Goal: Task Accomplishment & Management: Manage account settings

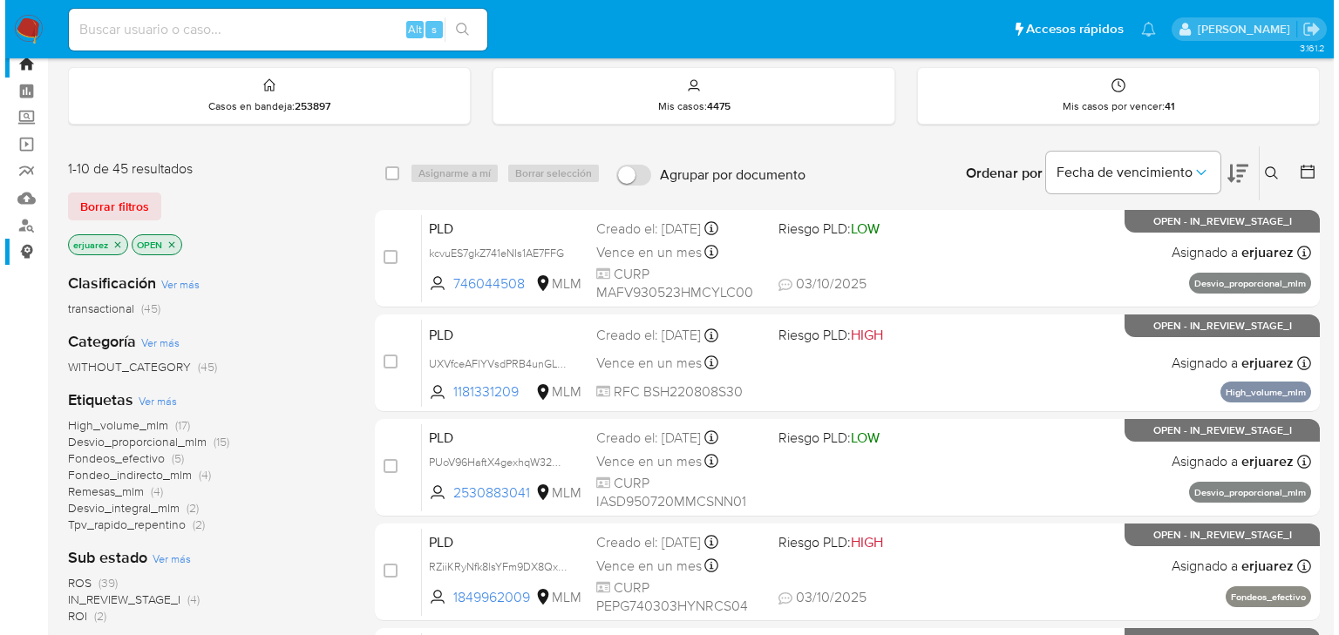
scroll to position [70, 0]
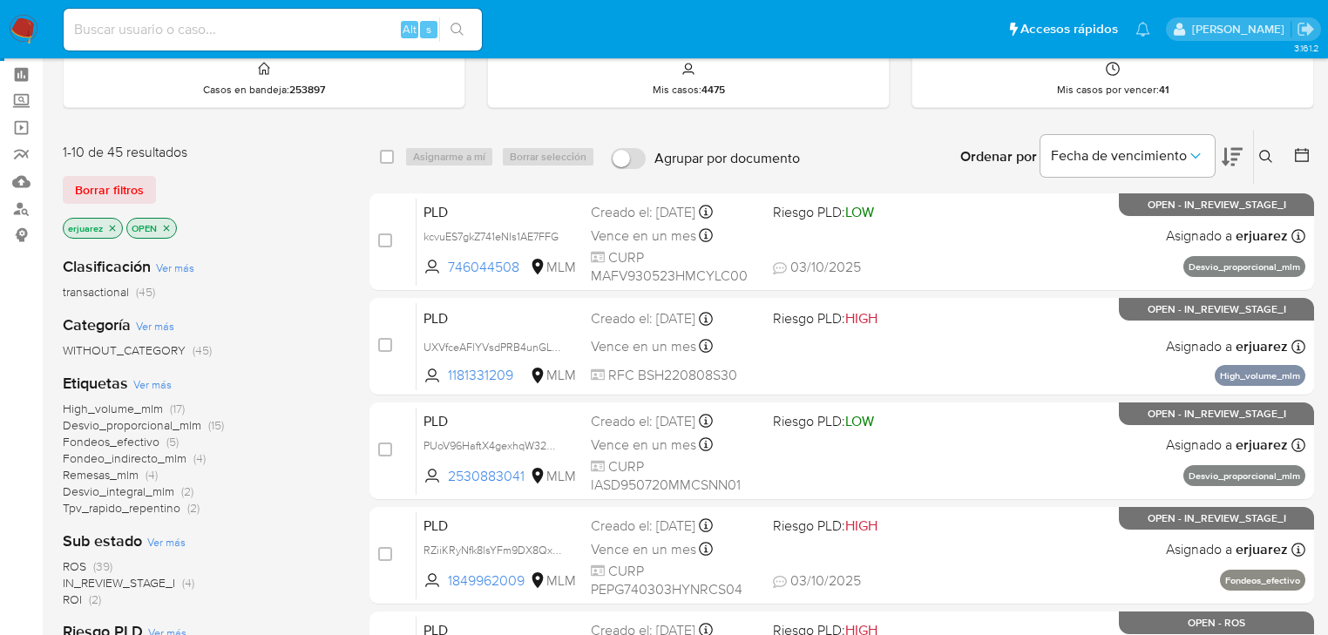
click at [114, 227] on icon "close-filter" at bounding box center [112, 228] width 10 height 10
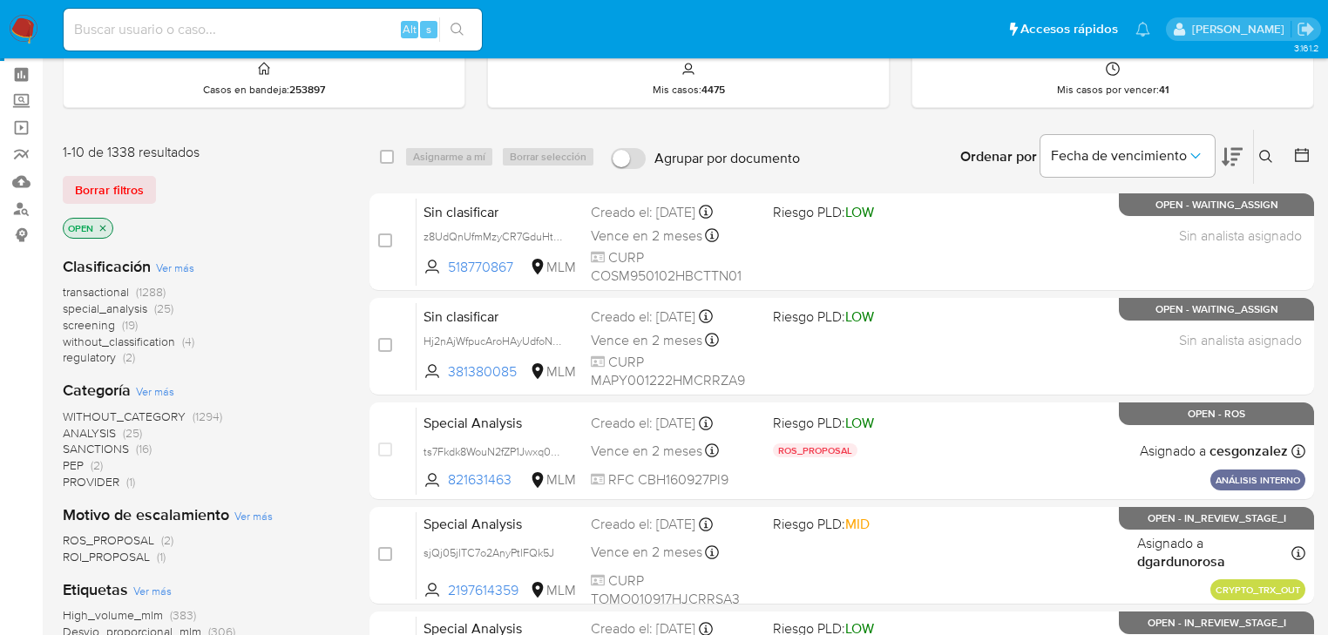
click at [1269, 150] on icon at bounding box center [1267, 157] width 14 height 14
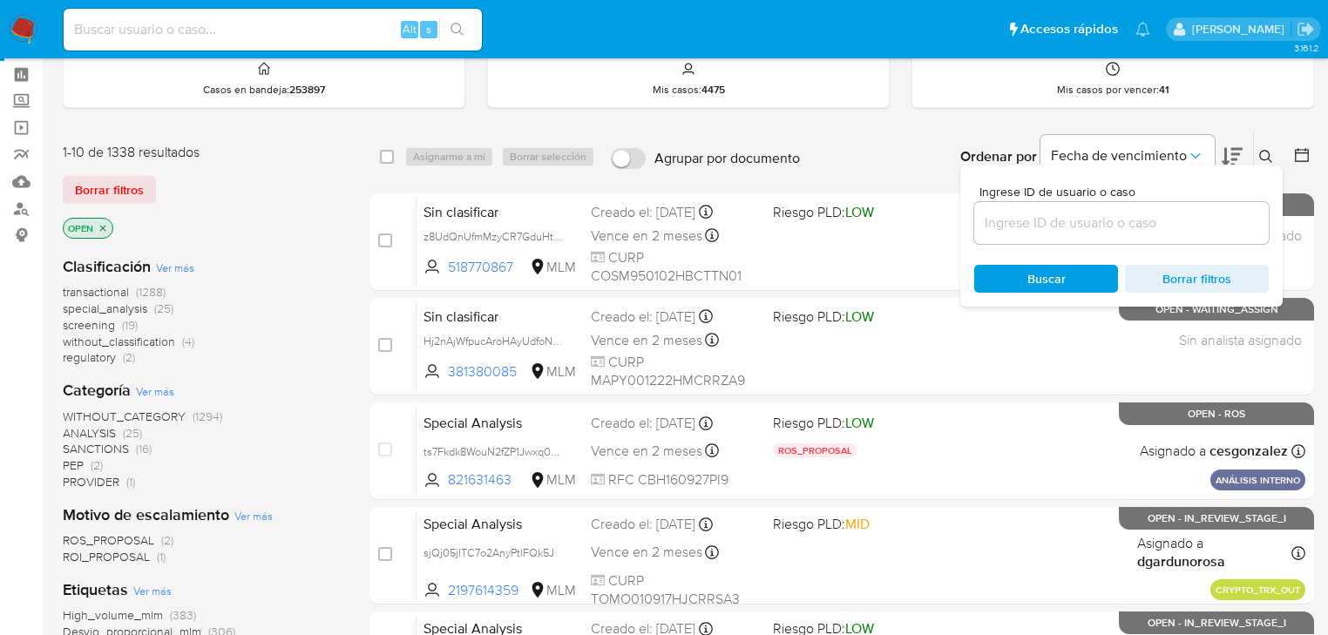
click at [1056, 223] on input at bounding box center [1121, 223] width 295 height 23
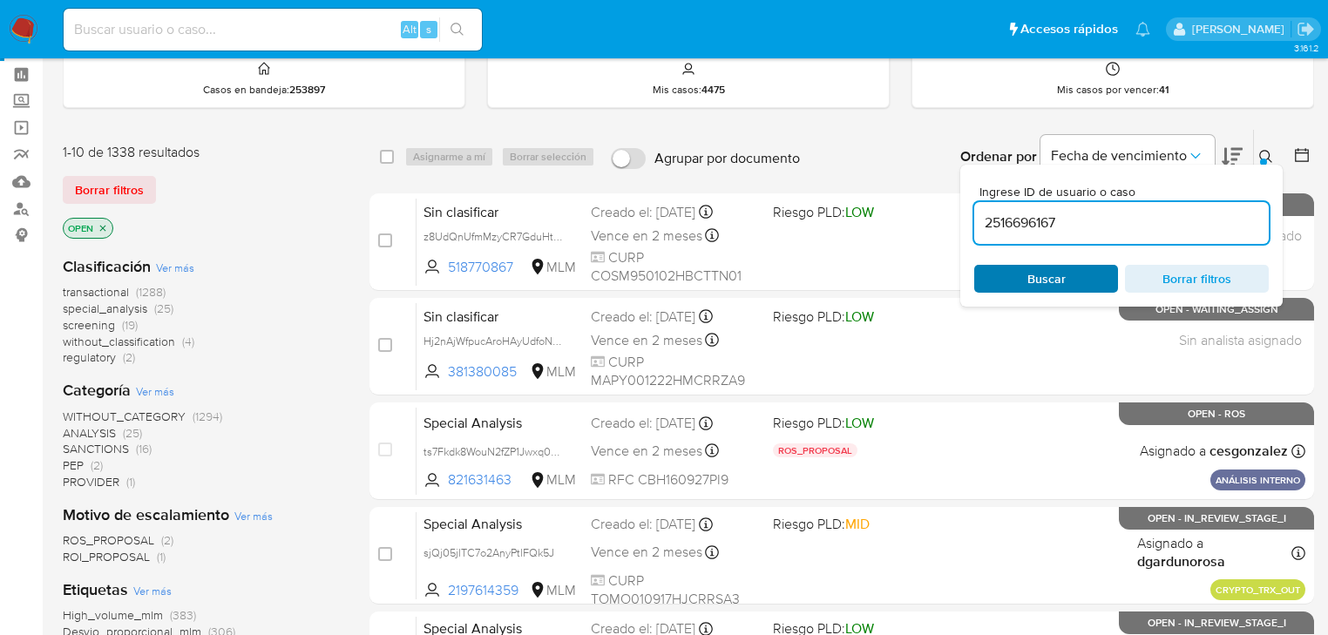
type input "2516696167"
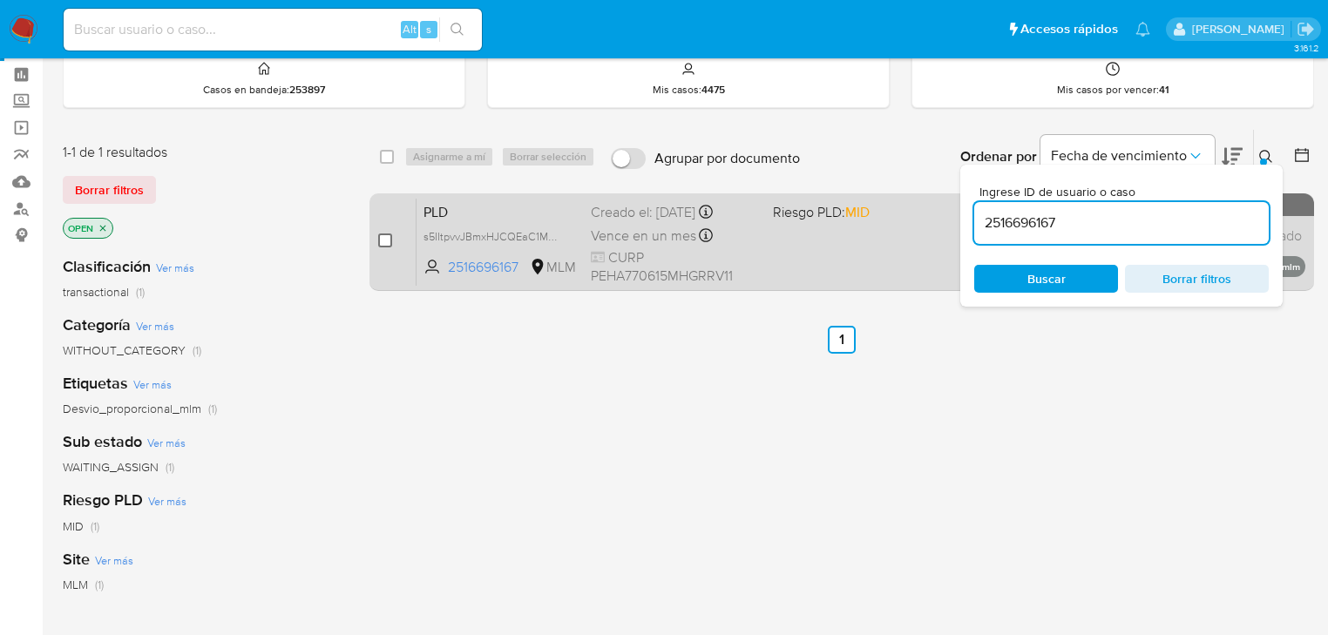
click at [380, 242] on div "case-item-checkbox No es posible asignar el caso PLD s5IItpvvJBmxHJCQEaC1MHsq 2…" at bounding box center [842, 243] width 945 height 98
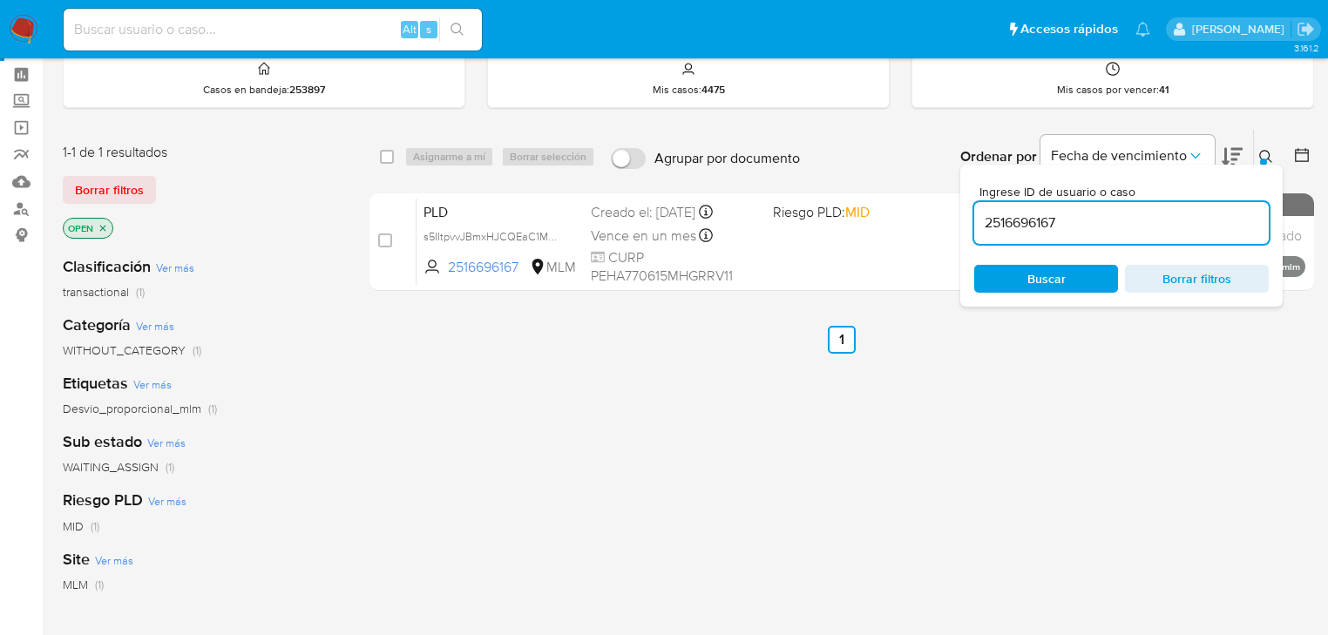
drag, startPoint x: 384, startPoint y: 242, endPoint x: 435, endPoint y: 132, distance: 121.3
click at [384, 241] on input "checkbox" at bounding box center [385, 241] width 14 height 14
checkbox input "true"
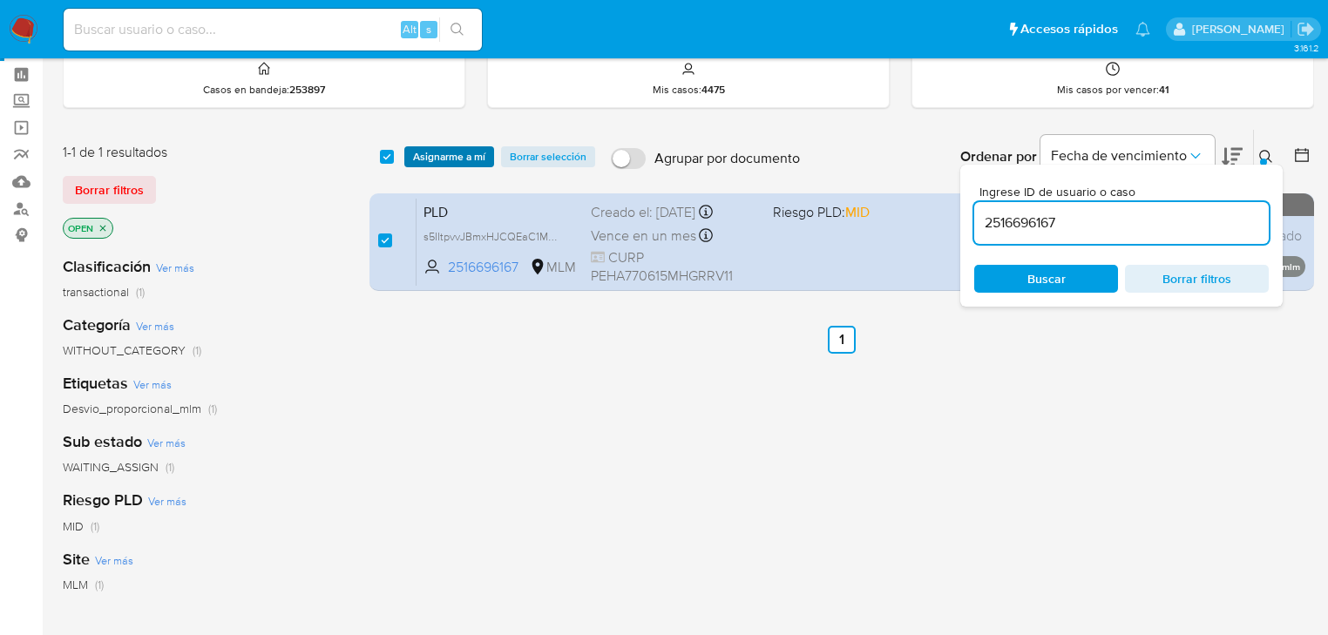
click at [436, 153] on span "Asignarme a mí" at bounding box center [449, 156] width 72 height 17
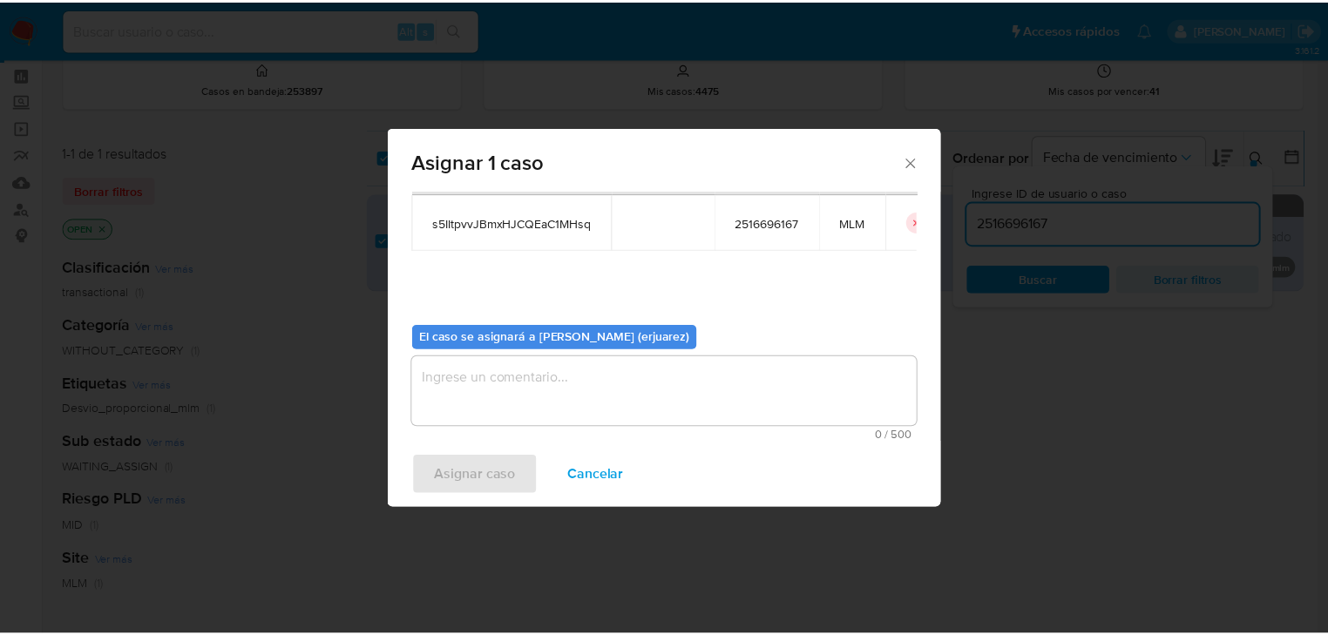
scroll to position [90, 0]
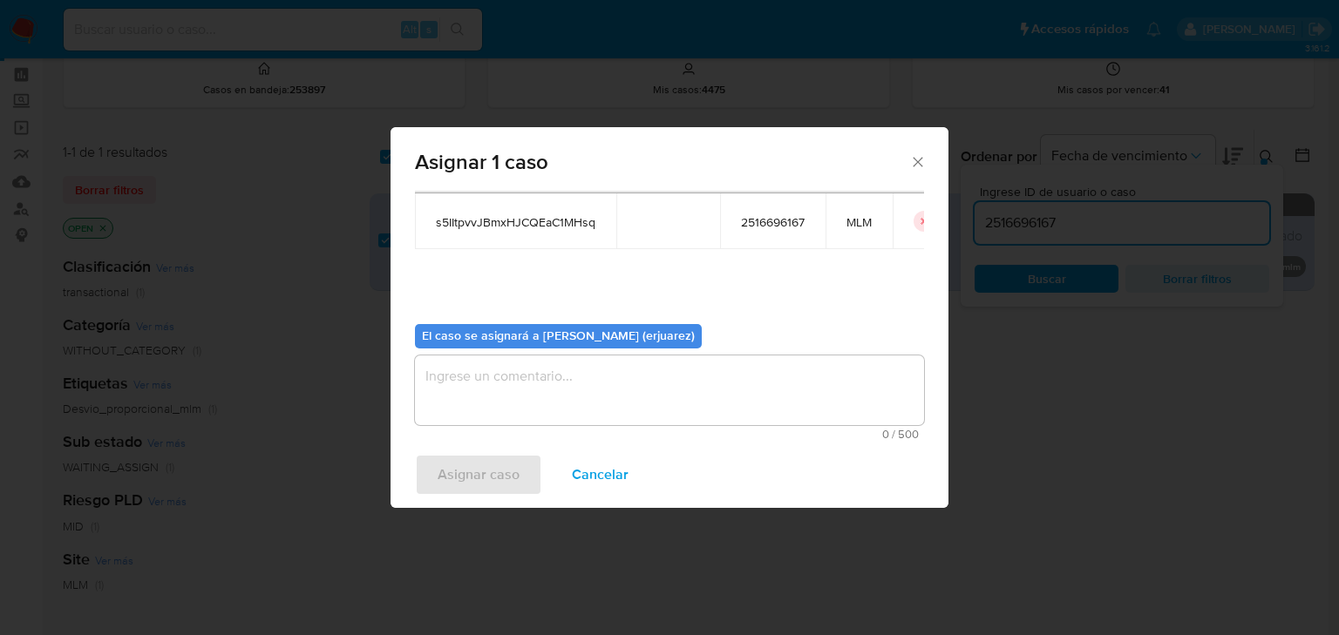
click at [468, 397] on textarea "assign-modal" at bounding box center [669, 391] width 509 height 70
type textarea "e"
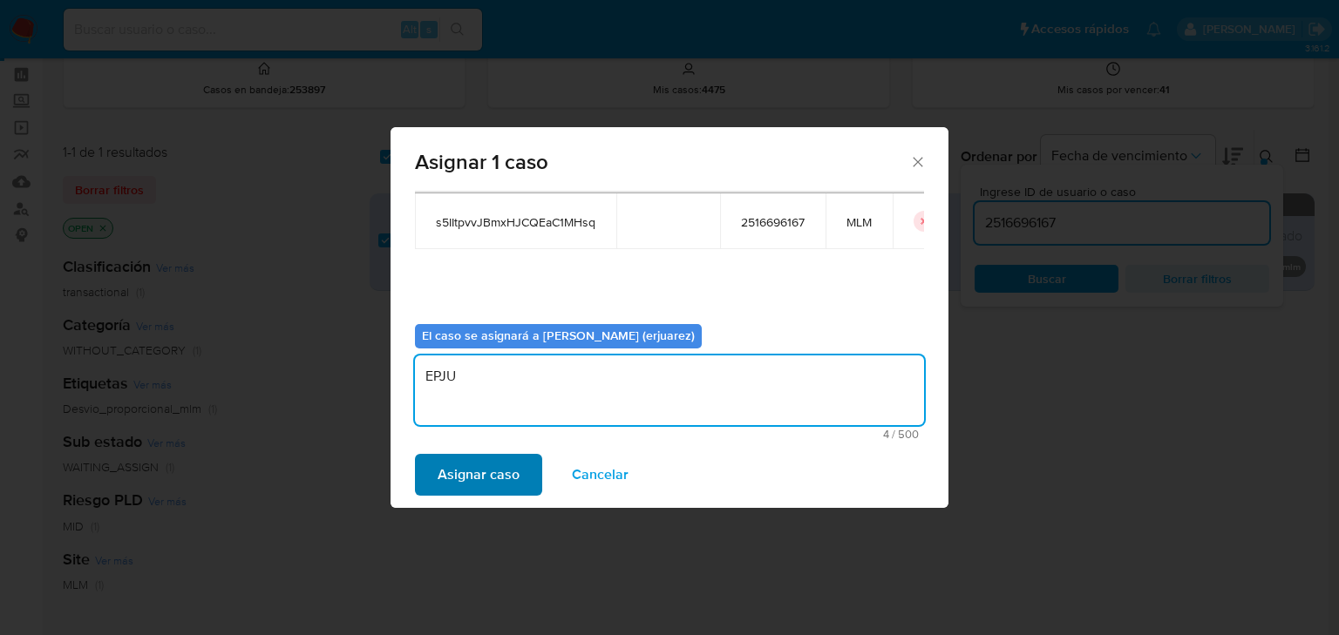
type textarea "EPJU"
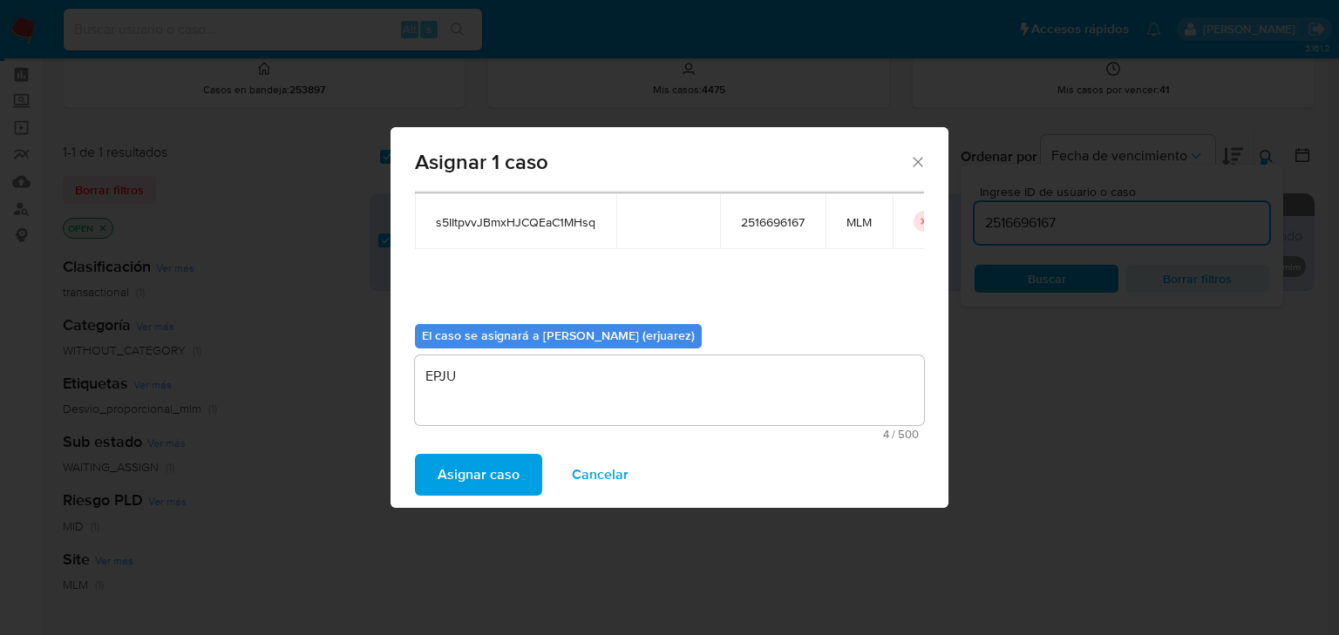
click at [472, 472] on span "Asignar caso" at bounding box center [479, 475] width 82 height 38
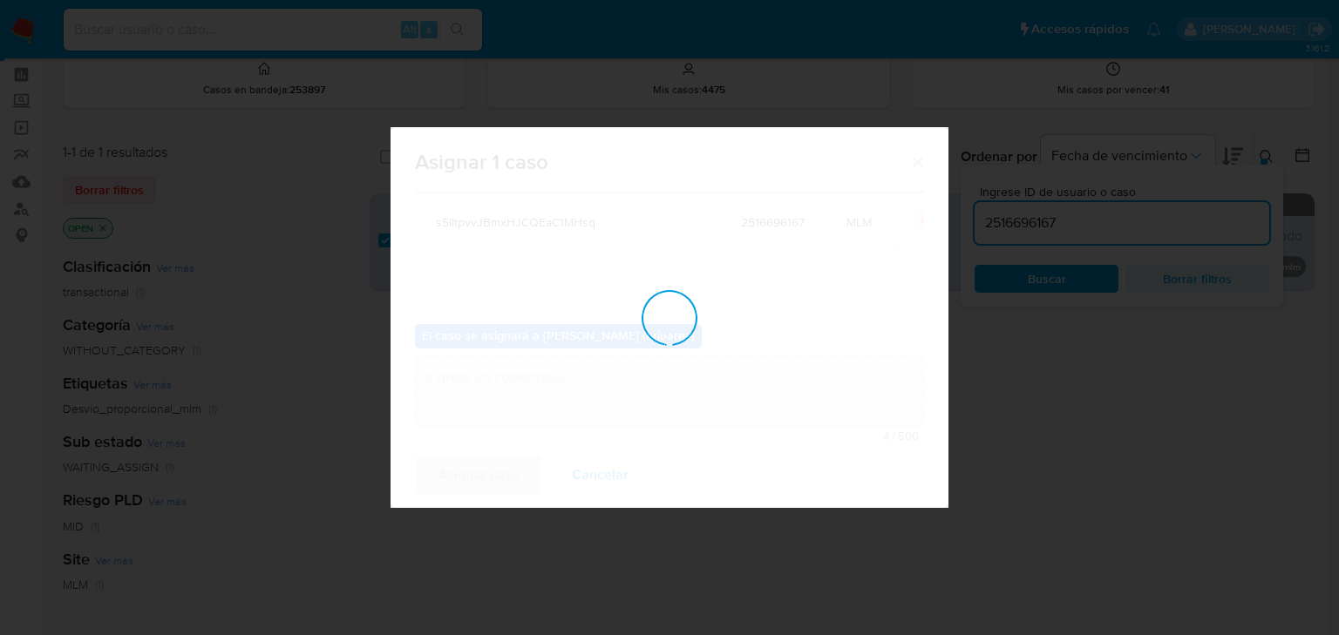
checkbox input "false"
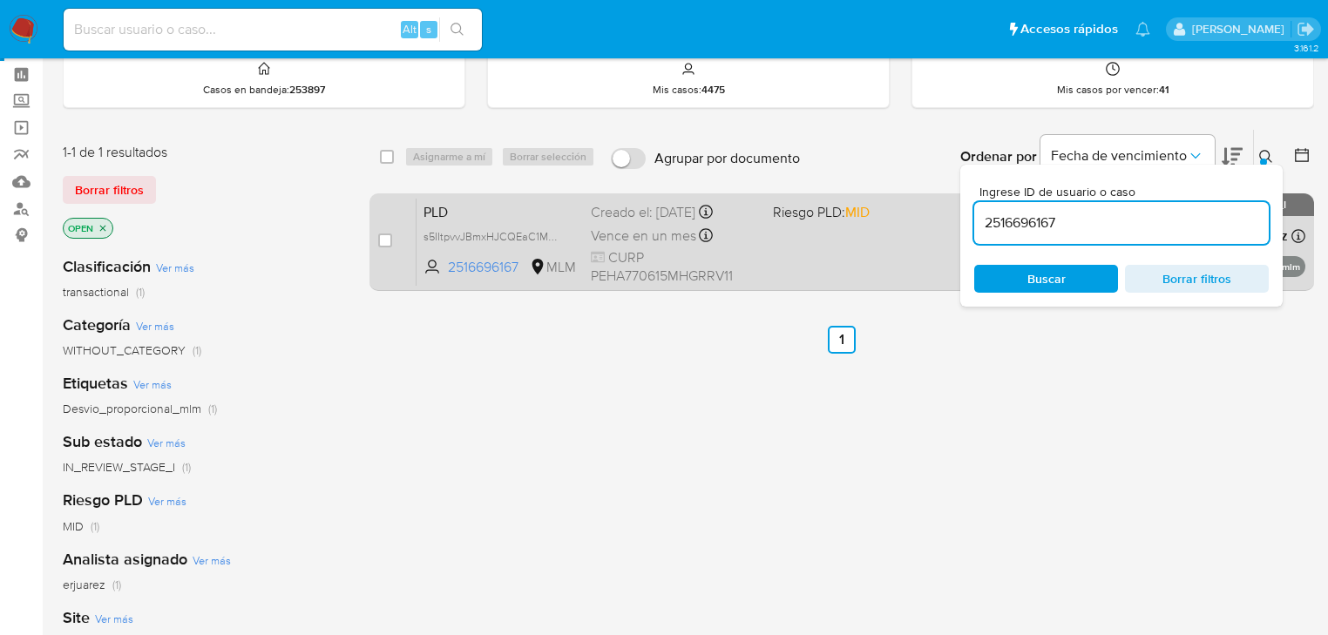
click at [818, 261] on div "PLD s5IItpvvJBmxHJCQEaC1MHsq 2516696167 MLM Riesgo PLD: MID Creado el: 12/09/20…" at bounding box center [861, 242] width 889 height 88
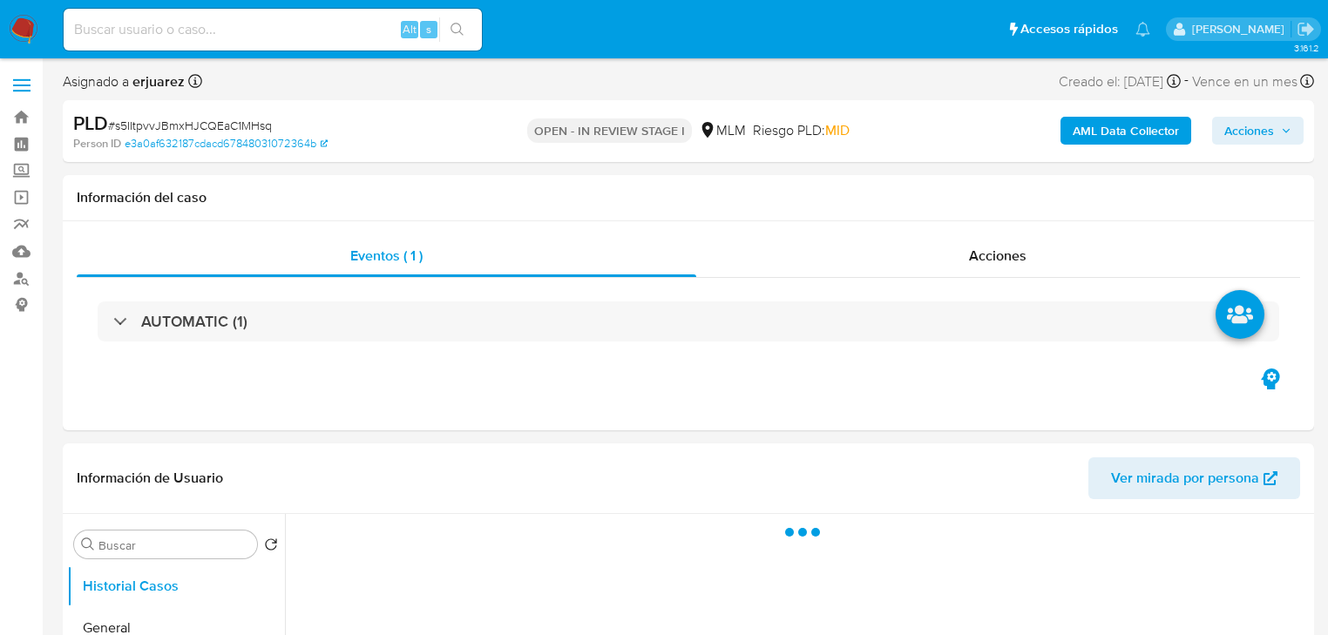
select select "10"
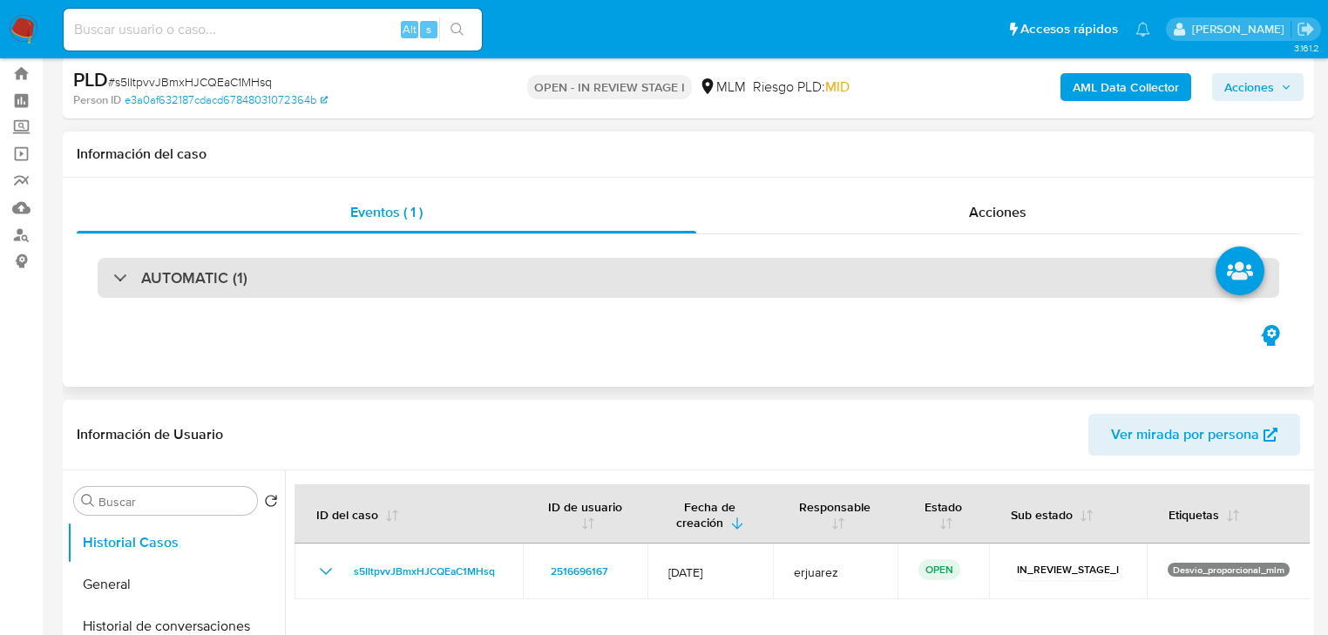
scroll to position [209, 0]
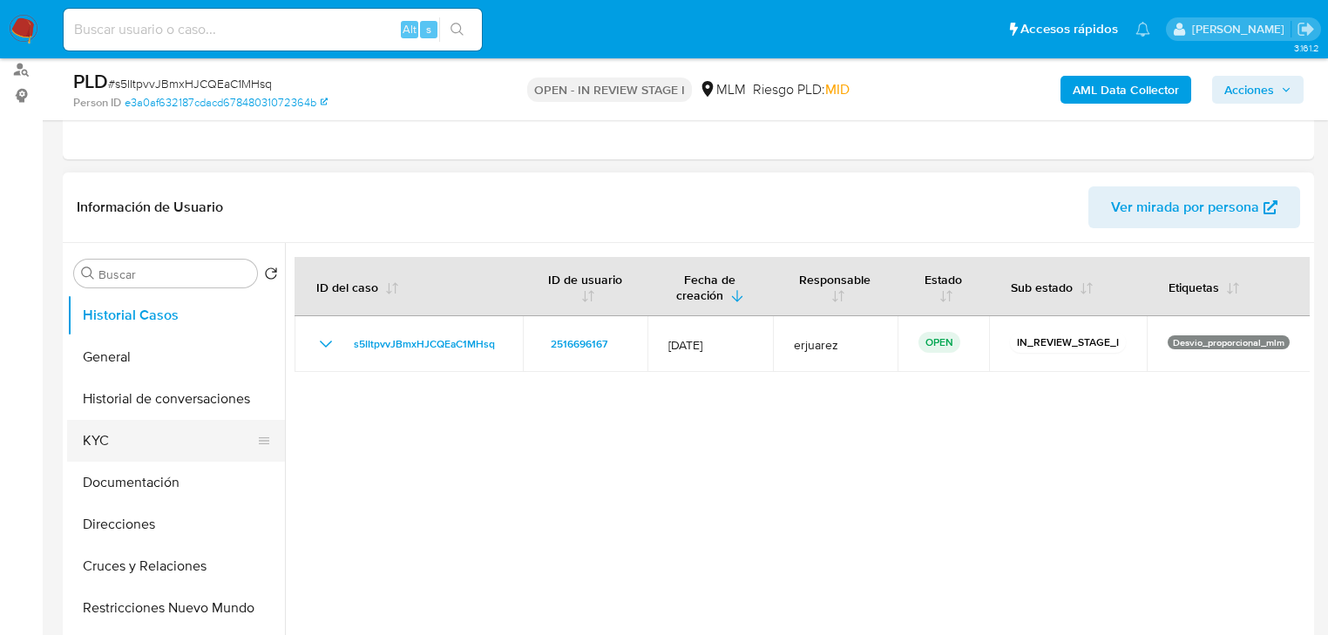
click at [119, 429] on button "KYC" at bounding box center [169, 441] width 204 height 42
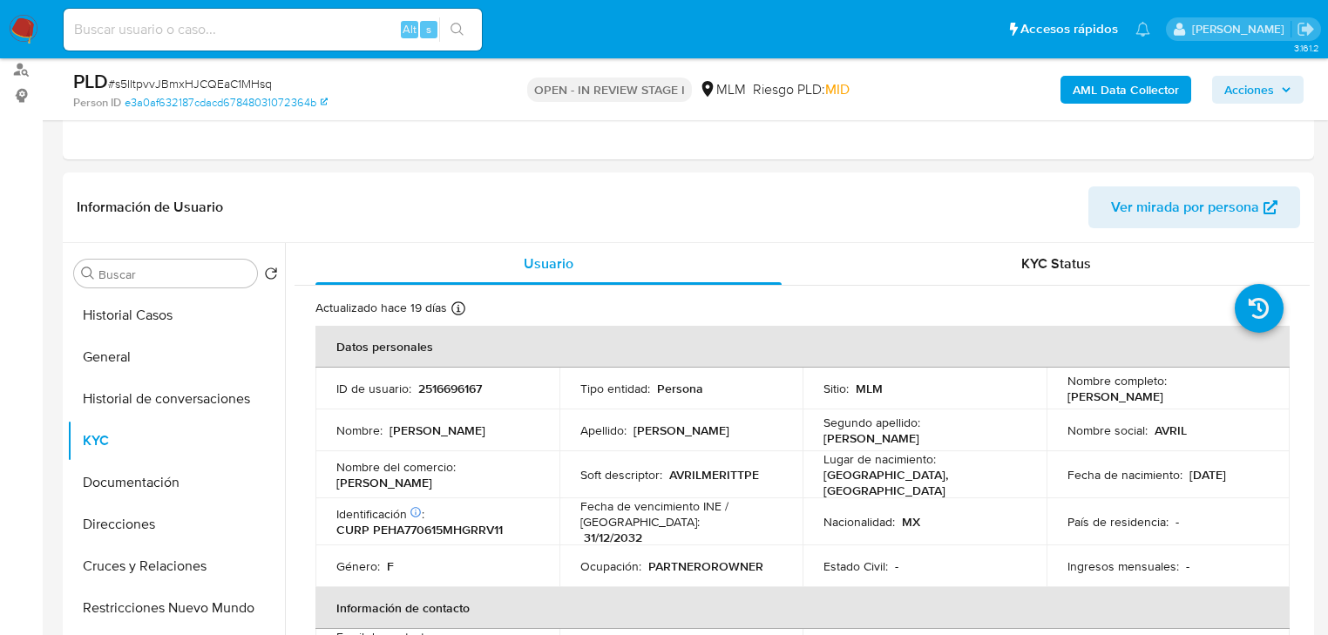
scroll to position [70, 0]
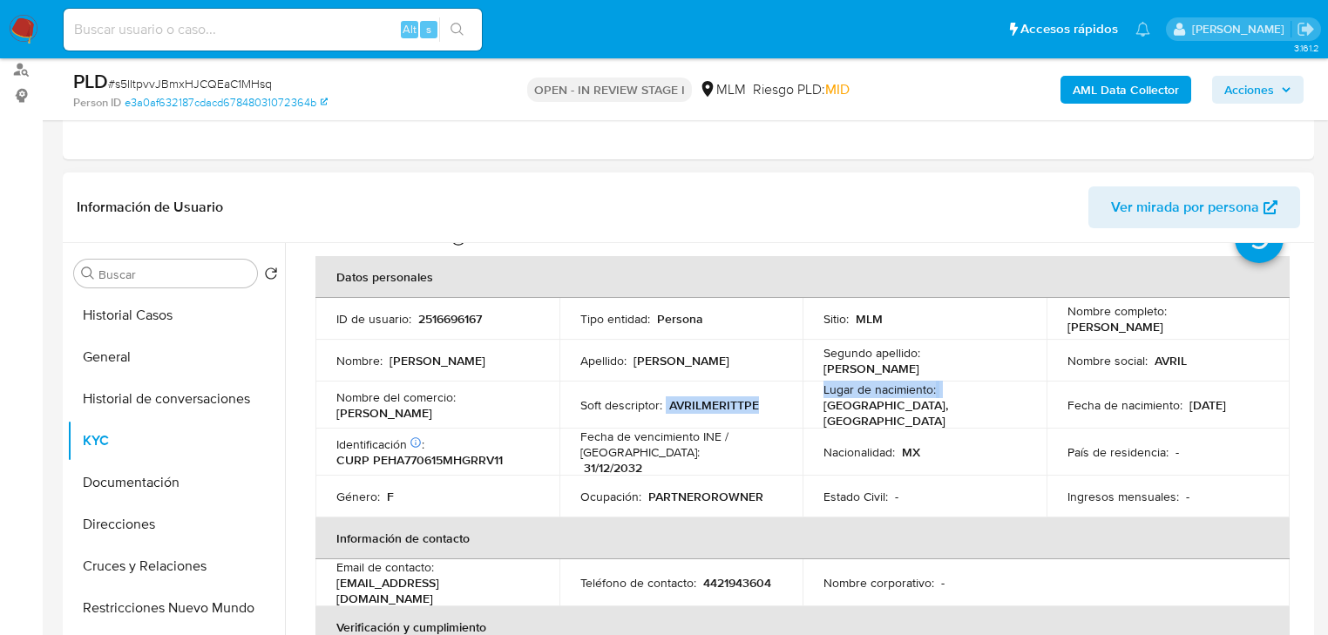
drag, startPoint x: 662, startPoint y: 404, endPoint x: 798, endPoint y: 408, distance: 136.0
click at [798, 408] on tr "Nombre del comercio : Avril Hernandez Soft descriptor : AVRILMERITTPE Lugar de …" at bounding box center [803, 405] width 974 height 47
click at [750, 401] on p "AVRILMERITTPE" at bounding box center [714, 405] width 90 height 16
click at [762, 404] on div "Soft descriptor : AVRILMERITTPE" at bounding box center [682, 405] width 202 height 16
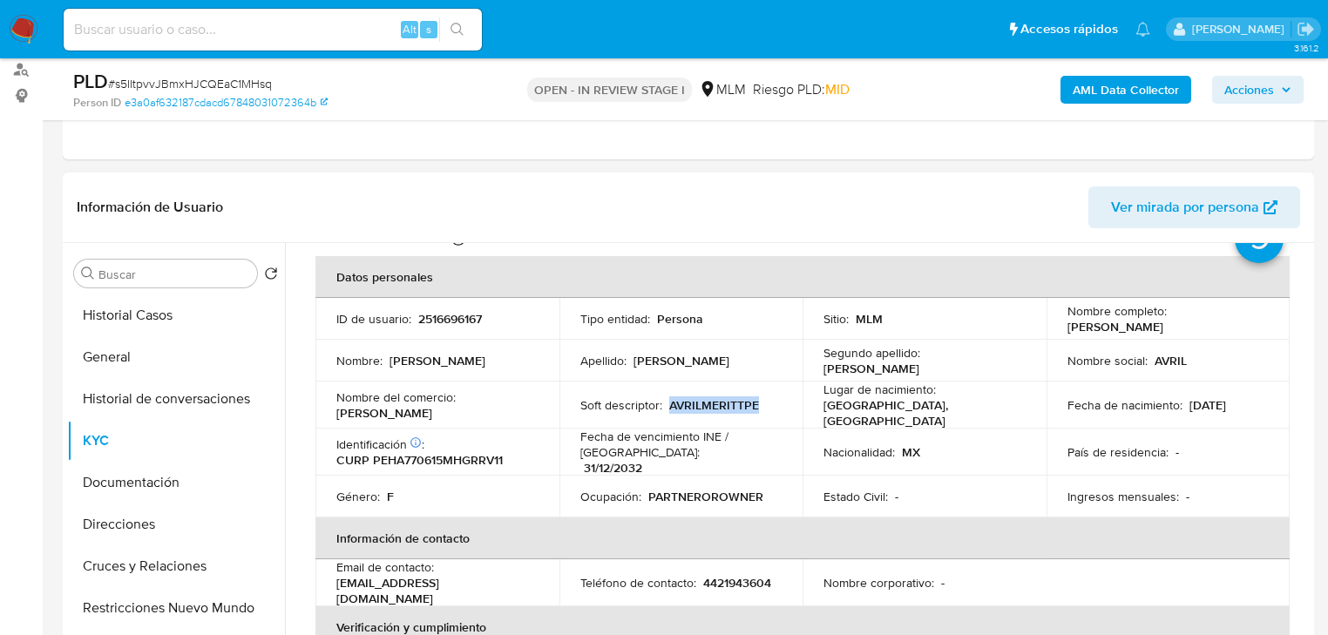
drag, startPoint x: 666, startPoint y: 407, endPoint x: 773, endPoint y: 377, distance: 111.5
click at [754, 403] on p "AVRILMERITTPE" at bounding box center [714, 405] width 90 height 16
copy p "AVRILMERITTPE"
drag, startPoint x: 432, startPoint y: 411, endPoint x: 265, endPoint y: 416, distance: 167.4
click at [271, 415] on div "Buscar Volver al orden por defecto Historial Casos General Historial de convers…" at bounding box center [688, 466] width 1243 height 446
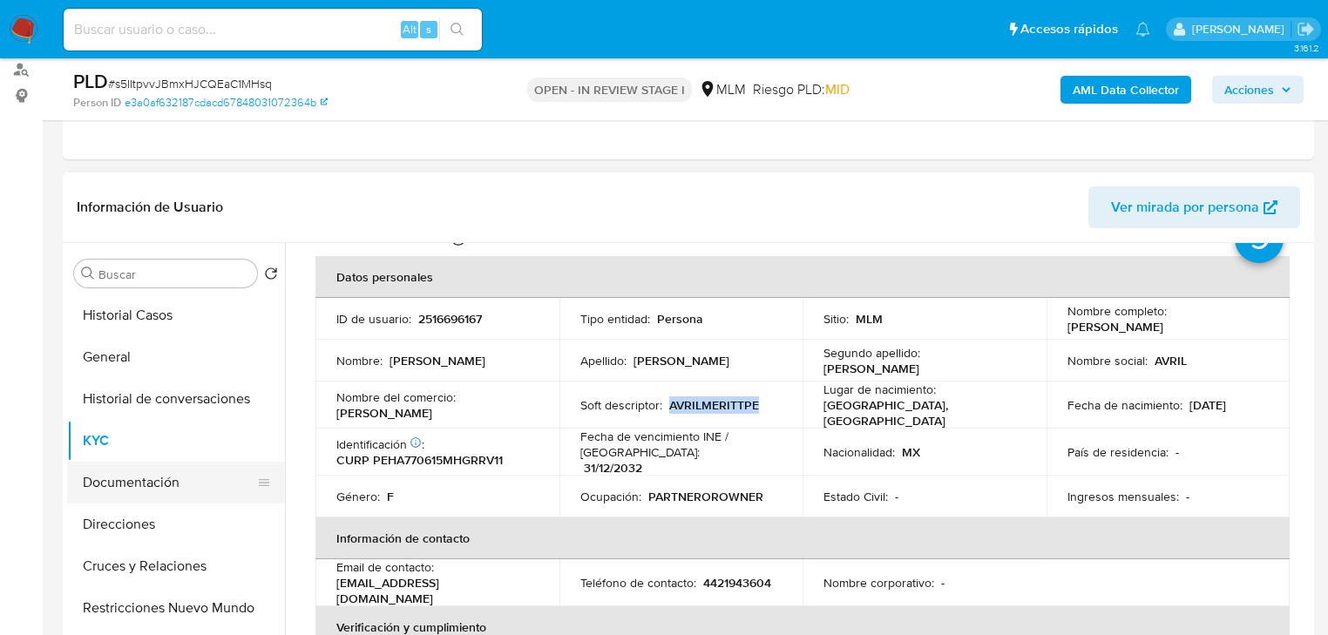
click at [104, 499] on button "Documentación" at bounding box center [169, 483] width 204 height 42
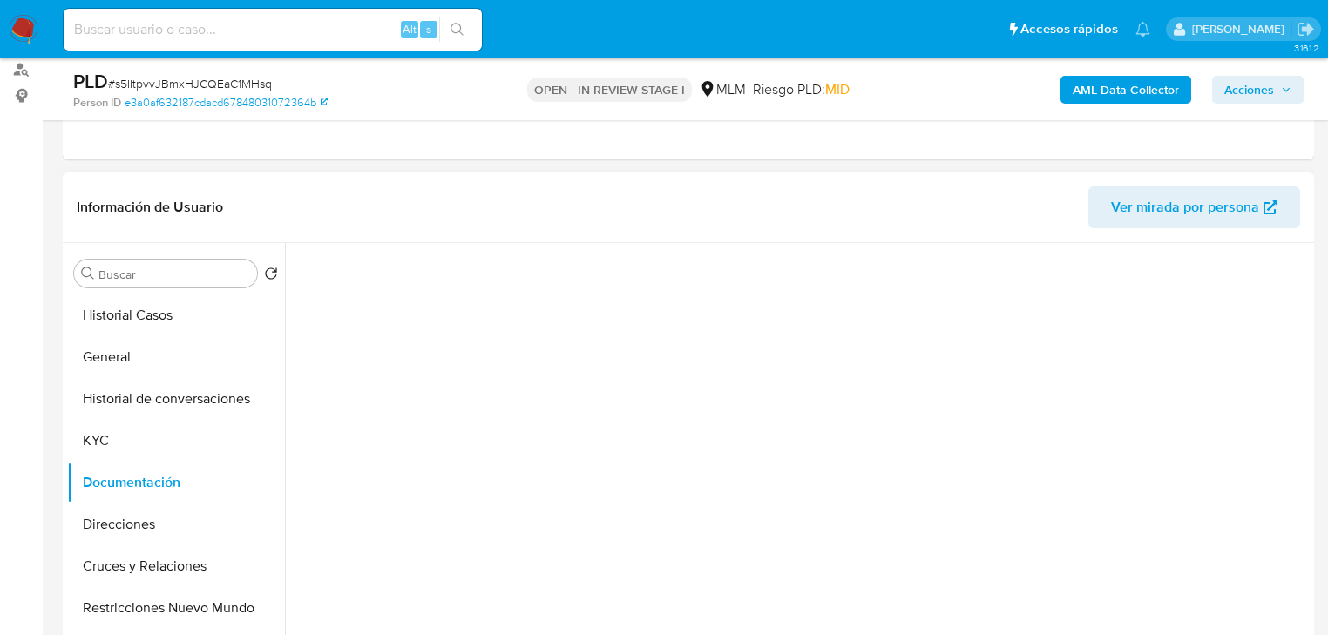
scroll to position [0, 0]
drag, startPoint x: 388, startPoint y: 360, endPoint x: 519, endPoint y: 298, distance: 145.4
click at [389, 359] on button "Identificación" at bounding box center [408, 373] width 226 height 44
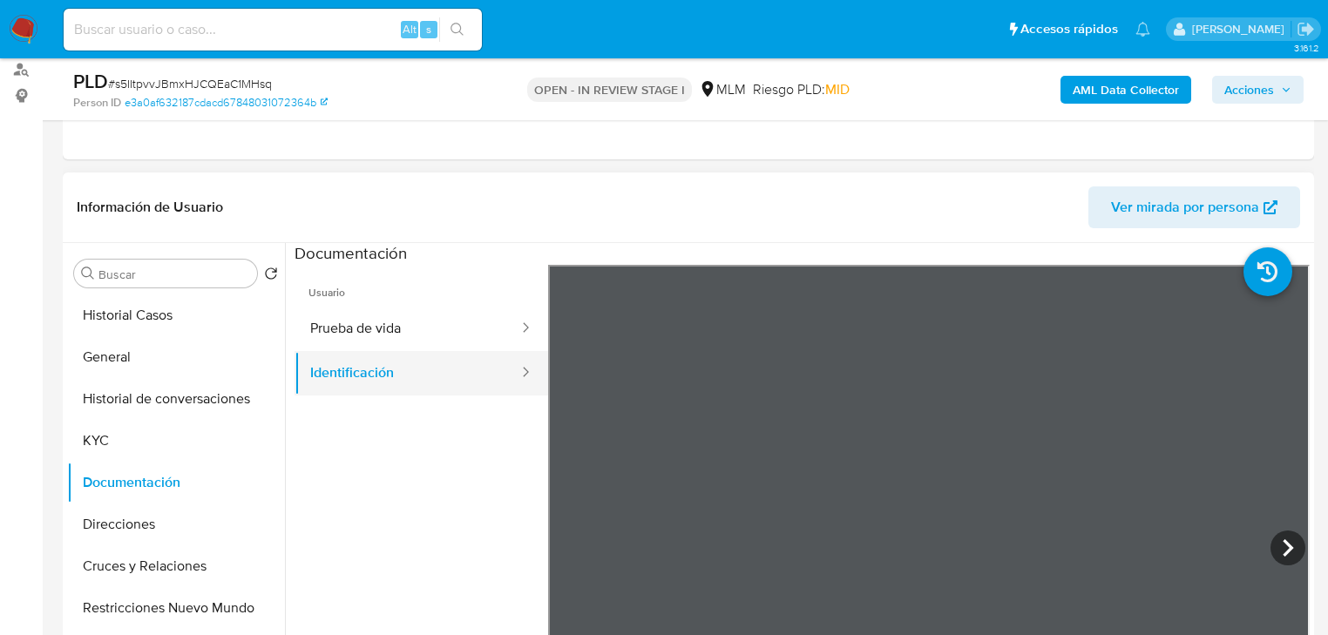
drag, startPoint x: 345, startPoint y: 331, endPoint x: 479, endPoint y: 358, distance: 136.1
click at [351, 335] on button "Prueba de vida" at bounding box center [408, 329] width 226 height 44
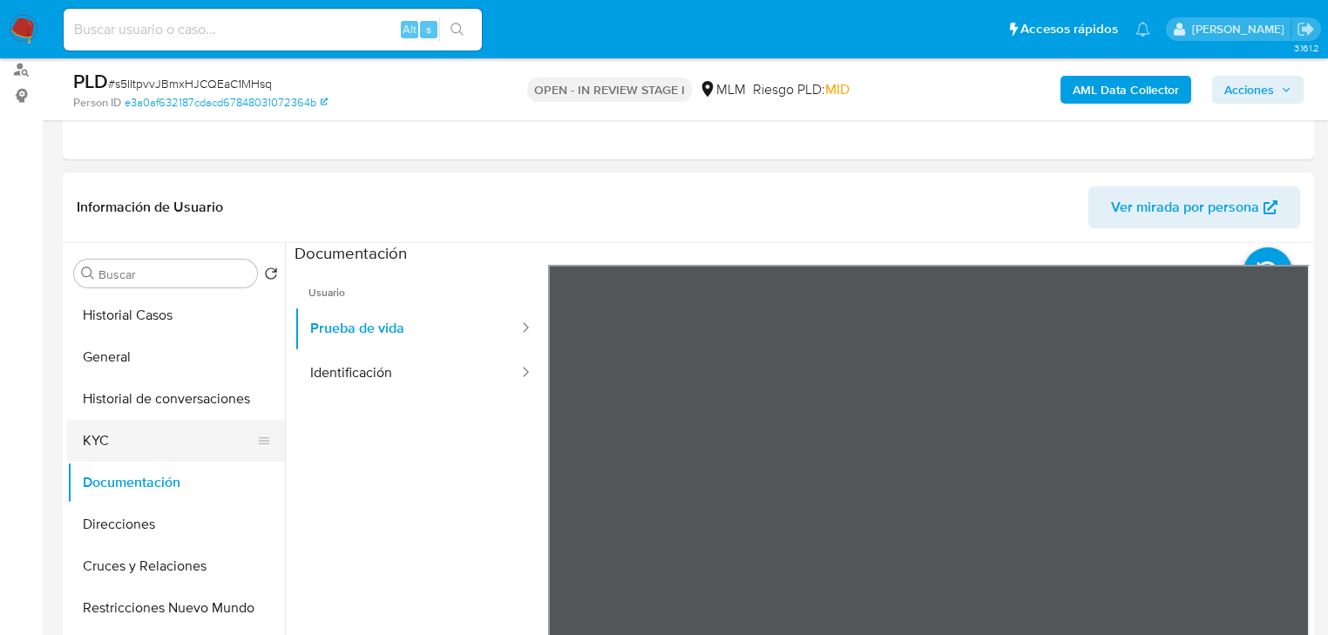
click at [99, 438] on button "KYC" at bounding box center [169, 441] width 204 height 42
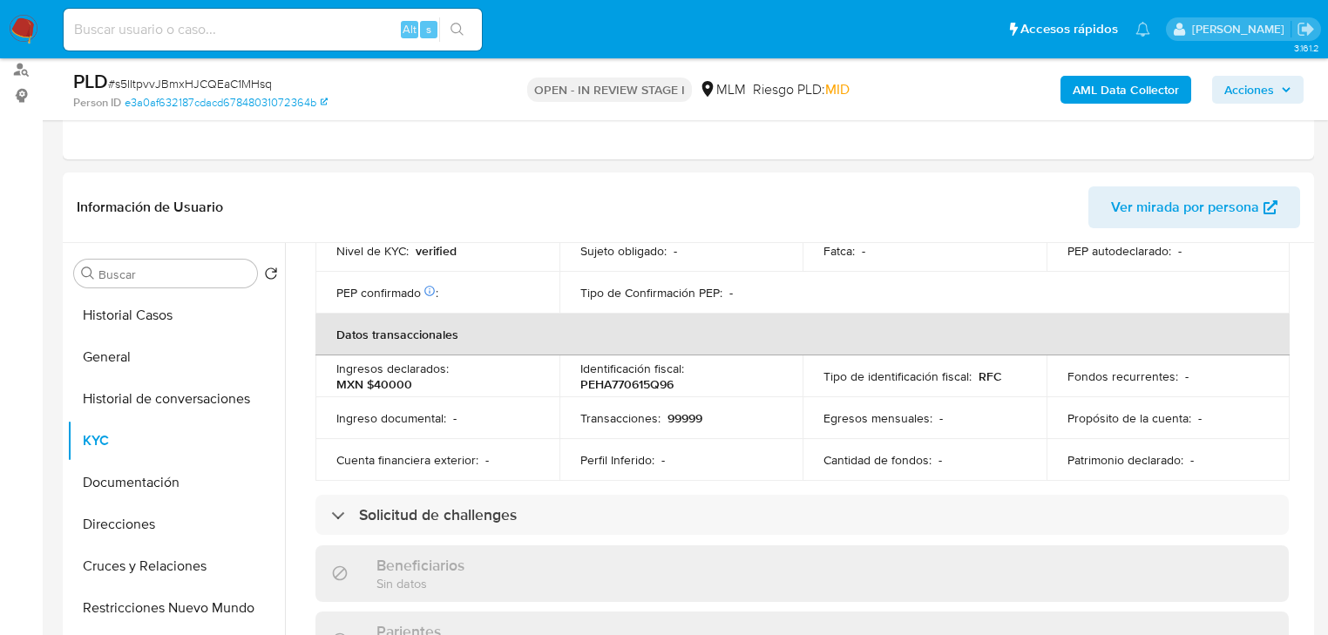
scroll to position [667, 0]
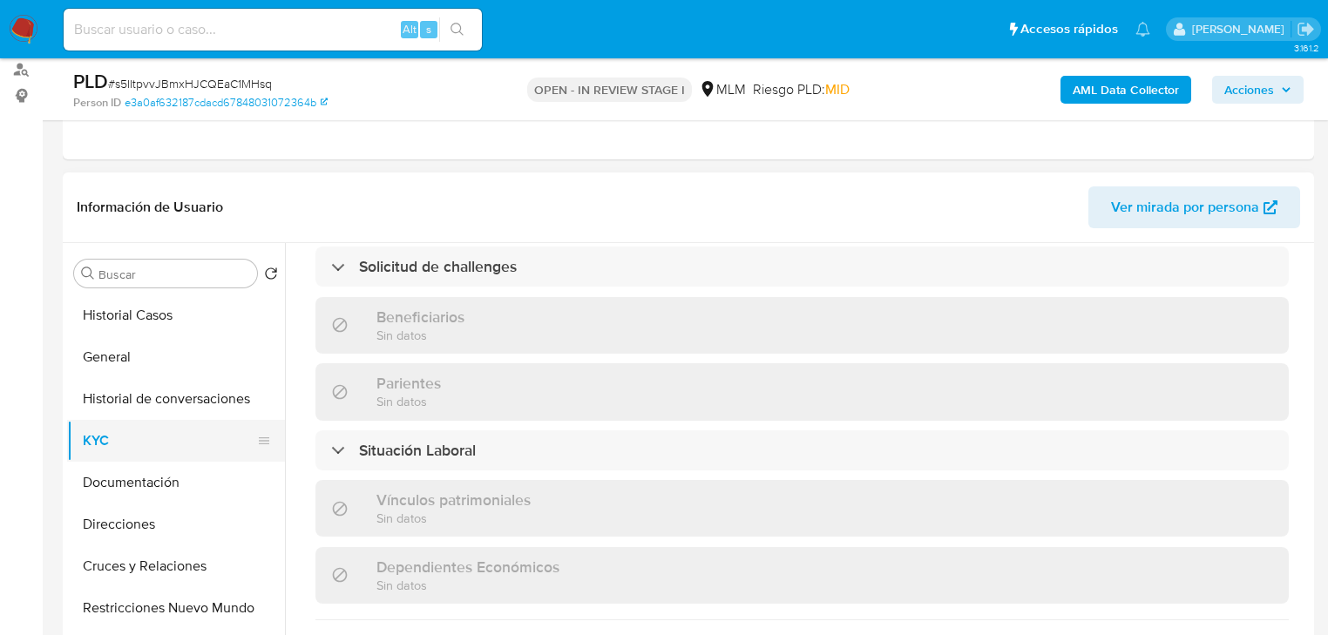
click at [122, 446] on button "KYC" at bounding box center [169, 441] width 204 height 42
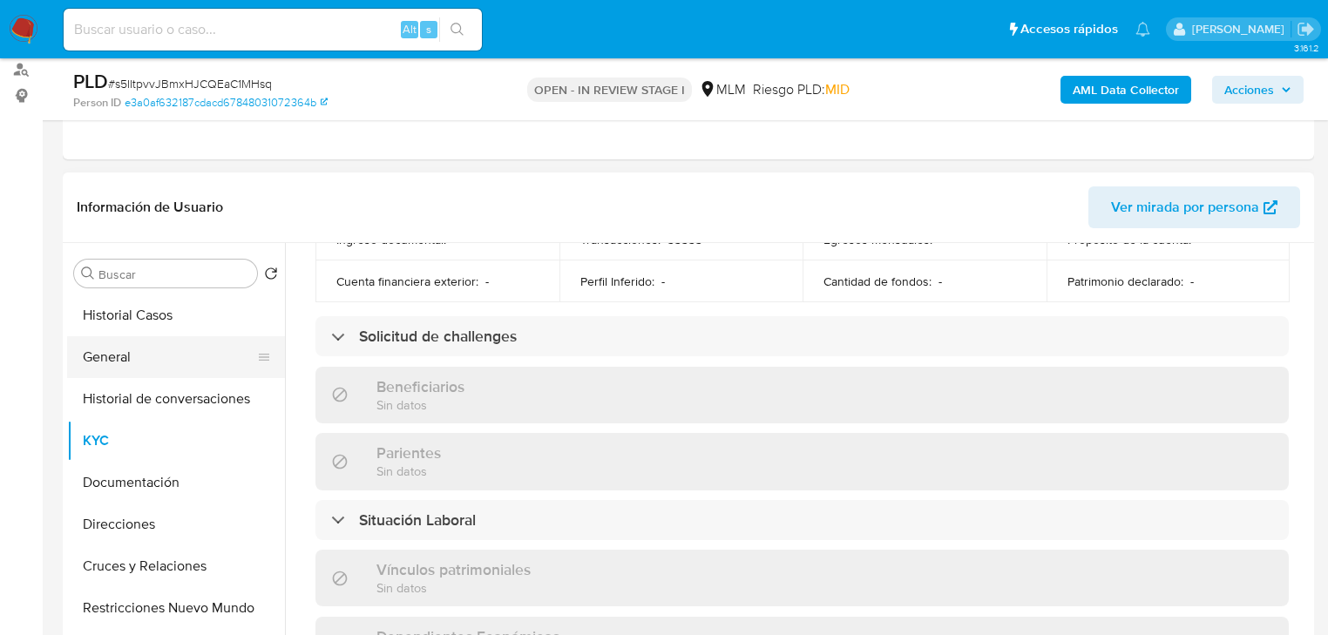
click at [111, 373] on button "General" at bounding box center [169, 357] width 204 height 42
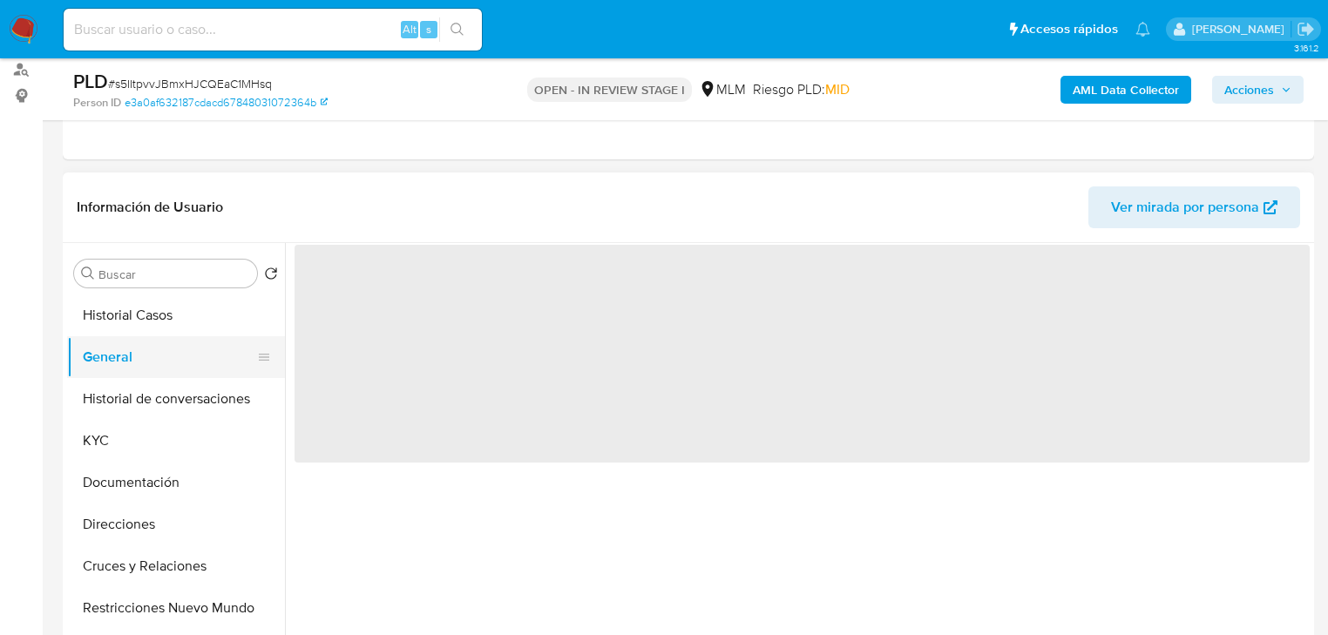
scroll to position [0, 0]
click at [112, 431] on button "KYC" at bounding box center [169, 441] width 204 height 42
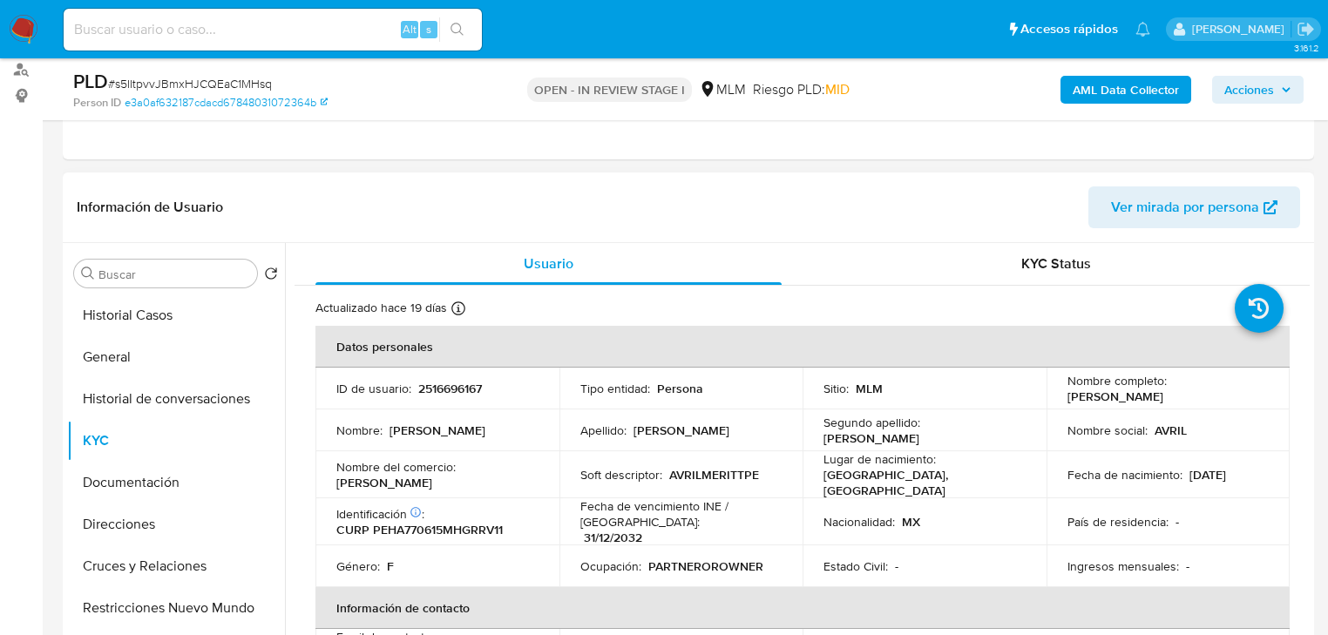
drag, startPoint x: 335, startPoint y: 484, endPoint x: 460, endPoint y: 484, distance: 125.5
click at [460, 484] on td "Nombre del comercio : Avril Hernandez" at bounding box center [438, 475] width 244 height 47
copy p "Avril Hernandez"
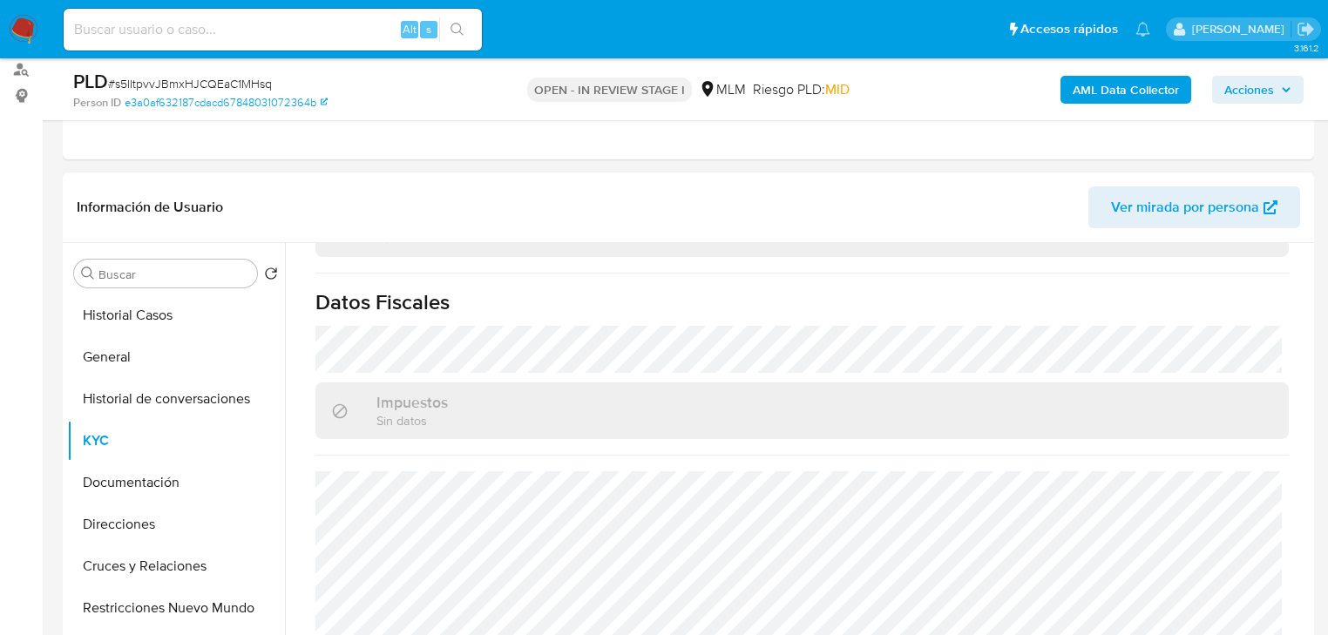
scroll to position [209, 0]
click at [140, 350] on button "General" at bounding box center [169, 357] width 204 height 42
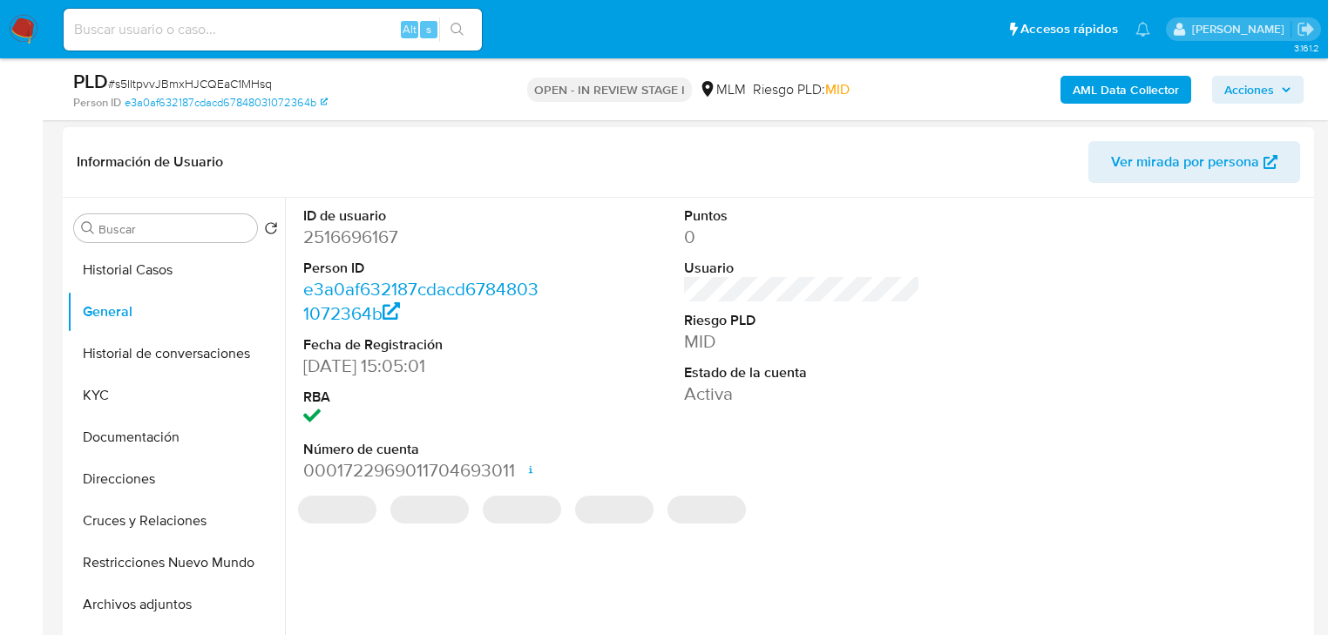
scroll to position [279, 0]
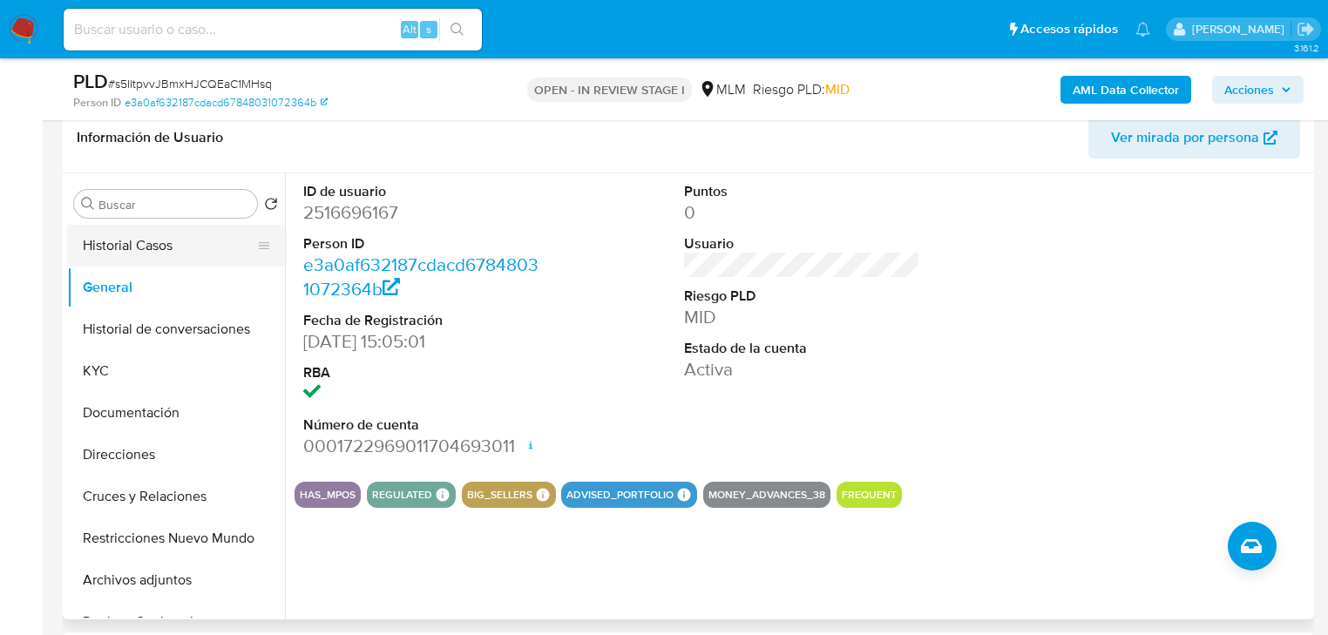
click at [120, 261] on button "Historial Casos" at bounding box center [169, 246] width 204 height 42
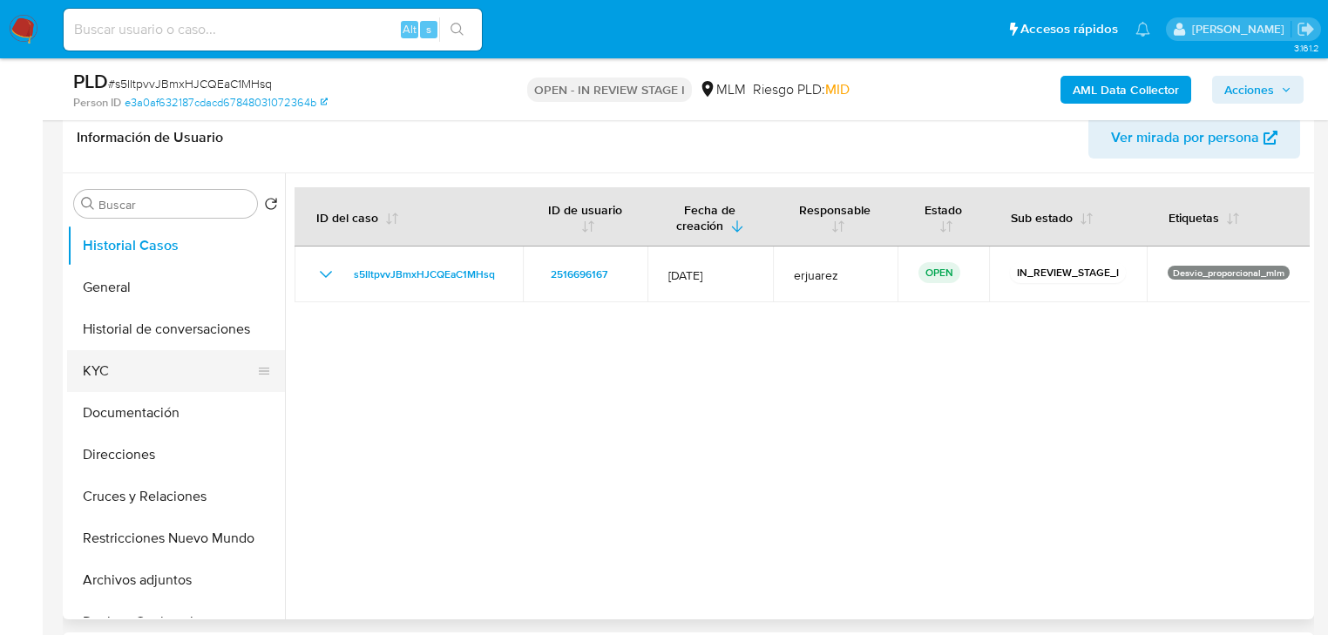
click at [119, 370] on button "KYC" at bounding box center [169, 371] width 204 height 42
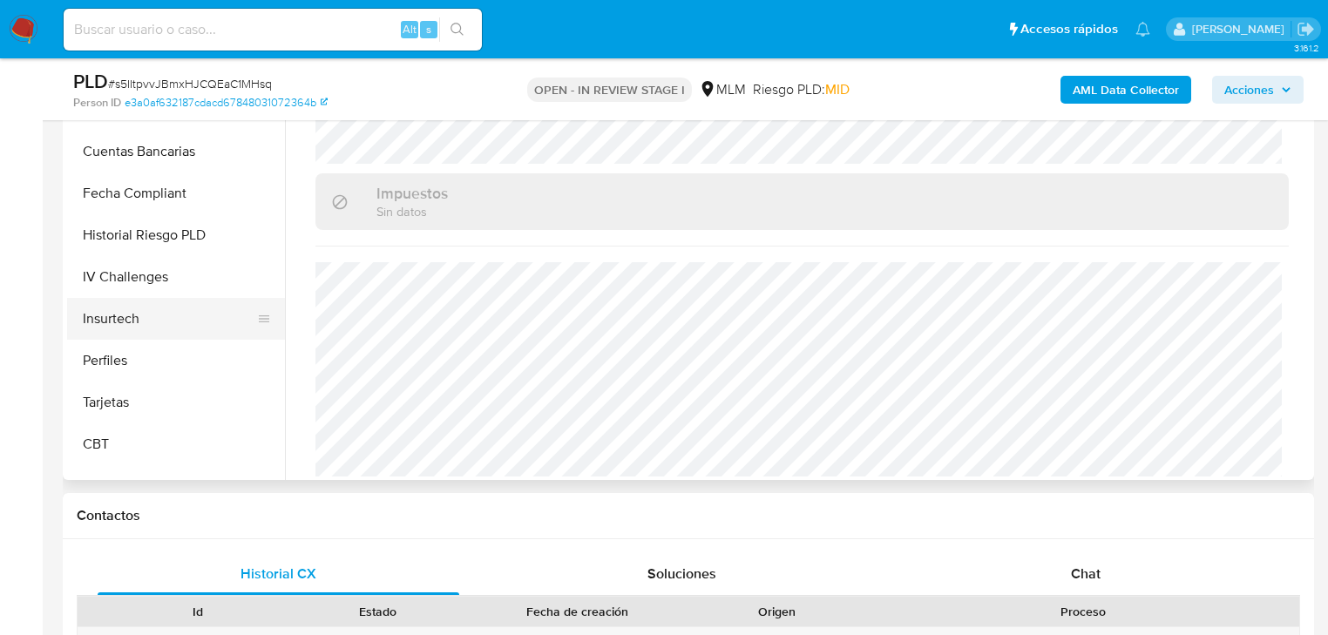
scroll to position [261, 0]
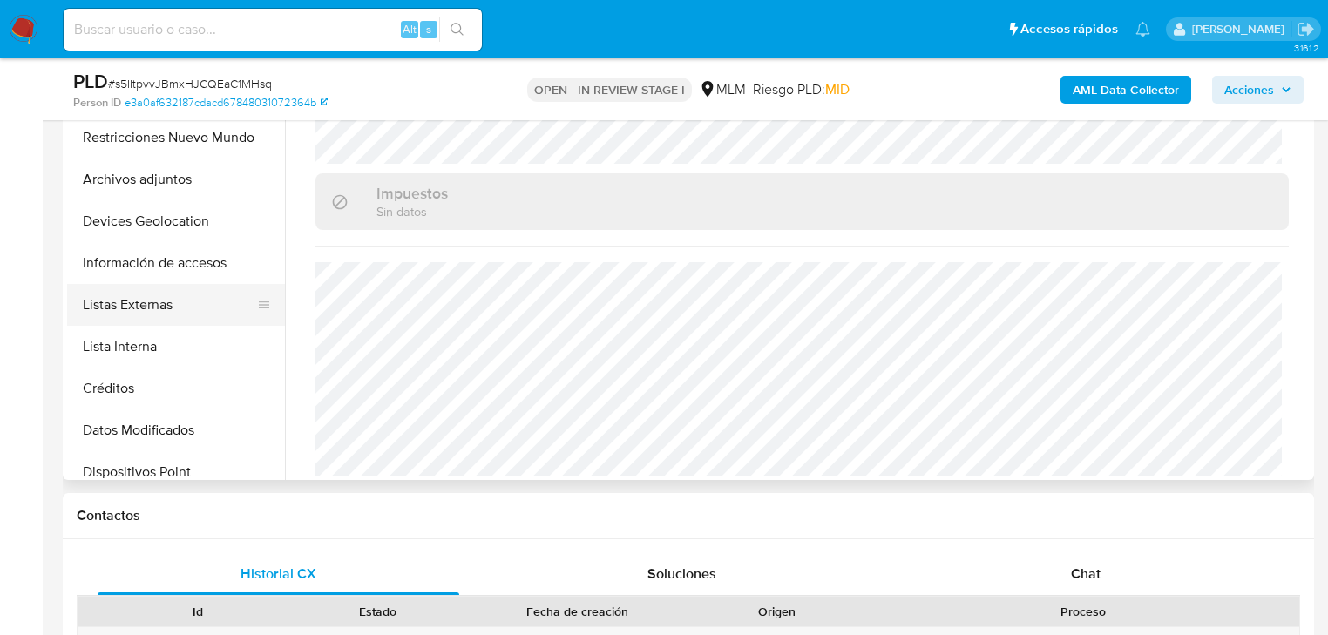
click at [165, 305] on button "Listas Externas" at bounding box center [169, 305] width 204 height 42
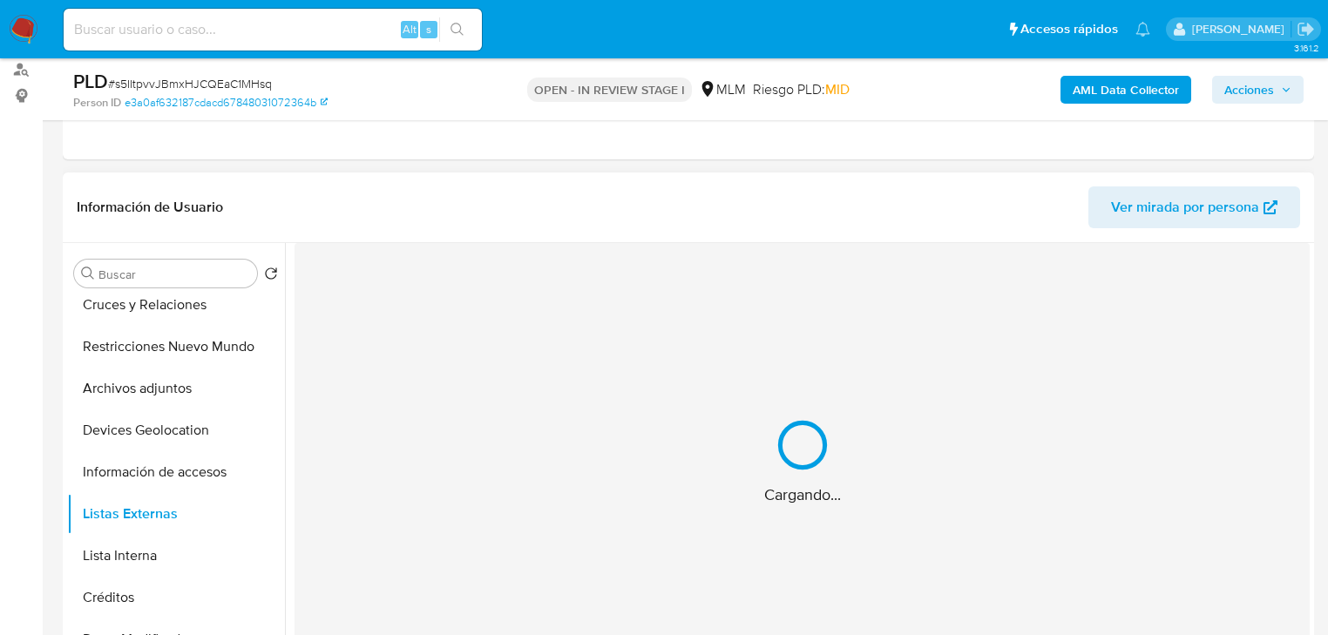
scroll to position [279, 0]
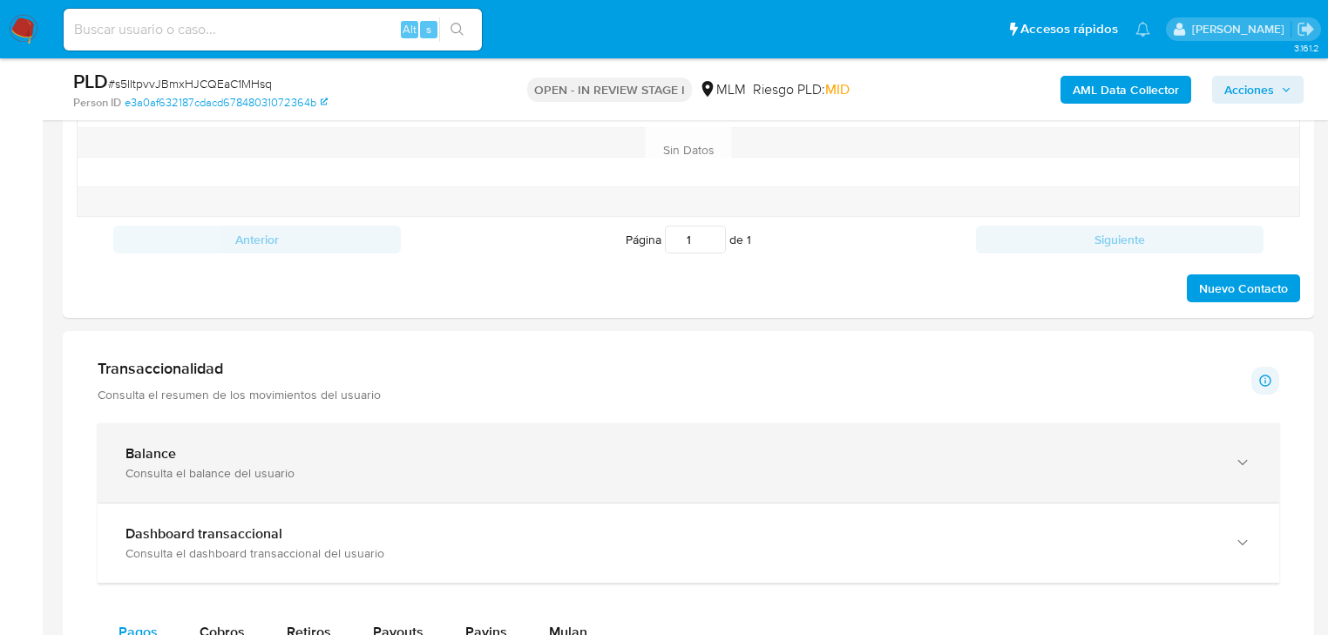
click at [263, 476] on div "Consulta el balance del usuario" at bounding box center [671, 473] width 1091 height 16
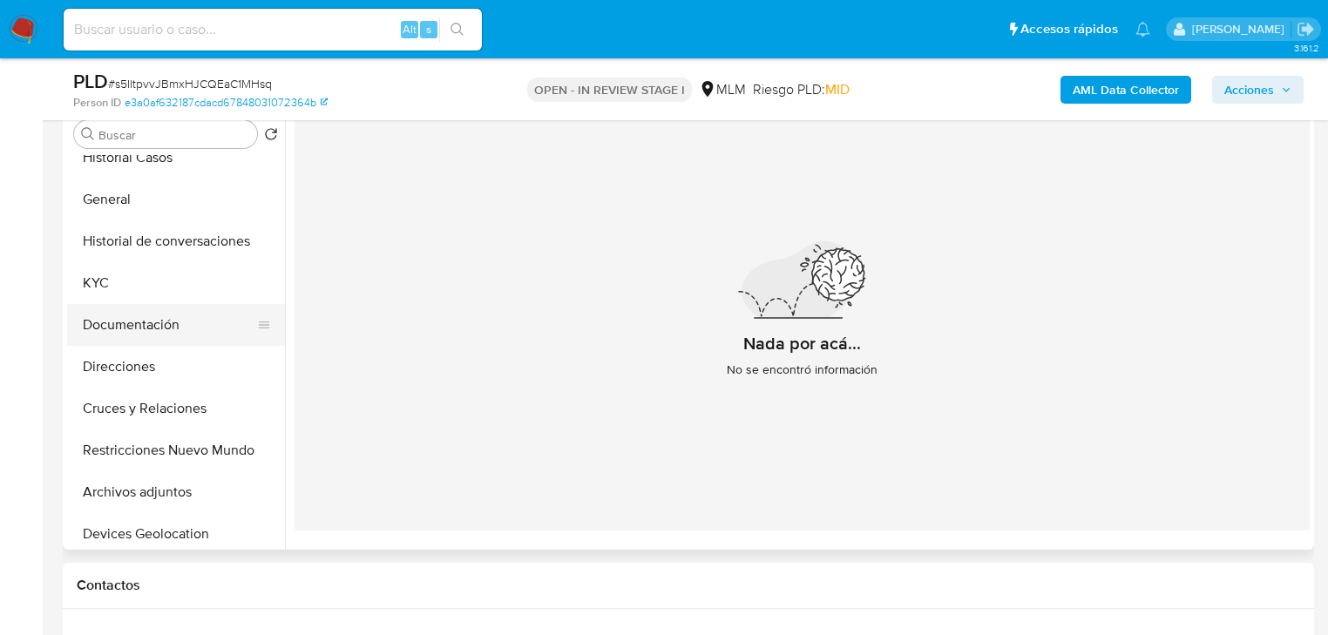
scroll to position [0, 0]
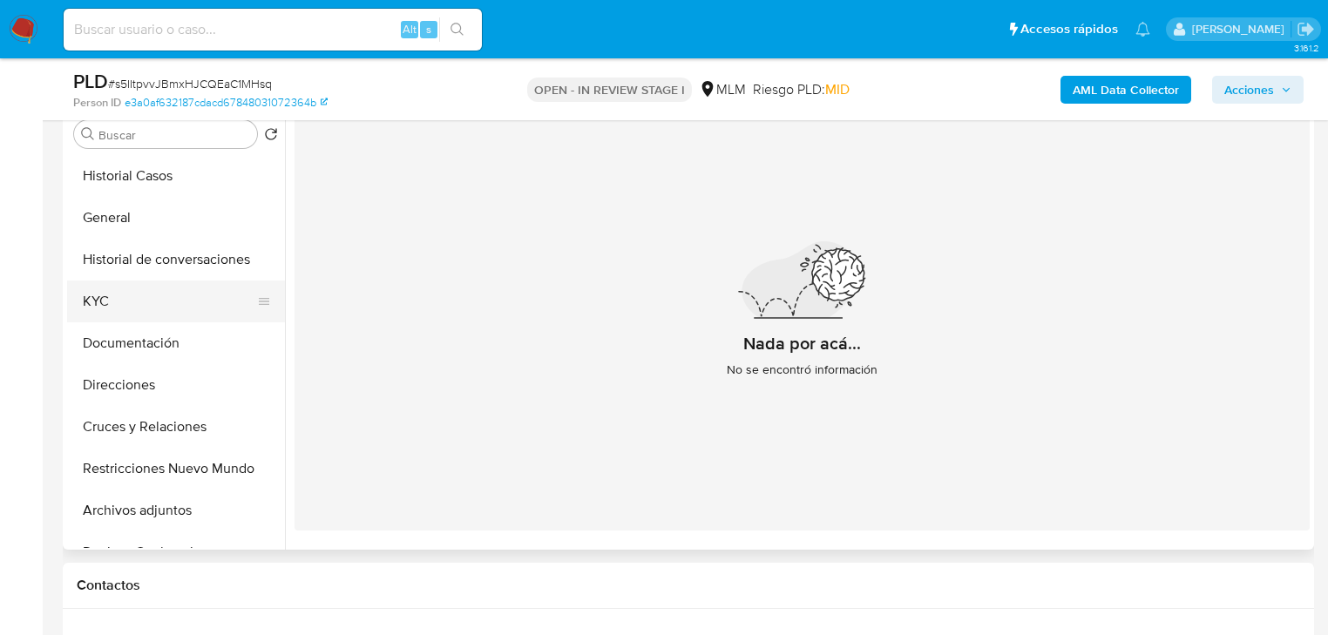
drag, startPoint x: 103, startPoint y: 299, endPoint x: 130, endPoint y: 293, distance: 27.7
click at [105, 298] on button "KYC" at bounding box center [169, 302] width 204 height 42
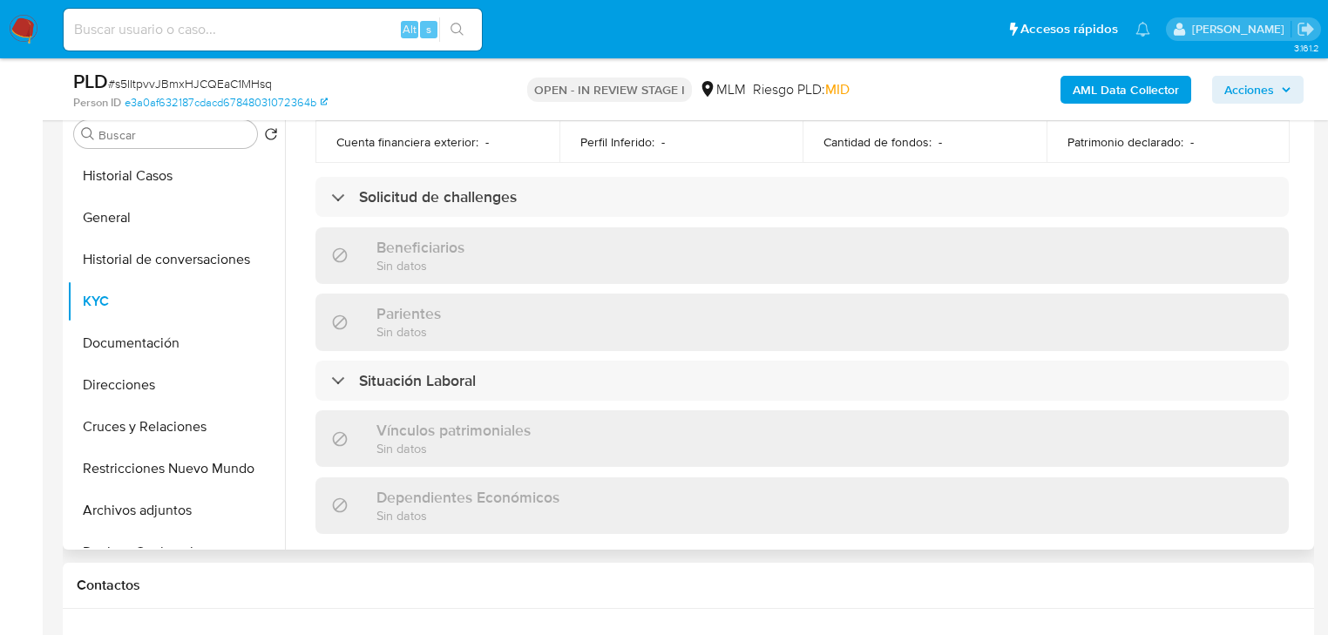
scroll to position [1083, 0]
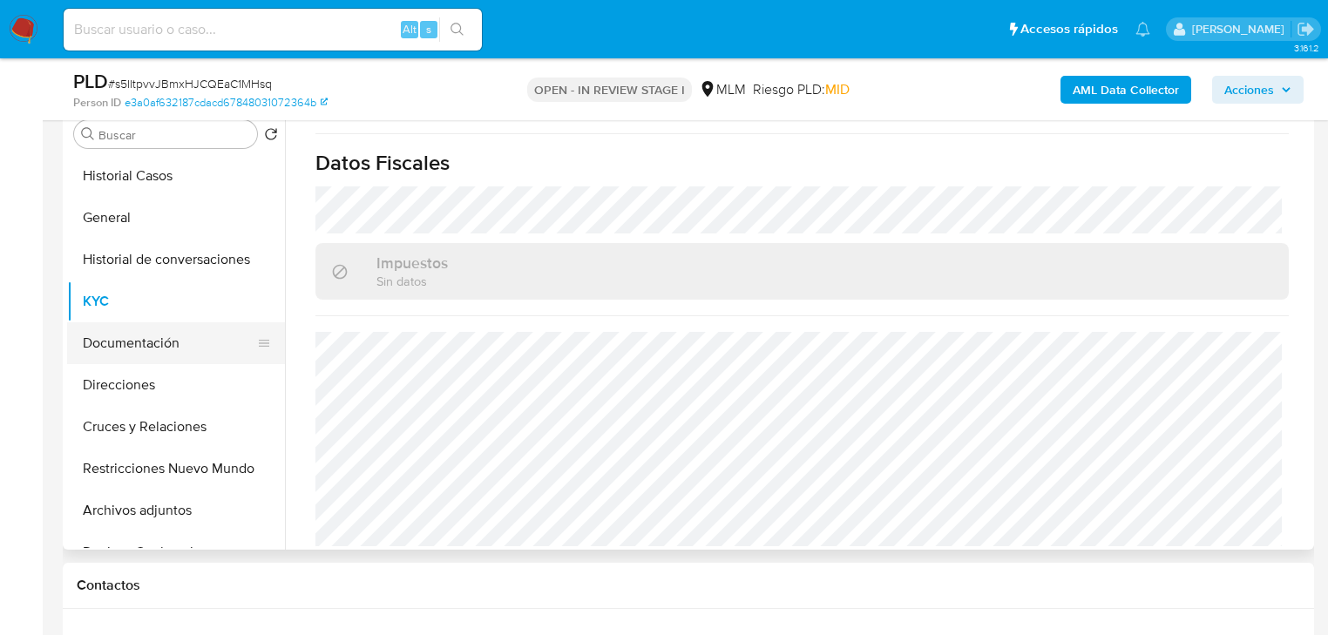
drag, startPoint x: 176, startPoint y: 349, endPoint x: 219, endPoint y: 305, distance: 61.0
click at [175, 348] on button "Documentación" at bounding box center [176, 344] width 218 height 42
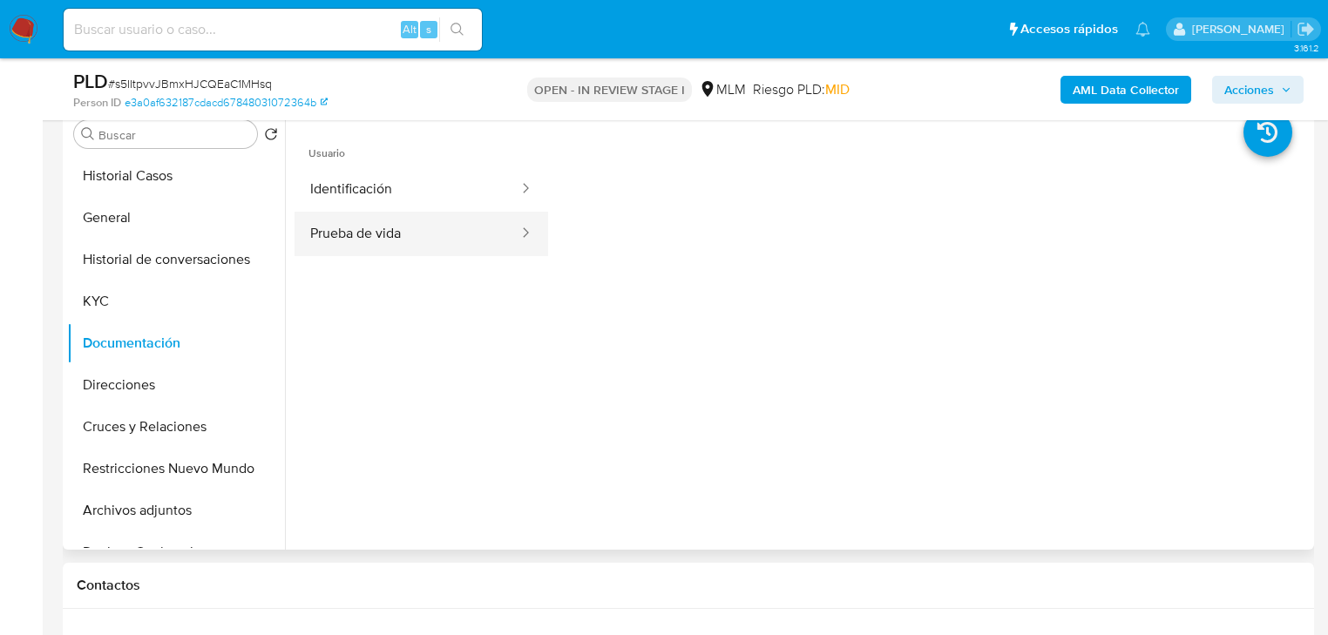
click at [394, 242] on button "Prueba de vida" at bounding box center [408, 234] width 226 height 44
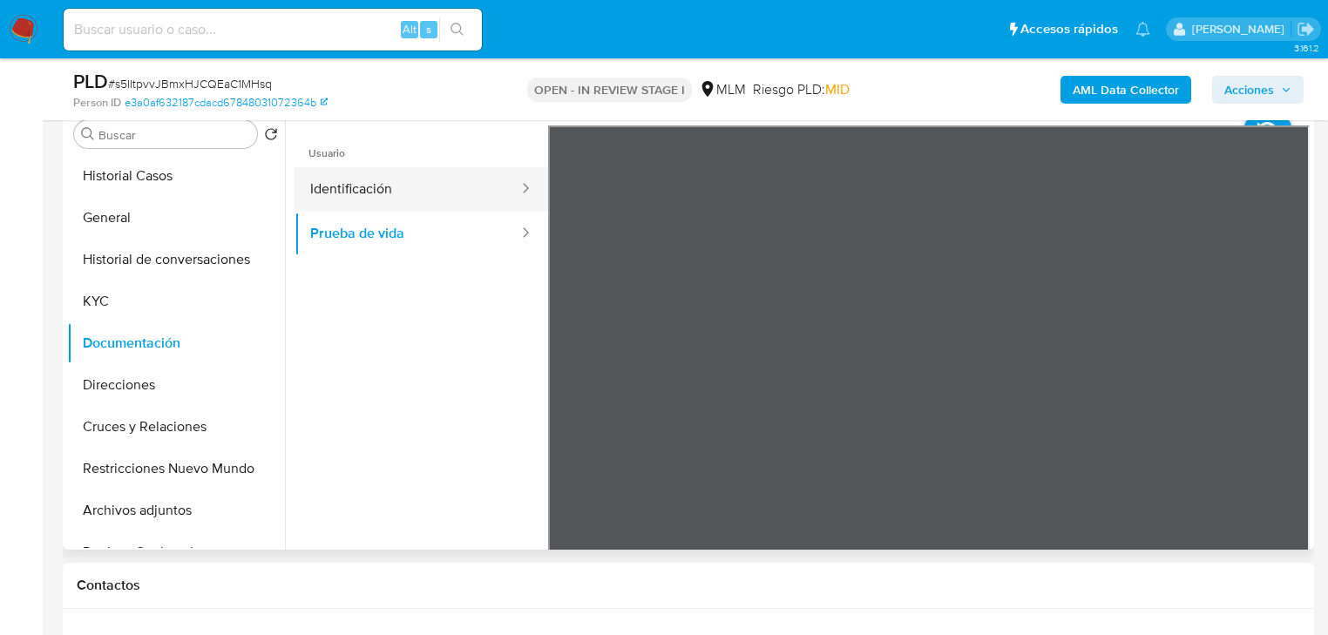
click at [397, 199] on button "Identificación" at bounding box center [408, 189] width 226 height 44
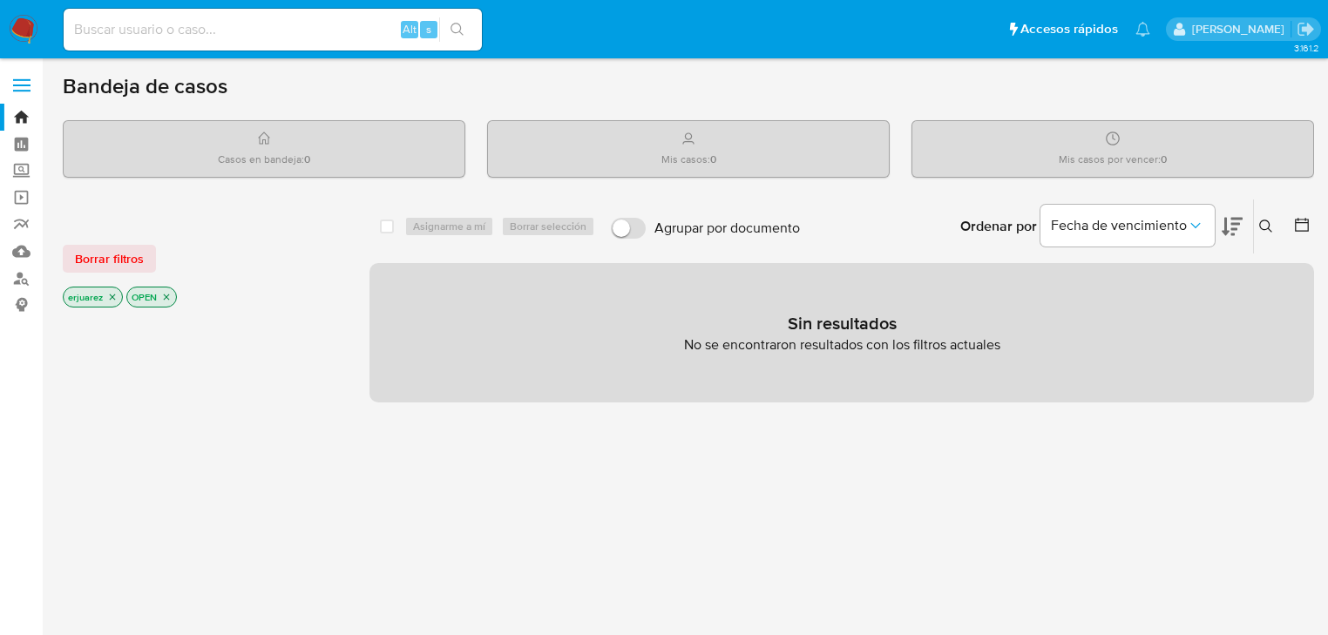
click at [107, 296] on icon "close-filter" at bounding box center [112, 297] width 10 height 10
click at [106, 20] on input at bounding box center [273, 29] width 418 height 23
paste input "2516696167"
type input "2516696167"
click at [457, 30] on icon "search-icon" at bounding box center [458, 30] width 14 height 14
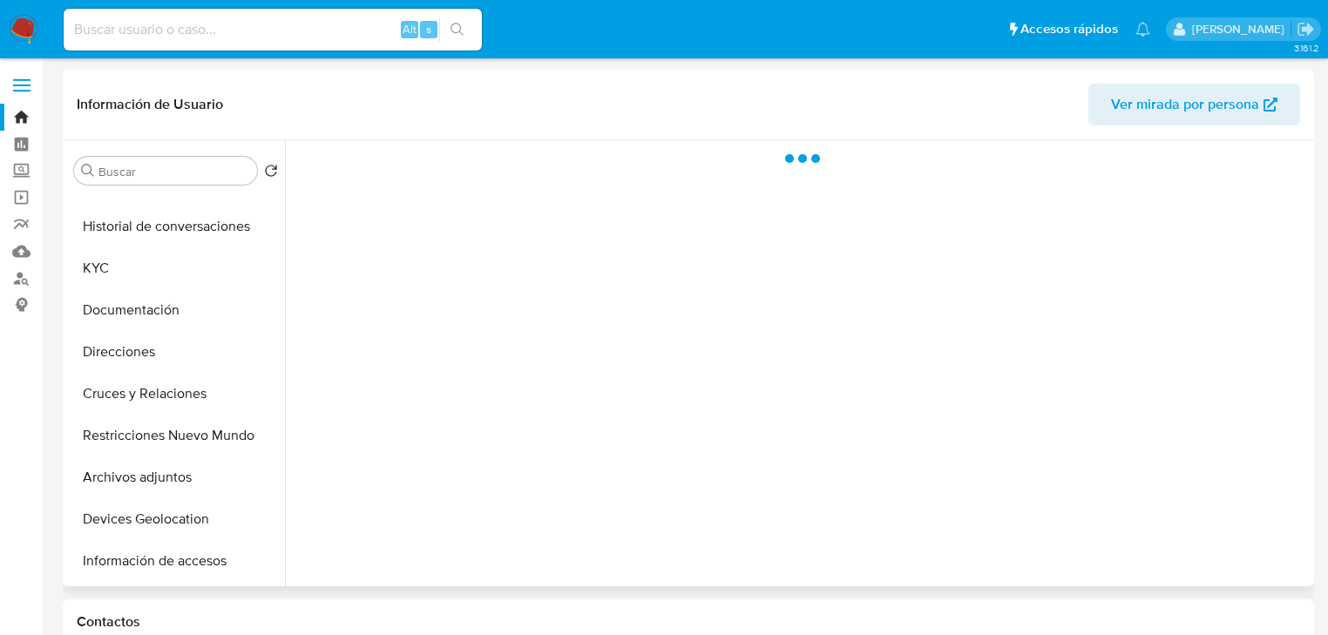
select select "10"
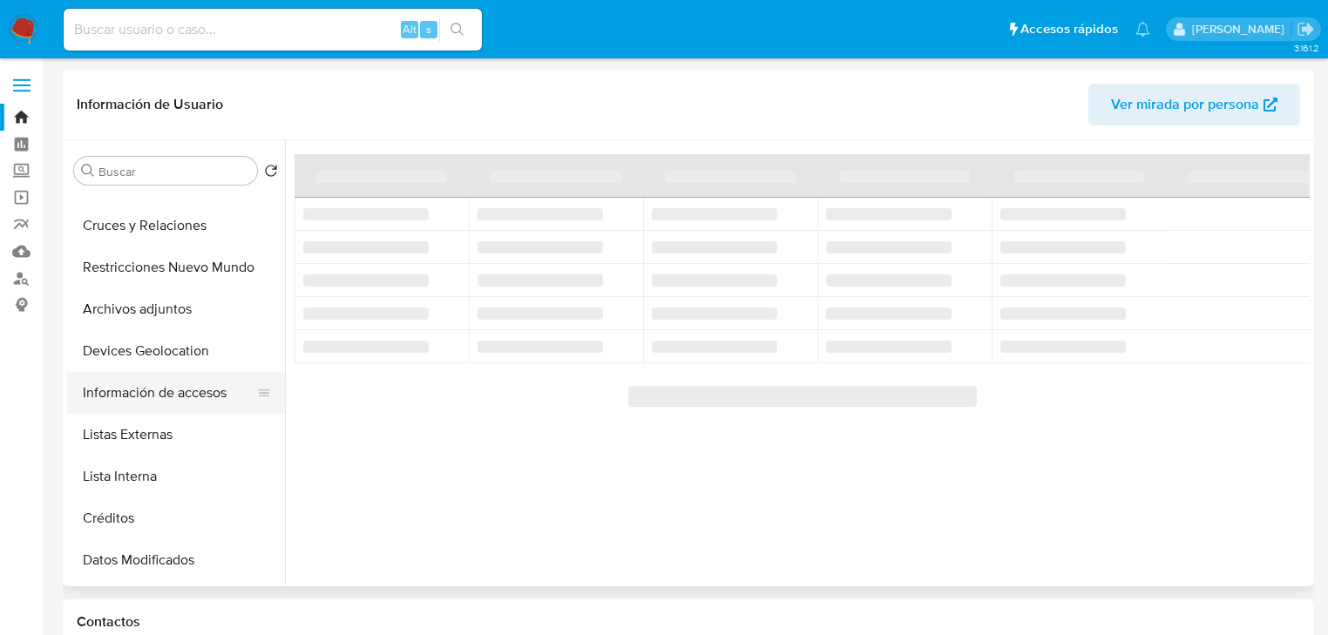
scroll to position [279, 0]
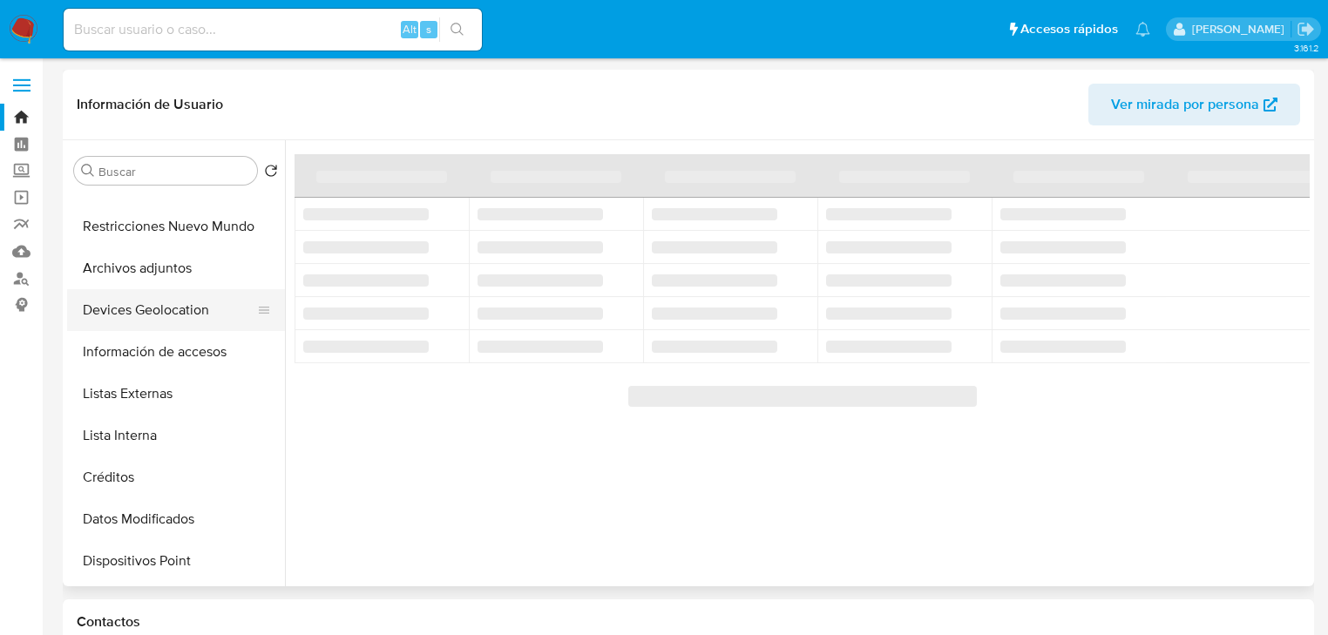
click at [185, 300] on button "Devices Geolocation" at bounding box center [169, 310] width 204 height 42
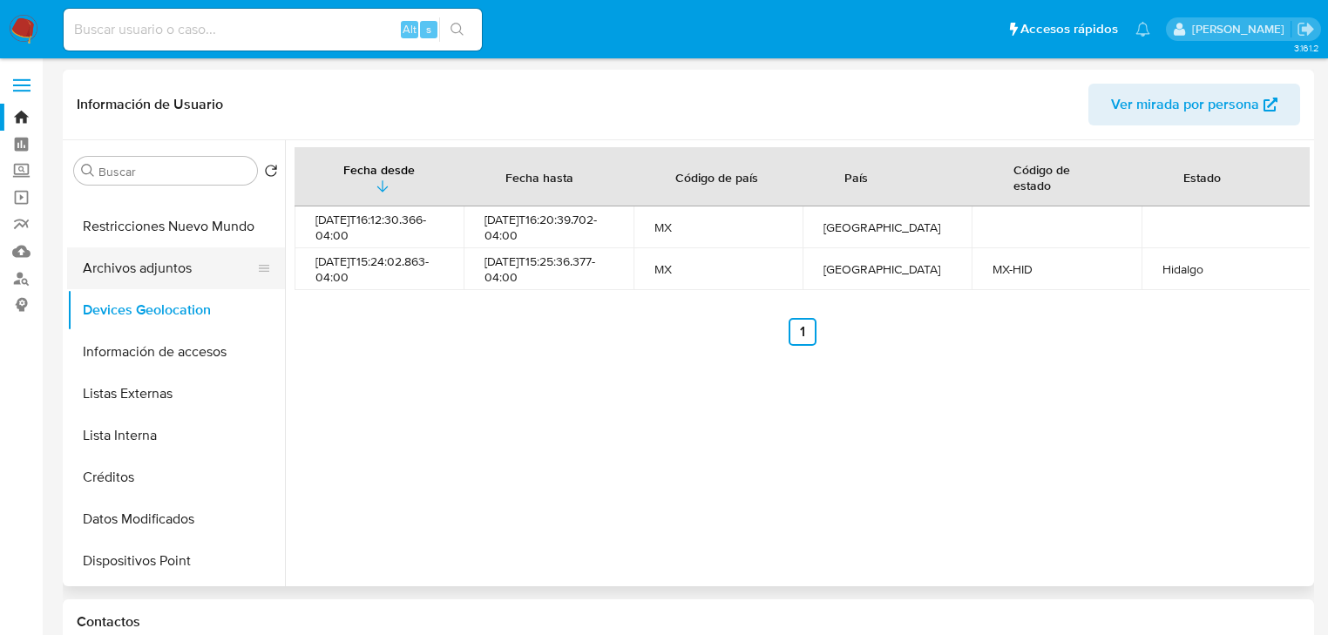
click at [174, 252] on button "Archivos adjuntos" at bounding box center [169, 269] width 204 height 42
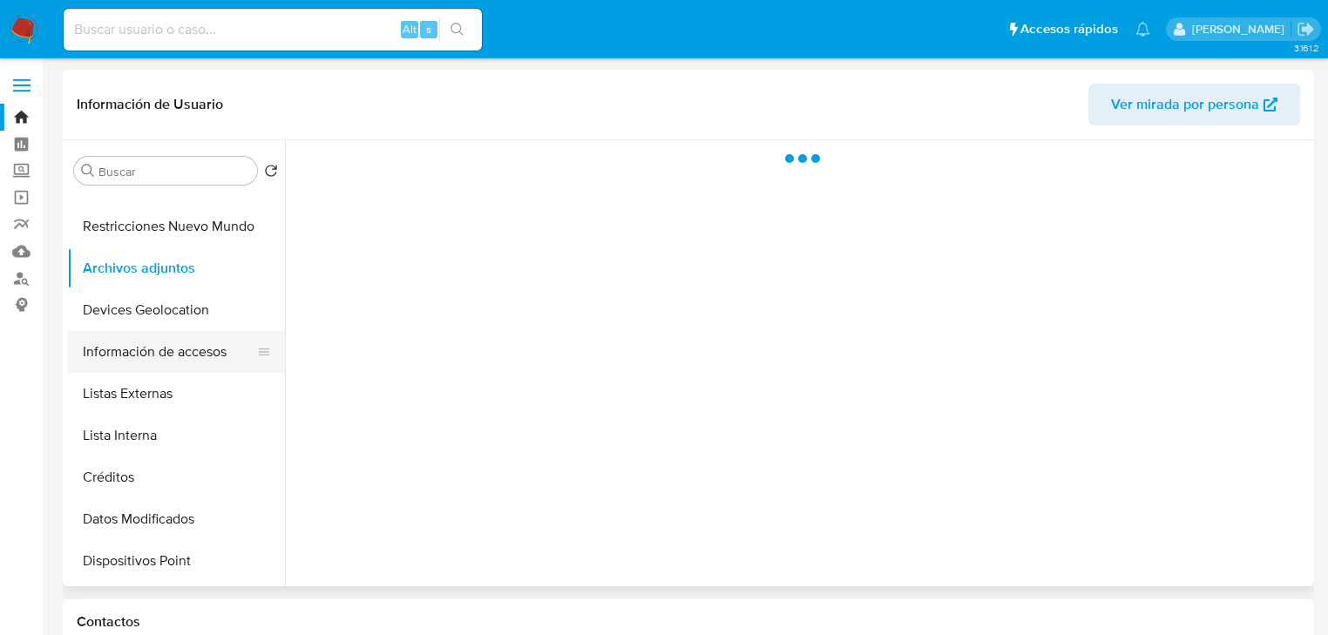
click at [174, 366] on button "Información de accesos" at bounding box center [169, 352] width 204 height 42
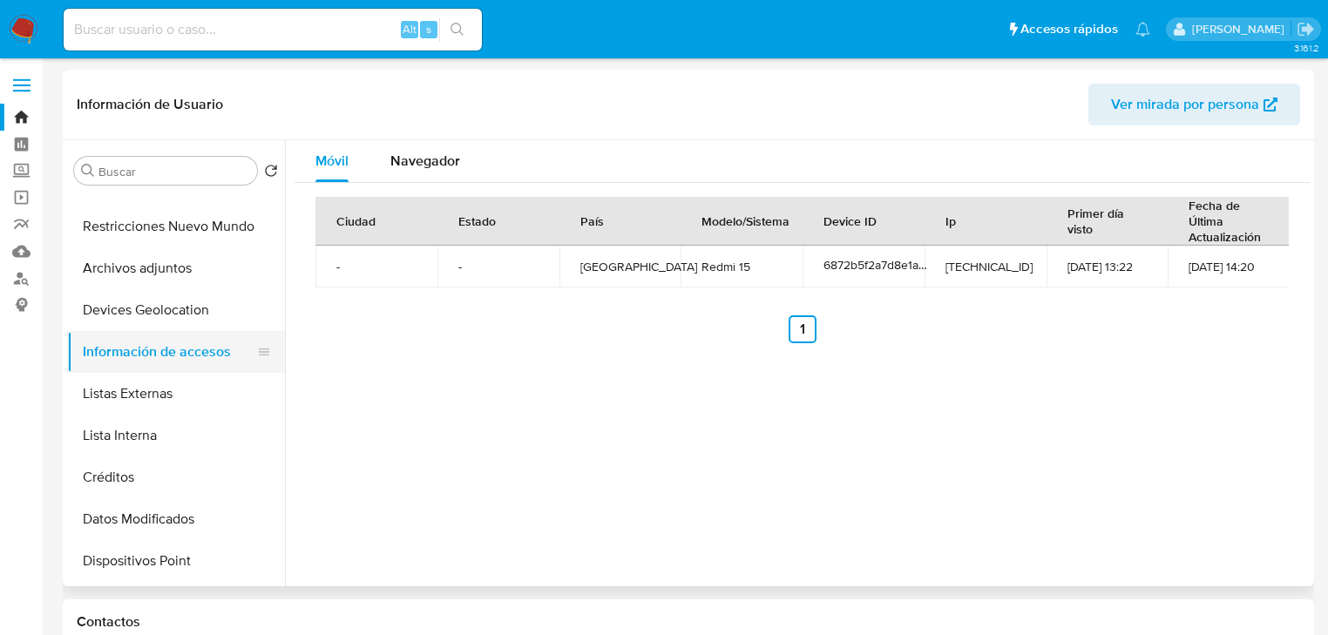
scroll to position [0, 0]
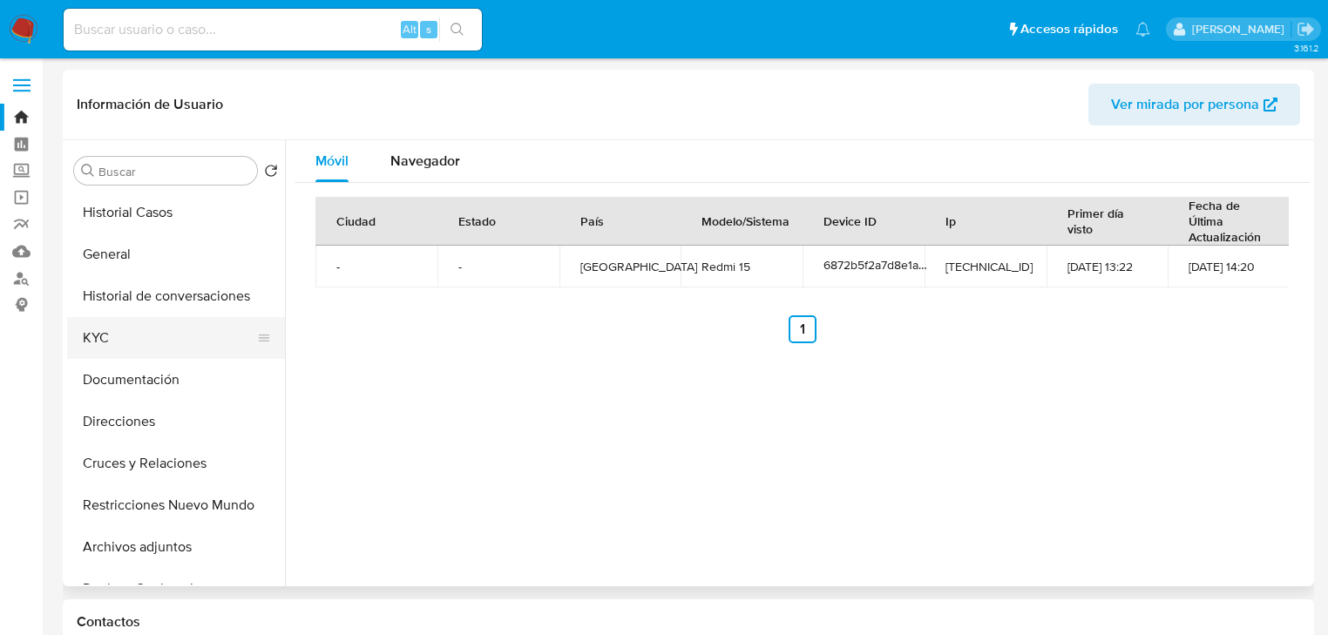
drag, startPoint x: 105, startPoint y: 342, endPoint x: 124, endPoint y: 341, distance: 19.2
click at [105, 342] on button "KYC" at bounding box center [169, 338] width 204 height 42
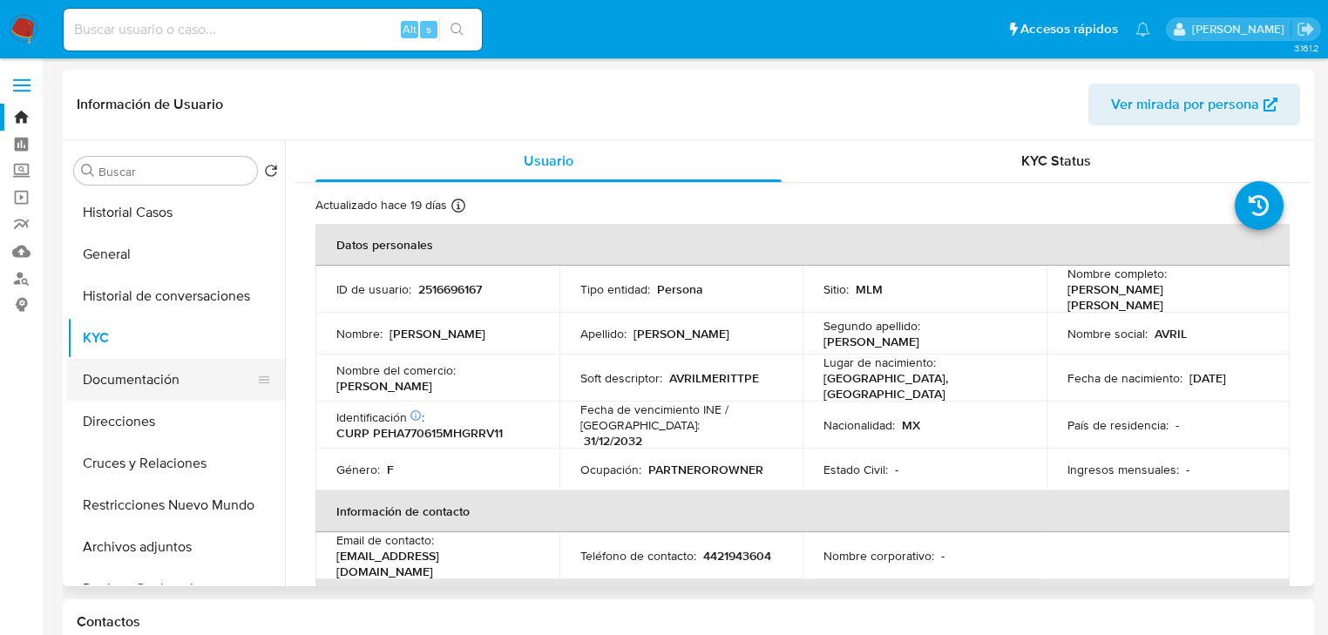
click at [174, 377] on button "Documentación" at bounding box center [169, 380] width 204 height 42
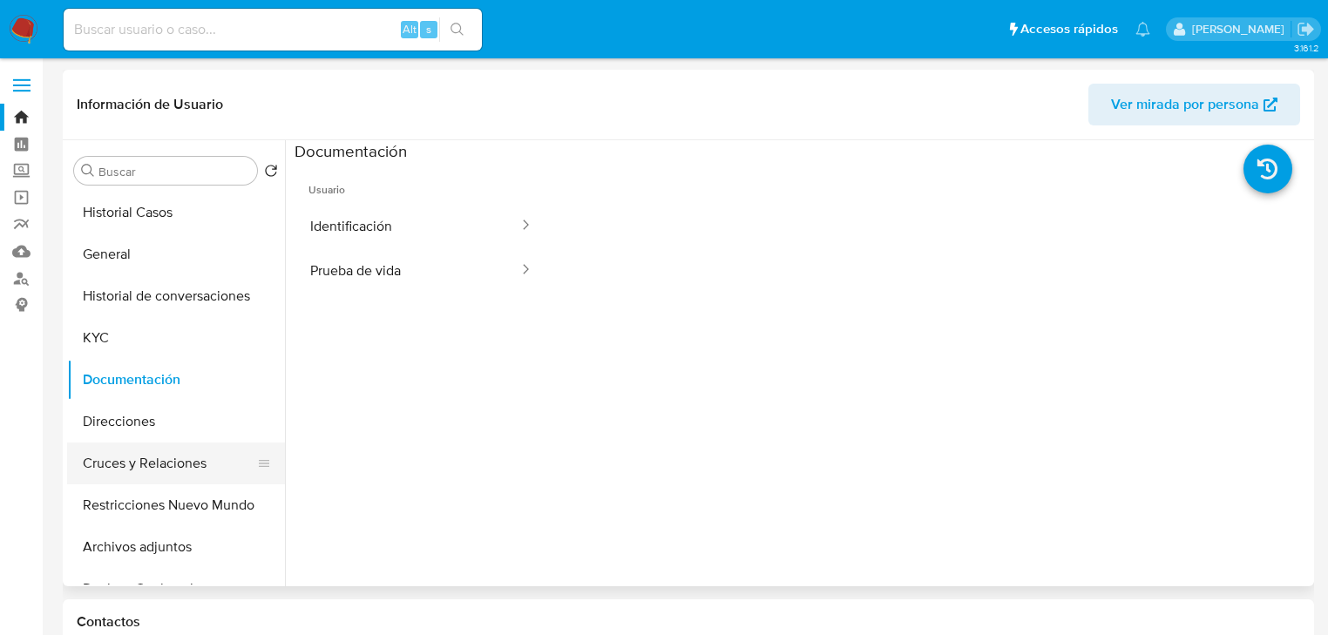
click at [138, 463] on button "Cruces y Relaciones" at bounding box center [169, 464] width 204 height 42
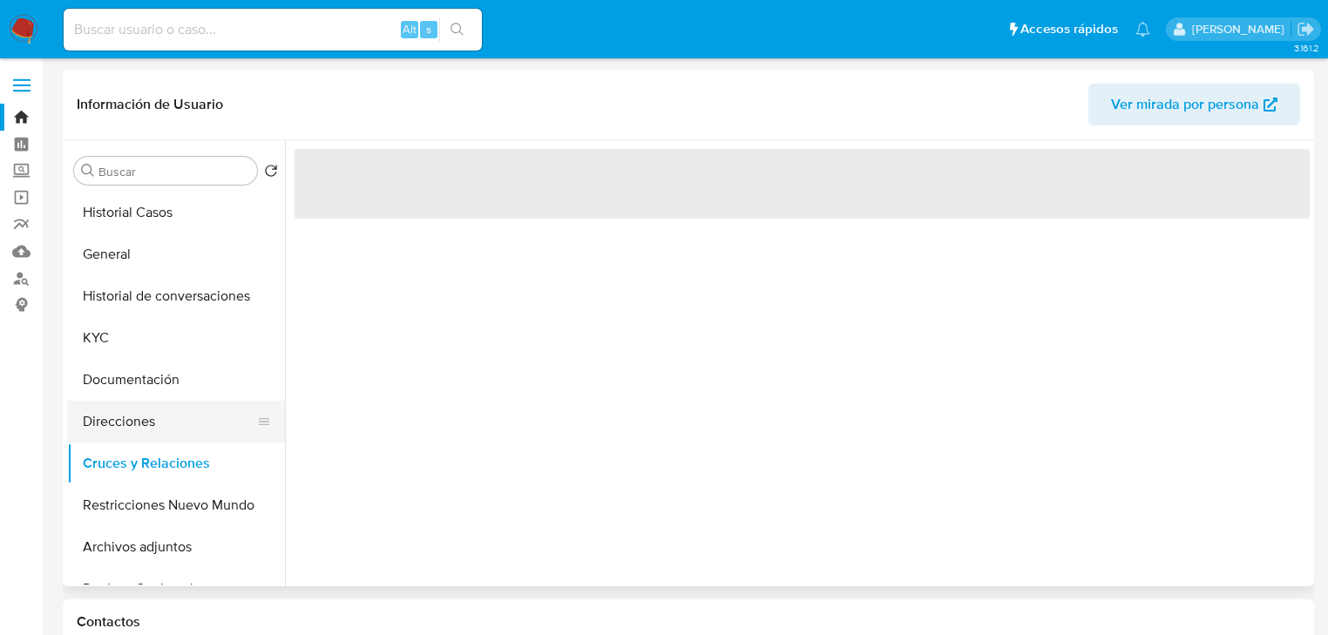
click at [132, 410] on button "Direcciones" at bounding box center [169, 422] width 204 height 42
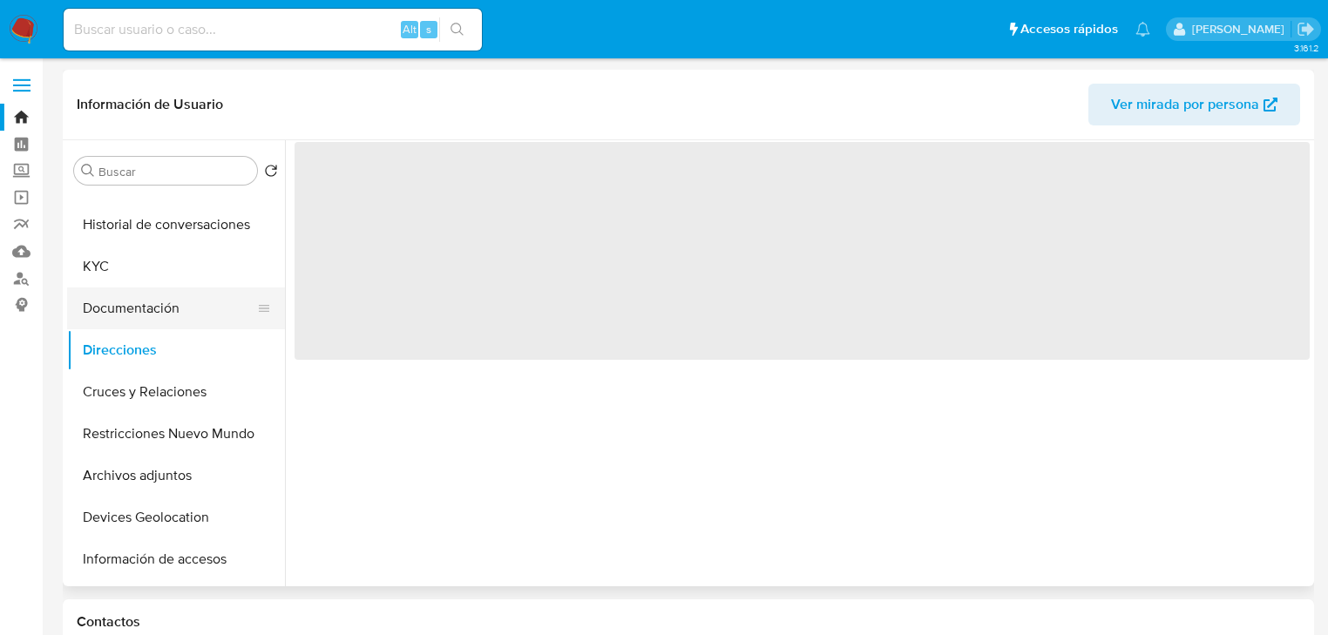
scroll to position [139, 0]
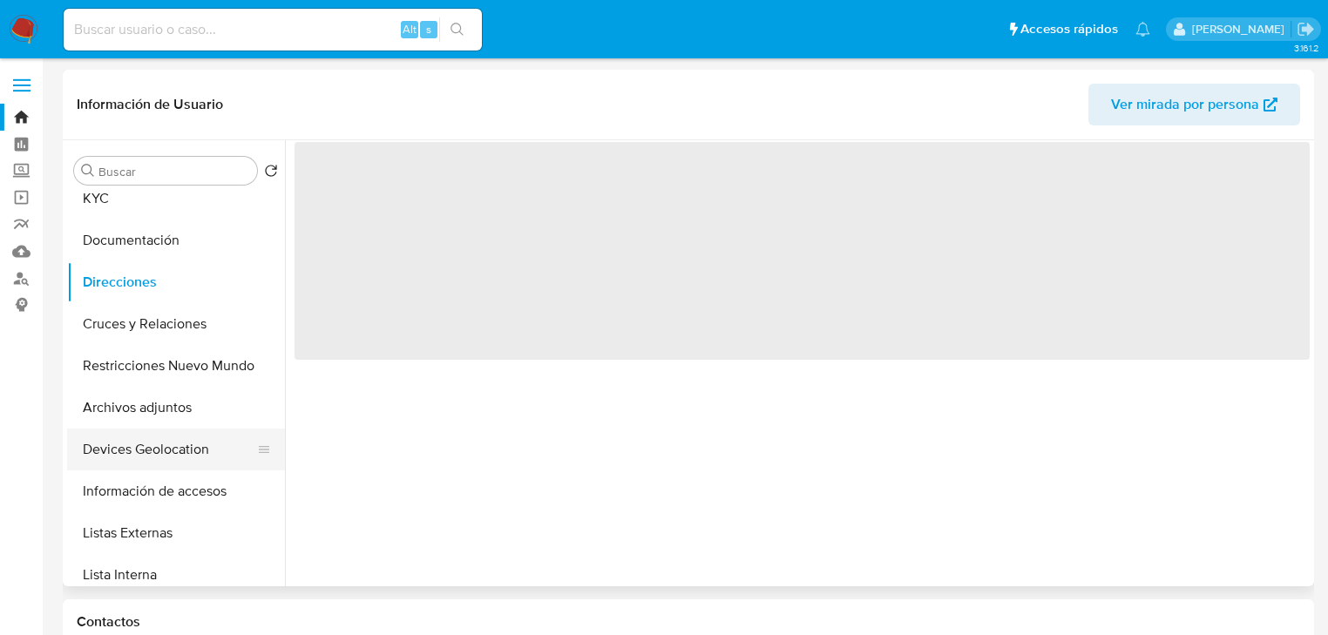
click at [139, 448] on button "Devices Geolocation" at bounding box center [169, 450] width 204 height 42
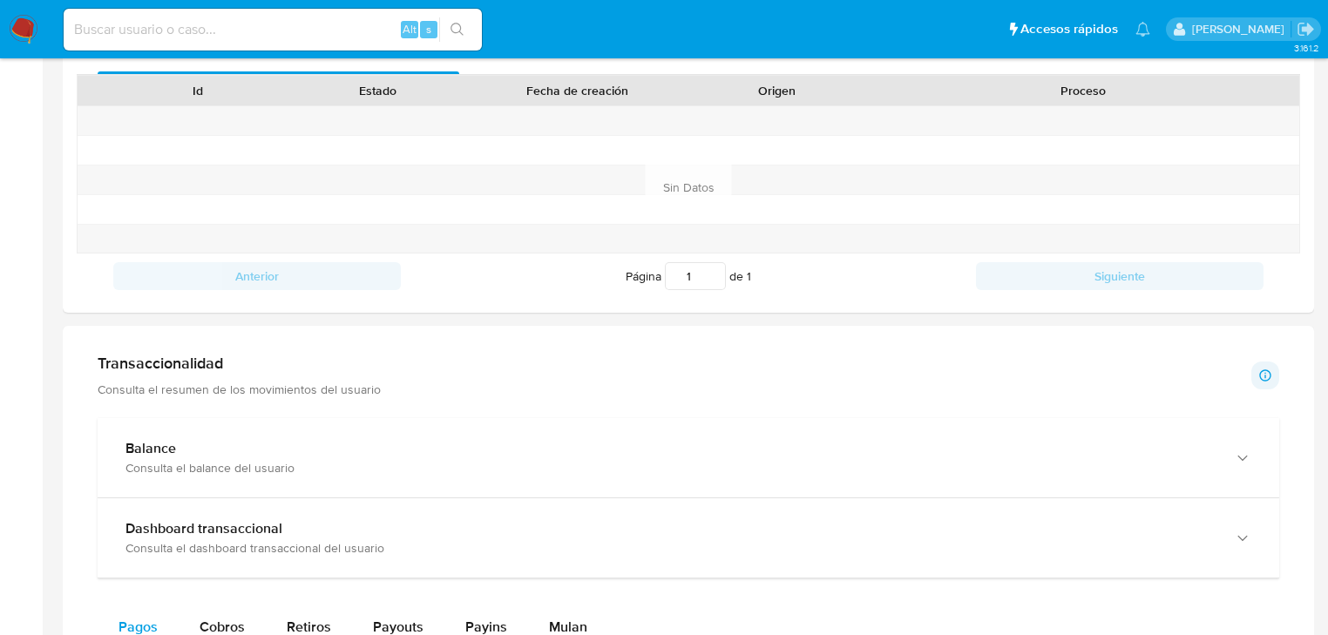
scroll to position [767, 0]
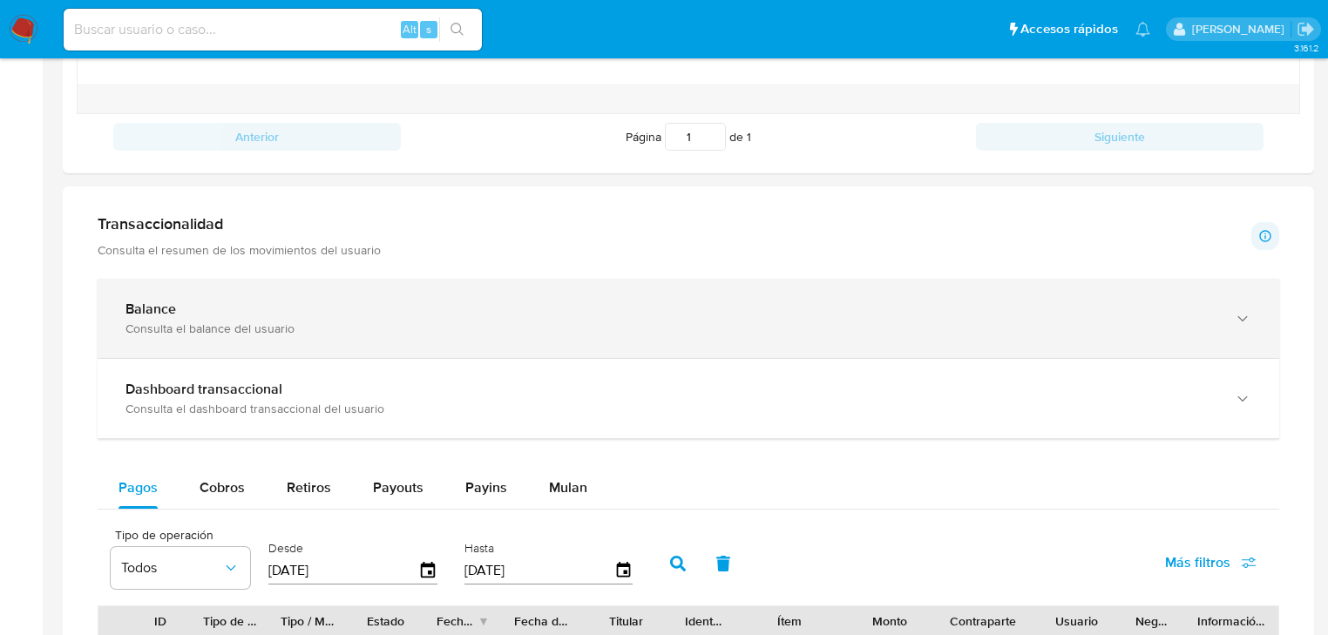
click at [475, 308] on div "Balance" at bounding box center [671, 309] width 1091 height 17
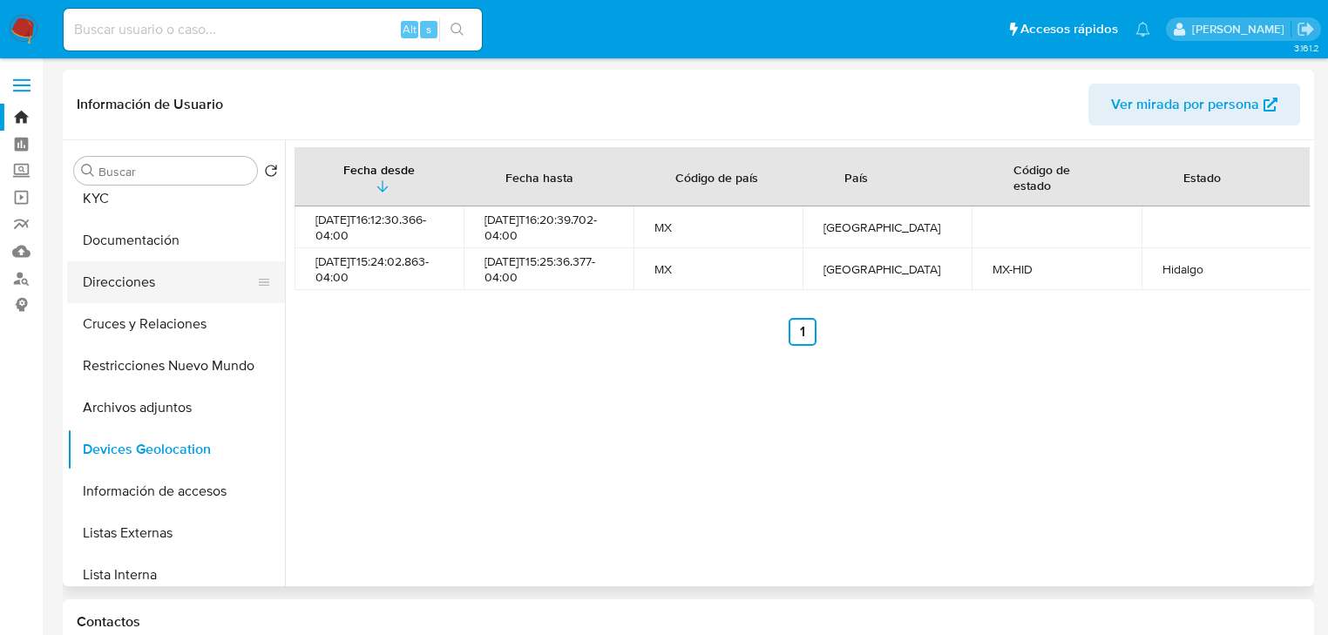
scroll to position [139, 0]
click at [145, 289] on button "Direcciones" at bounding box center [169, 282] width 204 height 42
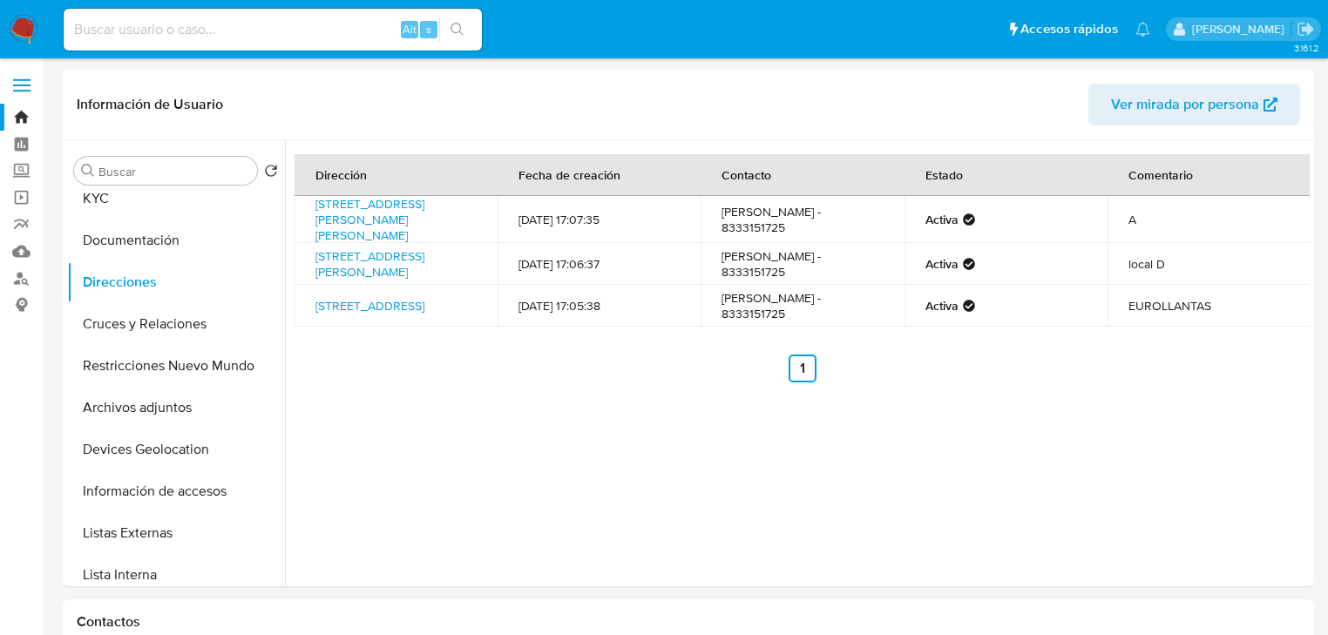
drag, startPoint x: 117, startPoint y: 34, endPoint x: 143, endPoint y: 35, distance: 26.2
click at [117, 33] on input at bounding box center [273, 29] width 418 height 23
paste input "635788331"
type input "635788331"
drag, startPoint x: 463, startPoint y: 24, endPoint x: 28, endPoint y: 122, distance: 445.8
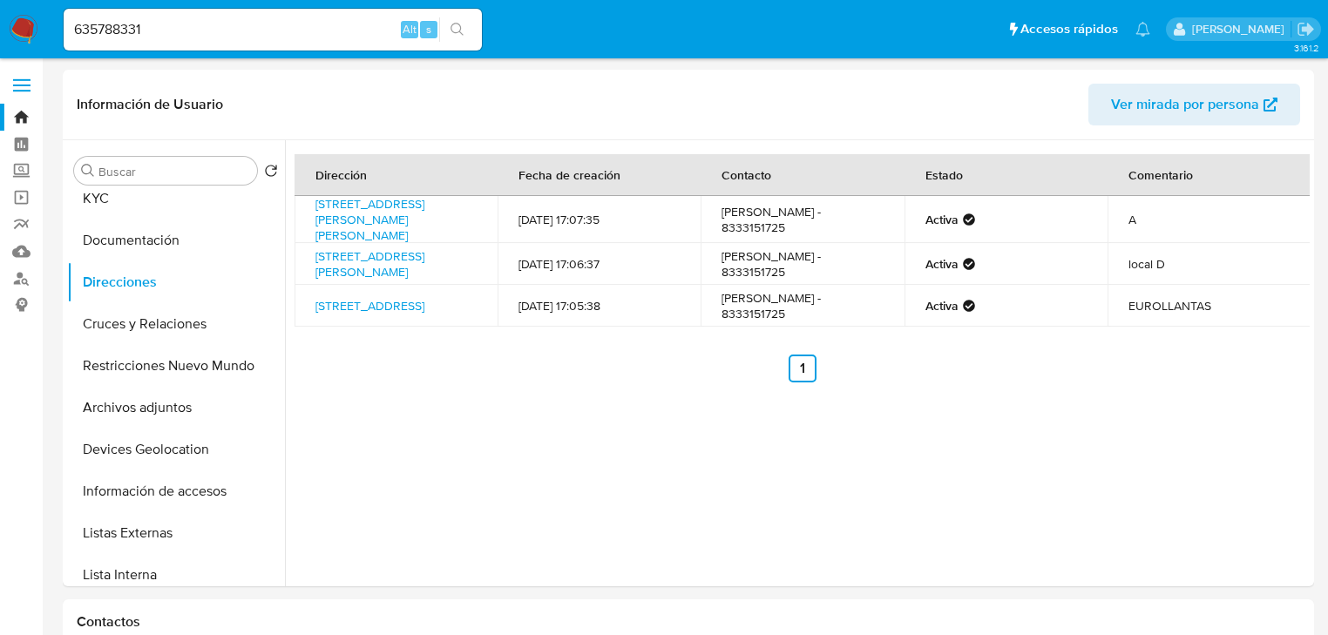
click at [433, 29] on div "635788331 Alt s" at bounding box center [273, 29] width 418 height 49
click at [465, 14] on div "635788331 Alt s" at bounding box center [273, 30] width 418 height 42
click at [449, 35] on button "search-icon" at bounding box center [457, 29] width 36 height 24
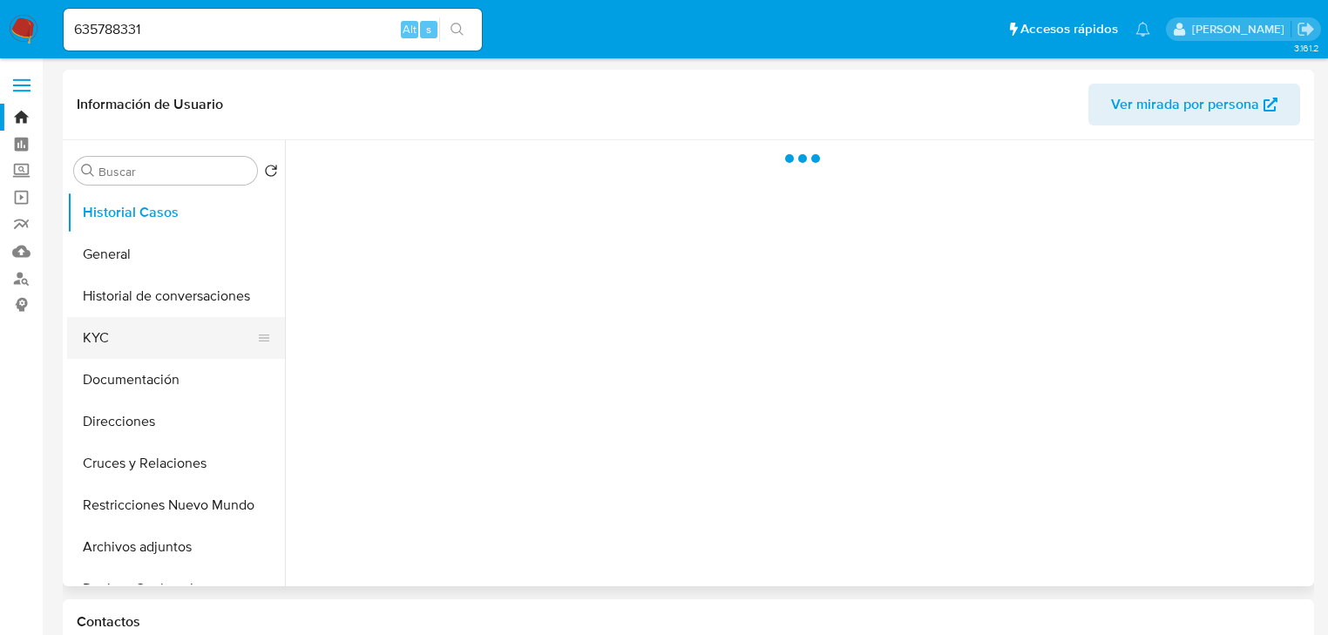
click at [128, 342] on button "KYC" at bounding box center [169, 338] width 204 height 42
select select "10"
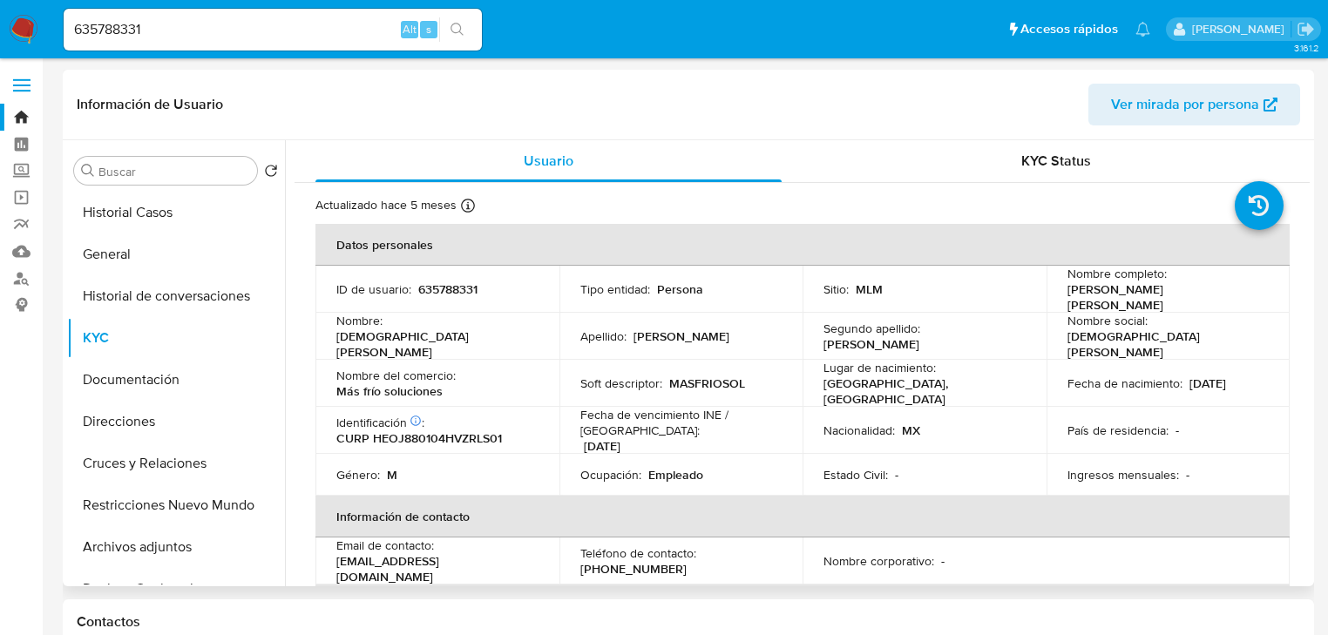
drag, startPoint x: 1063, startPoint y: 296, endPoint x: 1260, endPoint y: 302, distance: 197.1
click at [1260, 302] on td "Nombre completo : Jesus Manuel Hernandez Olmos" at bounding box center [1169, 289] width 244 height 47
copy p "Jesus Manuel Hernandez Olmos"
drag, startPoint x: 385, startPoint y: 376, endPoint x: 35, endPoint y: 377, distance: 350.4
click at [333, 377] on td "Nombre del comercio : Más frío soluciones" at bounding box center [438, 383] width 244 height 47
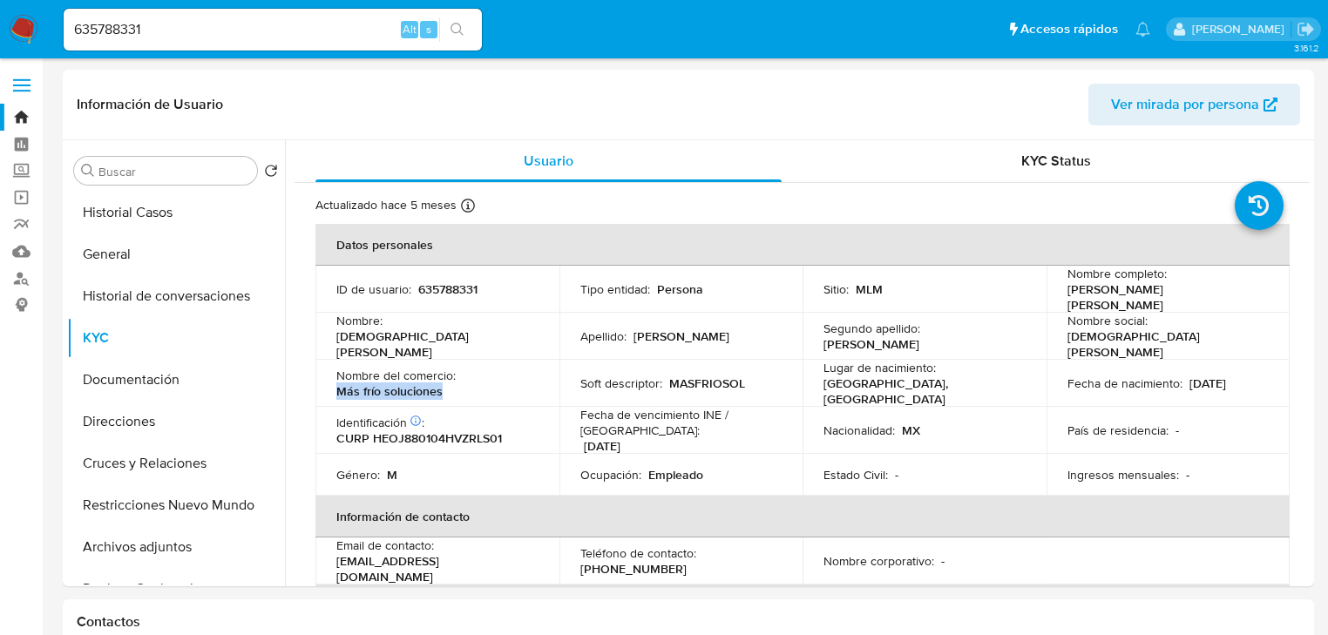
copy p "Más frío soluciones"
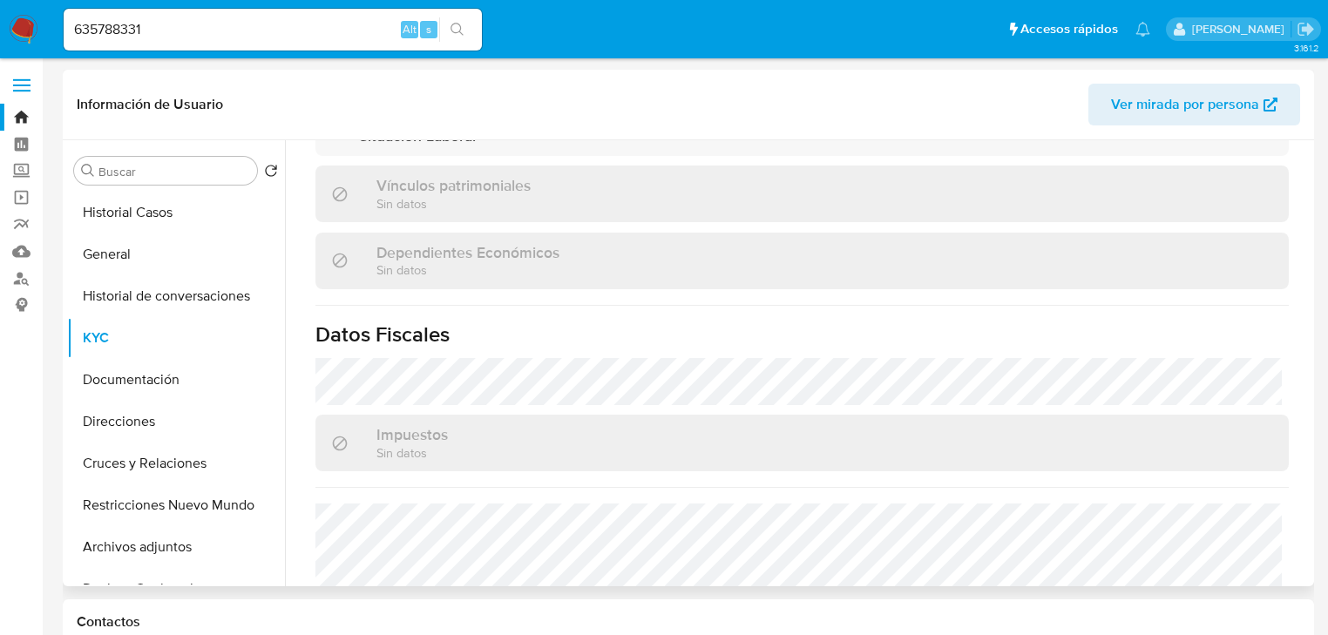
scroll to position [1101, 0]
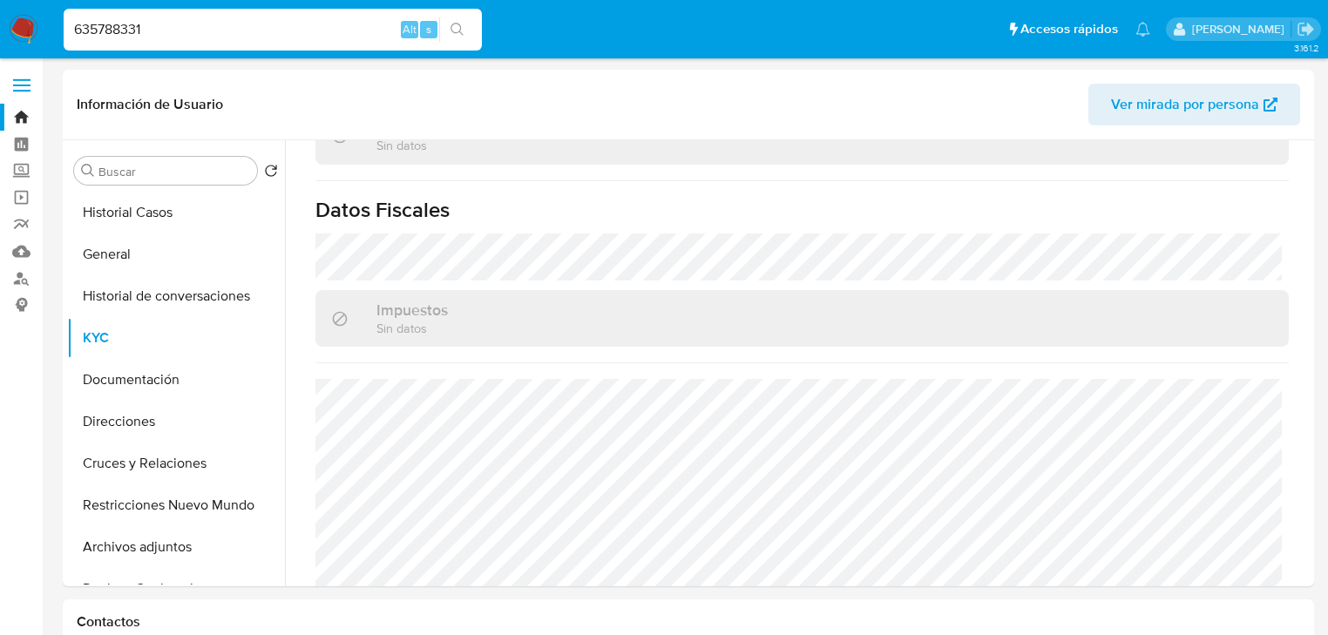
drag, startPoint x: 101, startPoint y: 28, endPoint x: -38, endPoint y: 24, distance: 139.5
paste input "1358869443"
type input "1358869443"
click at [462, 33] on icon "search-icon" at bounding box center [457, 29] width 13 height 13
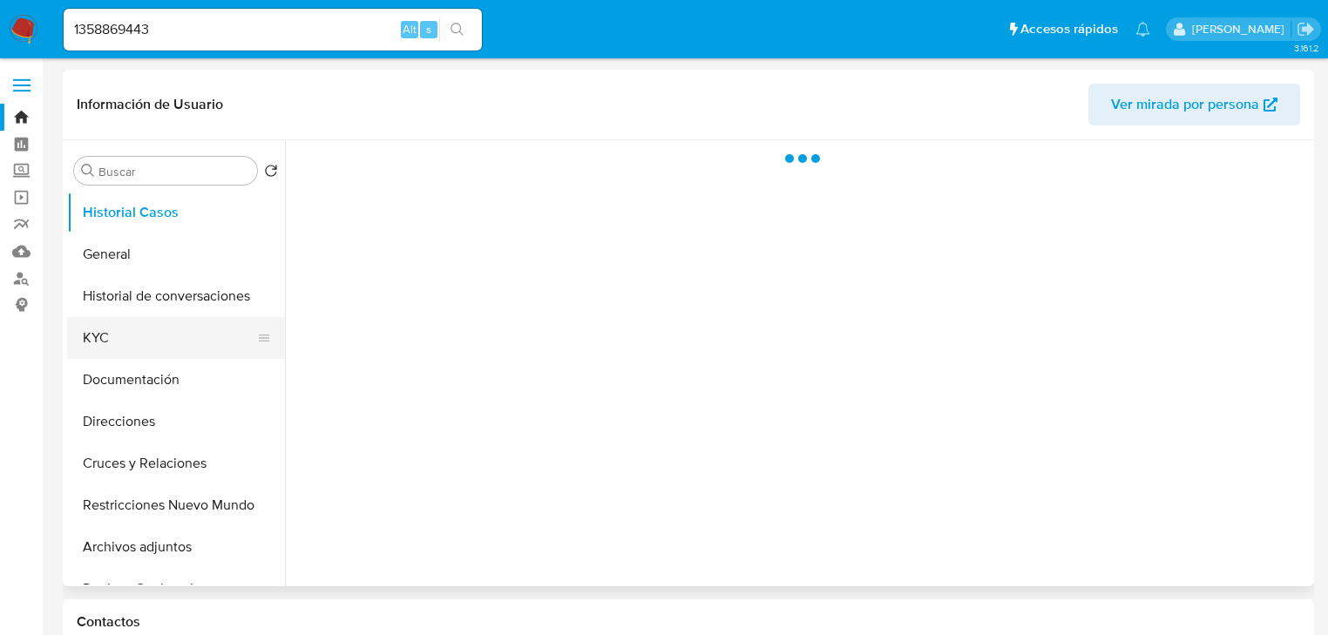
click at [139, 327] on button "KYC" at bounding box center [169, 338] width 204 height 42
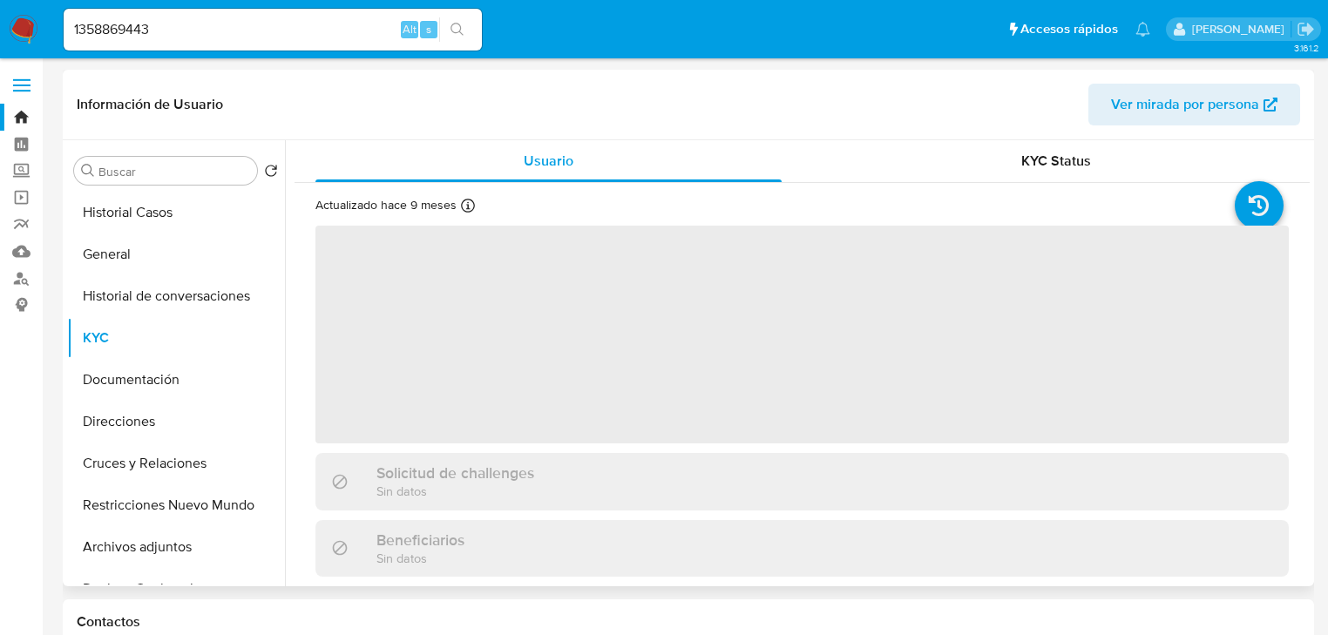
select select "10"
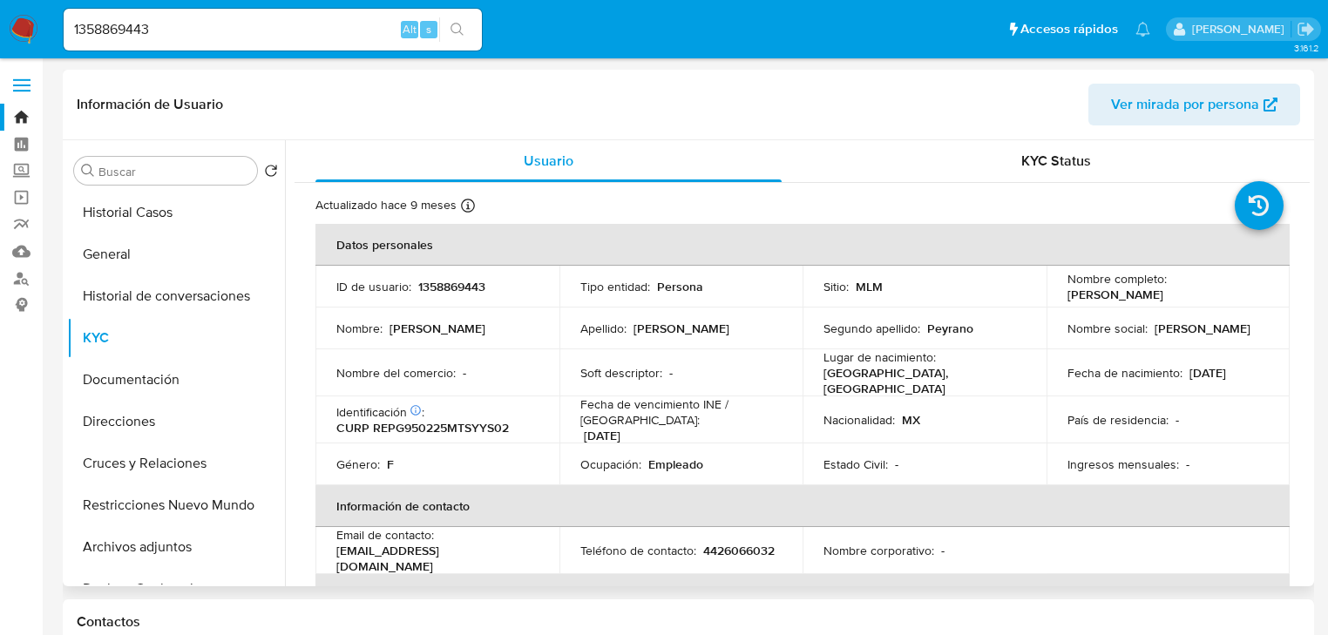
drag, startPoint x: 1060, startPoint y: 293, endPoint x: 789, endPoint y: 460, distance: 318.6
click at [1220, 297] on td "Nombre completo : Gisela Reyna Peyrano" at bounding box center [1169, 287] width 244 height 42
copy p "Gisela Reyna Peyrano"
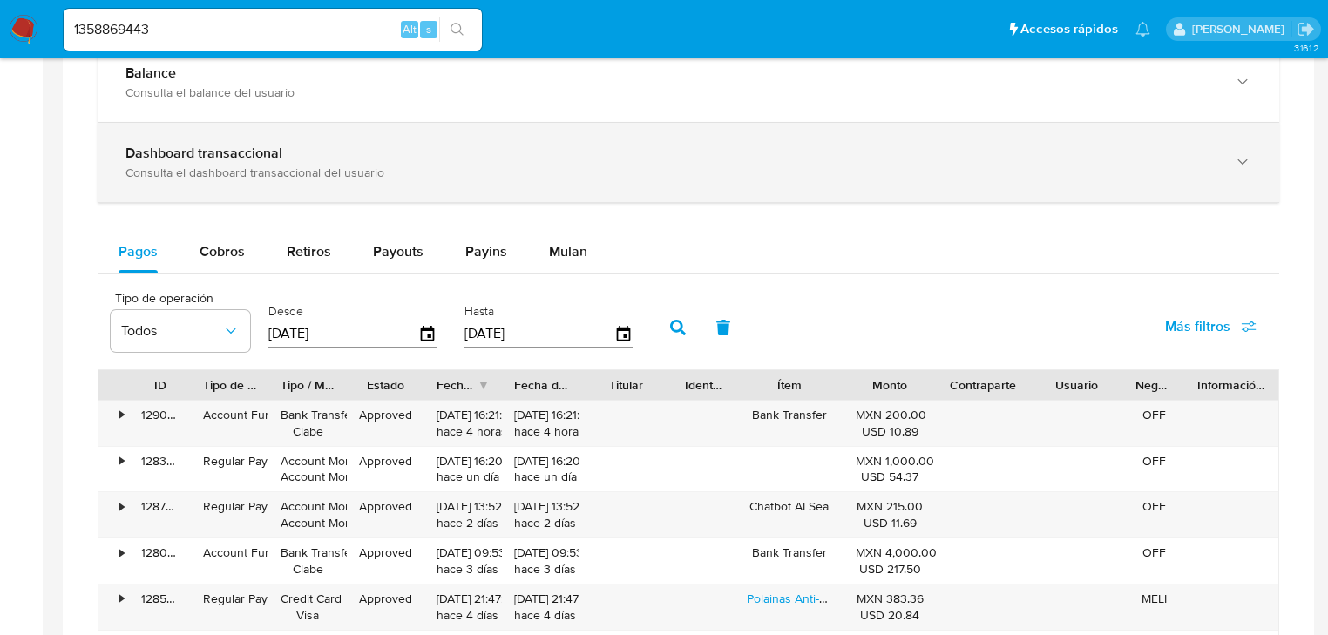
scroll to position [906, 0]
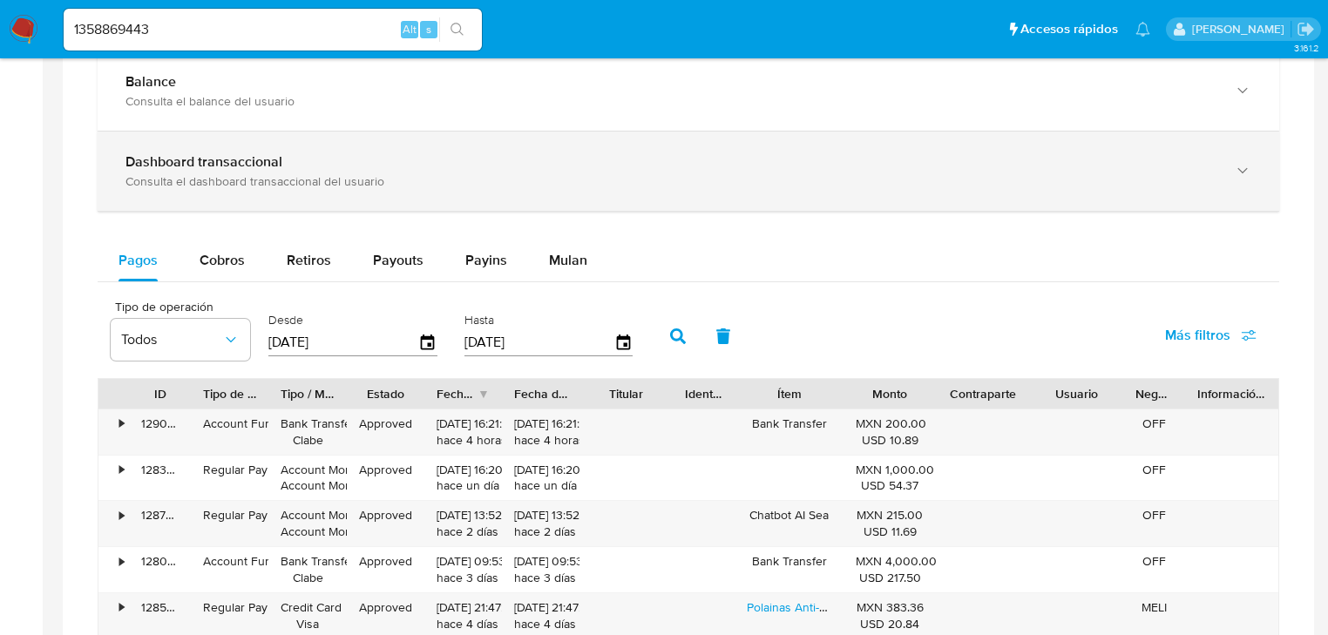
drag, startPoint x: 227, startPoint y: 154, endPoint x: 180, endPoint y: 154, distance: 46.2
click at [226, 153] on b "Dashboard transaccional" at bounding box center [204, 162] width 157 height 20
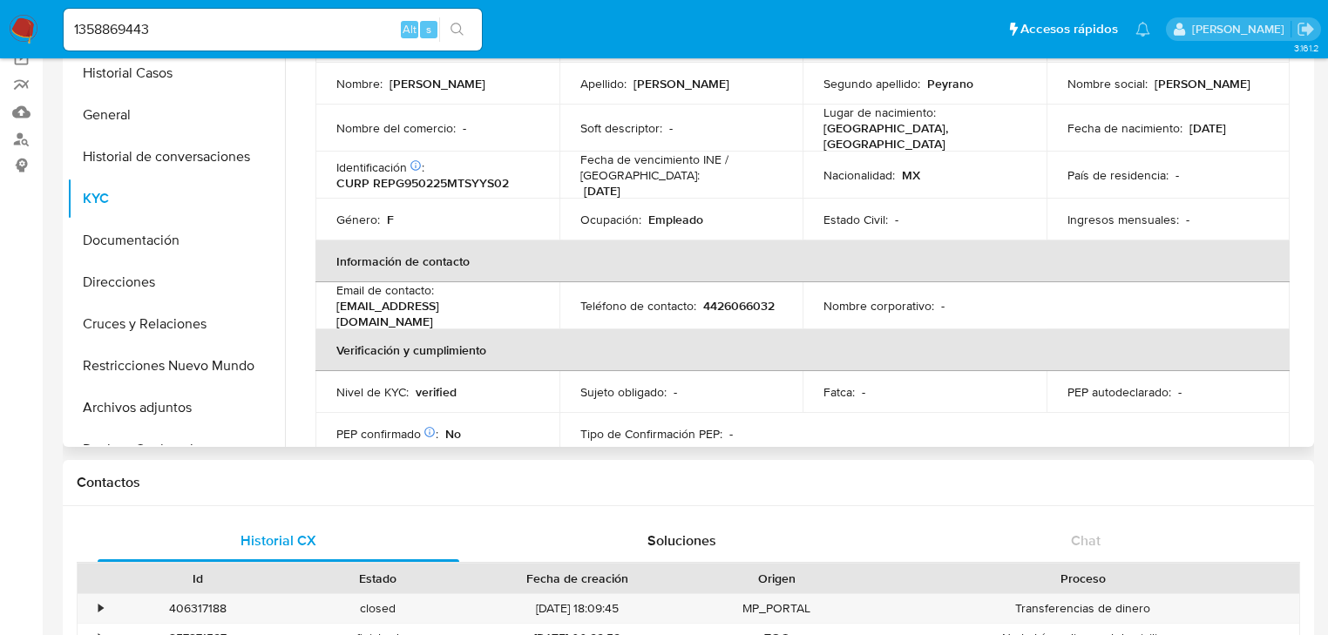
scroll to position [0, 0]
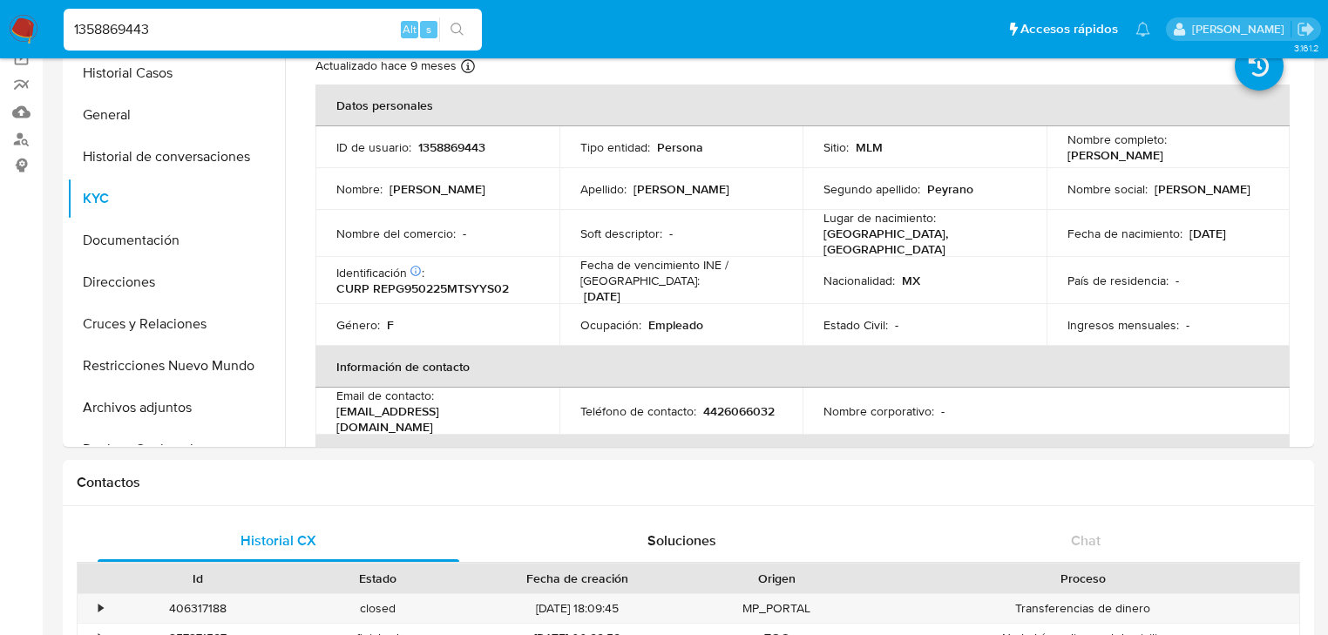
drag, startPoint x: 167, startPoint y: 25, endPoint x: 265, endPoint y: 34, distance: 98.0
click at [9, 24] on nav "Pausado Ver notificaciones 1358869443 Alt s Accesos rápidos Presiona las siguie…" at bounding box center [664, 29] width 1328 height 58
paste input "382367965"
type input "382367965"
click at [466, 31] on button "search-icon" at bounding box center [457, 29] width 36 height 24
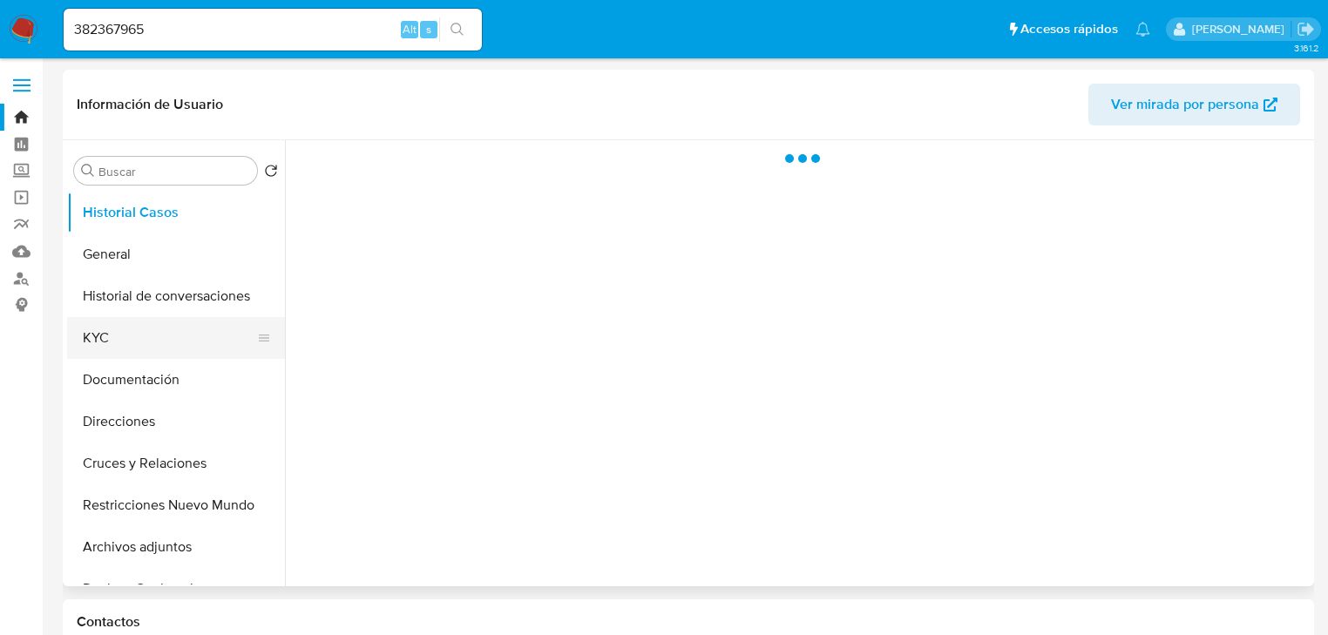
click at [143, 349] on button "KYC" at bounding box center [169, 338] width 204 height 42
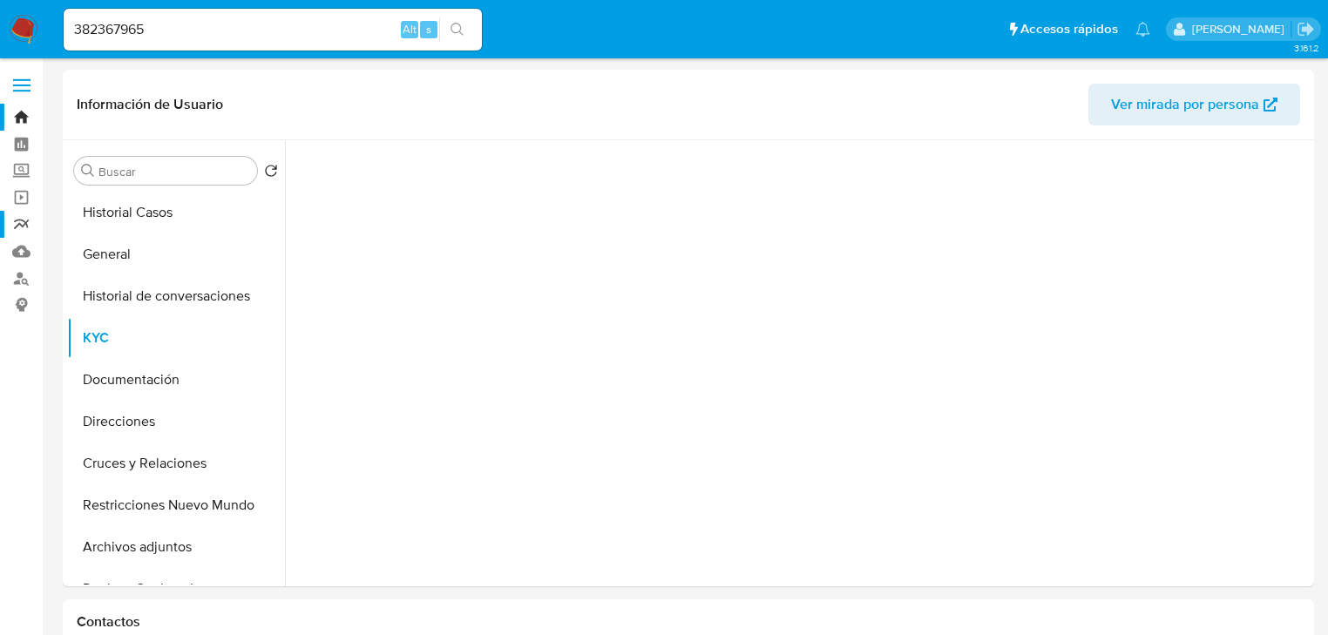
select select "10"
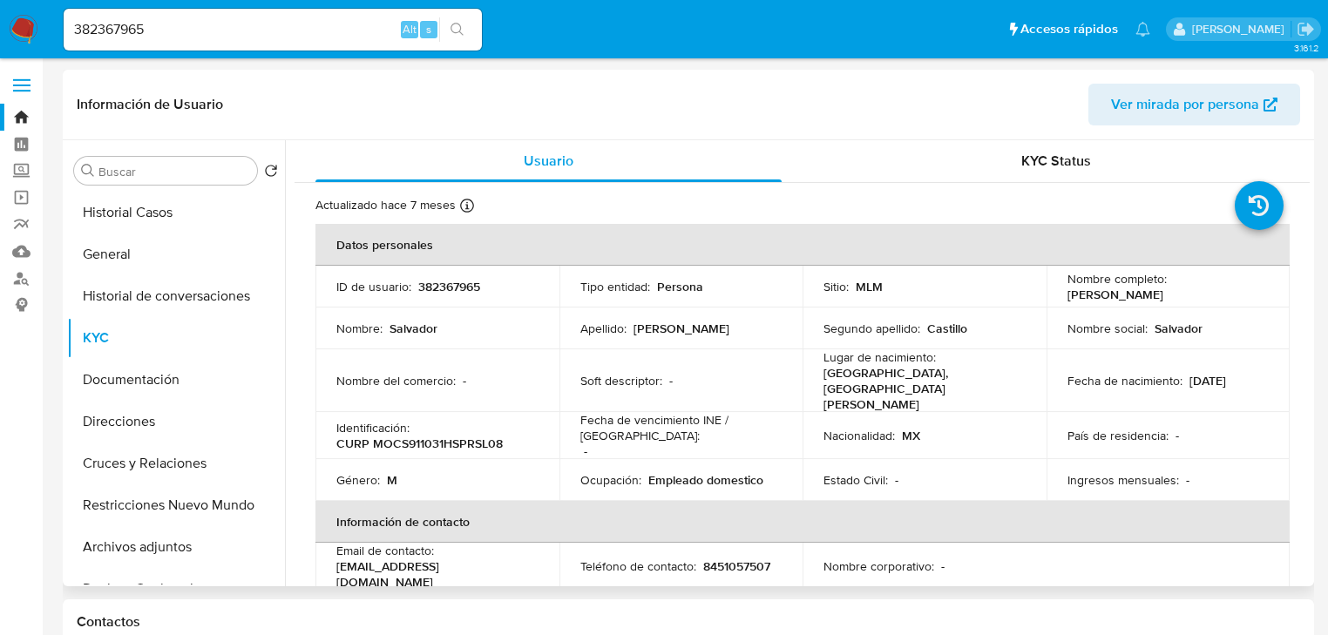
drag, startPoint x: 1075, startPoint y: 293, endPoint x: 1178, endPoint y: 293, distance: 103.7
click at [1206, 293] on div "Nombre completo : Salvador Moran Castillo" at bounding box center [1169, 286] width 202 height 31
drag, startPoint x: 1063, startPoint y: 296, endPoint x: 1185, endPoint y: 307, distance: 122.5
click at [1229, 296] on div "Nombre completo : Salvador Moran Castillo" at bounding box center [1169, 286] width 202 height 31
copy p "Salvador Moran Castillo"
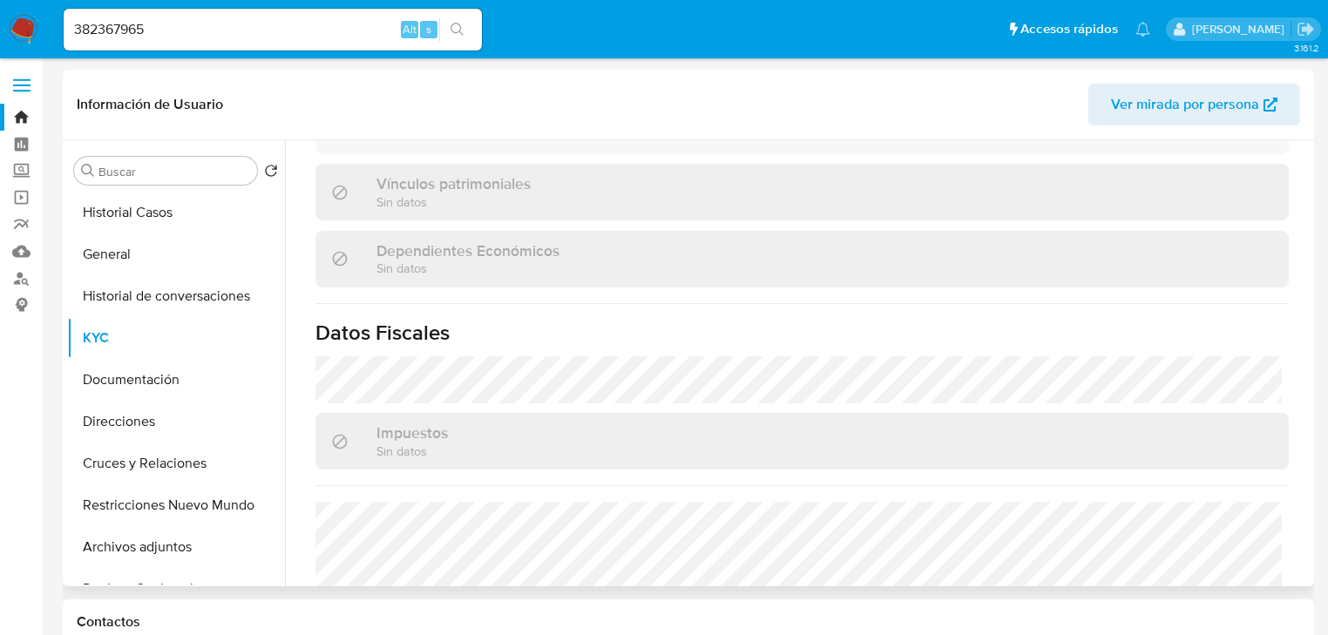
scroll to position [1101, 0]
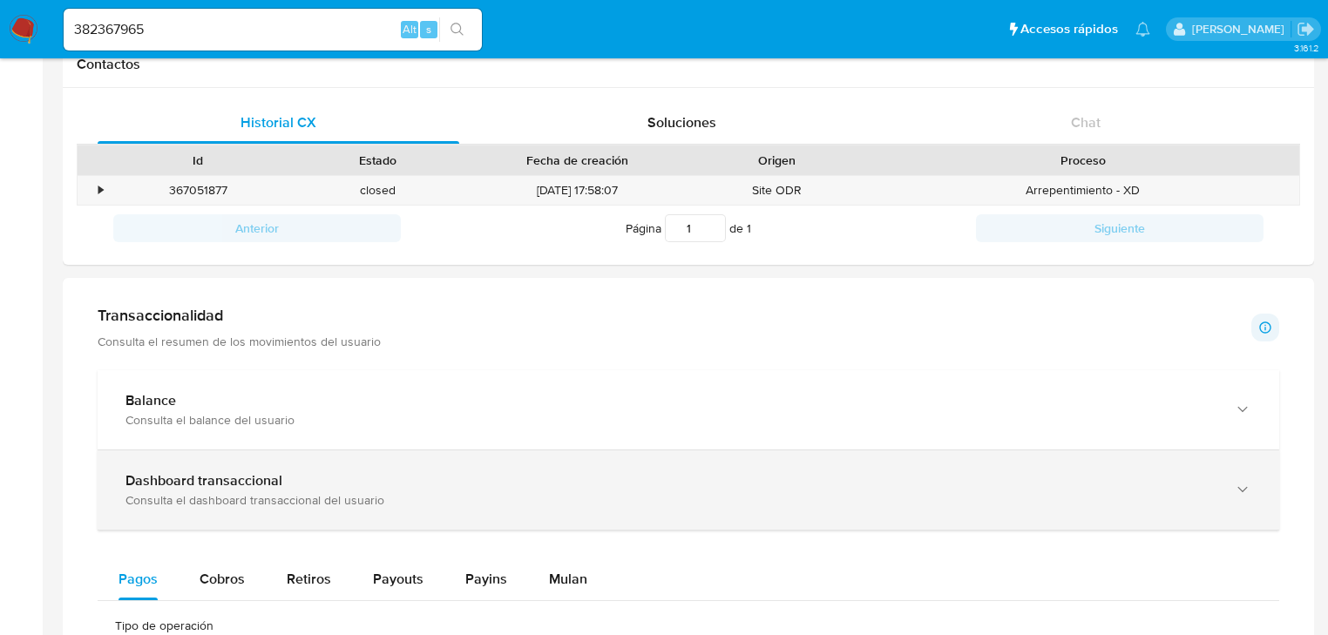
click at [308, 466] on div "Dashboard transaccional Consulta el dashboard transaccional del usuario" at bounding box center [689, 490] width 1182 height 79
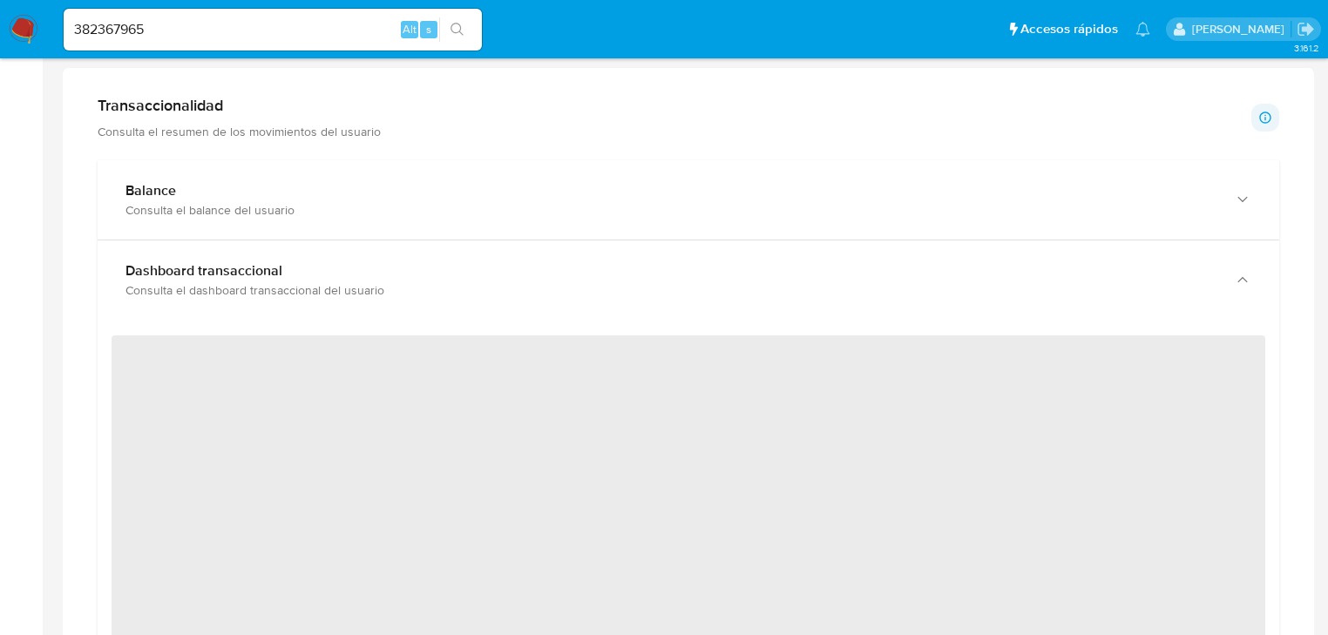
scroll to position [976, 0]
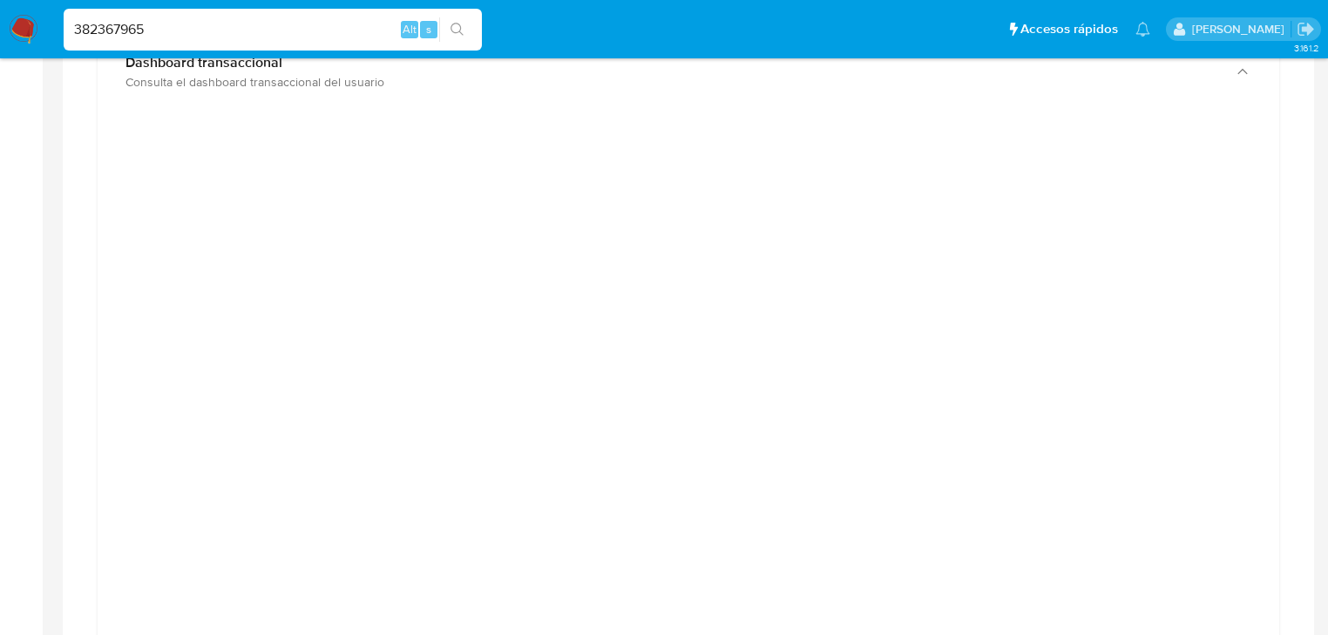
drag, startPoint x: 165, startPoint y: 21, endPoint x: 291, endPoint y: 41, distance: 128.0
click at [37, 3] on nav "Pausado Ver notificaciones 382367965 Alt s Accesos rápidos Presiona las siguien…" at bounding box center [664, 29] width 1328 height 58
paste input "13478472"
type input "1347847265"
click at [451, 24] on icon "search-icon" at bounding box center [458, 30] width 14 height 14
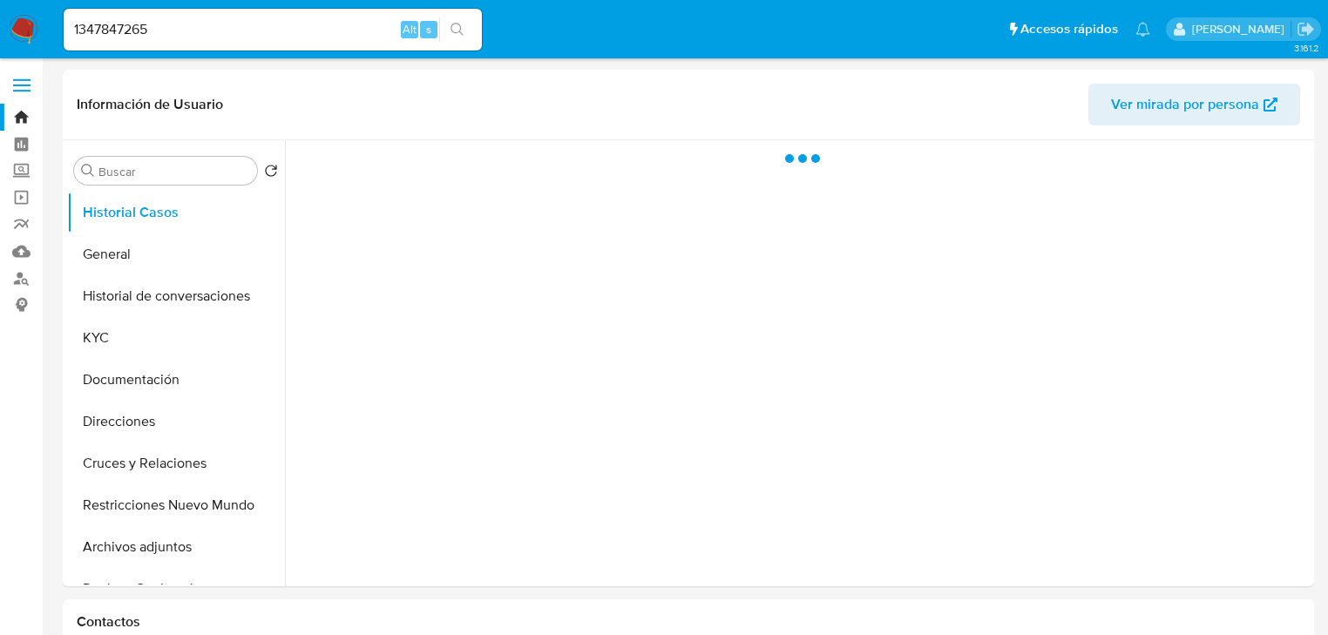
select select "10"
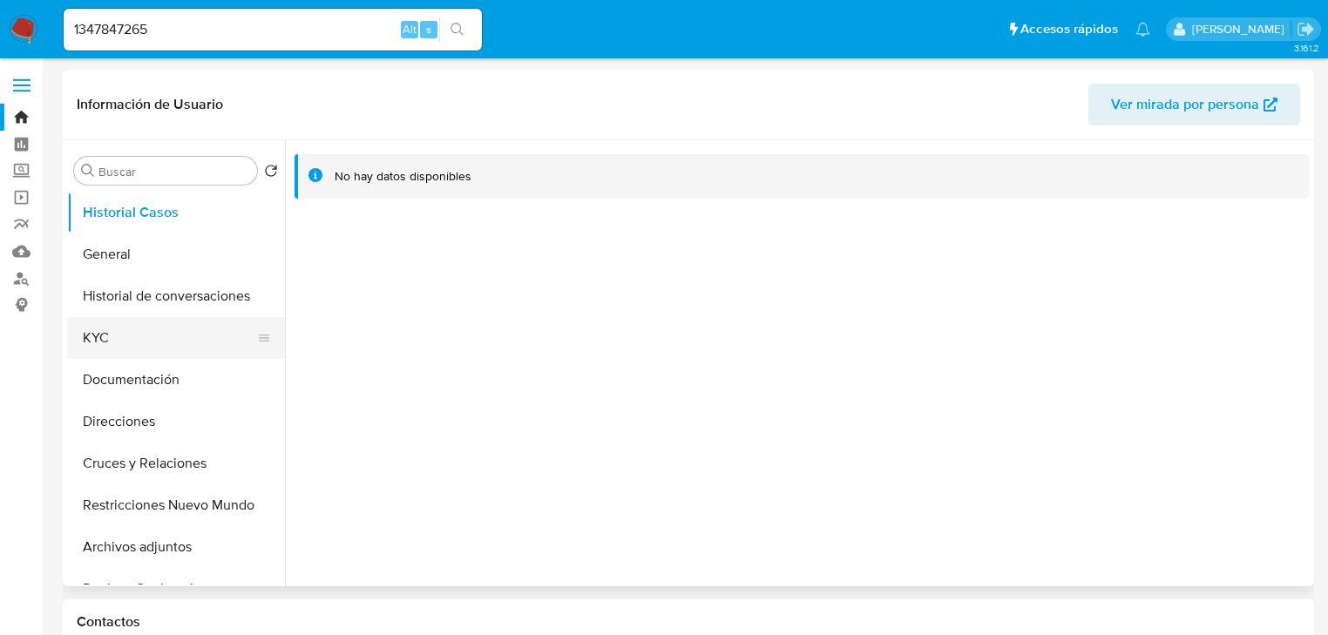
click at [149, 329] on button "KYC" at bounding box center [169, 338] width 204 height 42
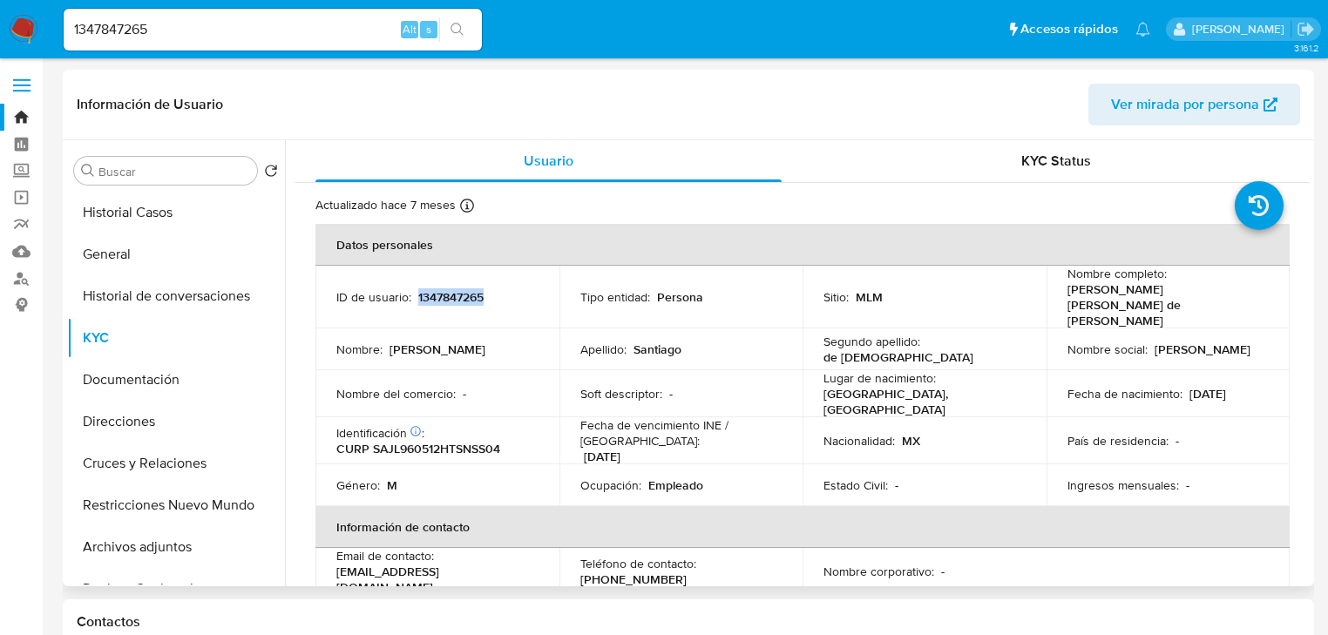
drag, startPoint x: 460, startPoint y: 286, endPoint x: 516, endPoint y: 290, distance: 56.0
click at [516, 290] on div "ID de usuario : 1347847265" at bounding box center [437, 297] width 202 height 16
copy p "1347847265"
drag, startPoint x: 1063, startPoint y: 295, endPoint x: 1215, endPoint y: 289, distance: 151.8
click at [1240, 287] on p "Luis Alejandro Santiago de Jesus" at bounding box center [1165, 305] width 195 height 47
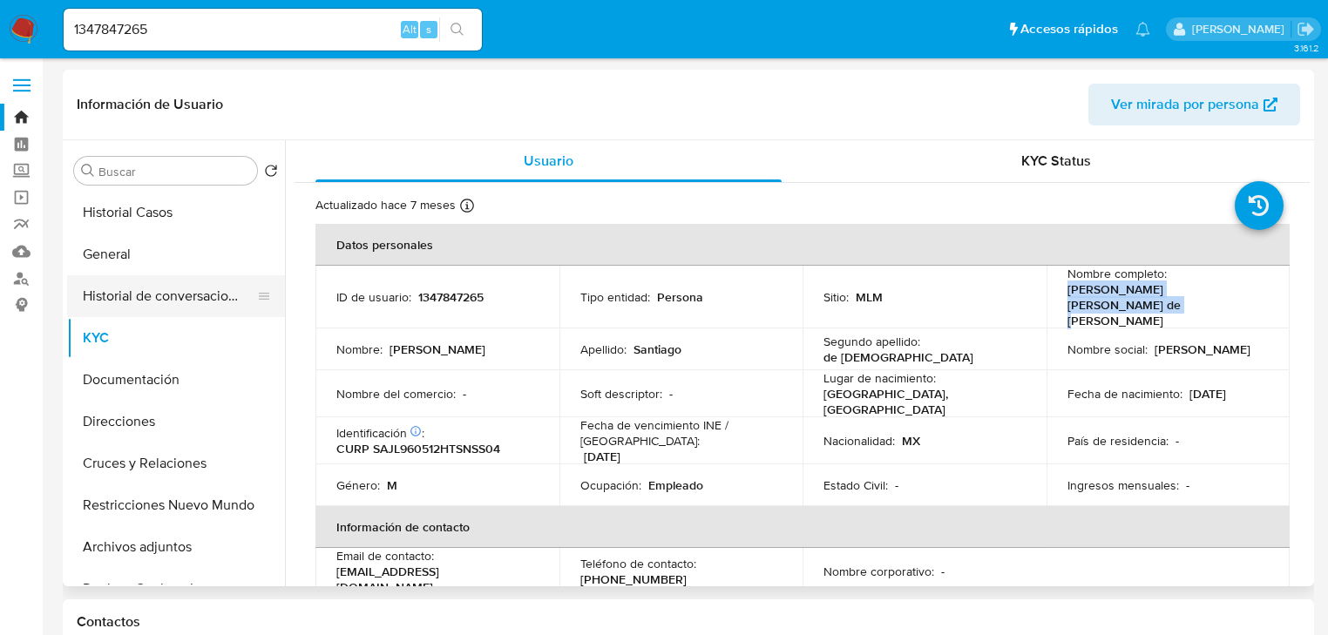
copy p "Luis Alejandro Santiago de Jesus"
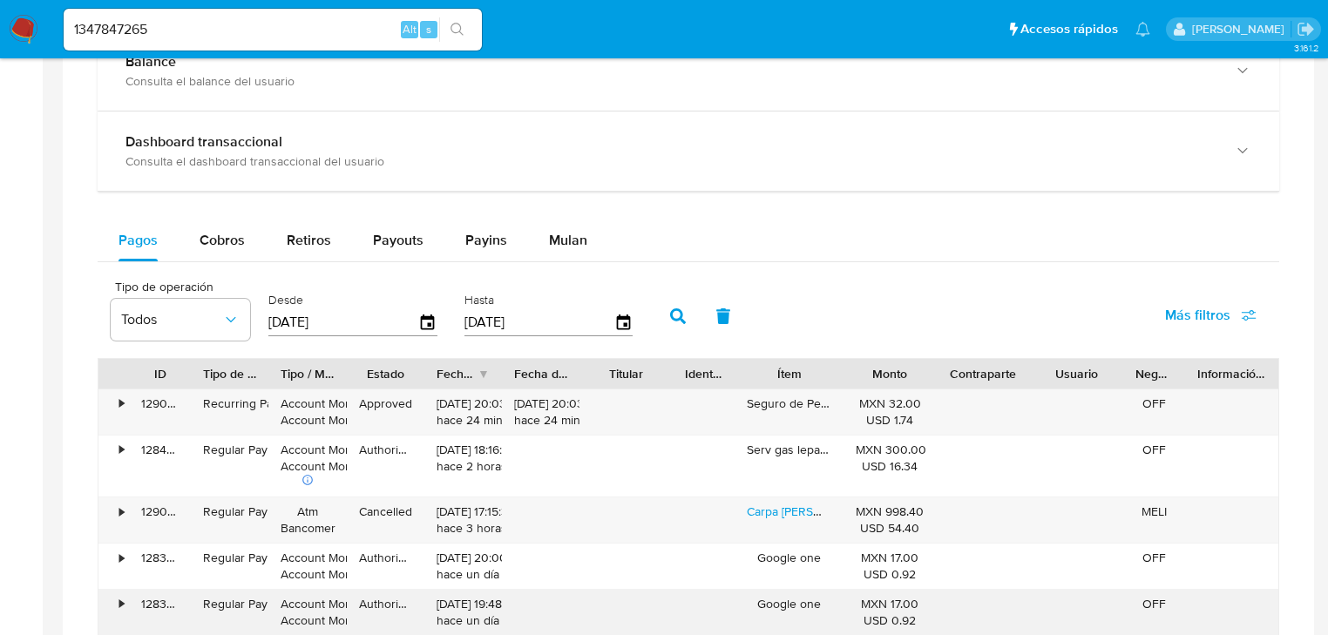
scroll to position [1046, 0]
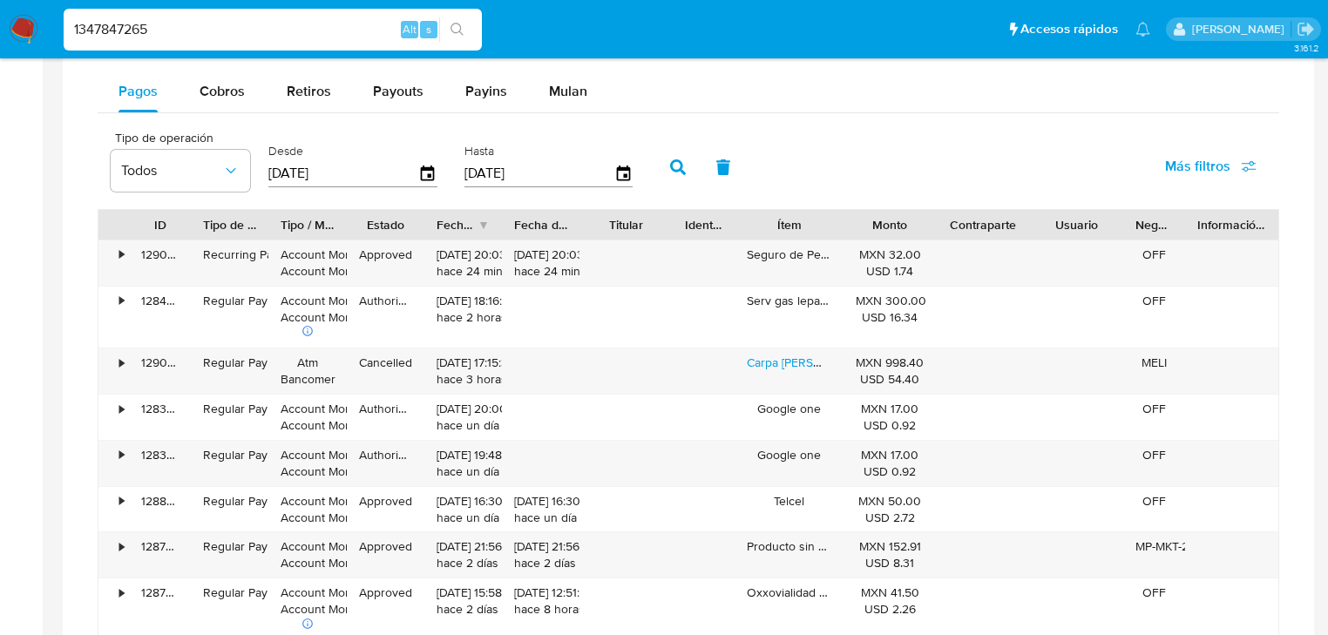
drag, startPoint x: 31, startPoint y: -7, endPoint x: 225, endPoint y: 17, distance: 194.9
click at [0, 0] on html "Pausado Ver notificaciones 1347847265 Alt s Accesos rápidos Presiona las siguie…" at bounding box center [664, 121] width 1328 height 2334
paste input "54853496"
click at [471, 26] on button "search-icon" at bounding box center [457, 29] width 36 height 24
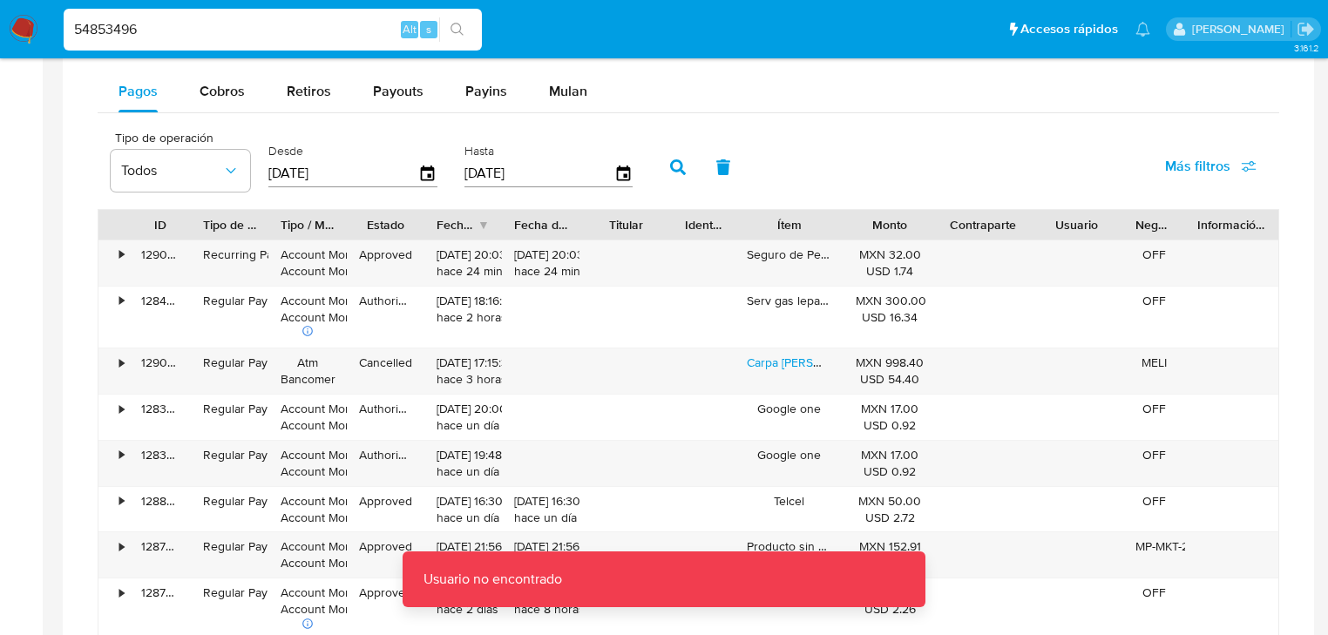
drag, startPoint x: 196, startPoint y: 36, endPoint x: 121, endPoint y: 32, distance: 75.0
click at [195, 36] on input "54853496" at bounding box center [273, 29] width 418 height 23
click at [77, 28] on input "54853496" at bounding box center [273, 29] width 418 height 23
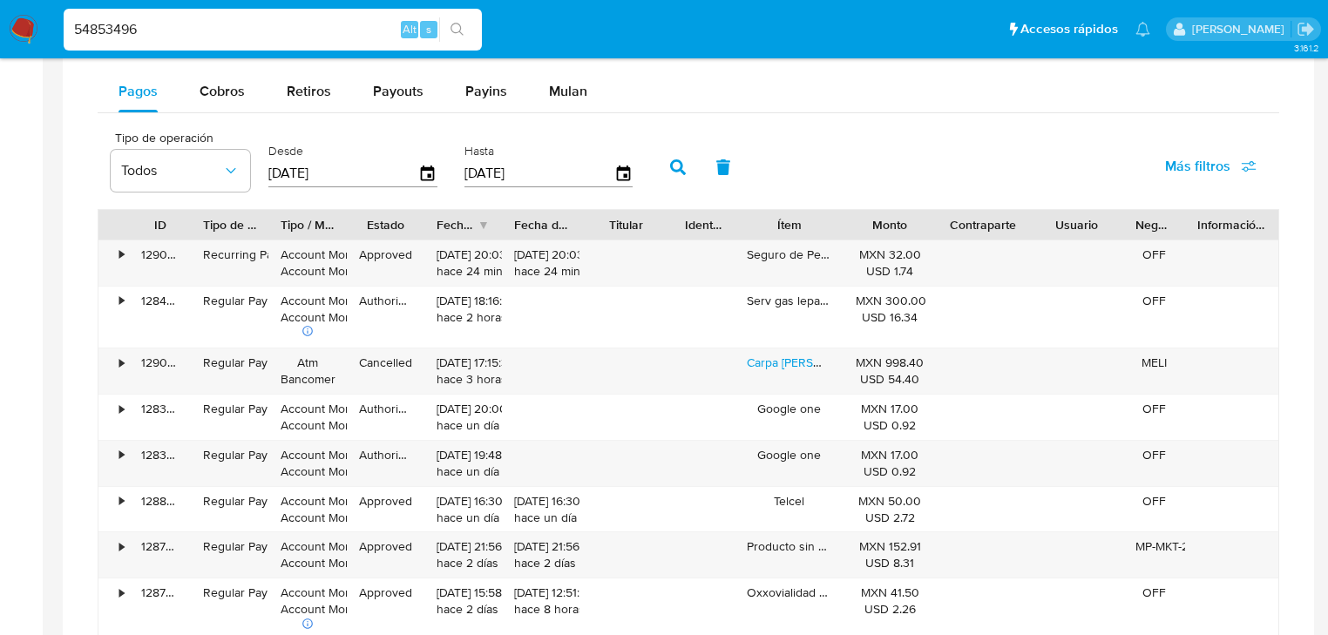
click at [156, 31] on input "54853496" at bounding box center [273, 29] width 418 height 23
type input "54853496"
drag, startPoint x: 458, startPoint y: 28, endPoint x: 48, endPoint y: 83, distance: 414.2
click at [458, 27] on icon "search-icon" at bounding box center [458, 30] width 14 height 14
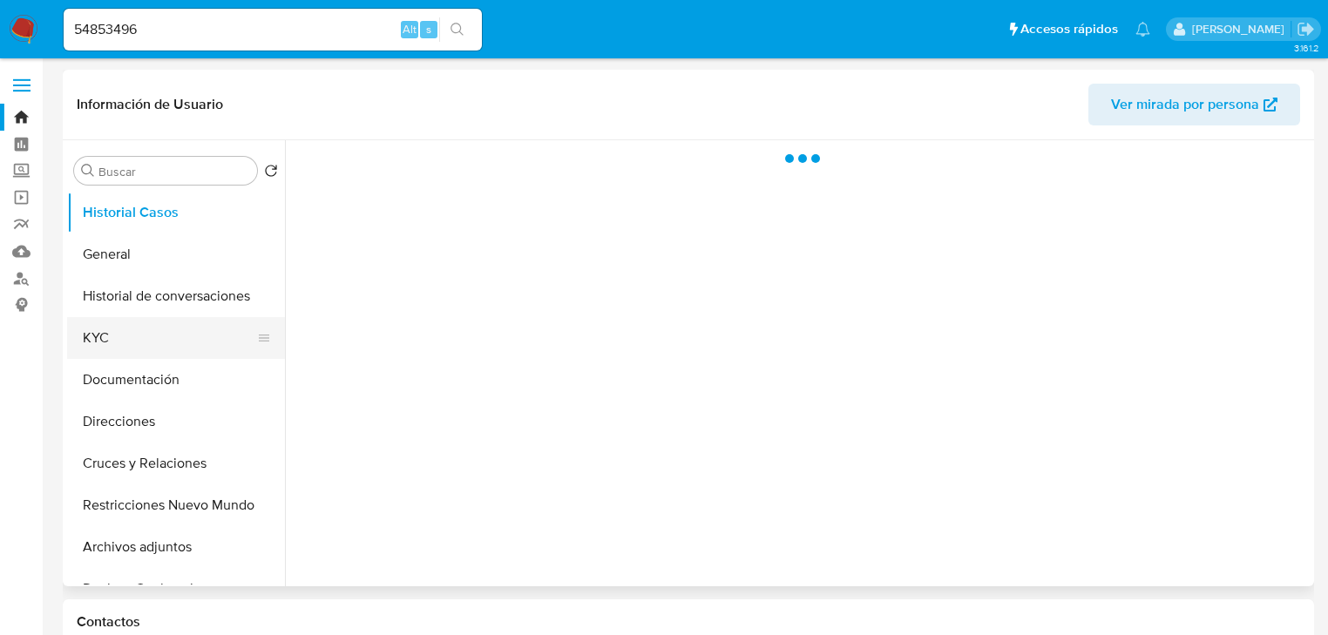
click at [157, 335] on button "KYC" at bounding box center [169, 338] width 204 height 42
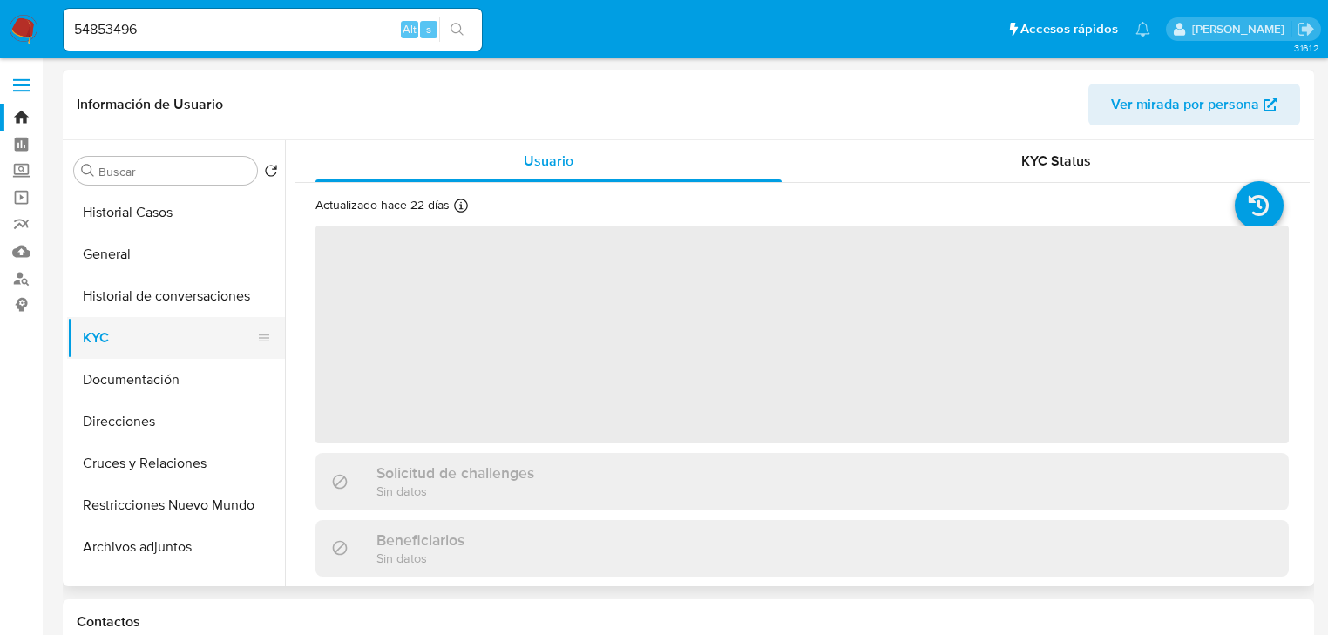
select select "10"
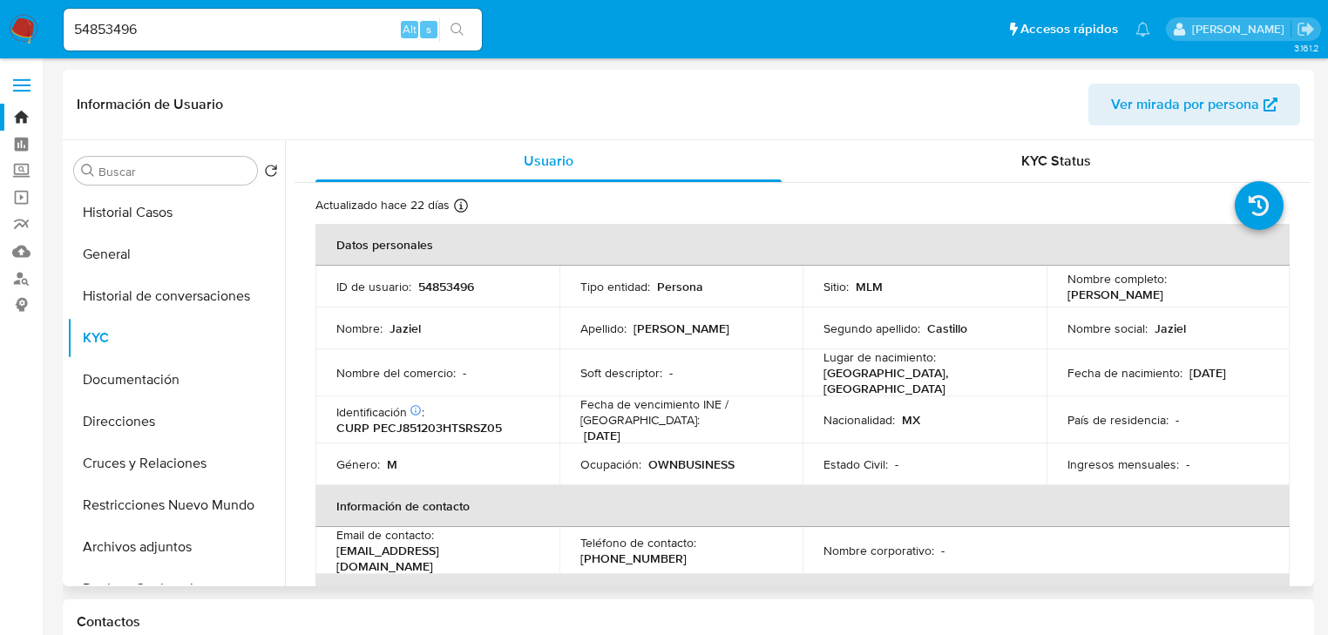
drag, startPoint x: 1061, startPoint y: 300, endPoint x: 1214, endPoint y: 299, distance: 153.4
click at [1214, 299] on td "Nombre completo : Jaziel Perez Castillo" at bounding box center [1169, 287] width 244 height 42
copy p "Jaziel Perez Castillo"
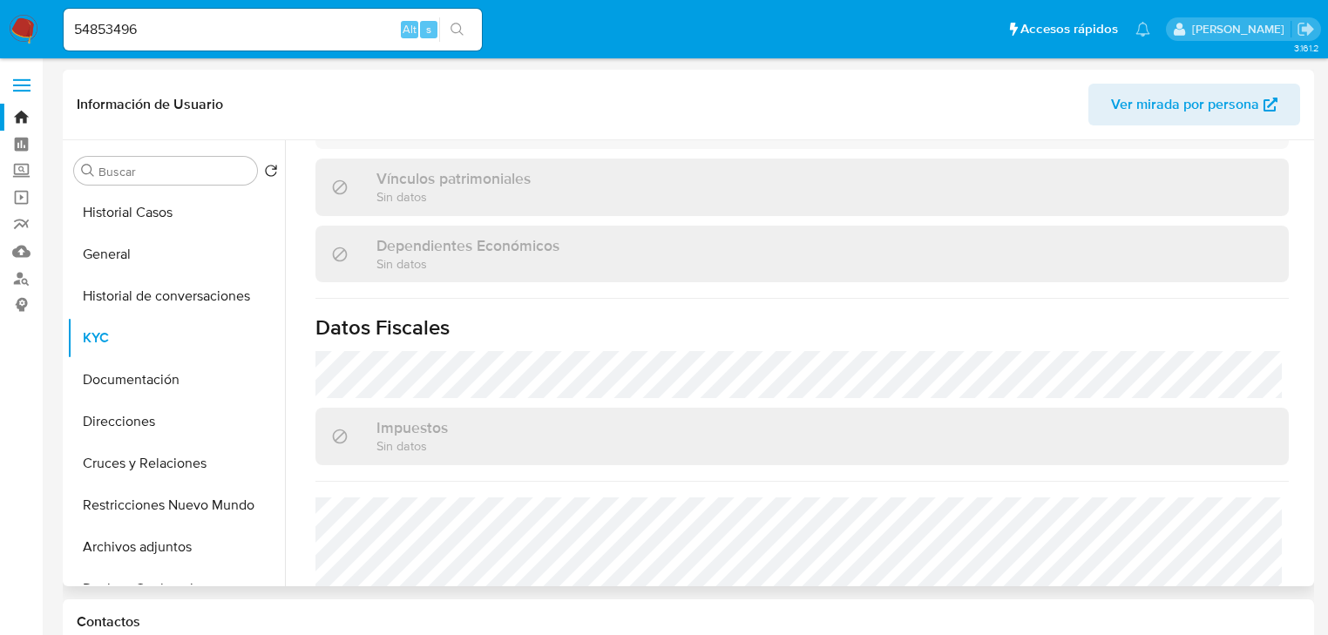
scroll to position [1083, 0]
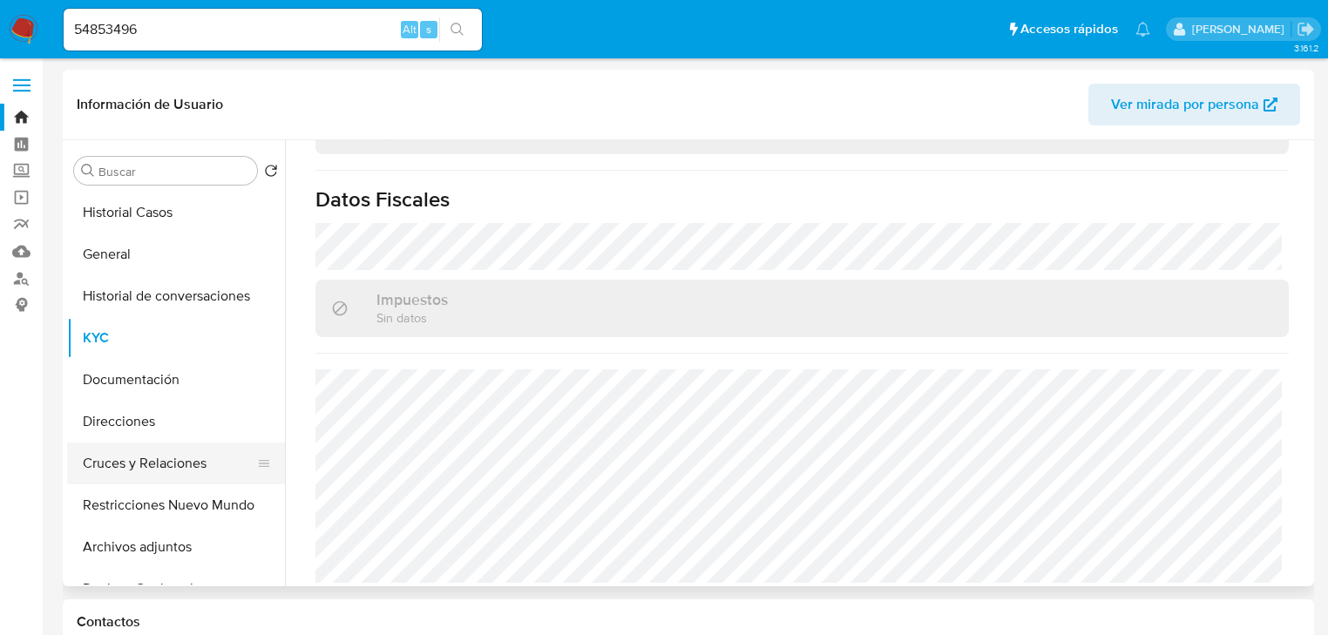
click at [145, 464] on button "Cruces y Relaciones" at bounding box center [169, 464] width 204 height 42
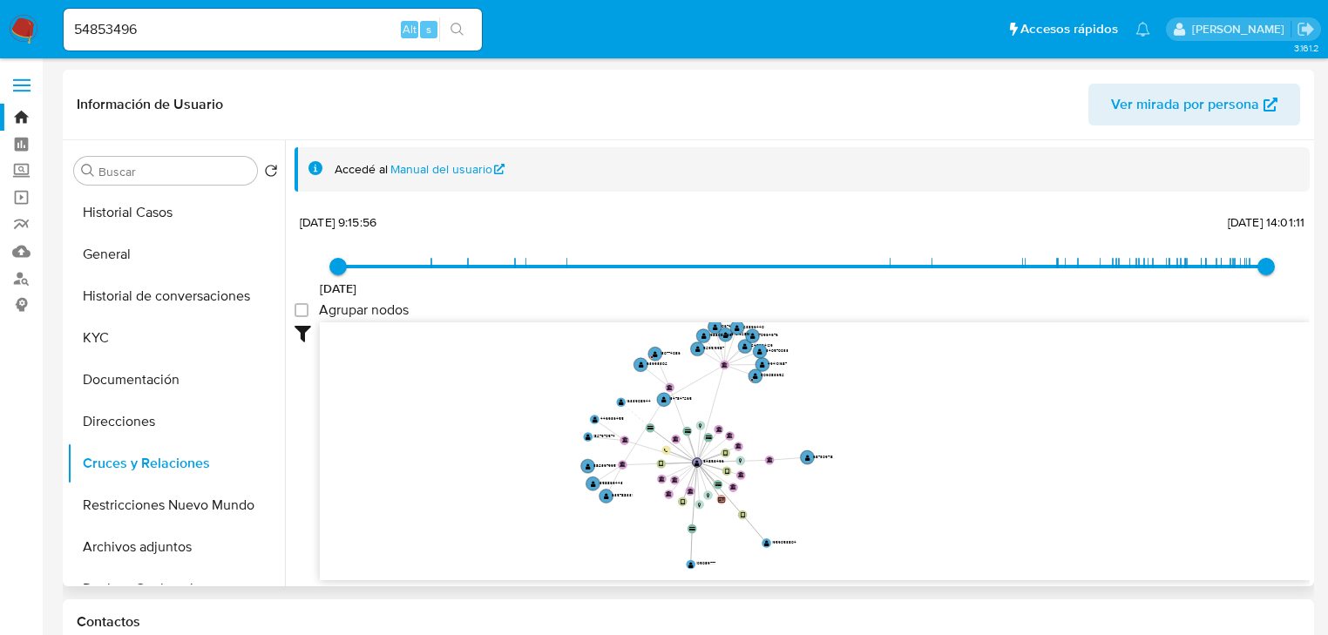
drag, startPoint x: 830, startPoint y: 365, endPoint x: 680, endPoint y: 397, distance: 153.3
click at [716, 409] on icon "device-686da1bb24b482b005598631  device-67900c90dc60273f7849b0ec  device-6815…" at bounding box center [815, 449] width 990 height 253
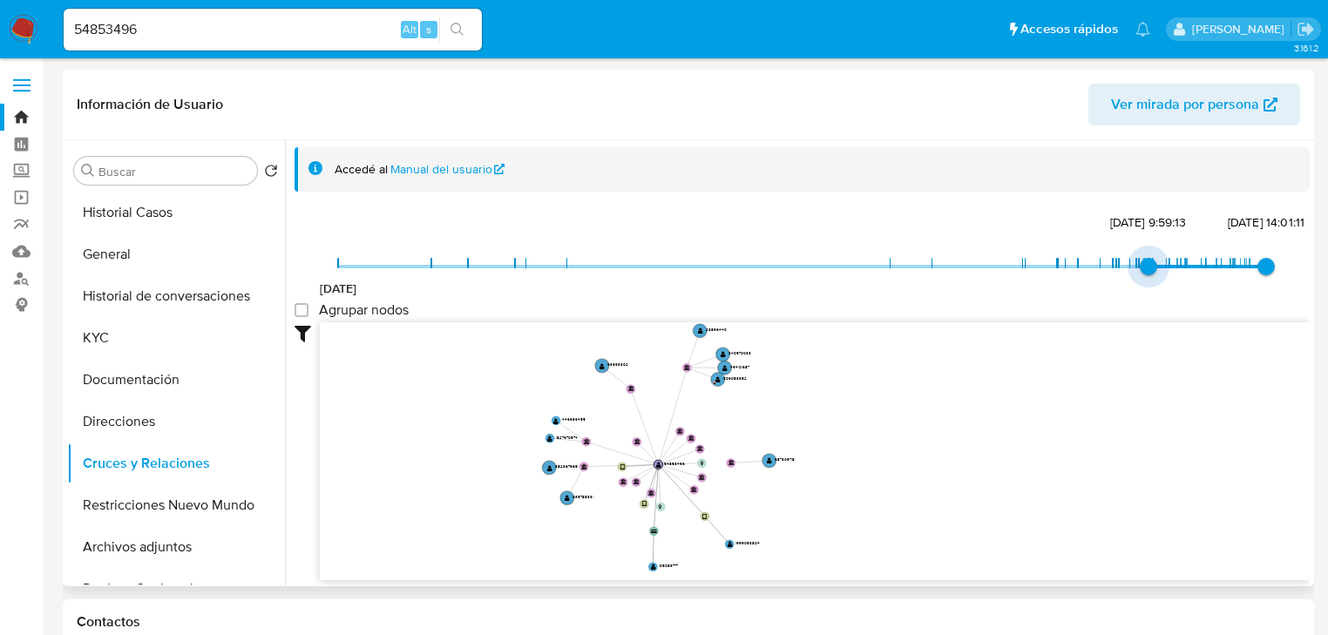
type input "1740788203000"
drag, startPoint x: 338, startPoint y: 266, endPoint x: 1145, endPoint y: 271, distance: 807.1
click at [1145, 271] on span "28/2/2025, 18:16:43" at bounding box center [1152, 266] width 17 height 17
click at [21, 31] on img at bounding box center [24, 30] width 30 height 30
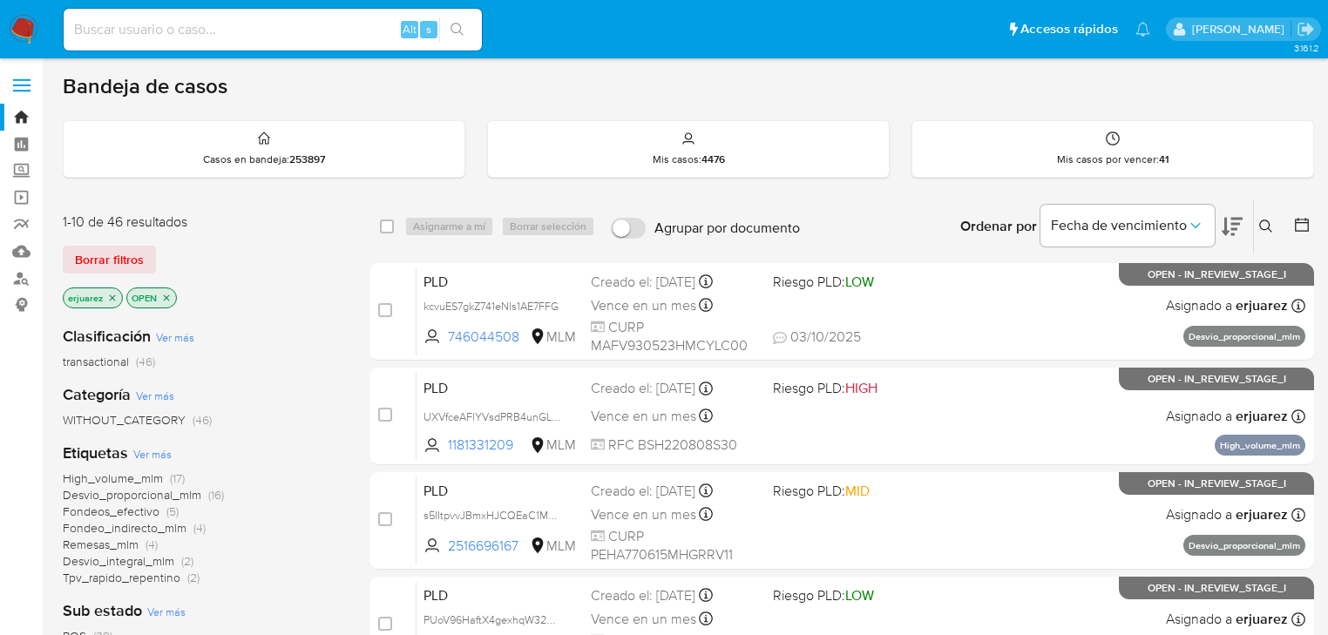
drag, startPoint x: 1265, startPoint y: 221, endPoint x: 1254, endPoint y: 229, distance: 13.1
click at [1264, 222] on icon at bounding box center [1267, 227] width 14 height 14
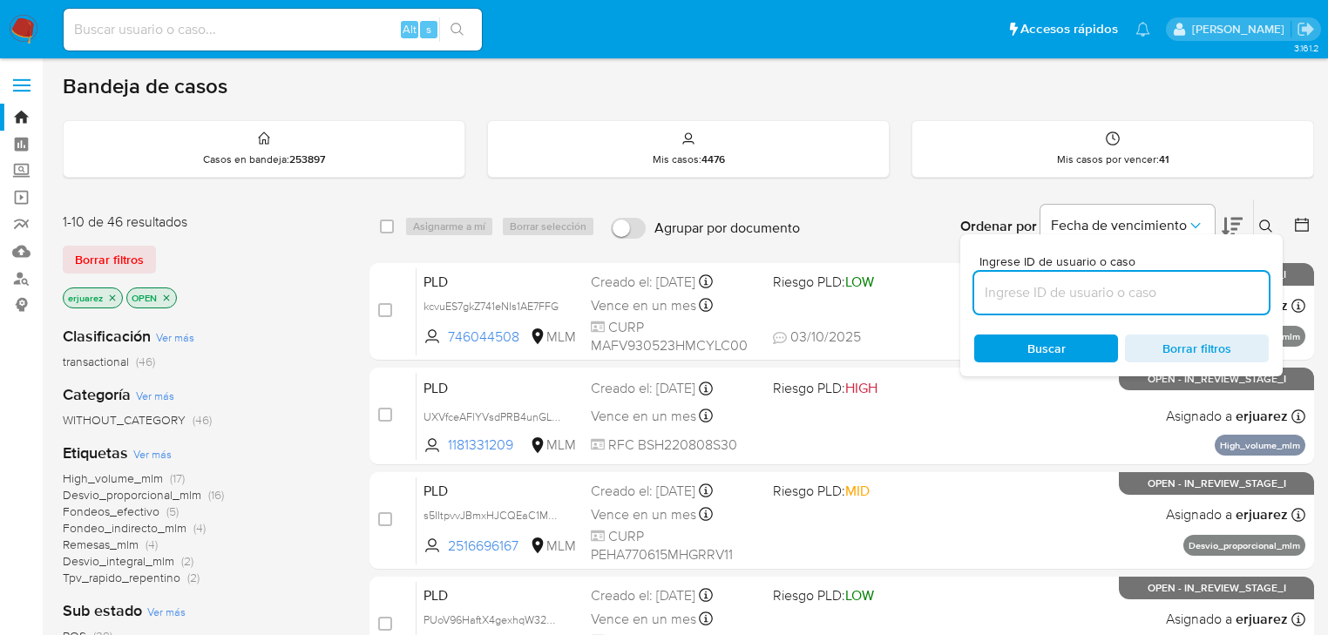
click at [1069, 293] on input at bounding box center [1121, 293] width 295 height 23
type input "2516696167"
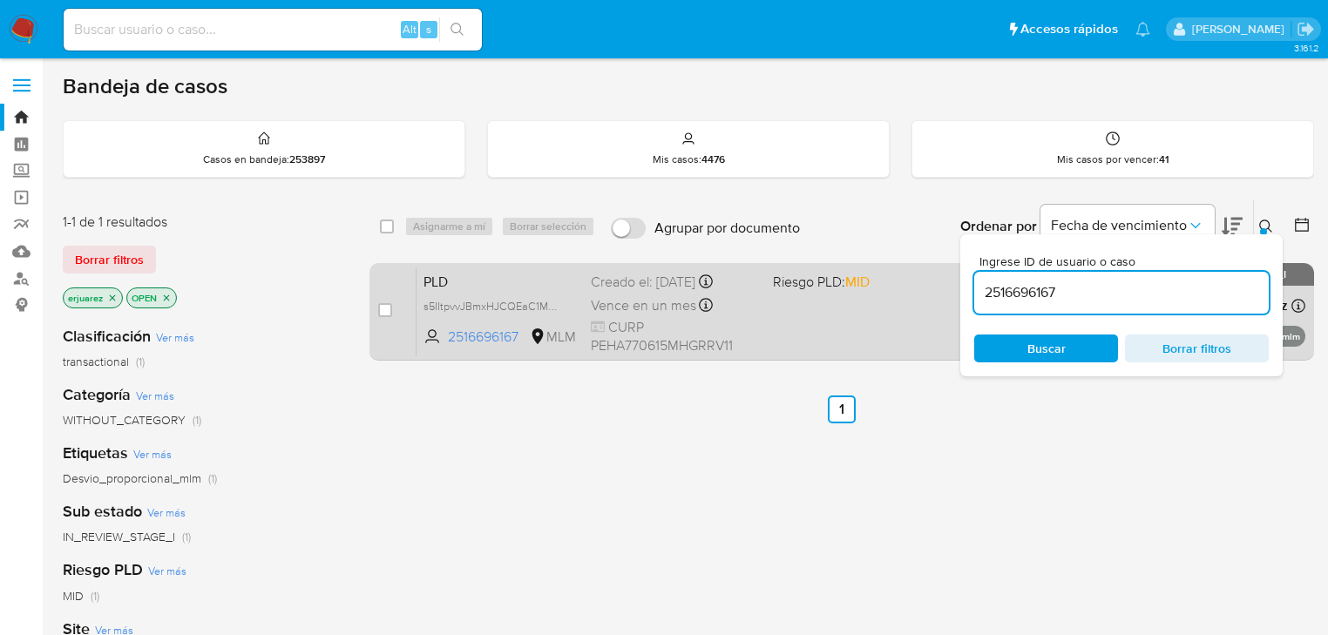
click at [811, 298] on div "PLD s5IItpvvJBmxHJCQEaC1MHsq 2516696167 MLM Riesgo PLD: MID Creado el: 12/09/20…" at bounding box center [861, 312] width 889 height 88
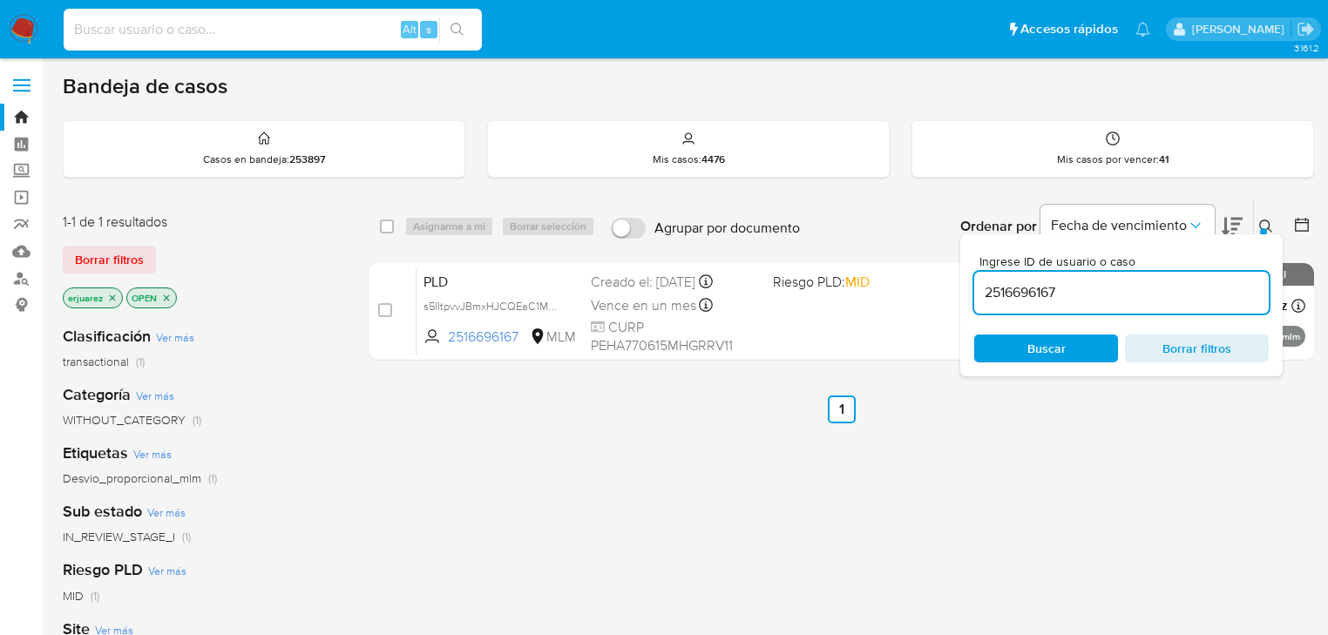
drag, startPoint x: 143, startPoint y: 28, endPoint x: 275, endPoint y: 15, distance: 132.3
click at [143, 26] on input at bounding box center [273, 29] width 418 height 23
paste input "2516696167"
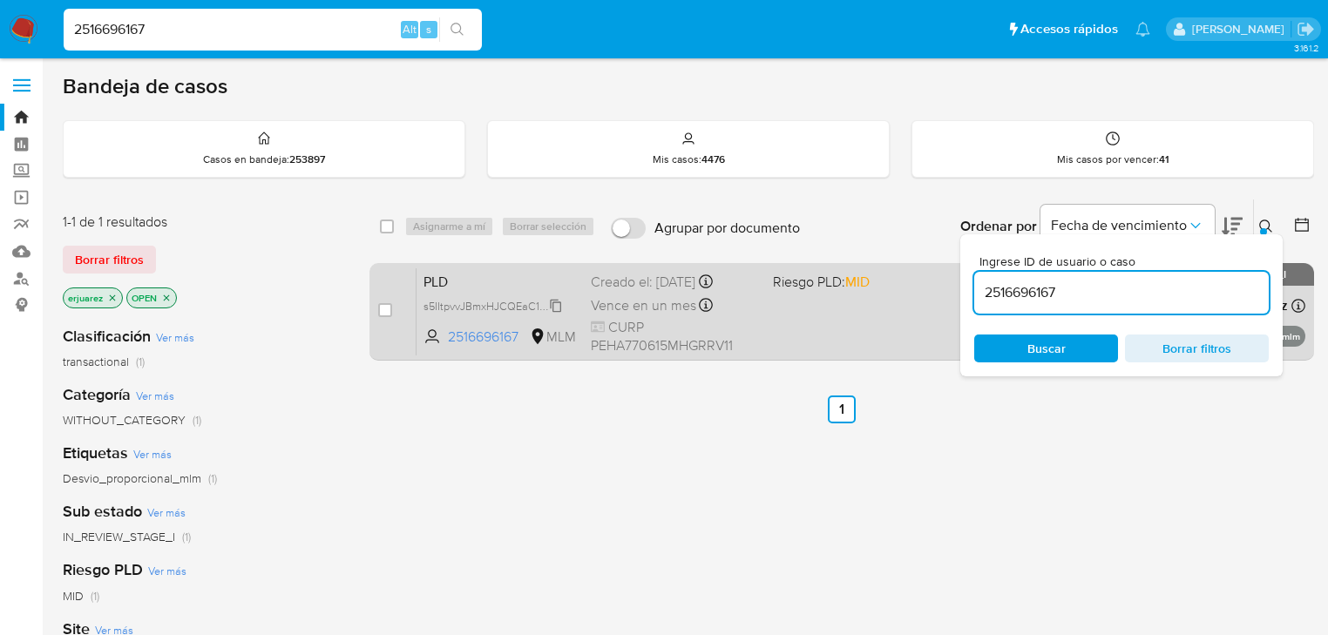
type input "2516696167"
click at [436, 309] on span "s5IItpvvJBmxHJCQEaC1MHsq" at bounding box center [496, 304] width 144 height 19
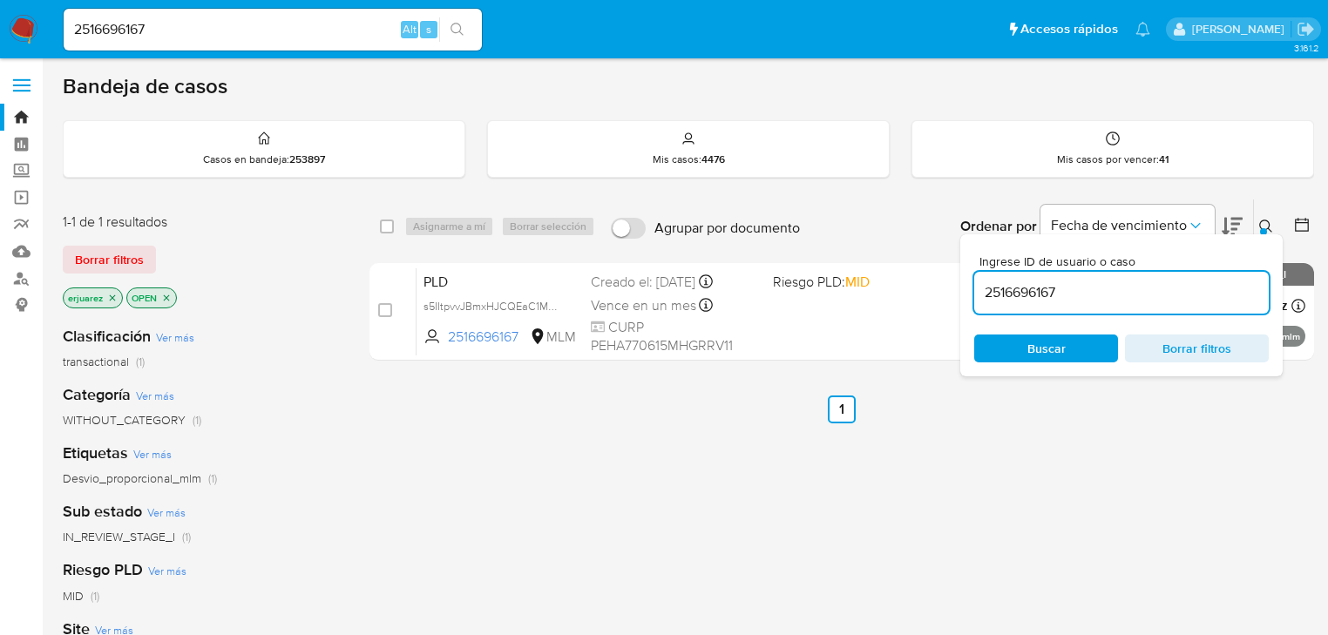
drag, startPoint x: 1088, startPoint y: 289, endPoint x: 979, endPoint y: 289, distance: 109.0
click at [979, 289] on input "2516696167" at bounding box center [1121, 293] width 295 height 23
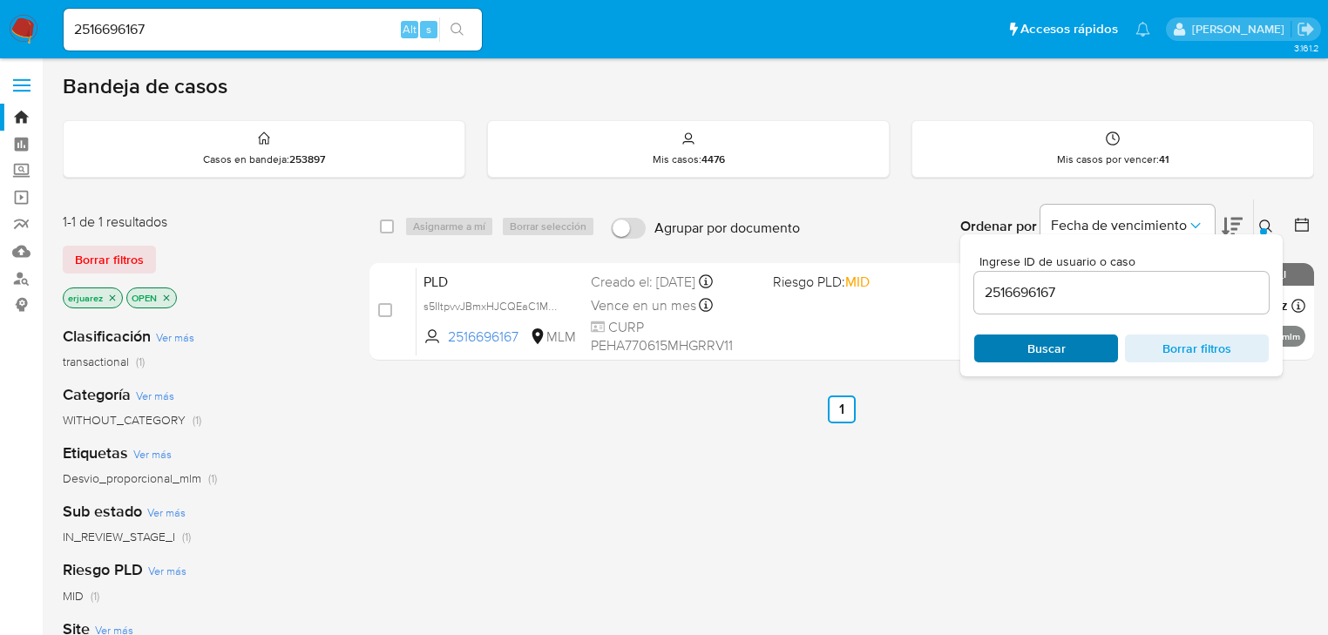
click at [1051, 352] on span "Buscar" at bounding box center [1047, 349] width 38 height 28
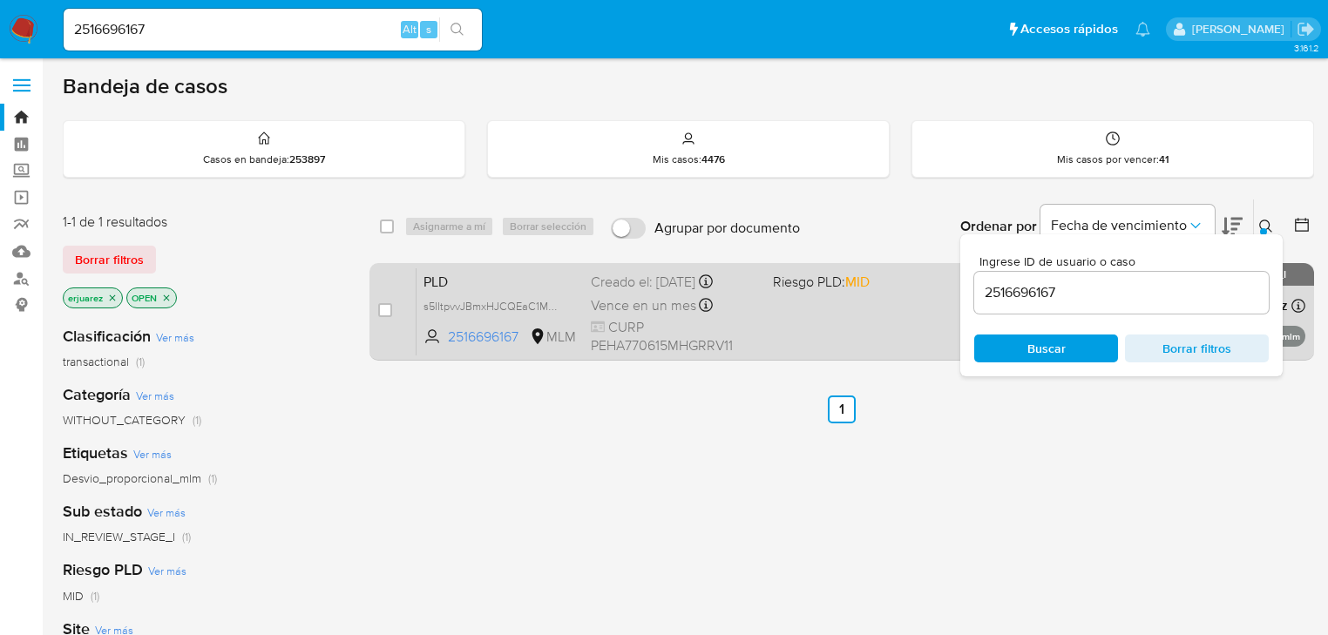
click at [861, 311] on div "PLD s5IItpvvJBmxHJCQEaC1MHsq 2516696167 MLM Riesgo PLD: MID Creado el: 12/09/20…" at bounding box center [861, 312] width 889 height 88
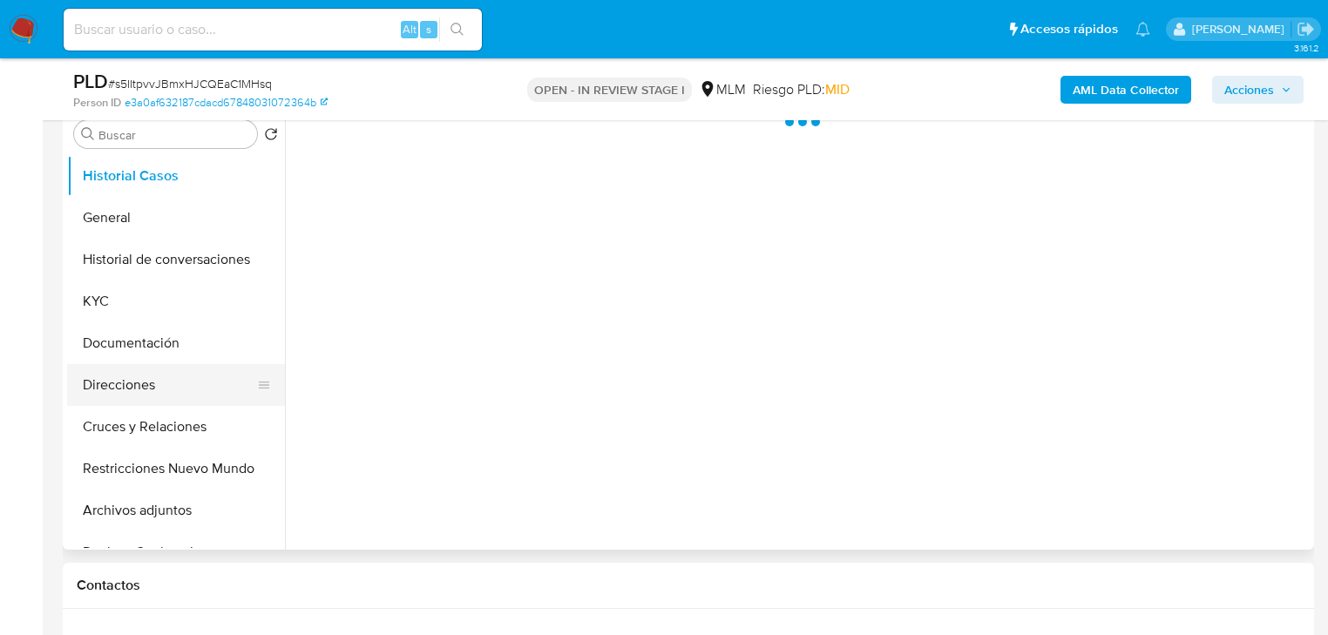
select select "10"
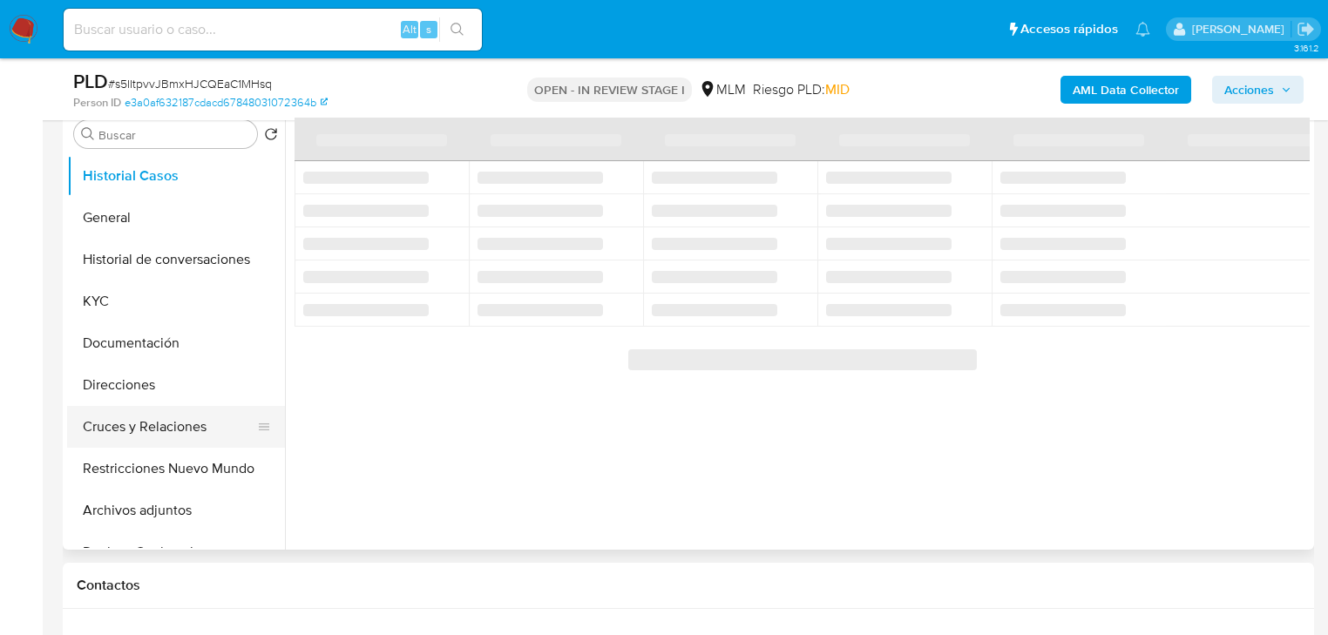
click at [148, 427] on button "Cruces y Relaciones" at bounding box center [169, 427] width 204 height 42
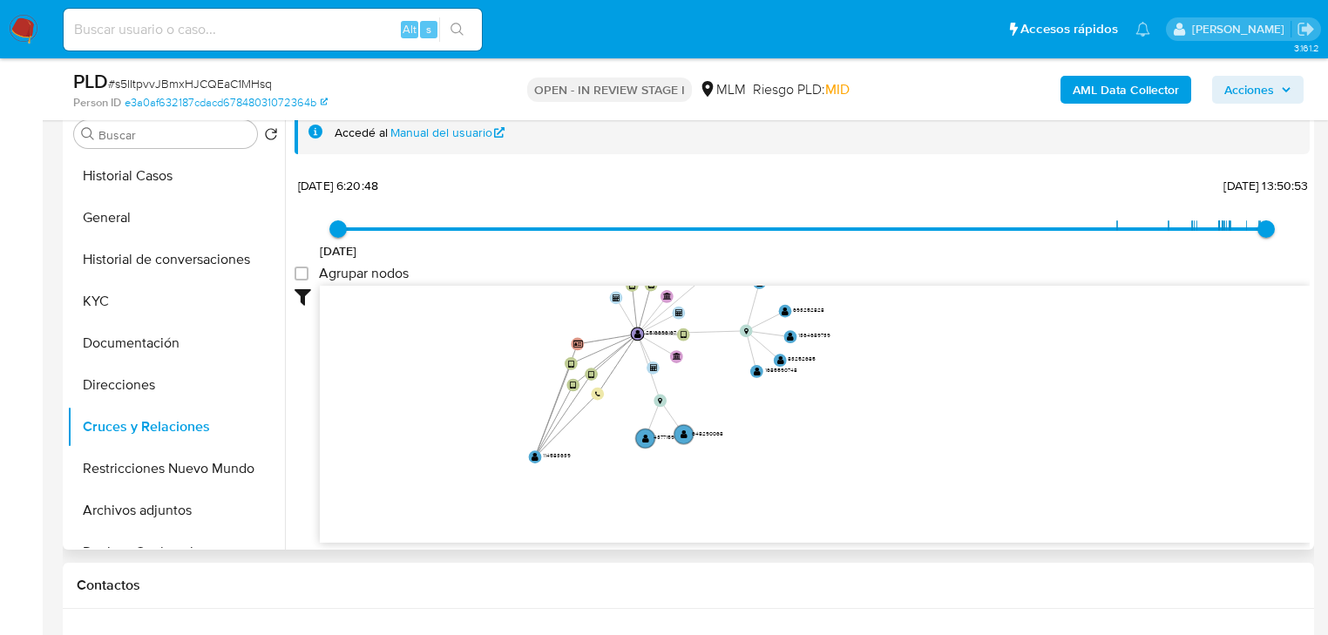
drag, startPoint x: 534, startPoint y: 404, endPoint x: 676, endPoint y: 386, distance: 142.4
click at [533, 458] on text "" at bounding box center [535, 457] width 7 height 10
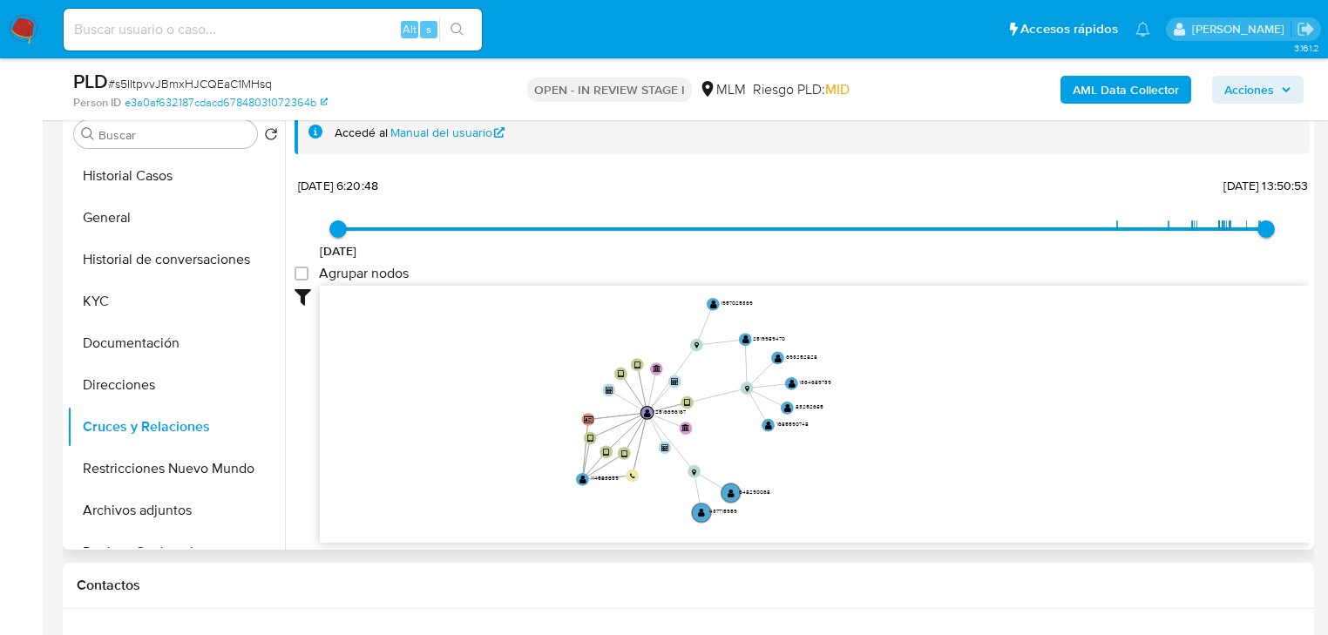
drag, startPoint x: 960, startPoint y: 420, endPoint x: 961, endPoint y: 457, distance: 36.6
click at [961, 457] on icon "device-685d9a42a58fe5d0aeb2821a  device-685d9c39fbe10c3fea8dab00  user-251669…" at bounding box center [815, 412] width 990 height 253
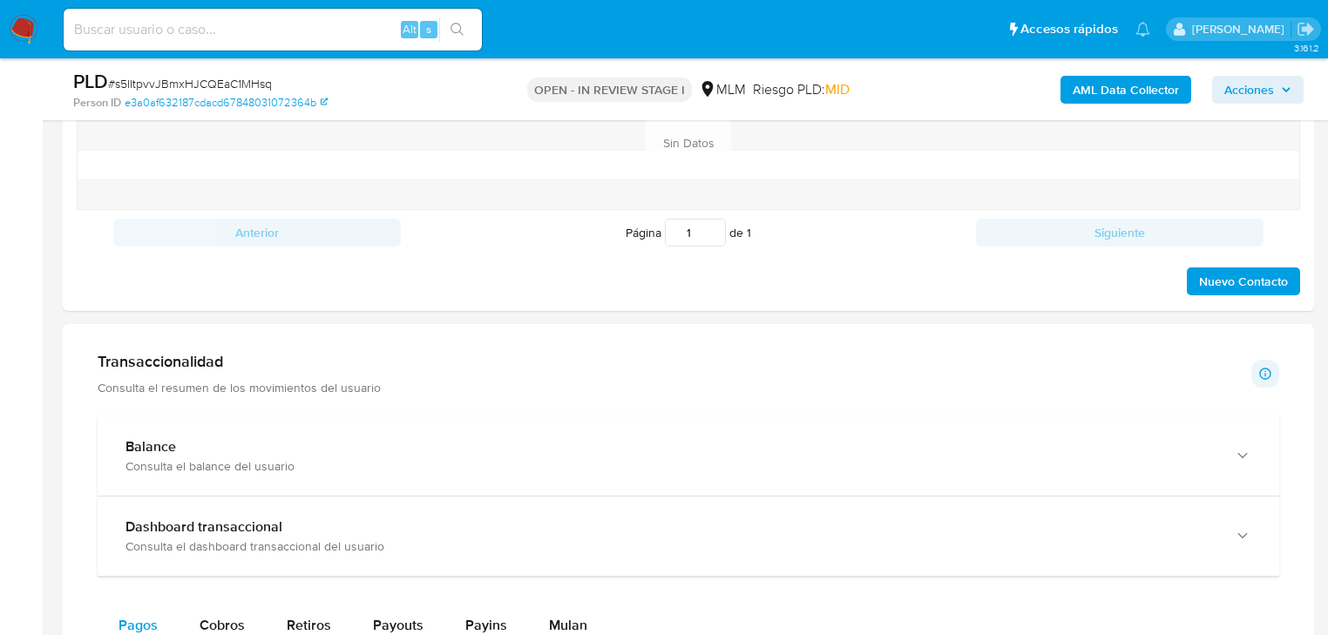
scroll to position [1185, 0]
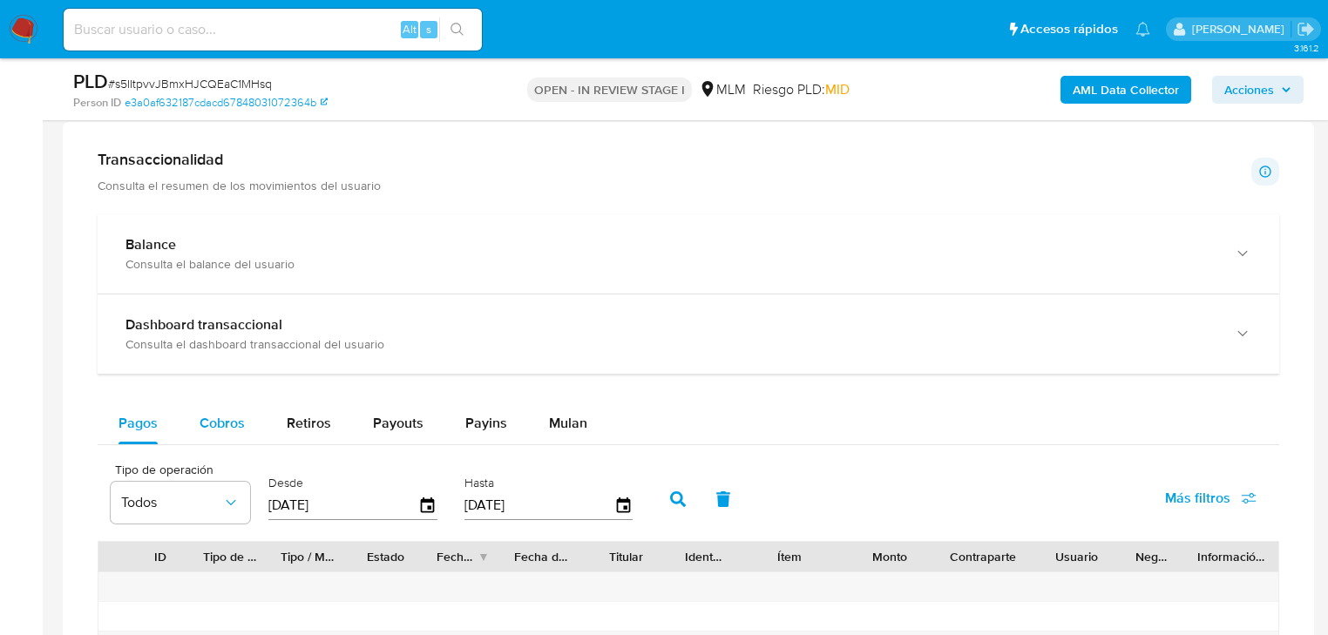
click at [225, 425] on span "Cobros" at bounding box center [222, 423] width 45 height 20
select select "10"
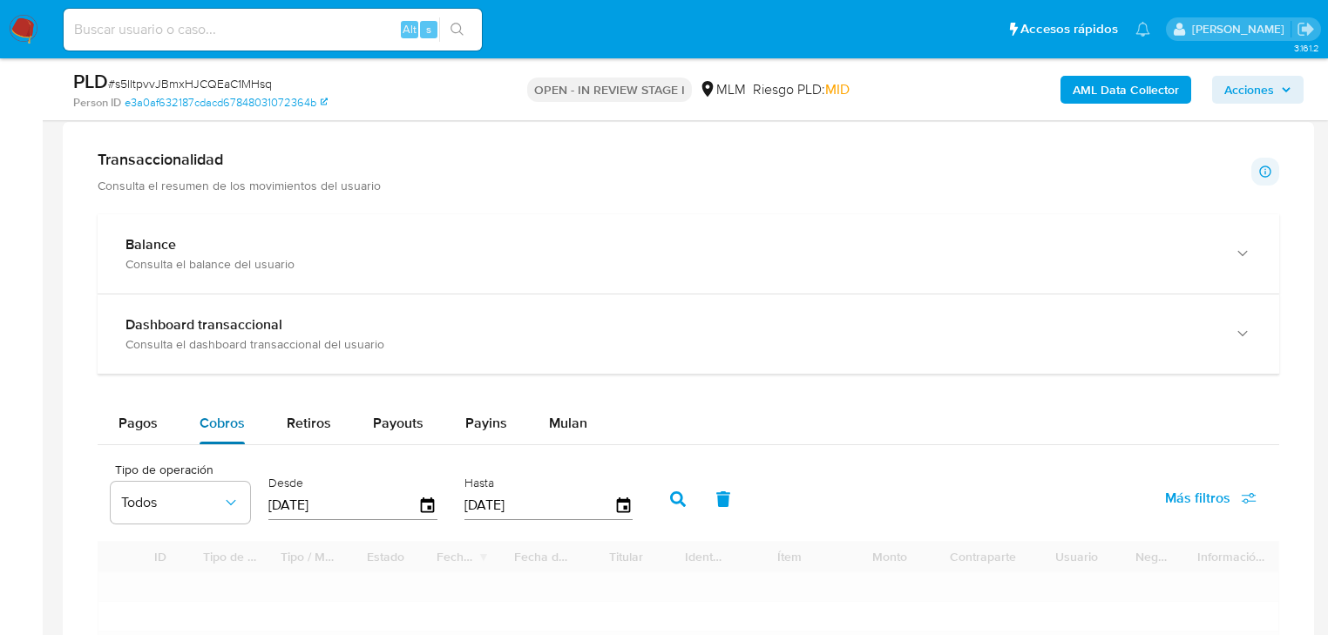
scroll to position [1395, 0]
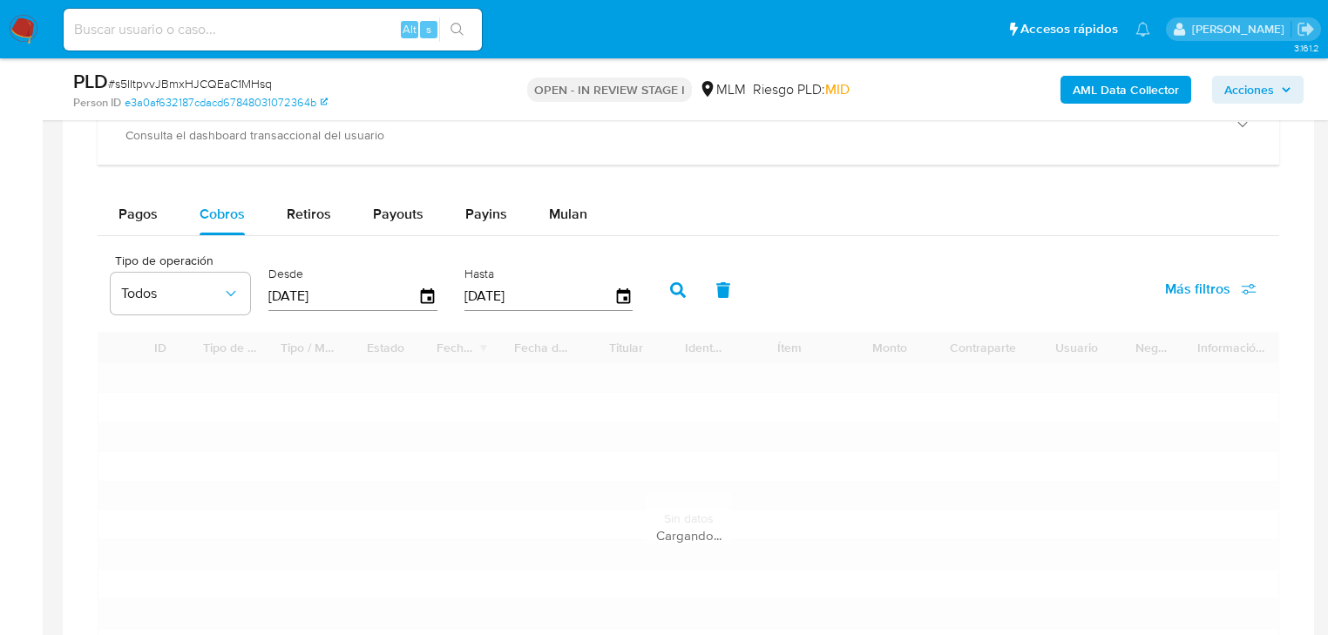
drag, startPoint x: 355, startPoint y: 286, endPoint x: 255, endPoint y: 275, distance: 100.8
click at [255, 275] on div "Tipo de operación Todos Desde [DATE] Hasta [DATE]" at bounding box center [376, 289] width 548 height 70
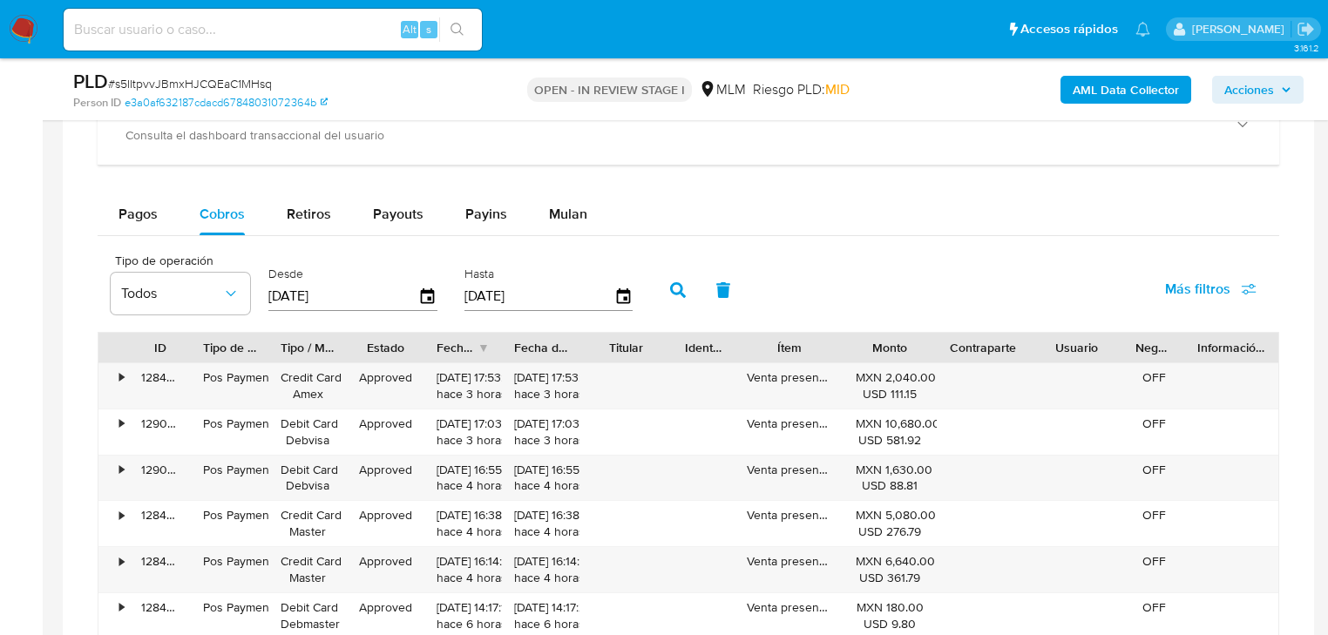
type input "0_/__/____"
type input "01/09/2025"
click at [689, 286] on button "button" at bounding box center [677, 290] width 45 height 42
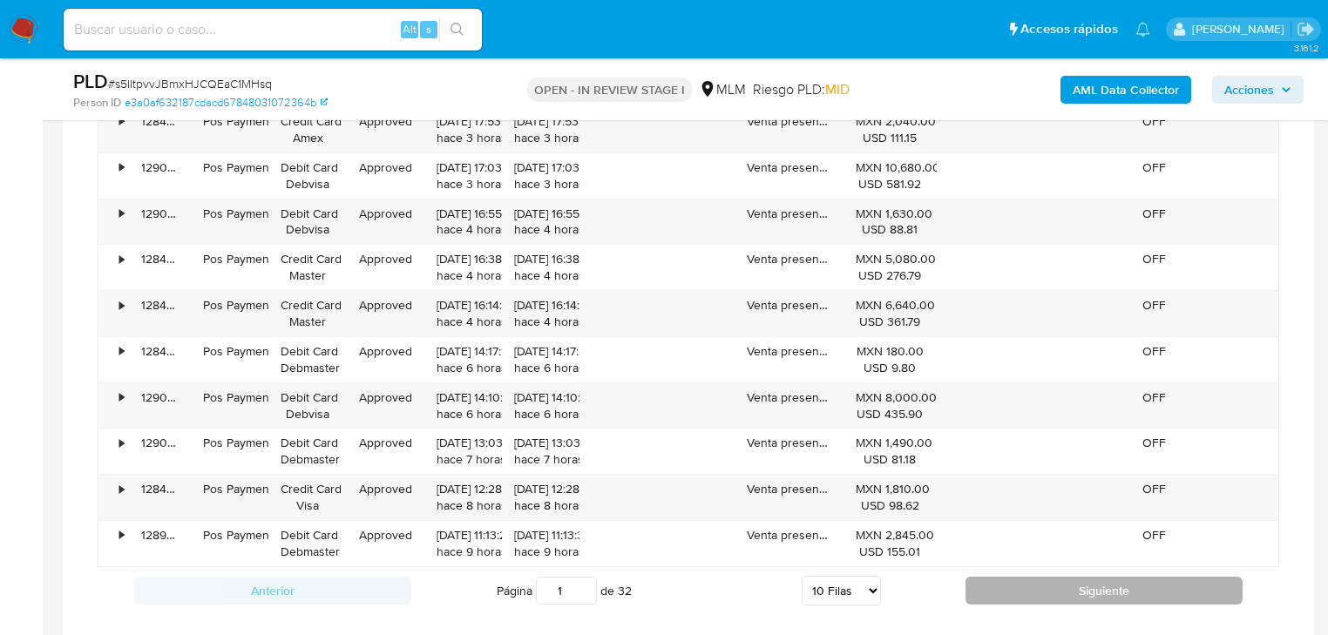
scroll to position [1674, 0]
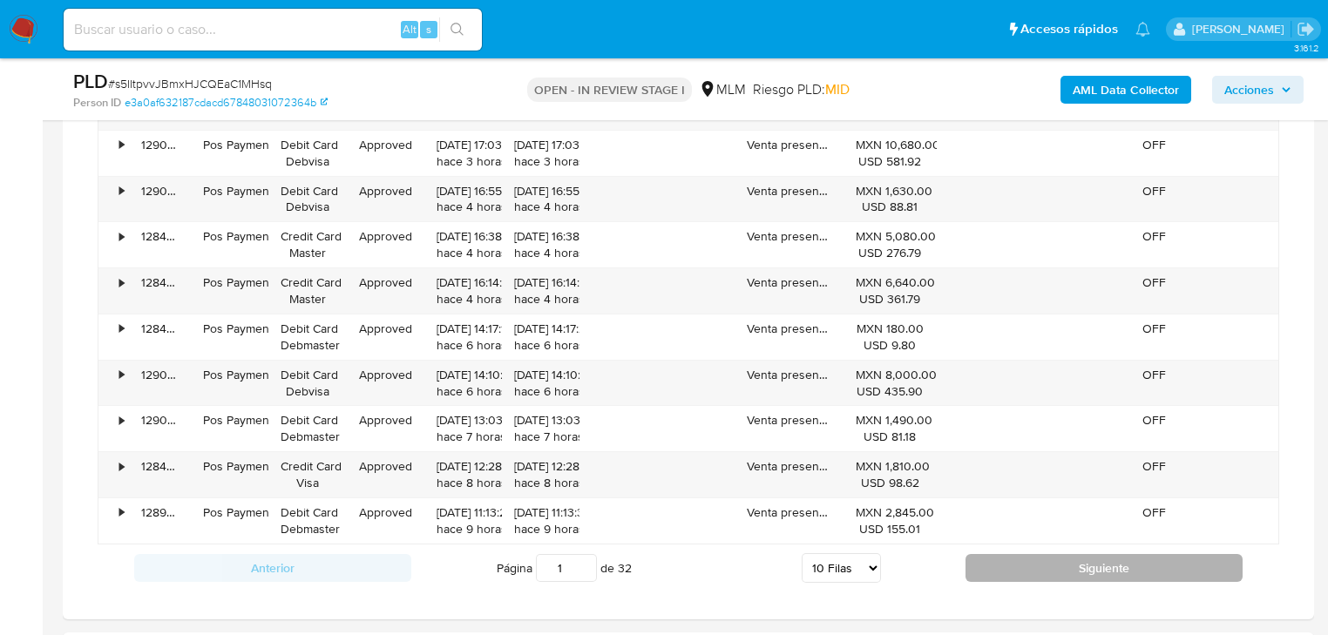
click at [1060, 563] on button "Siguiente" at bounding box center [1104, 568] width 277 height 28
type input "2"
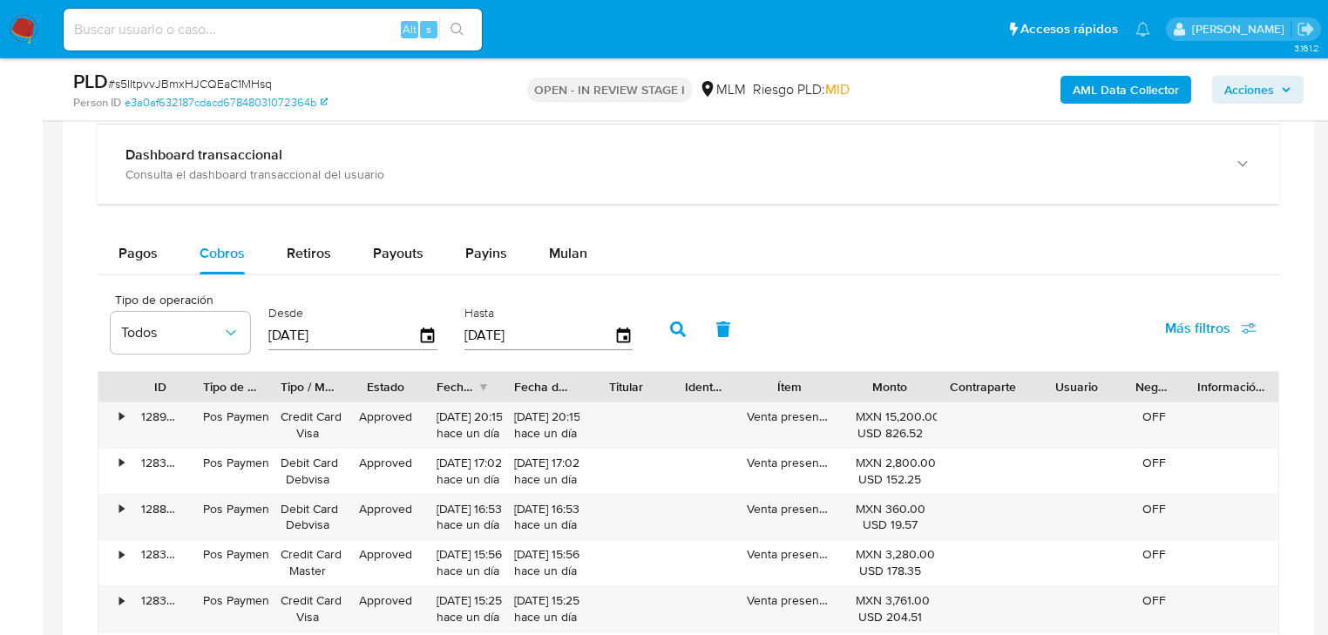
scroll to position [1325, 0]
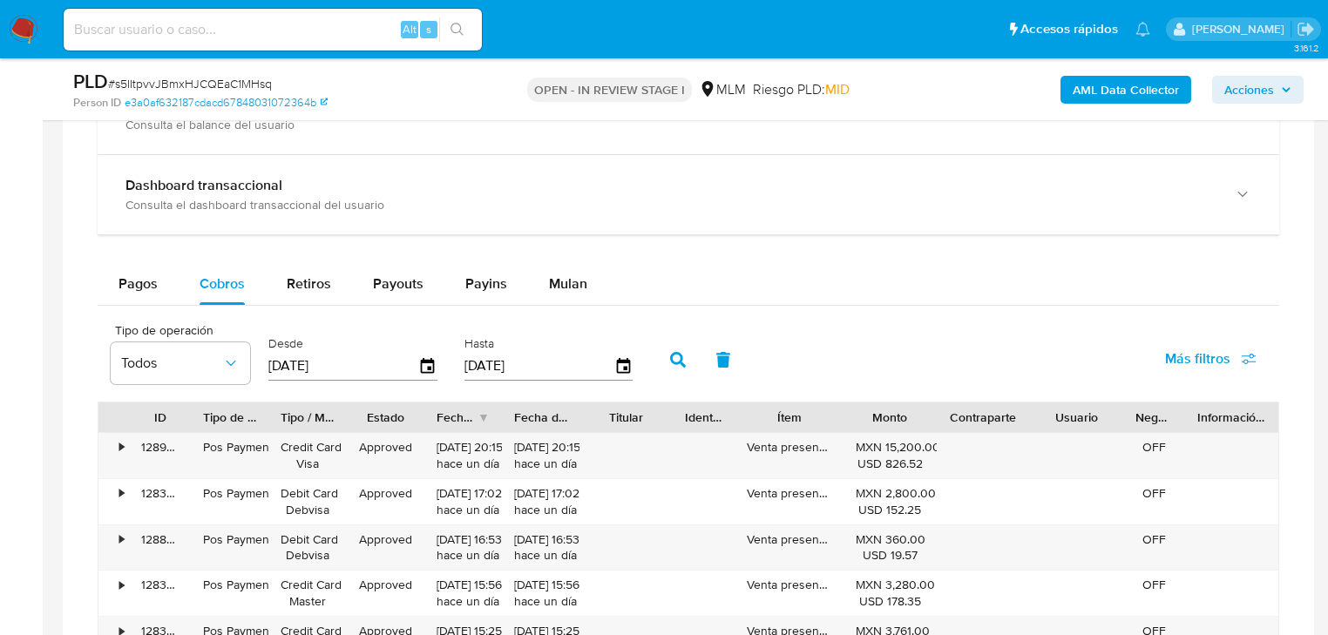
click at [450, 411] on div "Fecha de creación" at bounding box center [457, 417] width 41 height 17
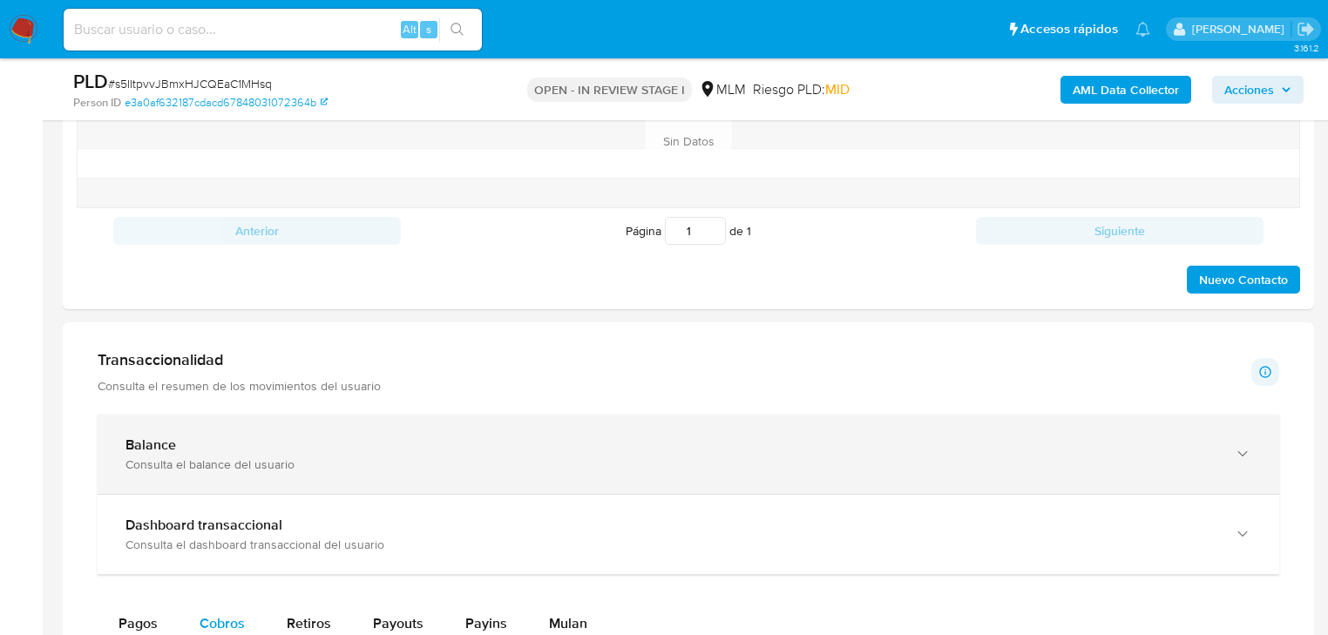
scroll to position [976, 0]
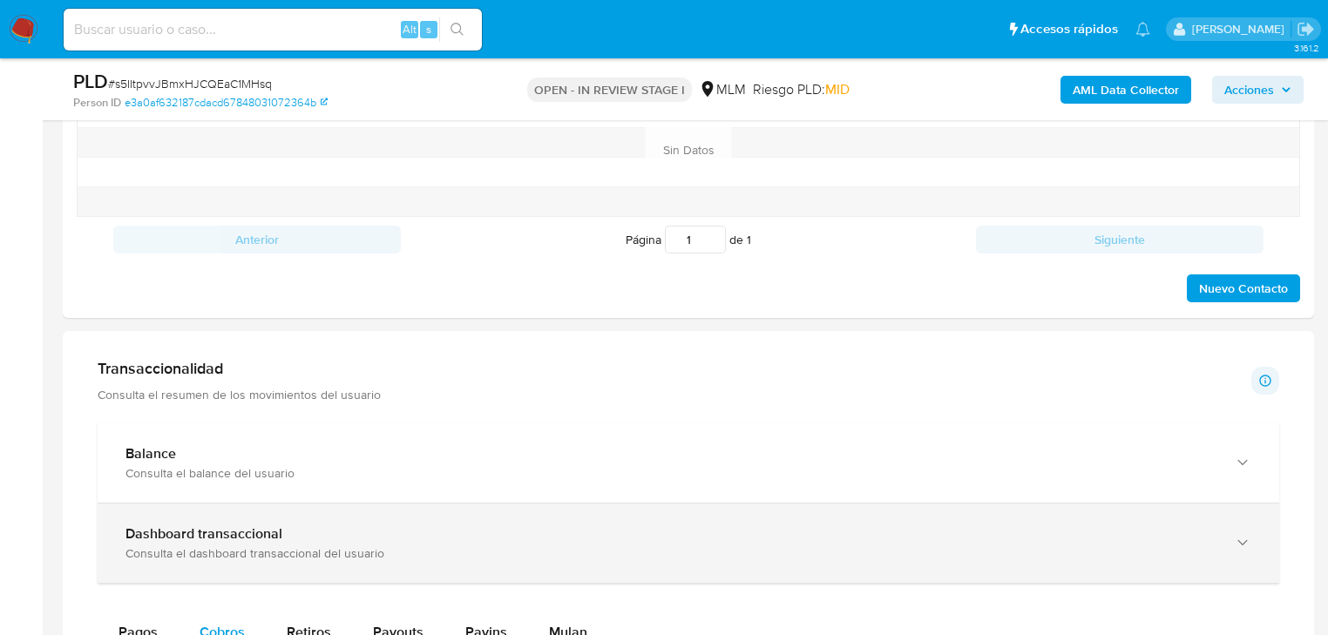
click at [171, 516] on div "Dashboard transaccional Consulta el dashboard transaccional del usuario" at bounding box center [689, 543] width 1182 height 79
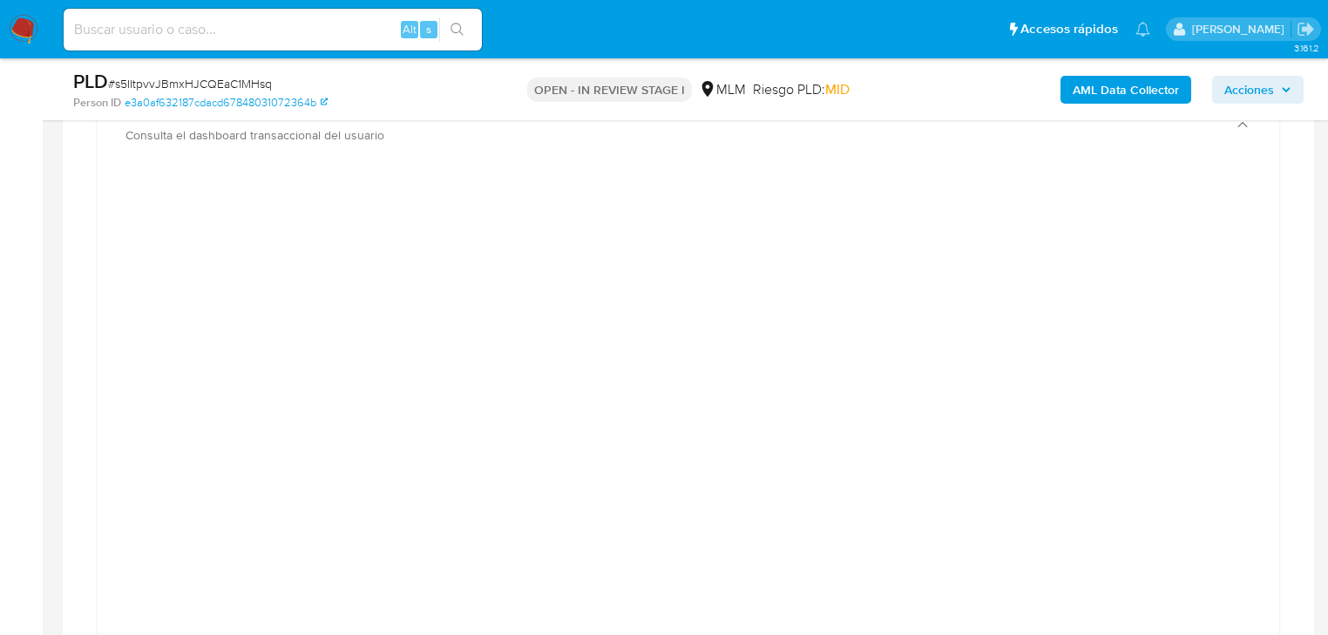
scroll to position [1604, 0]
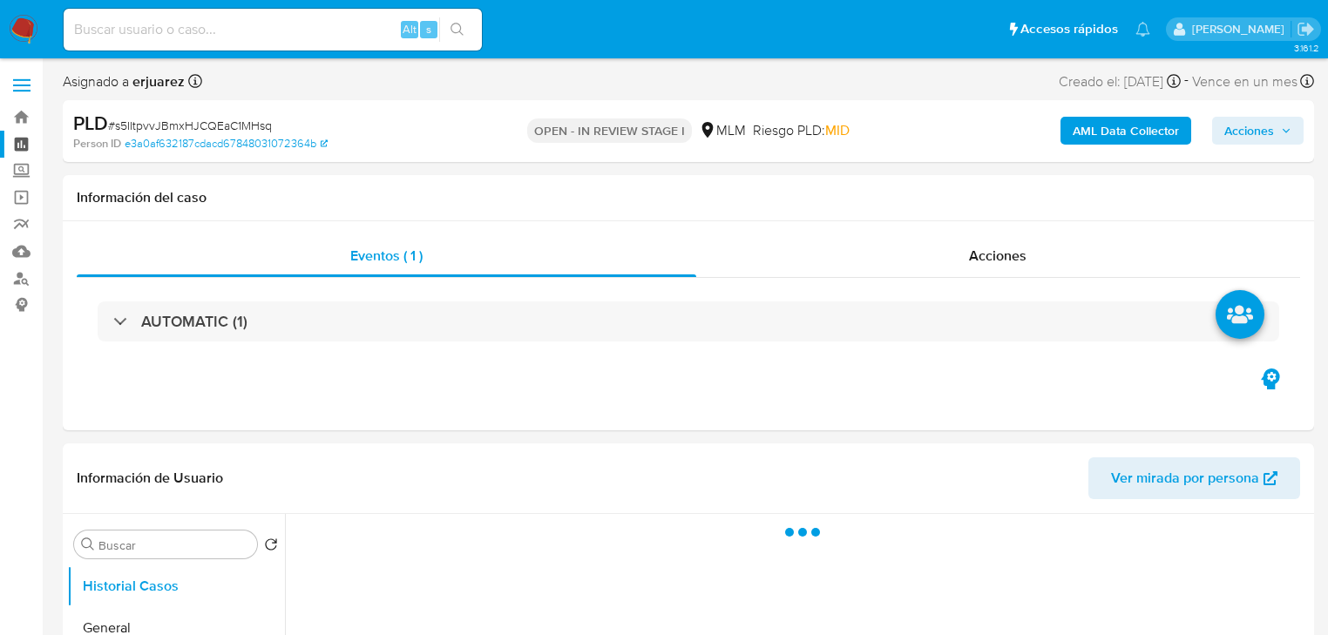
select select "10"
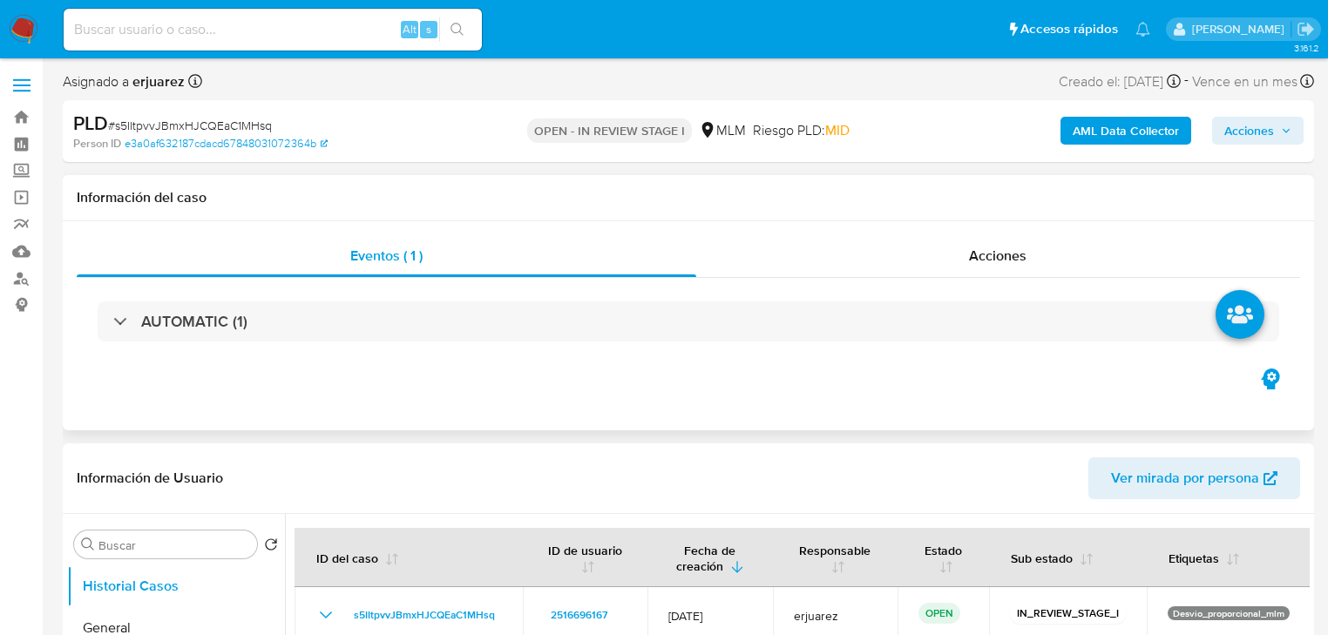
drag, startPoint x: 1126, startPoint y: 347, endPoint x: 1130, endPoint y: 386, distance: 39.4
click at [1126, 347] on div "AUTOMATIC (1)" at bounding box center [689, 321] width 1224 height 87
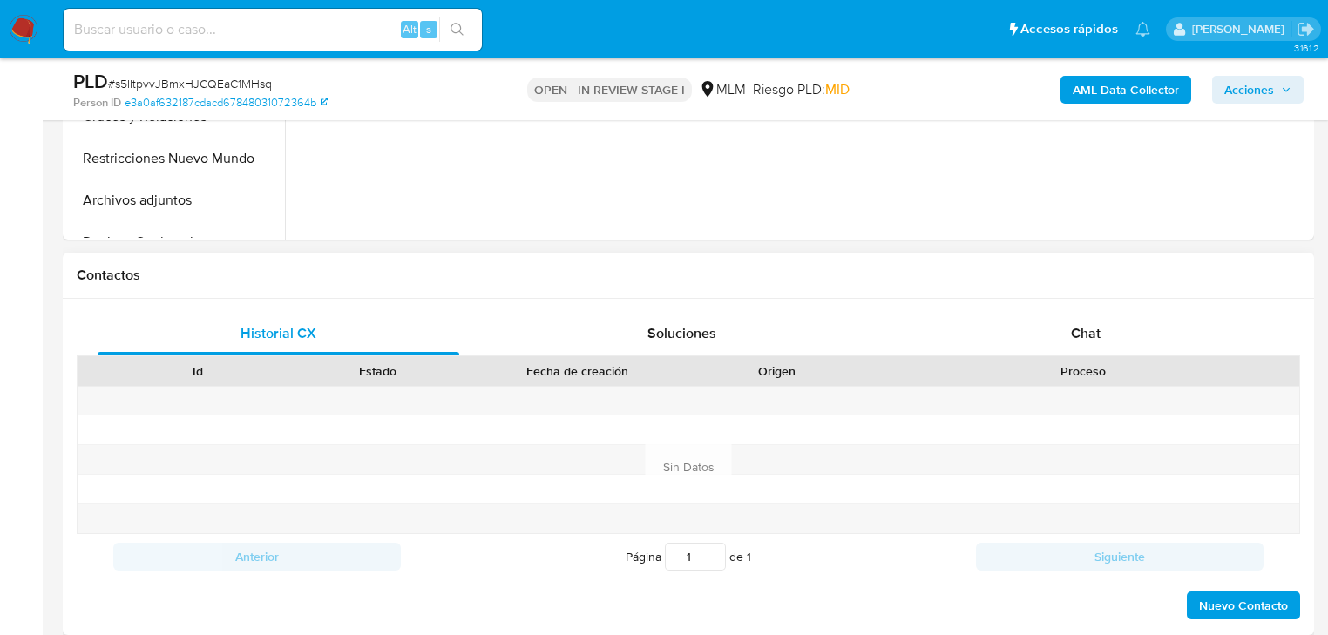
scroll to position [767, 0]
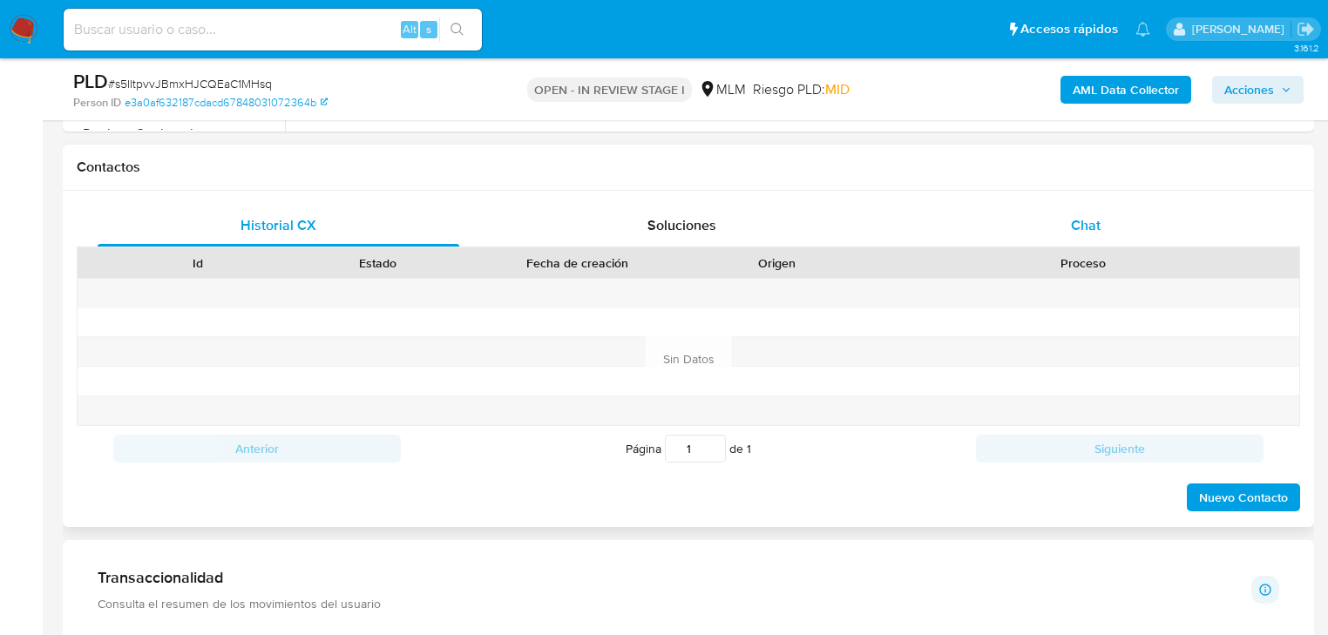
click at [1105, 229] on div "Chat" at bounding box center [1087, 226] width 362 height 42
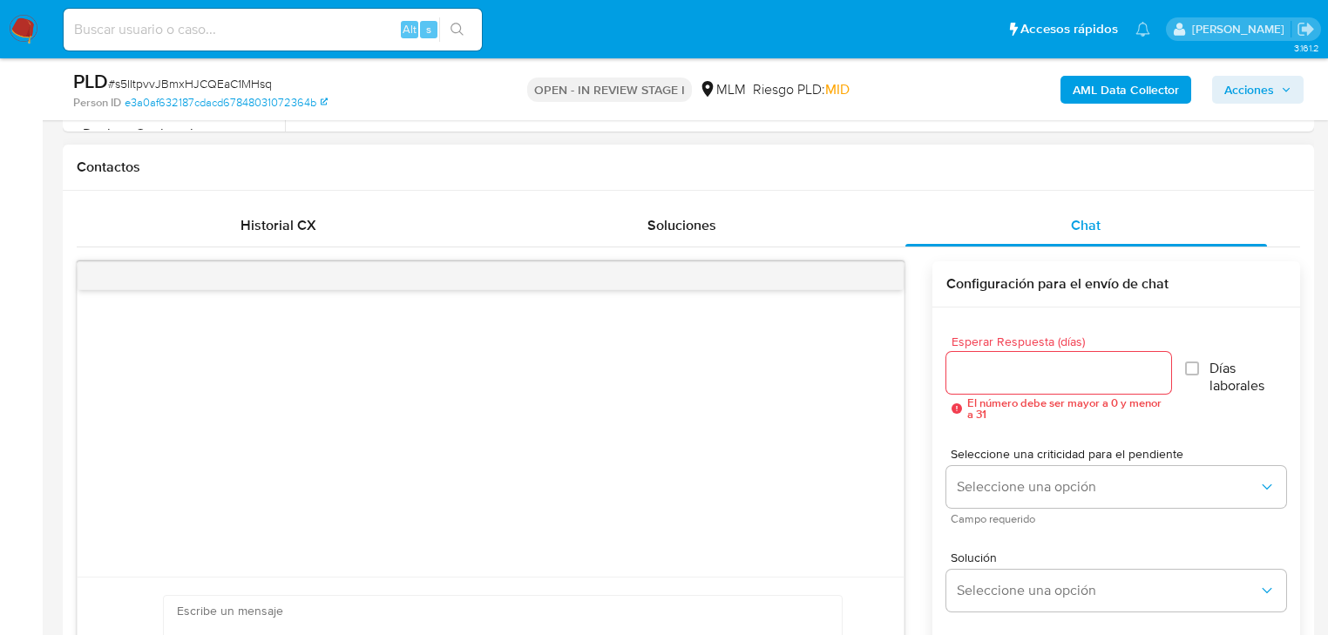
click at [990, 368] on input "Esperar Respuesta (días)" at bounding box center [1059, 373] width 225 height 23
type input "4"
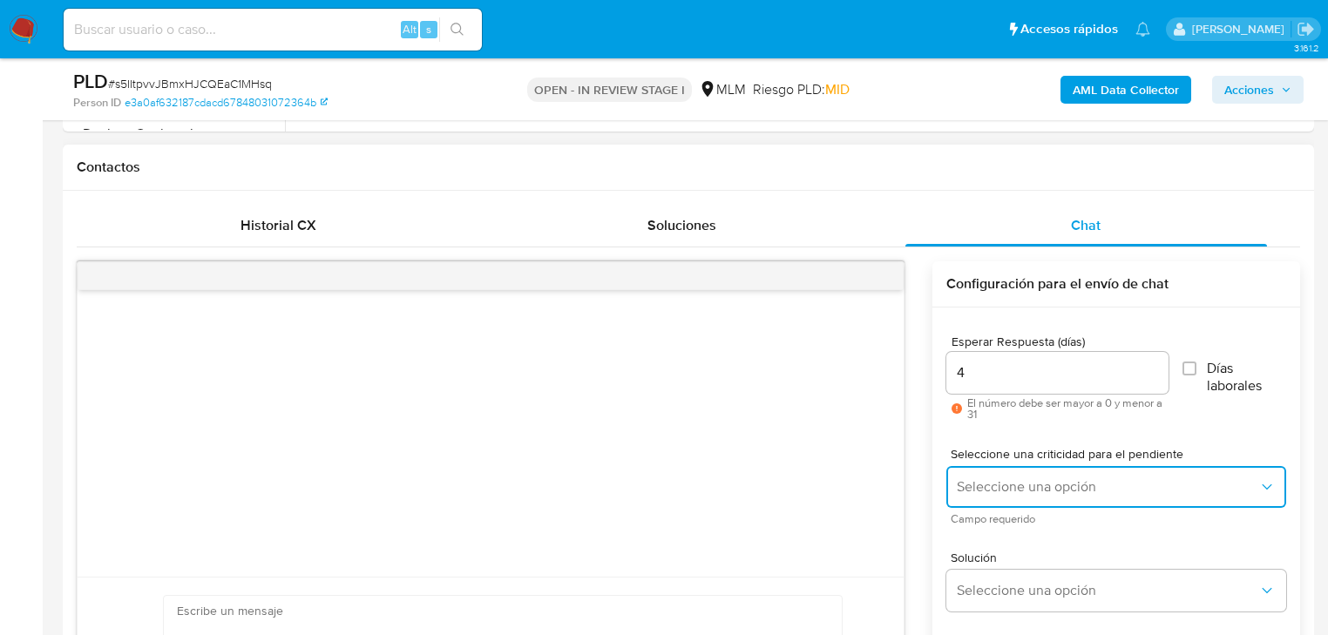
click at [974, 492] on span "Seleccione una opción" at bounding box center [1108, 487] width 302 height 17
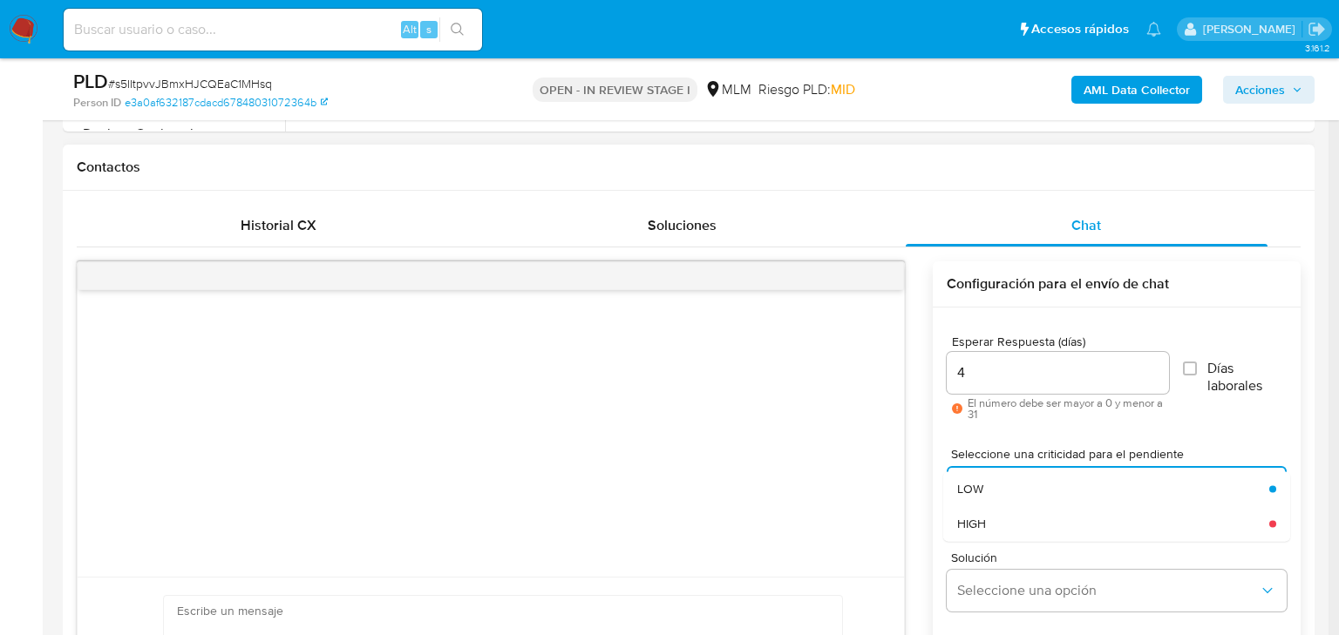
click at [1039, 513] on div "HIGH" at bounding box center [1108, 523] width 302 height 35
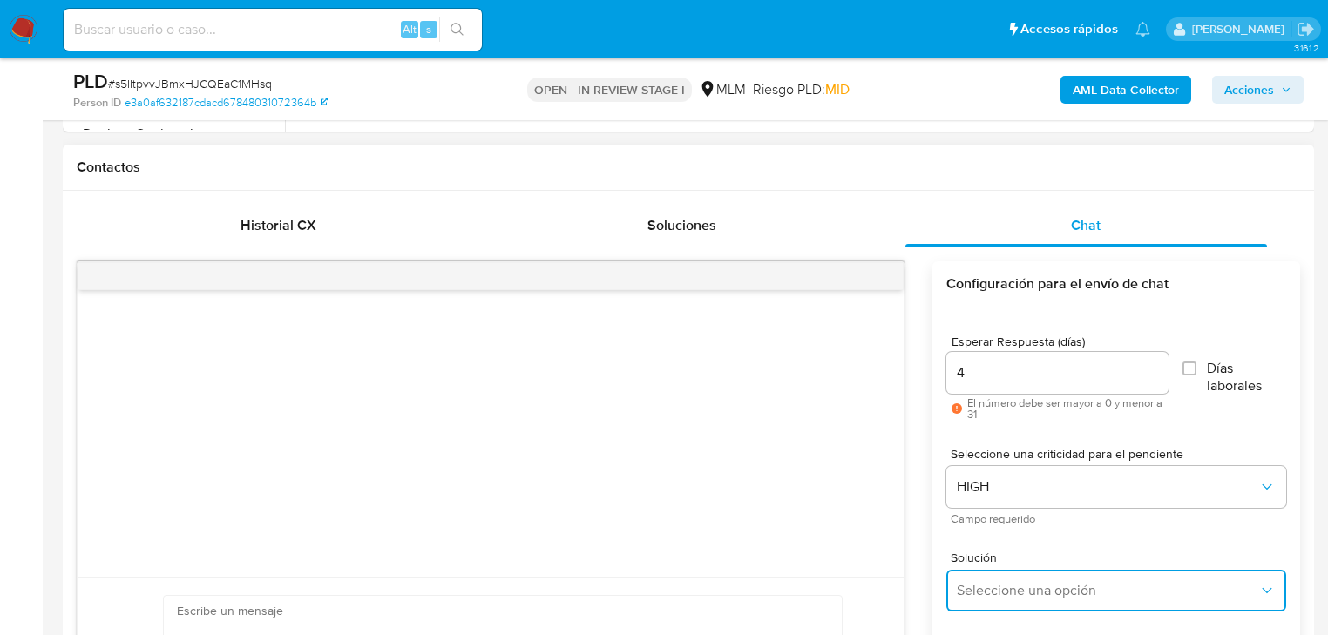
drag, startPoint x: 1060, startPoint y: 585, endPoint x: 1102, endPoint y: 568, distance: 45.0
click at [1065, 583] on span "Seleccione una opción" at bounding box center [1108, 590] width 302 height 17
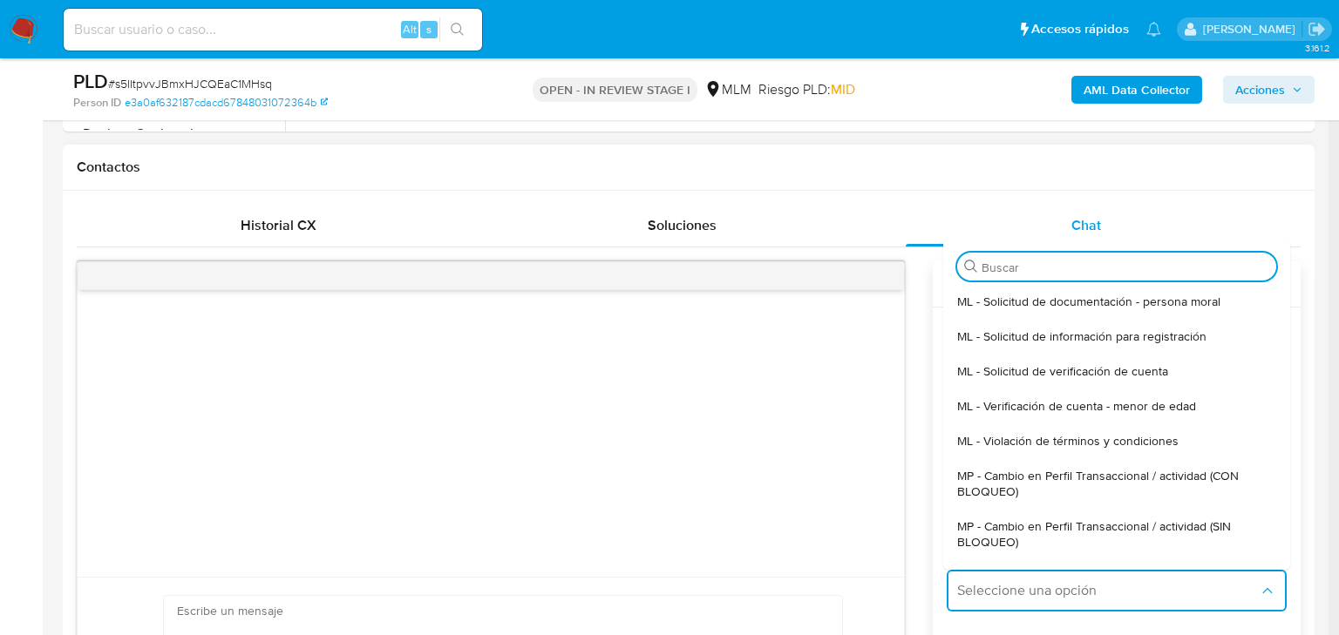
click at [1178, 522] on span "MP - Cambio en Perfil Transaccional / actividad (SIN BLOQUEO)" at bounding box center [1111, 534] width 309 height 31
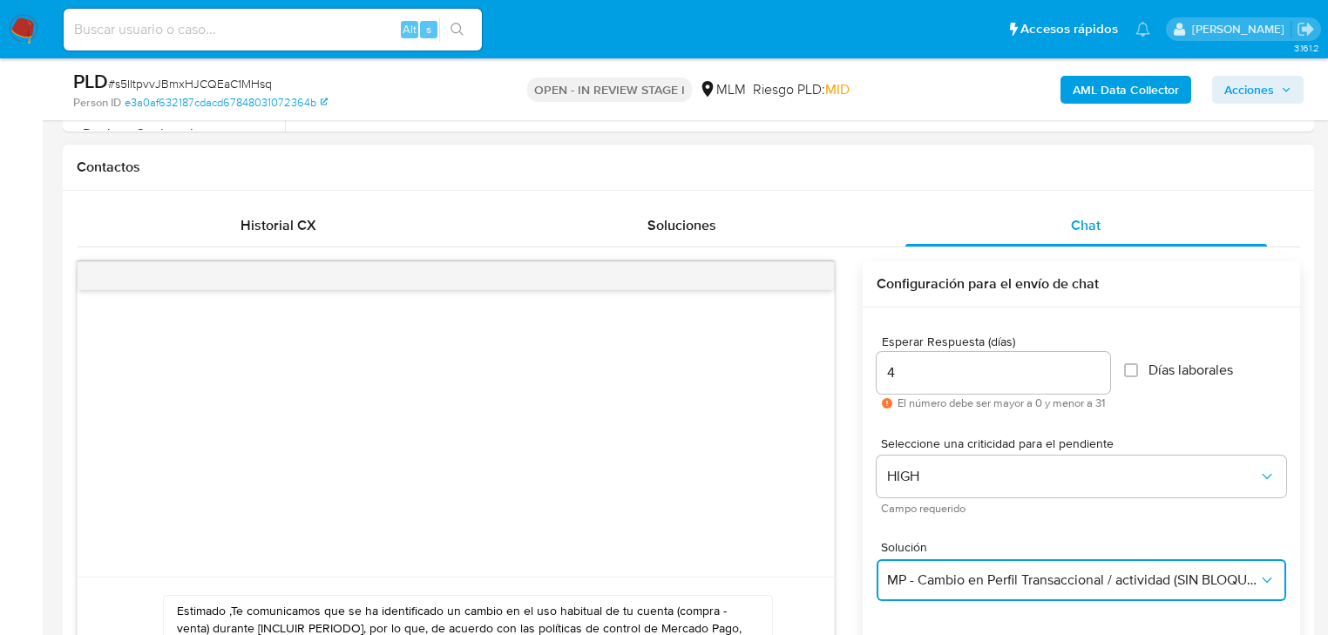
scroll to position [976, 0]
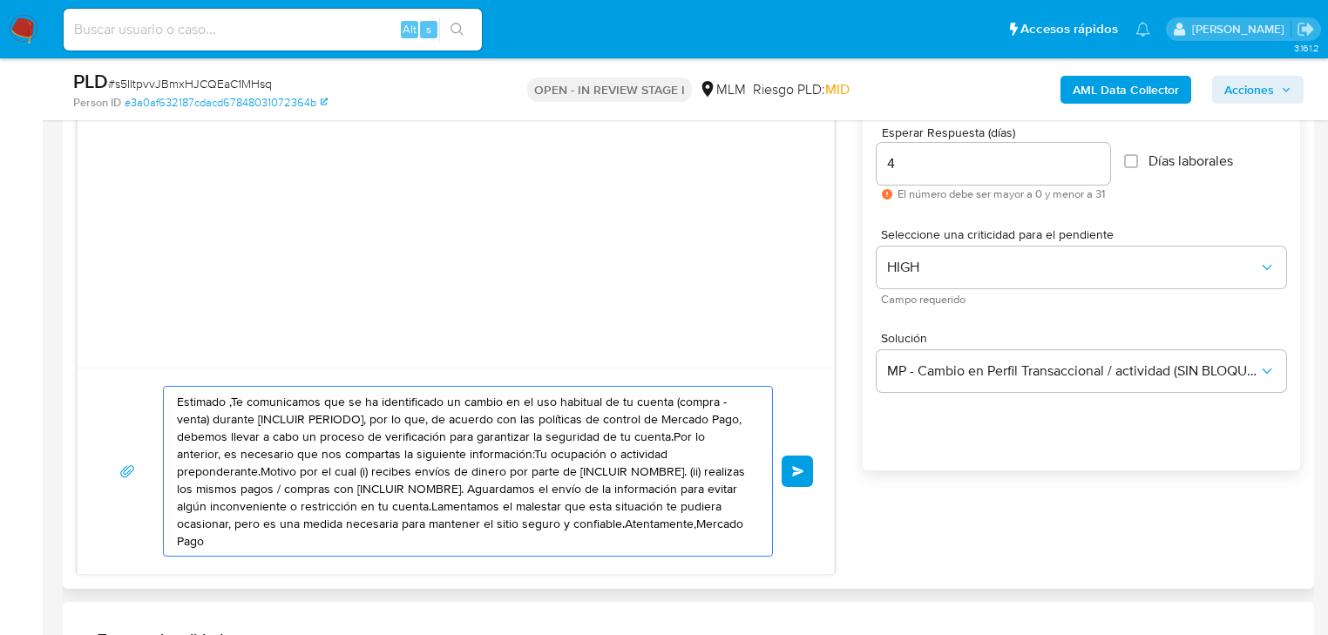
drag, startPoint x: 647, startPoint y: 513, endPoint x: 588, endPoint y: 445, distance: 89.6
paste textarea "a [PERSON_NAME] se ha identificado un cambio en el uso habitual de tu cuenta pa…"
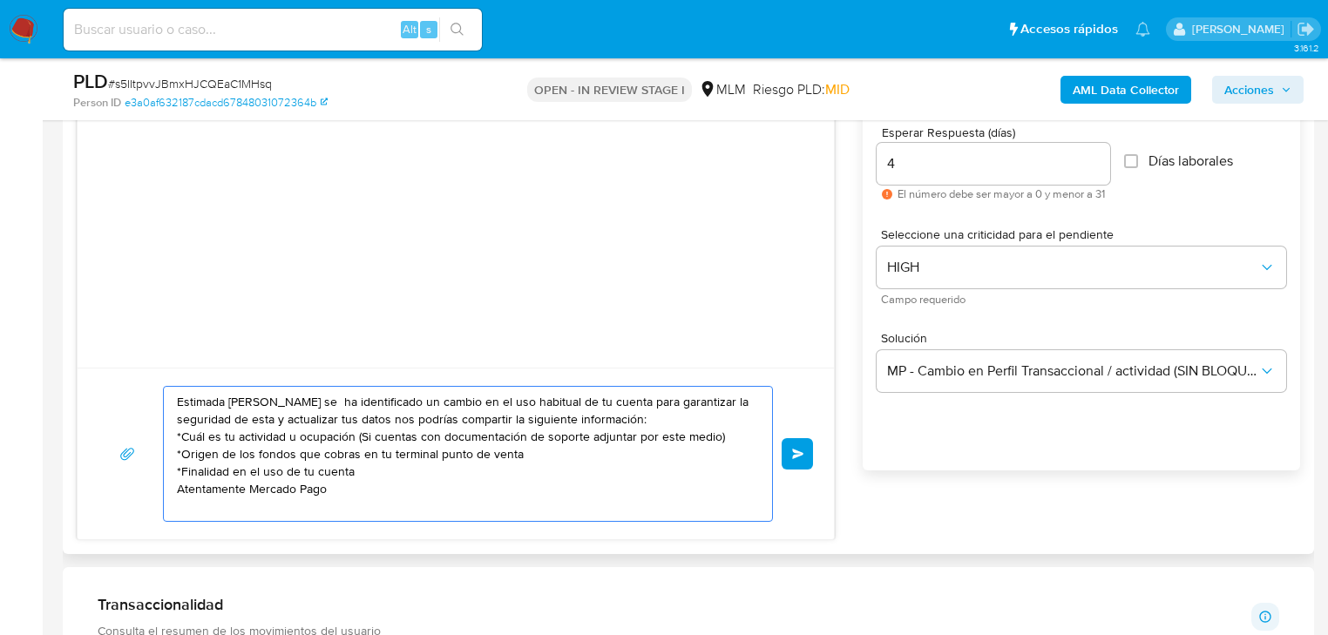
click at [220, 500] on textarea "Estimada [PERSON_NAME] se ha identificado un cambio en el uso habitual de tu cu…" at bounding box center [464, 454] width 574 height 134
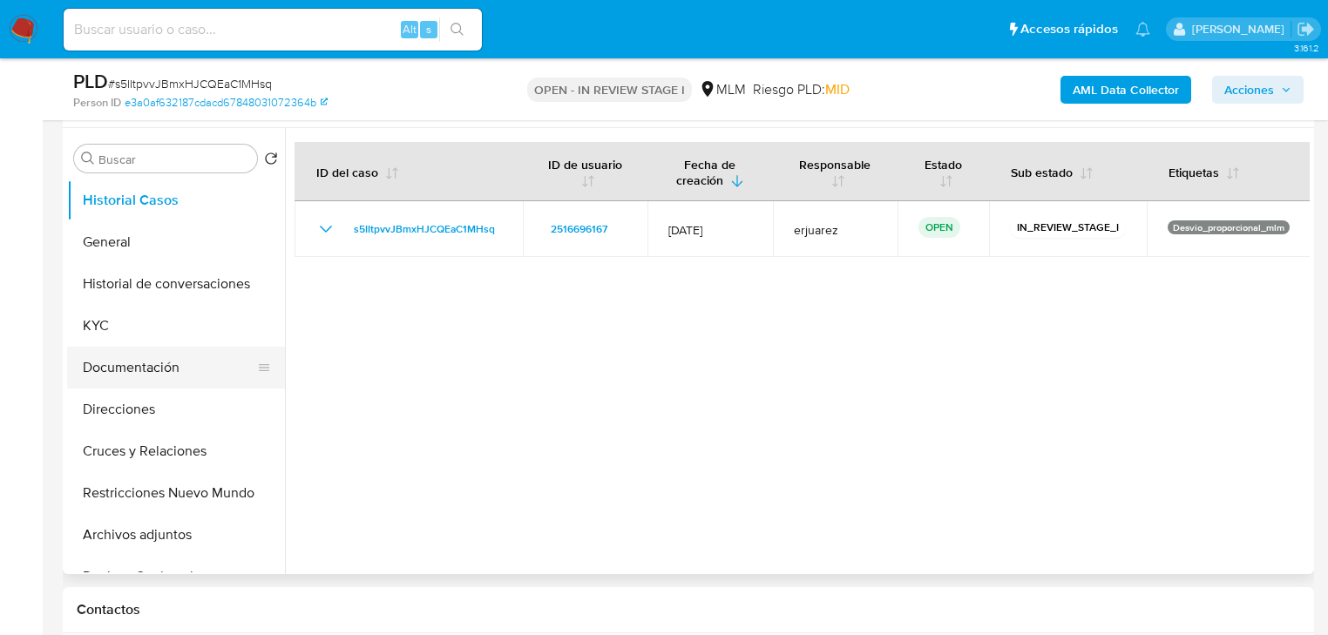
scroll to position [349, 0]
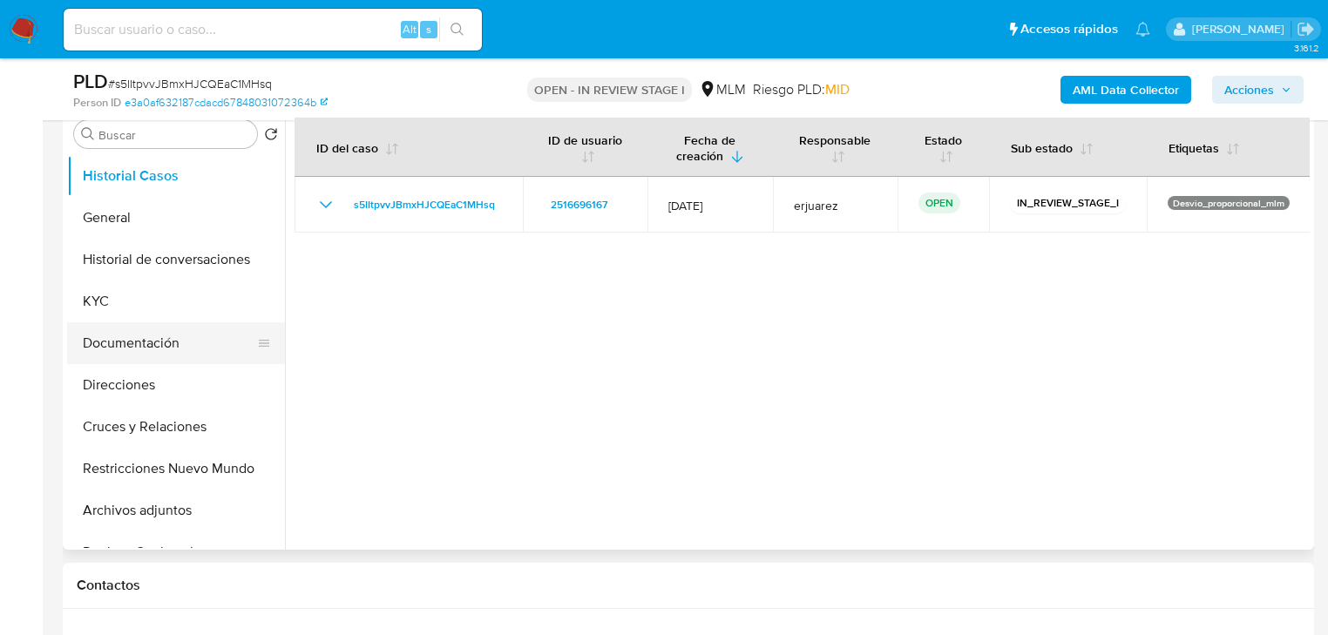
drag, startPoint x: 147, startPoint y: 333, endPoint x: 261, endPoint y: 346, distance: 114.9
click at [147, 334] on button "Documentación" at bounding box center [169, 344] width 204 height 42
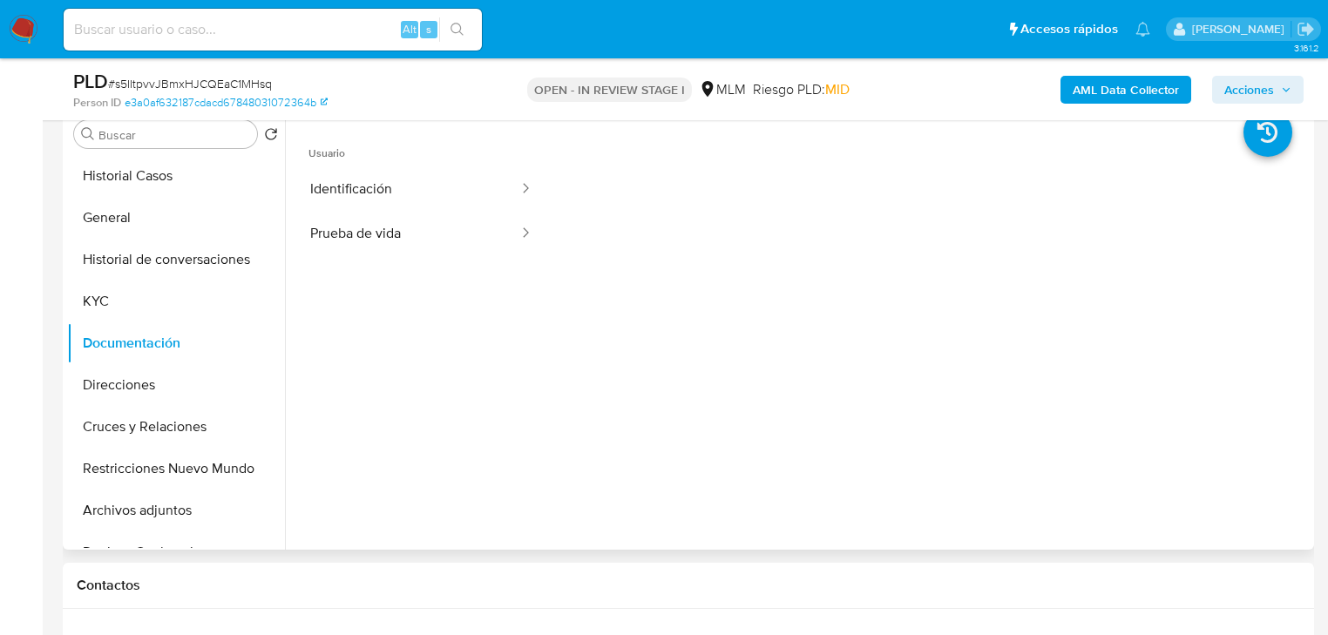
click at [336, 216] on button "Prueba de vida" at bounding box center [408, 234] width 226 height 44
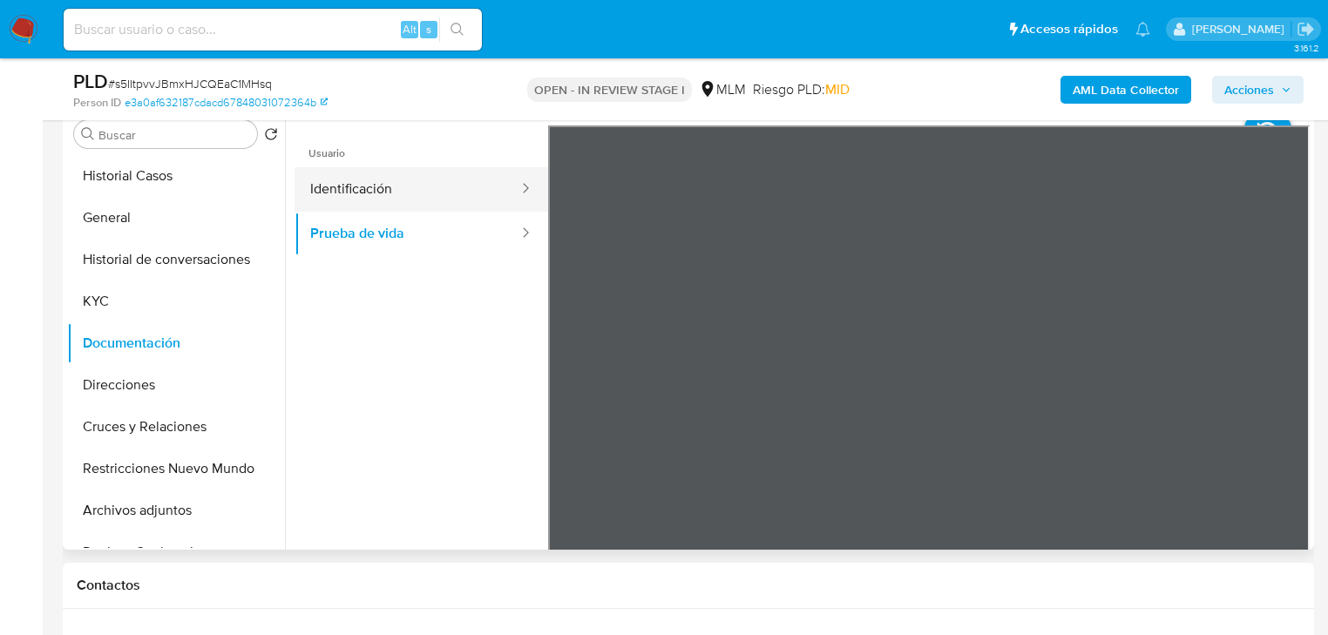
click at [381, 181] on button "Identificación" at bounding box center [408, 189] width 226 height 44
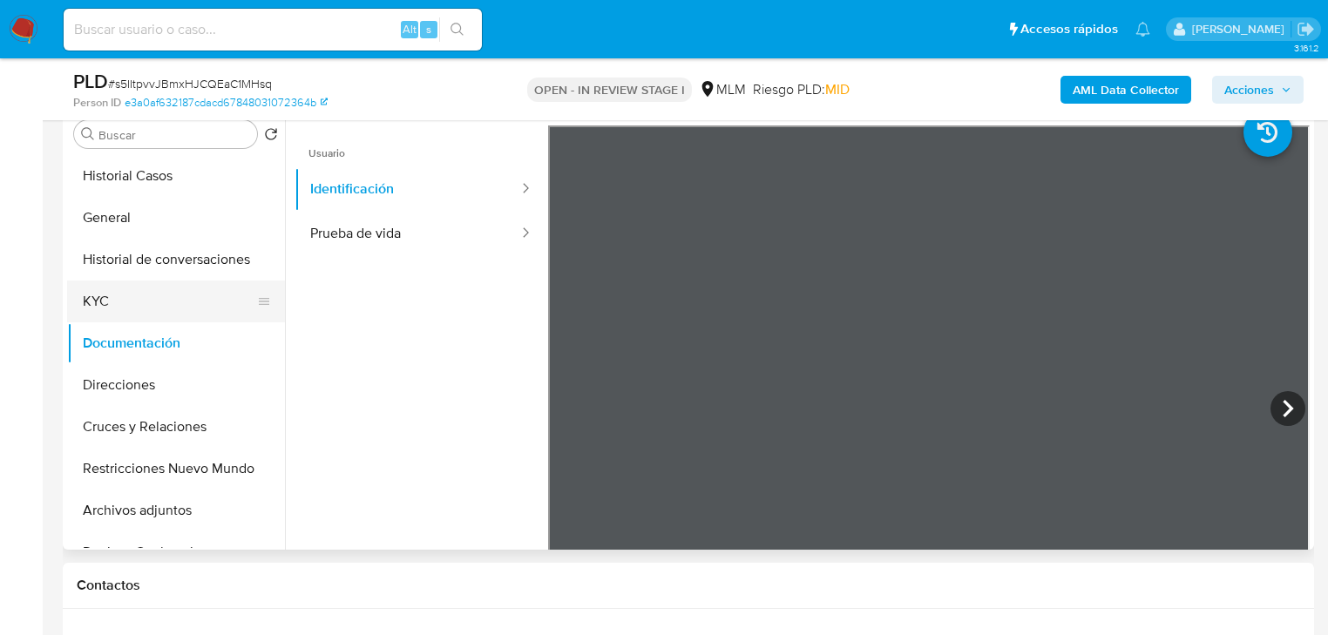
click at [157, 307] on button "KYC" at bounding box center [169, 302] width 204 height 42
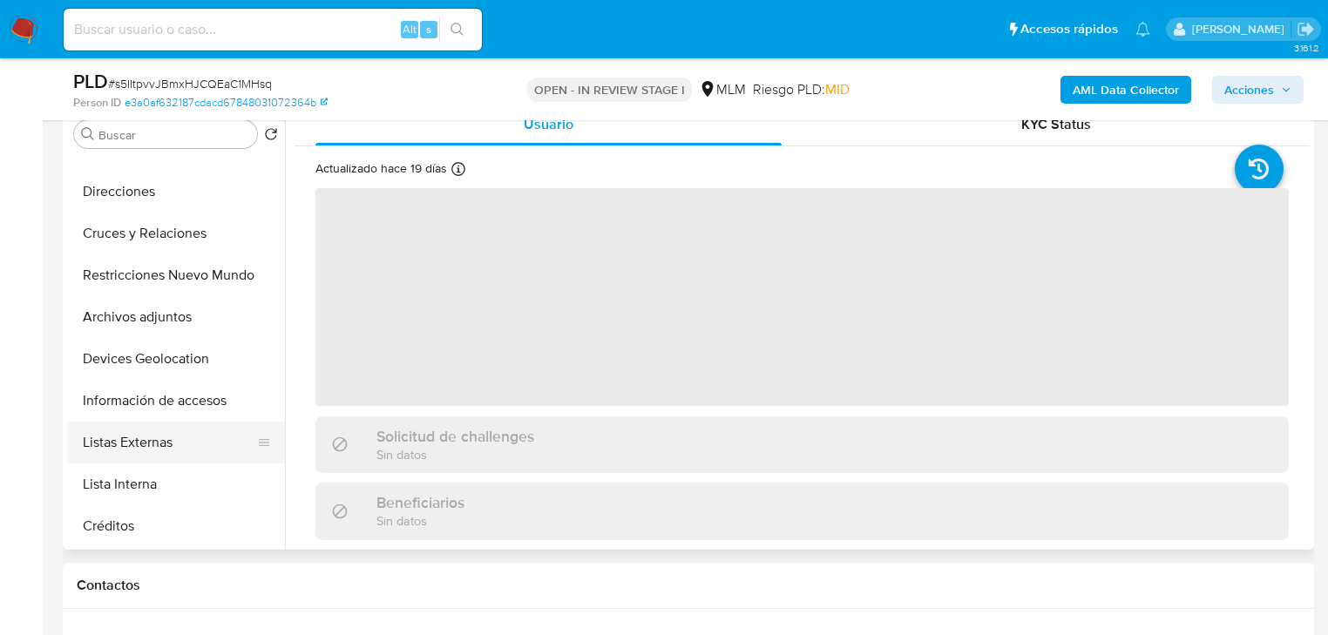
scroll to position [209, 0]
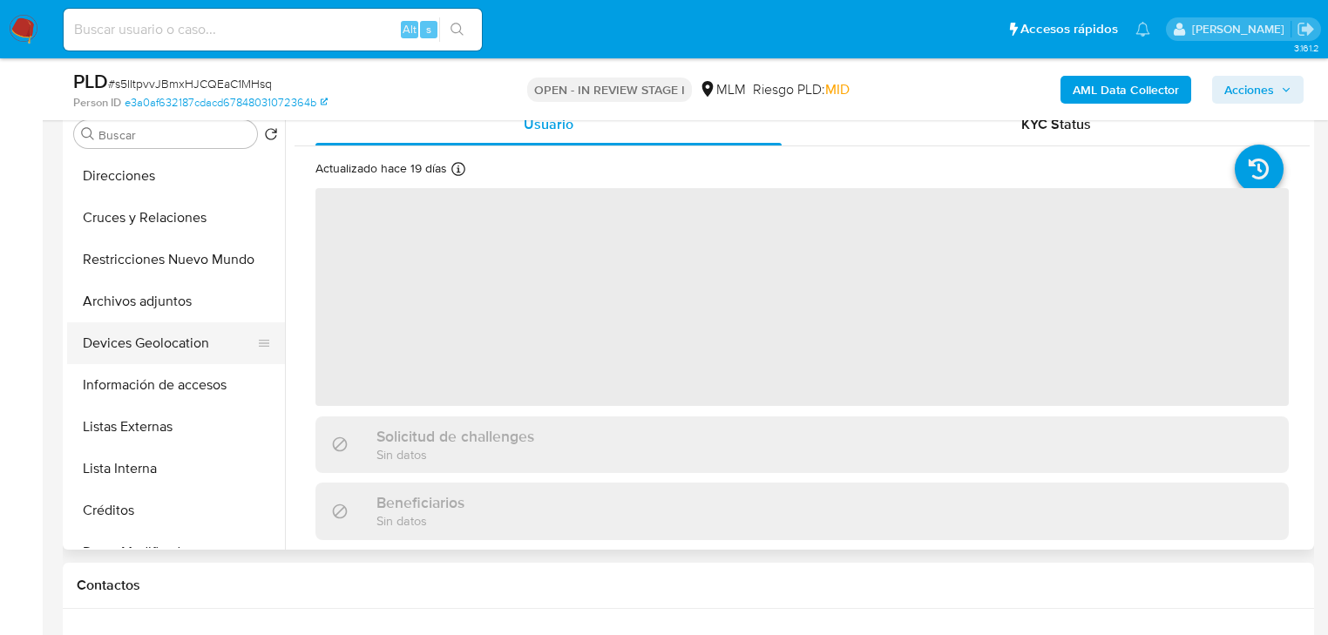
click at [140, 345] on button "Devices Geolocation" at bounding box center [169, 344] width 204 height 42
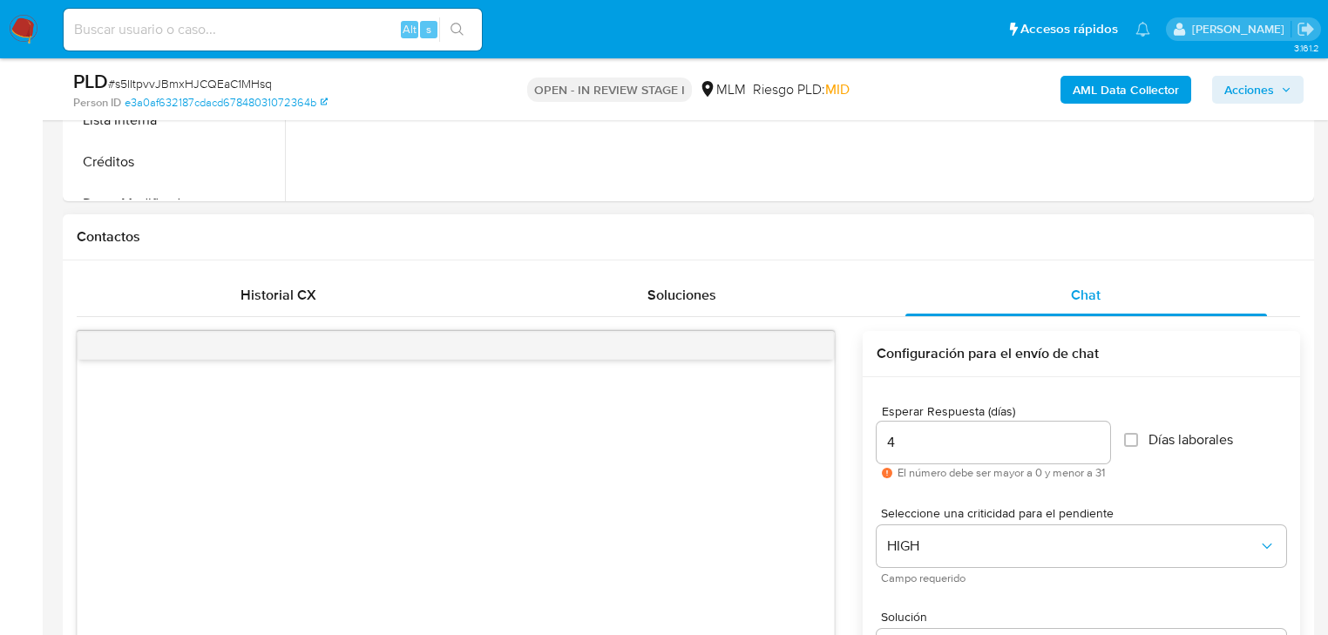
scroll to position [976, 0]
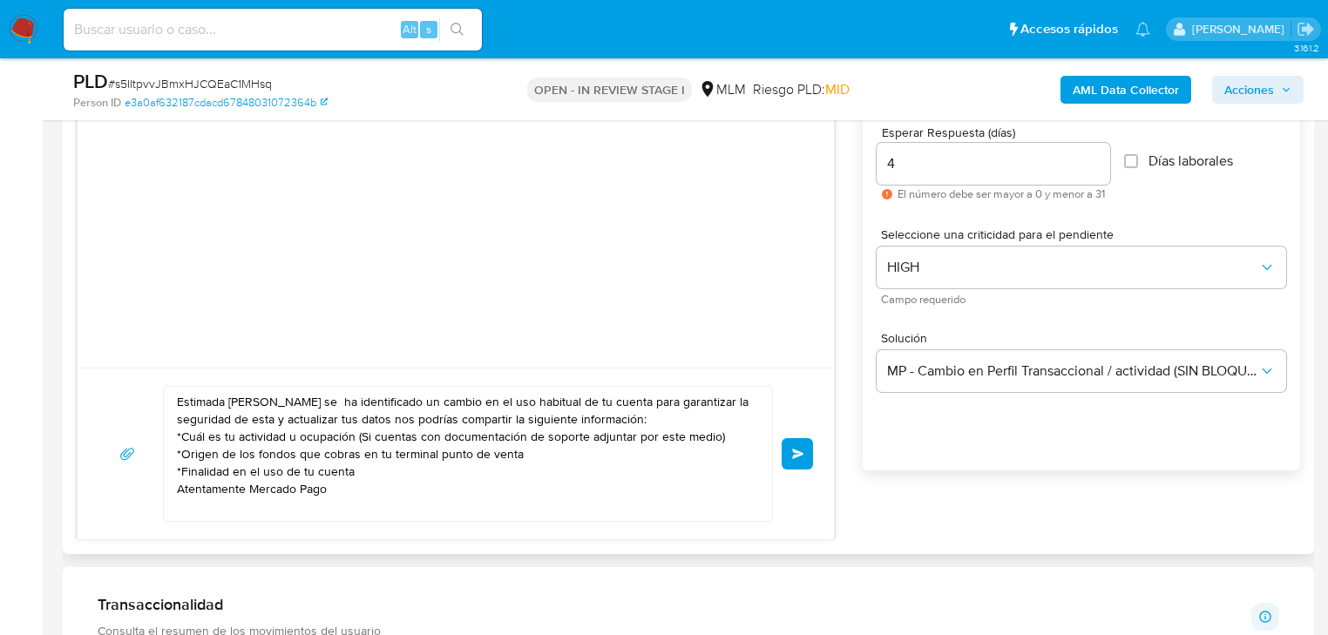
click at [384, 467] on textarea "Estimada Avril se ha identificado un cambio en el uso habitual de tu cuenta par…" at bounding box center [464, 454] width 574 height 134
click at [532, 456] on textarea "Estimada Avril se ha identificado un cambio en el uso habitual de tu cuenta par…" at bounding box center [464, 454] width 574 height 134
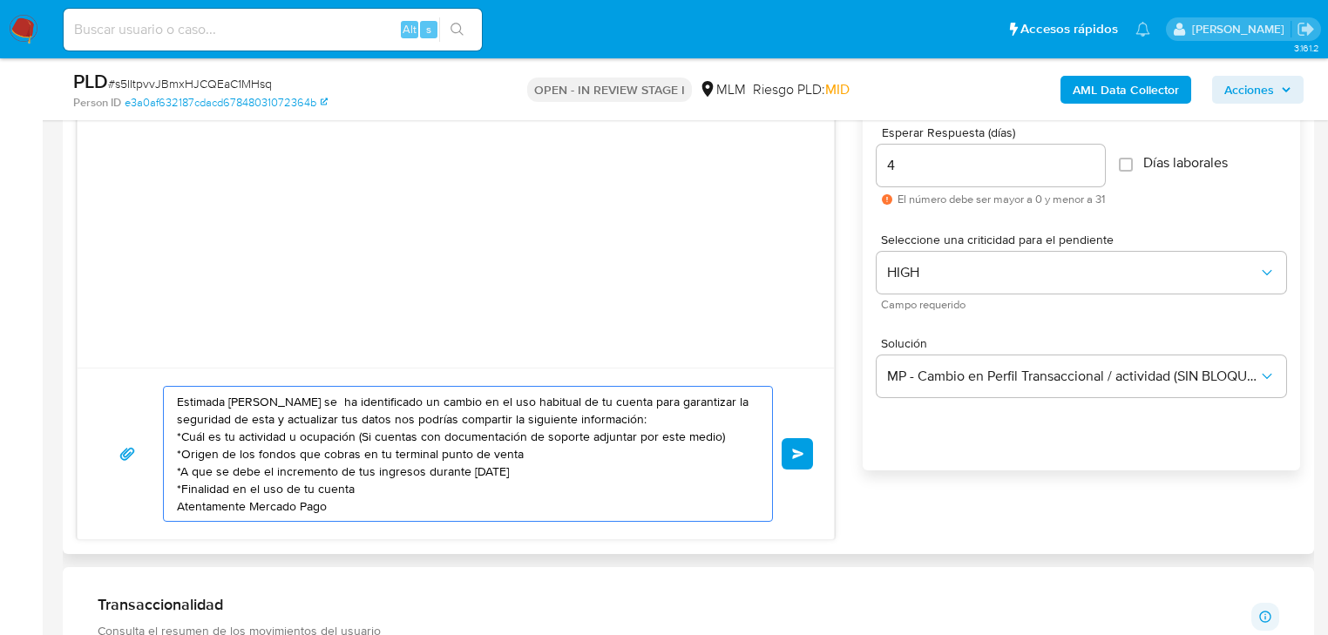
drag, startPoint x: 235, startPoint y: 399, endPoint x: 434, endPoint y: 507, distance: 226.2
click at [445, 509] on textarea "Estimada Avril se ha identificado un cambio en el uso habitual de tu cuenta par…" at bounding box center [464, 454] width 574 height 134
drag, startPoint x: 419, startPoint y: 506, endPoint x: 138, endPoint y: 384, distance: 306.8
click at [135, 386] on div "Estimada Avril se ha identificado un cambio en el uso habitual de tu cuenta par…" at bounding box center [455, 454] width 715 height 136
type textarea "Estimada Avril se ha identificado un cambio en el uso habitual de tu cuenta par…"
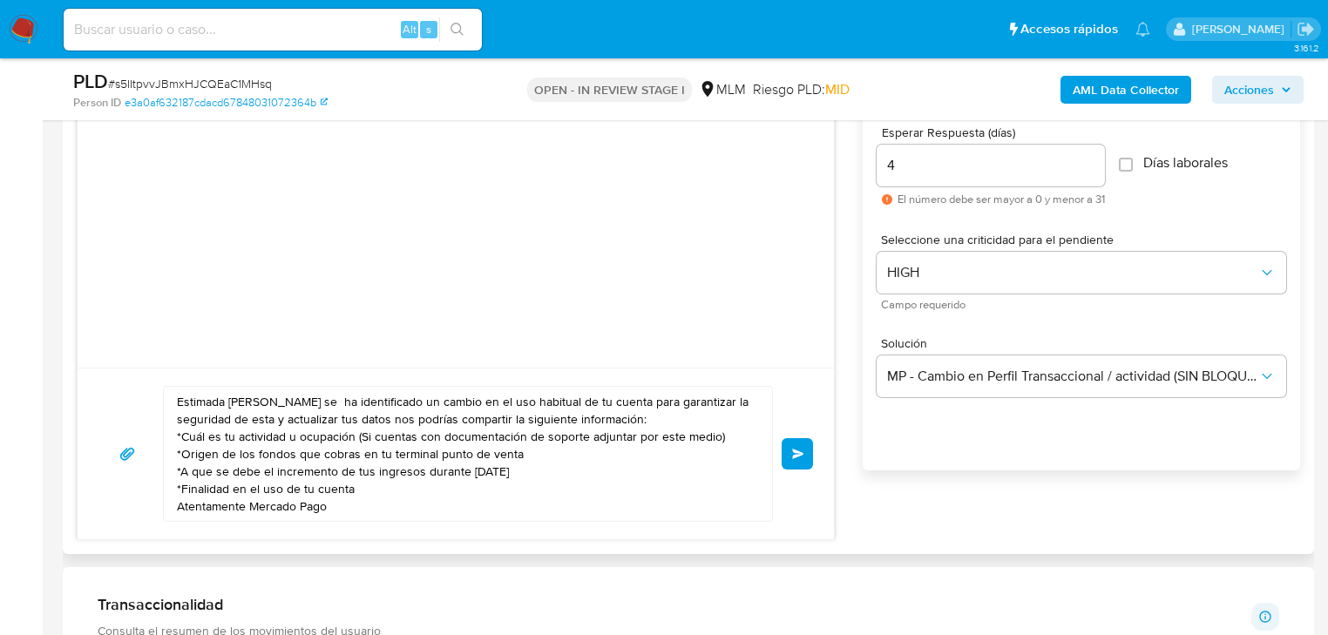
click at [798, 443] on button "Enviar" at bounding box center [797, 453] width 31 height 31
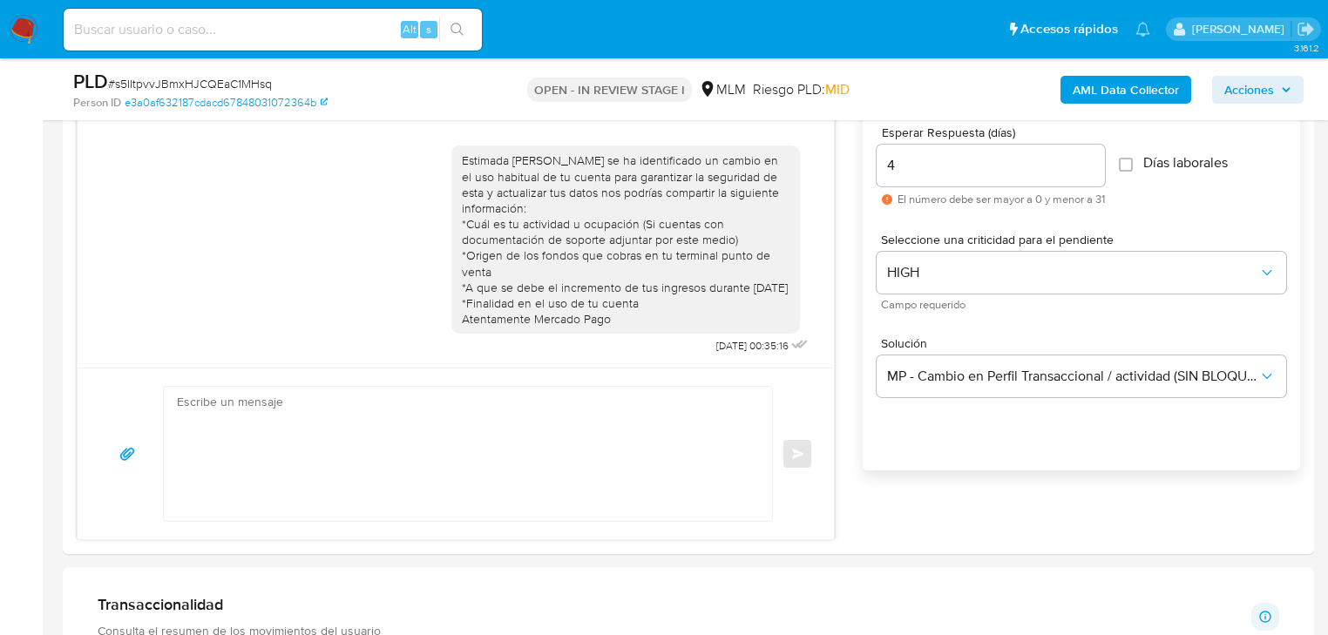
click at [31, 21] on img at bounding box center [24, 30] width 30 height 30
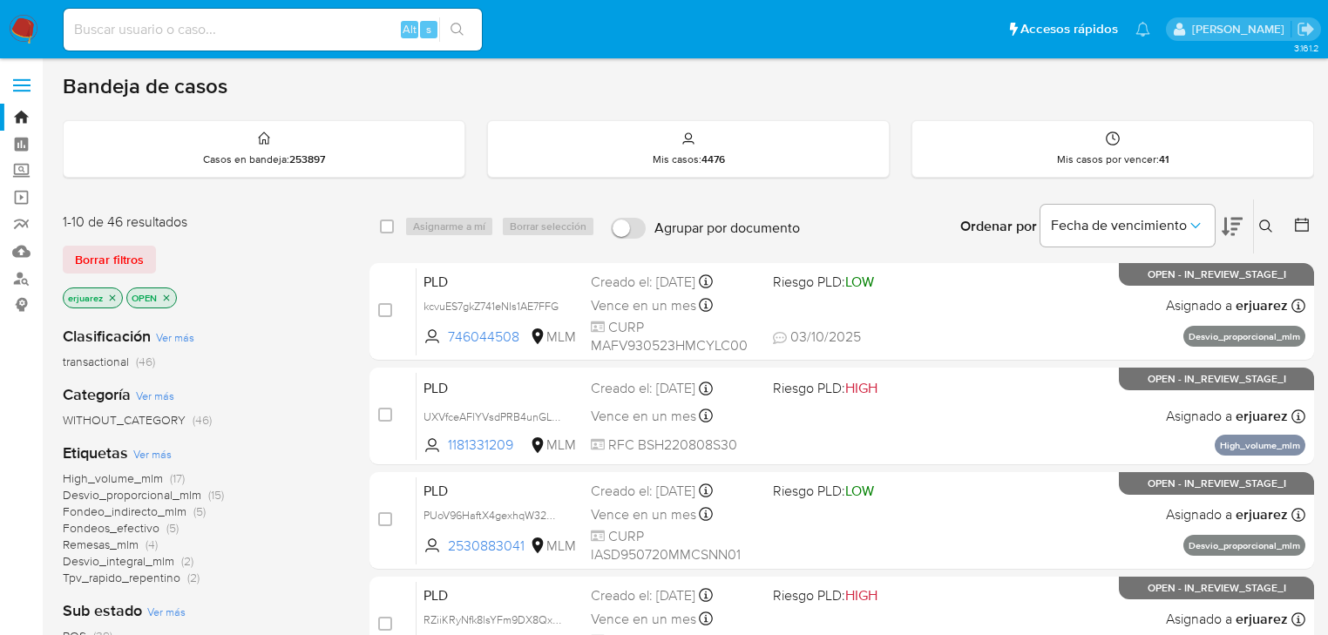
click at [193, 16] on div "Alt s" at bounding box center [273, 30] width 418 height 42
click at [199, 27] on input at bounding box center [273, 29] width 418 height 23
paste input "pnKOpttUnOLALsKPkktyTPCY"
click at [461, 17] on button "search-icon" at bounding box center [457, 29] width 36 height 24
click at [76, 33] on input "pnKOpttUnOLALsKPkktyTPCY" at bounding box center [273, 29] width 418 height 23
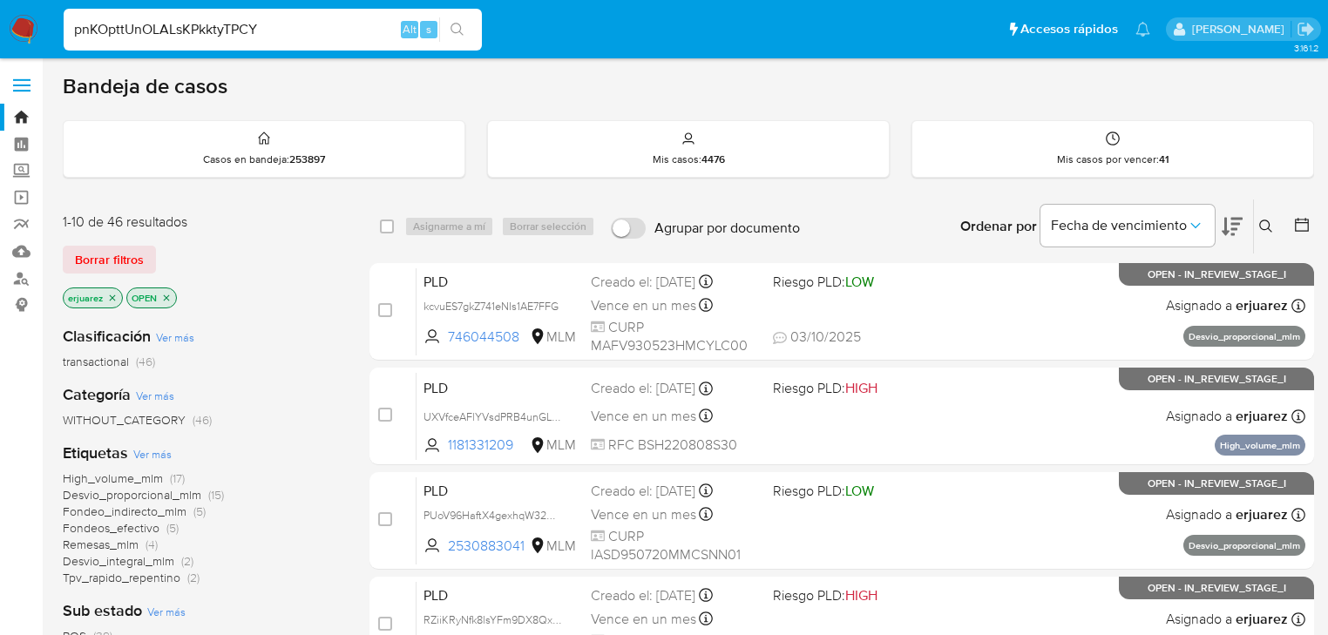
click at [78, 36] on input "pnKOpttUnOLALsKPkktyTPCY" at bounding box center [273, 29] width 418 height 23
click at [292, 25] on input "pnKOpttUnOLALsKPkktyTPCY" at bounding box center [273, 29] width 418 height 23
type input "pnKOpttUnOLALsKPkktyTPCY"
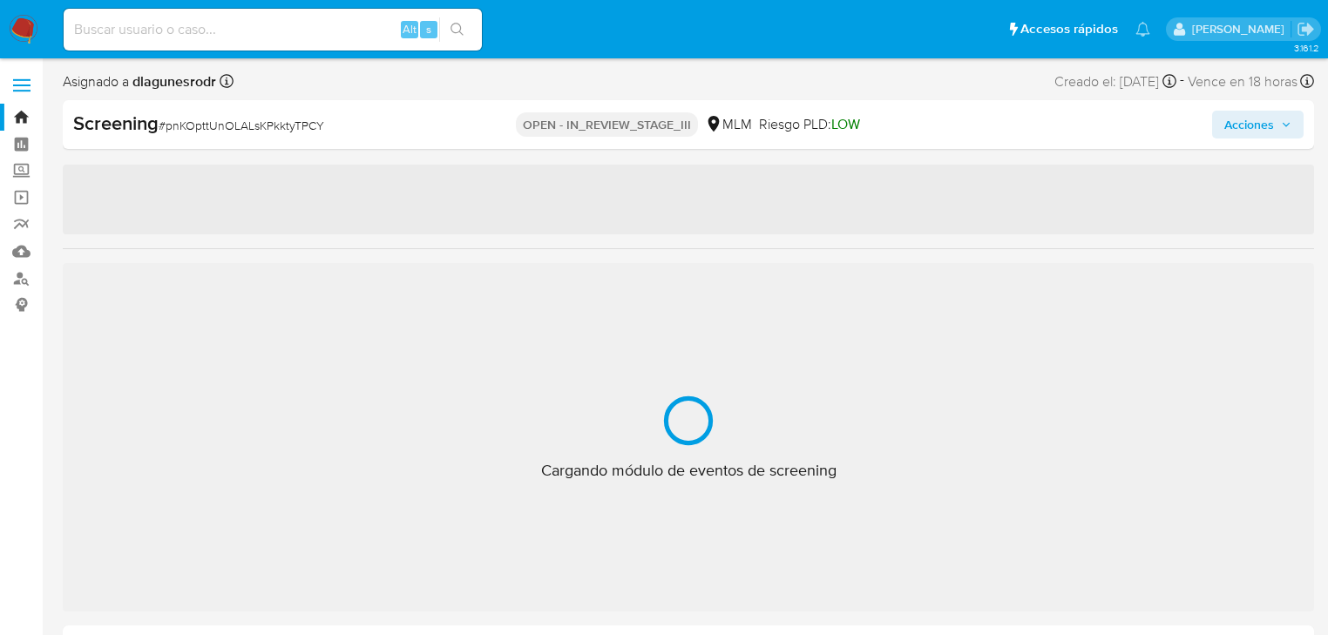
select select "10"
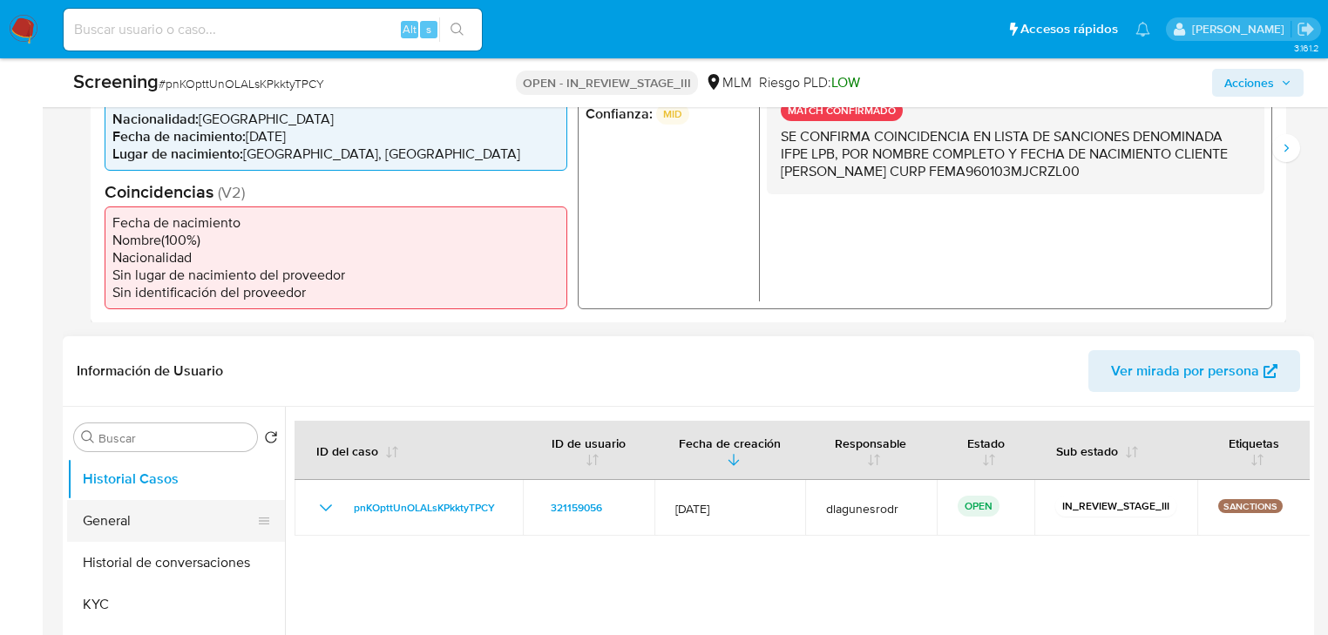
scroll to position [628, 0]
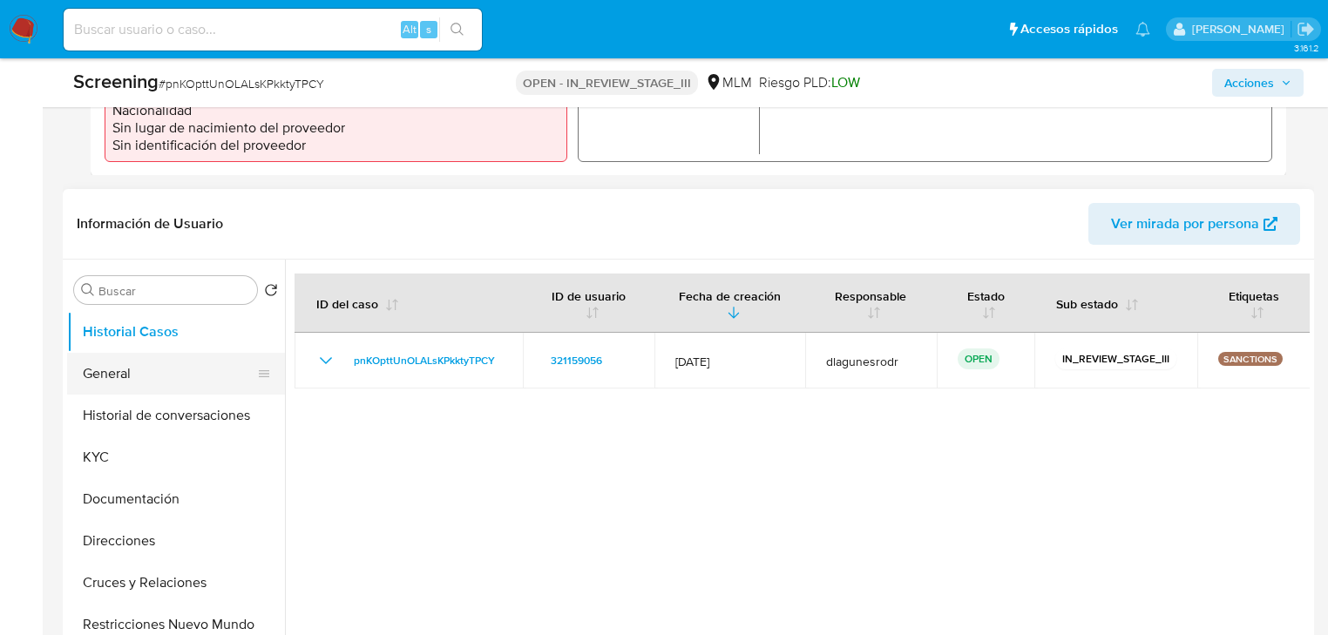
drag, startPoint x: 132, startPoint y: 377, endPoint x: 197, endPoint y: 380, distance: 65.4
click at [133, 378] on button "General" at bounding box center [169, 374] width 204 height 42
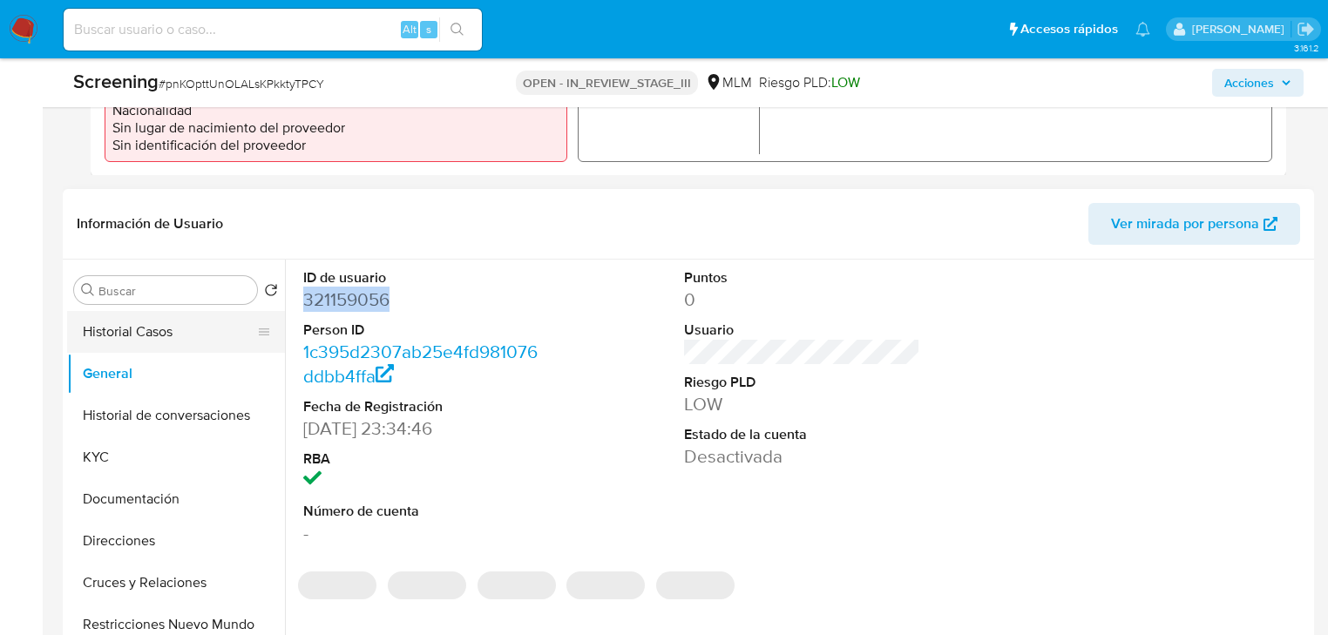
drag, startPoint x: 417, startPoint y: 293, endPoint x: 148, endPoint y: 342, distance: 272.9
click at [295, 297] on div "ID de usuario 321159056 Person ID 1c395d2307ab25e4fd981076ddbb4ffa Fecha de Reg…" at bounding box center [422, 407] width 254 height 295
copy dd "321159056"
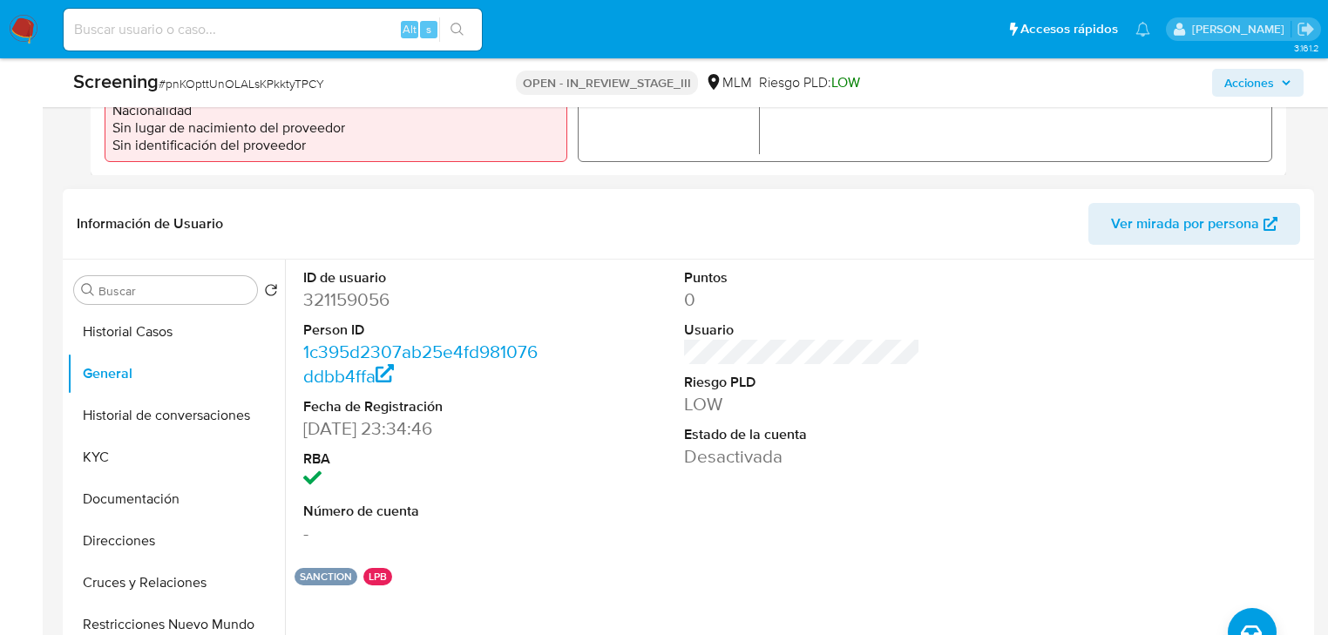
click at [562, 504] on div "ID de usuario 321159056 Person ID 1c395d2307ab25e4fd981076ddbb4ffa Fecha de Reg…" at bounding box center [802, 407] width 1015 height 295
drag, startPoint x: 92, startPoint y: 452, endPoint x: 180, endPoint y: 429, distance: 90.9
click at [98, 451] on button "KYC" at bounding box center [176, 458] width 218 height 42
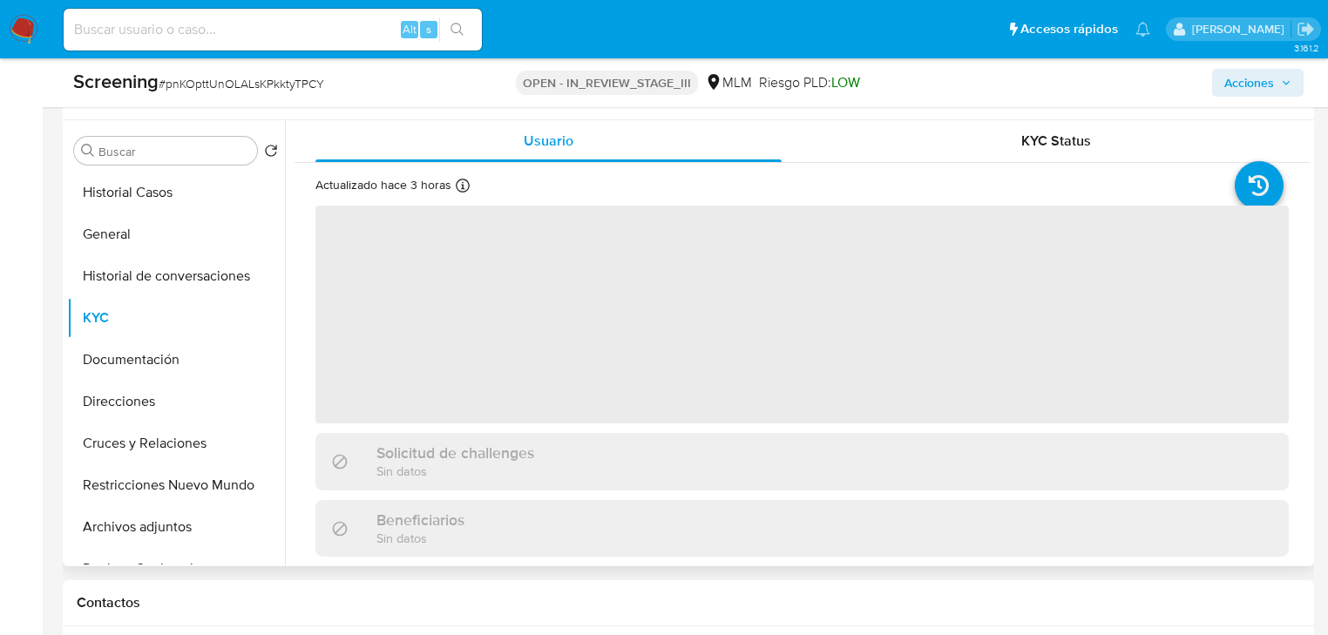
scroll to position [697, 0]
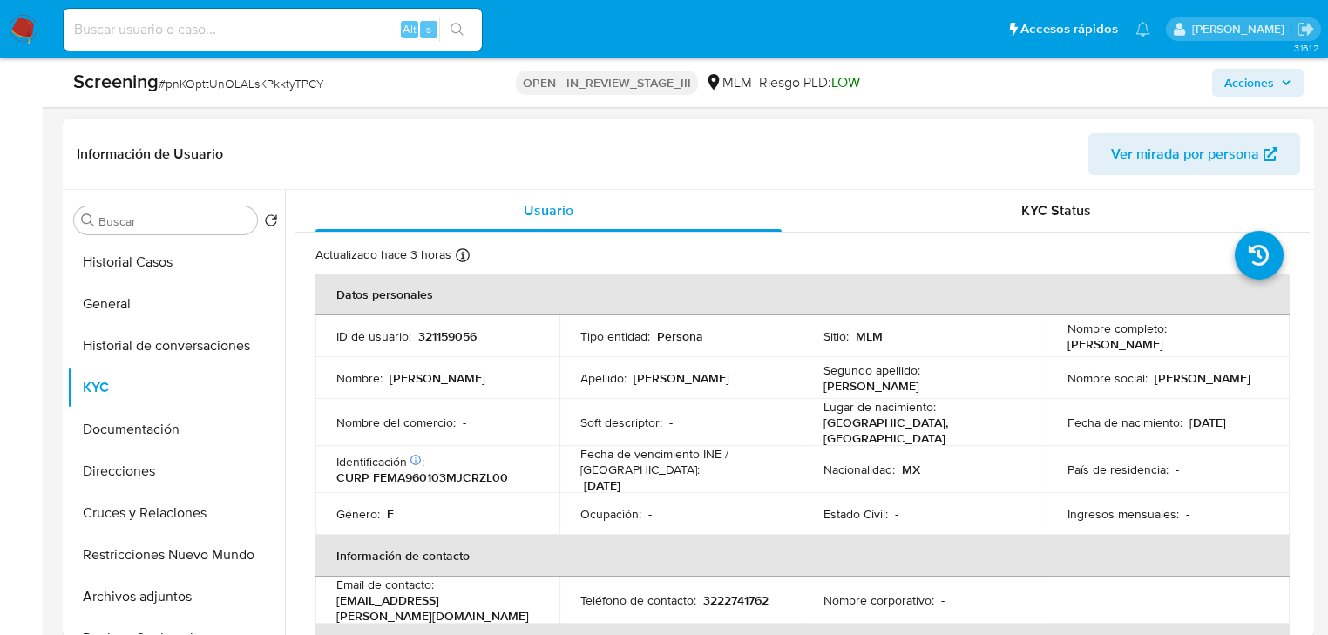
drag, startPoint x: 1233, startPoint y: 342, endPoint x: 1042, endPoint y: 342, distance: 191.8
click at [1047, 342] on td "Nombre completo : Alondra Abigail Fernandez Meza" at bounding box center [1169, 337] width 244 height 42
click at [1056, 347] on td "Nombre completo : Alondra Abigail Fernandez Meza" at bounding box center [1169, 337] width 244 height 42
drag, startPoint x: 1060, startPoint y: 349, endPoint x: 1276, endPoint y: 349, distance: 216.2
click at [1276, 349] on td "Nombre completo : Alondra Abigail Fernandez Meza" at bounding box center [1169, 337] width 244 height 42
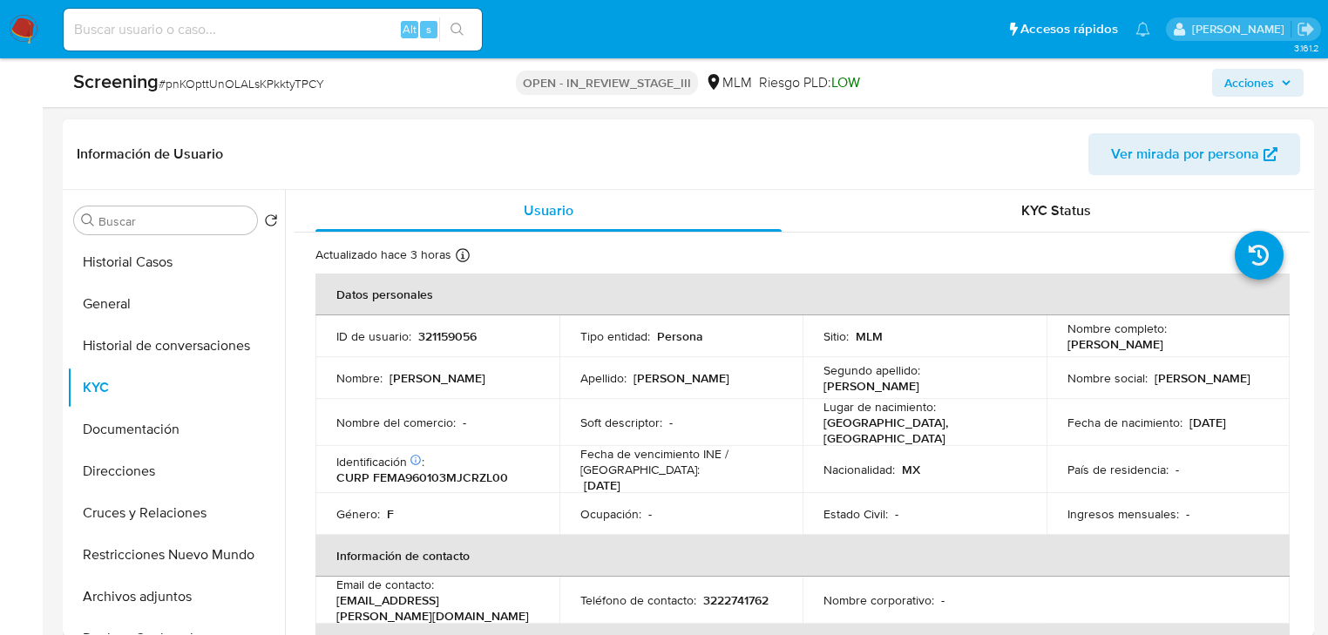
copy p "Alondra Abigail Fernandez Meza"
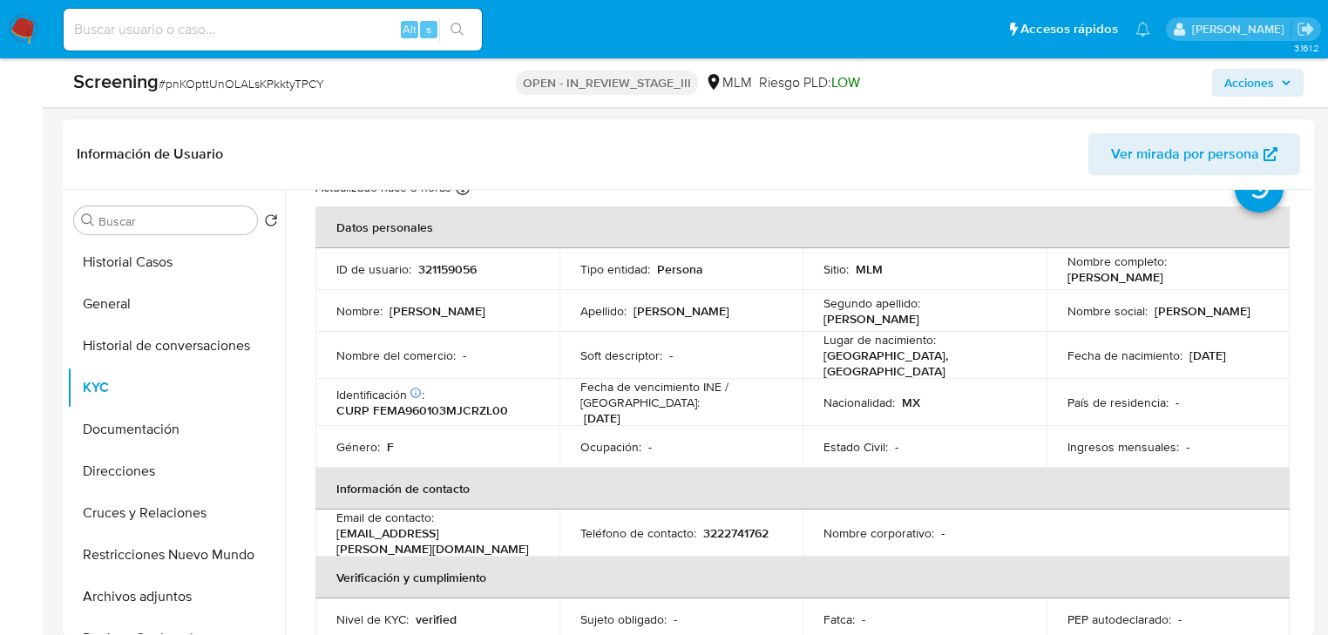
scroll to position [279, 0]
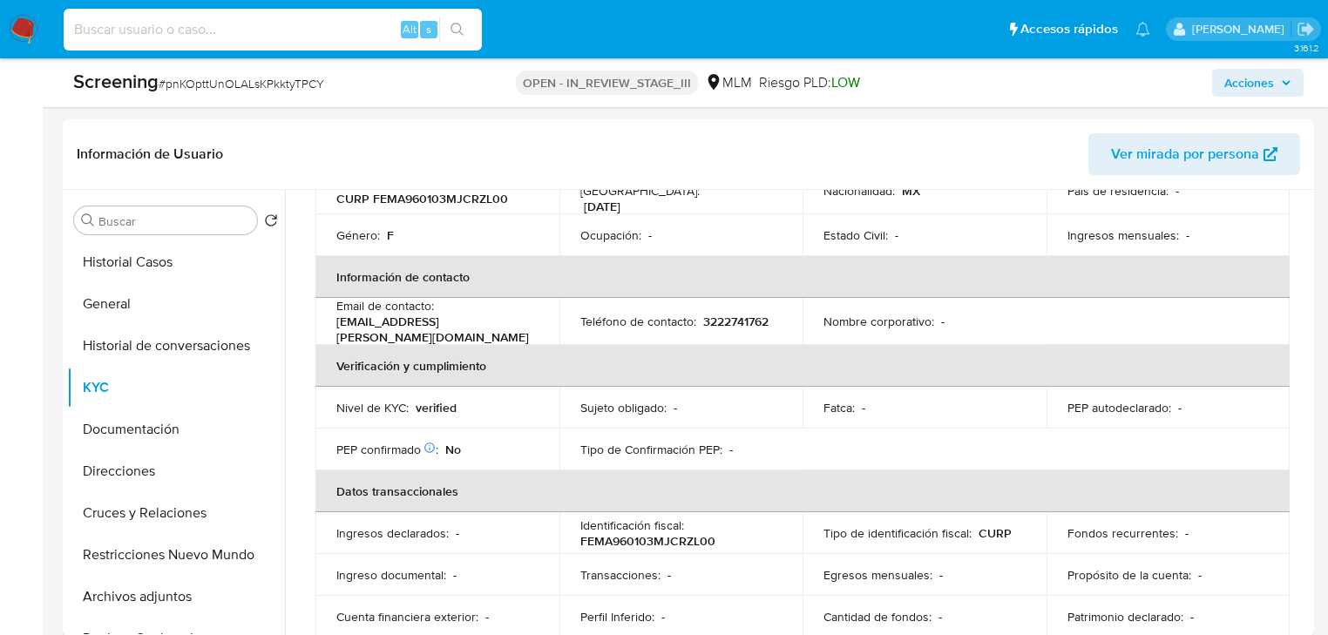
click at [132, 24] on input at bounding box center [273, 29] width 418 height 23
paste input "558837219"
type input "558837219"
click at [467, 26] on button "search-icon" at bounding box center [457, 29] width 36 height 24
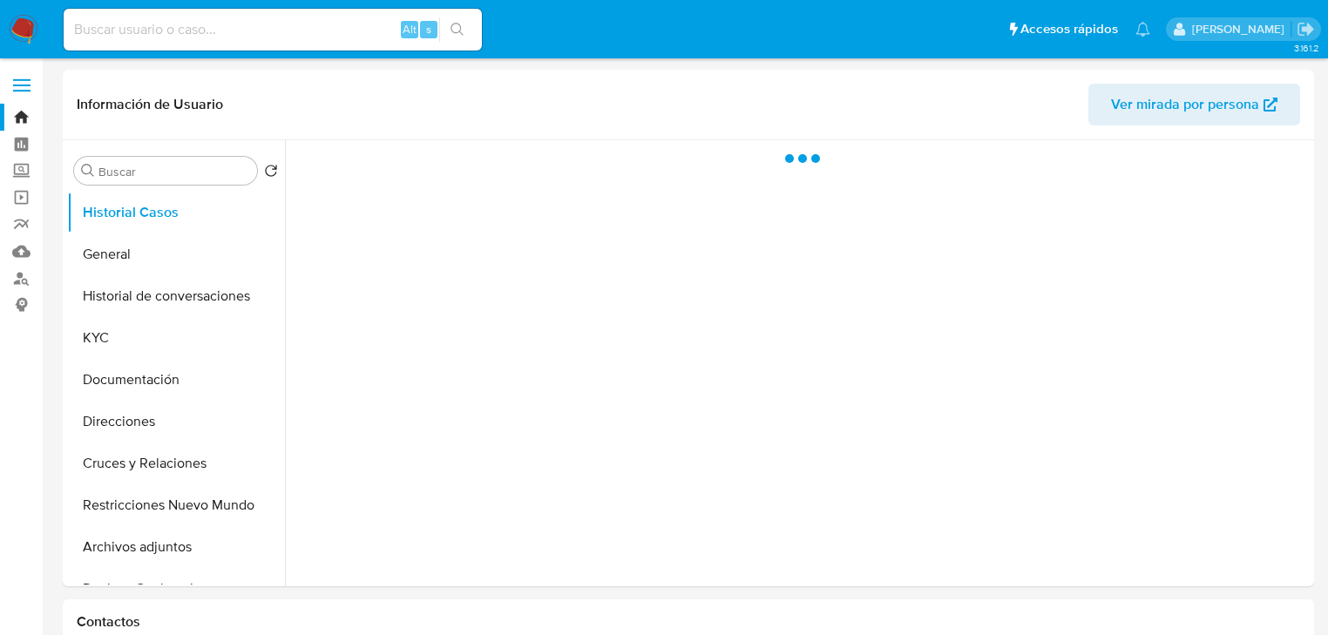
select select "10"
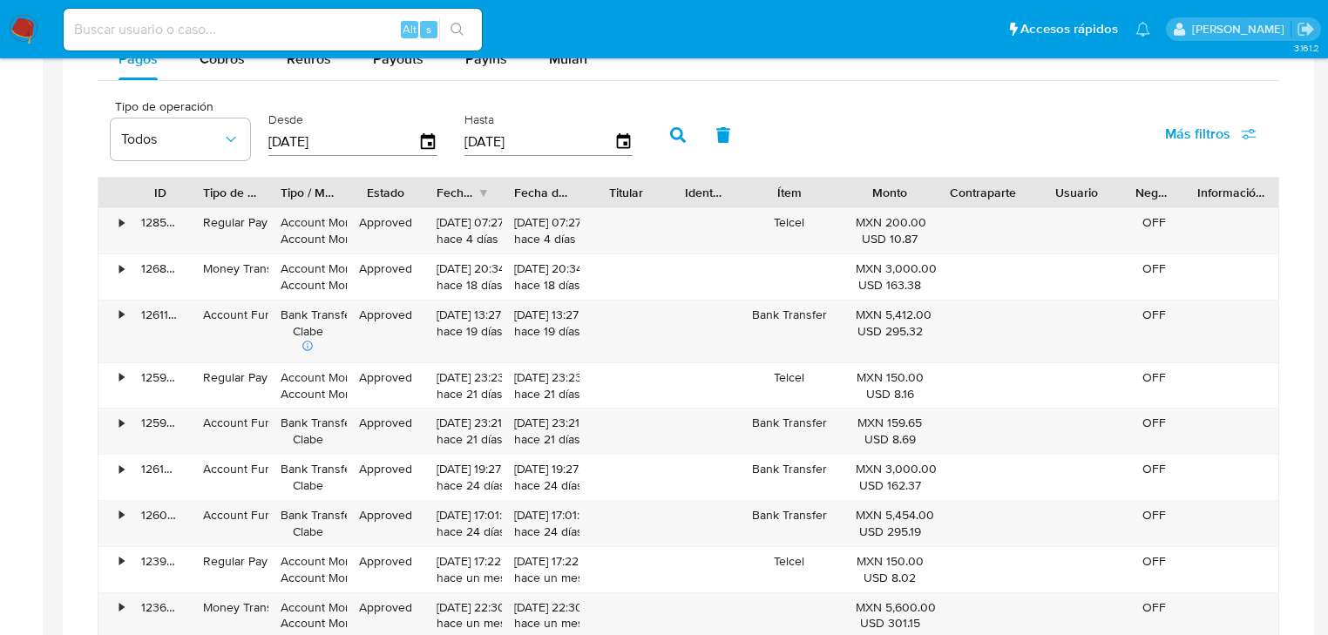
scroll to position [1534, 0]
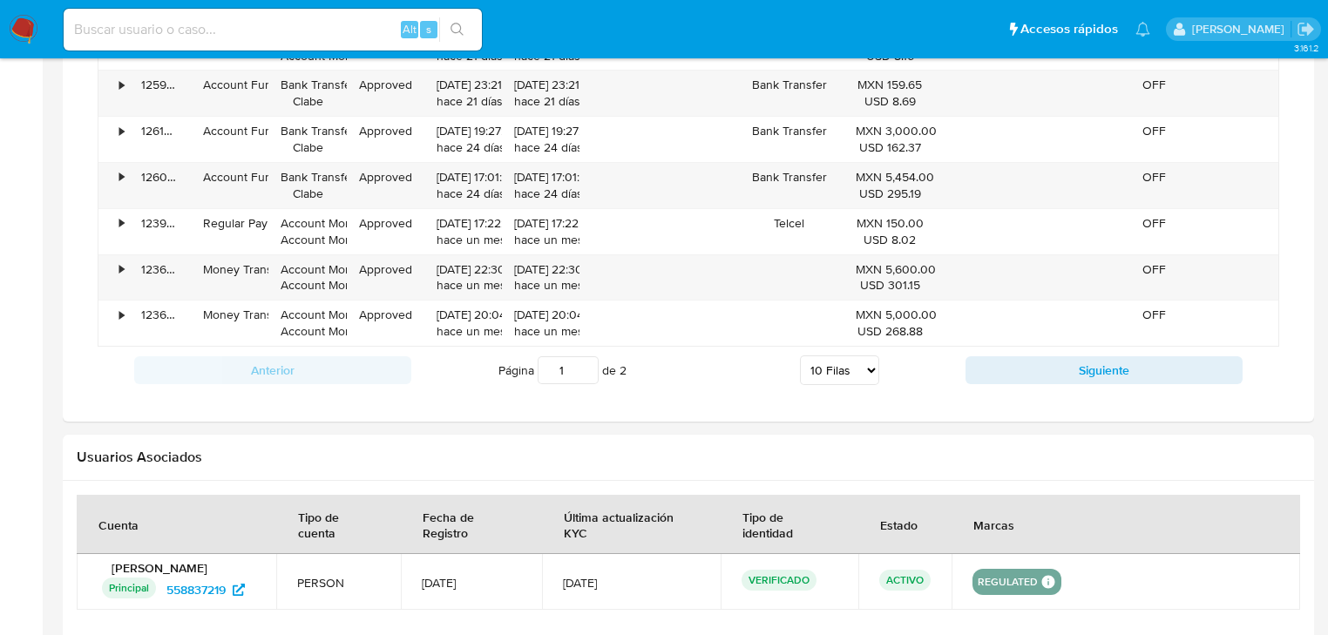
click at [139, 14] on div "Alt s" at bounding box center [273, 30] width 418 height 42
click at [143, 23] on input at bounding box center [273, 29] width 418 height 23
paste input "2516696167"
type input "2516696167"
click at [454, 24] on icon "search-icon" at bounding box center [457, 29] width 13 height 13
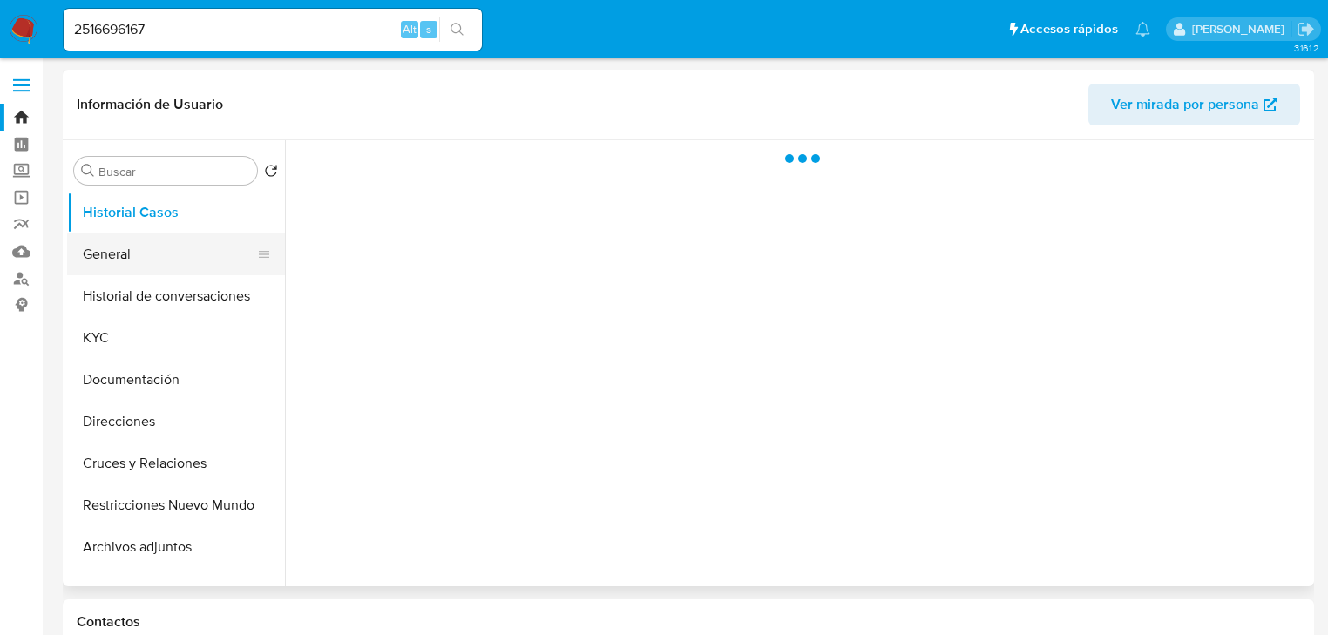
select select "10"
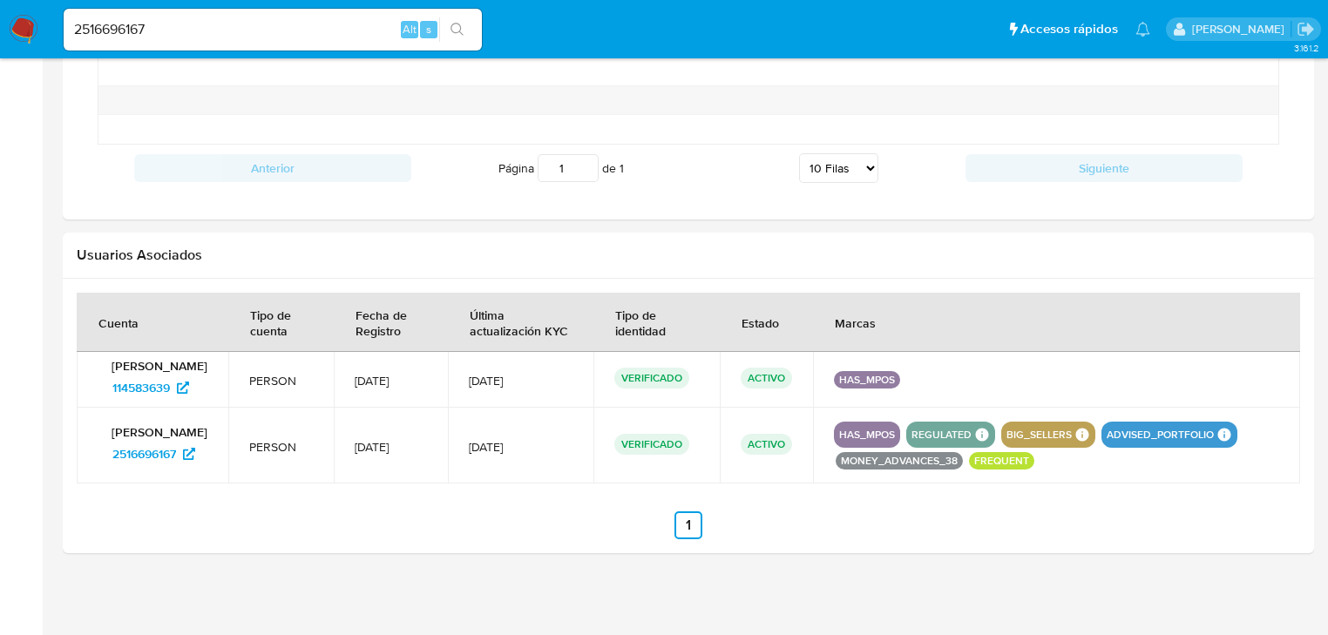
scroll to position [1577, 0]
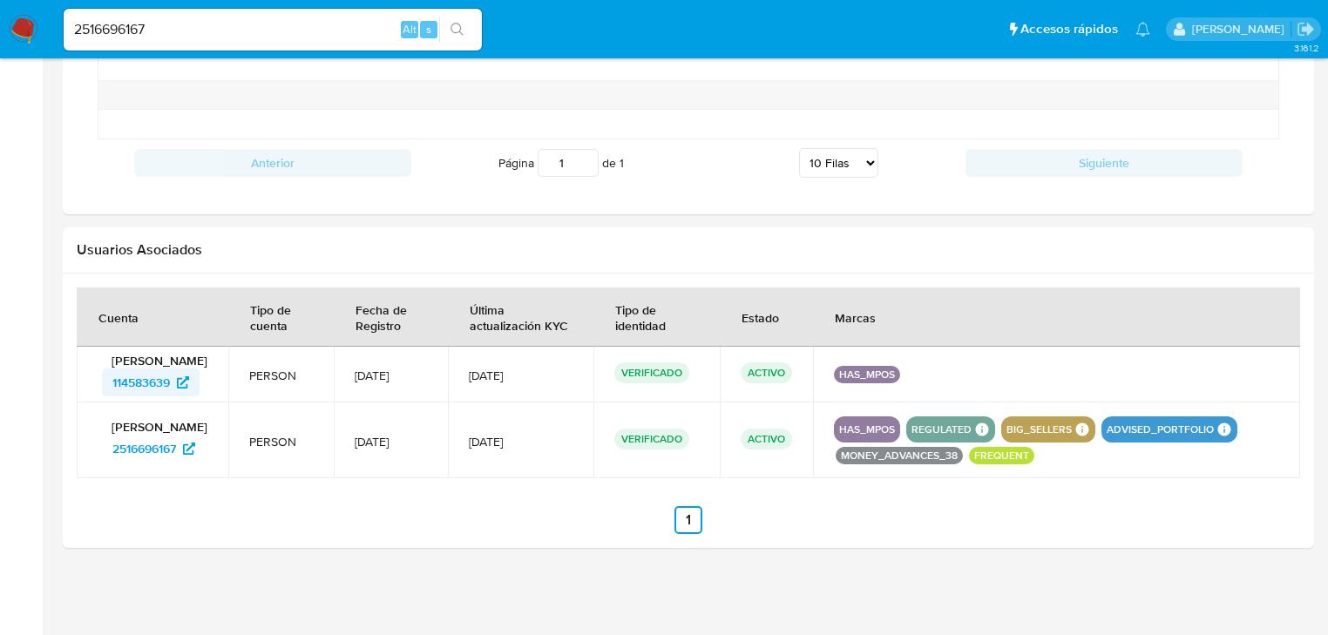
click at [152, 389] on span "114583639" at bounding box center [141, 383] width 58 height 28
click at [24, 24] on img at bounding box center [24, 30] width 30 height 30
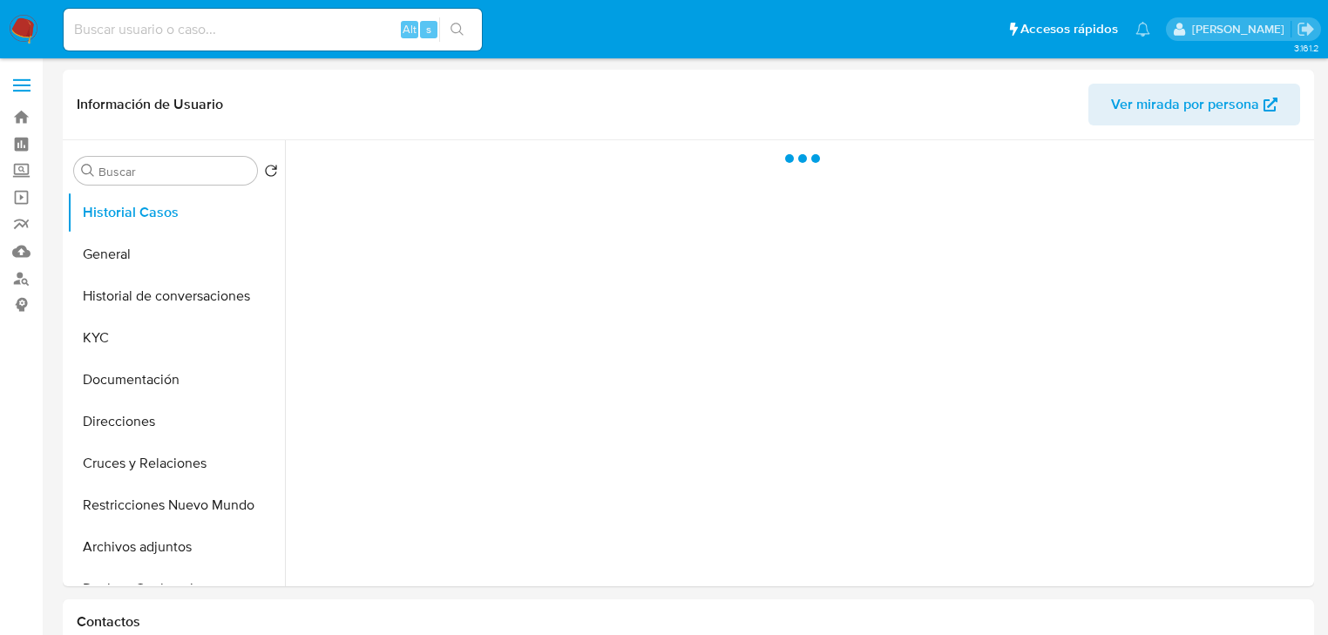
select select "10"
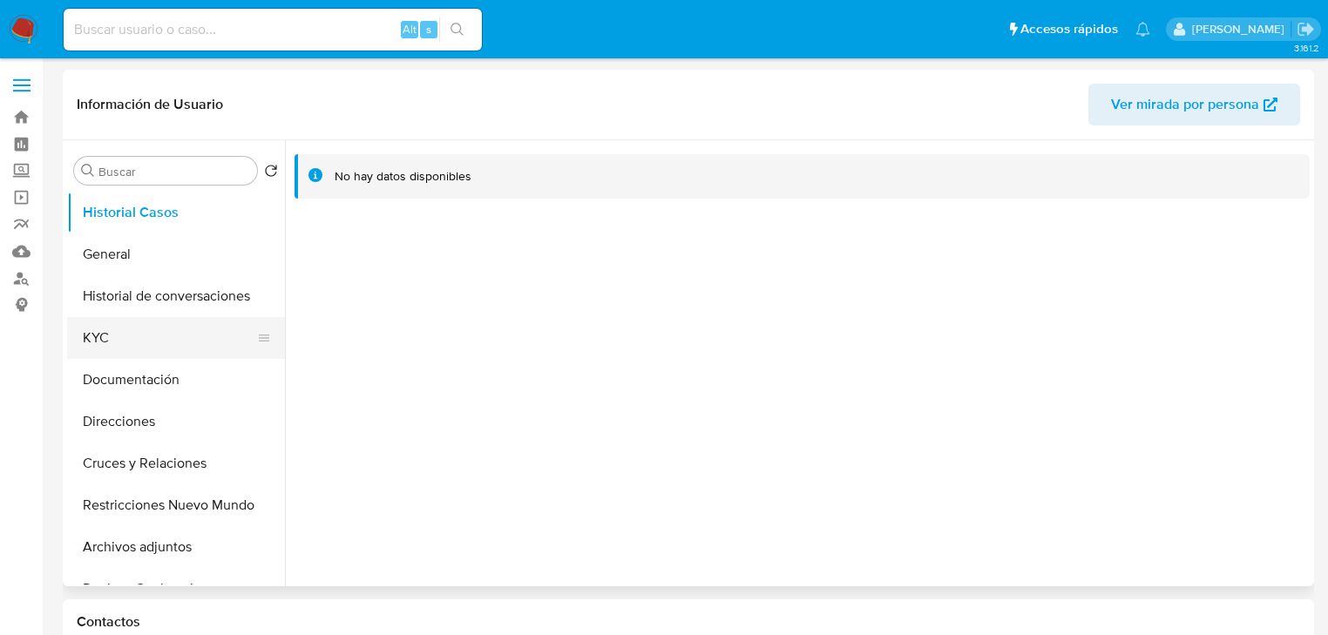
click at [123, 327] on button "KYC" at bounding box center [169, 338] width 204 height 42
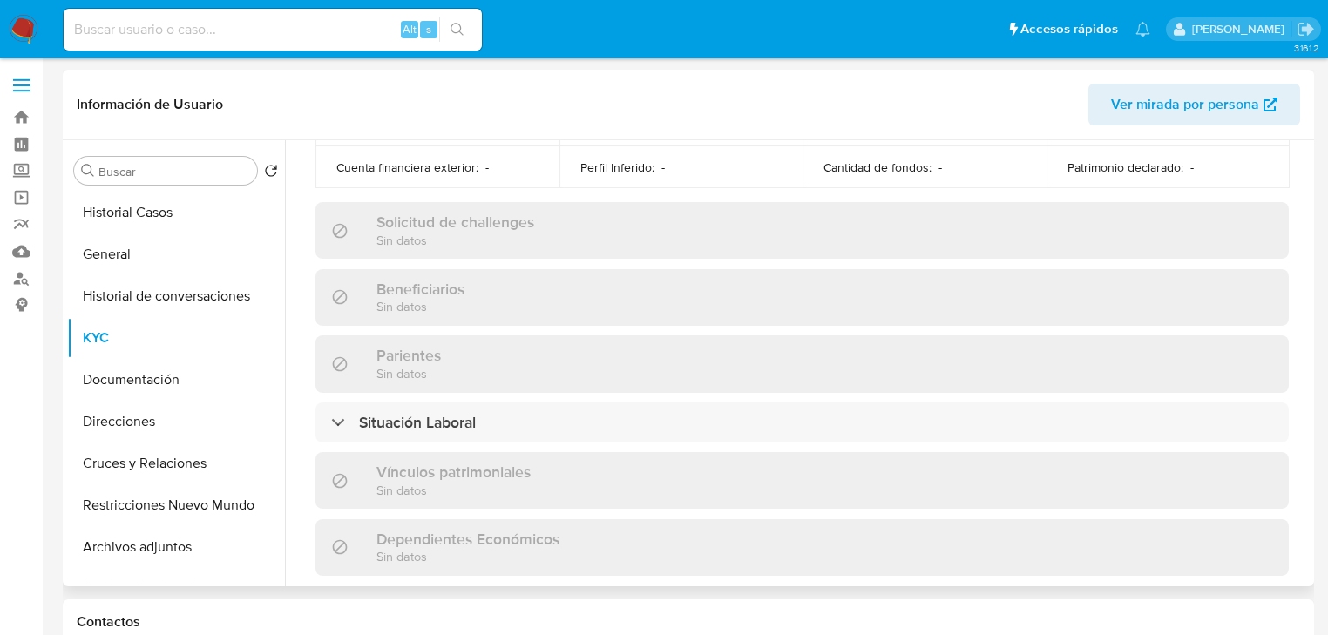
scroll to position [1101, 0]
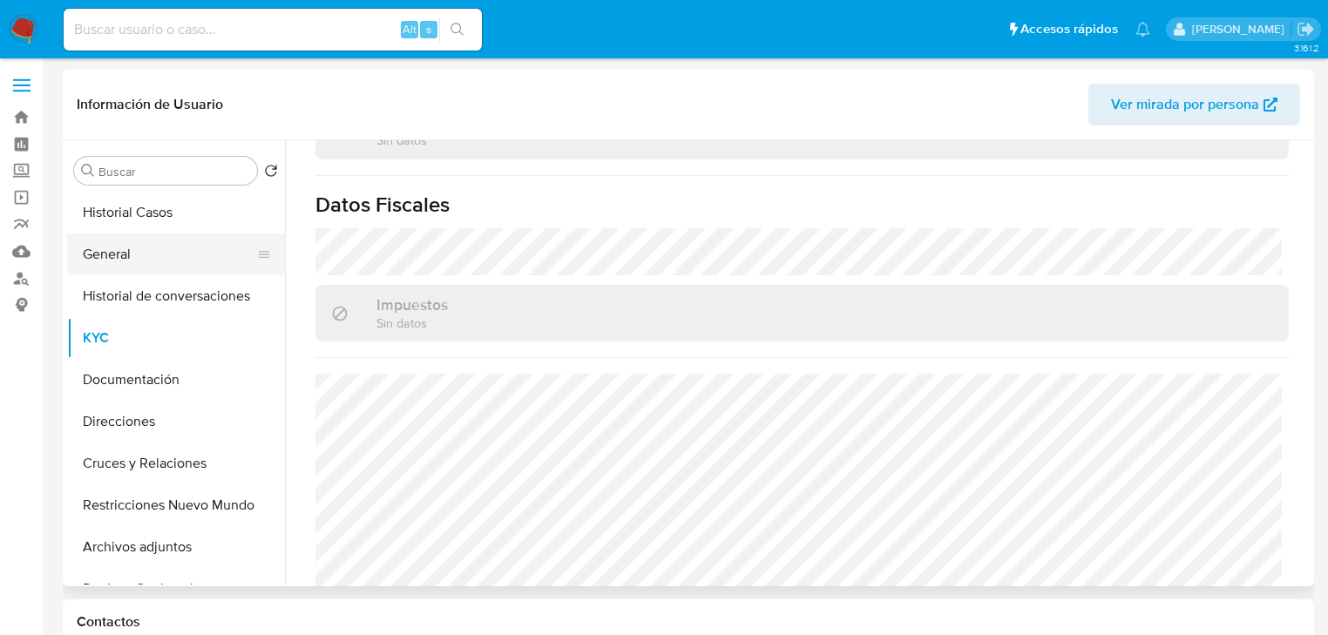
drag, startPoint x: 125, startPoint y: 261, endPoint x: 150, endPoint y: 248, distance: 28.5
click at [124, 261] on button "General" at bounding box center [169, 255] width 204 height 42
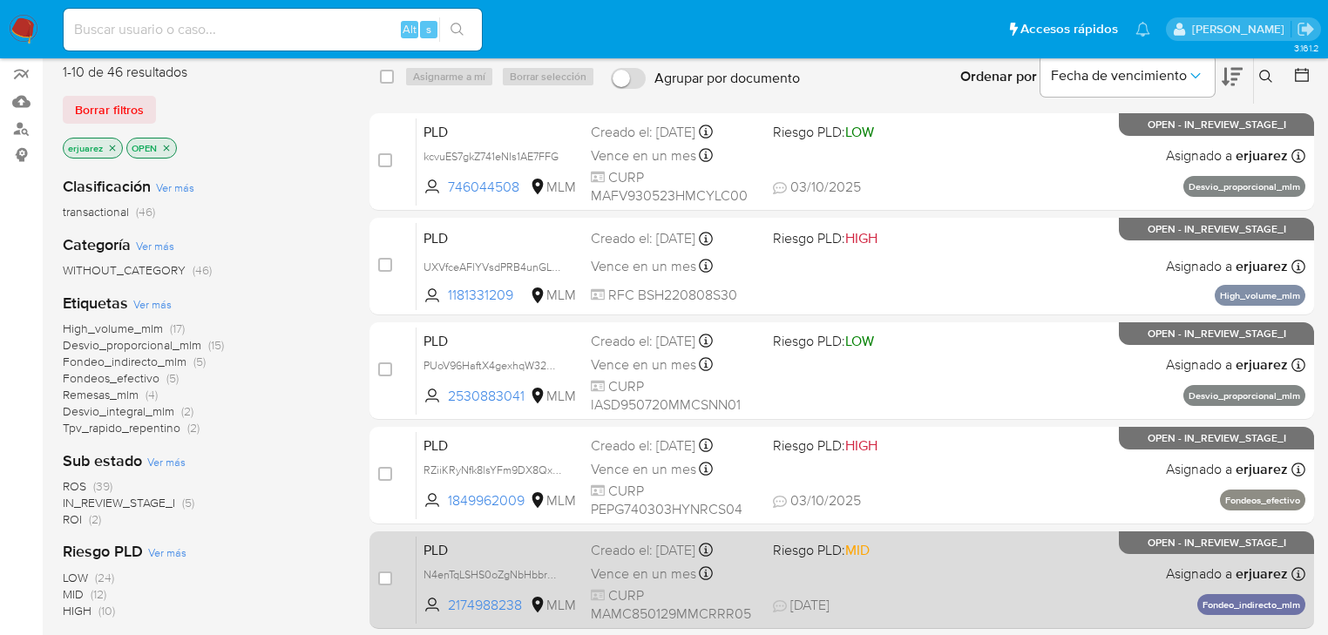
scroll to position [349, 0]
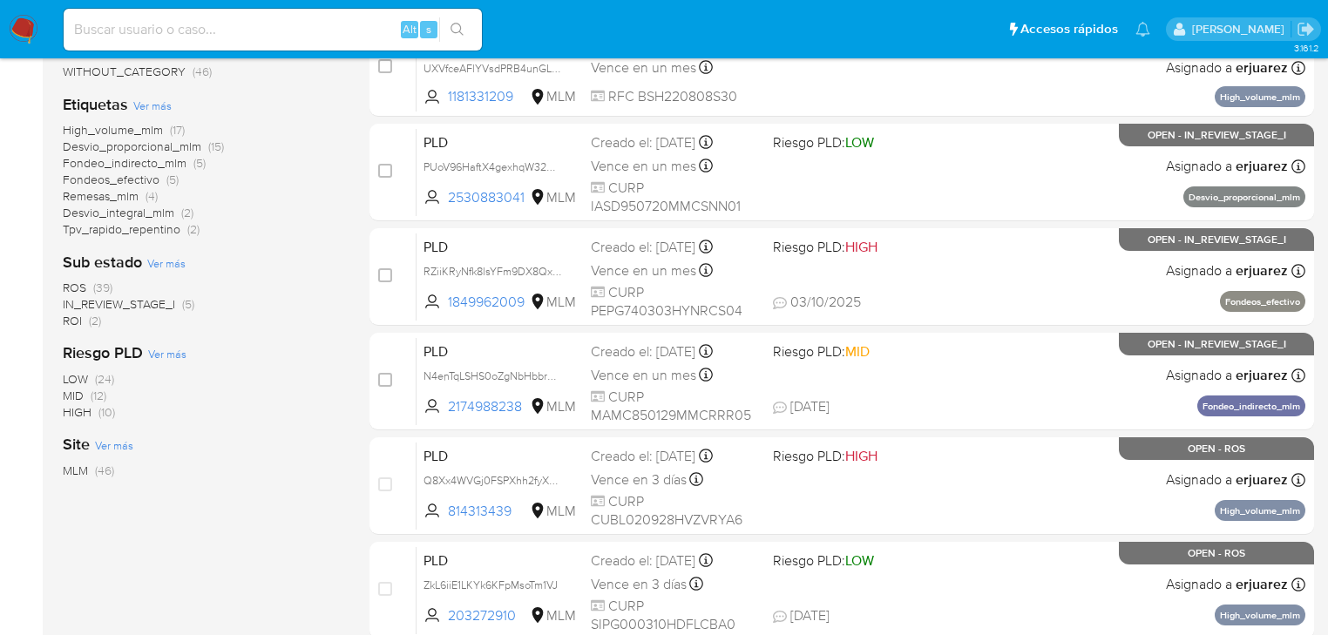
click at [141, 301] on span "IN_REVIEW_STAGE_I" at bounding box center [119, 303] width 112 height 17
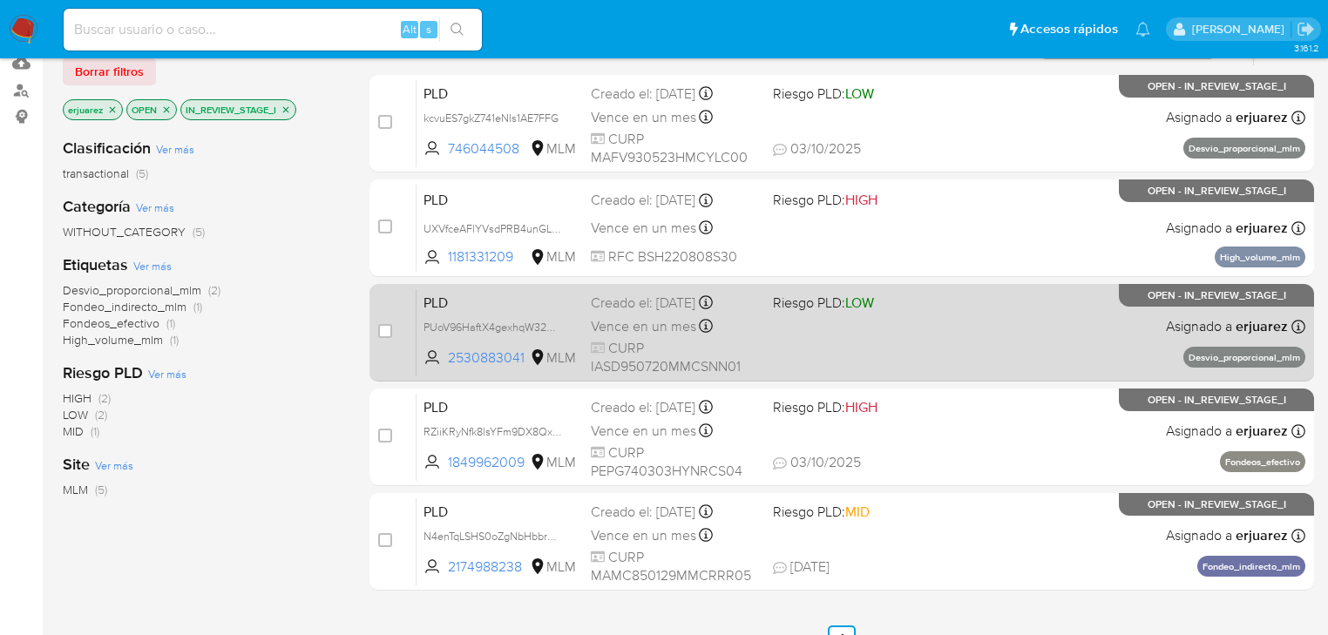
scroll to position [209, 0]
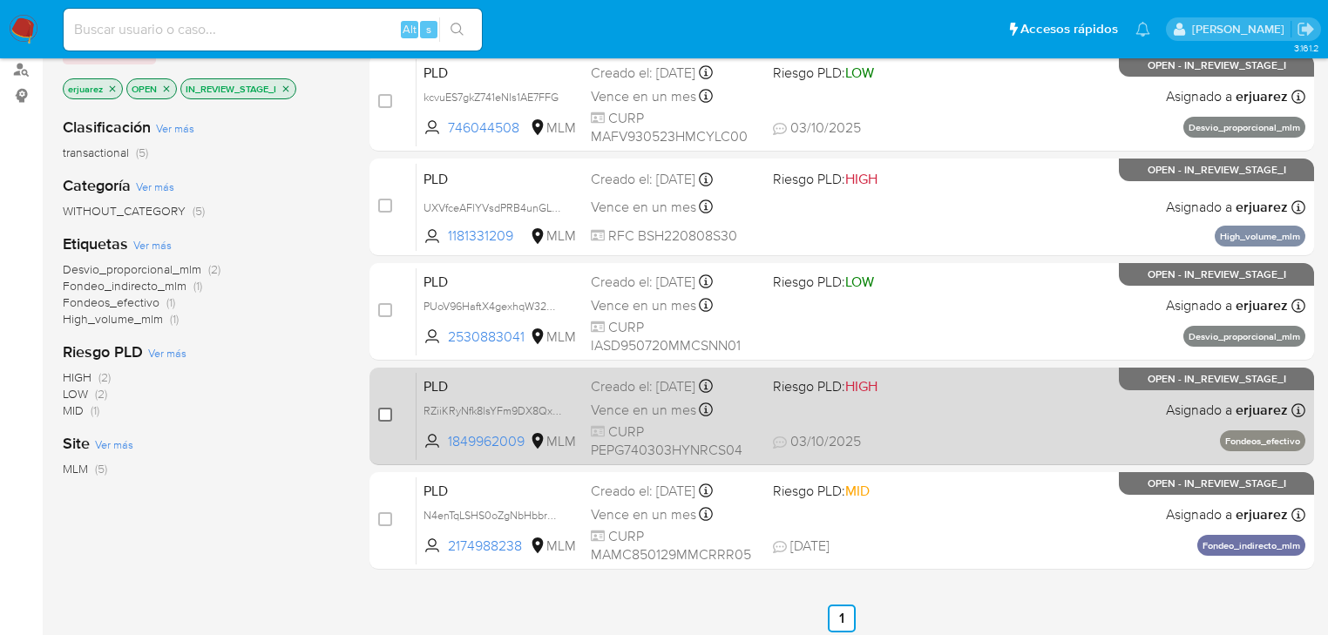
click at [385, 418] on input "checkbox" at bounding box center [385, 415] width 14 height 14
checkbox input "true"
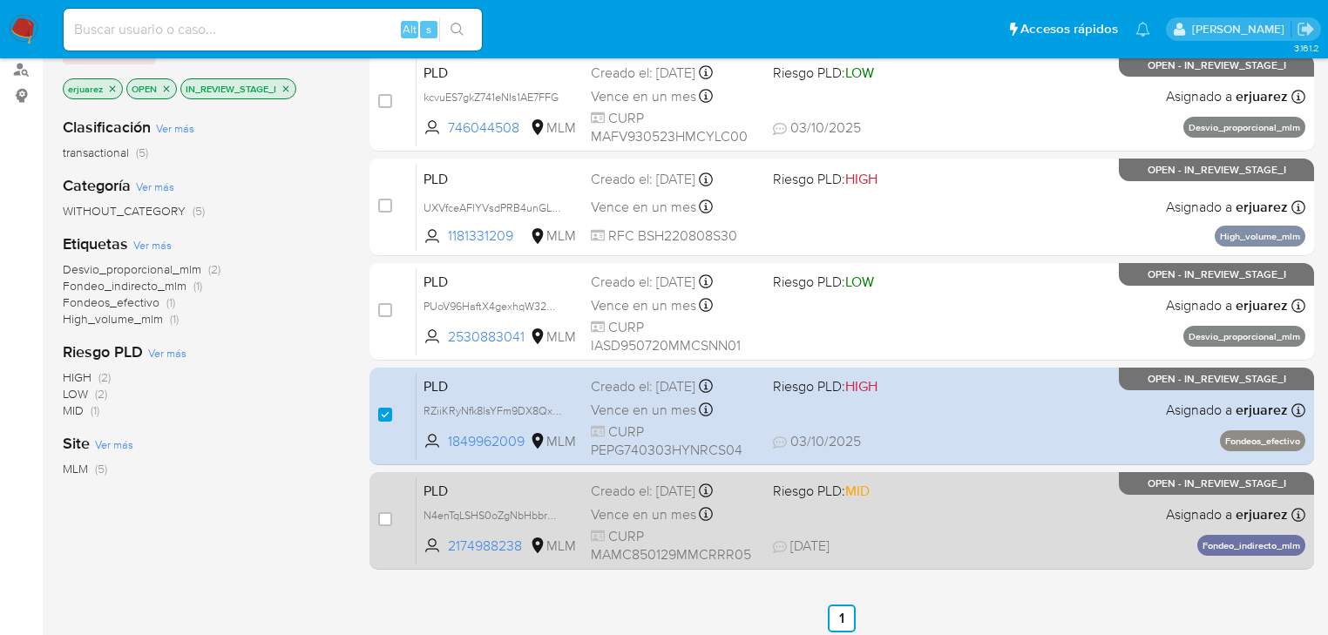
click at [789, 520] on div "PLD N4enTqLSHS0oZgNbHbbrHYo1 2174988238 MLM Riesgo PLD: MID Creado el: 12/09/20…" at bounding box center [861, 521] width 889 height 88
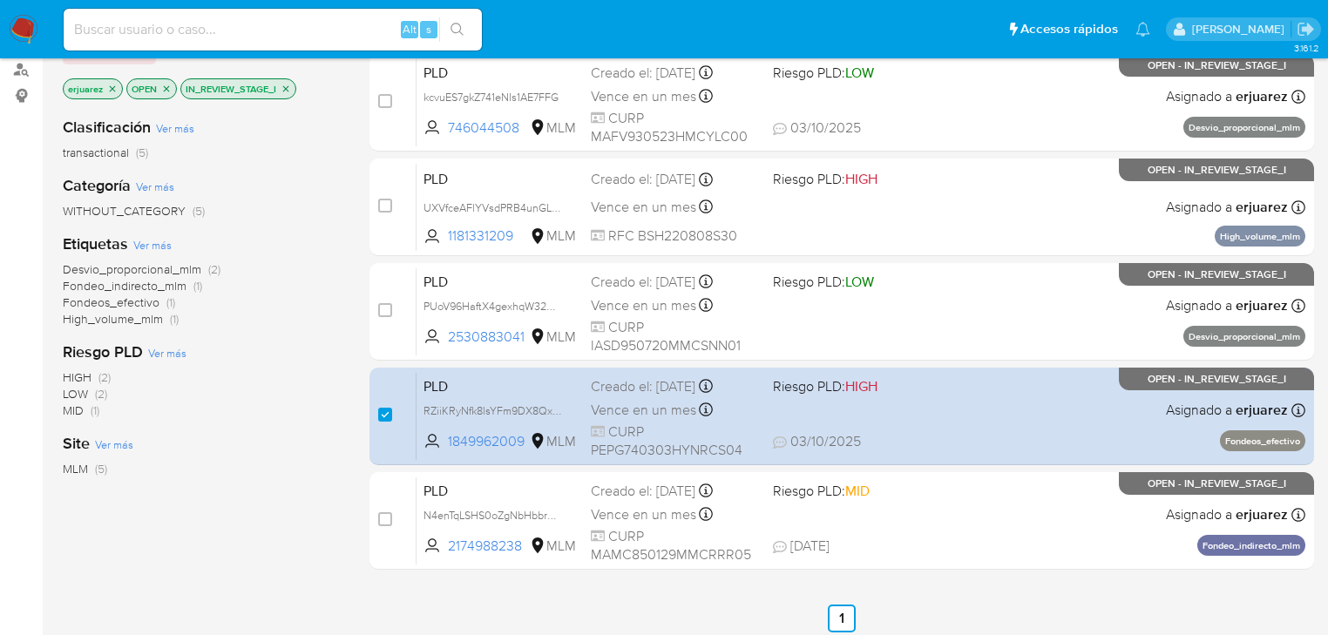
click at [35, 25] on img at bounding box center [24, 30] width 30 height 30
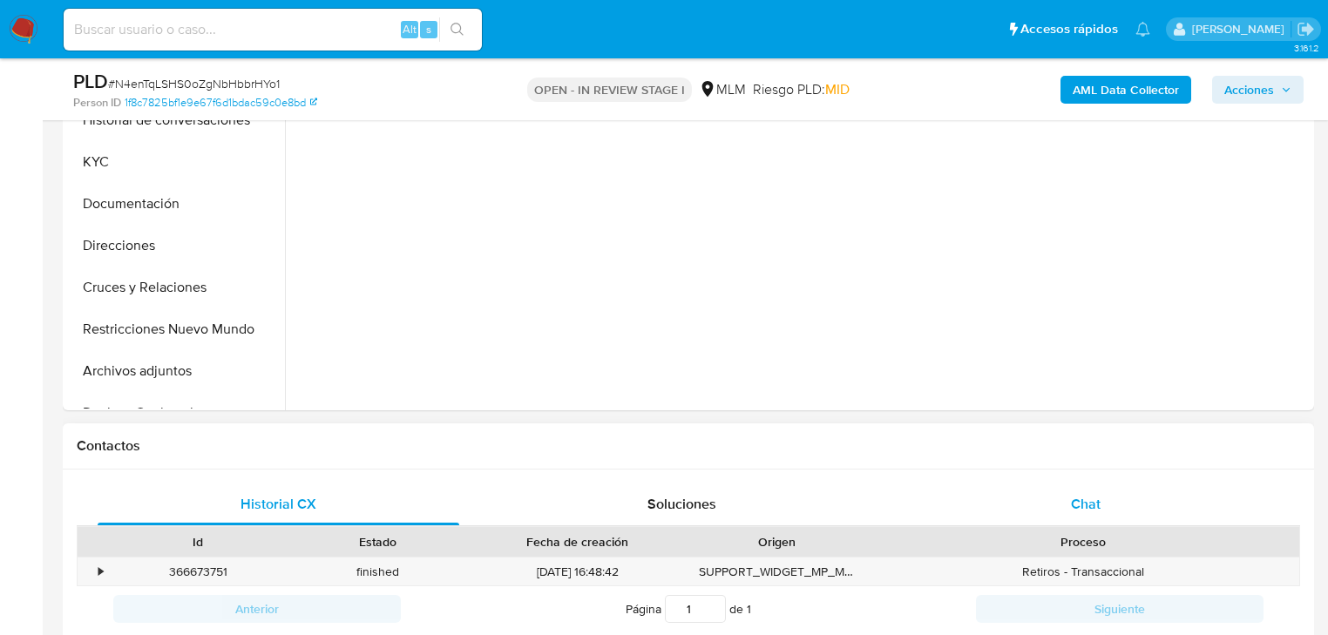
select select "10"
click at [1091, 513] on span "Chat" at bounding box center [1086, 504] width 30 height 20
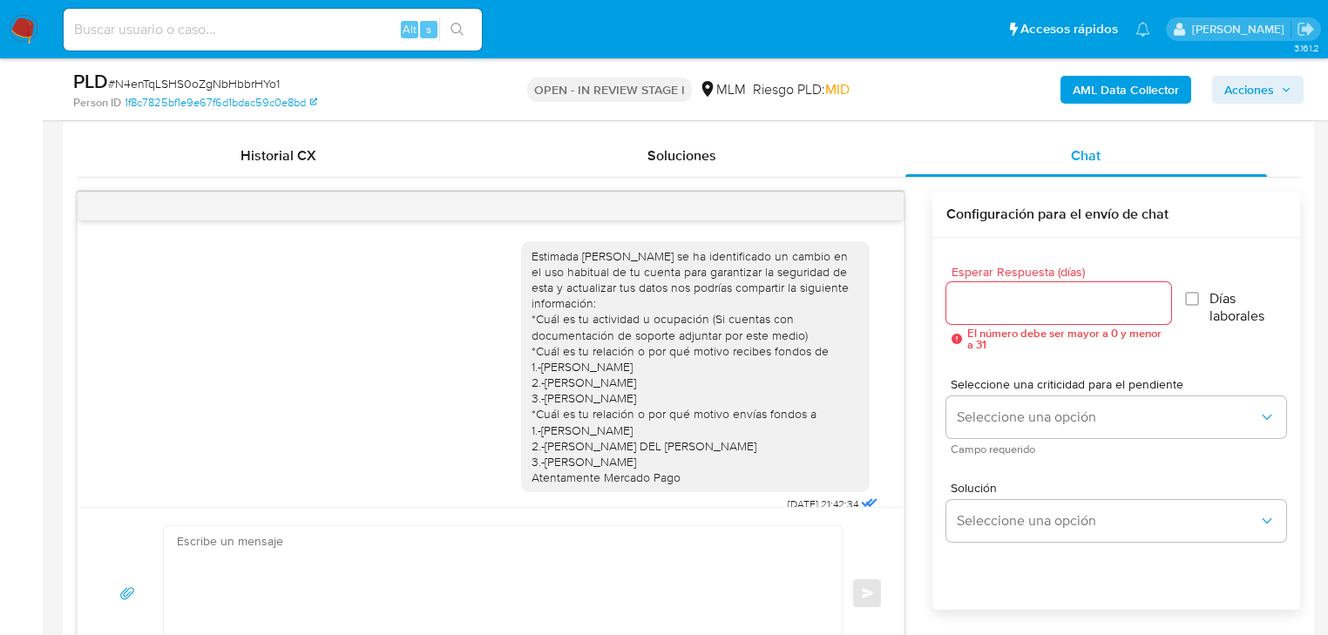
scroll to position [621, 0]
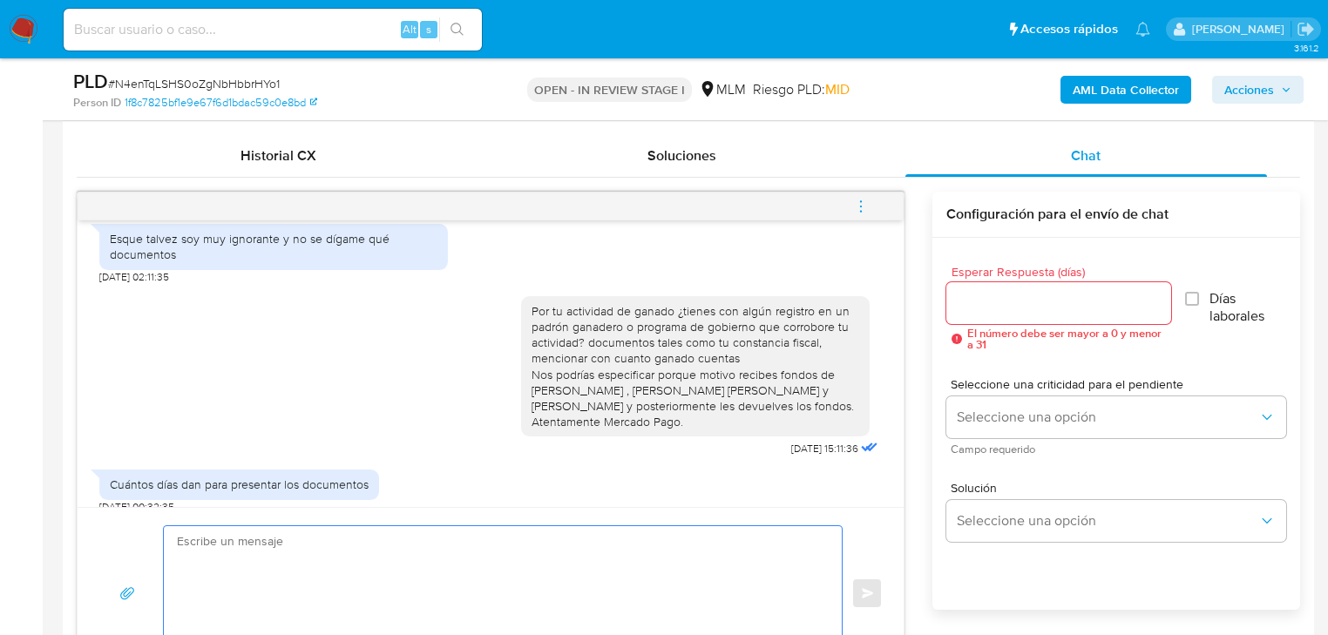
click at [404, 560] on textarea at bounding box center [498, 593] width 643 height 134
click at [367, 568] on textarea at bounding box center [498, 593] width 643 height 134
click at [361, 522] on div "tienes hasta el jueves Enviar" at bounding box center [491, 593] width 826 height 172
click at [326, 538] on textarea "tienes hasta el jueves" at bounding box center [498, 593] width 643 height 134
click at [180, 537] on textarea "tienes hasta el jueves 09OCT2025" at bounding box center [498, 593] width 643 height 134
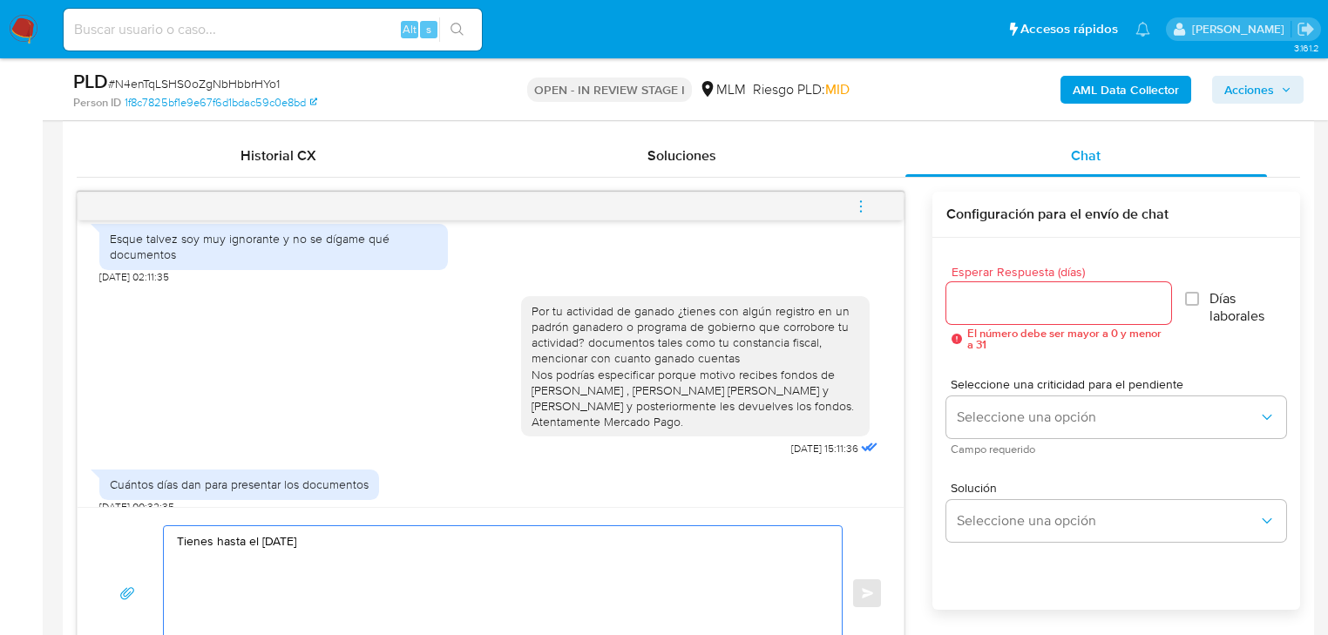
click at [377, 547] on textarea "Tienes hasta el jueves 09OCT2025" at bounding box center [498, 593] width 643 height 134
type textarea "Tienes hasta el jueves 09OCT2025 Atentamente Mercado Pago"
drag, startPoint x: 377, startPoint y: 556, endPoint x: 39, endPoint y: 492, distance: 343.4
paste textarea "Tienes hasta el jueves 09OCT2025 Atentamente Mercado Pago"
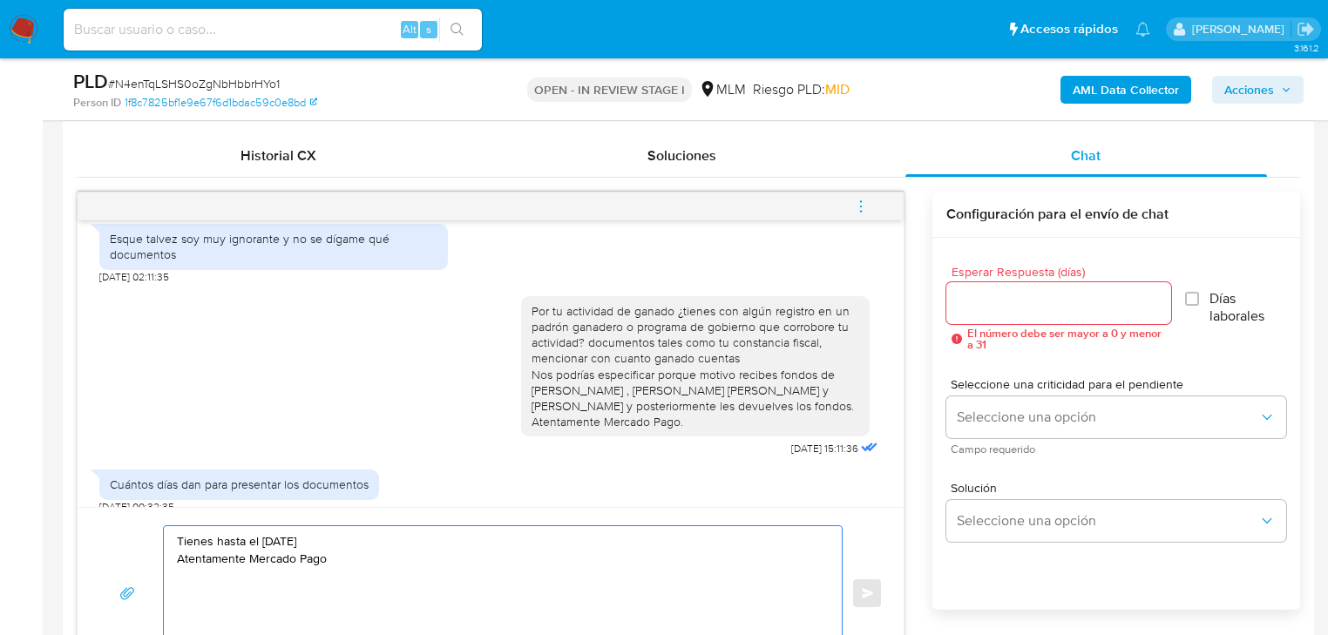
click at [382, 537] on textarea "Tienes hasta el jueves 09OCT2025 Atentamente Mercado Pago" at bounding box center [498, 593] width 643 height 134
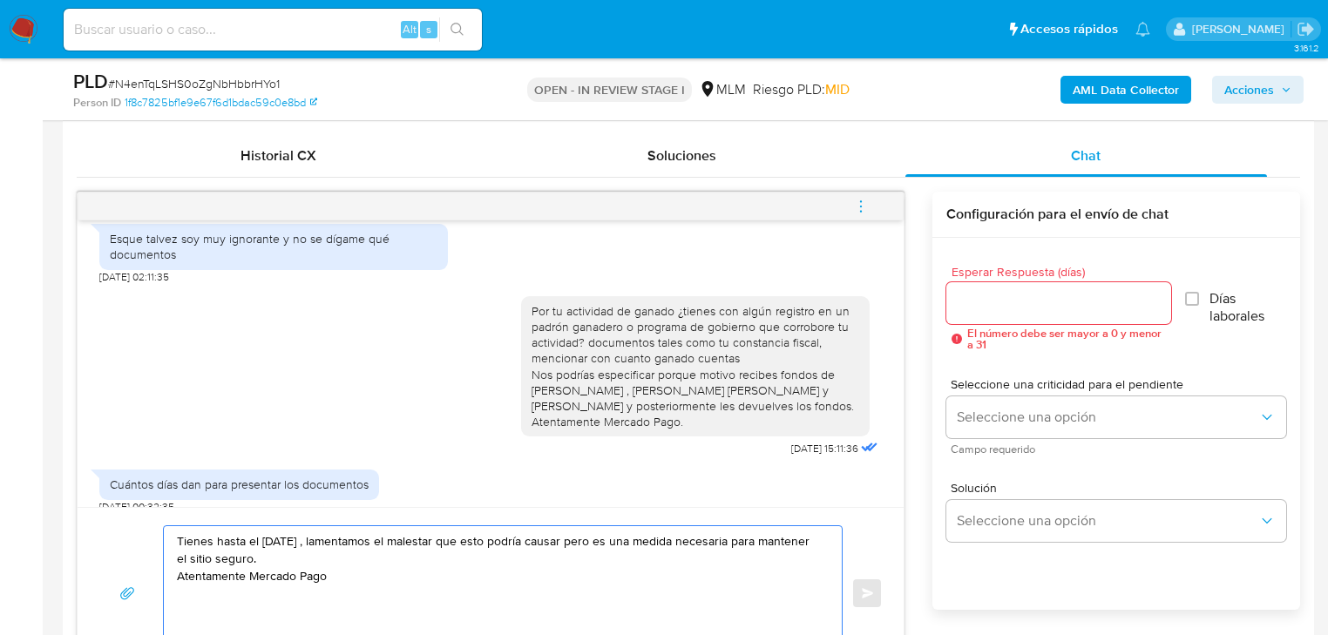
type textarea "Tienes hasta el jueves 09OCT2025 , lamentamos el malestar que esto podría causa…"
drag, startPoint x: 363, startPoint y: 578, endPoint x: 64, endPoint y: 526, distance: 304.2
click at [64, 526] on div "Historial CX Soluciones Chat Id Estado Fecha de creación Origen Proceso • 36667…" at bounding box center [689, 407] width 1252 height 573
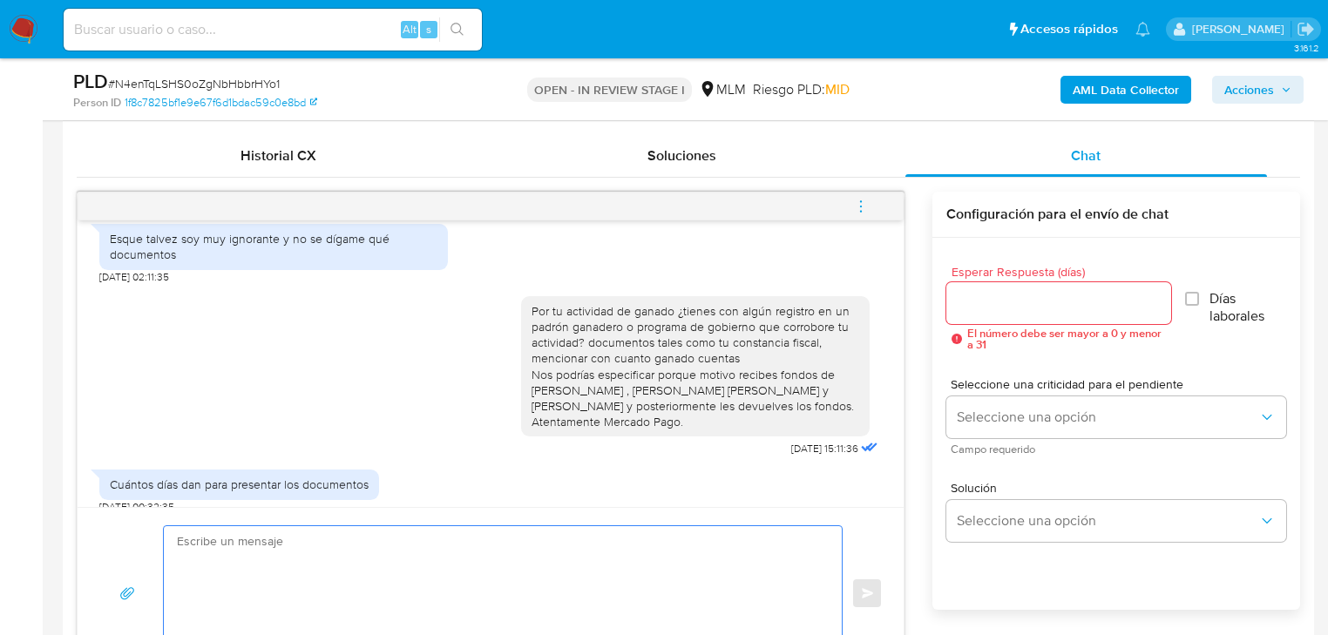
click at [980, 297] on input "Esperar Respuesta (días)" at bounding box center [1059, 303] width 225 height 23
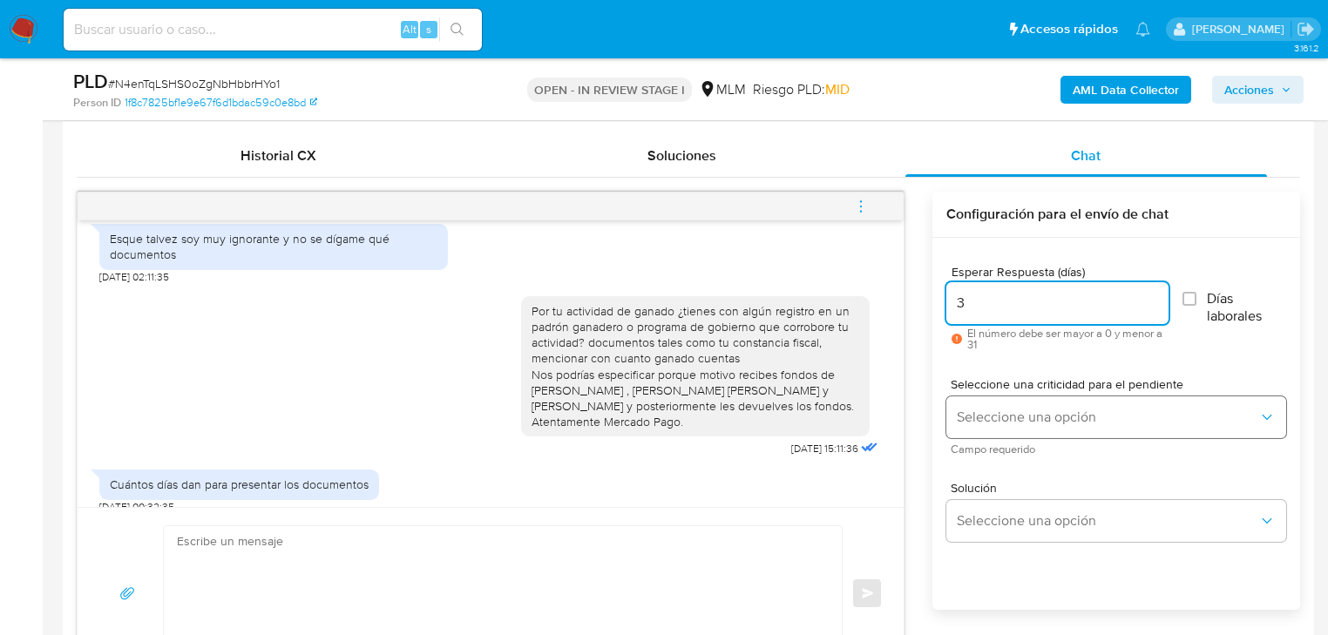
type input "3"
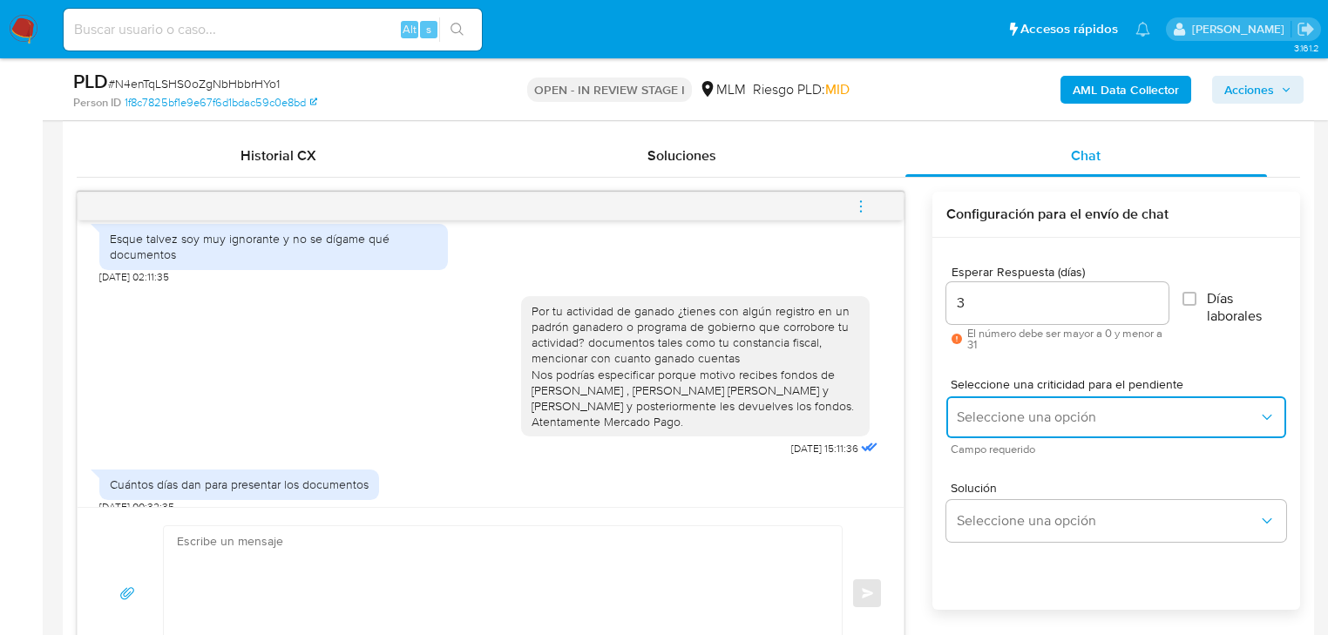
click at [1000, 404] on button "Seleccione una opción" at bounding box center [1117, 418] width 340 height 42
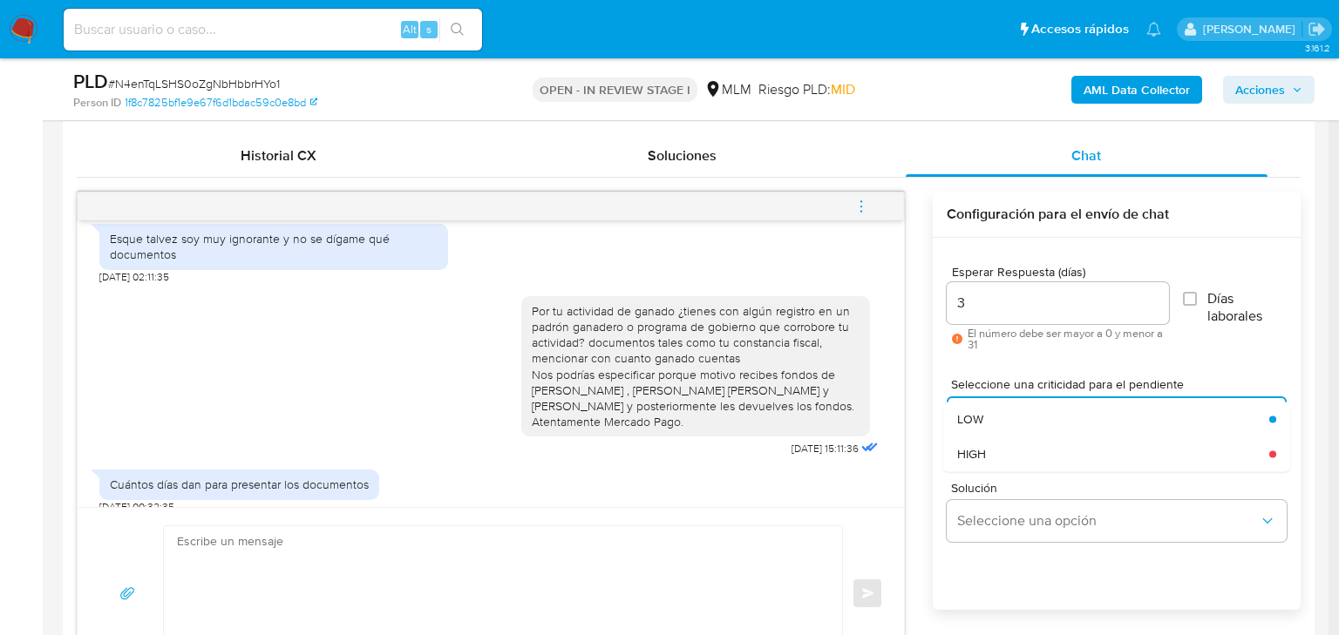
click at [995, 457] on div "HIGH" at bounding box center [1108, 454] width 302 height 35
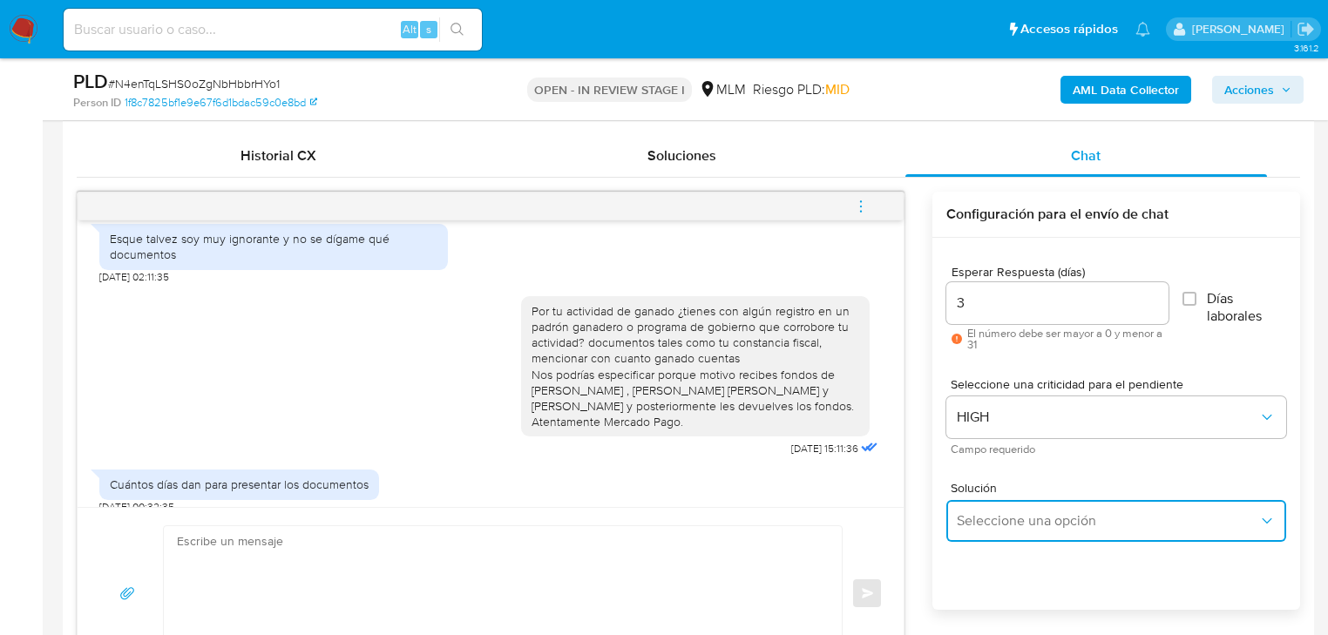
drag, startPoint x: 1038, startPoint y: 521, endPoint x: 1049, endPoint y: 519, distance: 10.6
click at [1038, 522] on span "Seleccione una opción" at bounding box center [1108, 521] width 302 height 17
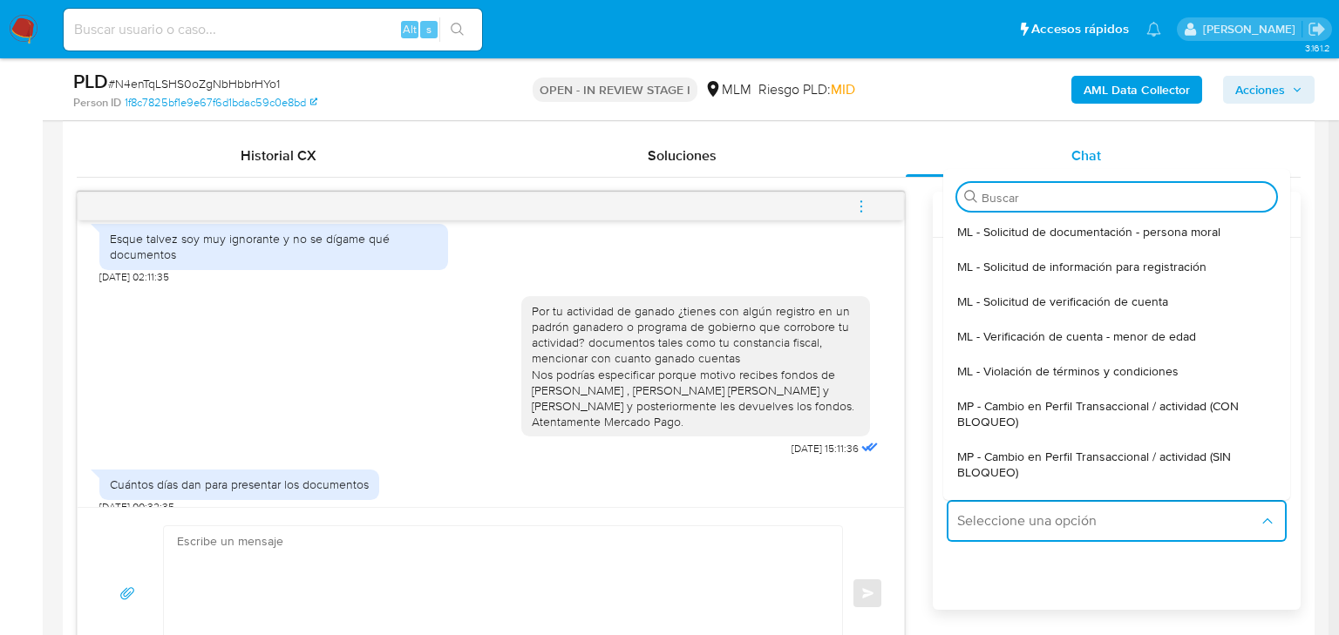
drag, startPoint x: 1170, startPoint y: 443, endPoint x: 826, endPoint y: 465, distance: 344.2
click at [1167, 444] on div "MP - Cambio en Perfil Transaccional / actividad (SIN BLOQUEO)" at bounding box center [1111, 464] width 309 height 51
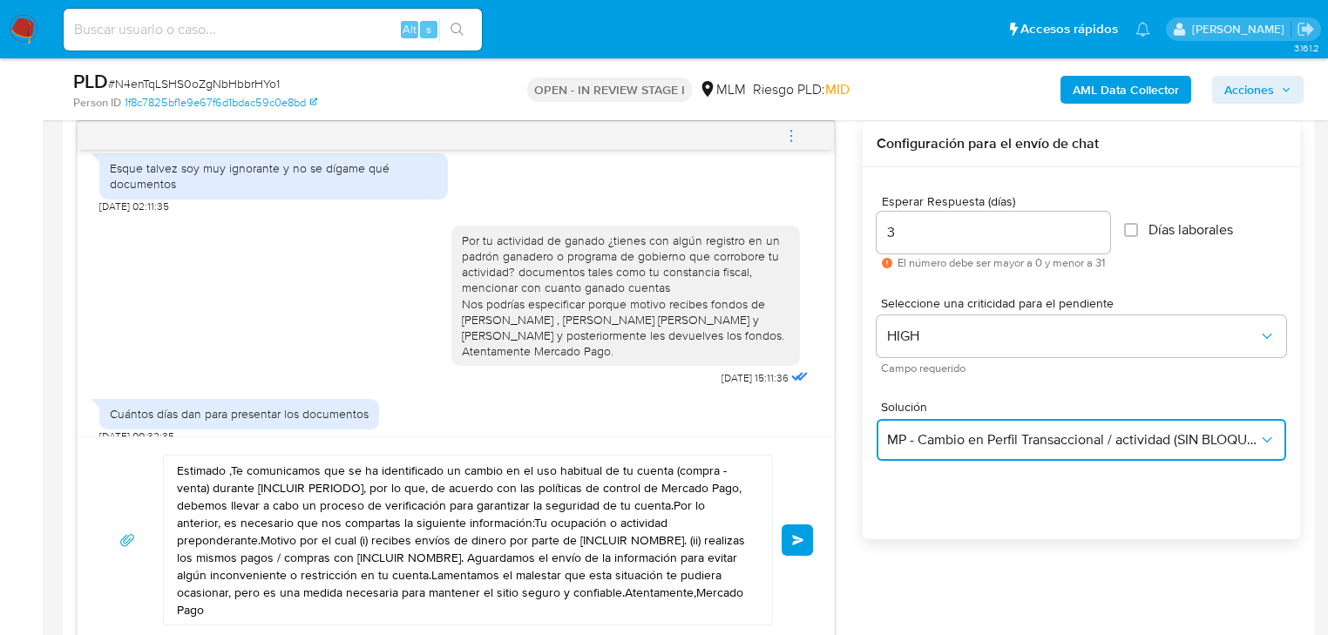
scroll to position [976, 0]
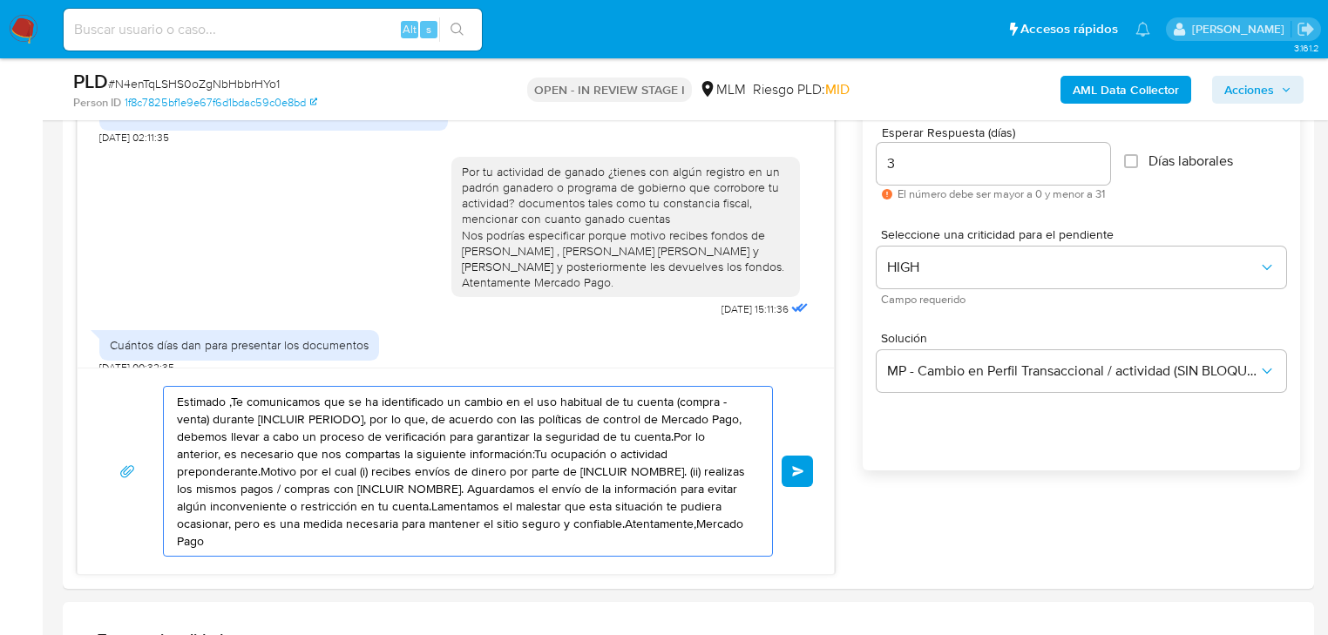
drag, startPoint x: 668, startPoint y: 530, endPoint x: 58, endPoint y: 380, distance: 627.4
paste textarea "Tienes hasta el jueves 09OCT2025 , lamentamos el malestar que esto podría causa…"
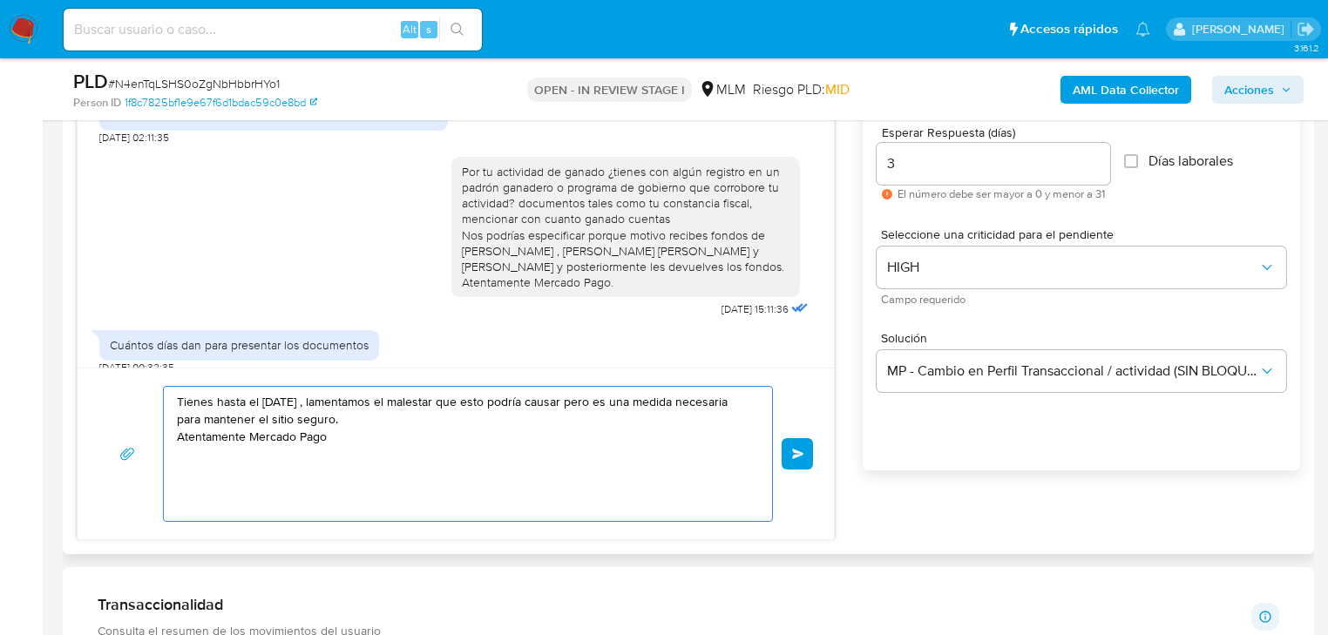
type textarea "Tienes hasta el jueves 09OCT2025 , lamentamos el malestar que esto podría causa…"
click at [811, 458] on div "Tienes hasta el jueves 09OCT2025 , lamentamos el malestar que esto podría causa…" at bounding box center [456, 454] width 757 height 172
click at [805, 451] on button "Enviar" at bounding box center [797, 453] width 31 height 31
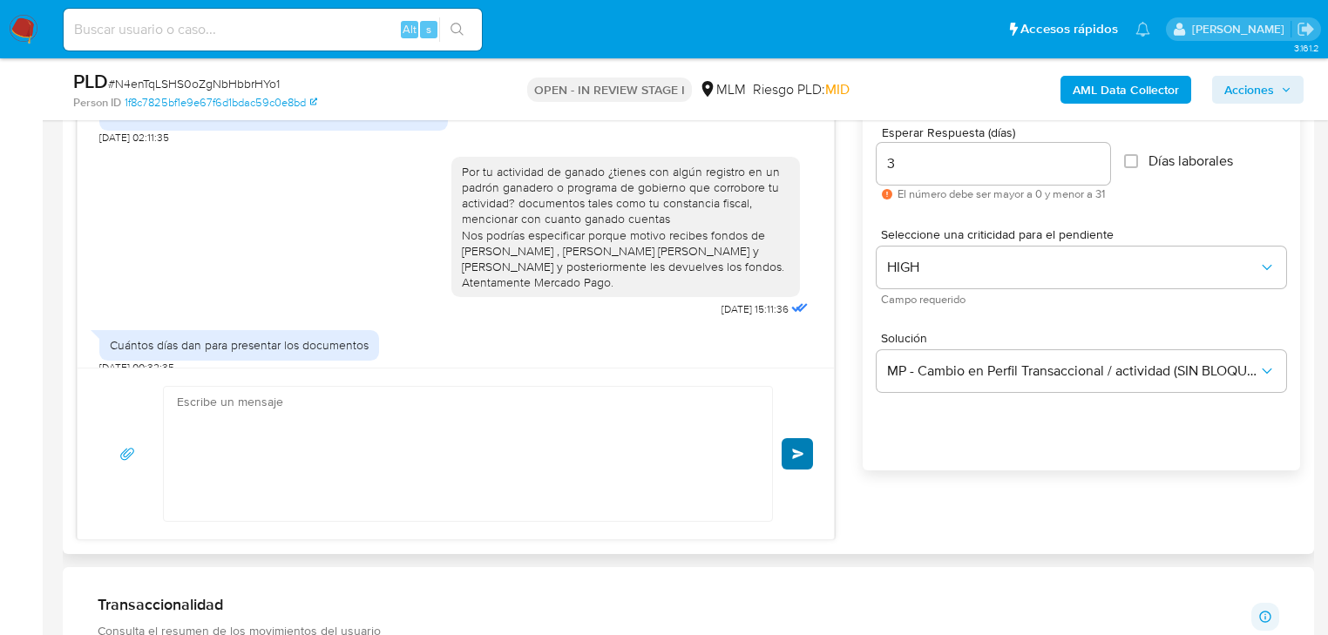
scroll to position [736, 0]
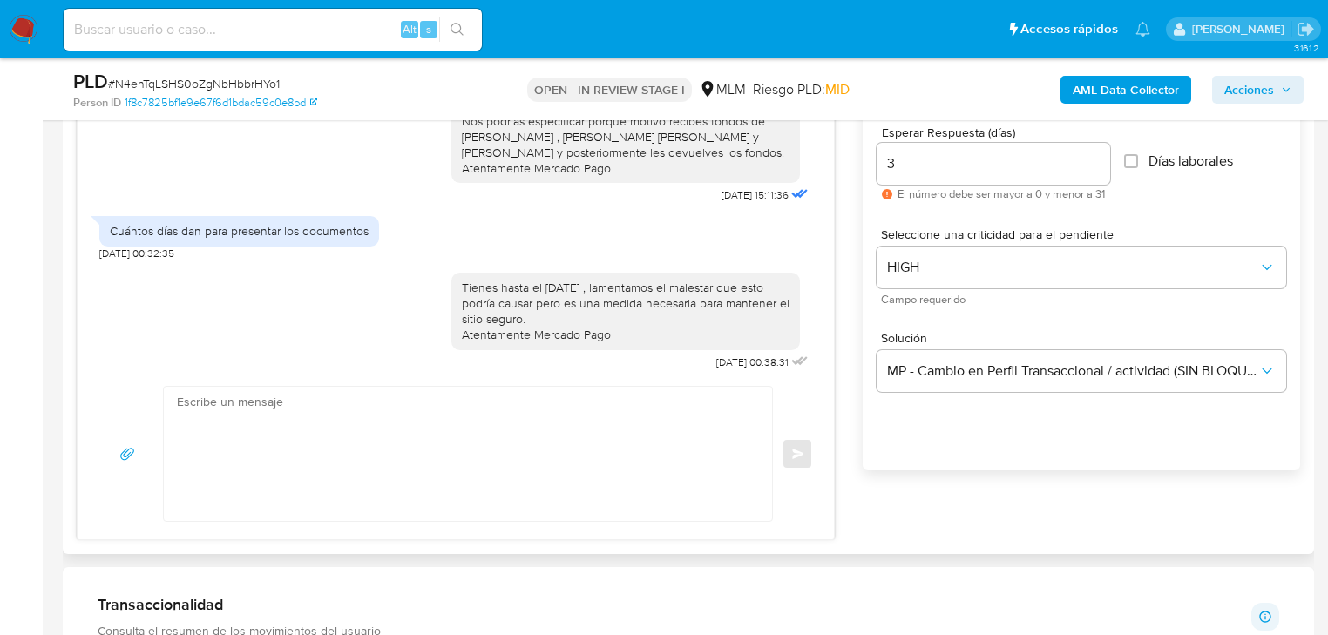
click at [805, 451] on div "Enviar" at bounding box center [455, 454] width 715 height 136
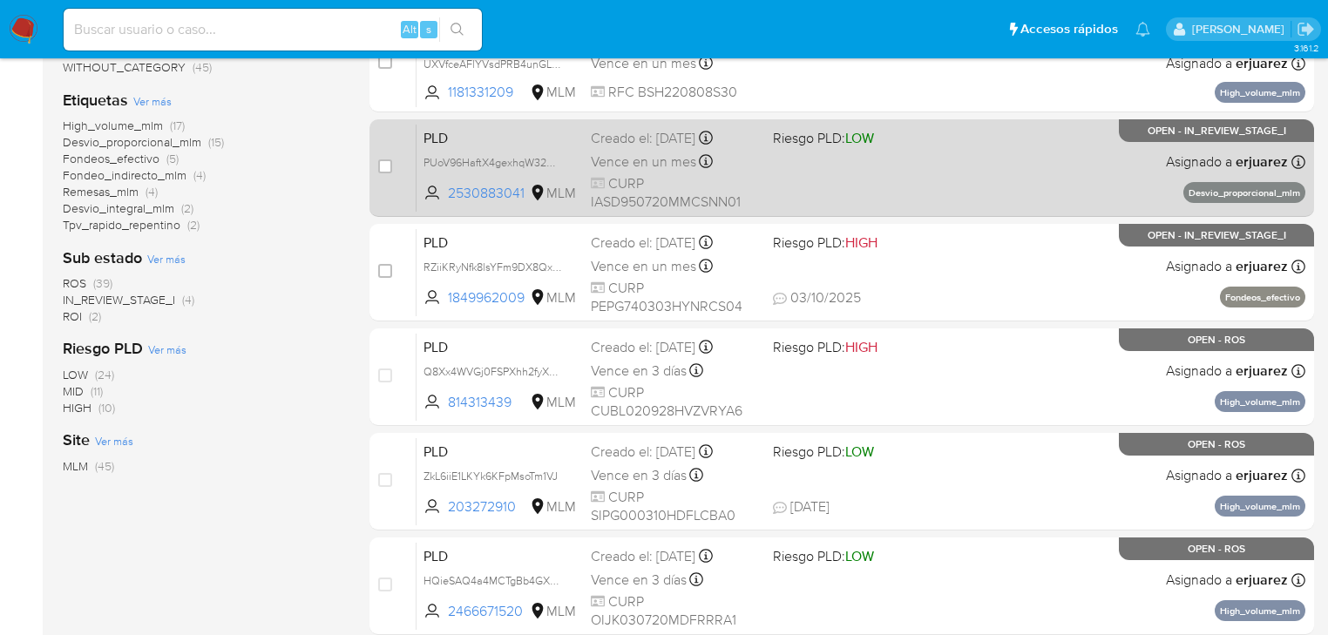
scroll to position [488, 0]
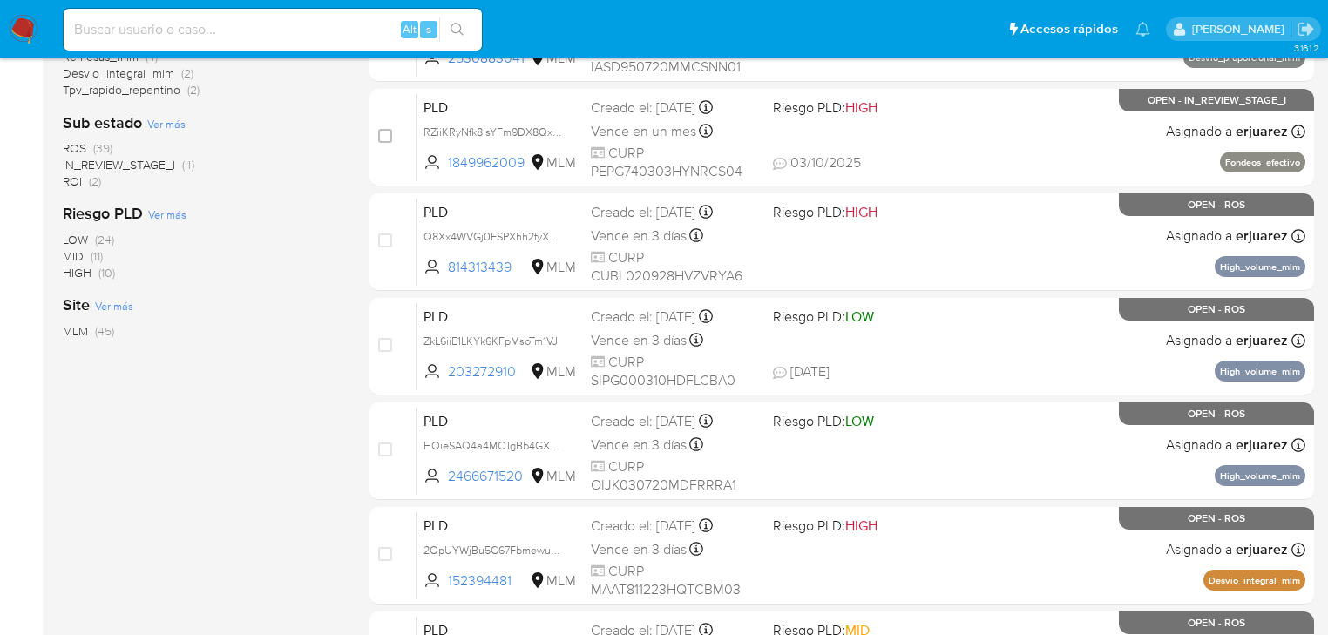
click at [137, 161] on span "IN_REVIEW_STAGE_I" at bounding box center [119, 164] width 112 height 17
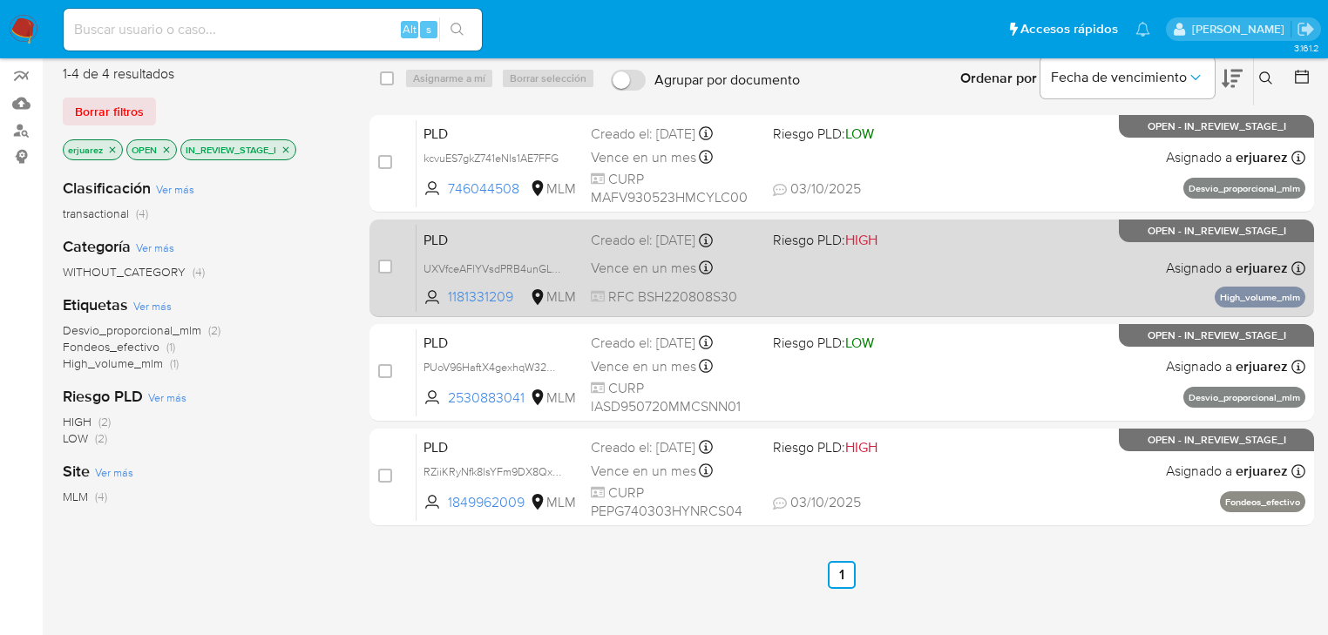
scroll to position [146, 0]
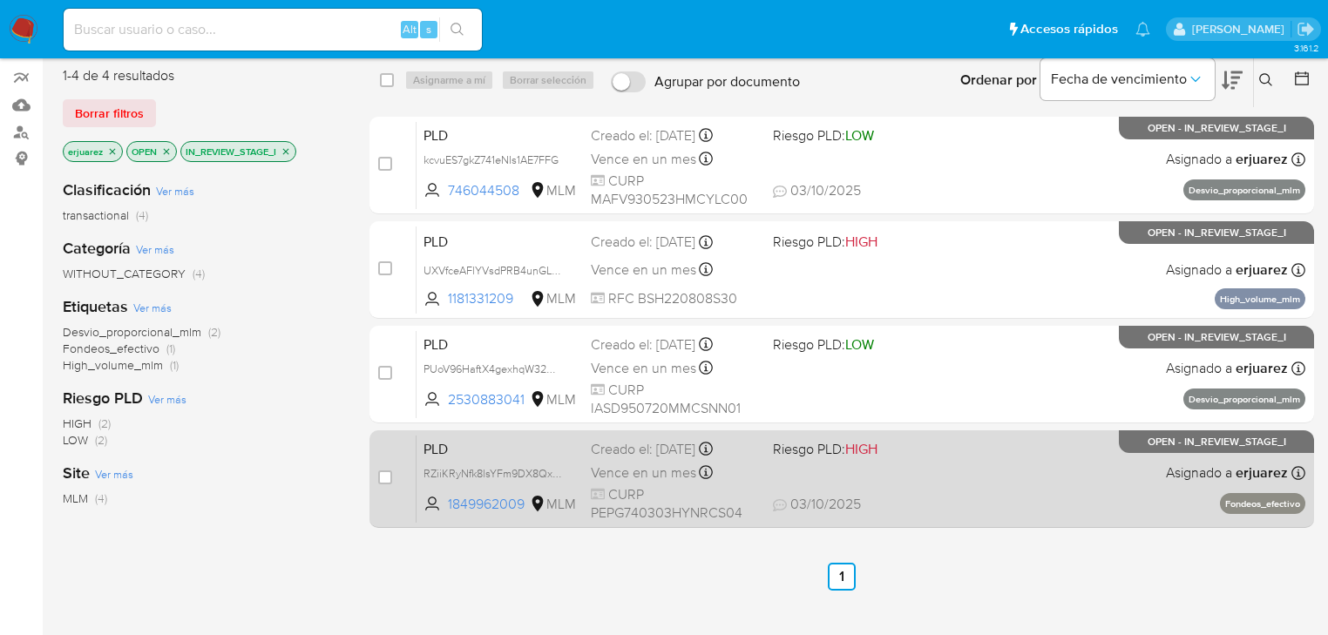
click at [846, 457] on span "Riesgo PLD: HIGH" at bounding box center [825, 448] width 105 height 19
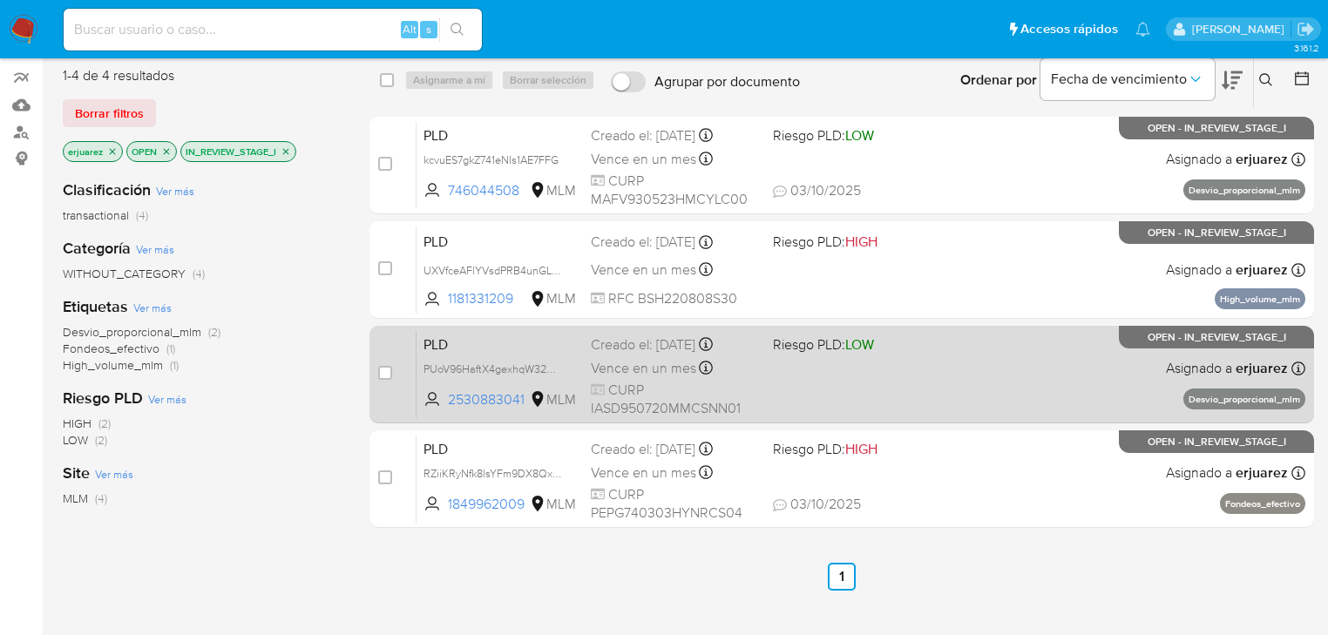
click at [798, 351] on span "Riesgo PLD: LOW" at bounding box center [823, 344] width 101 height 19
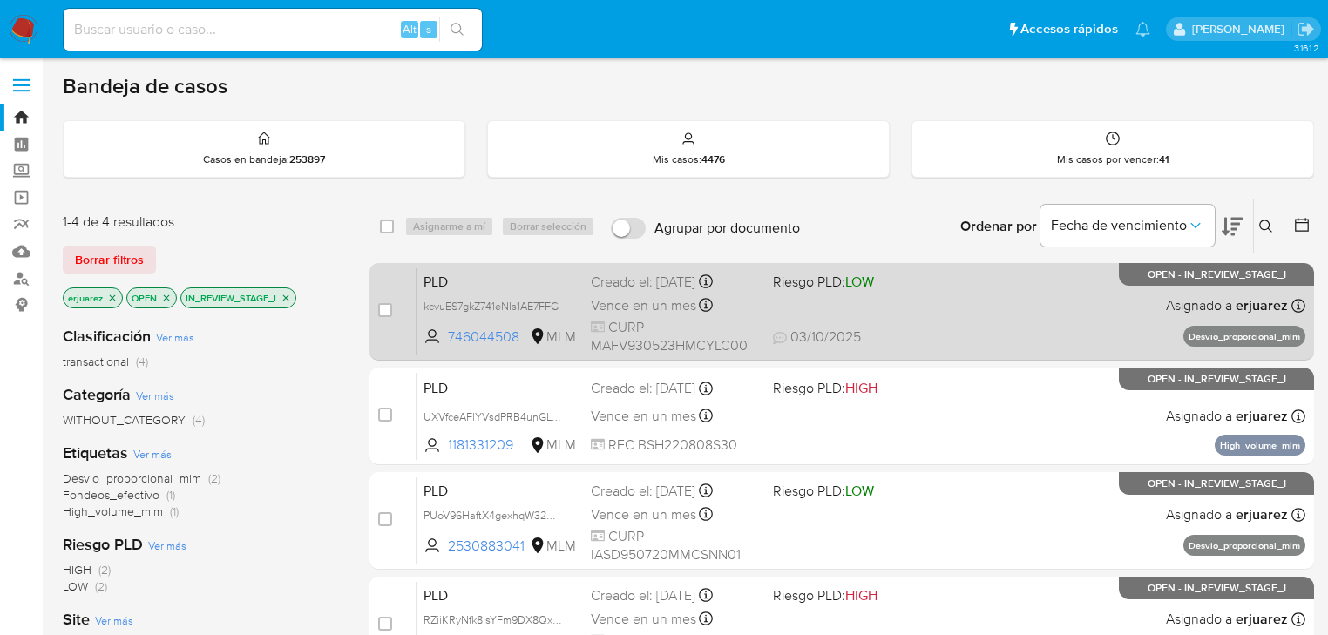
scroll to position [0, 0]
click at [886, 314] on div "PLD kcvuES7gkZ741eNIs1AE7FFG 746044508 MLM Riesgo PLD: LOW Creado el: 12/09/202…" at bounding box center [861, 312] width 889 height 88
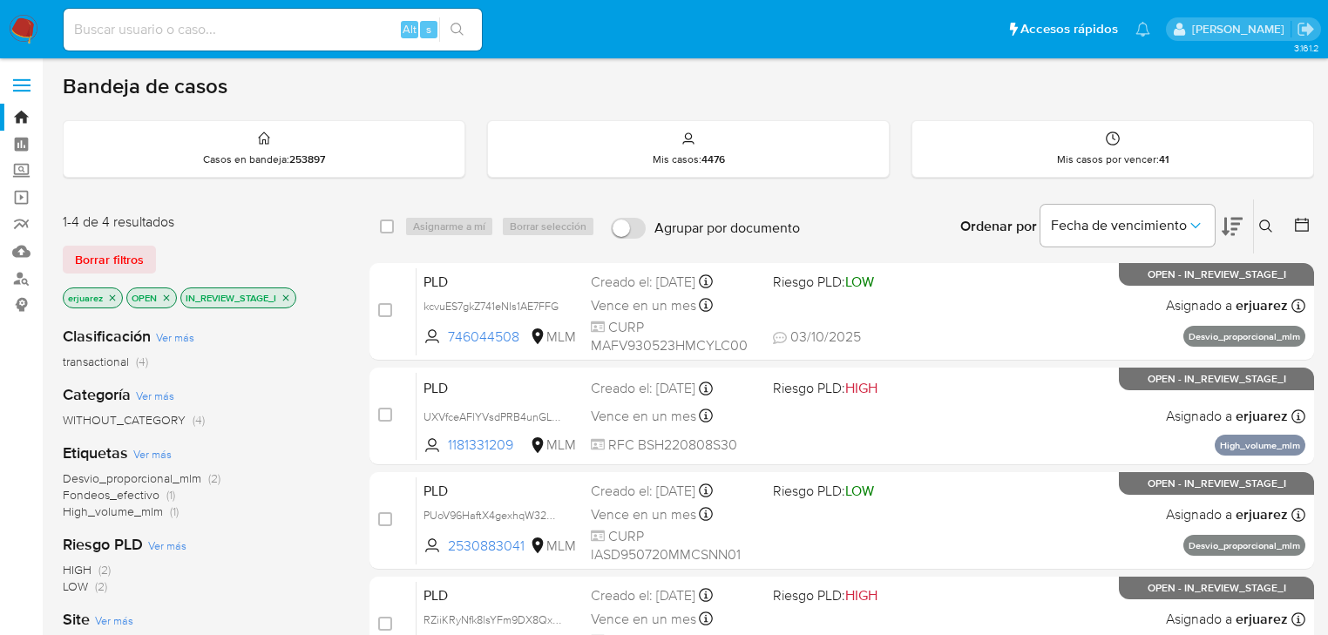
click at [14, 25] on img at bounding box center [24, 30] width 30 height 30
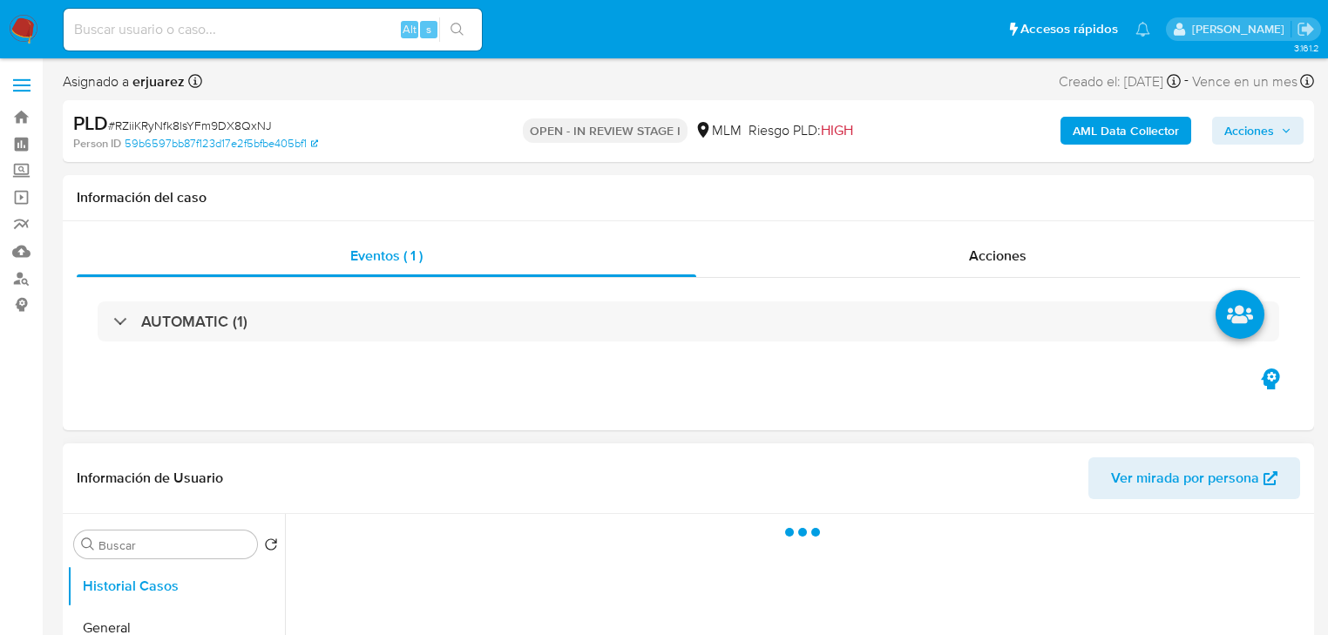
select select "10"
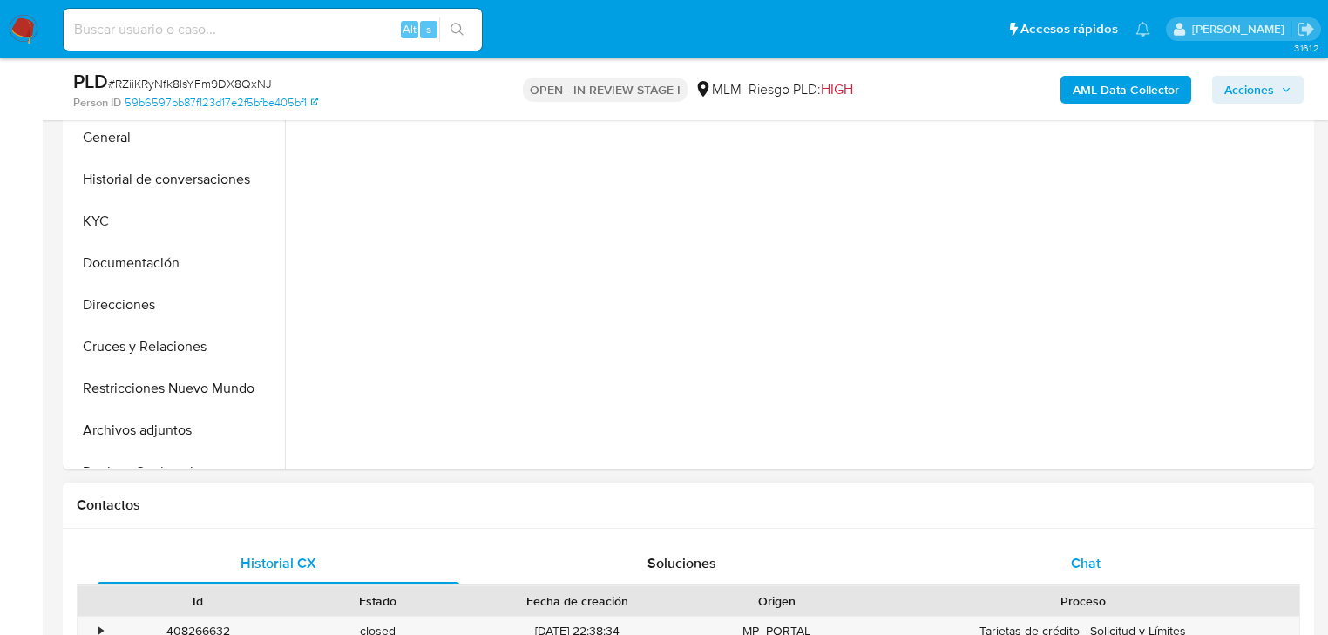
scroll to position [488, 0]
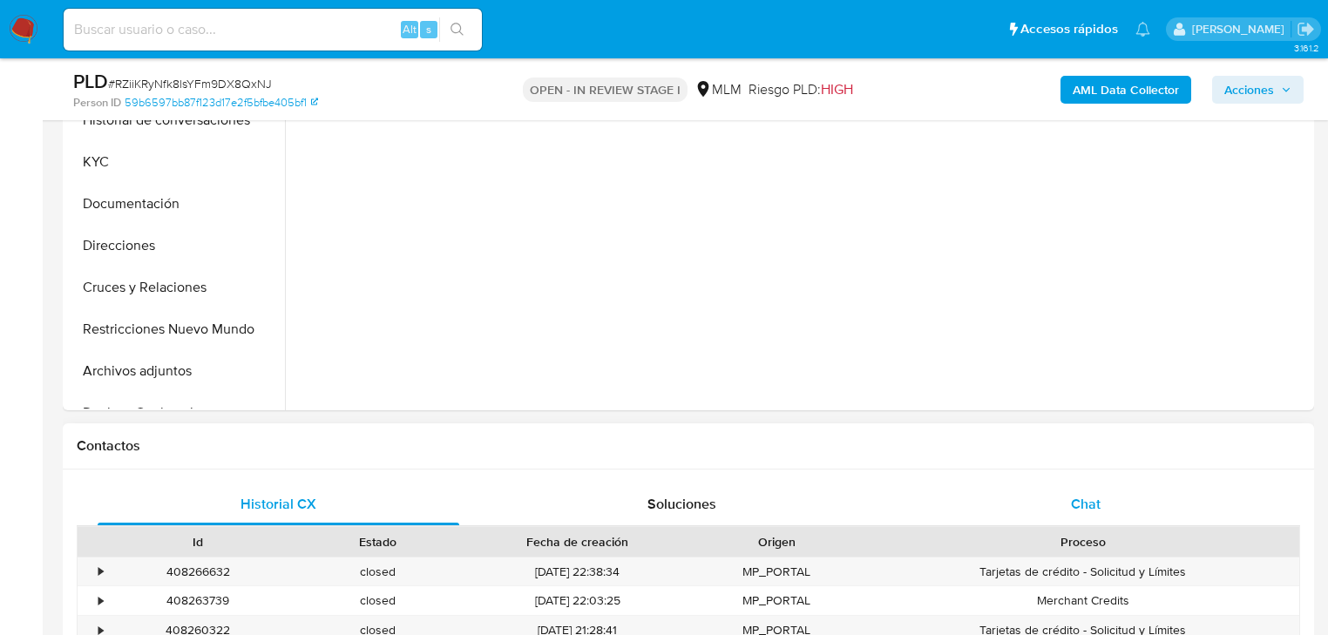
click at [1095, 497] on span "Chat" at bounding box center [1086, 504] width 30 height 20
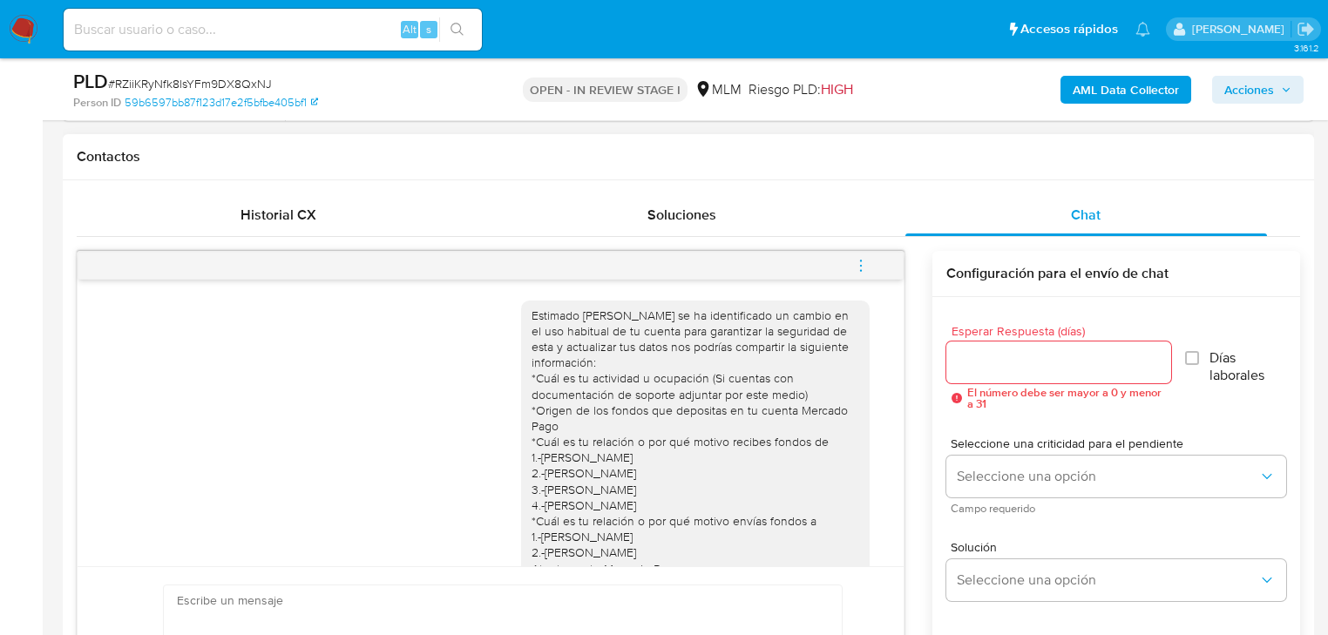
scroll to position [767, 0]
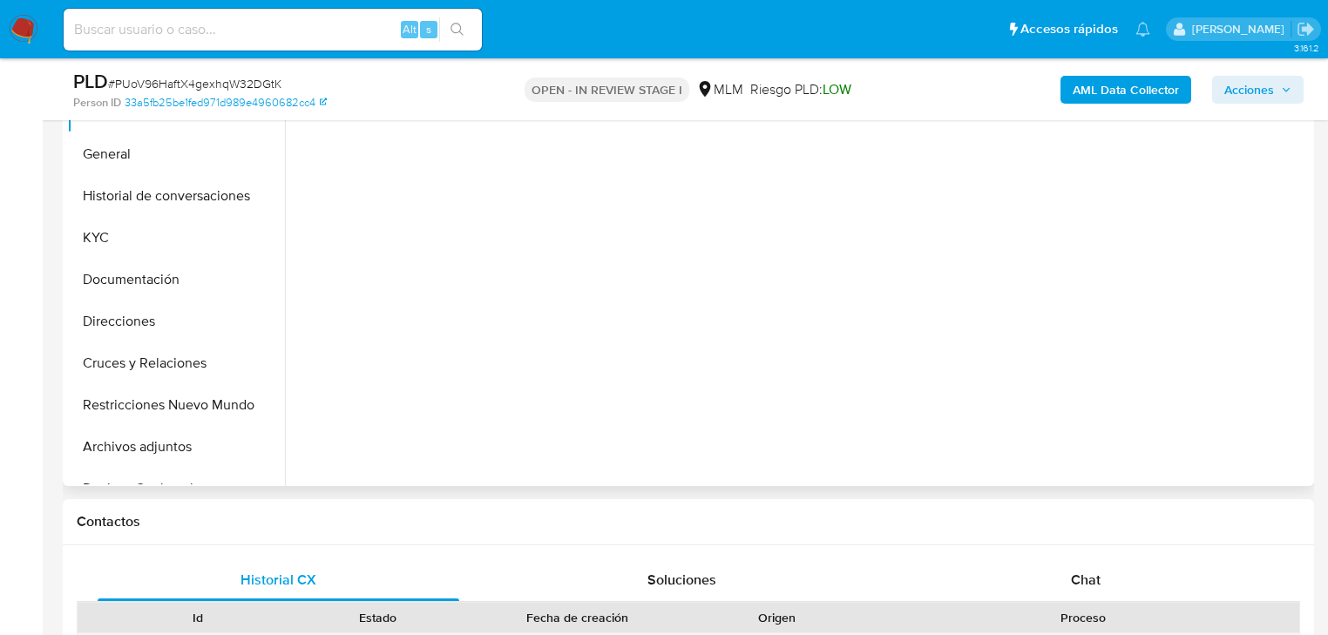
scroll to position [418, 0]
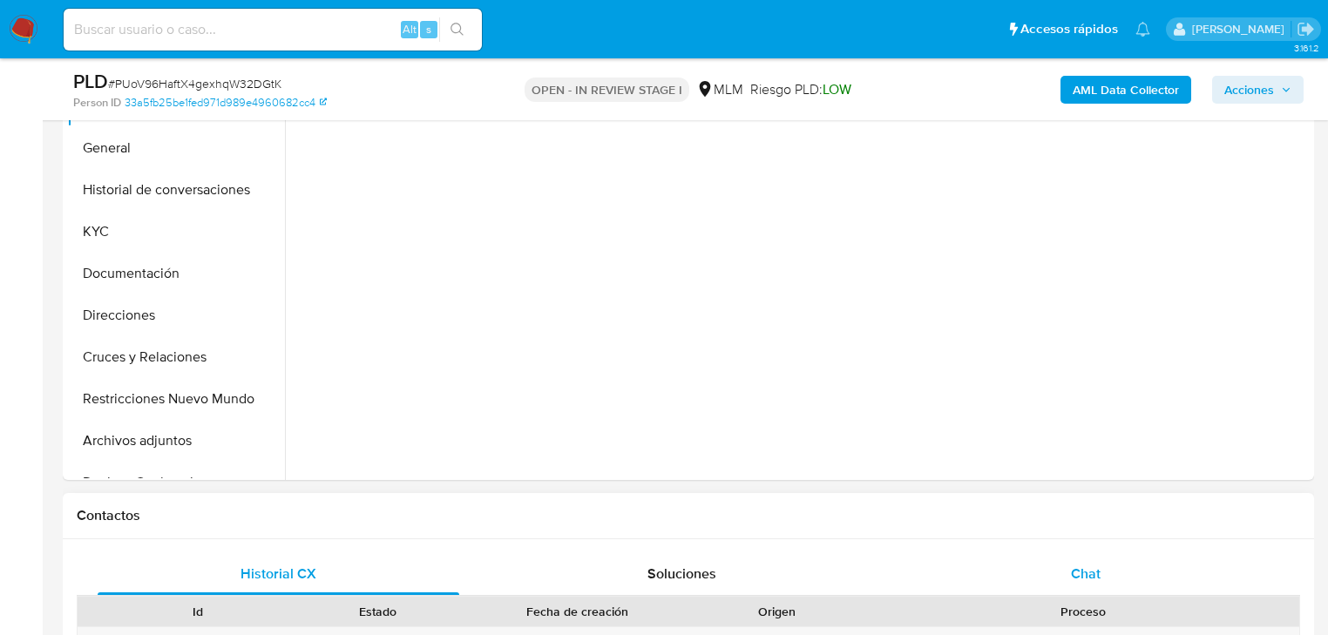
click at [1074, 571] on span "Chat" at bounding box center [1086, 574] width 30 height 20
select select "10"
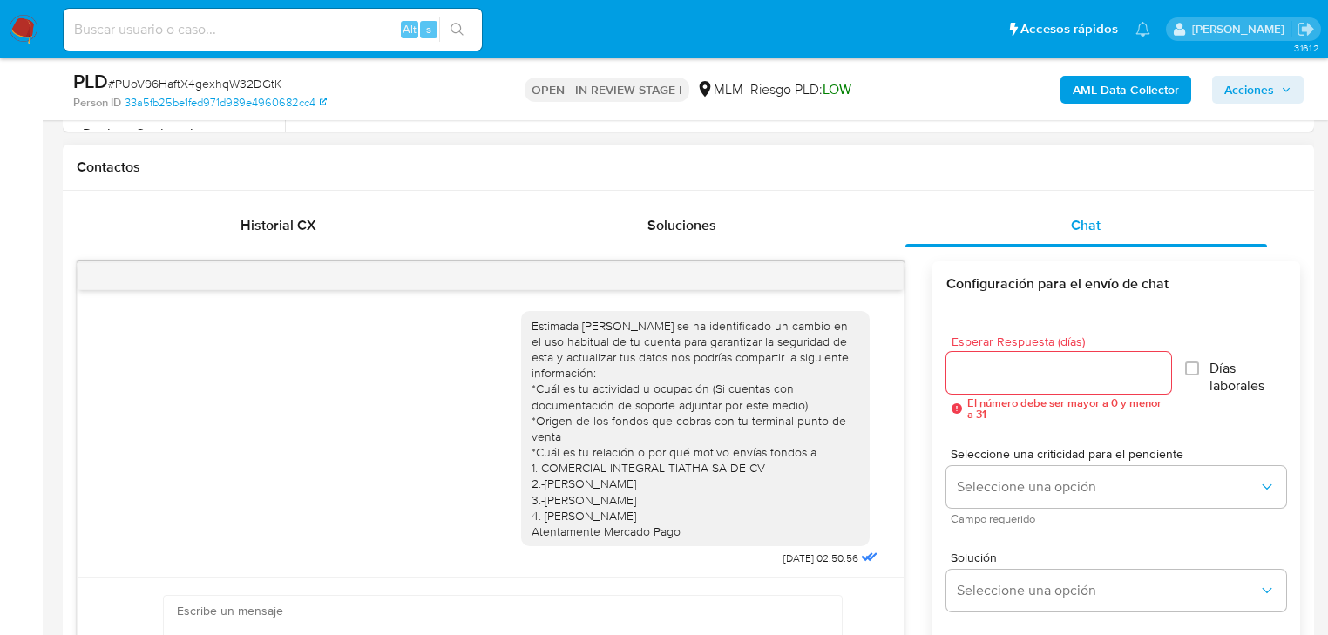
scroll to position [3, 0]
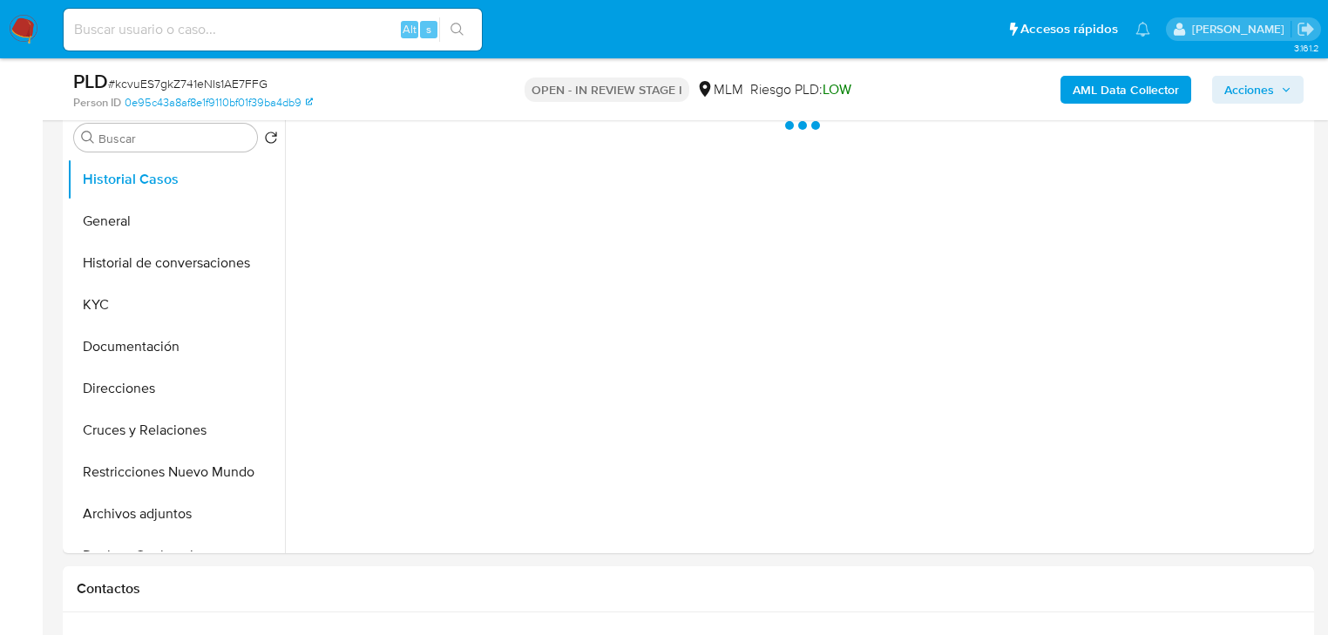
scroll to position [349, 0]
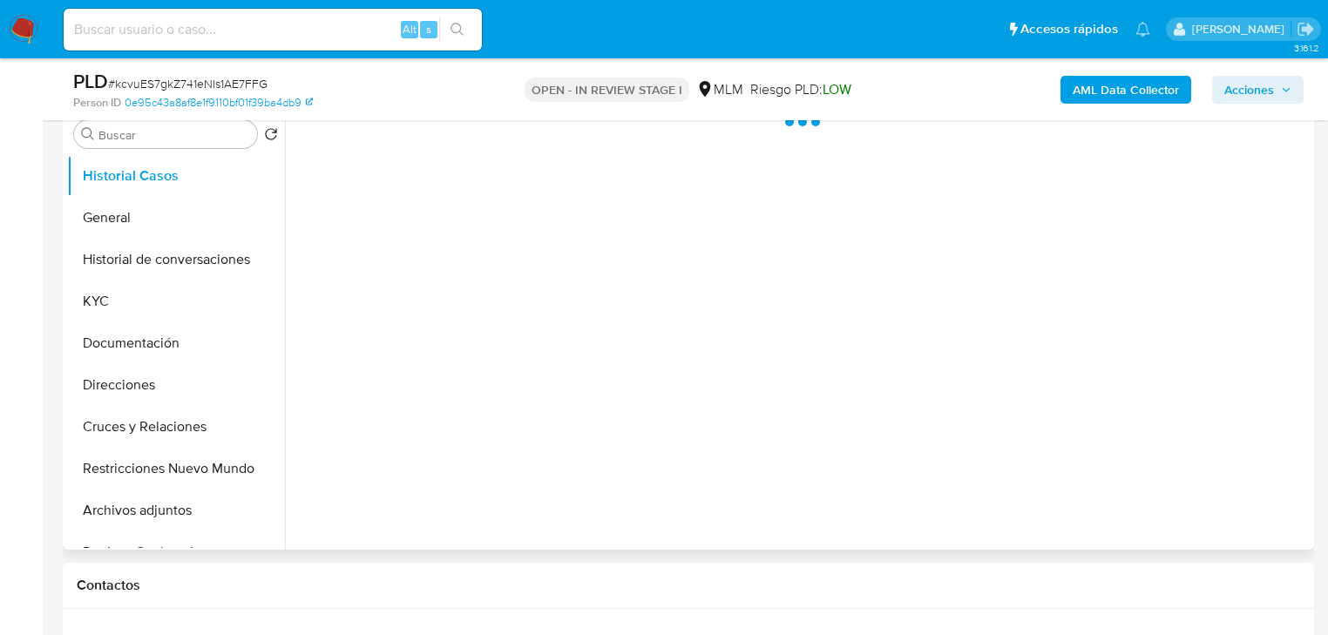
select select "10"
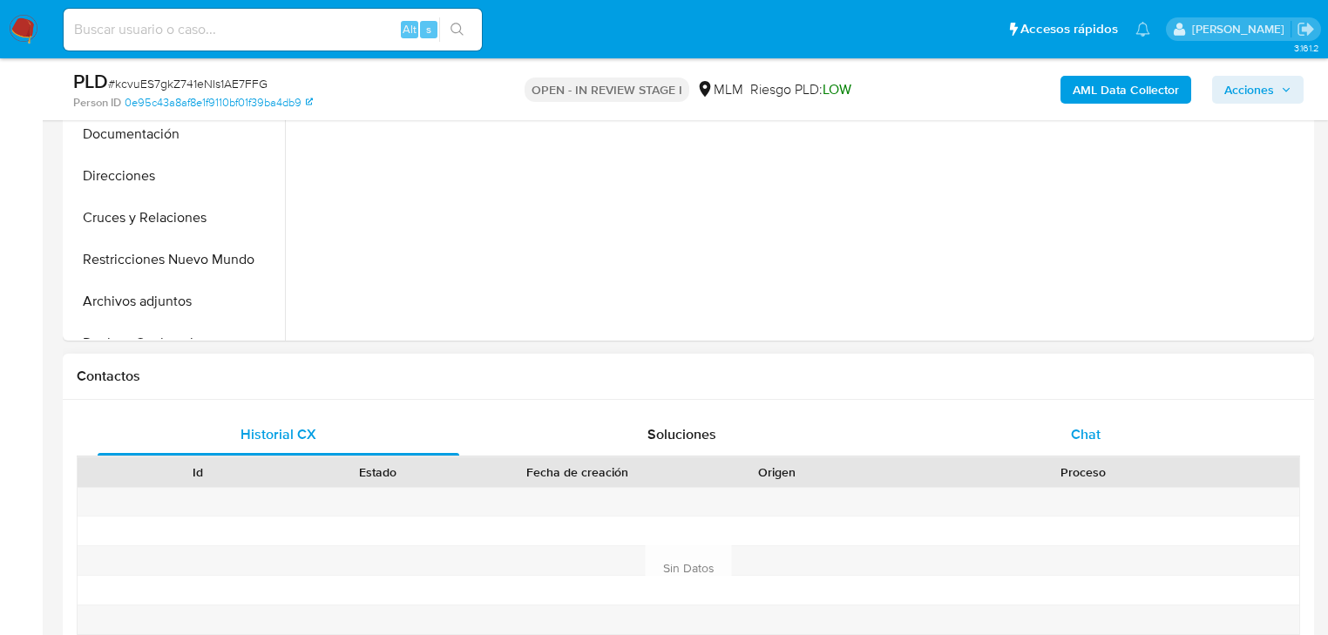
click at [1065, 417] on div "Chat" at bounding box center [1087, 435] width 362 height 42
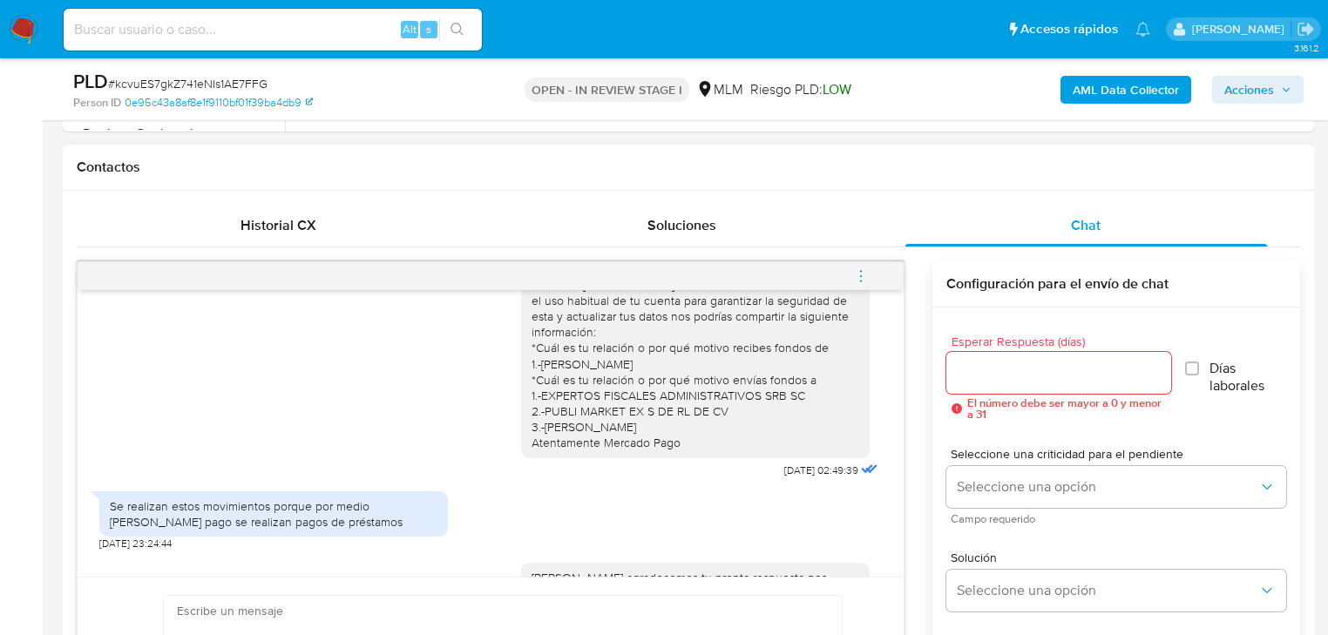
scroll to position [0, 0]
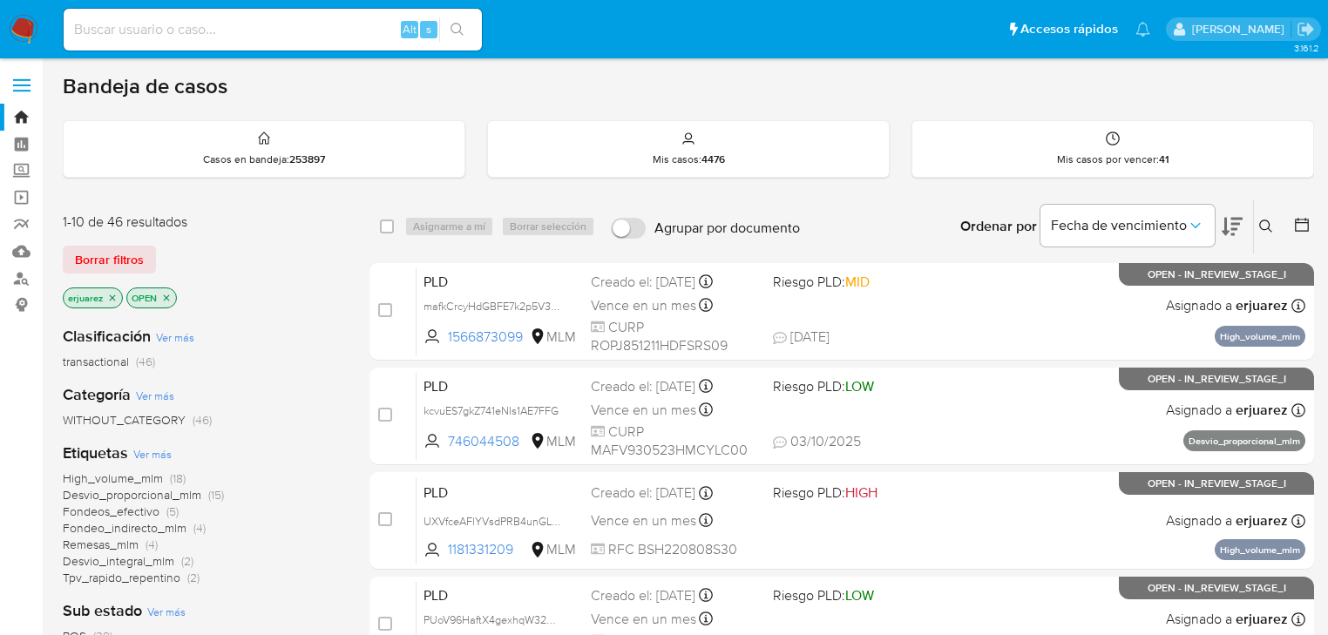
drag, startPoint x: 1266, startPoint y: 225, endPoint x: 1178, endPoint y: 275, distance: 101.5
click at [1266, 226] on icon at bounding box center [1267, 227] width 14 height 14
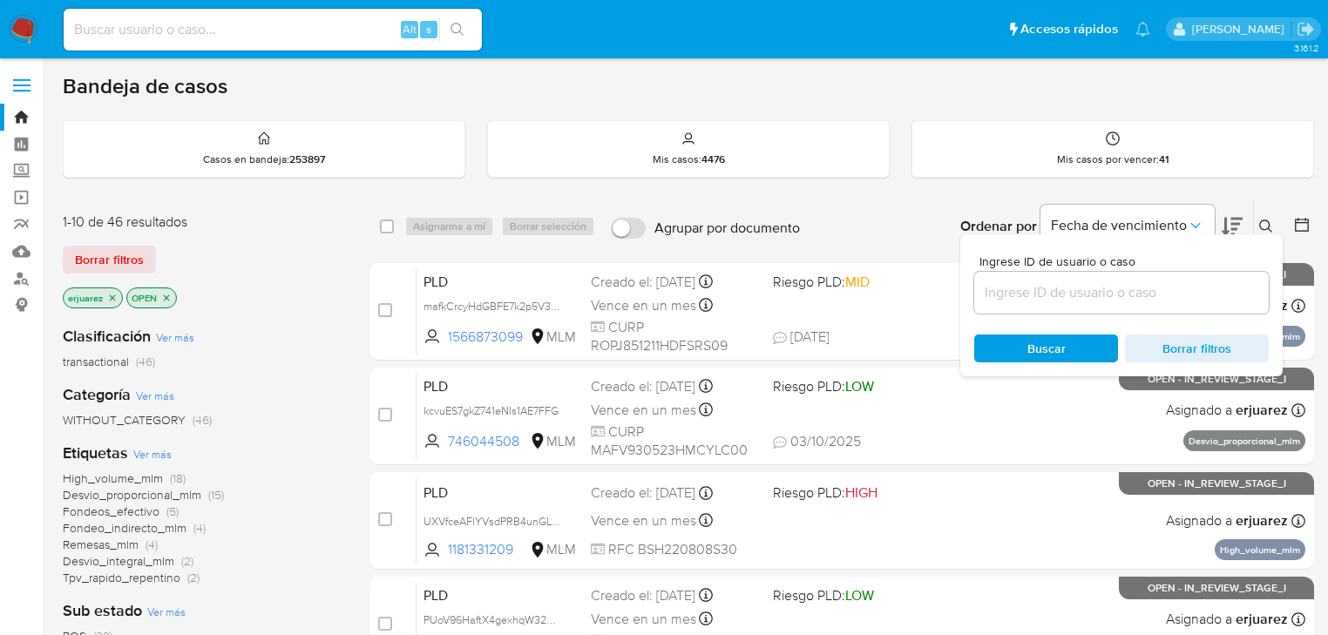
click at [1093, 295] on input at bounding box center [1121, 293] width 295 height 23
type input "558837219"
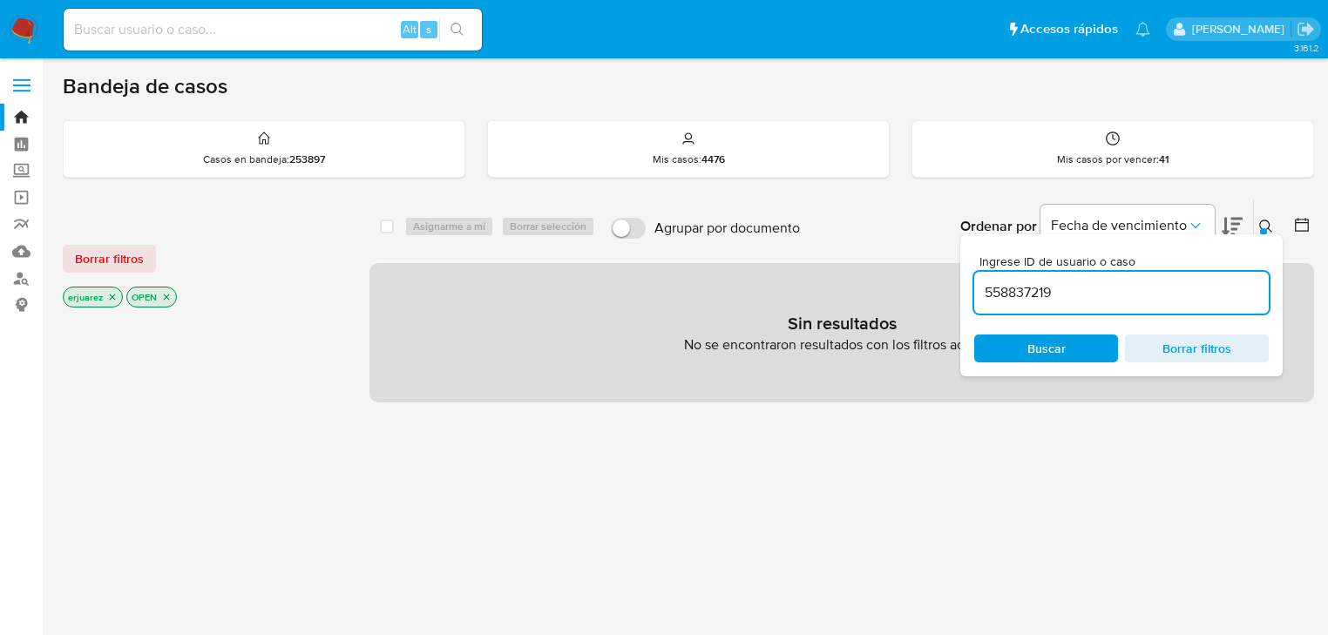
click at [108, 298] on icon "close-filter" at bounding box center [112, 297] width 10 height 10
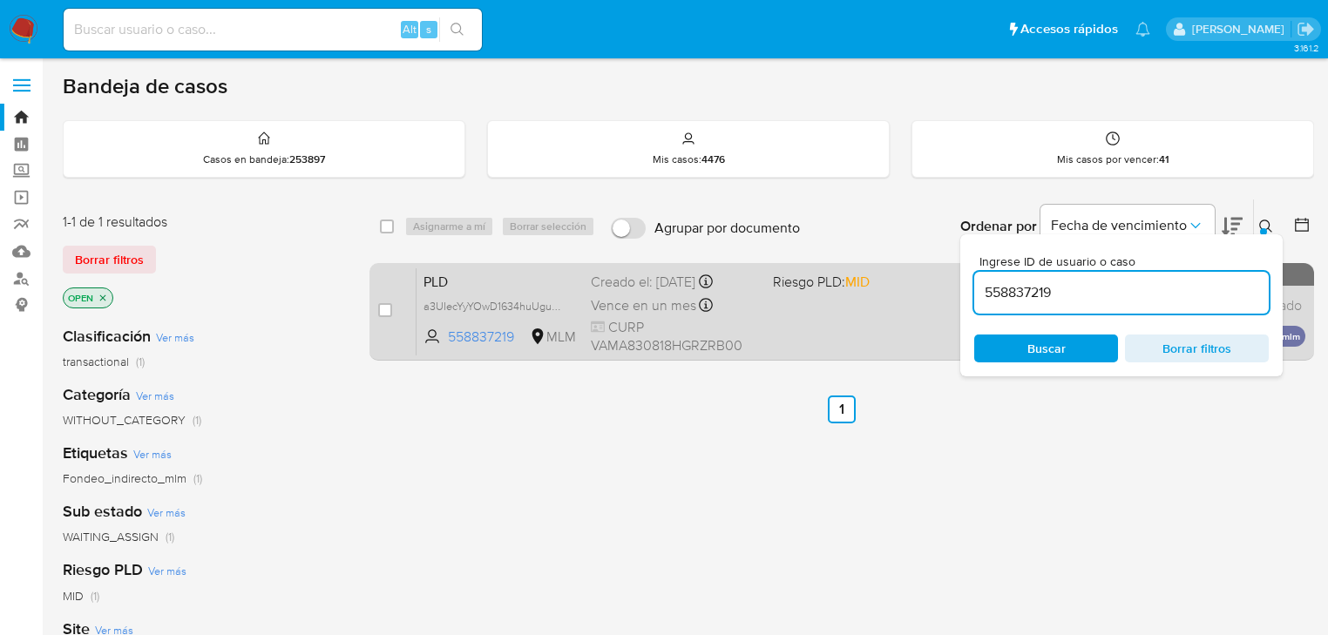
drag, startPoint x: 385, startPoint y: 309, endPoint x: 404, endPoint y: 280, distance: 34.6
click at [385, 309] on input "checkbox" at bounding box center [385, 310] width 14 height 14
checkbox input "true"
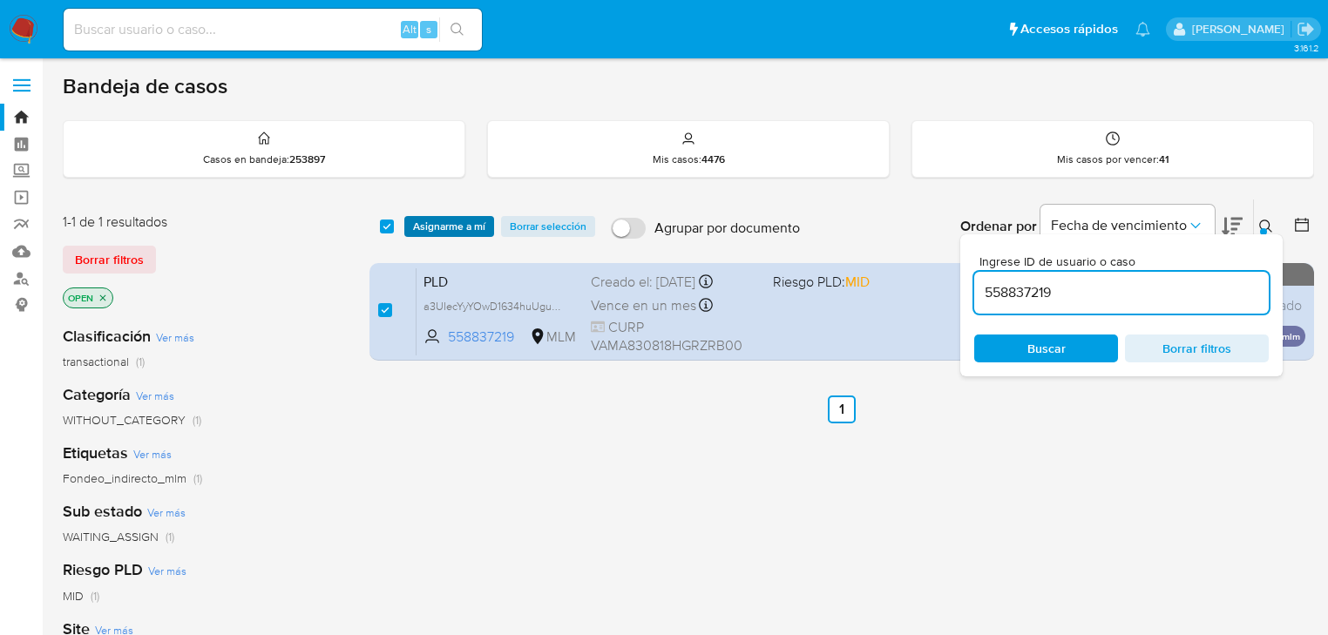
click at [443, 229] on span "Asignarme a mí" at bounding box center [449, 226] width 72 height 17
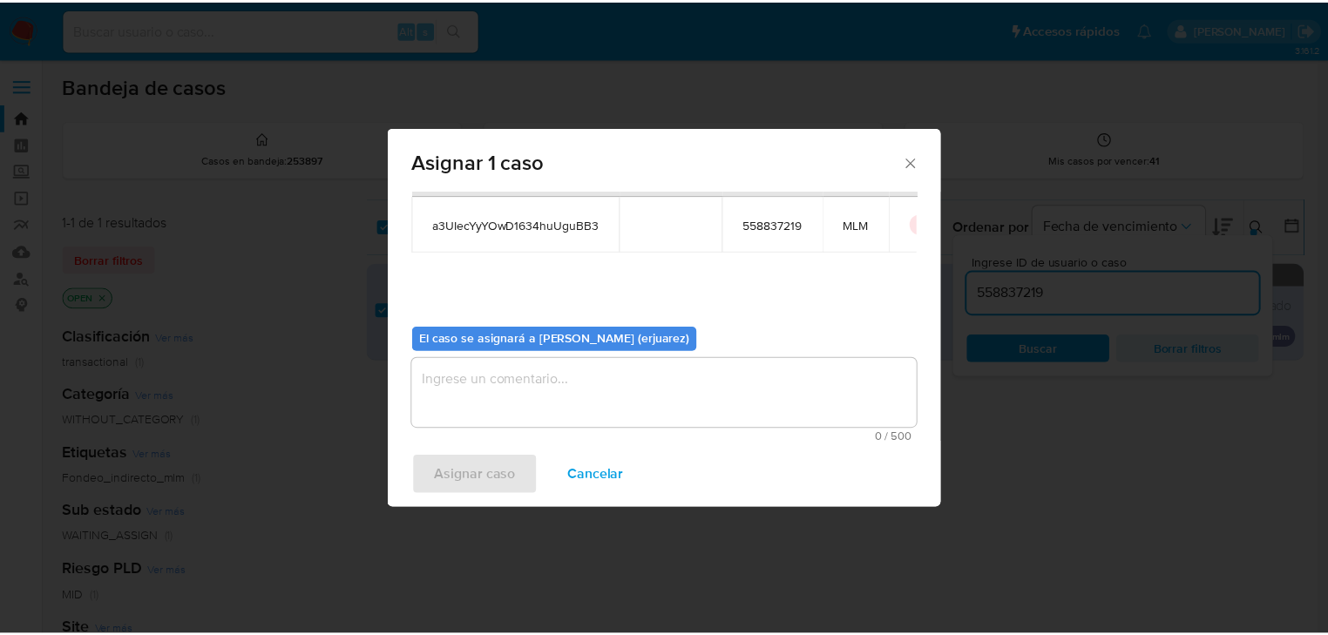
scroll to position [90, 0]
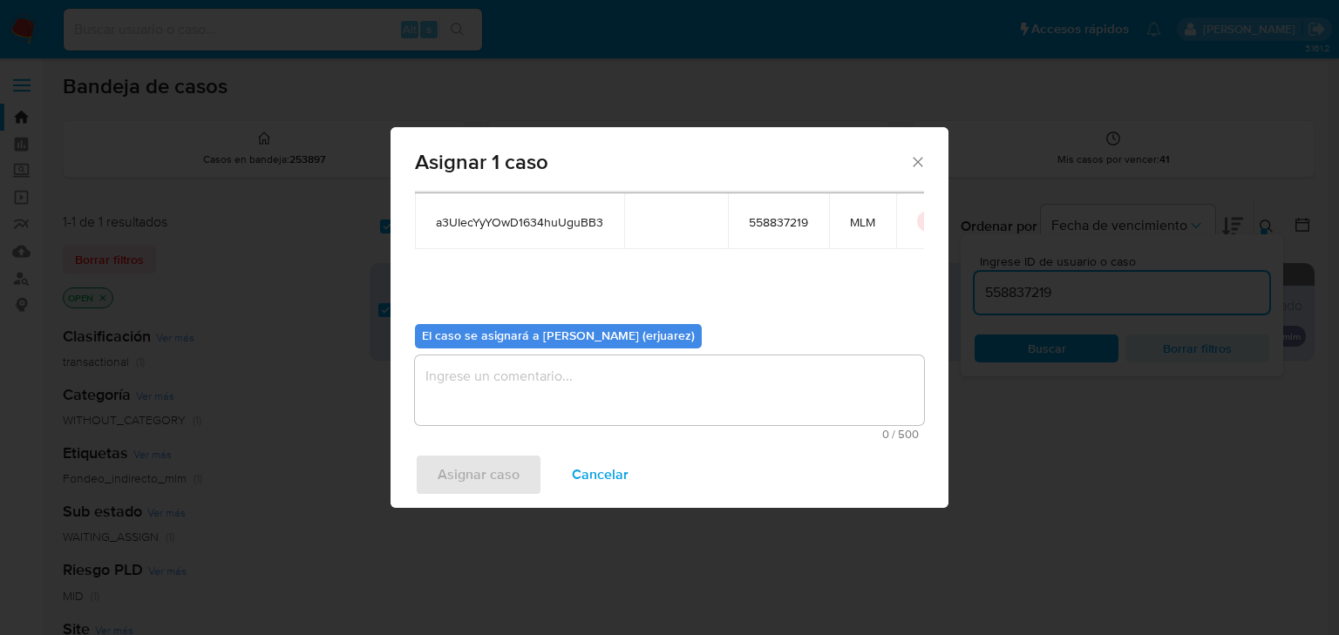
click at [495, 395] on textarea "assign-modal" at bounding box center [669, 391] width 509 height 70
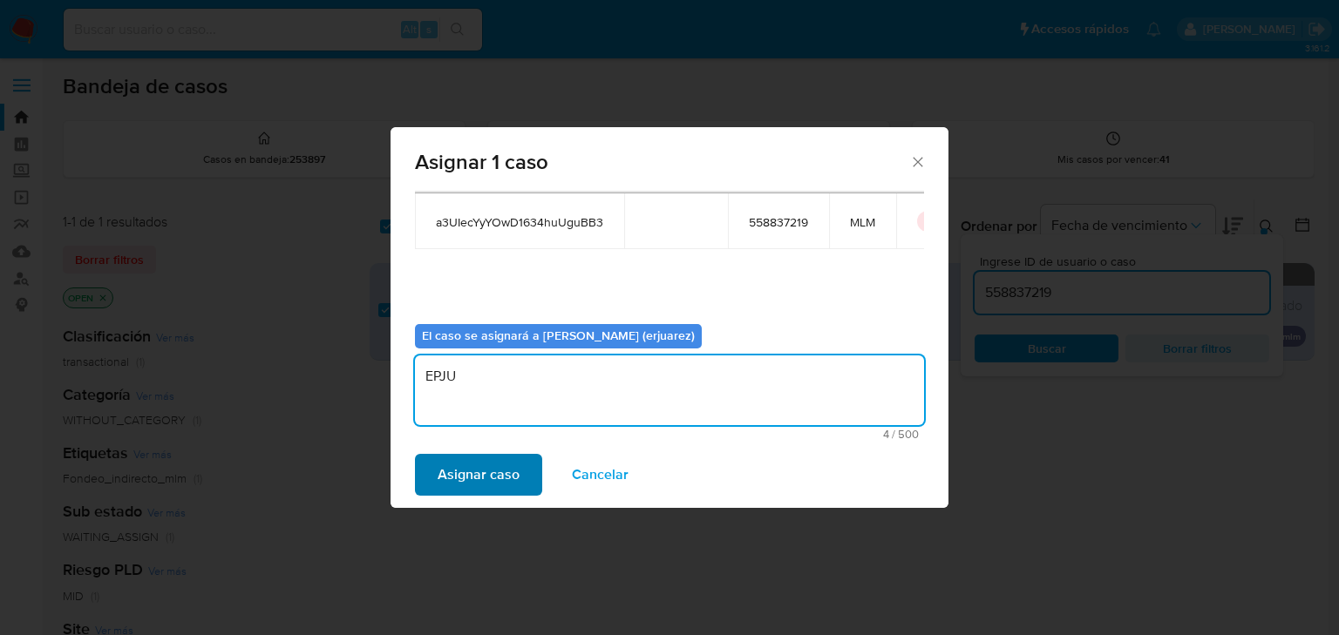
type textarea "EPJU"
click at [492, 476] on span "Asignar caso" at bounding box center [479, 475] width 82 height 38
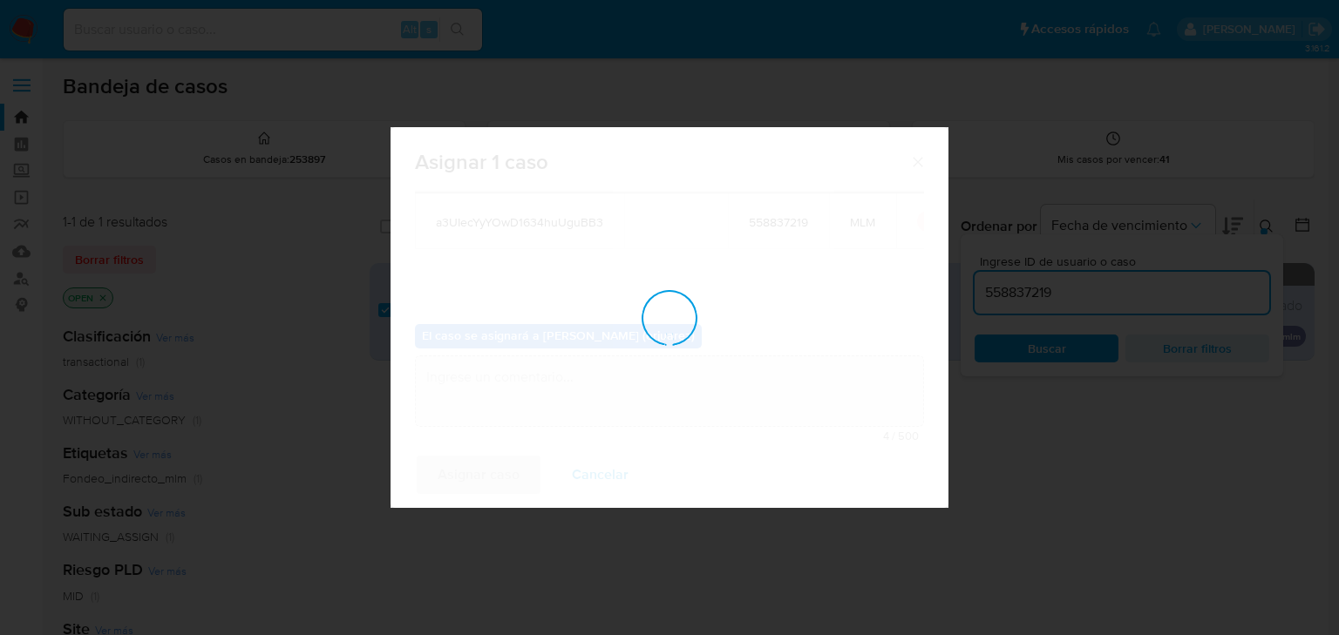
checkbox input "false"
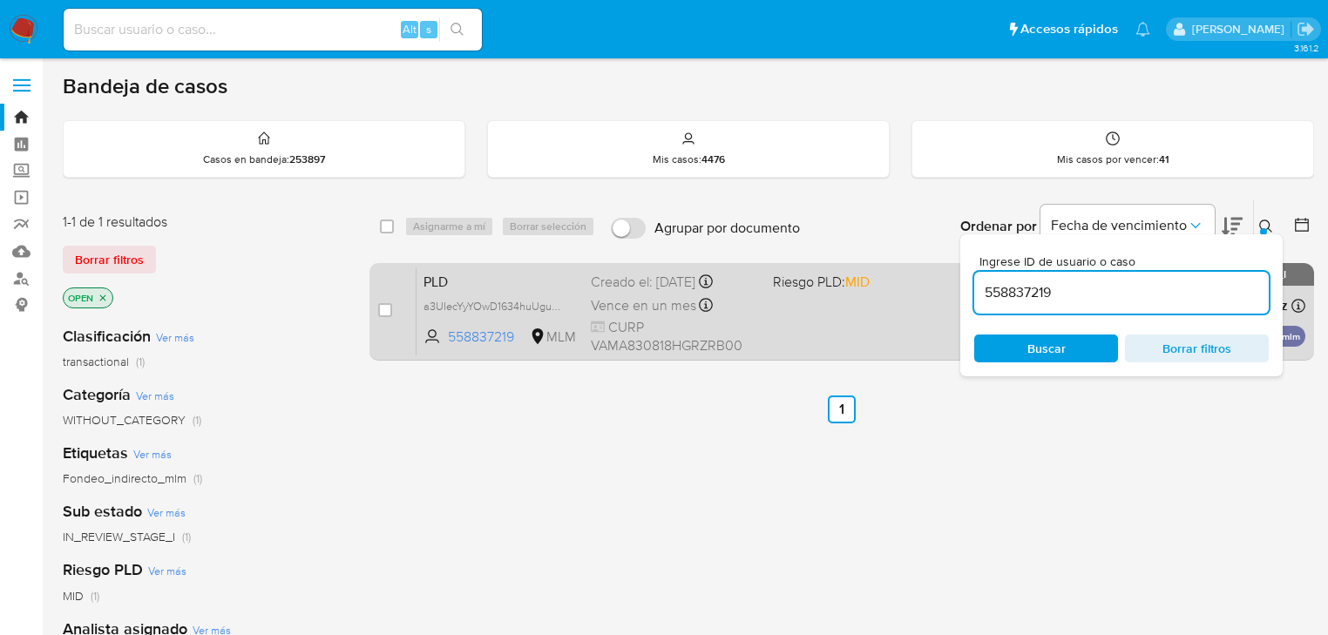
click at [718, 318] on span "CURP VAMA830818HGRZRB00" at bounding box center [675, 336] width 168 height 37
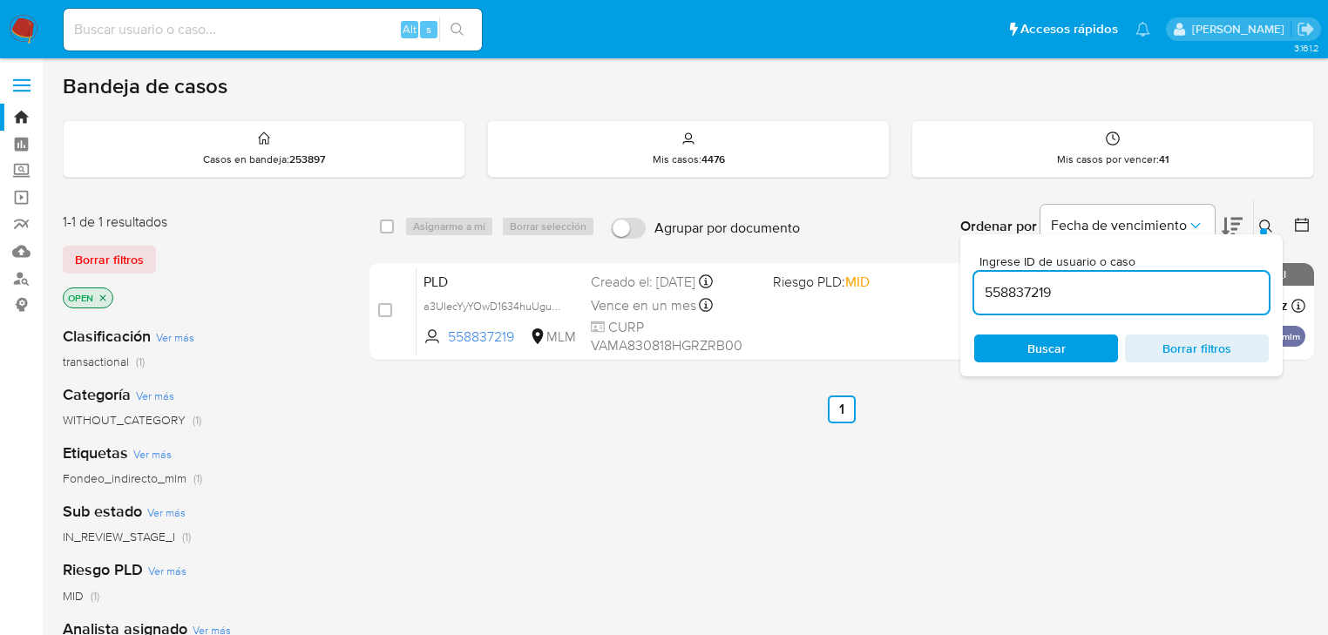
click at [21, 24] on img at bounding box center [24, 30] width 30 height 30
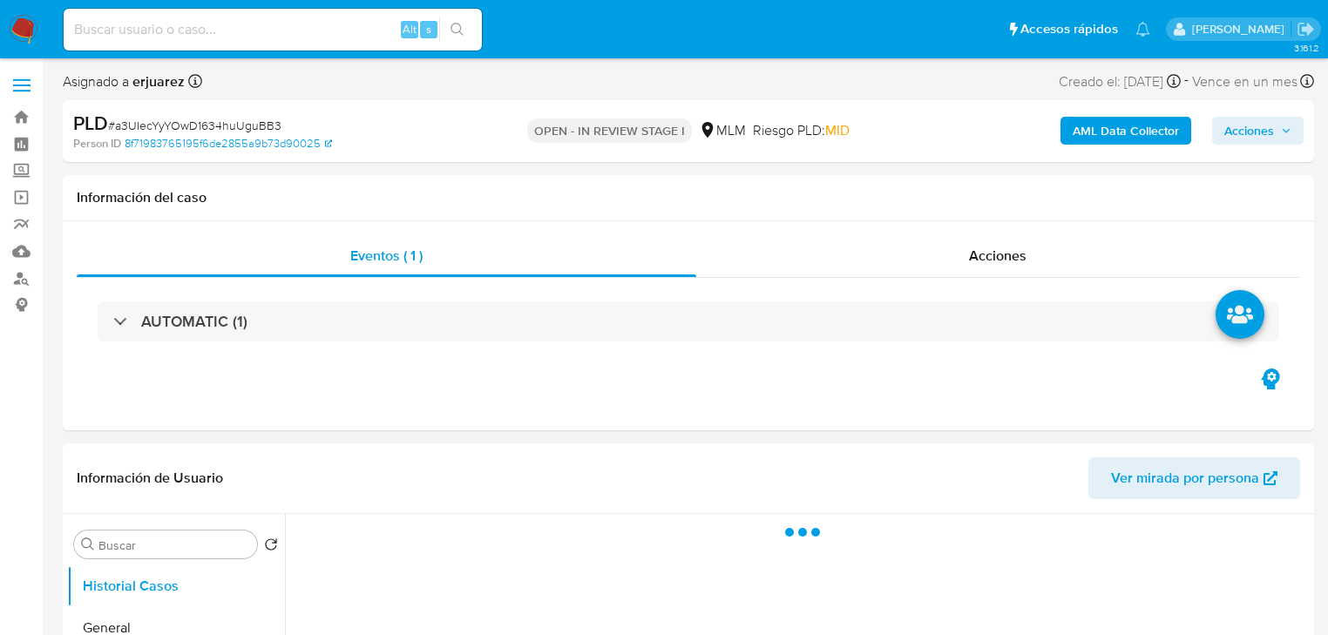
select select "10"
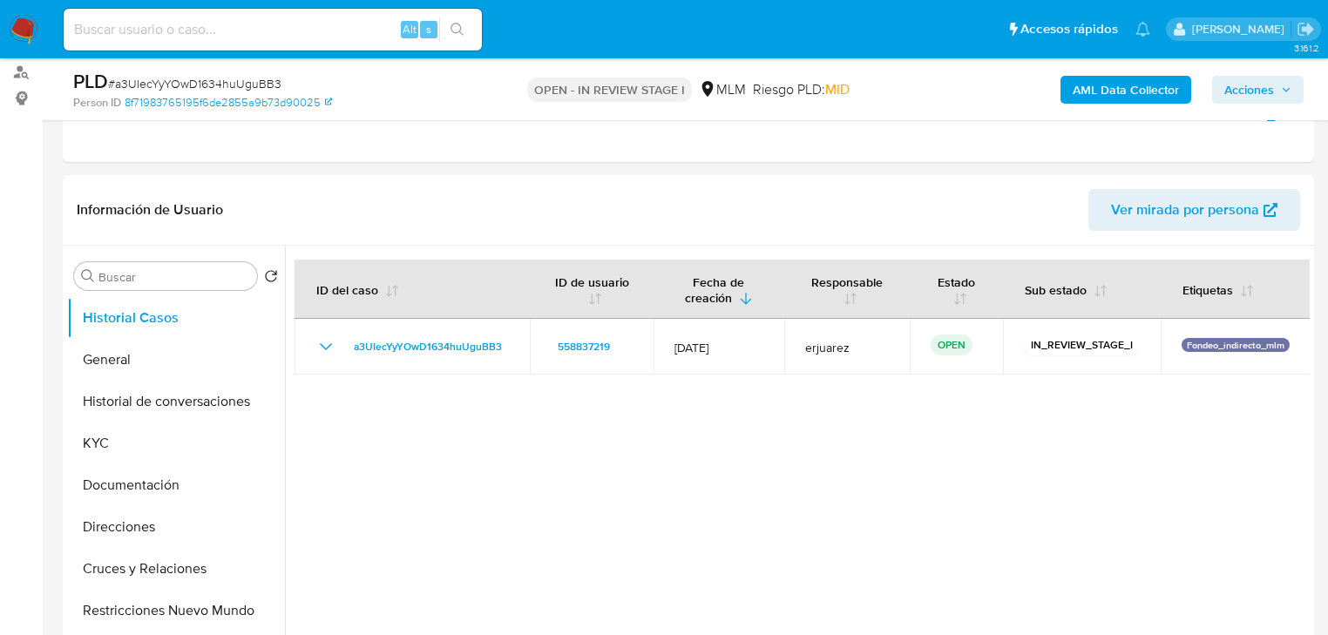
scroll to position [209, 0]
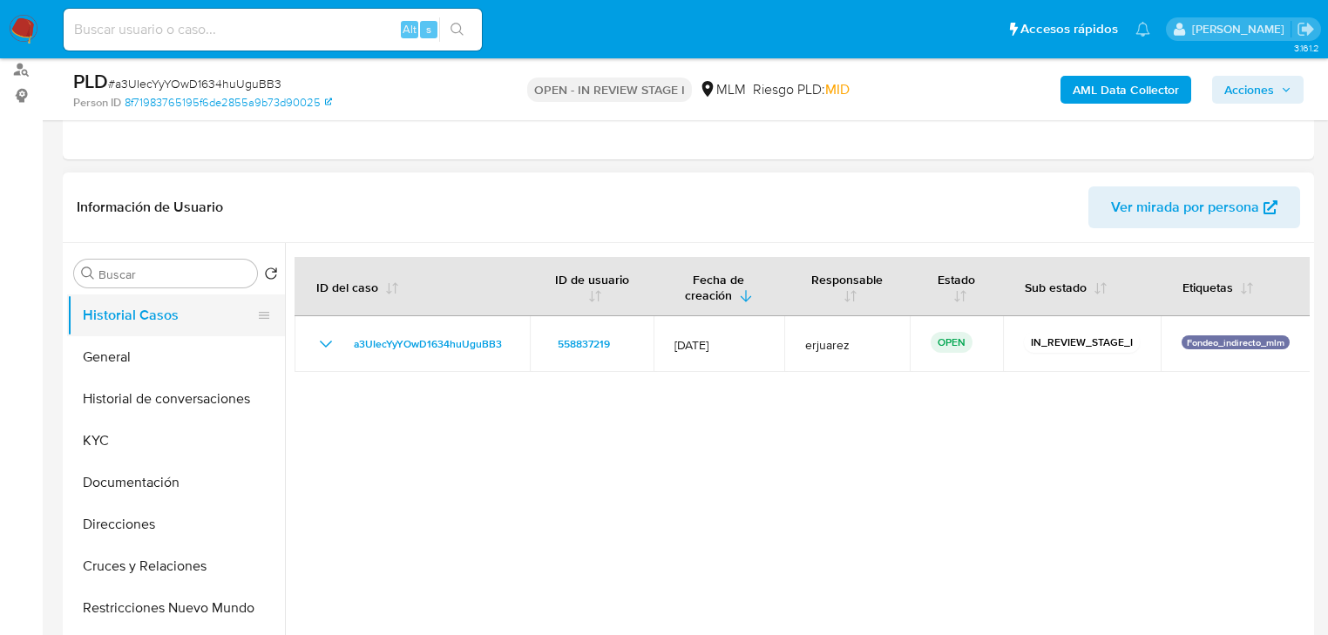
drag, startPoint x: 162, startPoint y: 364, endPoint x: 204, endPoint y: 327, distance: 56.2
click at [162, 363] on button "General" at bounding box center [176, 357] width 218 height 42
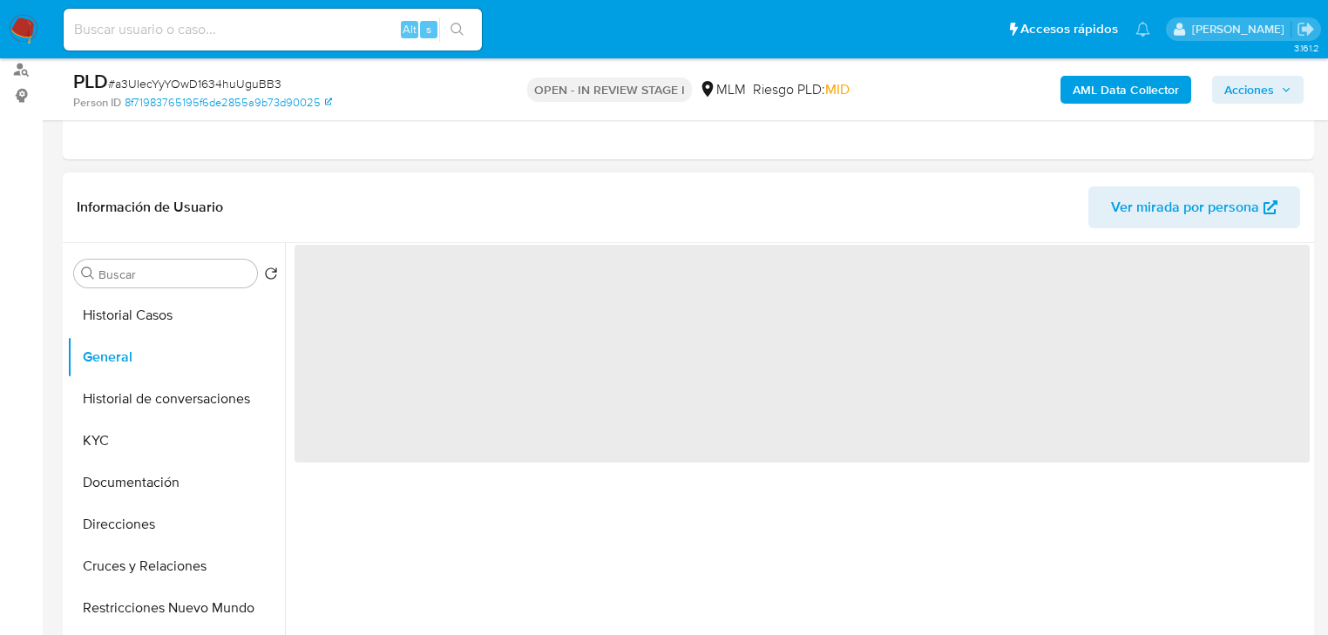
scroll to position [279, 0]
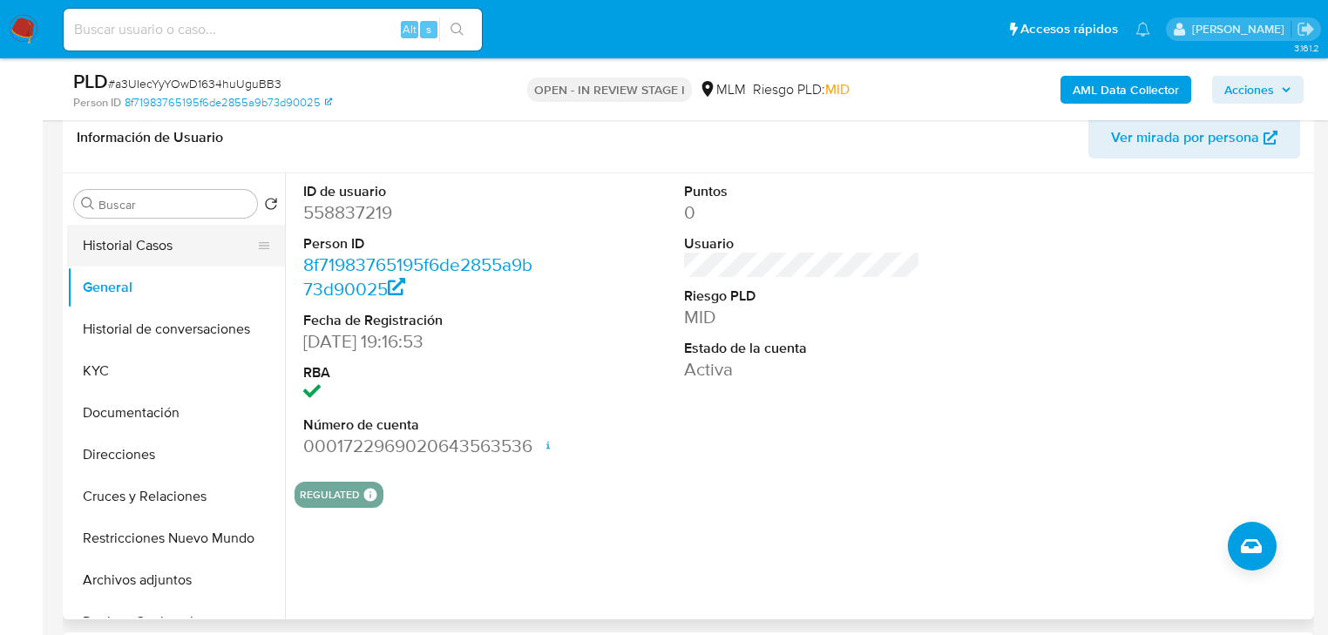
click at [121, 251] on button "Historial Casos" at bounding box center [169, 246] width 204 height 42
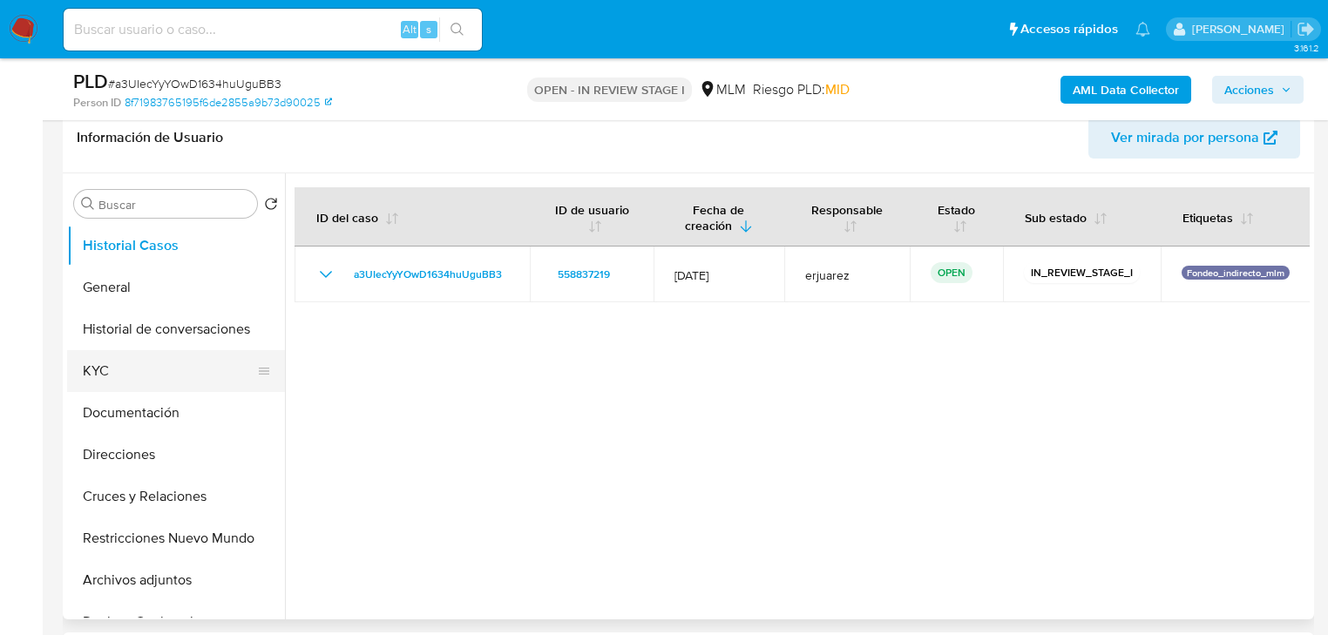
click at [119, 377] on button "KYC" at bounding box center [169, 371] width 204 height 42
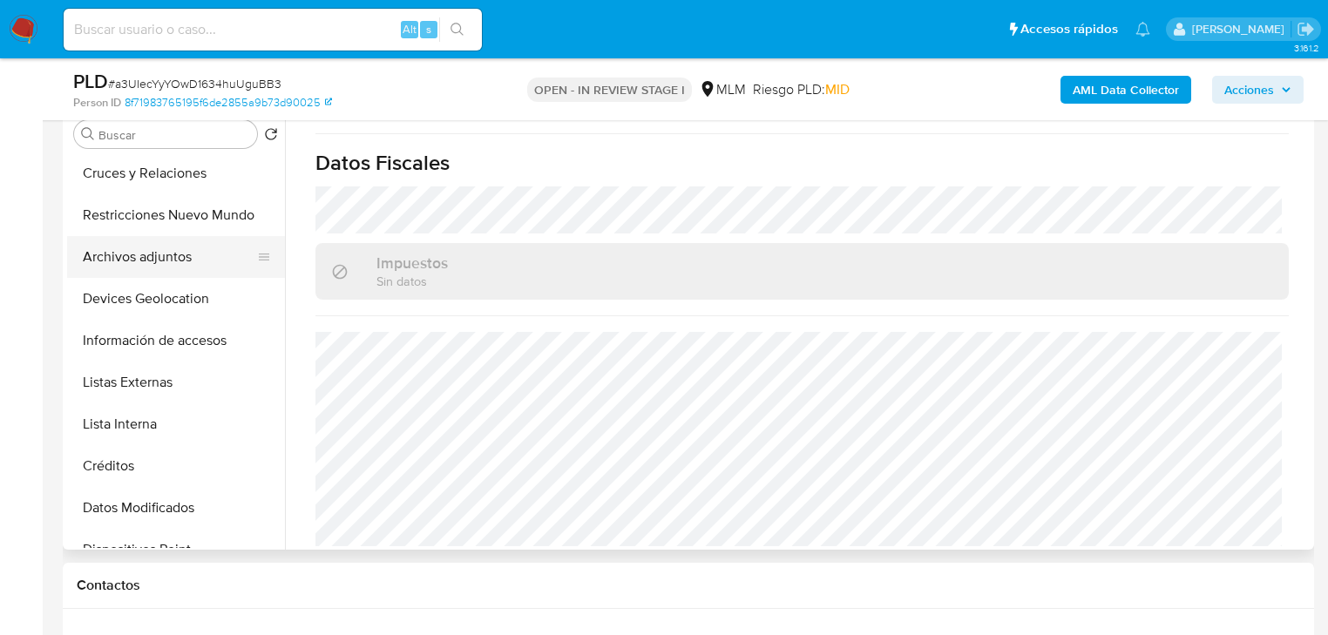
scroll to position [349, 0]
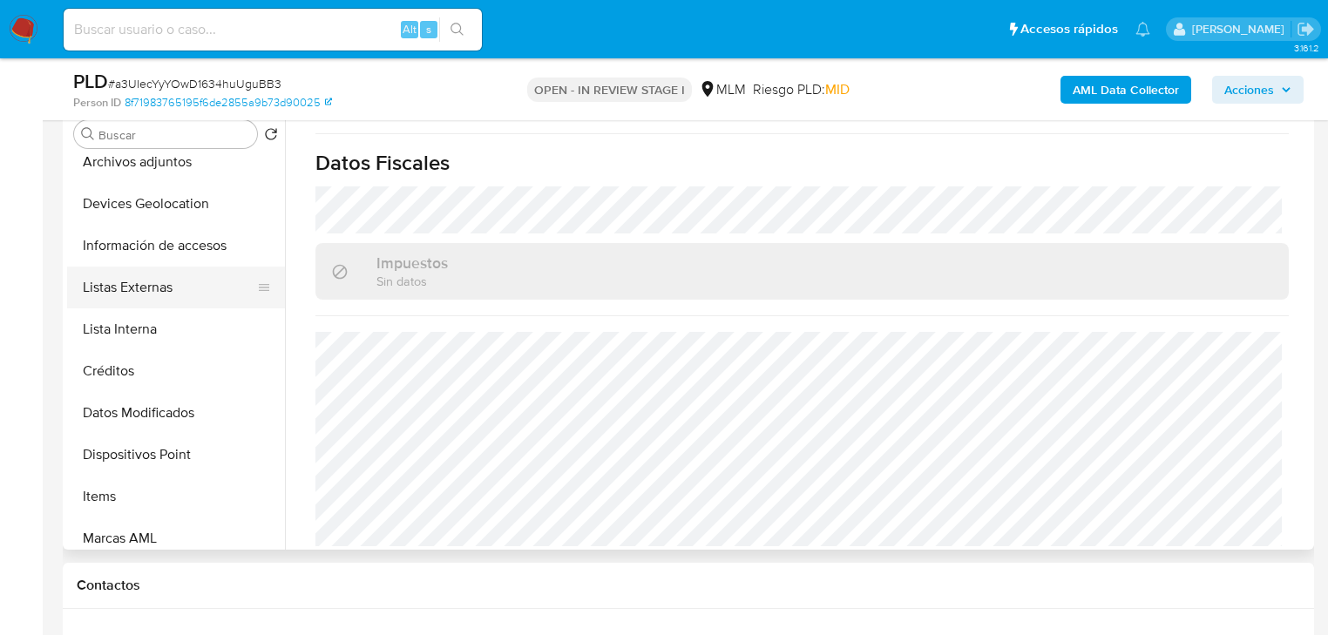
click at [164, 296] on button "Listas Externas" at bounding box center [169, 288] width 204 height 42
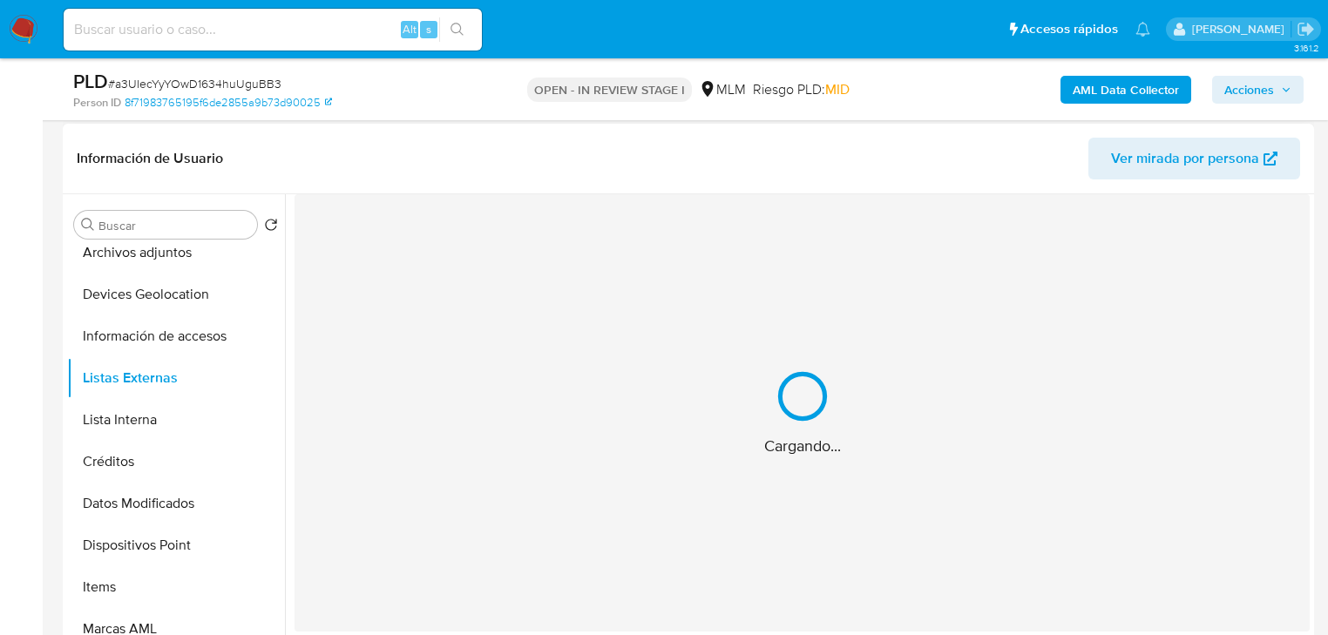
scroll to position [279, 0]
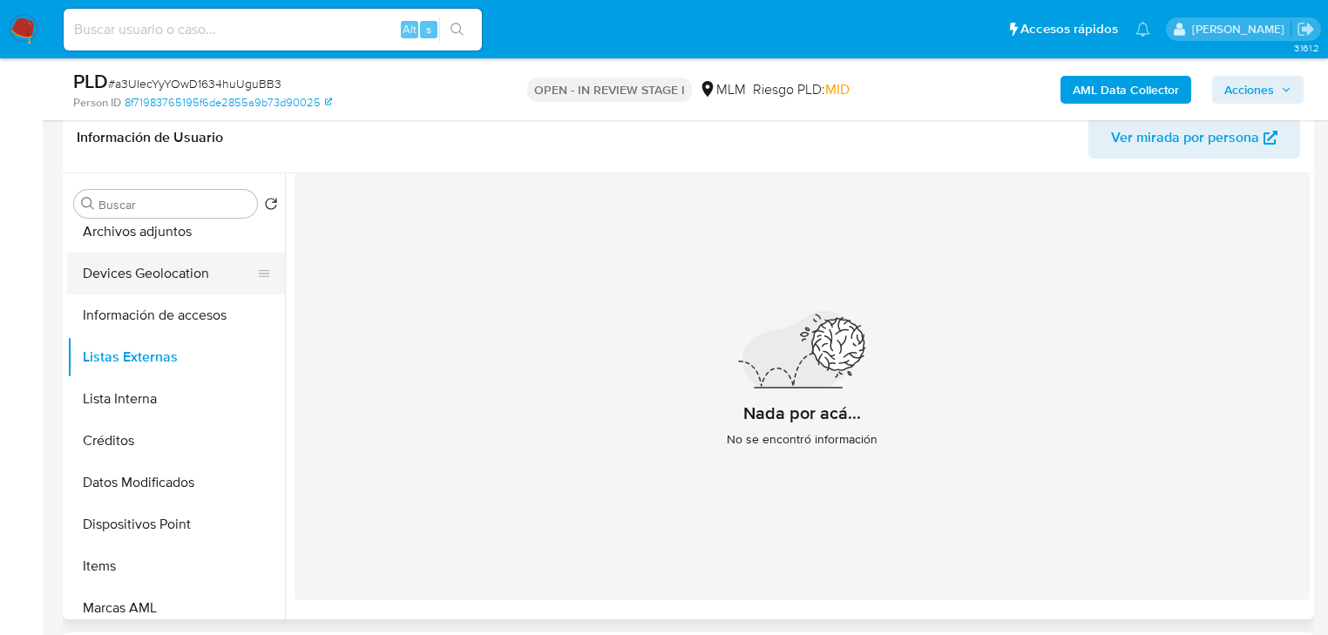
click at [179, 279] on button "Devices Geolocation" at bounding box center [169, 274] width 204 height 42
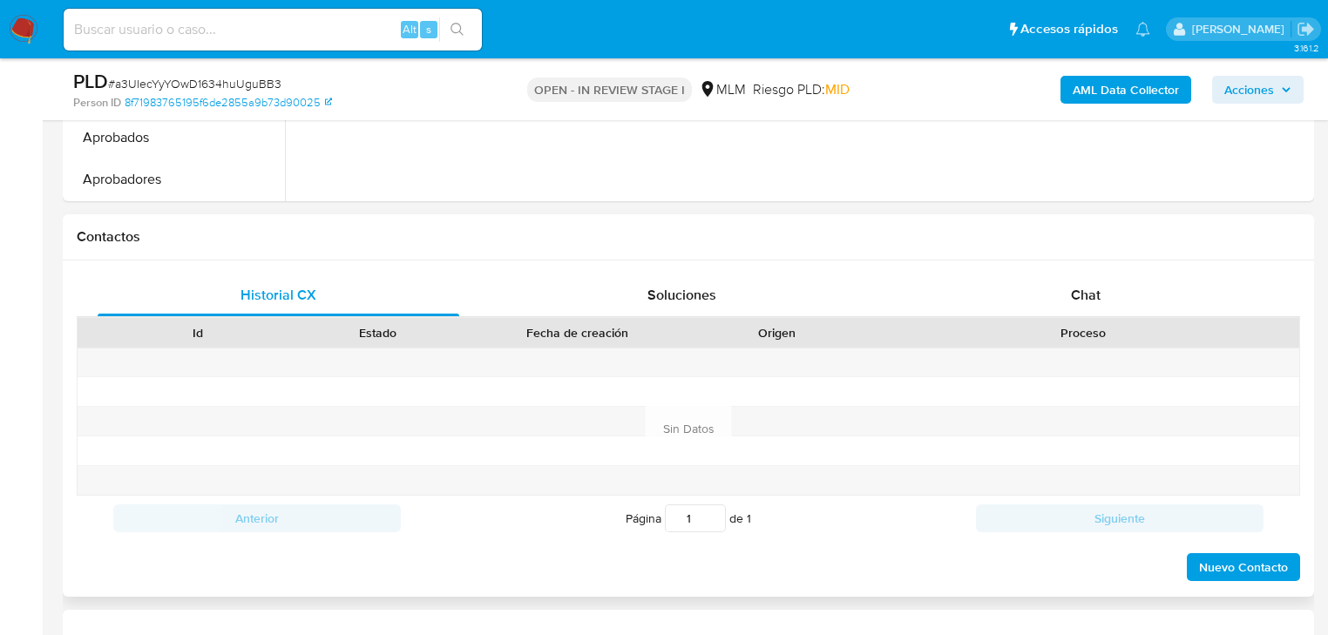
scroll to position [1046, 0]
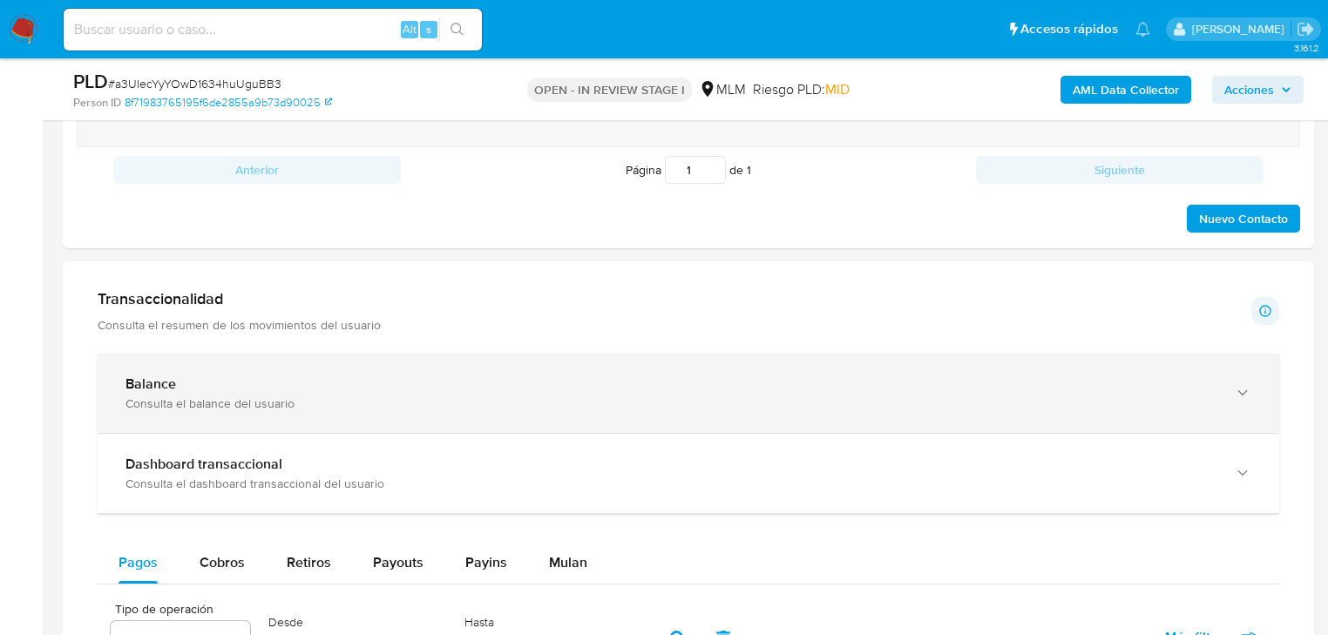
click at [194, 396] on div "Consulta el balance del usuario" at bounding box center [671, 404] width 1091 height 16
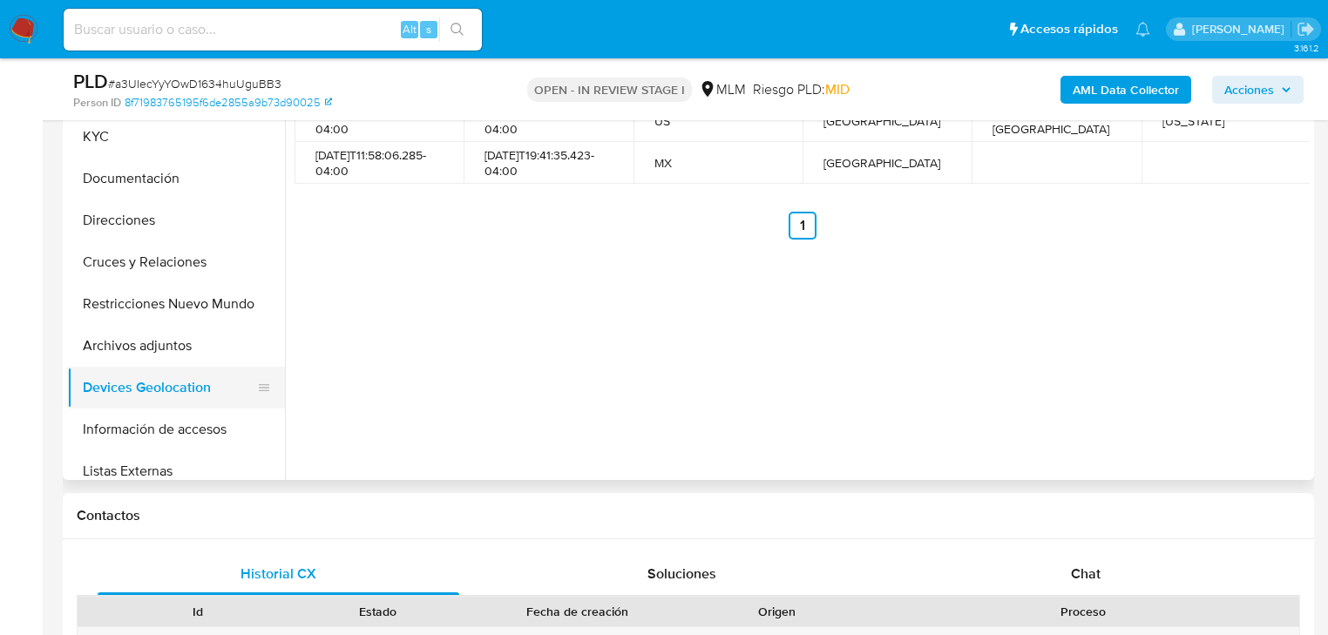
scroll to position [0, 0]
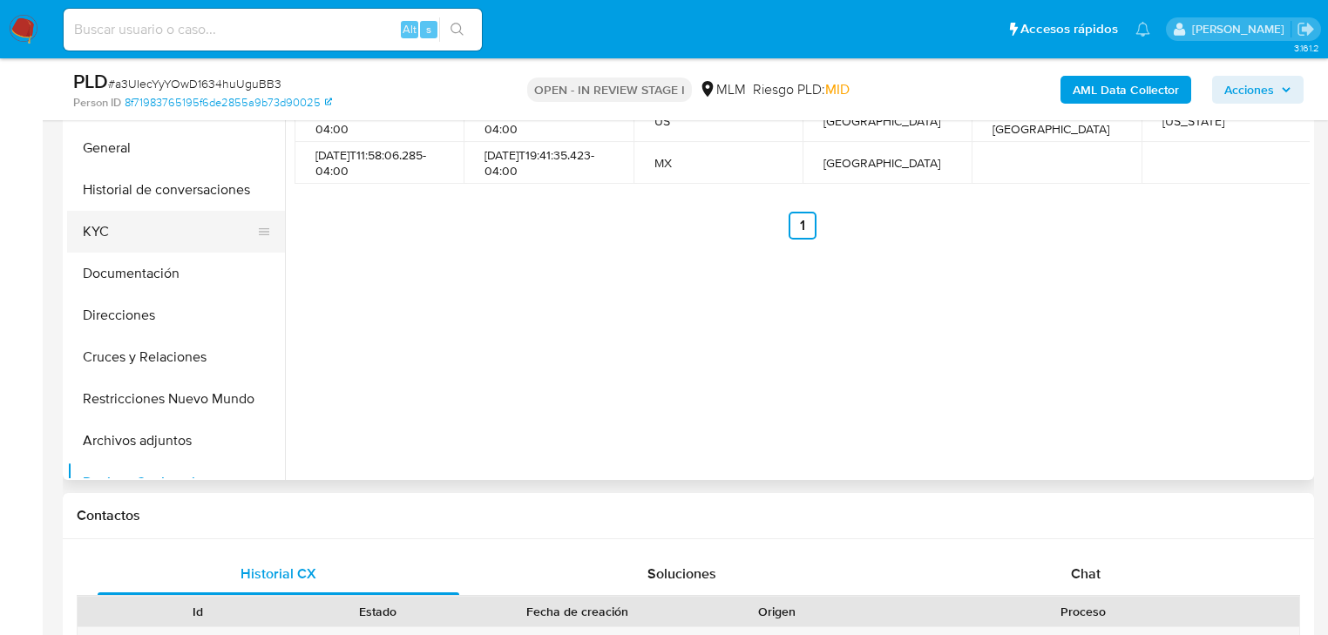
click at [98, 227] on button "KYC" at bounding box center [169, 232] width 204 height 42
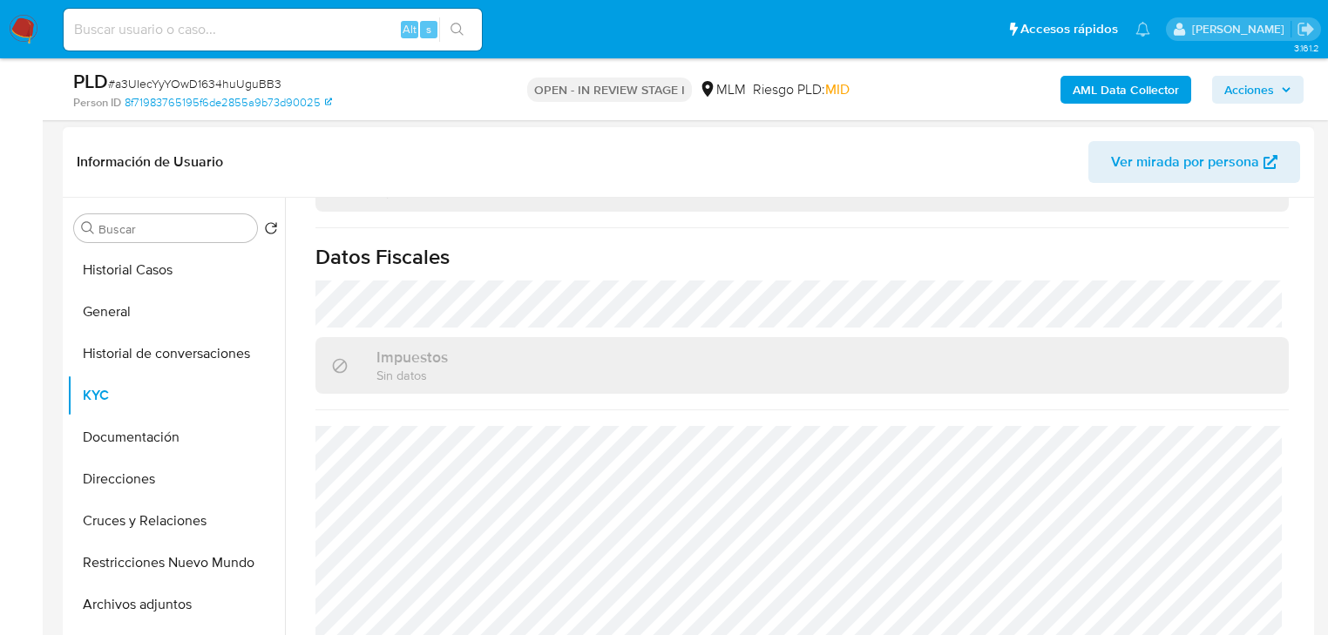
scroll to position [279, 0]
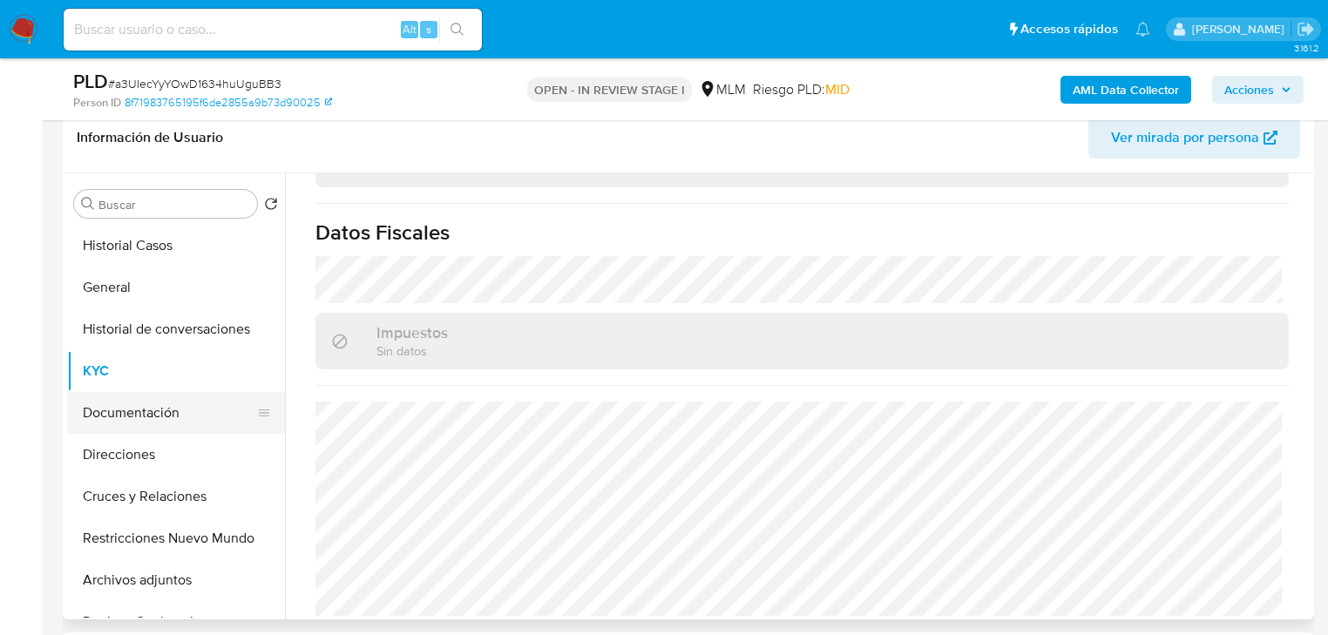
click at [160, 414] on button "Documentación" at bounding box center [169, 413] width 204 height 42
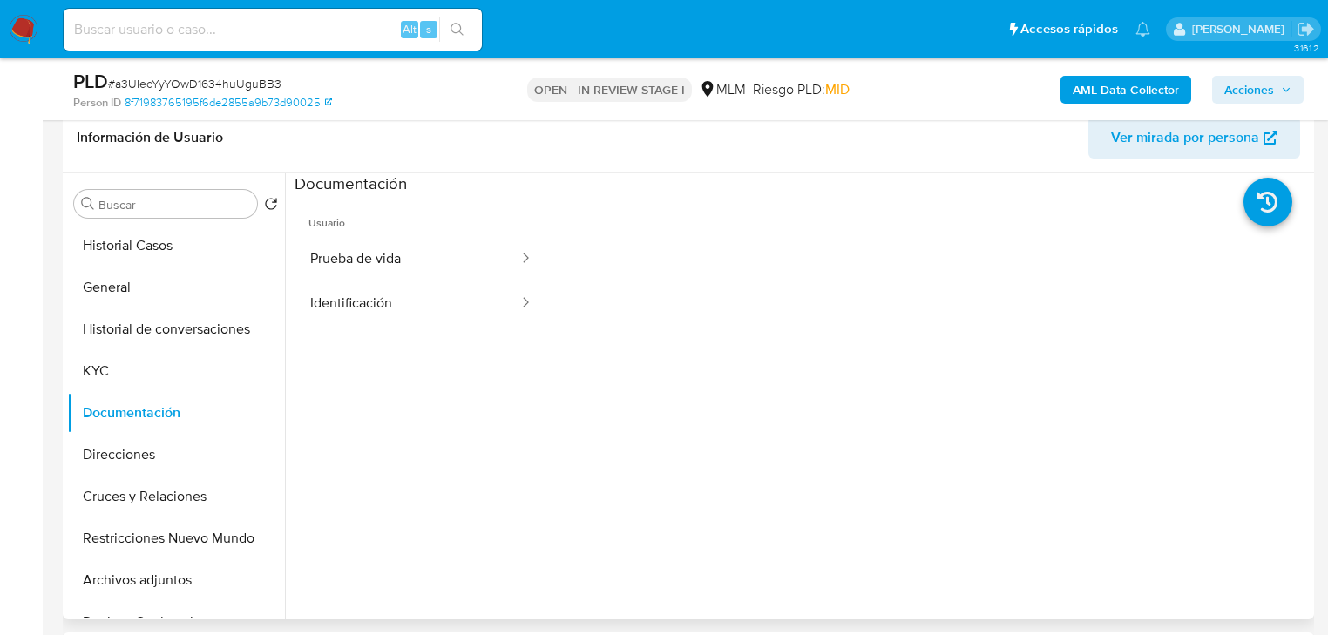
drag, startPoint x: 359, startPoint y: 261, endPoint x: 540, endPoint y: 255, distance: 181.4
click at [363, 260] on button "Prueba de vida" at bounding box center [408, 259] width 226 height 44
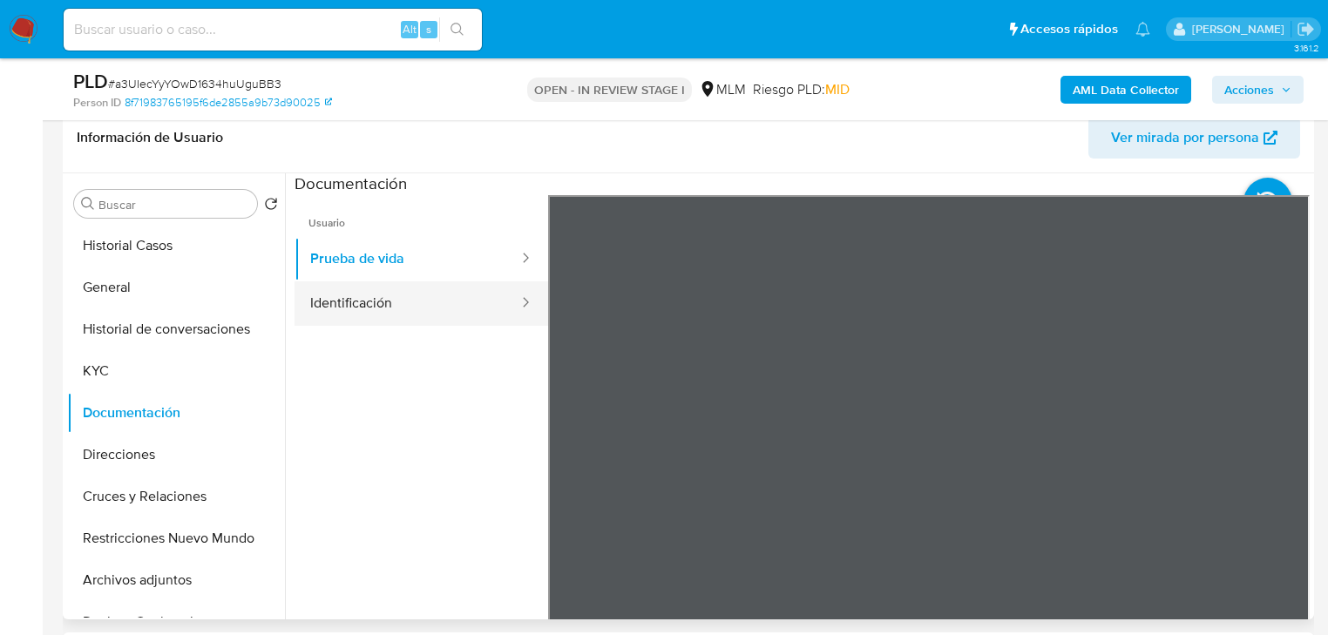
click at [373, 302] on button "Identificación" at bounding box center [408, 304] width 226 height 44
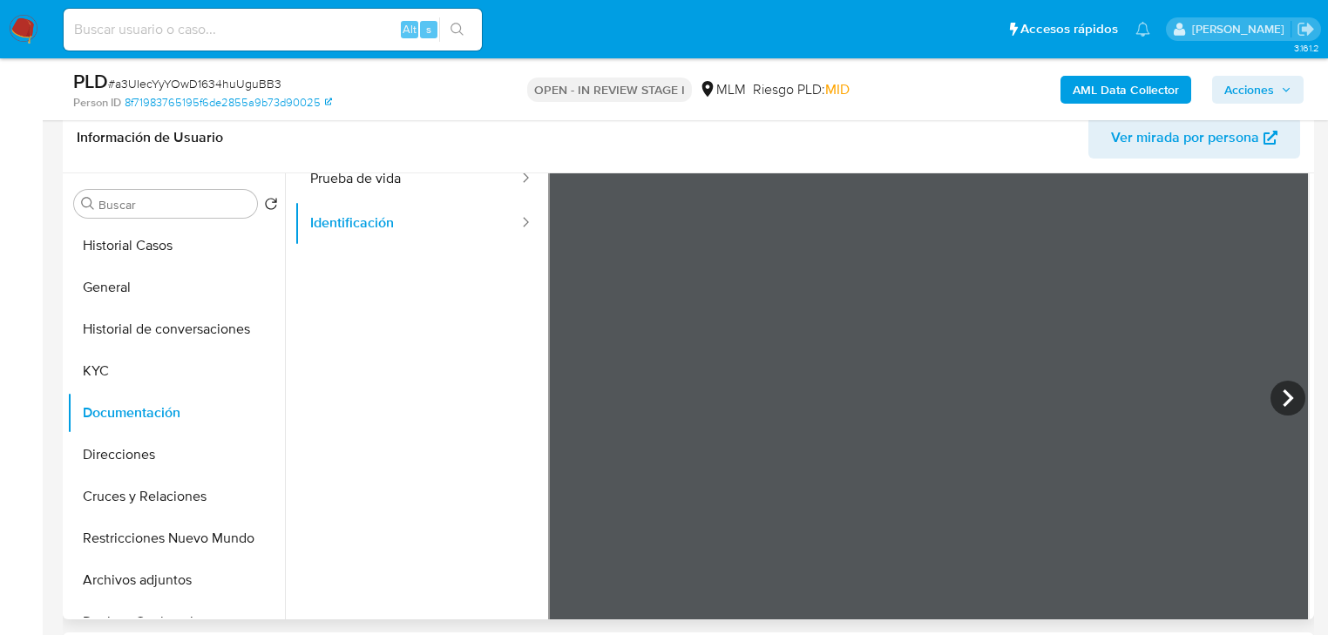
scroll to position [146, 0]
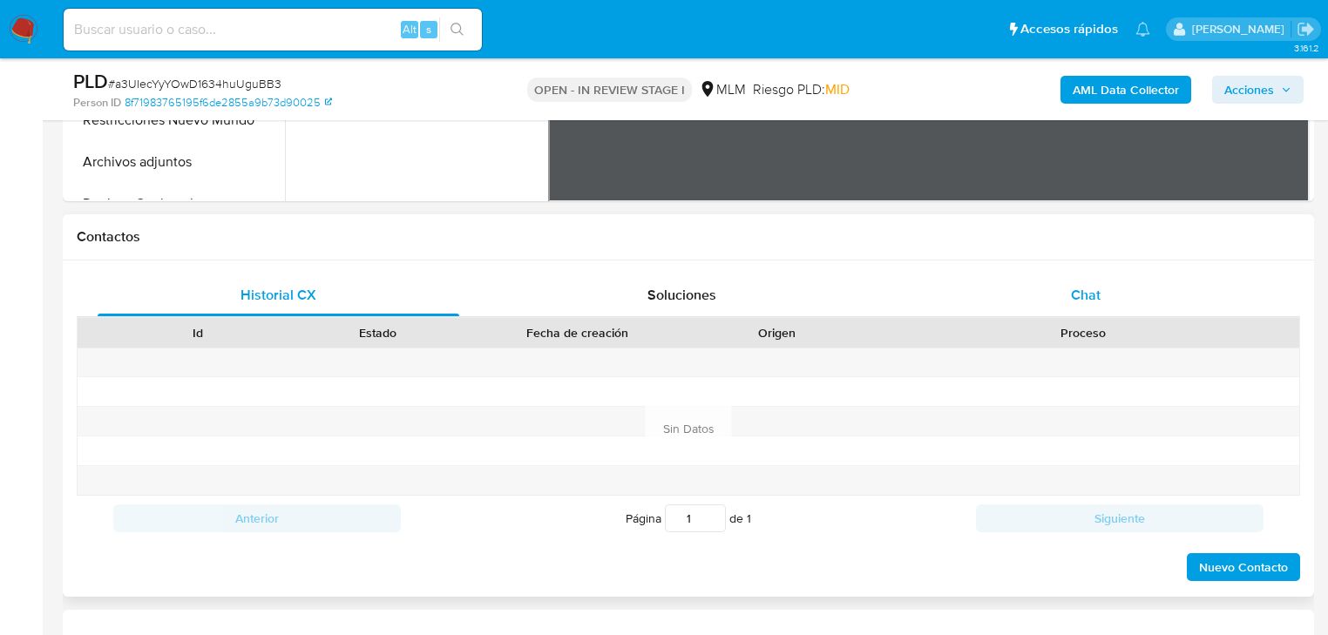
click at [1066, 285] on div "Chat" at bounding box center [1087, 296] width 362 height 42
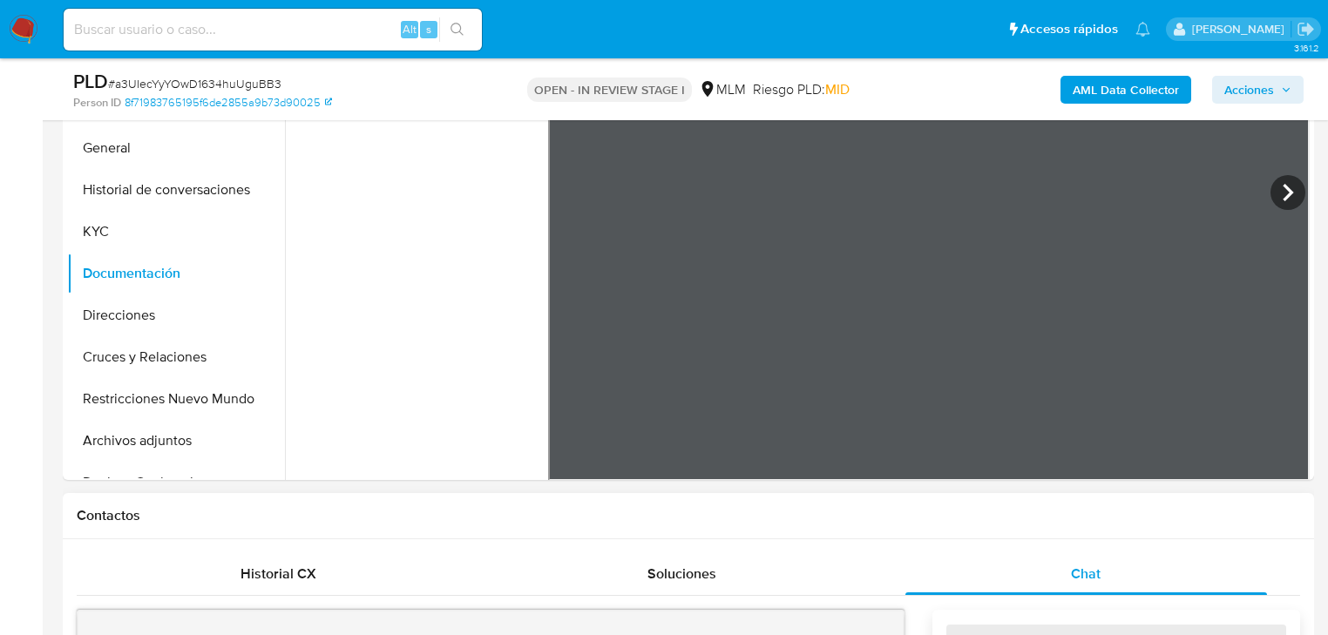
scroll to position [697, 0]
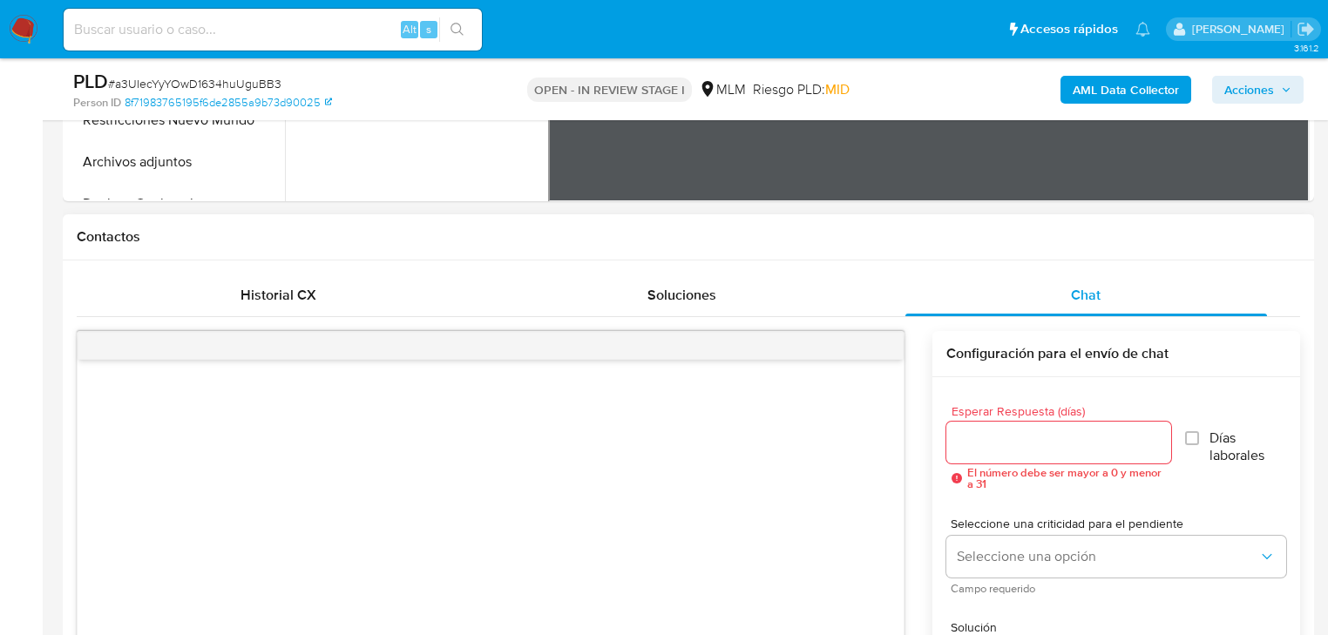
click at [1000, 453] on div at bounding box center [1059, 443] width 225 height 42
click at [1005, 443] on input "Esperar Respuesta (días)" at bounding box center [1059, 442] width 225 height 23
type input "5"
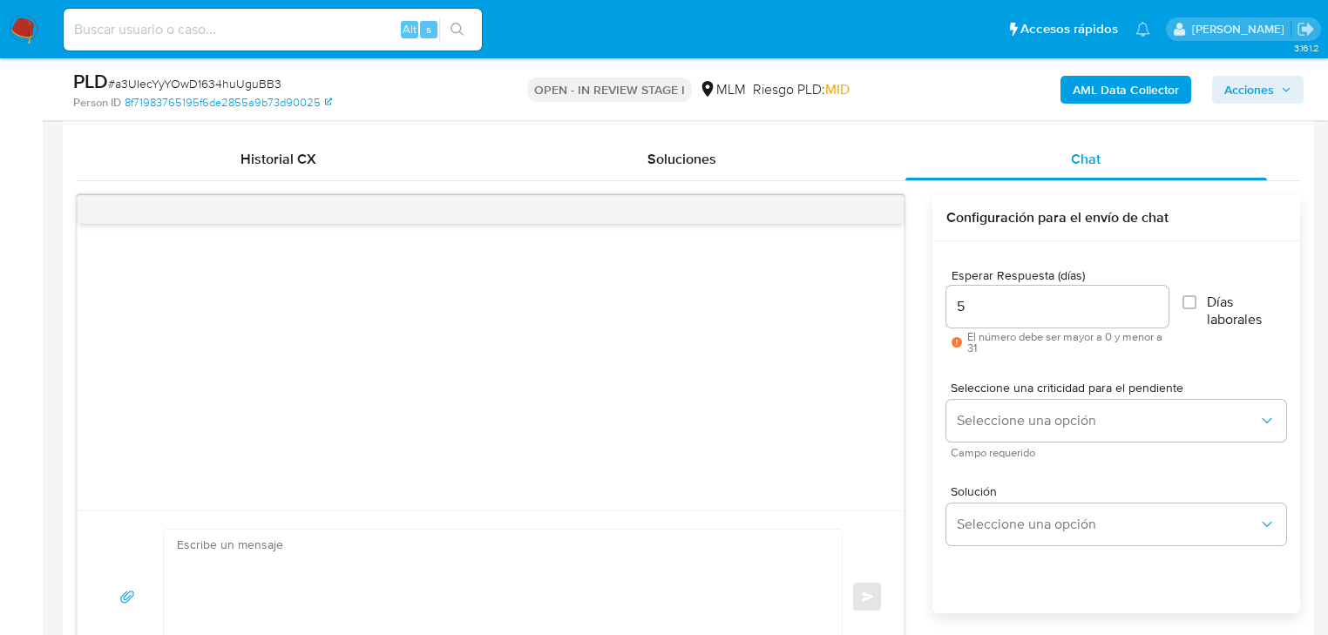
scroll to position [837, 0]
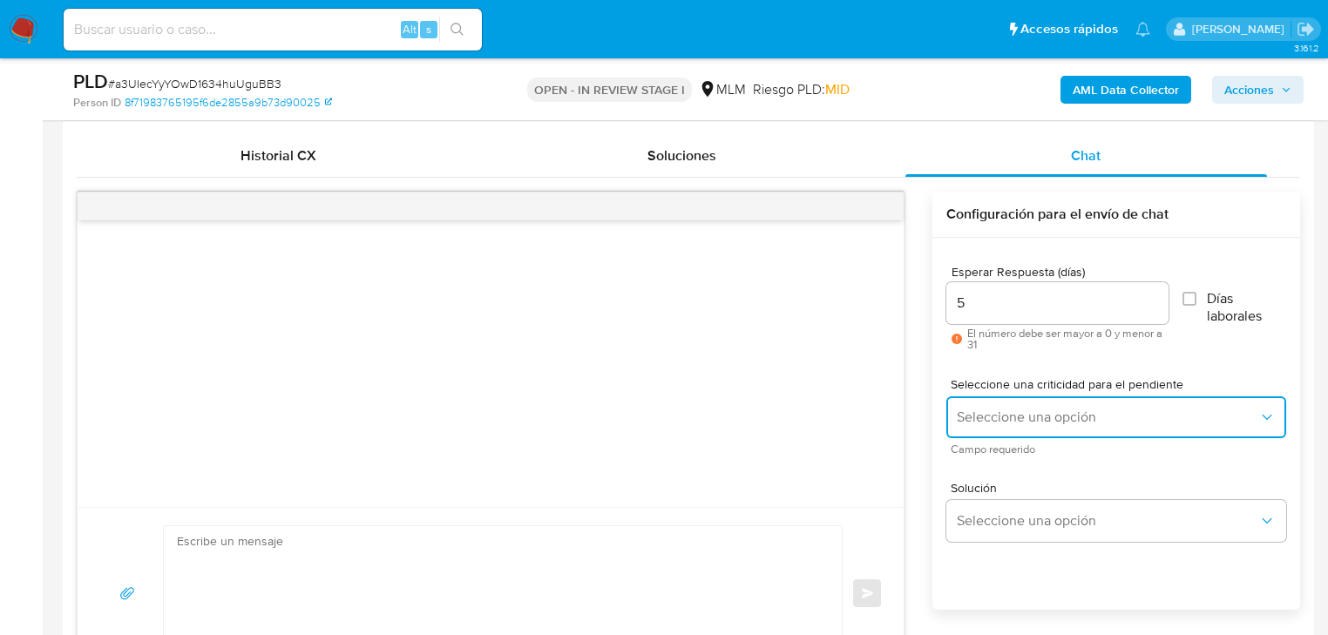
click at [989, 417] on span "Seleccione una opción" at bounding box center [1108, 417] width 302 height 17
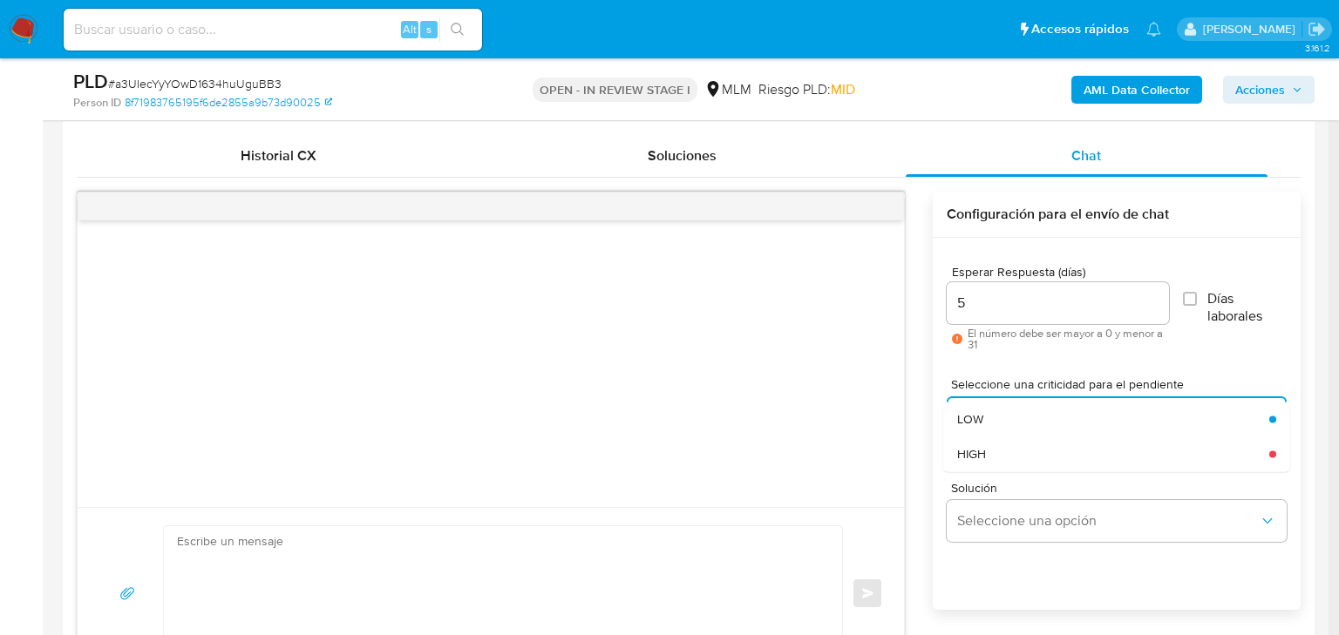
click at [986, 450] on span "HIGH" at bounding box center [971, 454] width 29 height 16
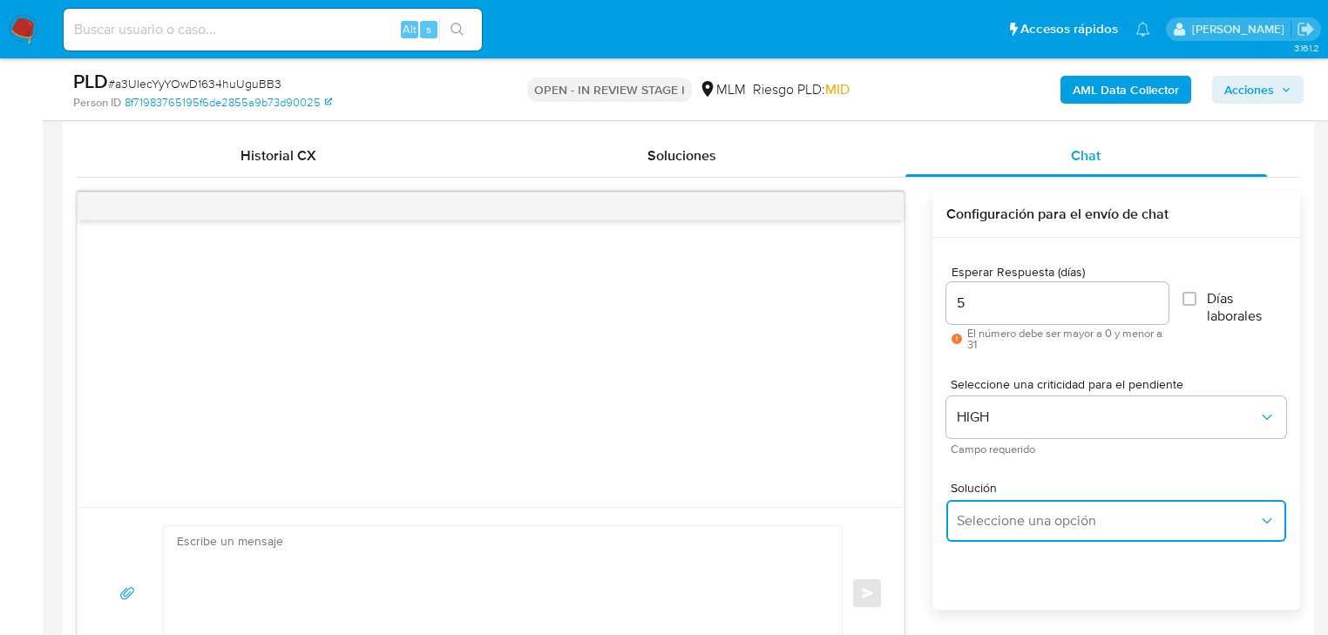
drag, startPoint x: 1022, startPoint y: 519, endPoint x: 1060, endPoint y: 502, distance: 41.3
click at [1023, 519] on span "Seleccione una opción" at bounding box center [1108, 521] width 302 height 17
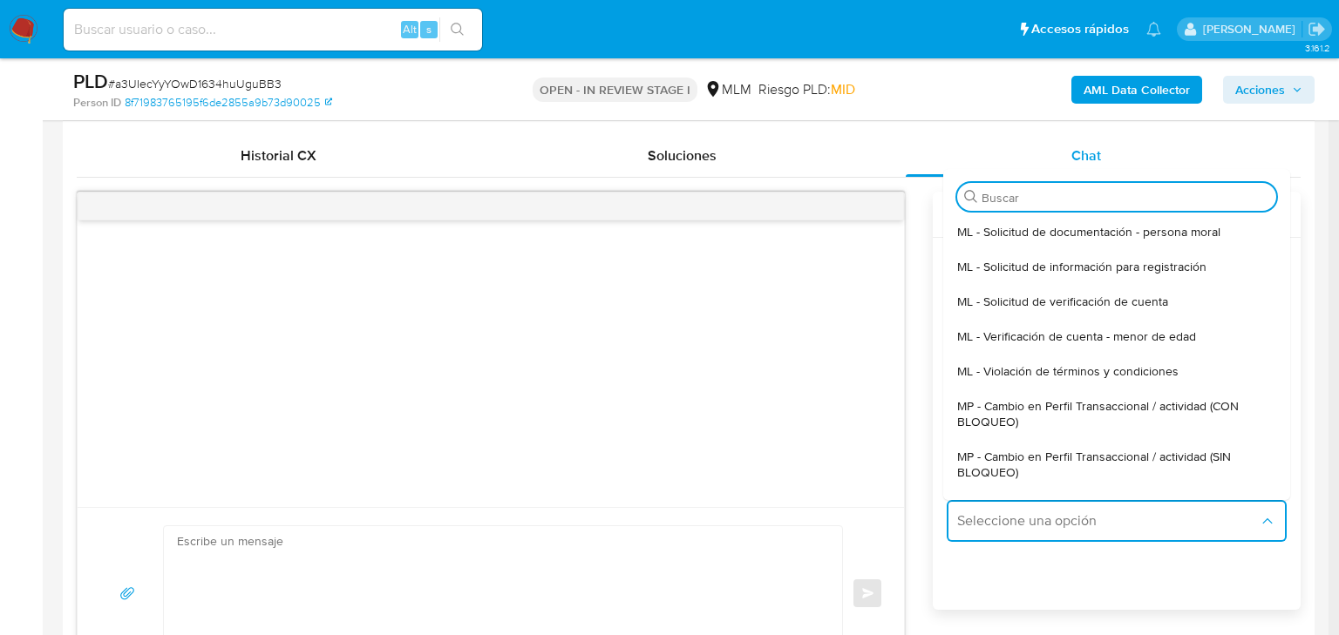
click at [1132, 452] on span "MP - Cambio en Perfil Transaccional / actividad (SIN BLOQUEO)" at bounding box center [1111, 464] width 309 height 31
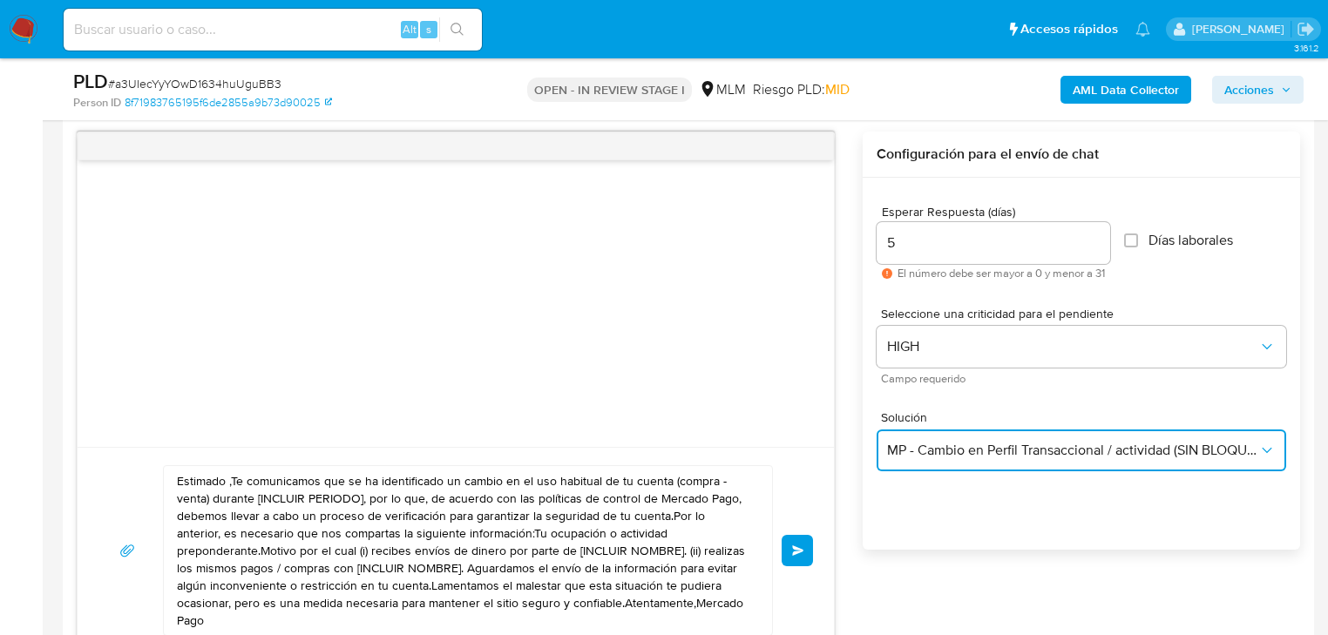
scroll to position [976, 0]
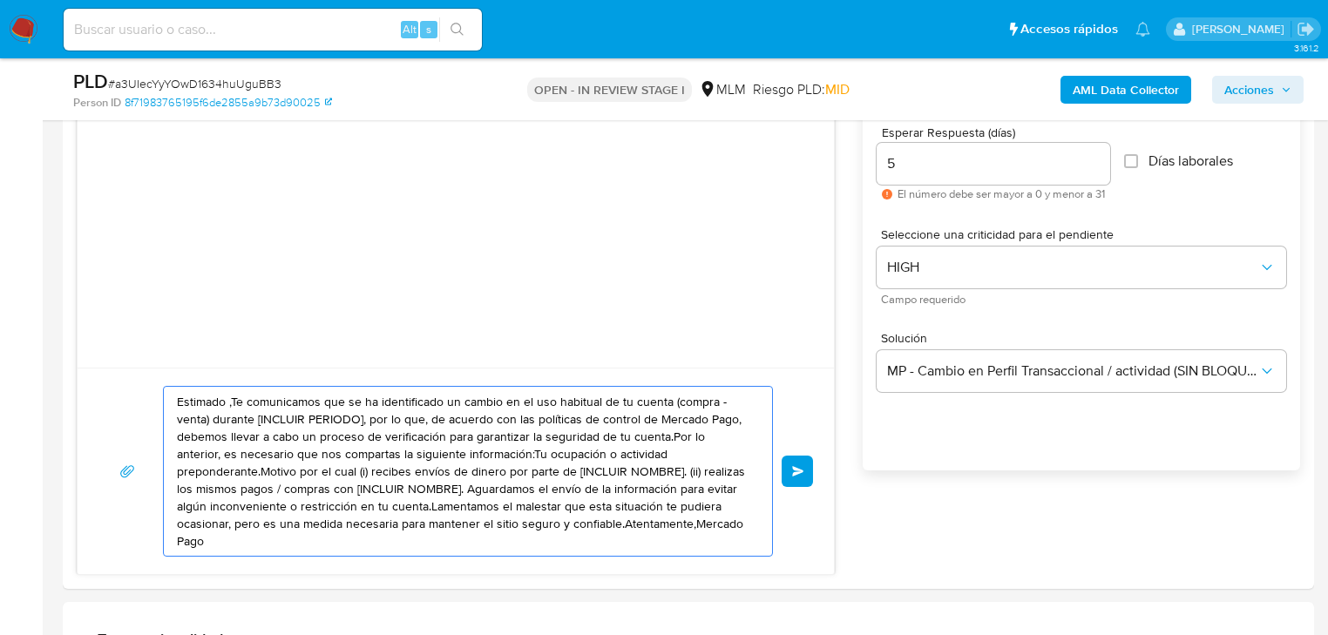
drag, startPoint x: 652, startPoint y: 526, endPoint x: 57, endPoint y: 334, distance: 625.7
paste textarea "a Abel se ha identificado un cambio en el uso habitual de tu cuenta para garant…"
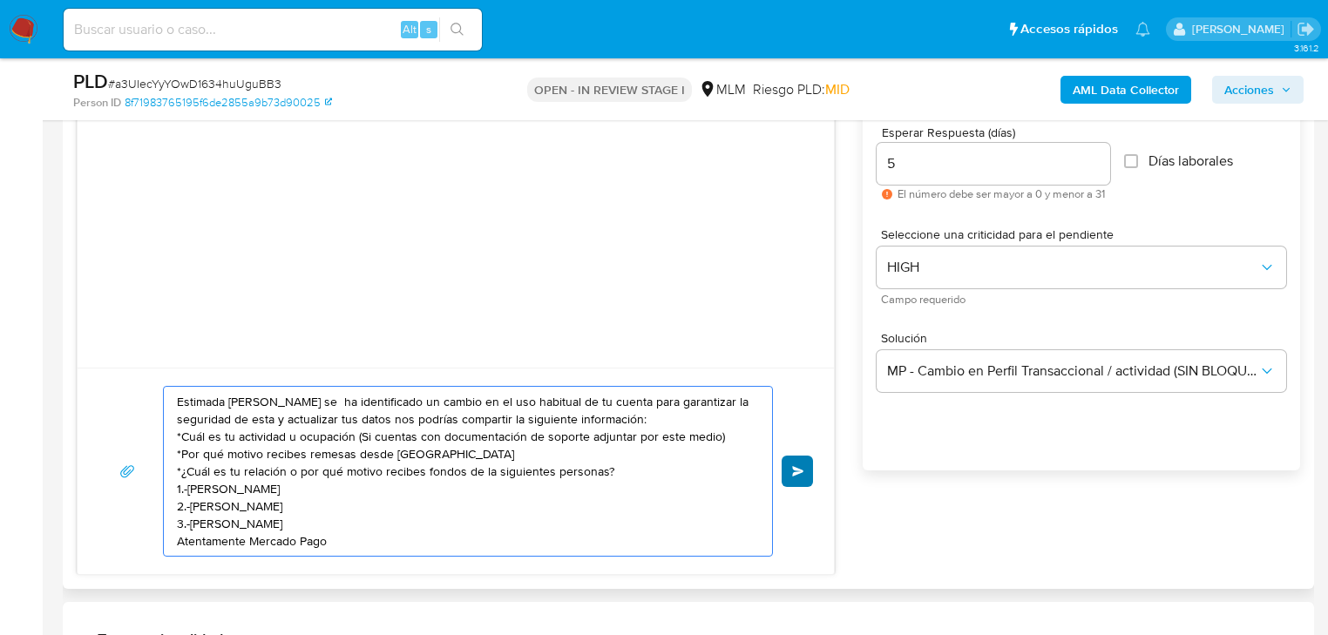
type textarea "Estimada Abel se ha identificado un cambio en el uso habitual de tu cuenta para…"
click at [792, 466] on span "Enviar" at bounding box center [798, 471] width 12 height 10
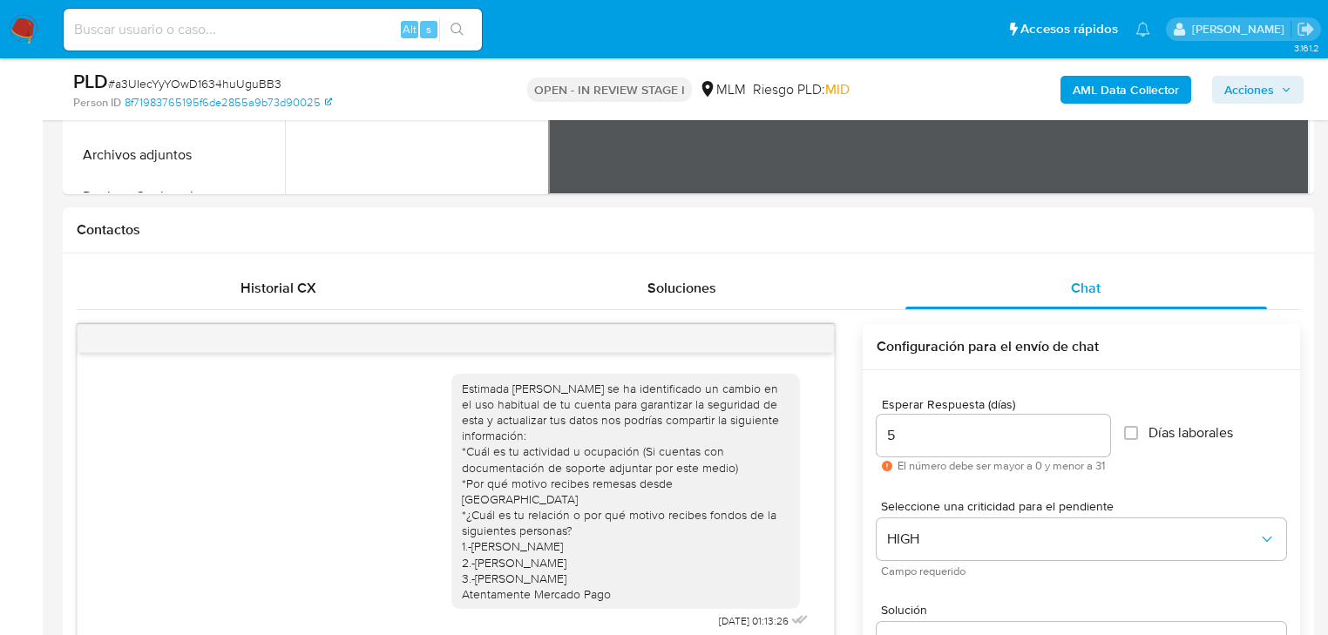
scroll to position [697, 0]
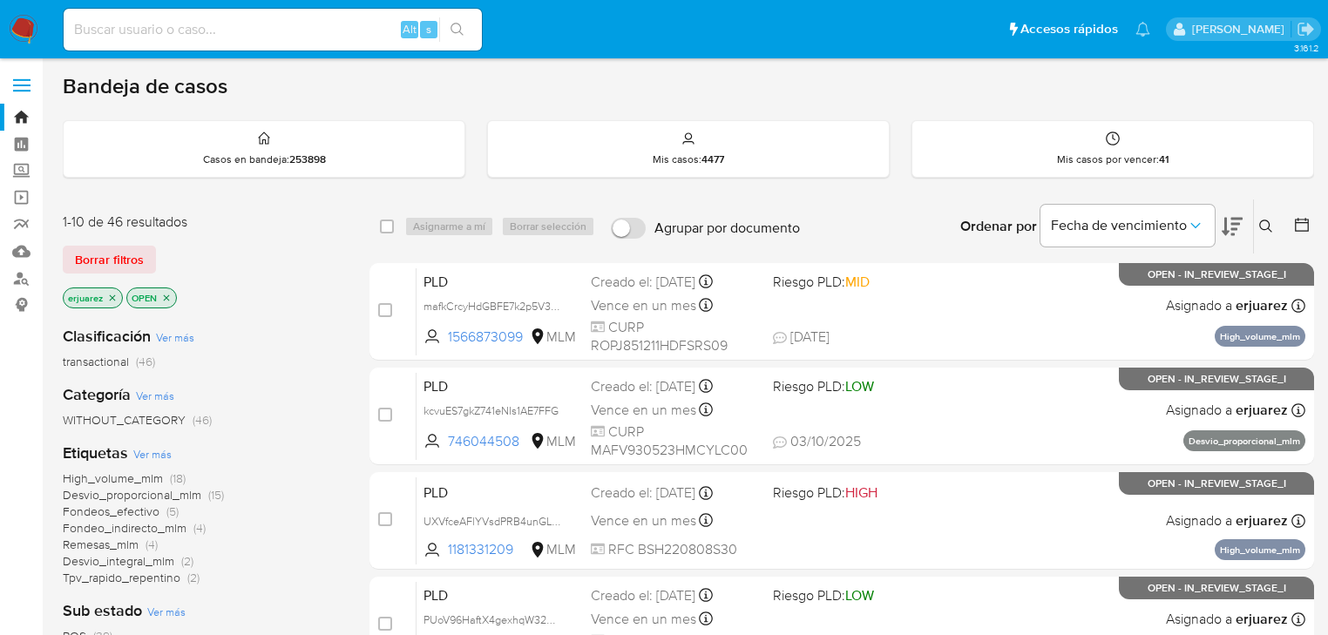
click at [132, 31] on input at bounding box center [273, 29] width 418 height 23
paste input "137537379,"
type input "137537379"
click at [461, 25] on icon "search-icon" at bounding box center [458, 30] width 14 height 14
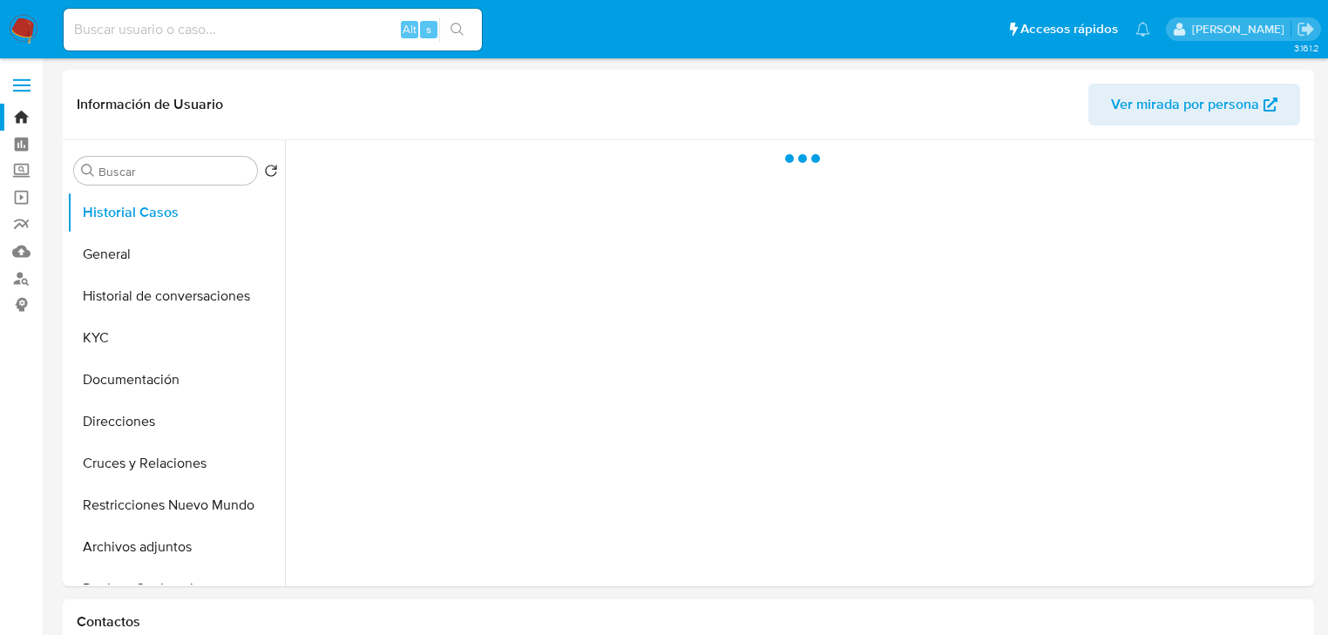
select select "10"
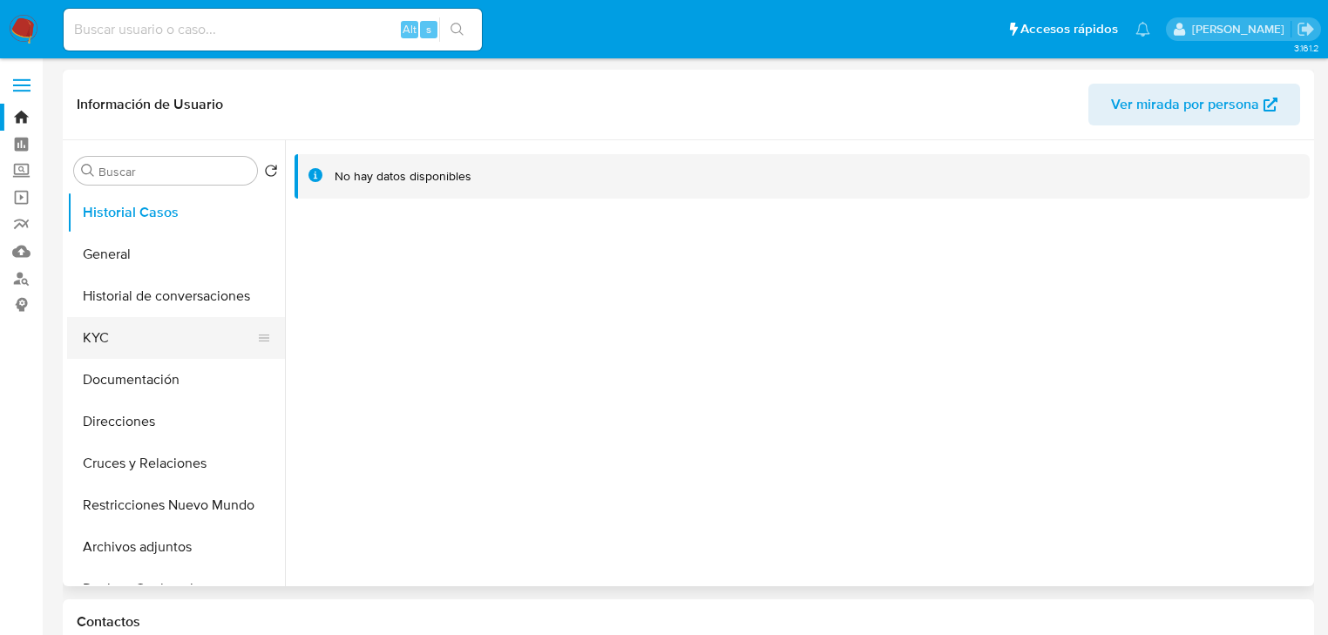
click at [127, 328] on button "KYC" at bounding box center [169, 338] width 204 height 42
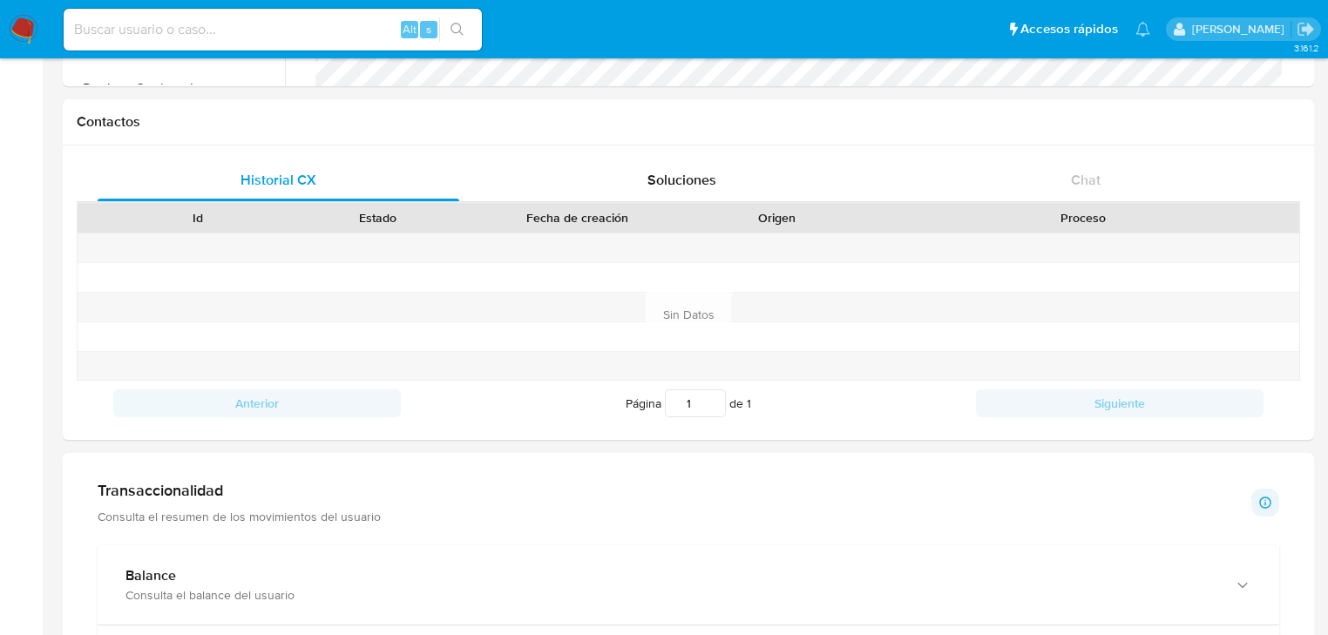
scroll to position [976, 0]
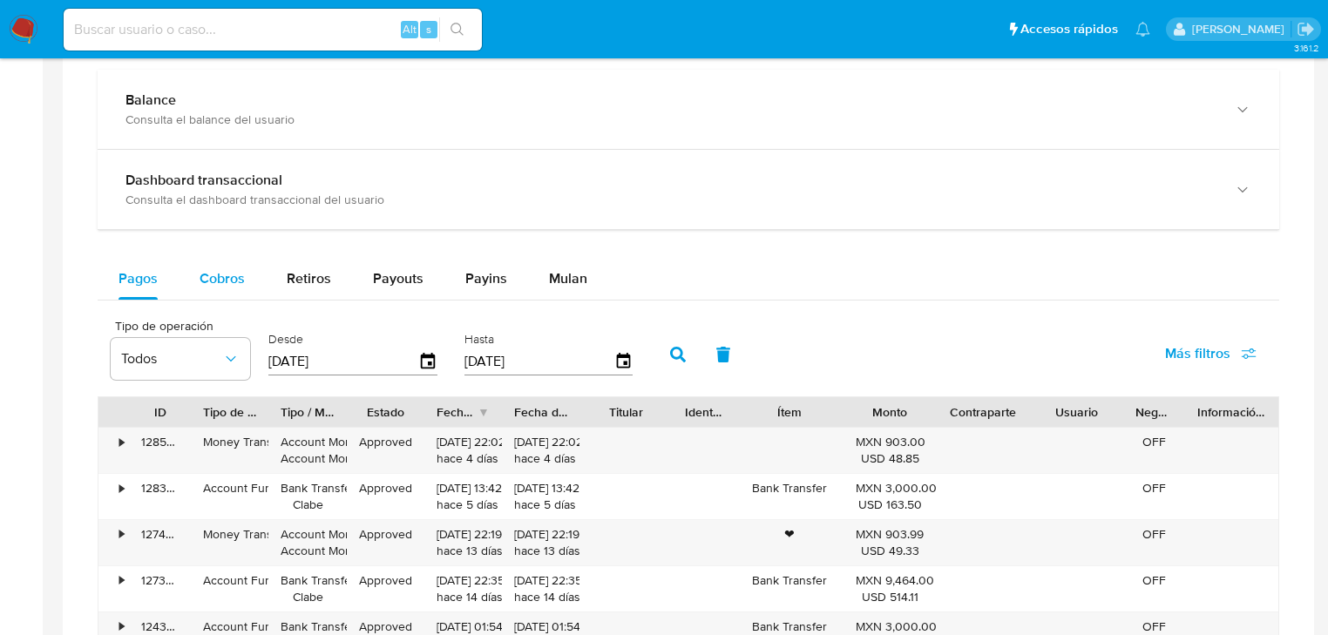
click at [234, 282] on span "Cobros" at bounding box center [222, 278] width 45 height 20
select select "10"
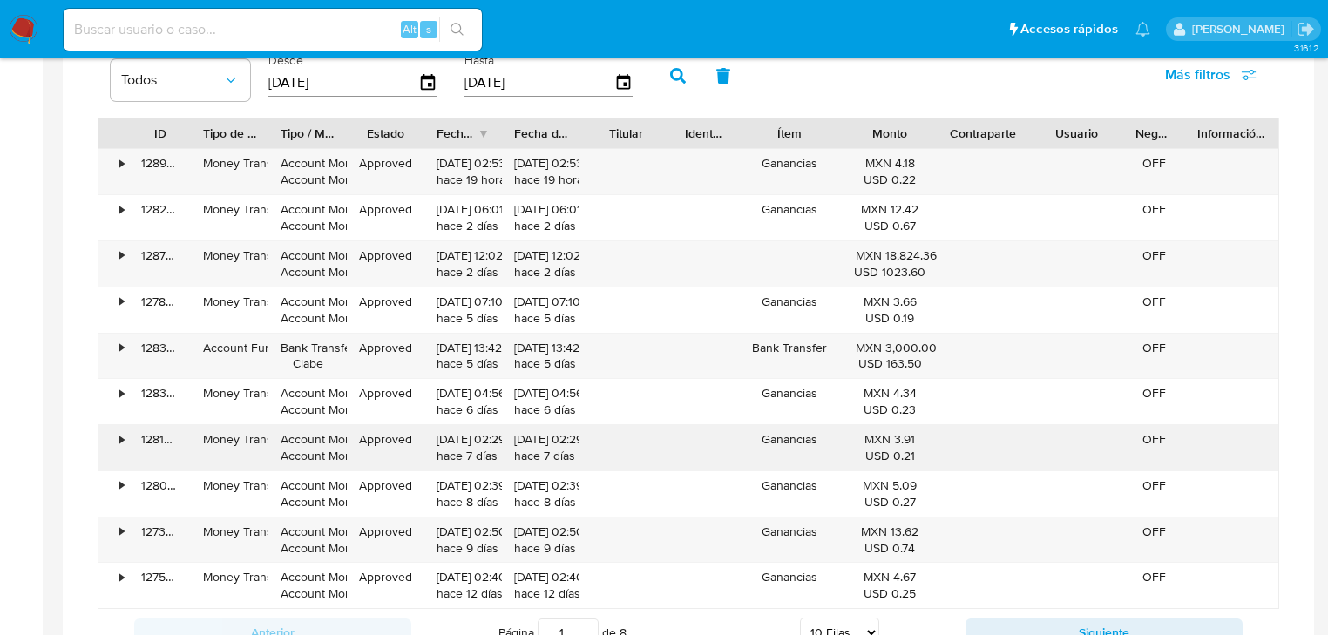
scroll to position [1395, 0]
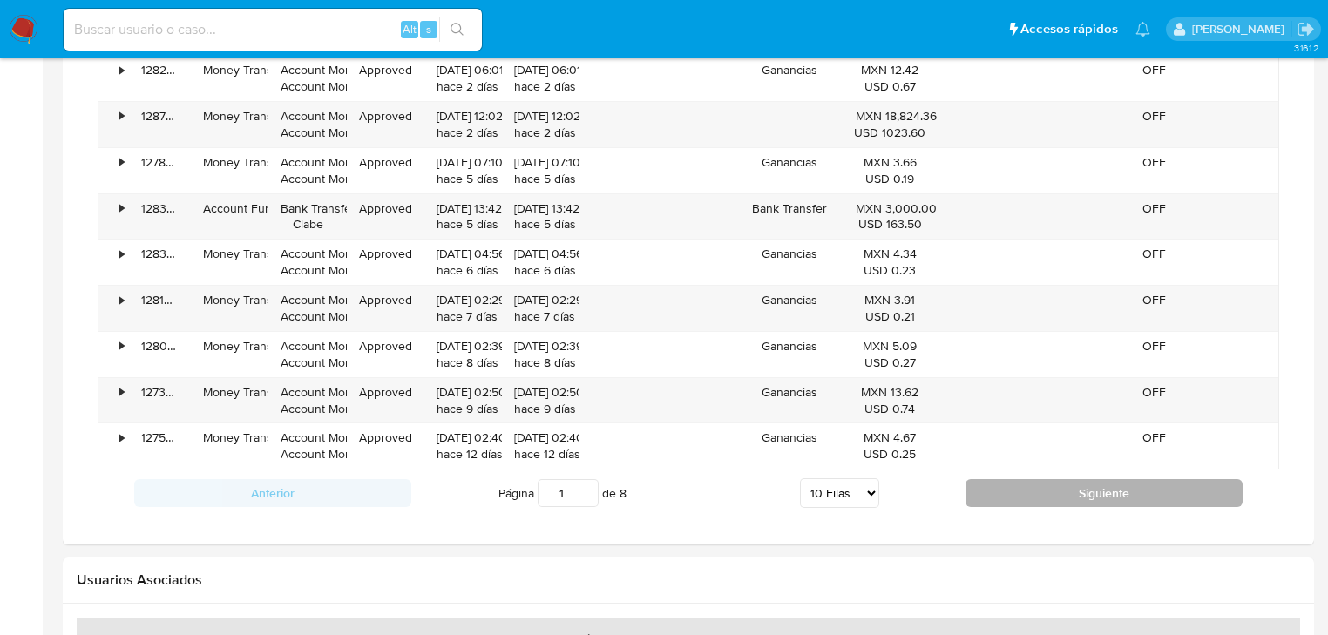
click at [1122, 486] on button "Siguiente" at bounding box center [1104, 493] width 277 height 28
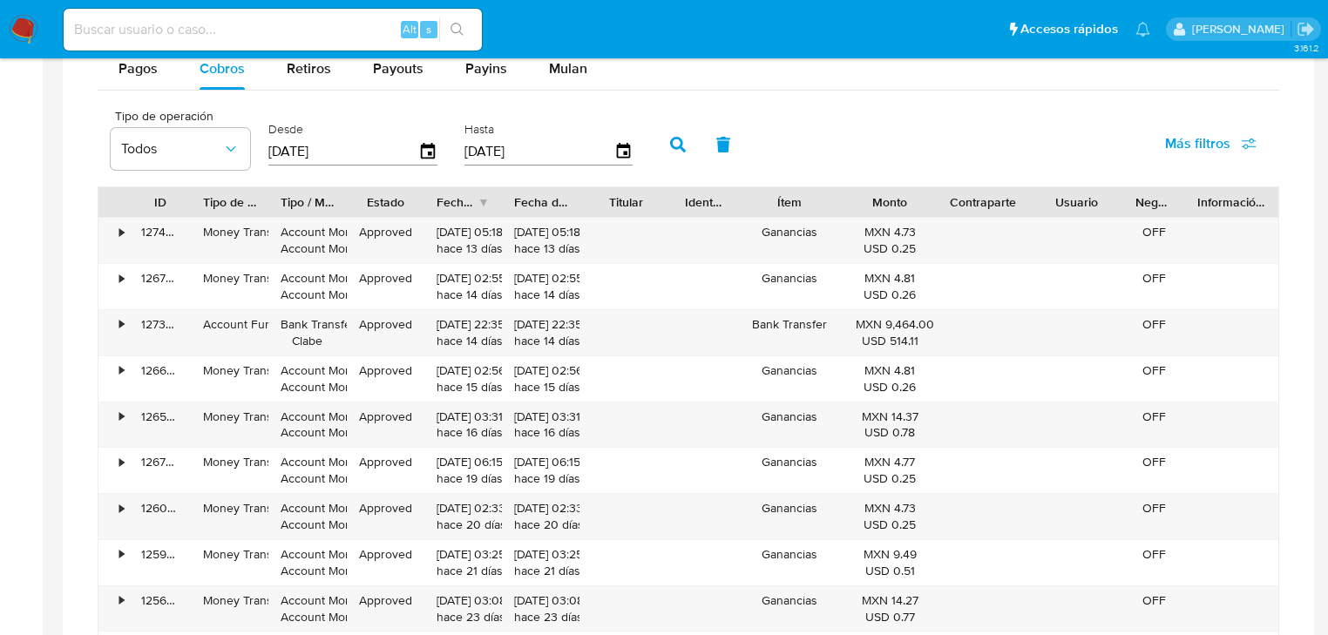
scroll to position [1185, 0]
click at [456, 201] on div "Fecha de creación" at bounding box center [457, 202] width 41 height 17
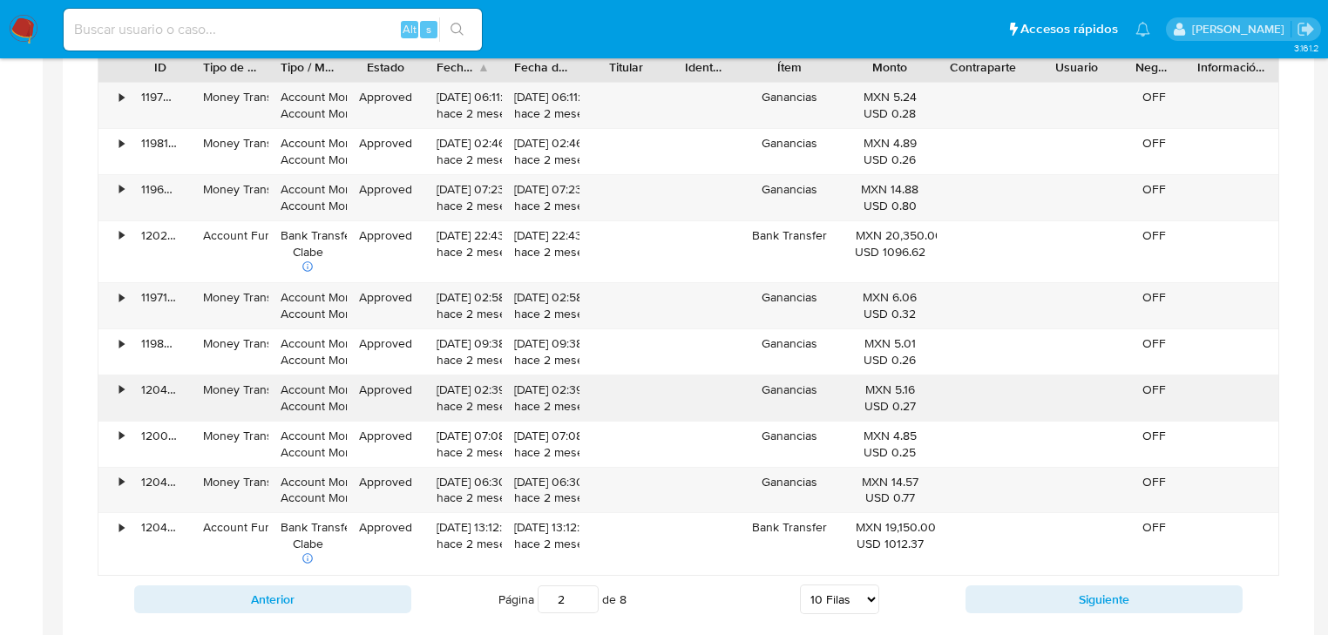
scroll to position [1325, 0]
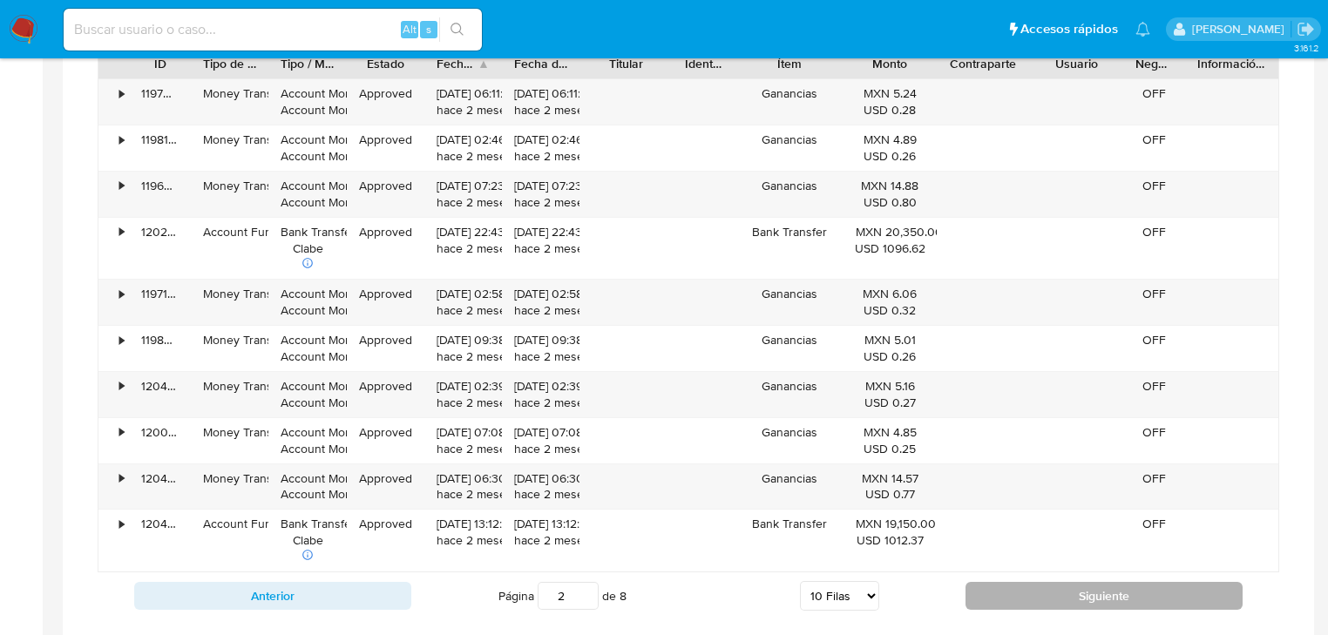
click at [1030, 597] on button "Siguiente" at bounding box center [1104, 596] width 277 height 28
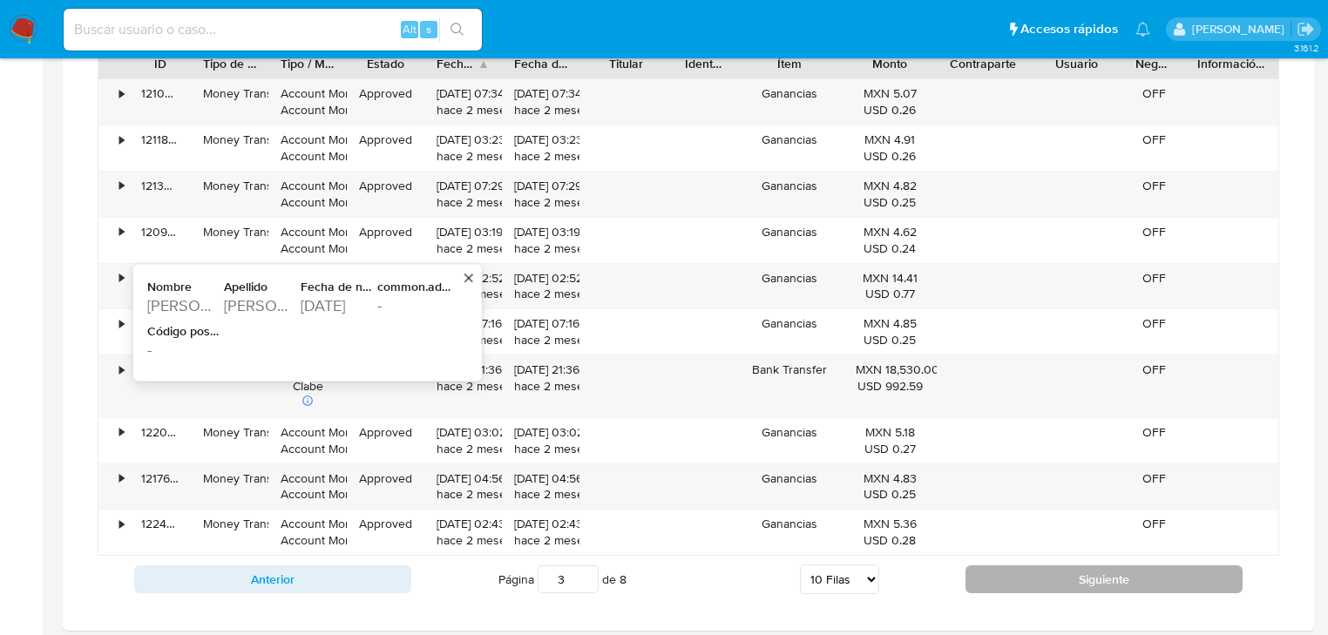
click at [1010, 579] on button "Siguiente" at bounding box center [1104, 580] width 277 height 28
type input "4"
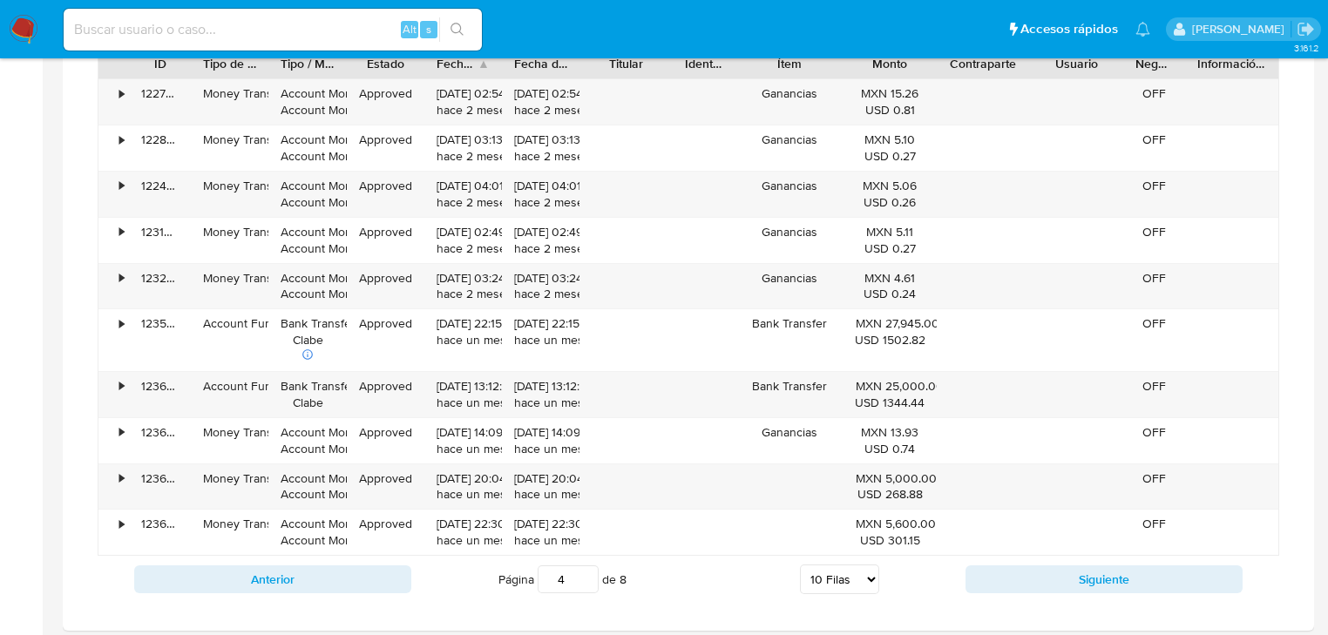
drag, startPoint x: 157, startPoint y: 42, endPoint x: 147, endPoint y: 41, distance: 9.6
click at [151, 43] on div "Alt s" at bounding box center [273, 30] width 418 height 42
drag, startPoint x: 143, startPoint y: 35, endPoint x: 477, endPoint y: 25, distance: 334.0
click at [143, 35] on input at bounding box center [273, 29] width 418 height 23
paste input "73356209"
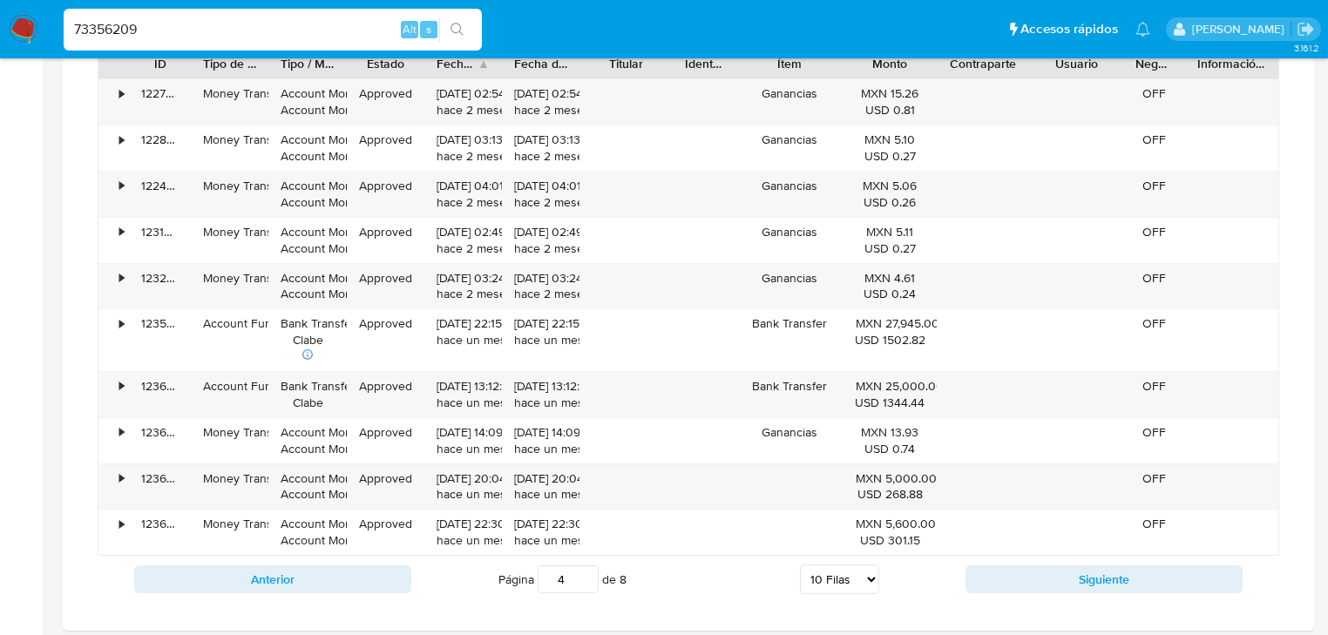
type input "73356209"
click at [453, 26] on icon "search-icon" at bounding box center [458, 30] width 14 height 14
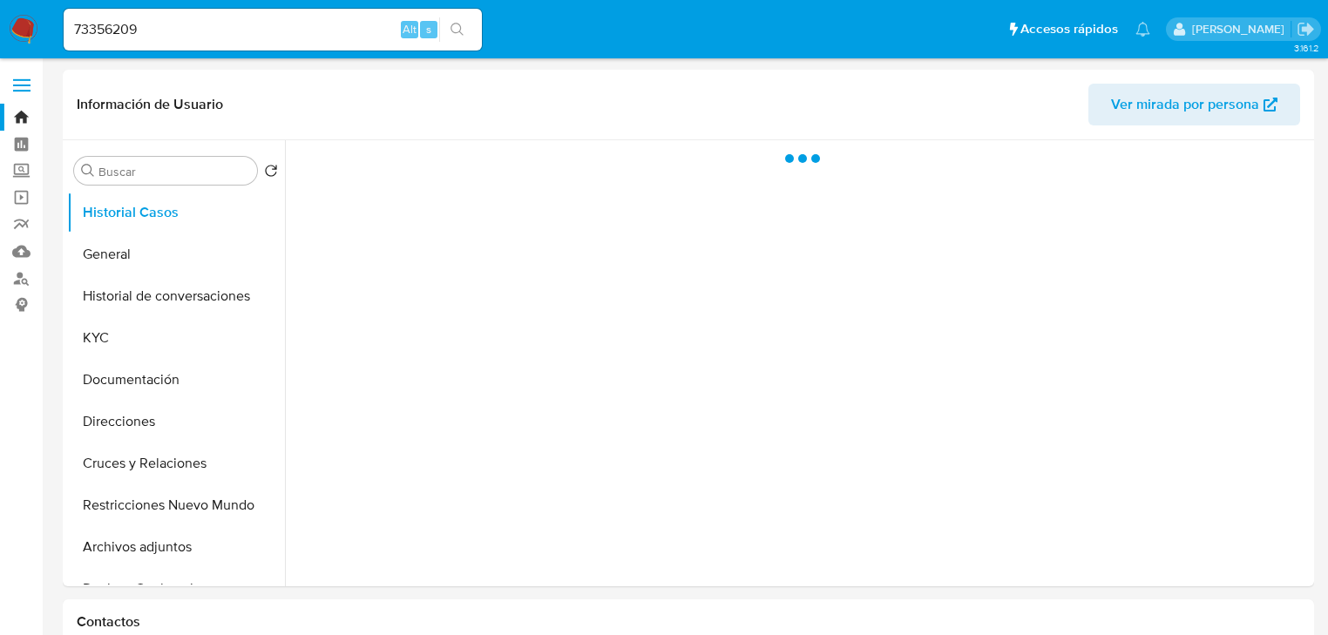
select select "10"
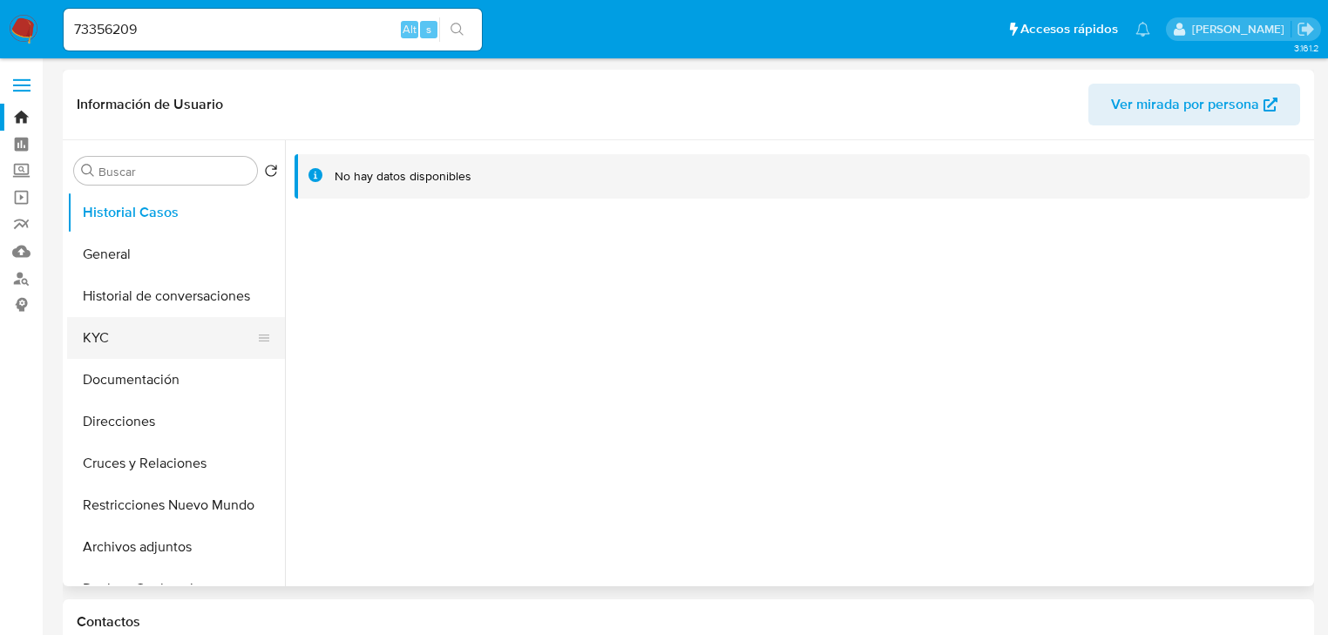
click at [130, 341] on button "KYC" at bounding box center [169, 338] width 204 height 42
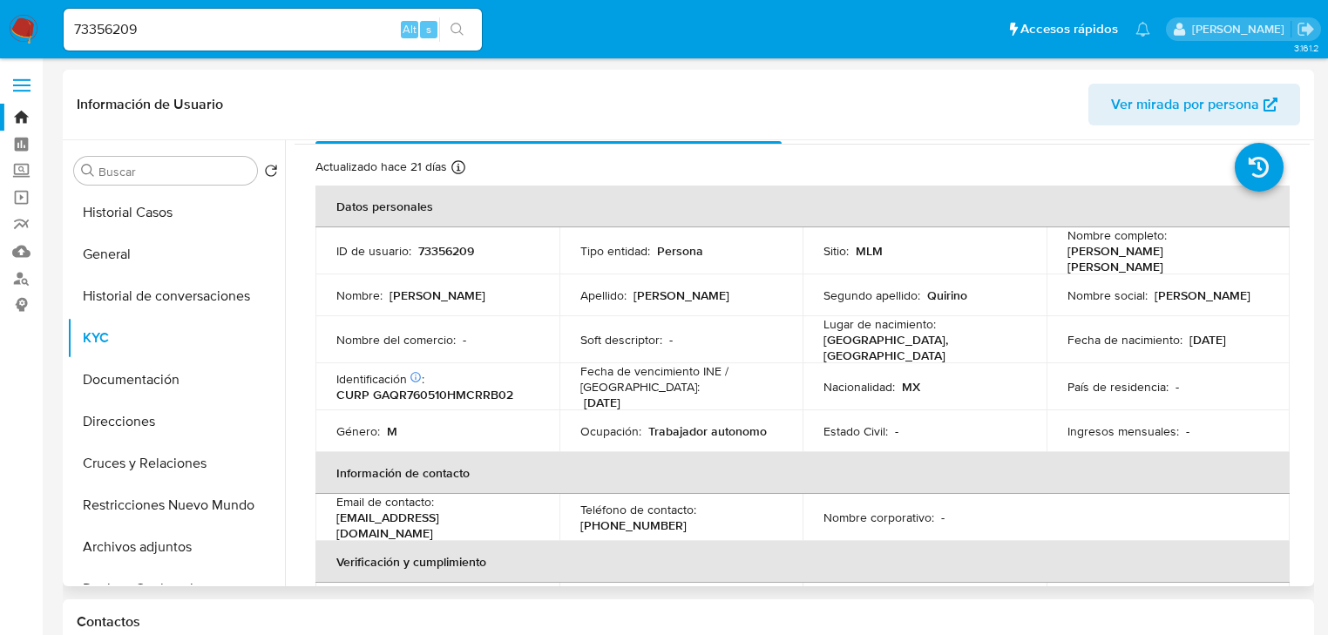
scroll to position [37, 0]
drag, startPoint x: 213, startPoint y: 35, endPoint x: 98, endPoint y: 35, distance: 115.1
click at [23, 35] on nav "Pausado Ver notificaciones 73356209 Alt s Accesos rápidos Presiona las siguient…" at bounding box center [664, 29] width 1328 height 58
paste input "1121650562"
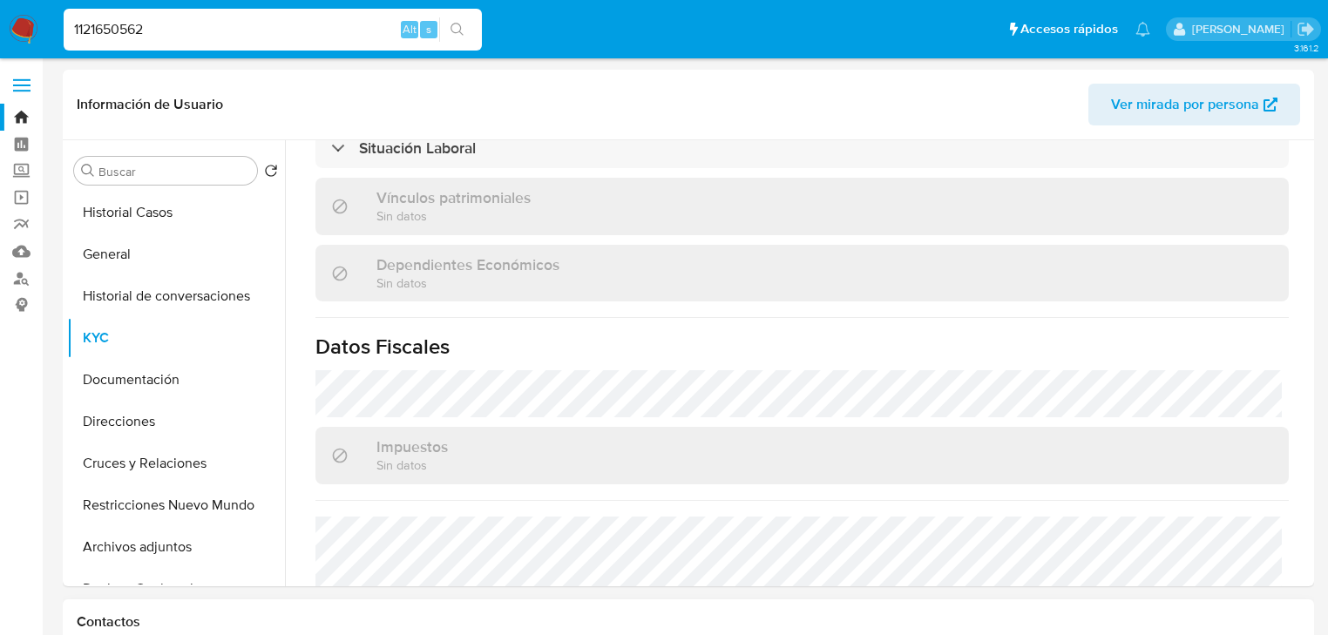
scroll to position [1014, 0]
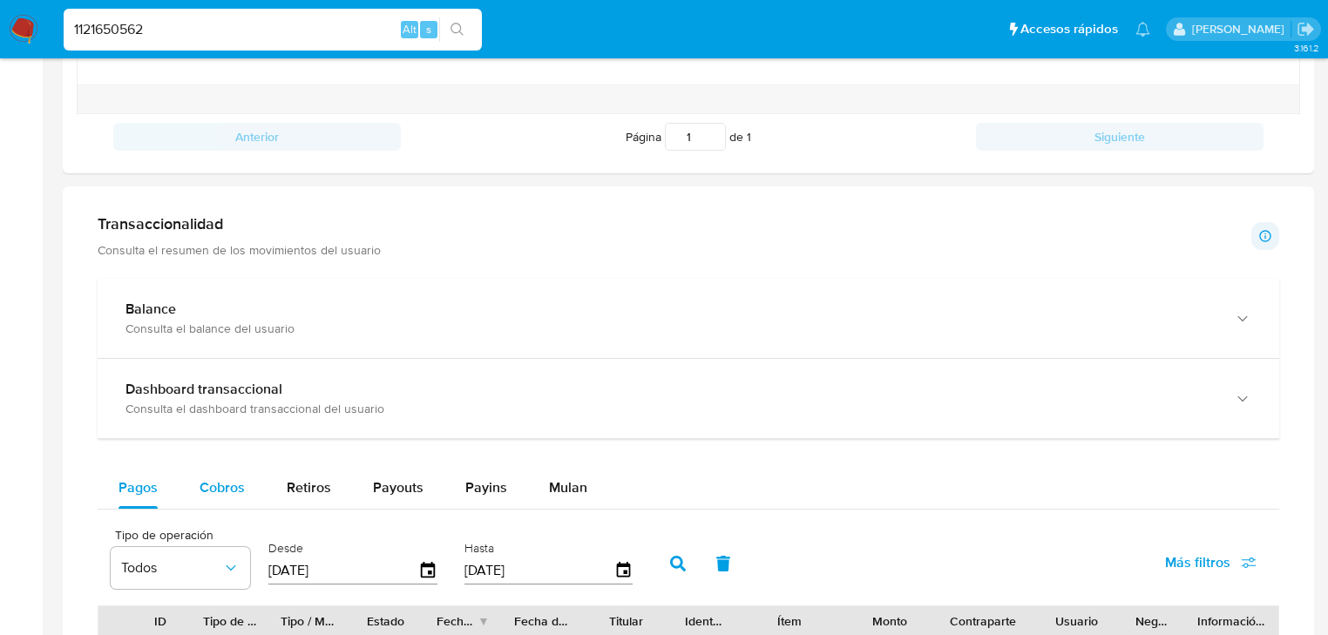
type input "1121650562"
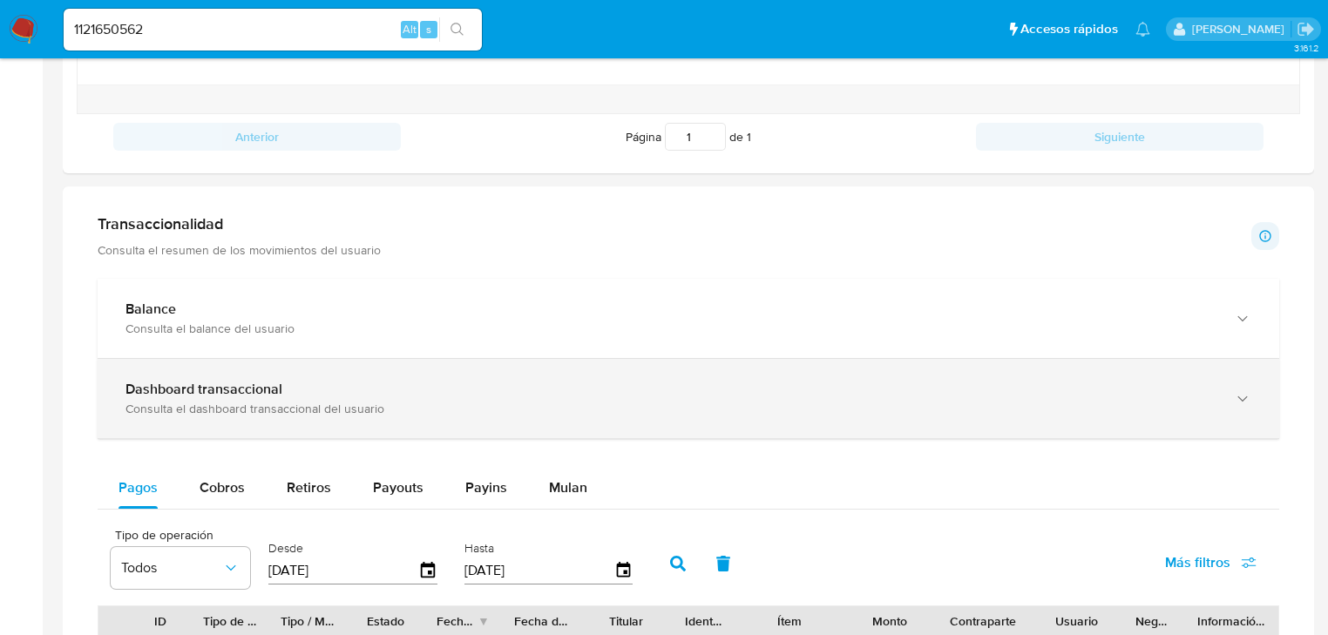
drag, startPoint x: 223, startPoint y: 493, endPoint x: 374, endPoint y: 435, distance: 161.7
click at [226, 492] on span "Cobros" at bounding box center [222, 488] width 45 height 20
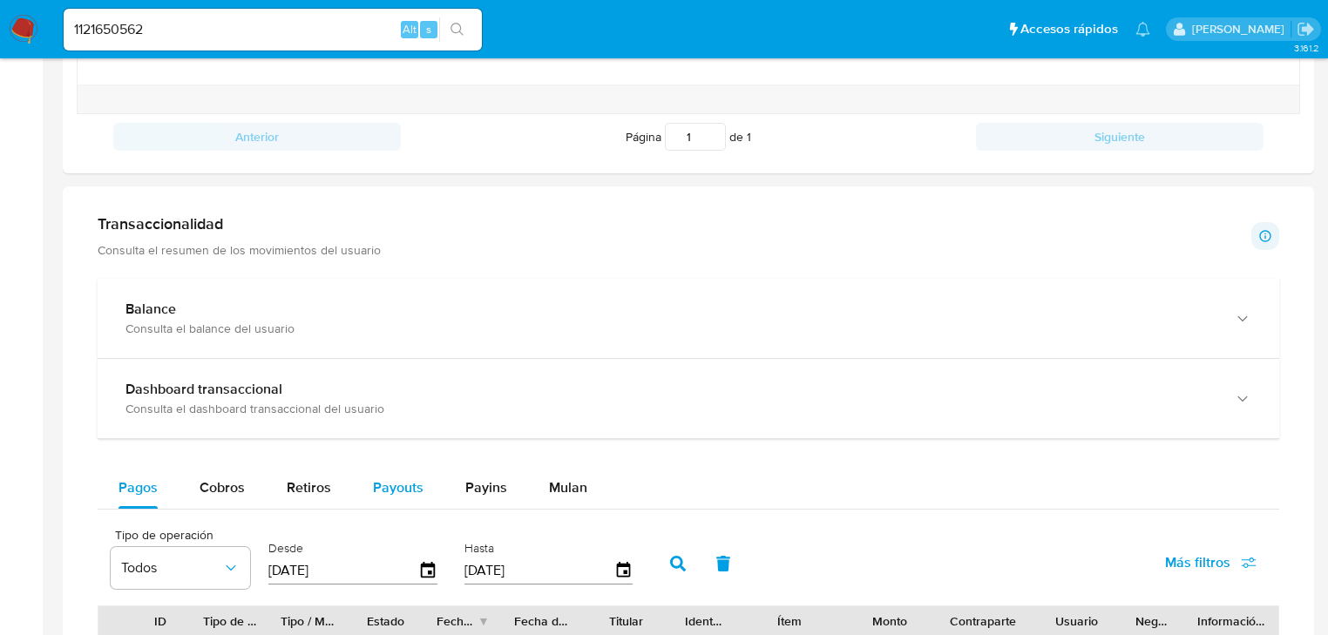
select select "10"
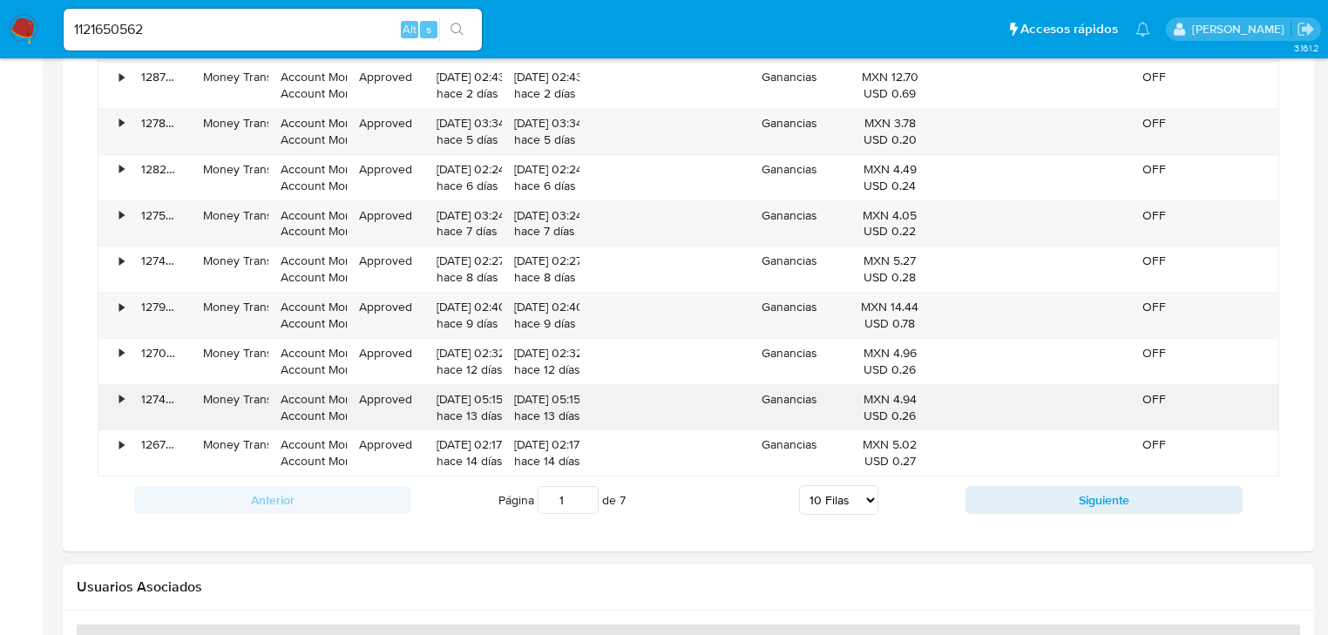
scroll to position [1395, 0]
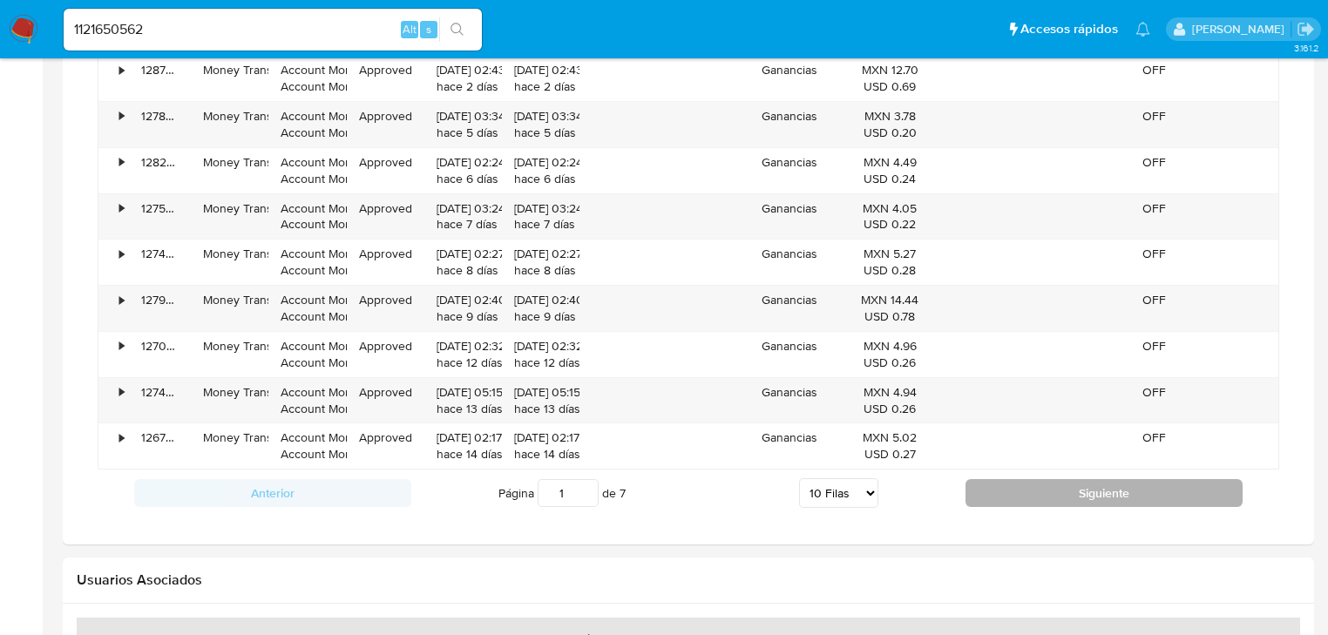
click at [1040, 488] on button "Siguiente" at bounding box center [1104, 493] width 277 height 28
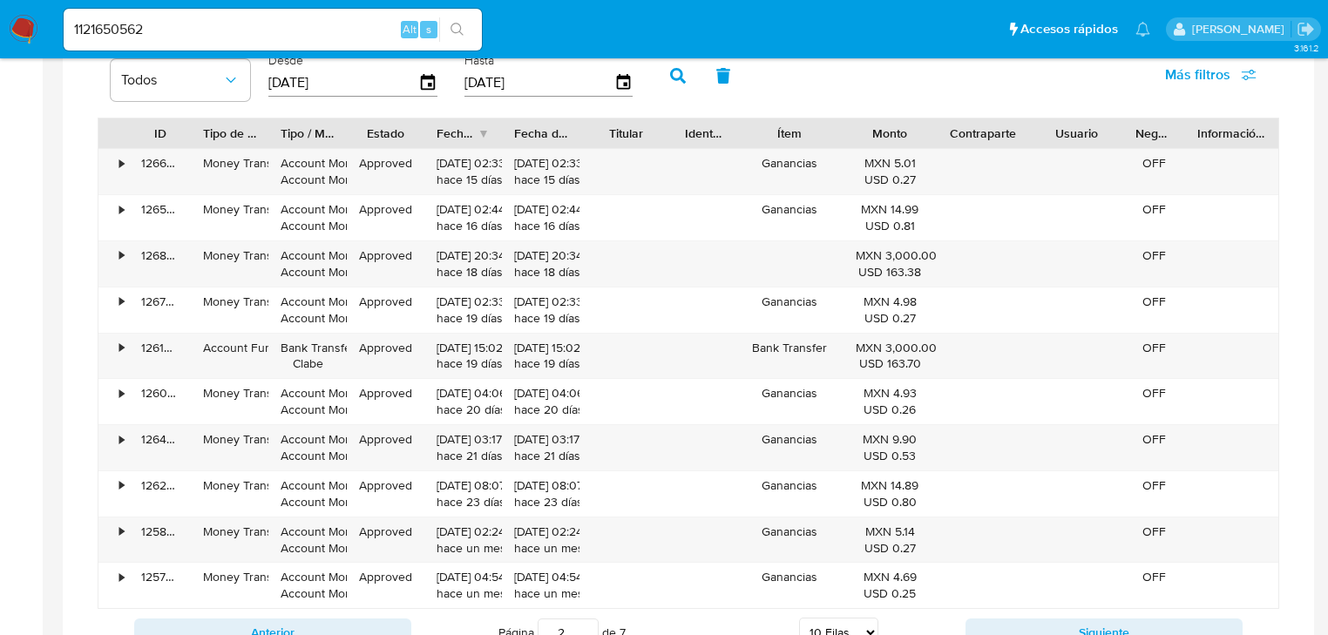
scroll to position [1325, 0]
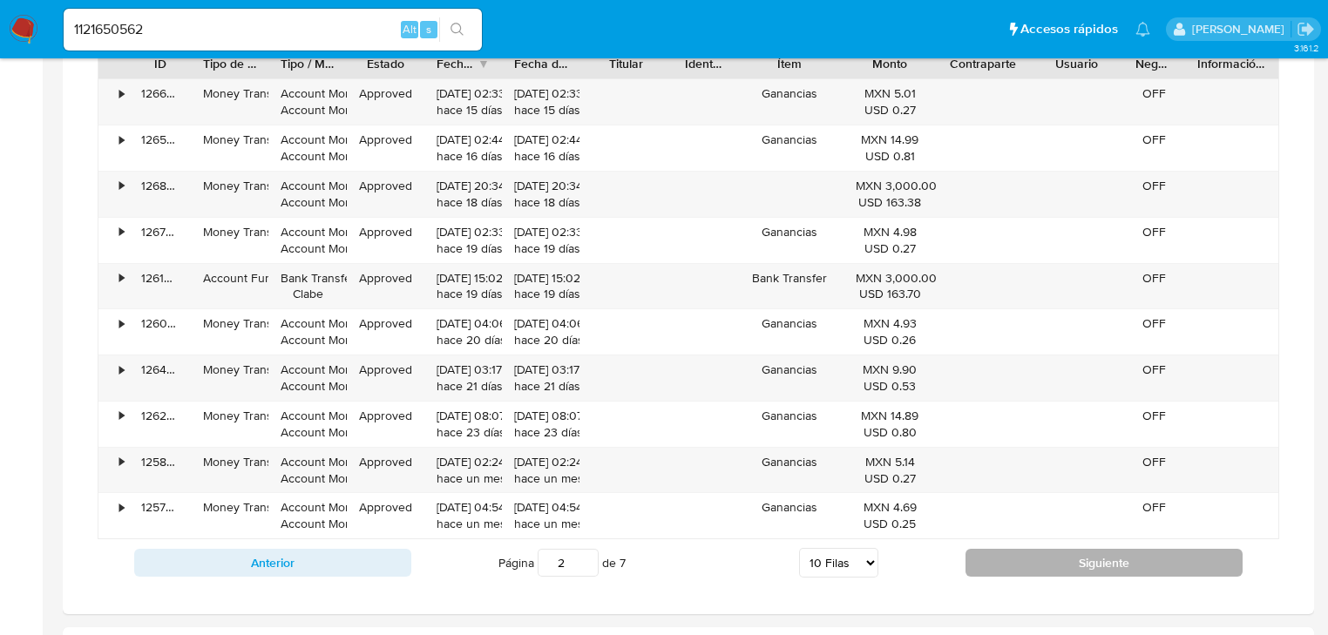
click at [1059, 564] on button "Siguiente" at bounding box center [1104, 563] width 277 height 28
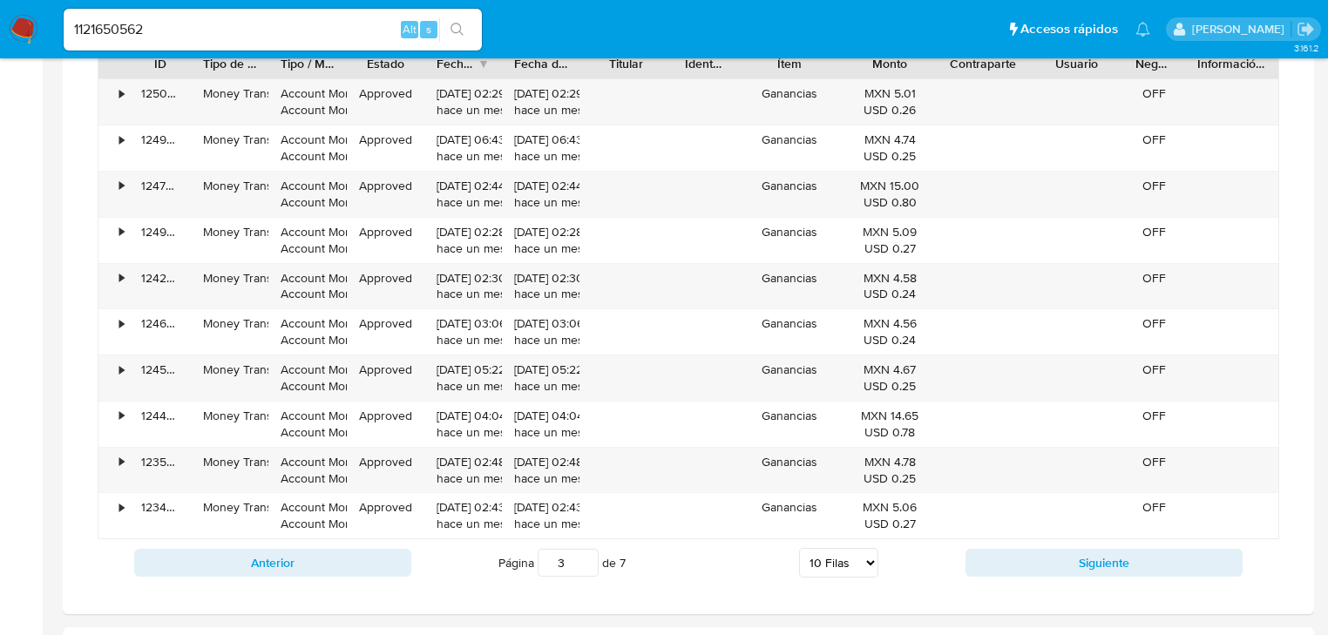
click at [1059, 562] on button "Siguiente" at bounding box center [1104, 563] width 277 height 28
click at [1061, 562] on button "Siguiente" at bounding box center [1104, 563] width 277 height 28
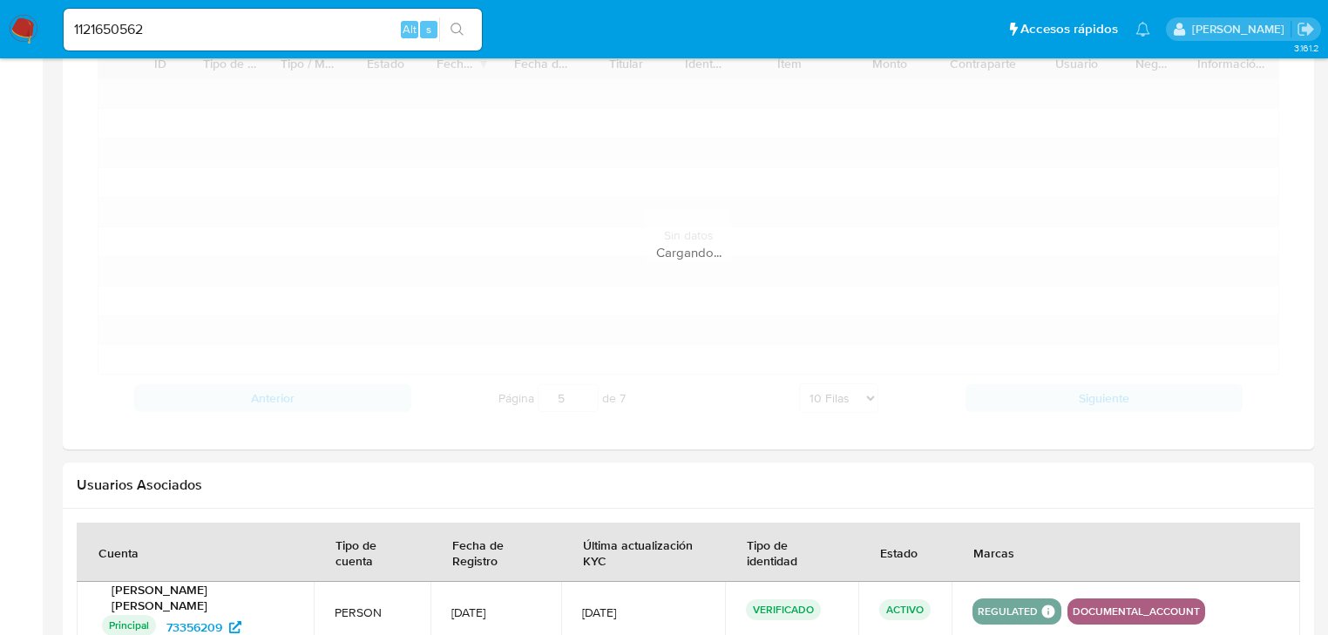
click at [1061, 562] on th "Marcas" at bounding box center [1126, 552] width 349 height 59
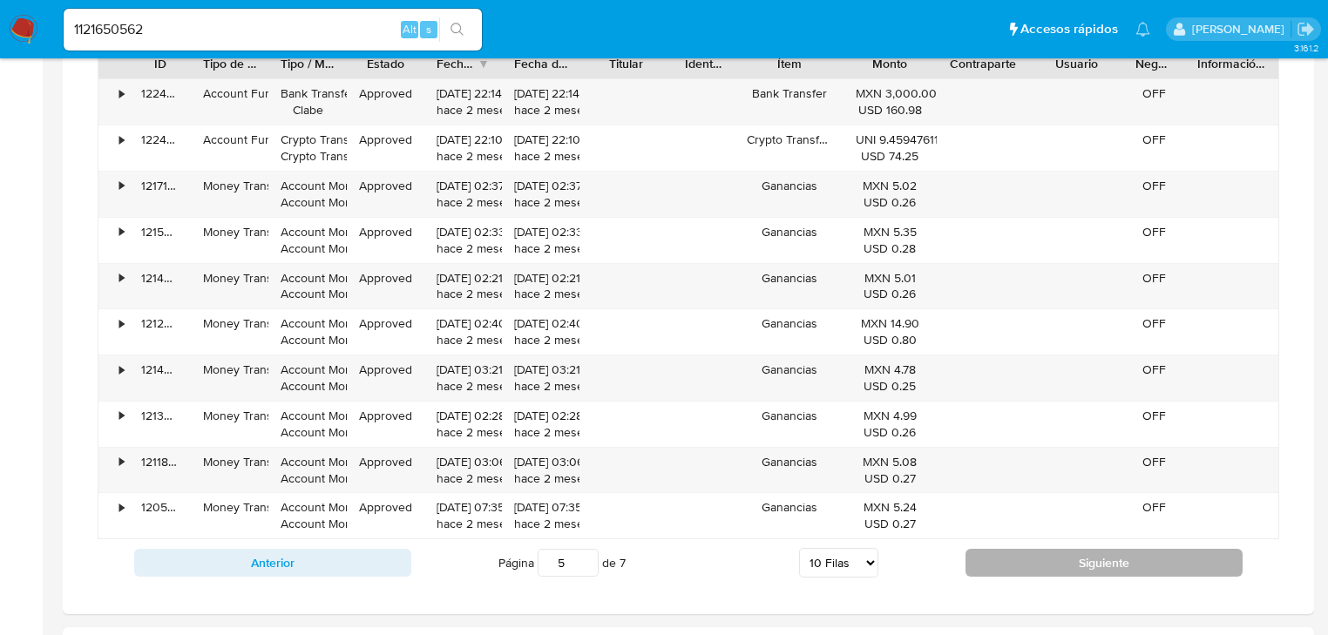
click at [1049, 558] on button "Siguiente" at bounding box center [1104, 563] width 277 height 28
type input "7"
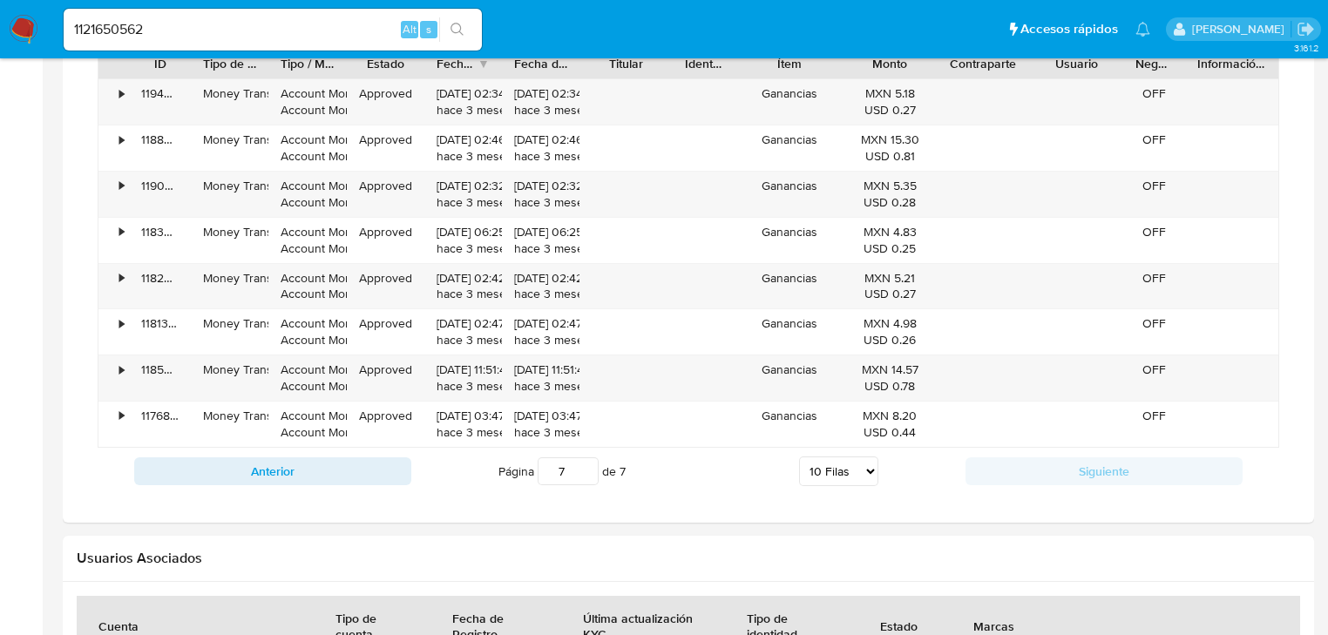
click at [1049, 558] on h2 "Usuarios Asociados" at bounding box center [689, 558] width 1224 height 17
drag, startPoint x: 159, startPoint y: 23, endPoint x: -17, endPoint y: 29, distance: 175.3
click at [457, 31] on icon "search-icon" at bounding box center [458, 30] width 14 height 14
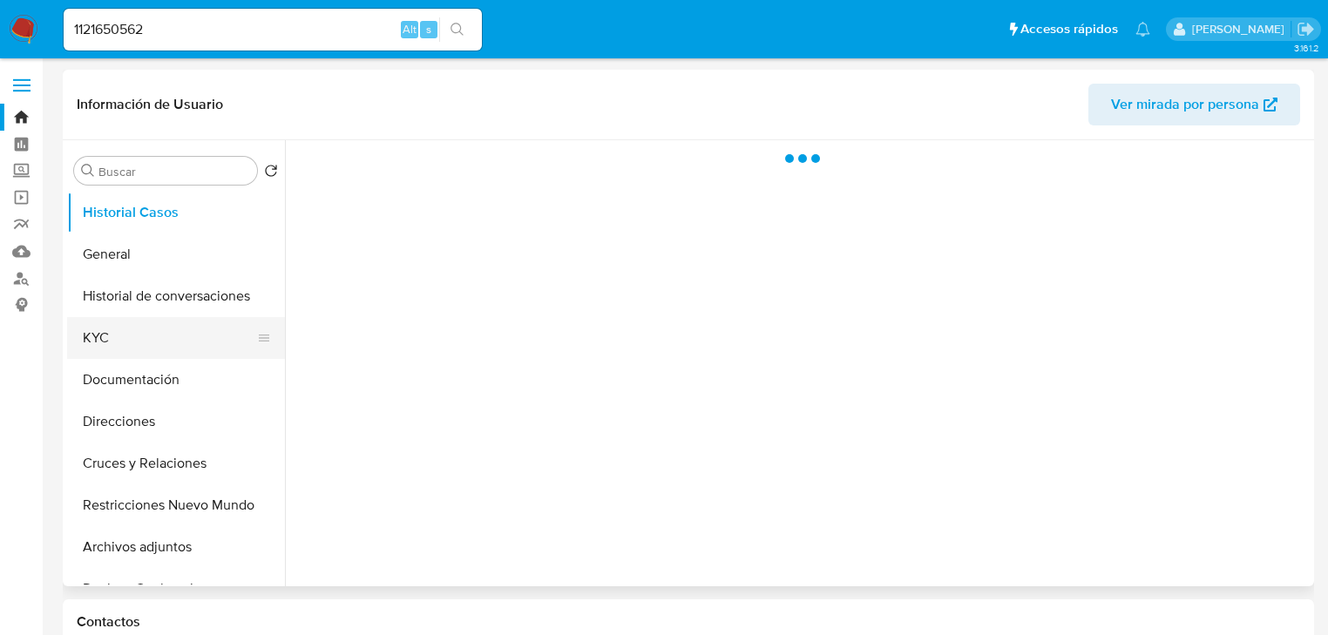
click at [160, 350] on button "KYC" at bounding box center [169, 338] width 204 height 42
select select "10"
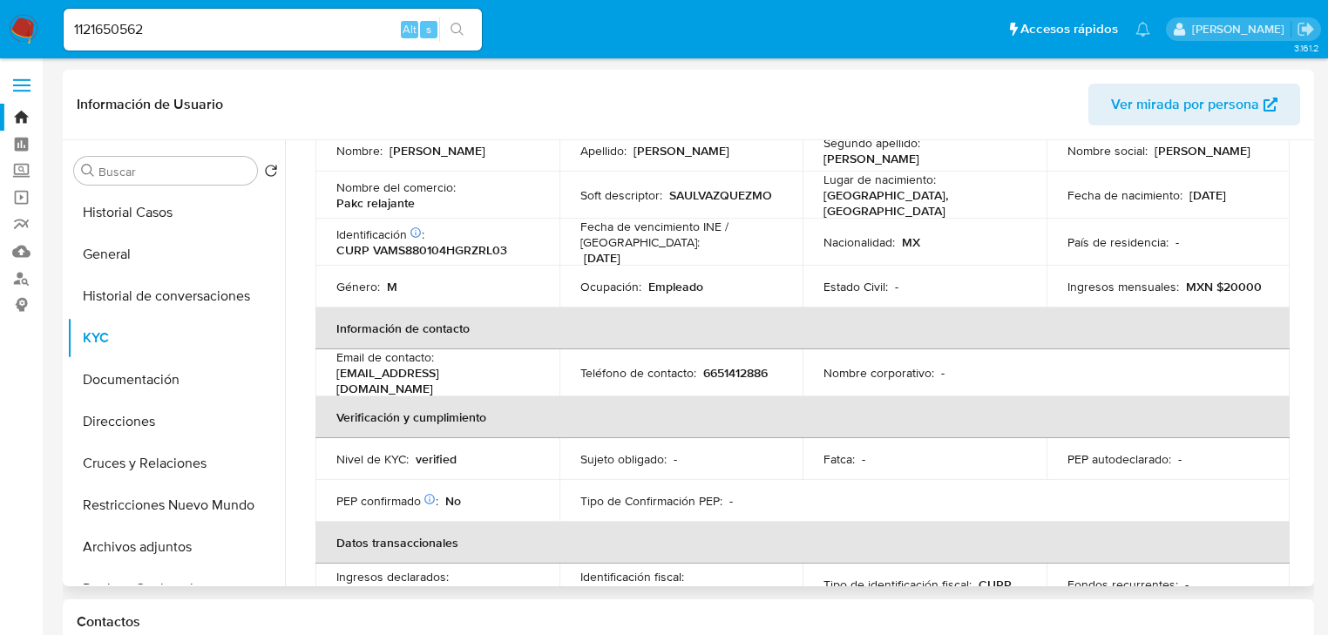
scroll to position [177, 0]
click at [27, 24] on img at bounding box center [24, 30] width 30 height 30
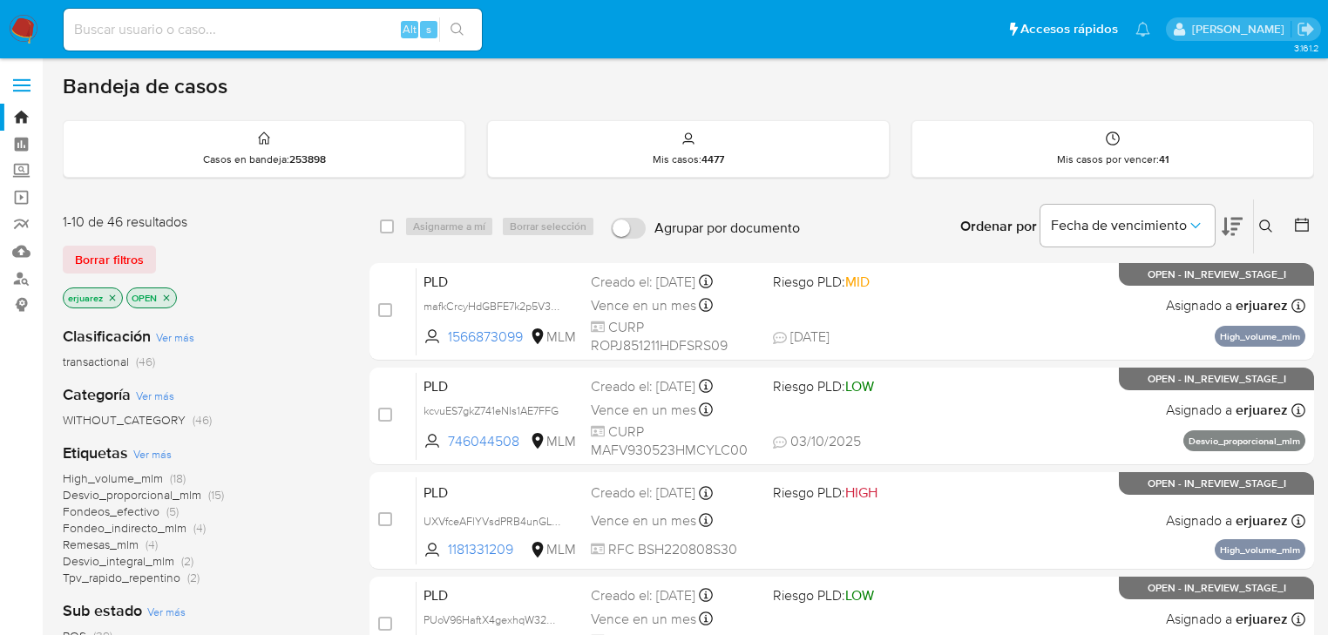
drag, startPoint x: 109, startPoint y: 299, endPoint x: 132, endPoint y: 296, distance: 23.7
click at [108, 299] on icon "close-filter" at bounding box center [112, 298] width 10 height 10
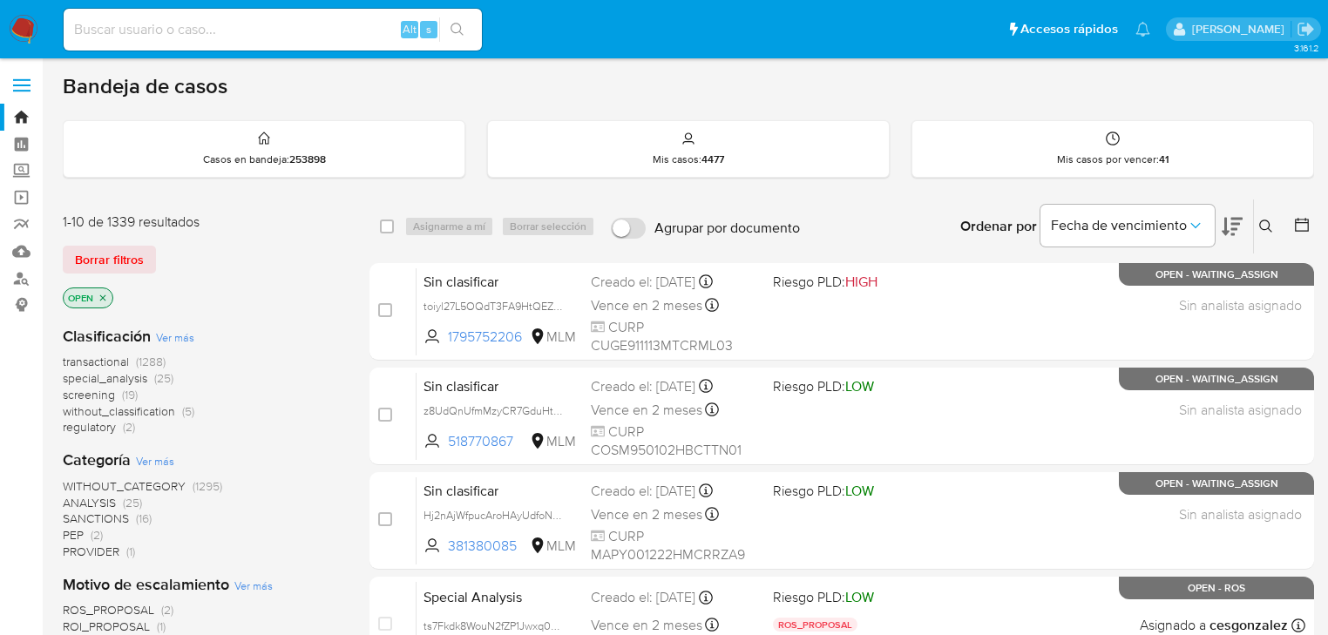
click at [1266, 226] on icon at bounding box center [1267, 227] width 14 height 14
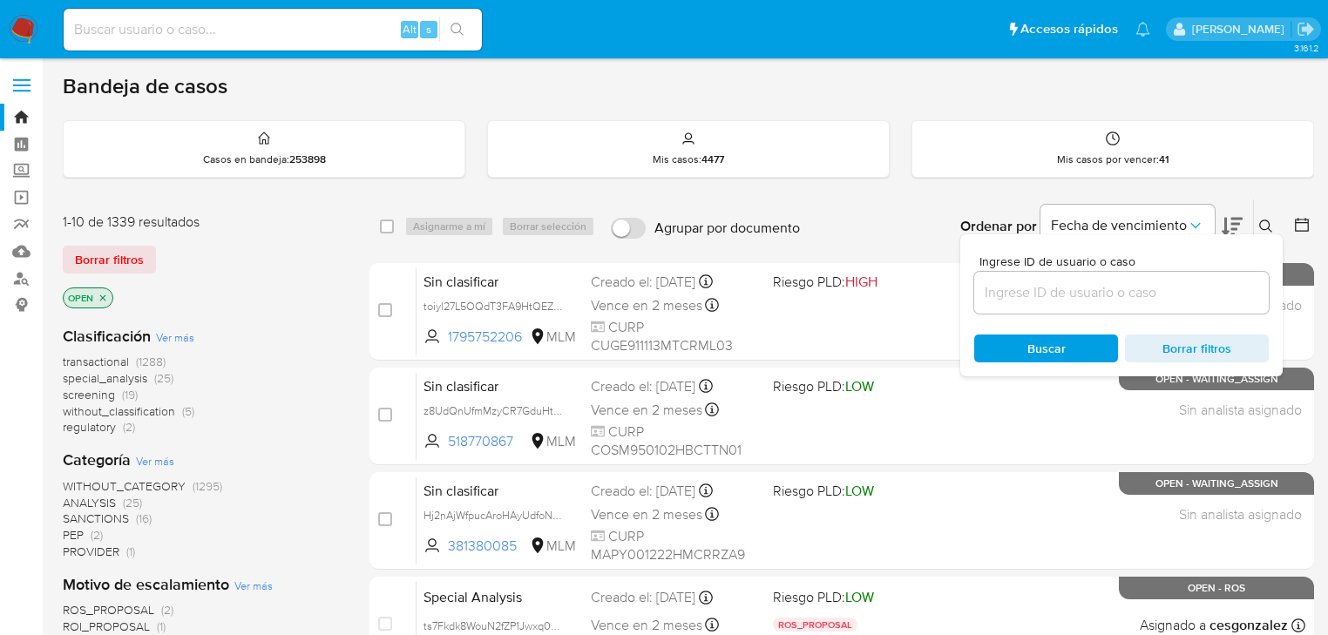
click at [1102, 293] on input at bounding box center [1121, 293] width 295 height 23
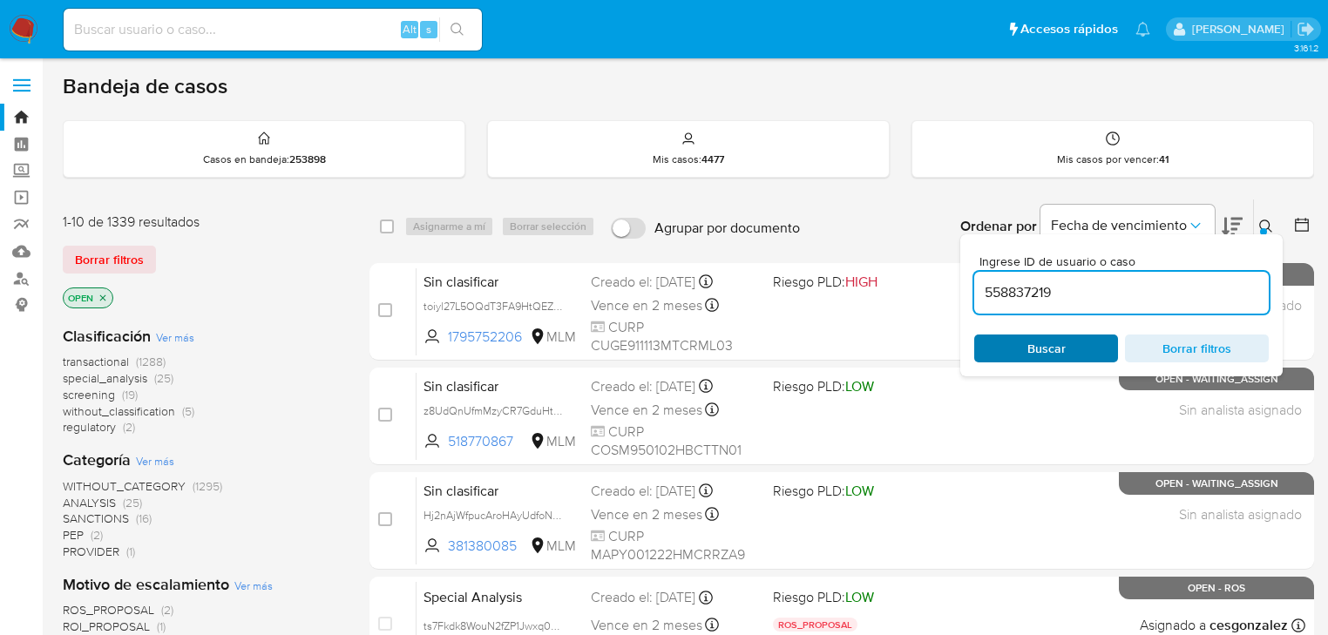
type input "558837219"
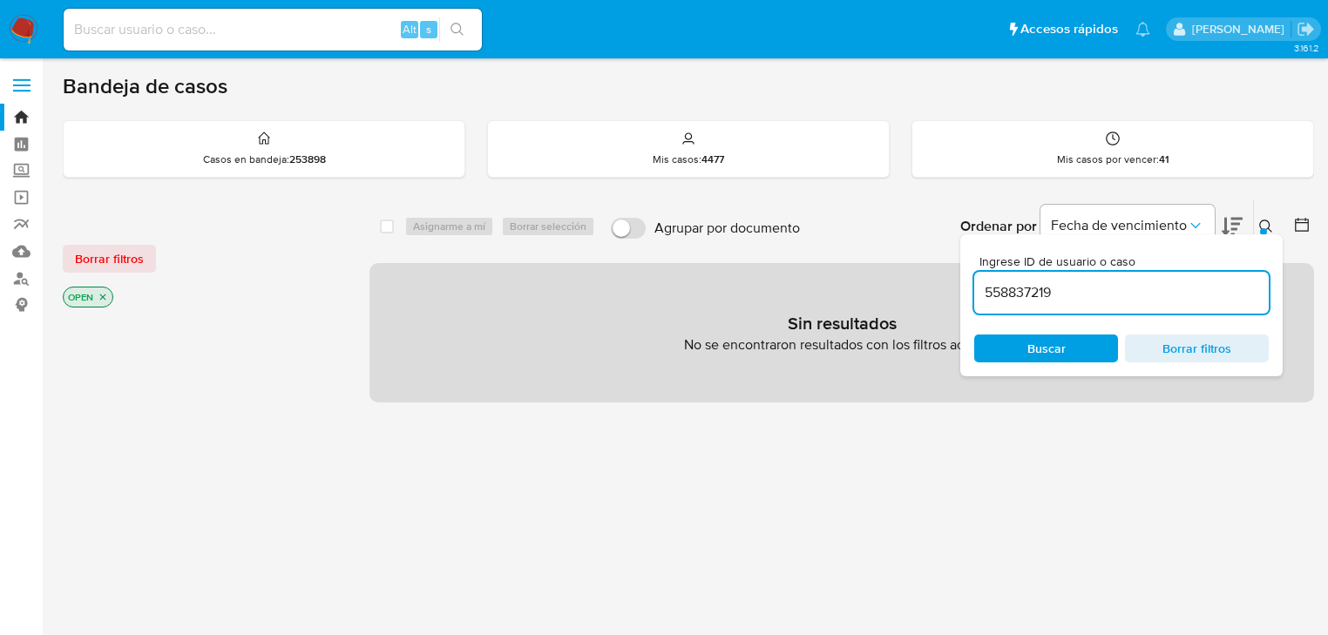
click at [98, 296] on icon "close-filter" at bounding box center [103, 297] width 10 height 10
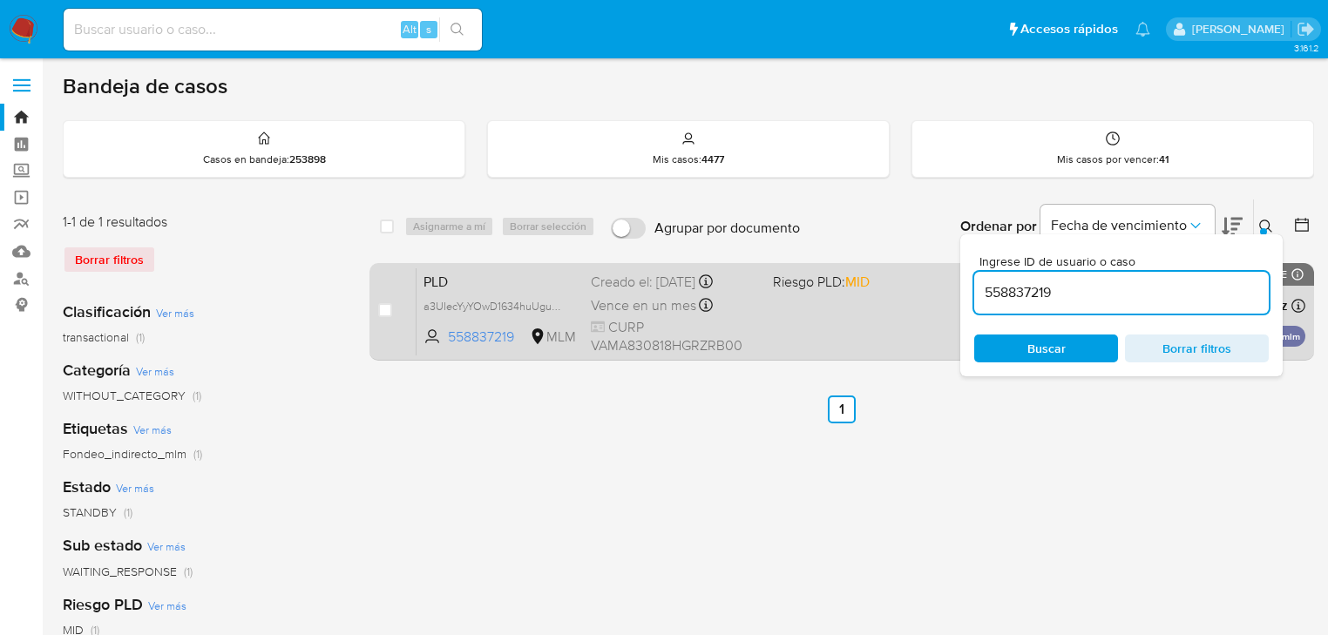
click at [830, 303] on span at bounding box center [857, 304] width 168 height 3
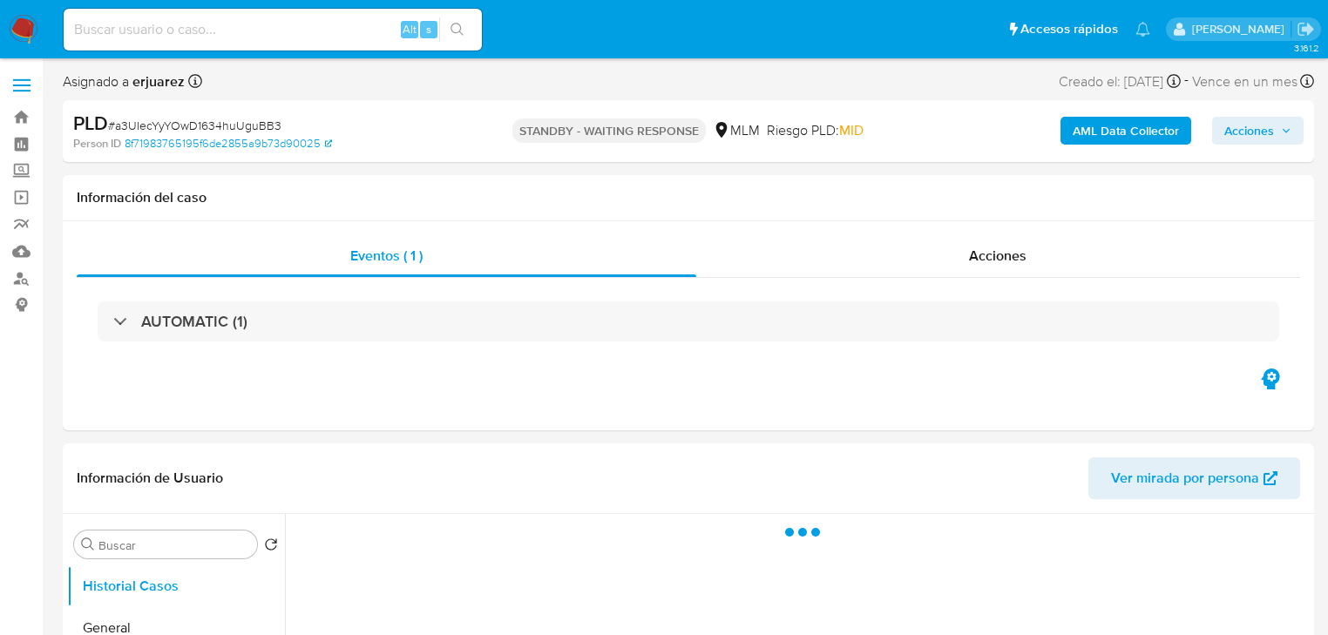
select select "10"
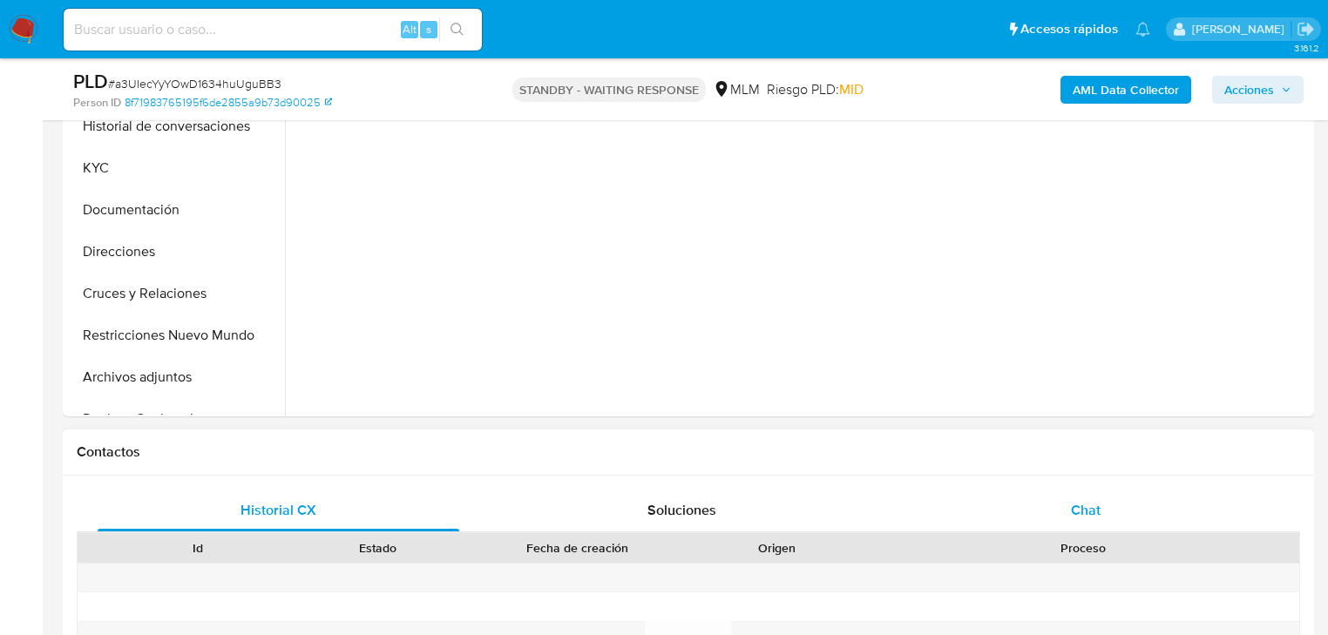
scroll to position [488, 0]
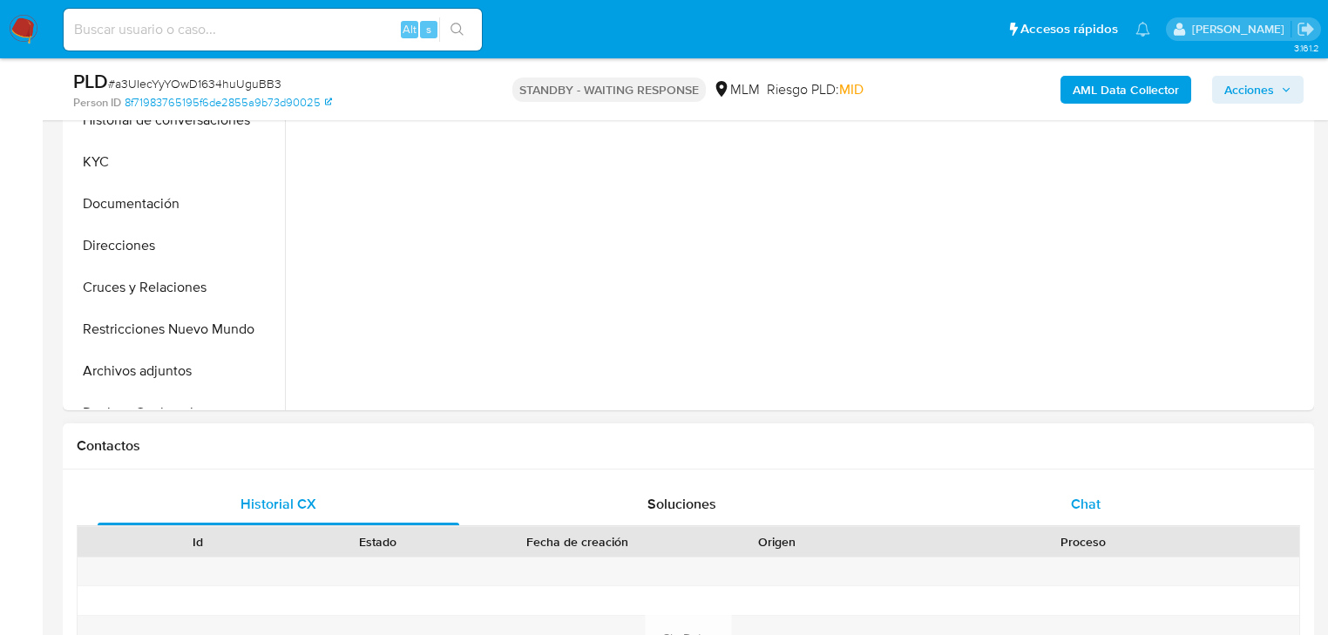
click at [1082, 488] on div "Chat" at bounding box center [1087, 505] width 362 height 42
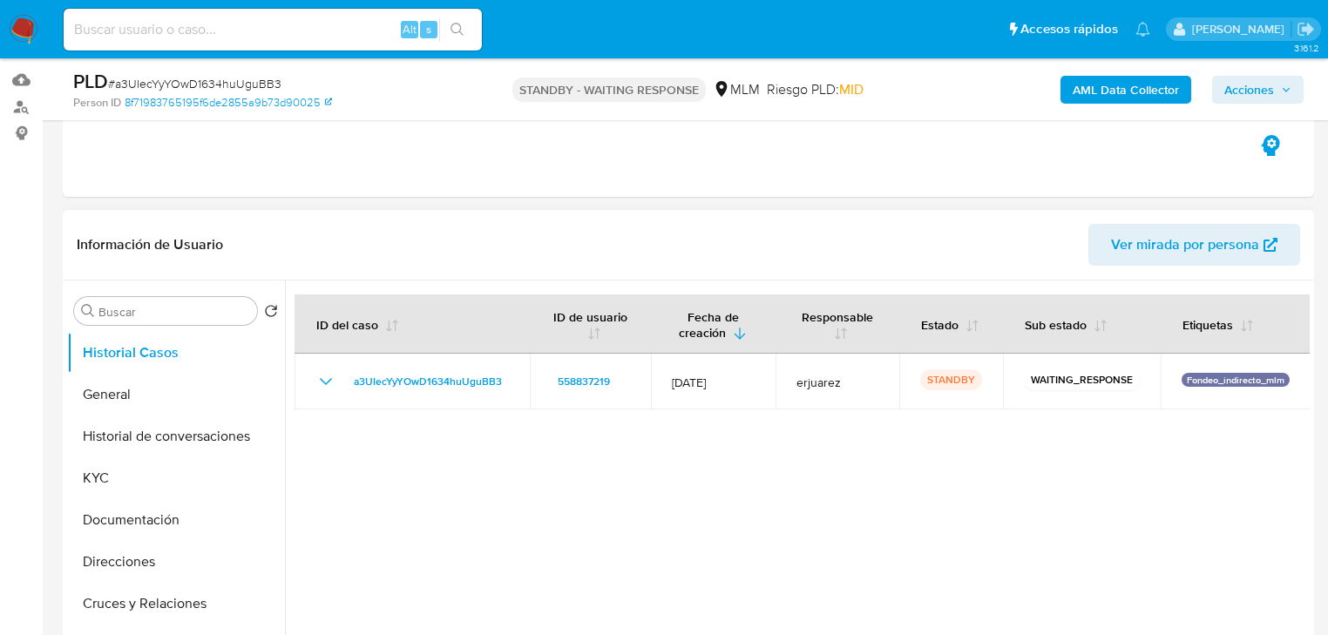
scroll to position [349, 0]
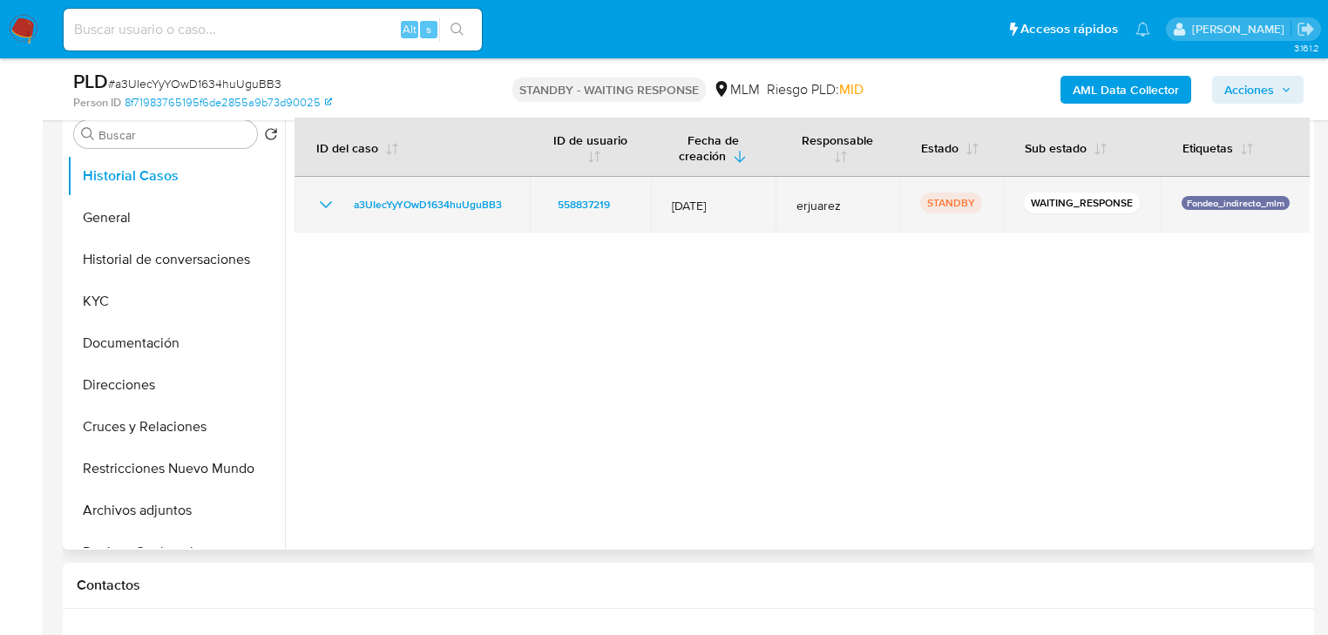
drag, startPoint x: 520, startPoint y: 202, endPoint x: 317, endPoint y: 216, distance: 203.6
click at [338, 205] on td "a3UIecYyYOwD1634huUguBB3" at bounding box center [412, 205] width 235 height 56
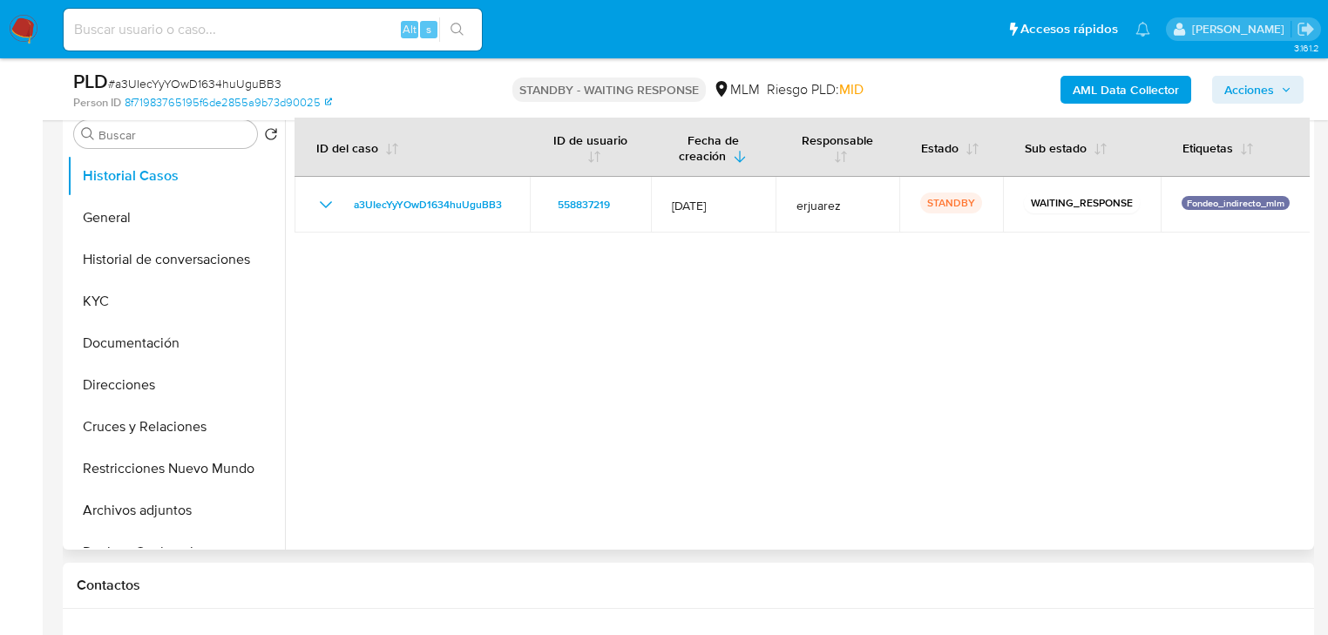
drag, startPoint x: 610, startPoint y: 545, endPoint x: 580, endPoint y: 521, distance: 38.5
click at [607, 544] on div at bounding box center [797, 327] width 1025 height 446
drag, startPoint x: 113, startPoint y: 42, endPoint x: 115, endPoint y: 32, distance: 9.7
click at [113, 41] on div "Alt s" at bounding box center [273, 30] width 418 height 42
drag, startPoint x: 115, startPoint y: 32, endPoint x: 358, endPoint y: 48, distance: 243.7
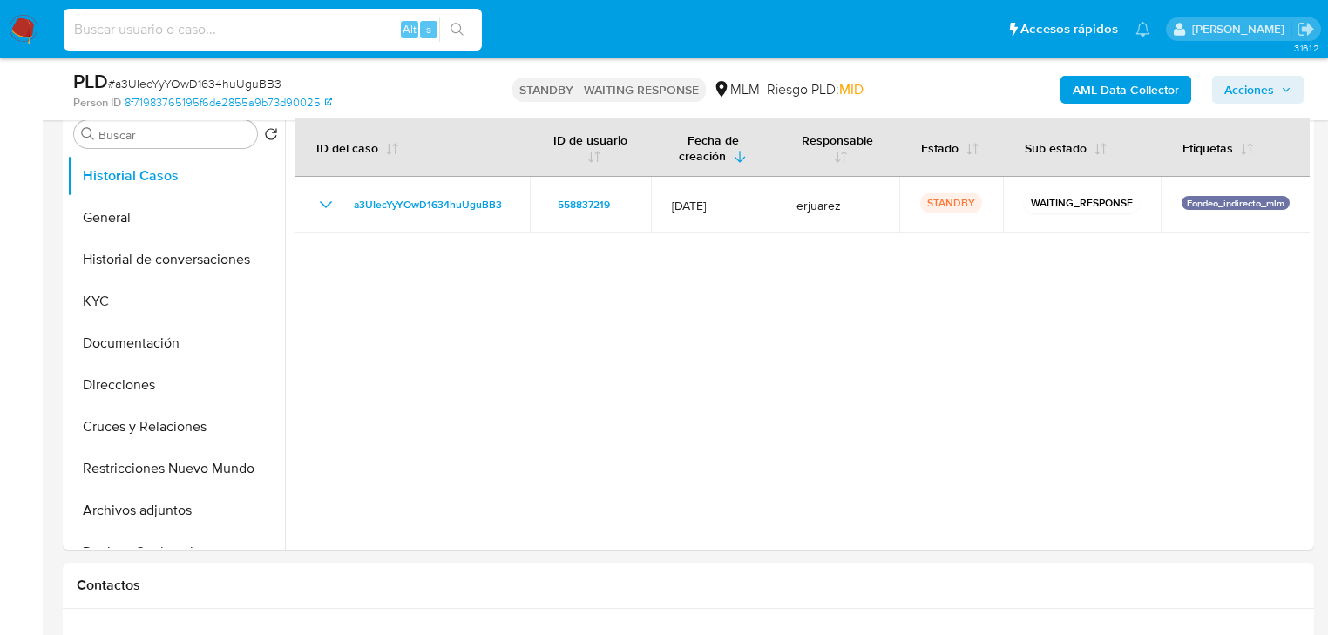
click at [115, 31] on input at bounding box center [273, 29] width 418 height 23
paste input "788049840"
type input "788049840"
click at [464, 32] on icon "search-icon" at bounding box center [458, 30] width 14 height 14
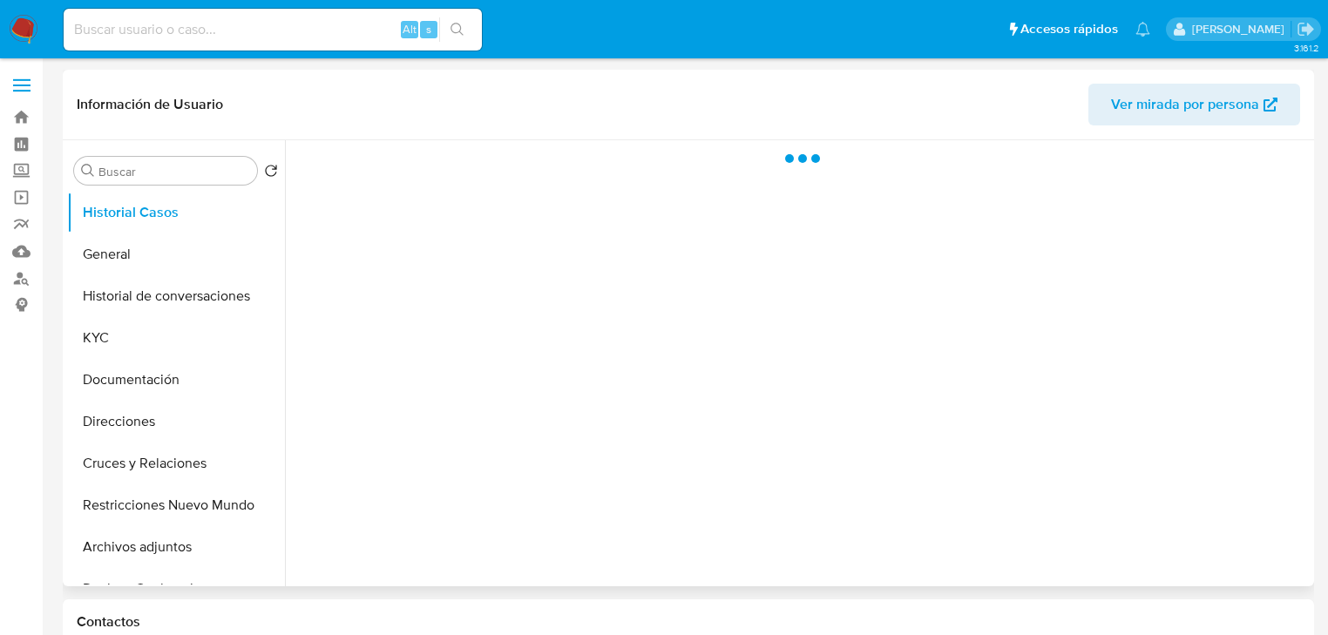
select select "10"
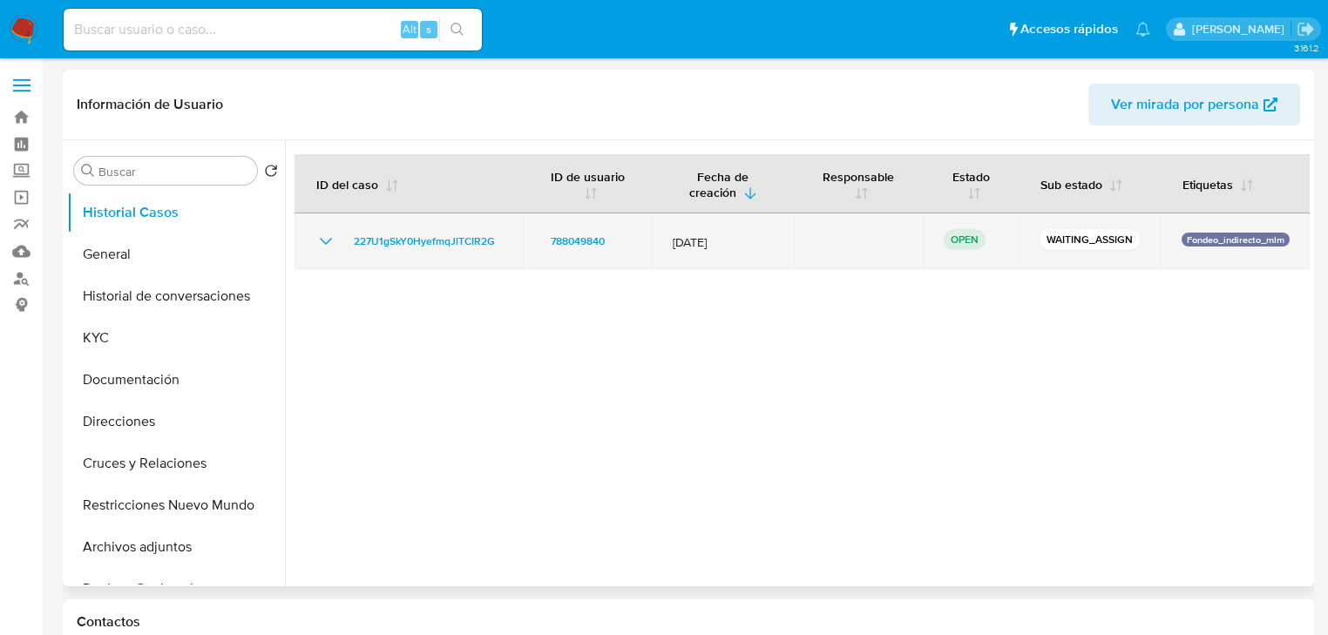
drag, startPoint x: 510, startPoint y: 244, endPoint x: 331, endPoint y: 235, distance: 178.9
click at [331, 235] on td "227U1gSkY0HyefmqJlTCIR2G" at bounding box center [409, 242] width 228 height 56
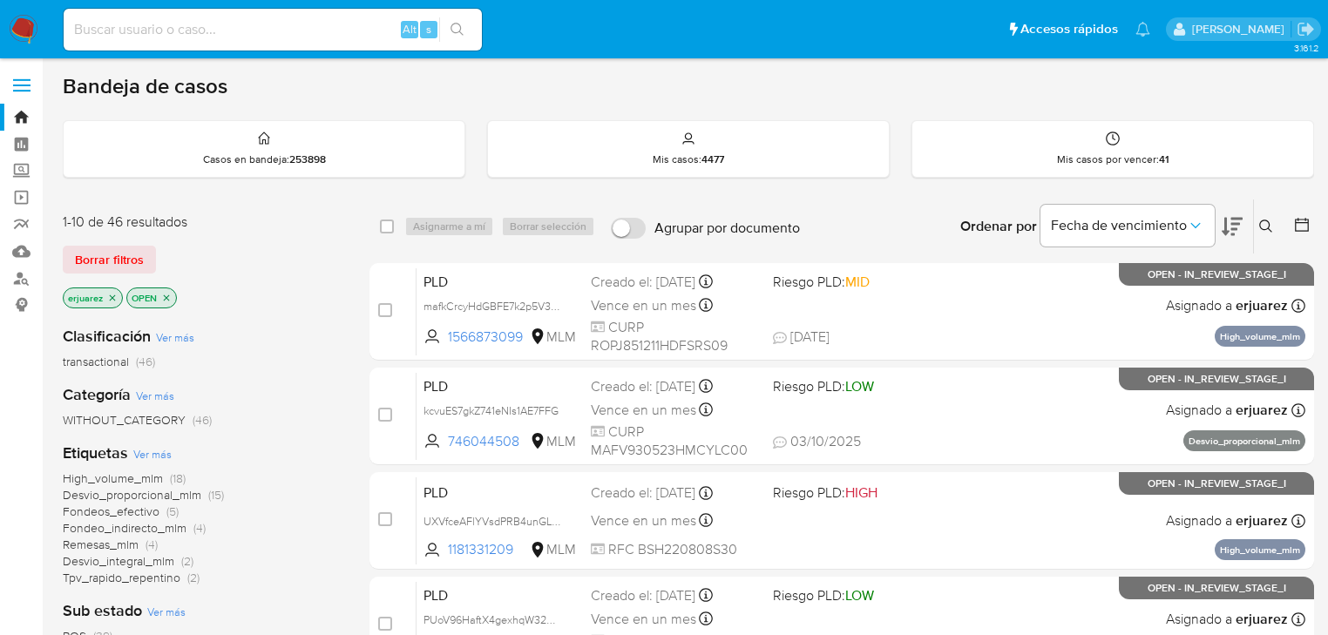
drag, startPoint x: 112, startPoint y: 295, endPoint x: 150, endPoint y: 278, distance: 41.3
click at [112, 295] on icon "close-filter" at bounding box center [113, 298] width 6 height 6
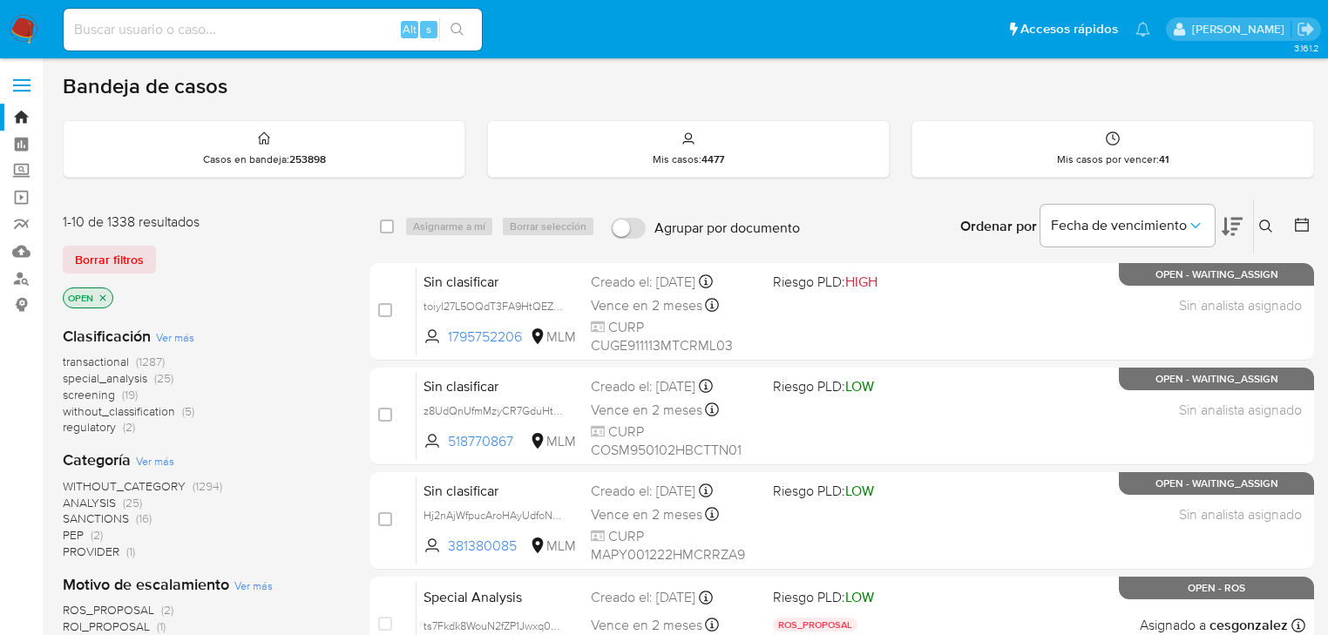
click at [1262, 214] on div "Ingrese ID de usuario o caso Buscar Borrar filtros" at bounding box center [1268, 227] width 30 height 54
click at [1268, 222] on icon at bounding box center [1267, 227] width 14 height 14
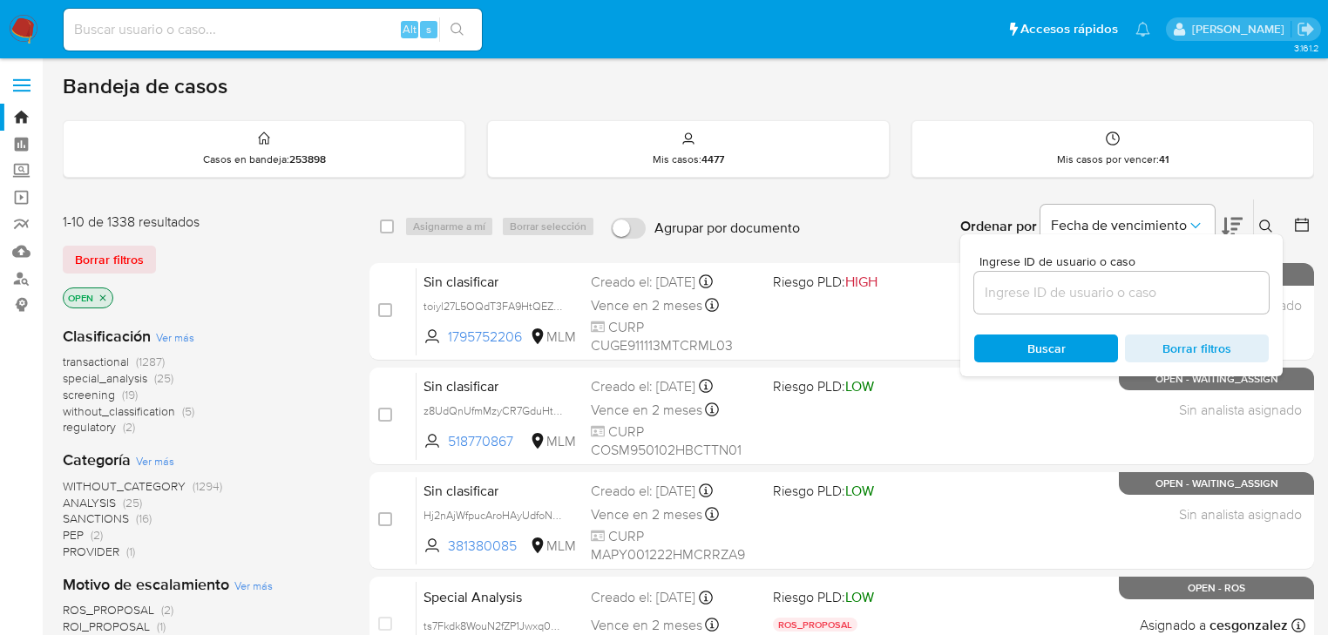
drag, startPoint x: 1025, startPoint y: 303, endPoint x: 1029, endPoint y: 291, distance: 13.0
click at [1027, 302] on div at bounding box center [1121, 293] width 295 height 42
click at [1029, 288] on input at bounding box center [1121, 293] width 295 height 23
paste input "788049840"
type input "788049840"
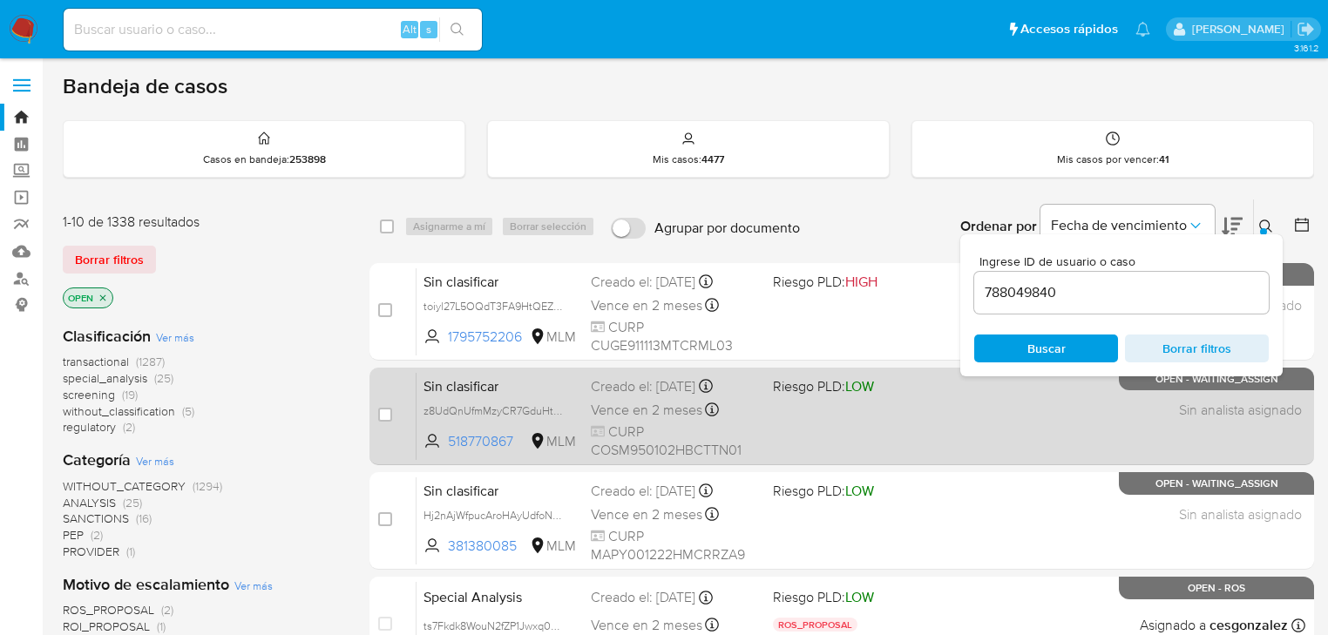
drag, startPoint x: 1022, startPoint y: 363, endPoint x: 843, endPoint y: 406, distance: 183.9
click at [1022, 363] on div "Ingrese ID de usuario o caso 788049840 Buscar Borrar filtros" at bounding box center [1122, 305] width 323 height 142
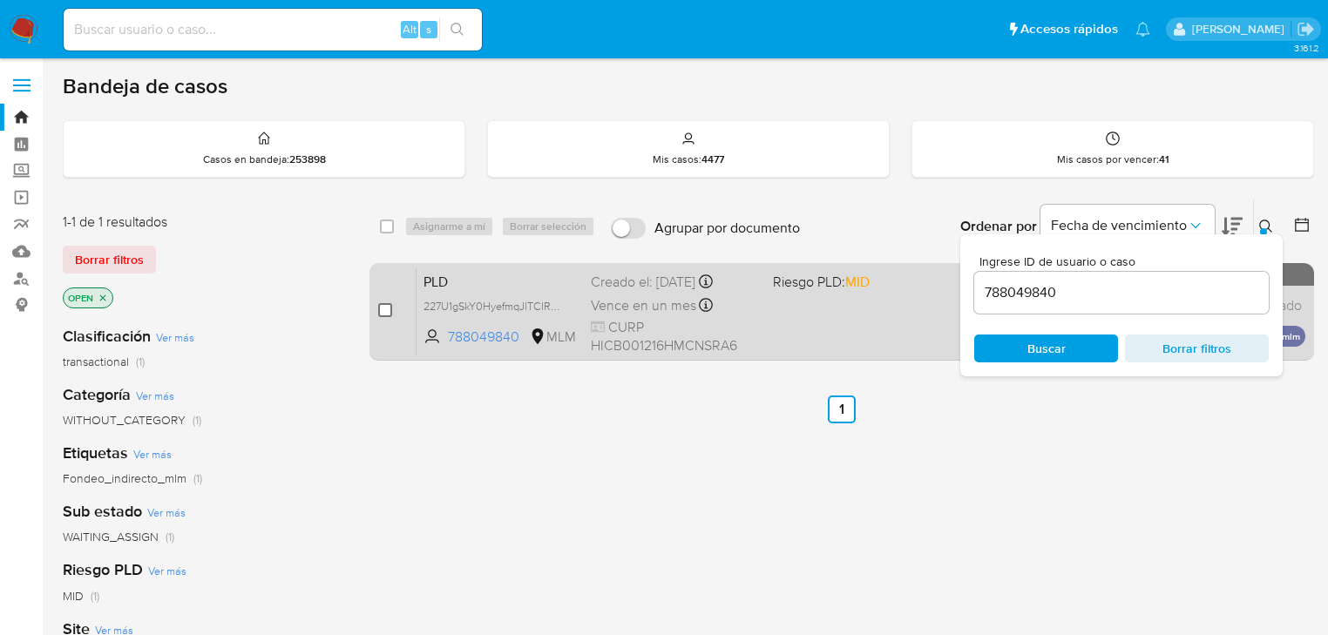
drag, startPoint x: 372, startPoint y: 312, endPoint x: 383, endPoint y: 308, distance: 11.3
click at [376, 312] on div "case-item-checkbox No es posible asignar el caso PLD 227U1gSkY0HyefmqJlTCIR2G 7…" at bounding box center [842, 312] width 945 height 98
click at [387, 308] on input "checkbox" at bounding box center [385, 310] width 14 height 14
checkbox input "true"
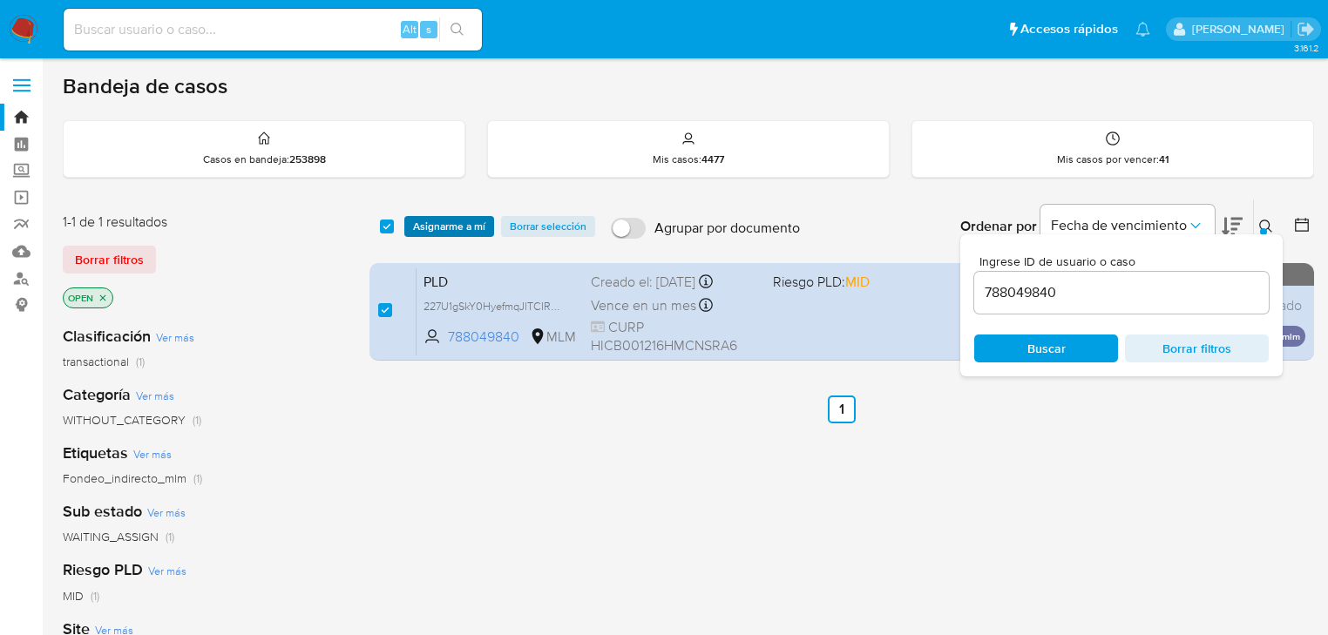
click at [434, 221] on span "Asignarme a mí" at bounding box center [449, 226] width 72 height 17
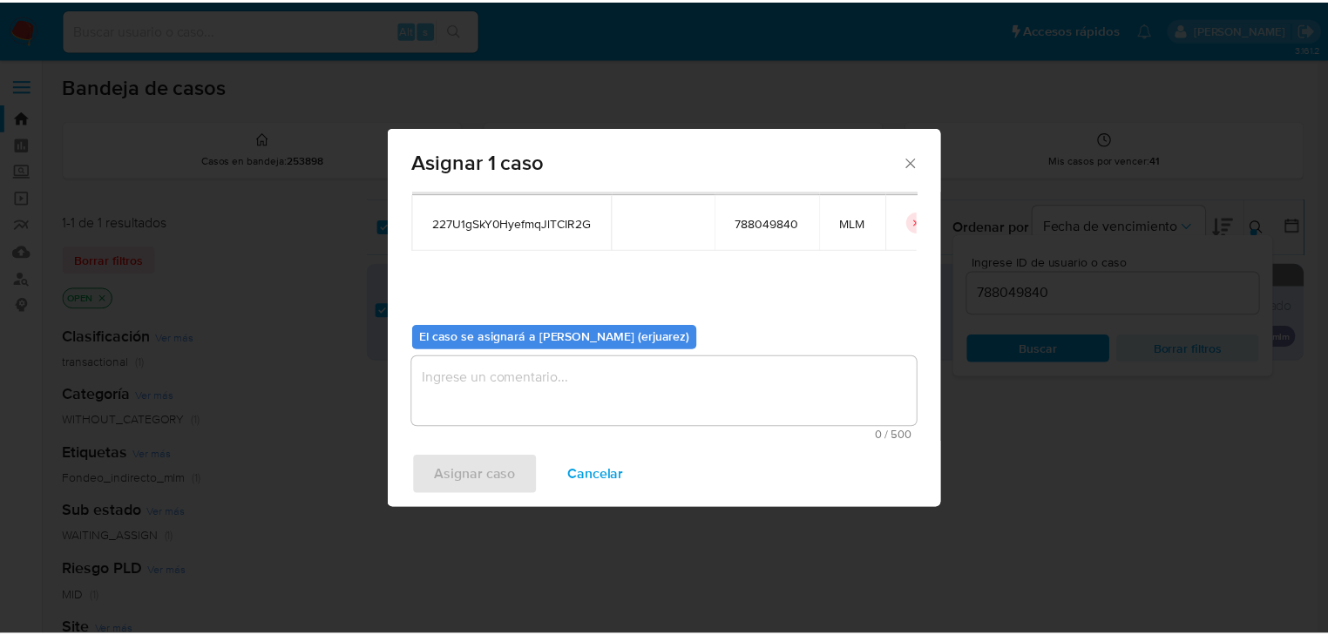
scroll to position [90, 0]
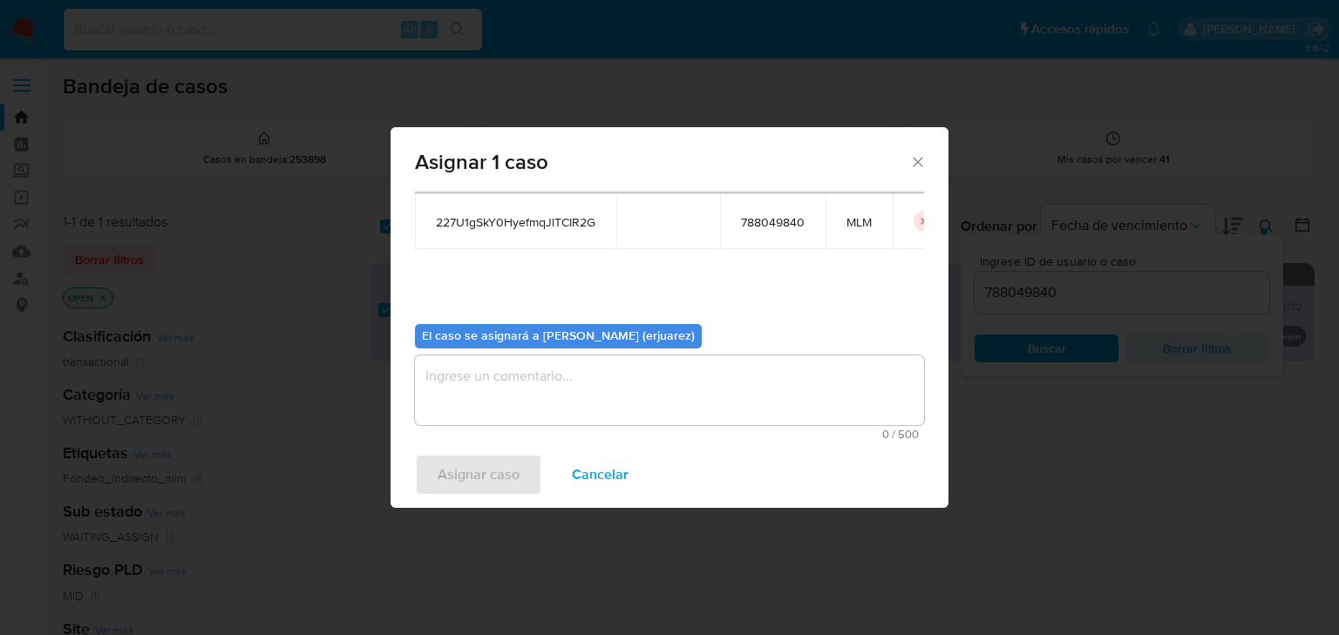
click at [466, 394] on textarea "assign-modal" at bounding box center [669, 391] width 509 height 70
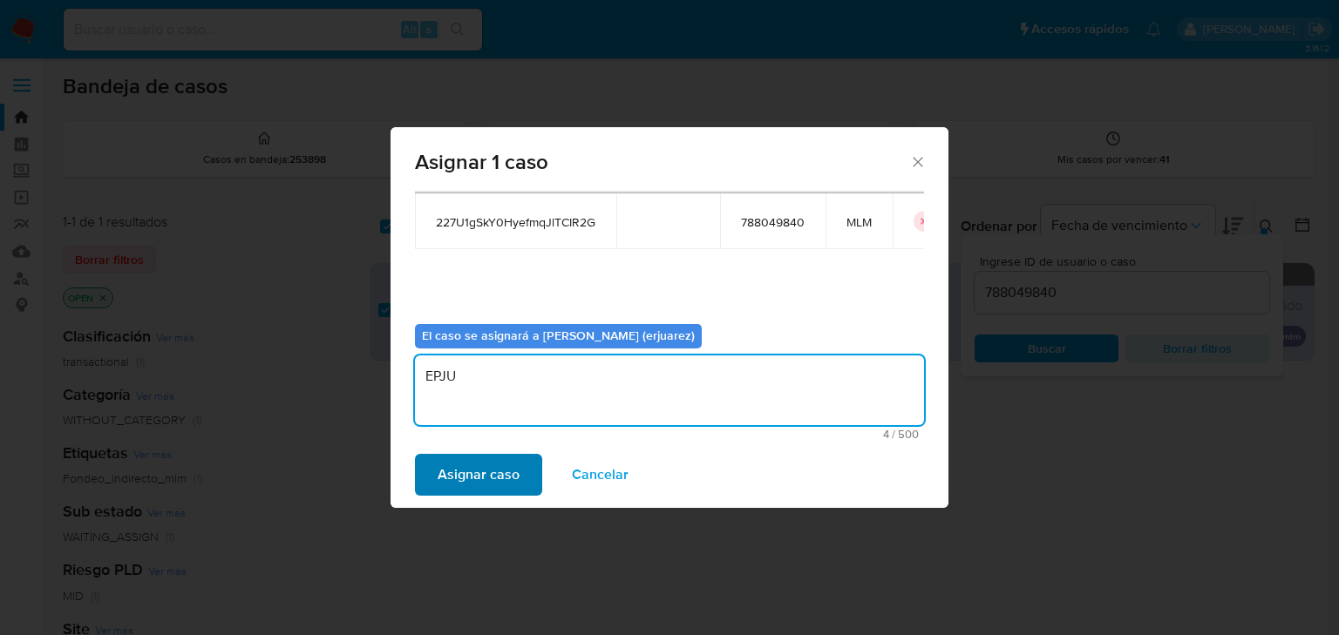
type textarea "EPJU"
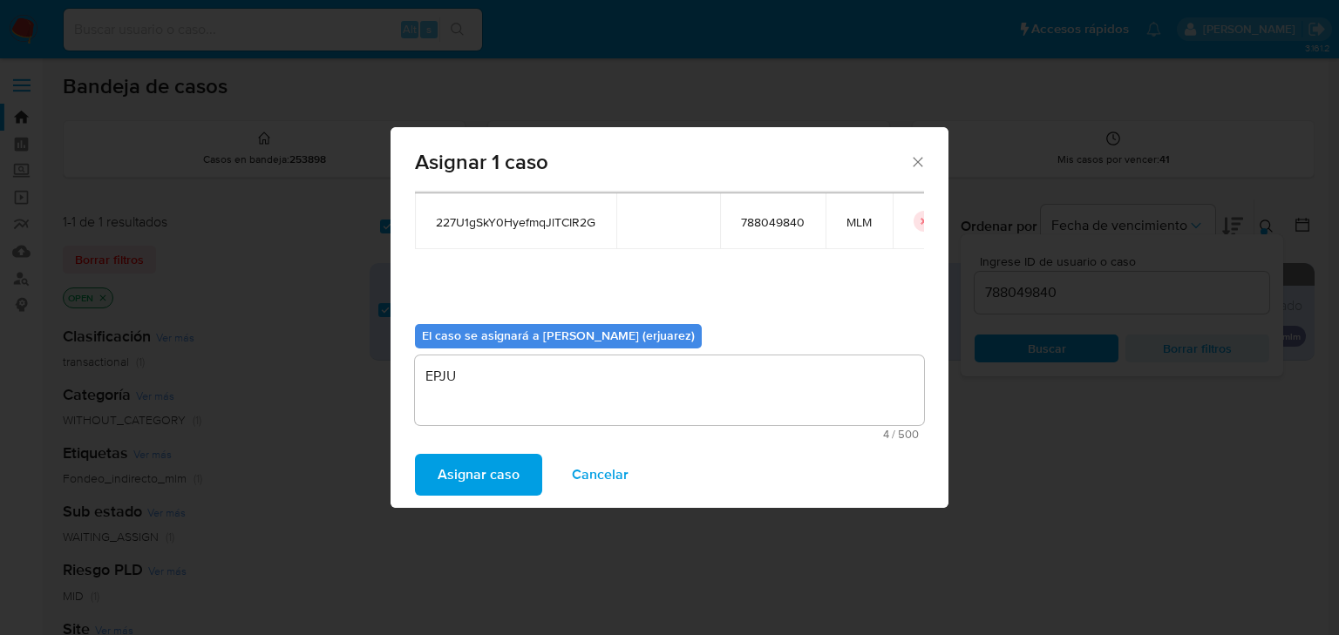
click at [491, 485] on span "Asignar caso" at bounding box center [479, 475] width 82 height 38
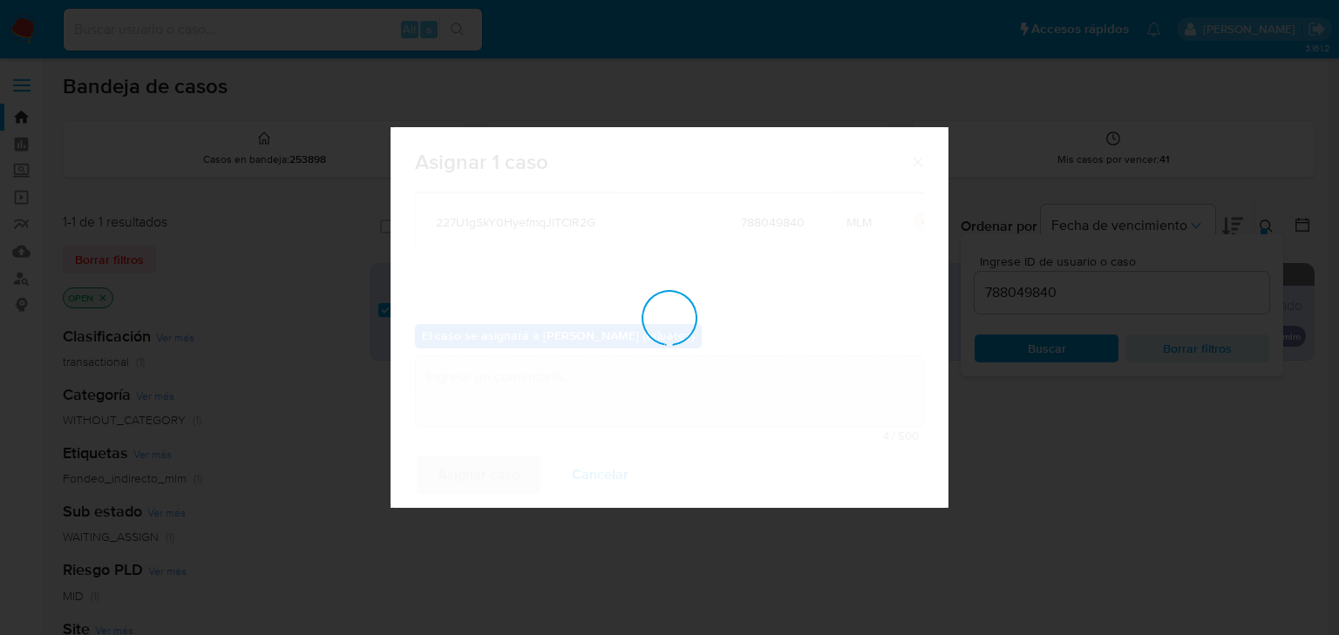
checkbox input "false"
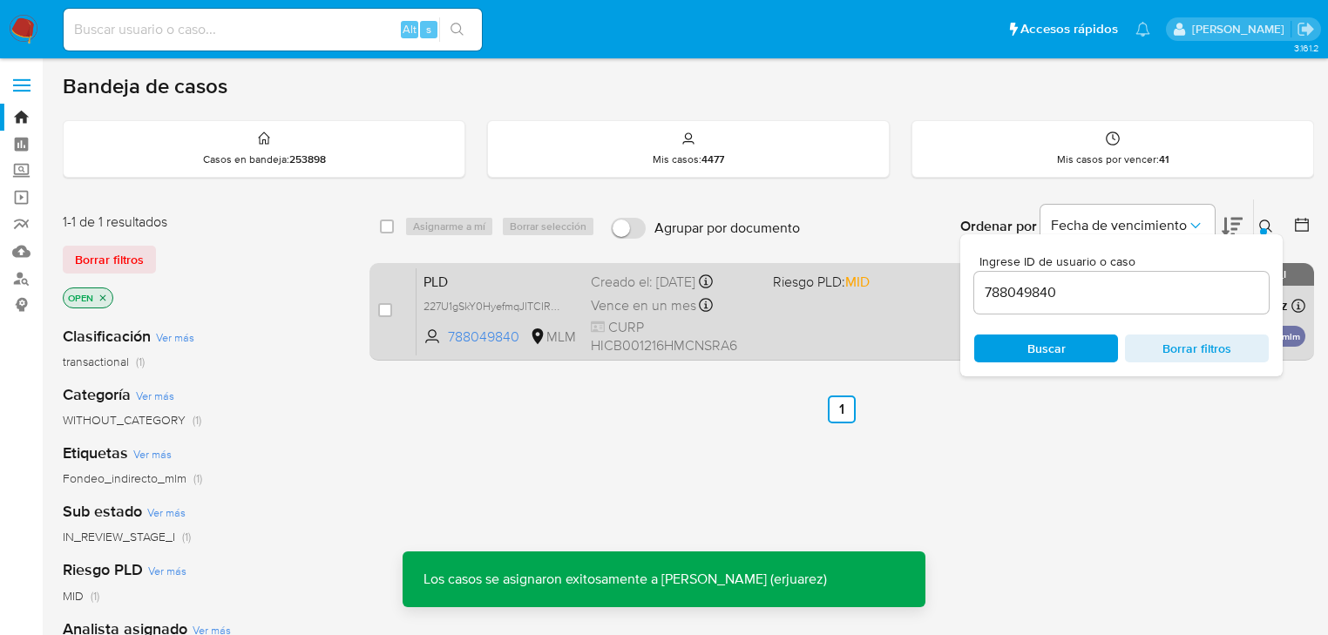
click at [758, 312] on div "Vence en un mes Vence el 11/11/2025 02:08:05" at bounding box center [675, 306] width 168 height 24
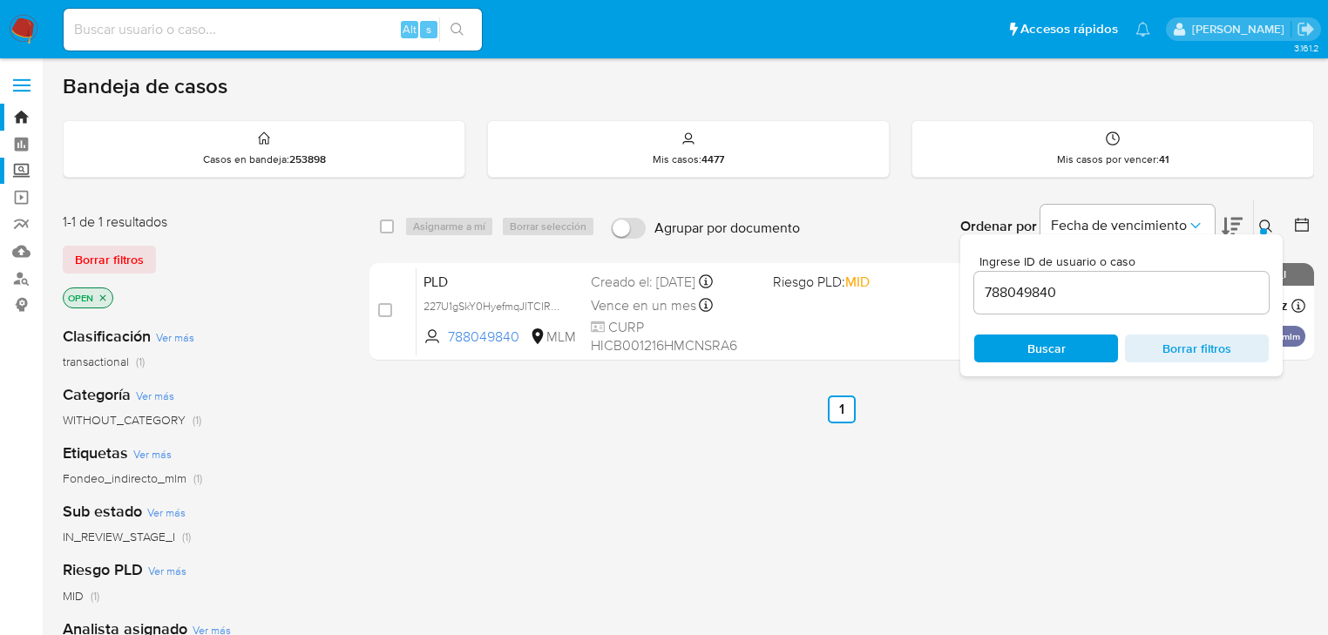
click at [28, 175] on label "Screening" at bounding box center [103, 171] width 207 height 27
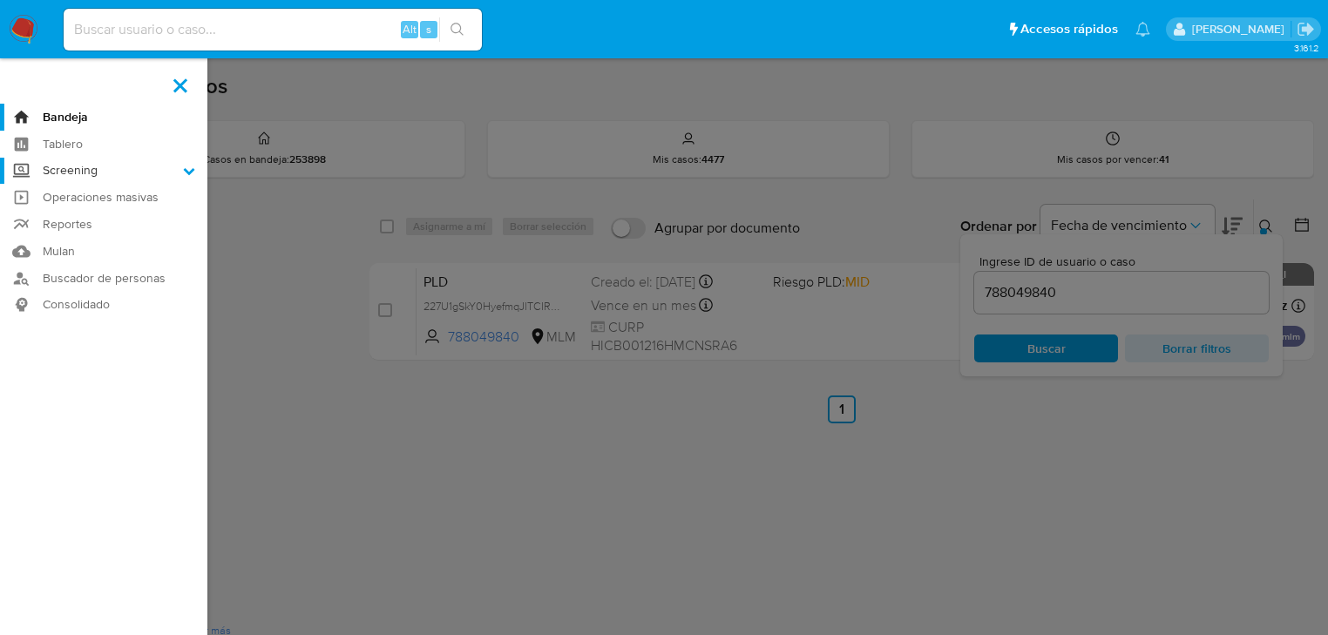
click at [0, 0] on input "Screening" at bounding box center [0, 0] width 0 height 0
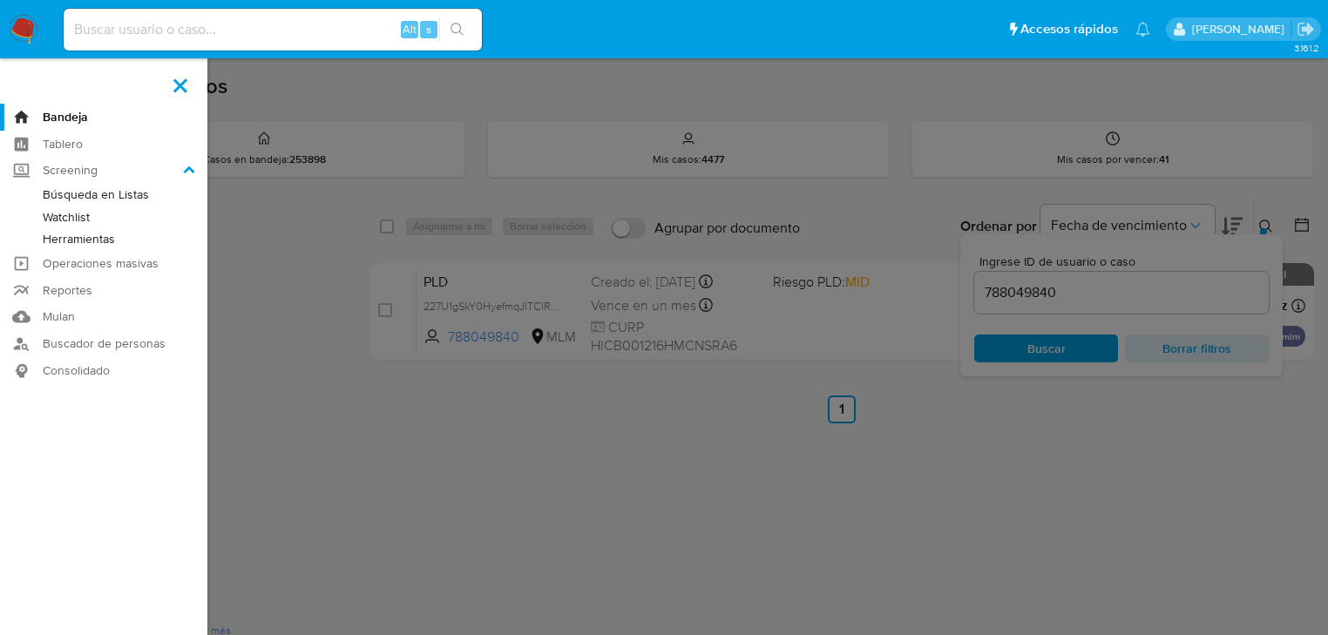
click at [77, 244] on link "Herramientas" at bounding box center [103, 239] width 207 height 22
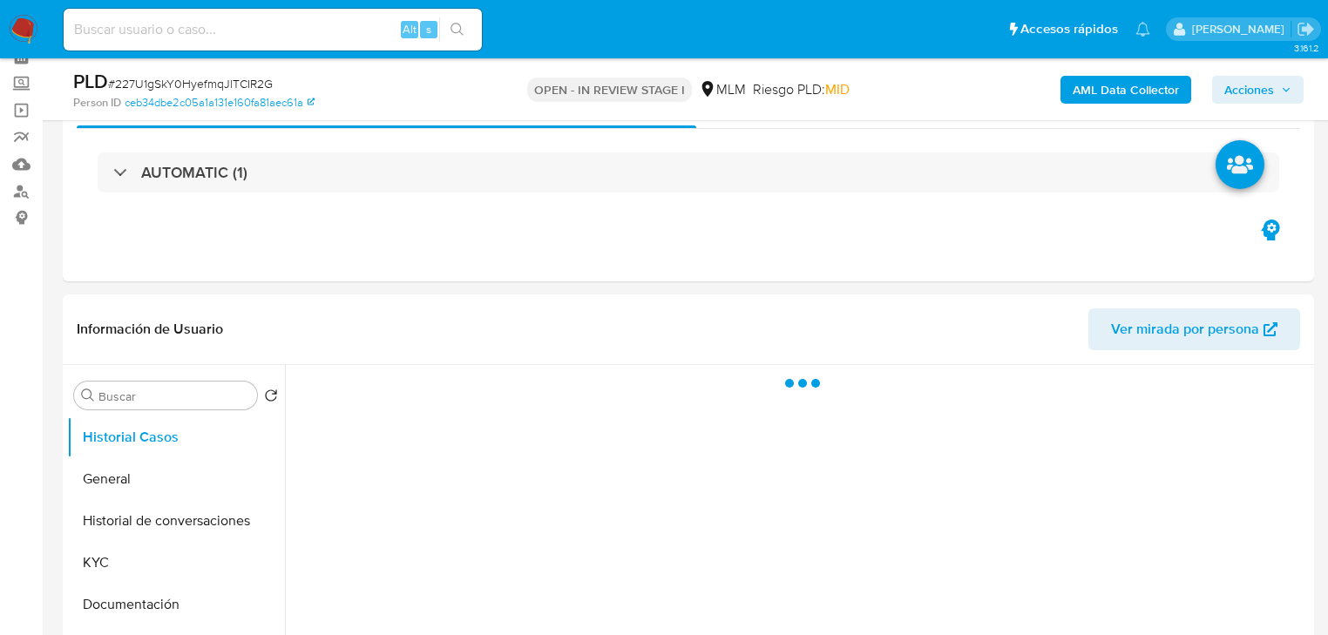
scroll to position [279, 0]
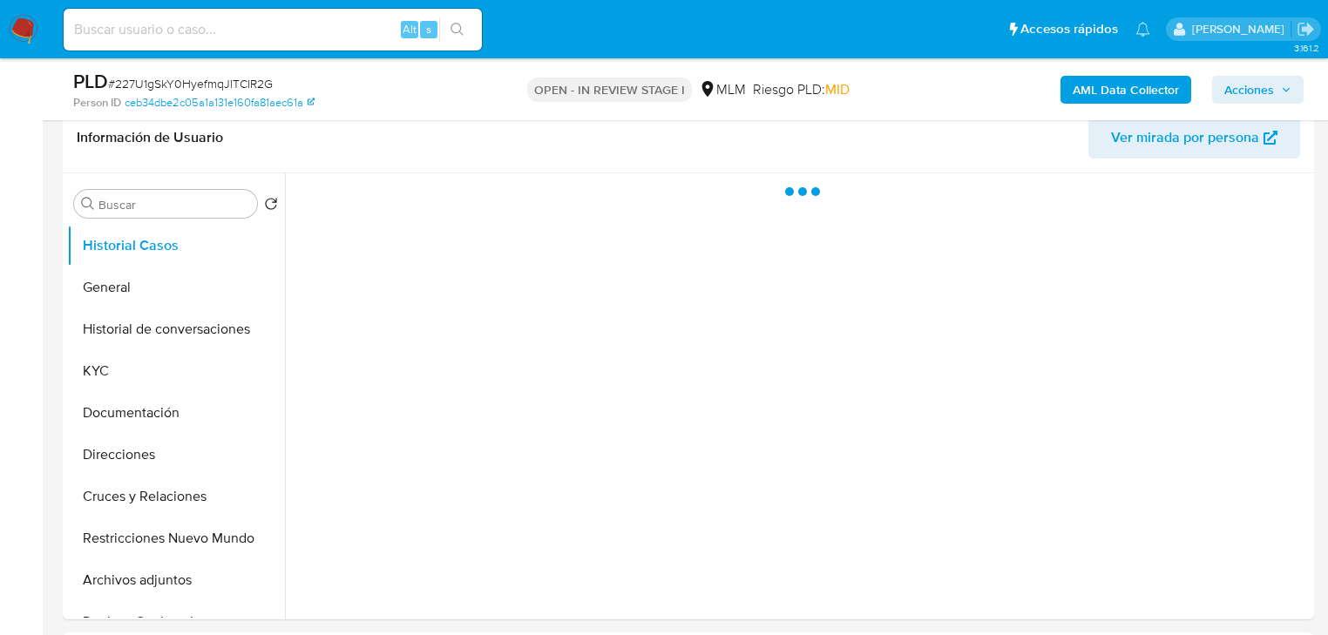
select select "10"
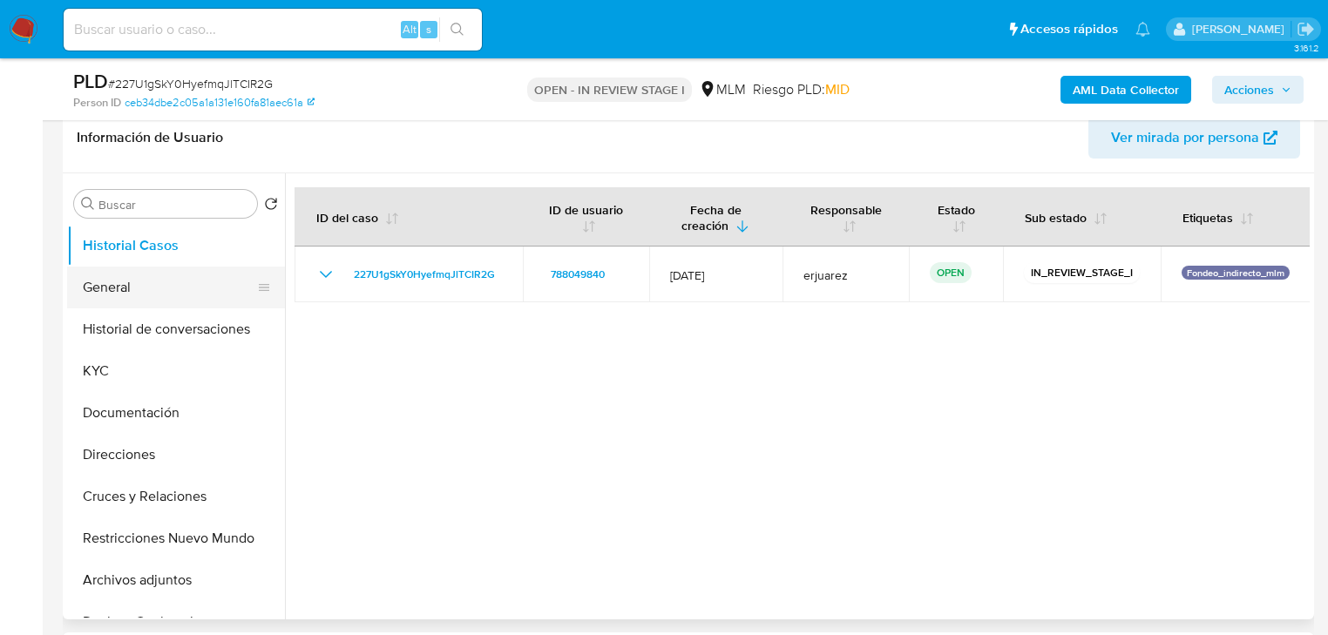
click at [146, 297] on button "General" at bounding box center [169, 288] width 204 height 42
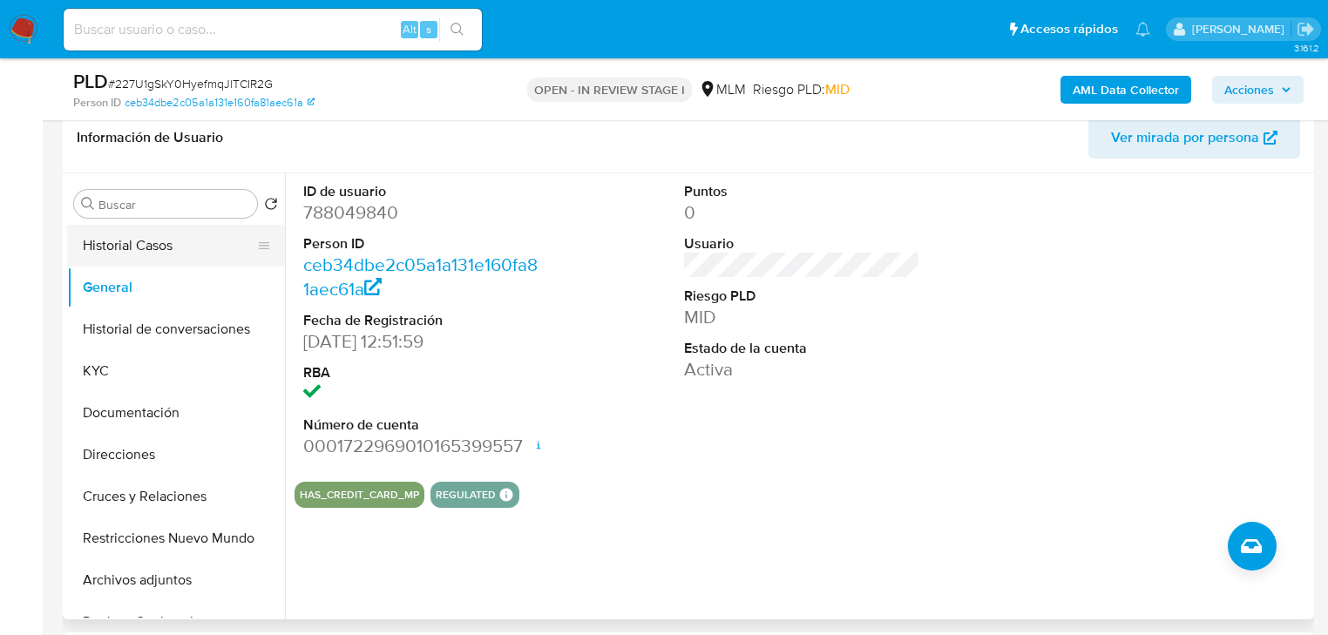
click at [181, 253] on button "Historial Casos" at bounding box center [169, 246] width 204 height 42
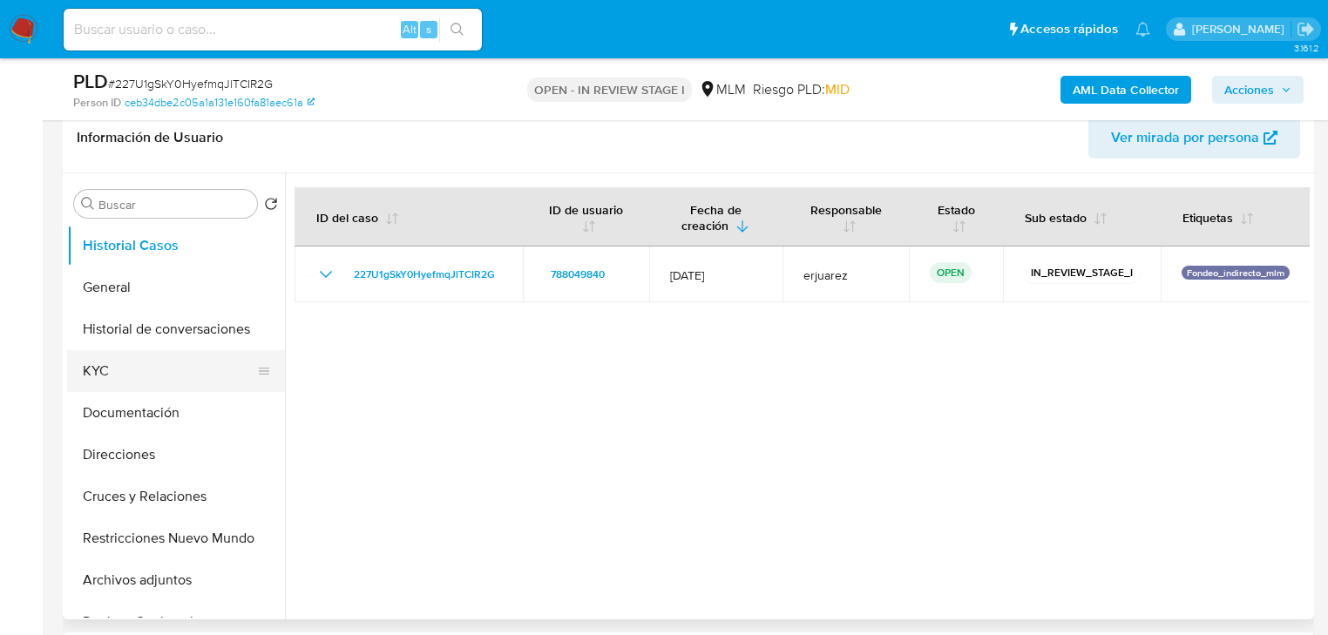
click at [112, 383] on button "KYC" at bounding box center [169, 371] width 204 height 42
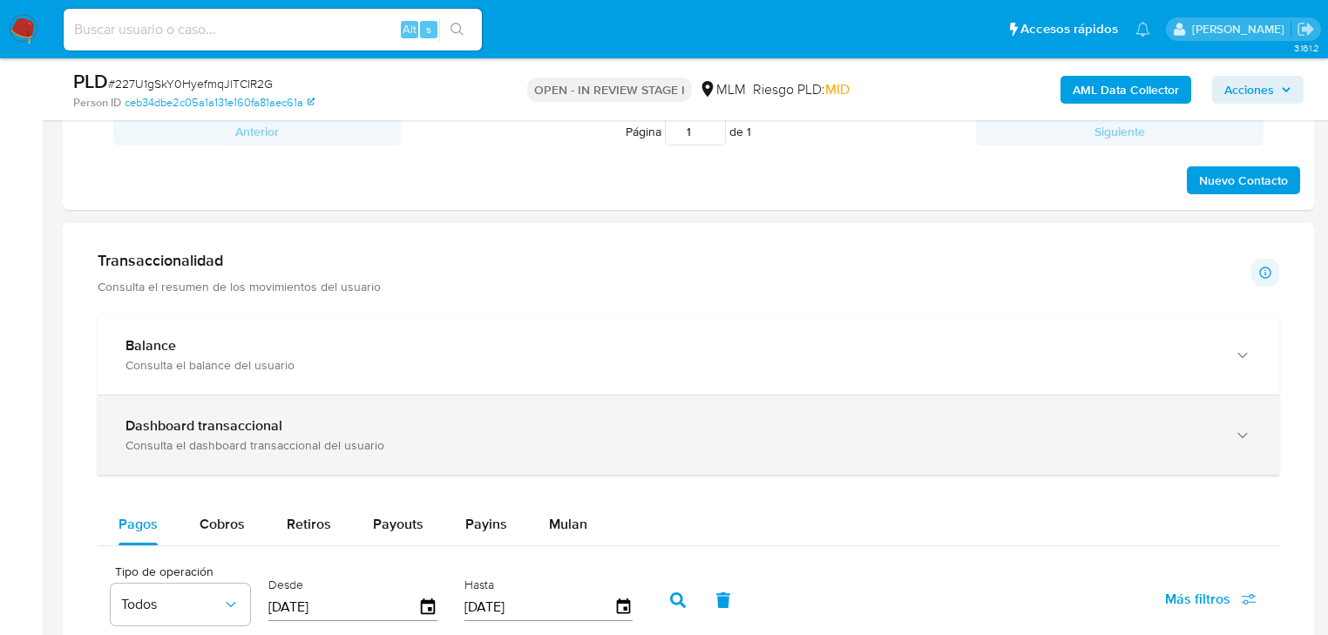
scroll to position [1046, 0]
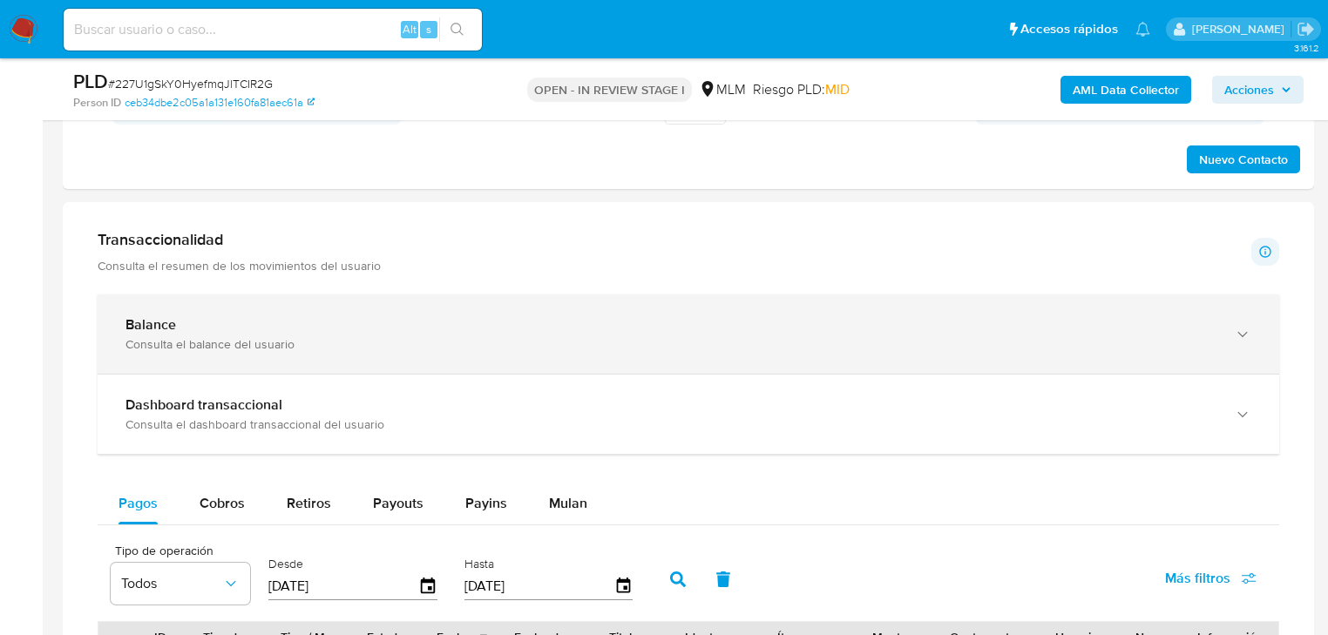
click at [443, 349] on div "Consulta el balance del usuario" at bounding box center [671, 344] width 1091 height 16
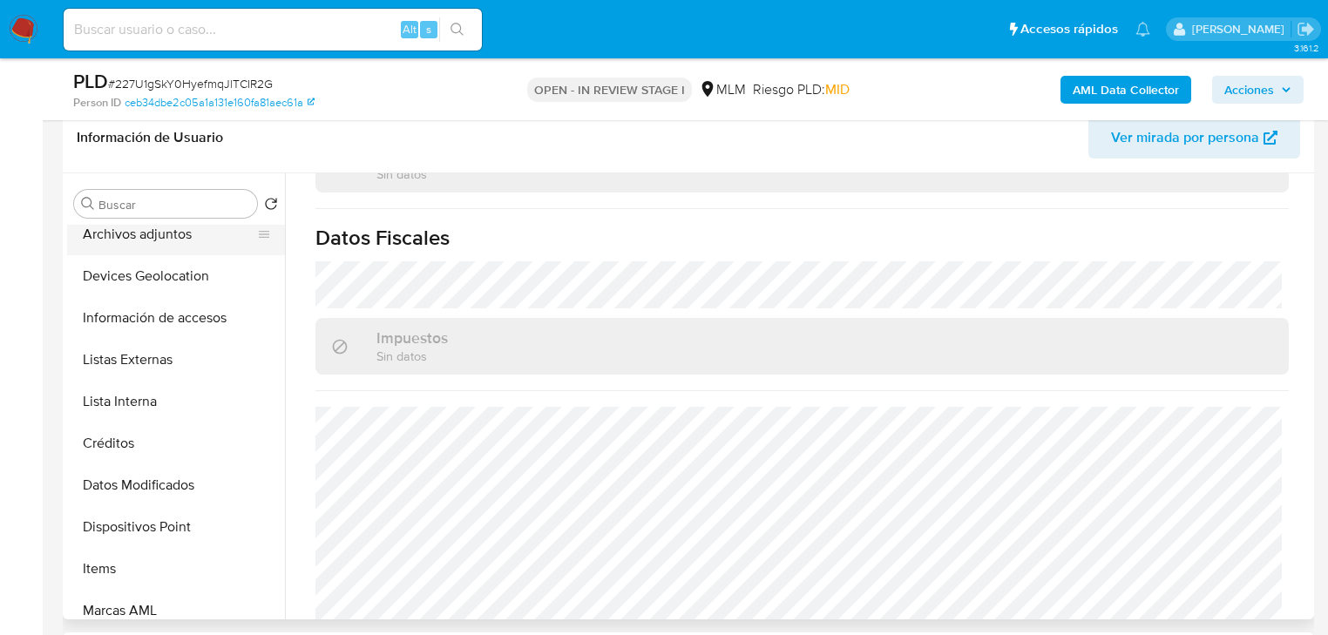
scroll to position [349, 0]
click at [153, 360] on button "Listas Externas" at bounding box center [169, 357] width 204 height 42
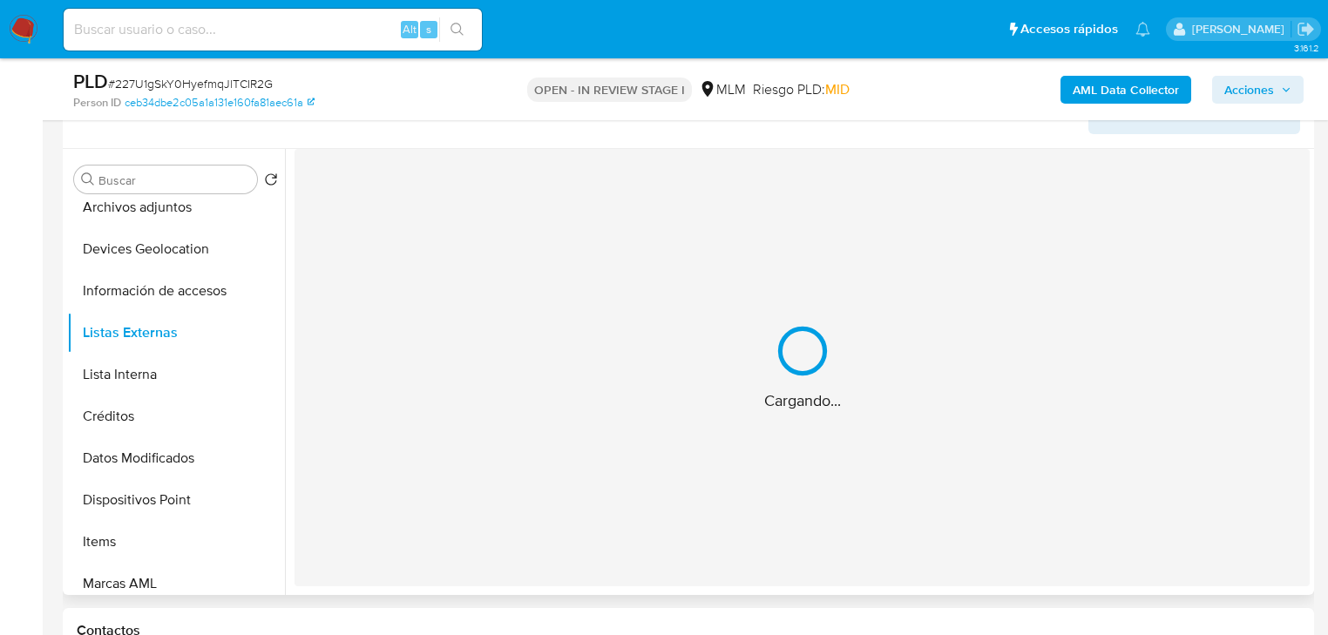
scroll to position [279, 0]
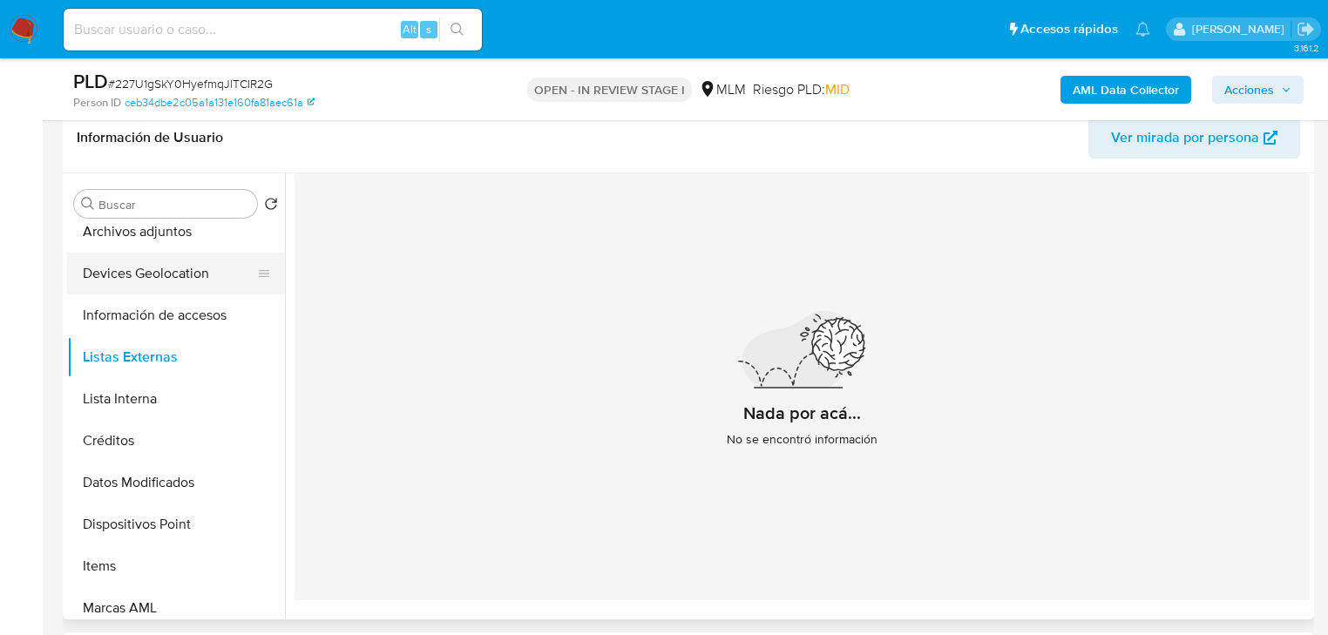
click at [135, 277] on button "Devices Geolocation" at bounding box center [169, 274] width 204 height 42
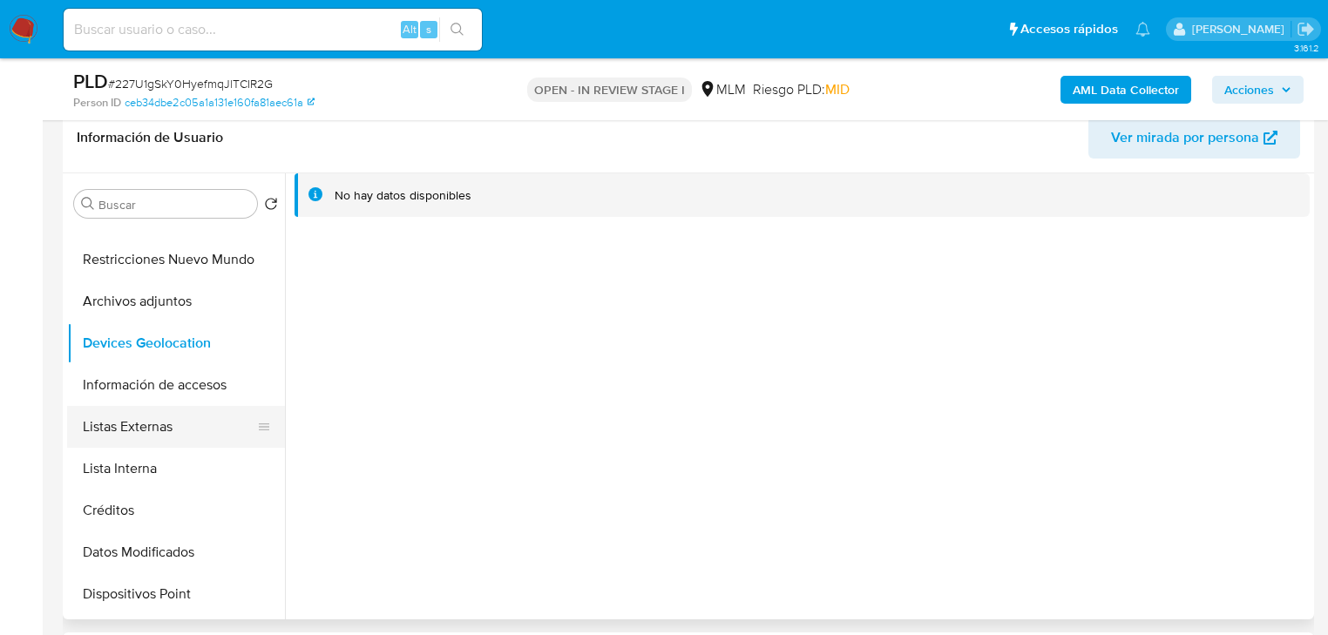
scroll to position [209, 0]
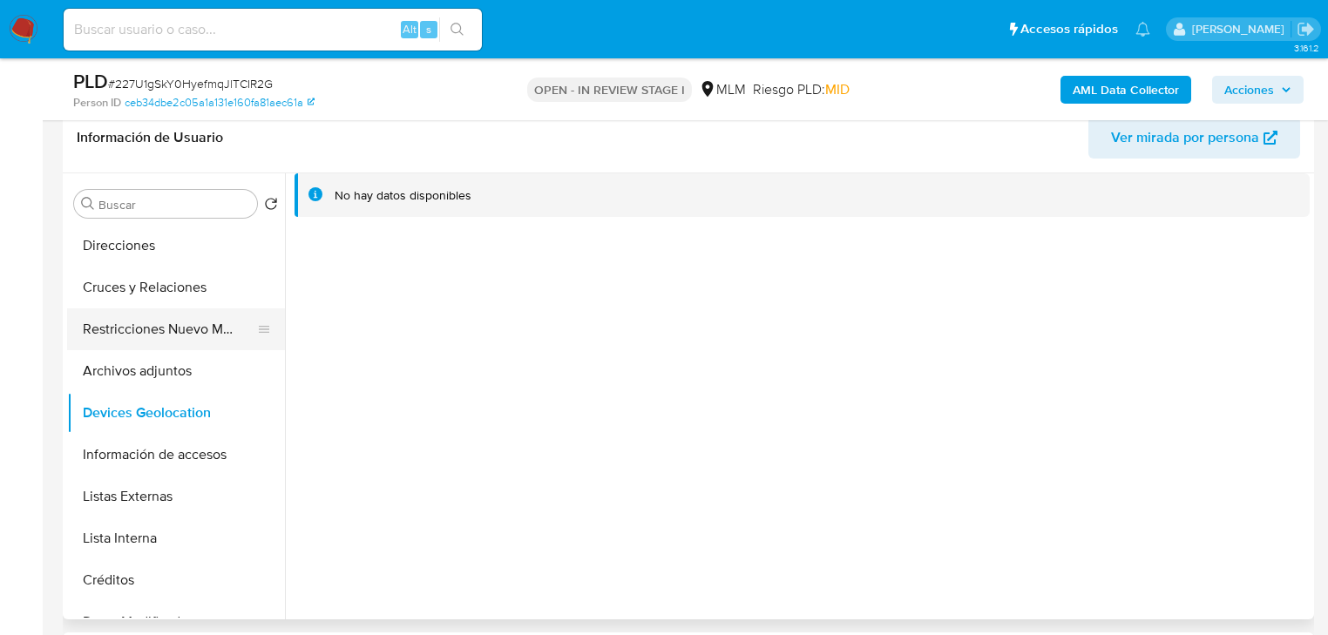
click at [170, 324] on button "Restricciones Nuevo Mundo" at bounding box center [169, 330] width 204 height 42
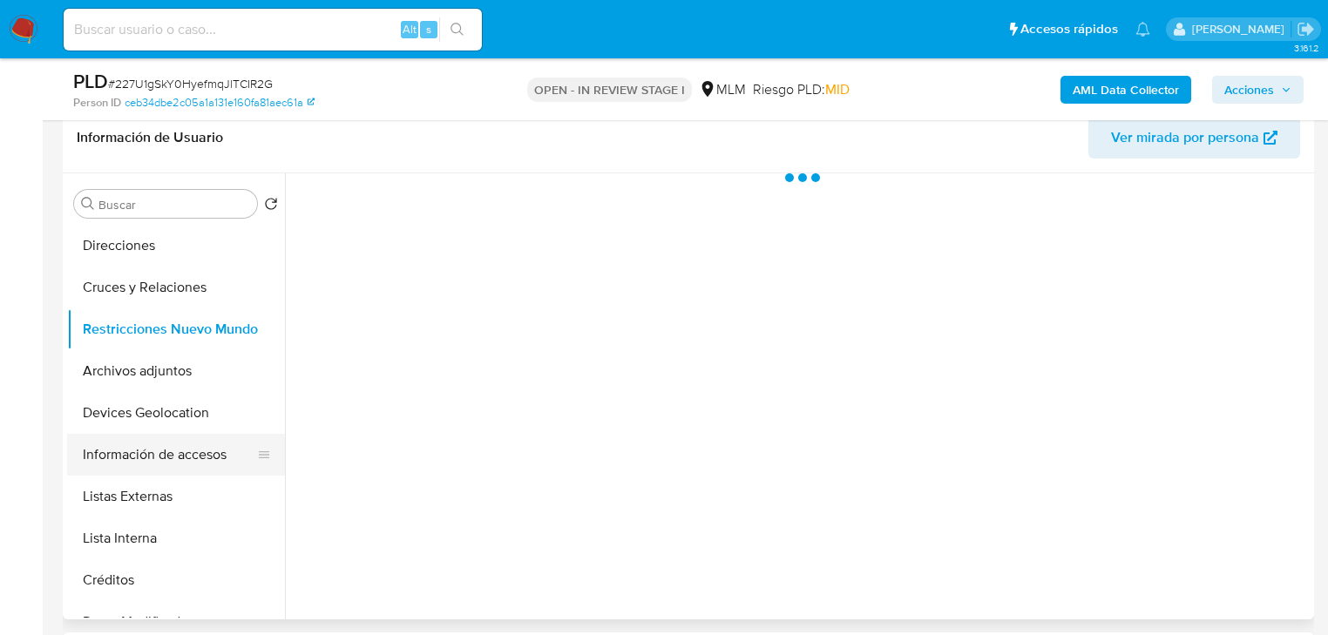
drag, startPoint x: 165, startPoint y: 466, endPoint x: 174, endPoint y: 467, distance: 9.6
click at [165, 467] on button "Información de accesos" at bounding box center [169, 455] width 204 height 42
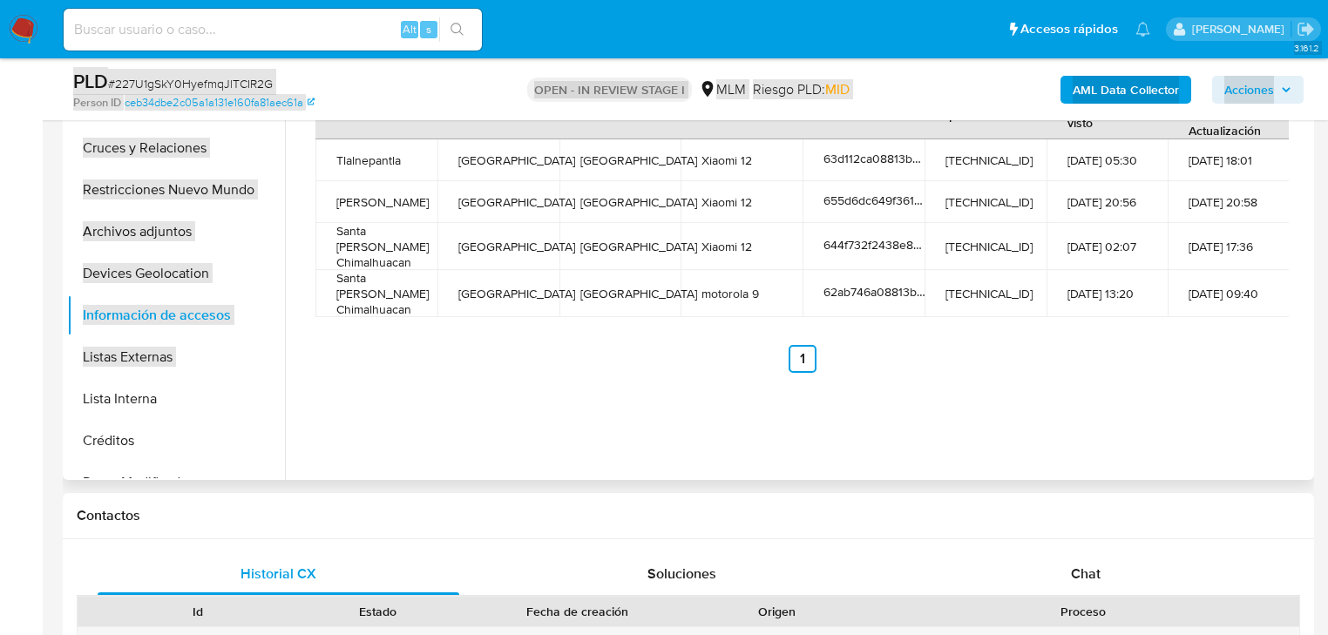
scroll to position [349, 0]
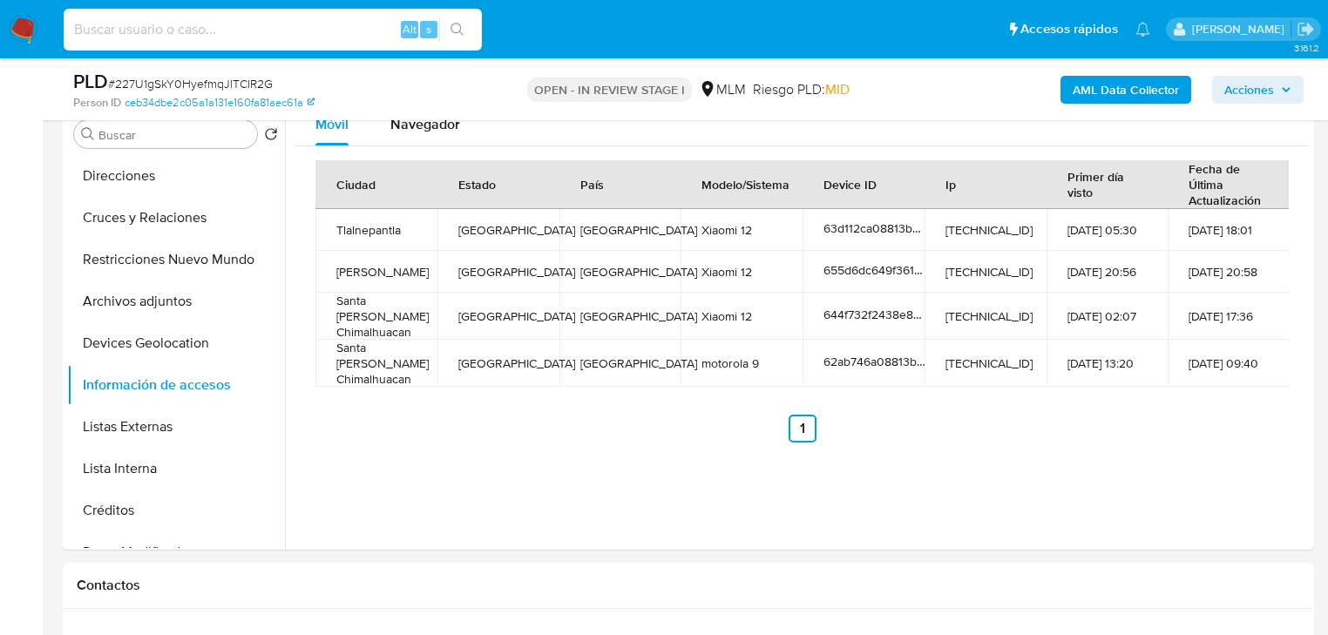
click at [188, 33] on input at bounding box center [273, 29] width 418 height 23
paste input "2312648743"
type input "2312648743"
click at [452, 24] on icon "search-icon" at bounding box center [458, 30] width 14 height 14
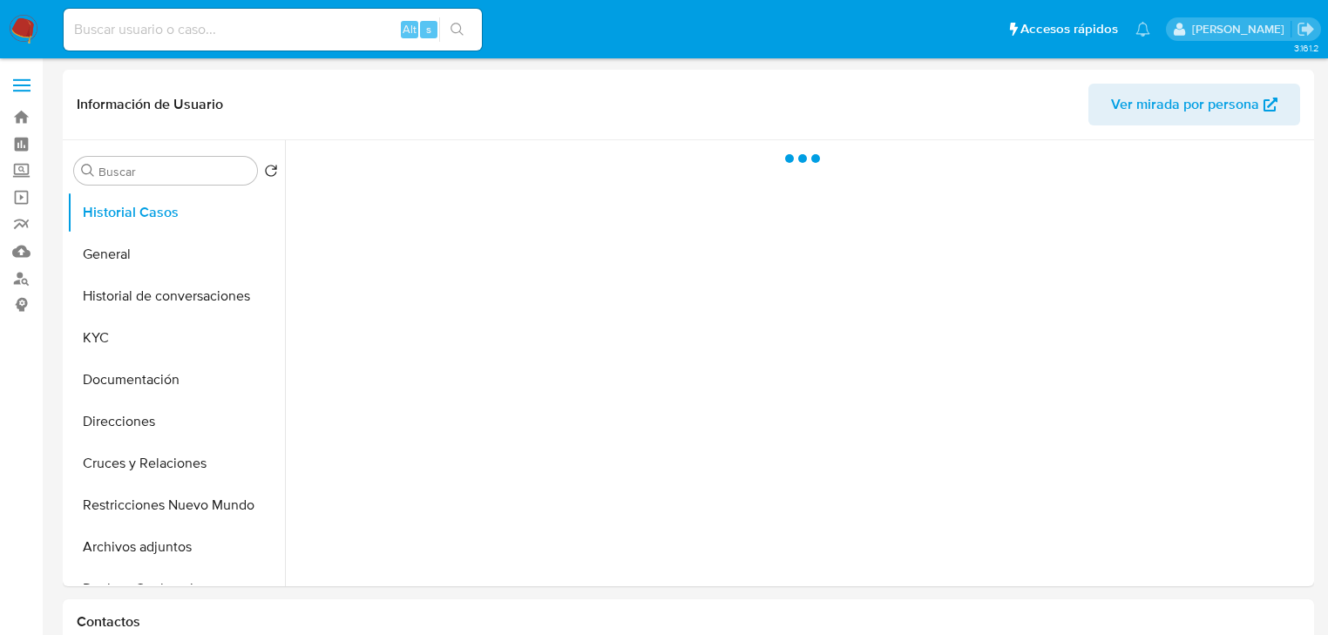
select select "10"
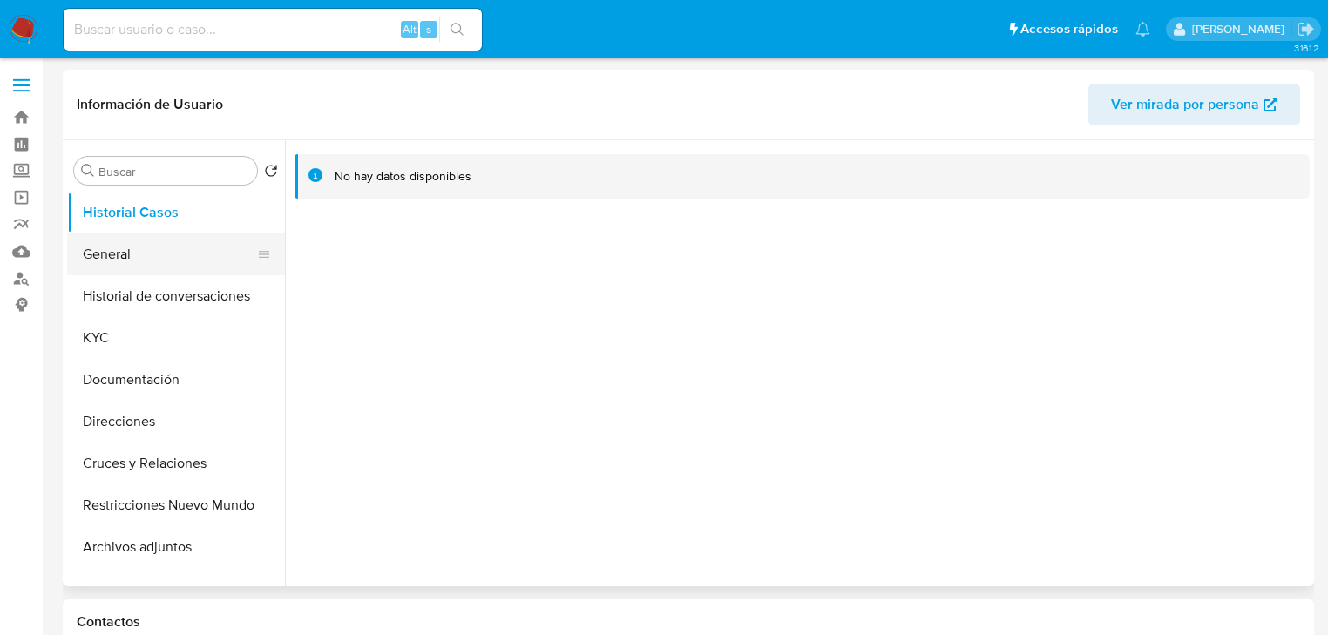
click at [112, 265] on button "General" at bounding box center [169, 255] width 204 height 42
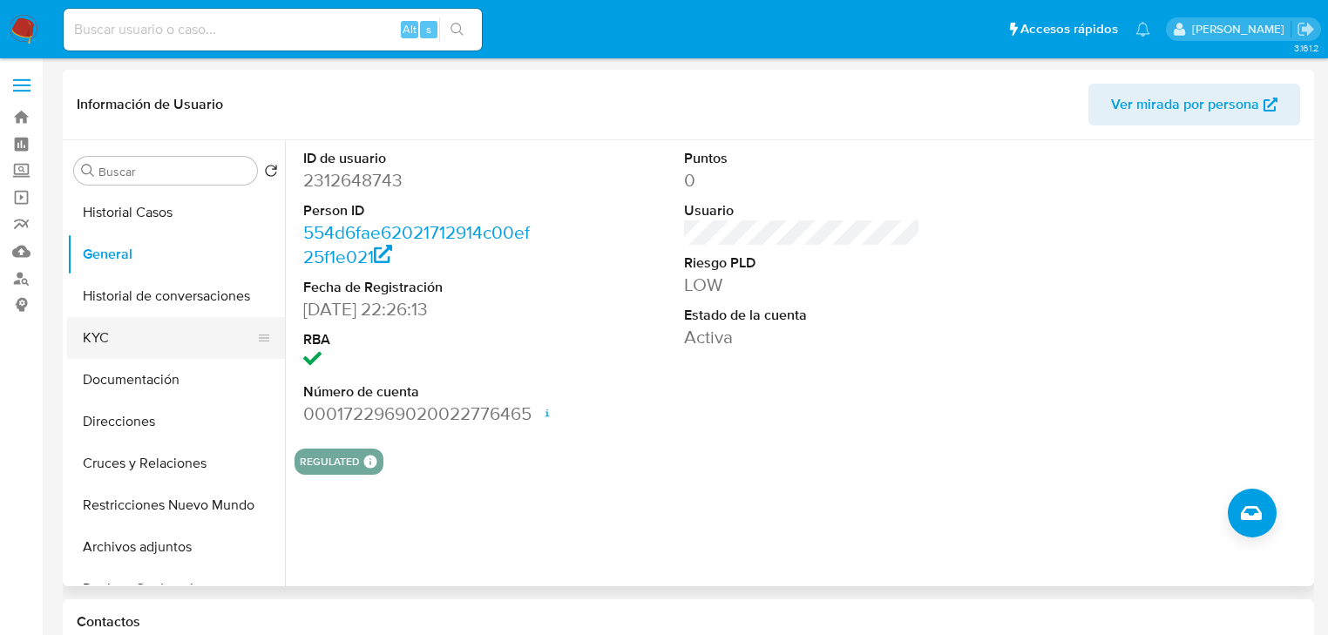
click at [103, 350] on button "KYC" at bounding box center [169, 338] width 204 height 42
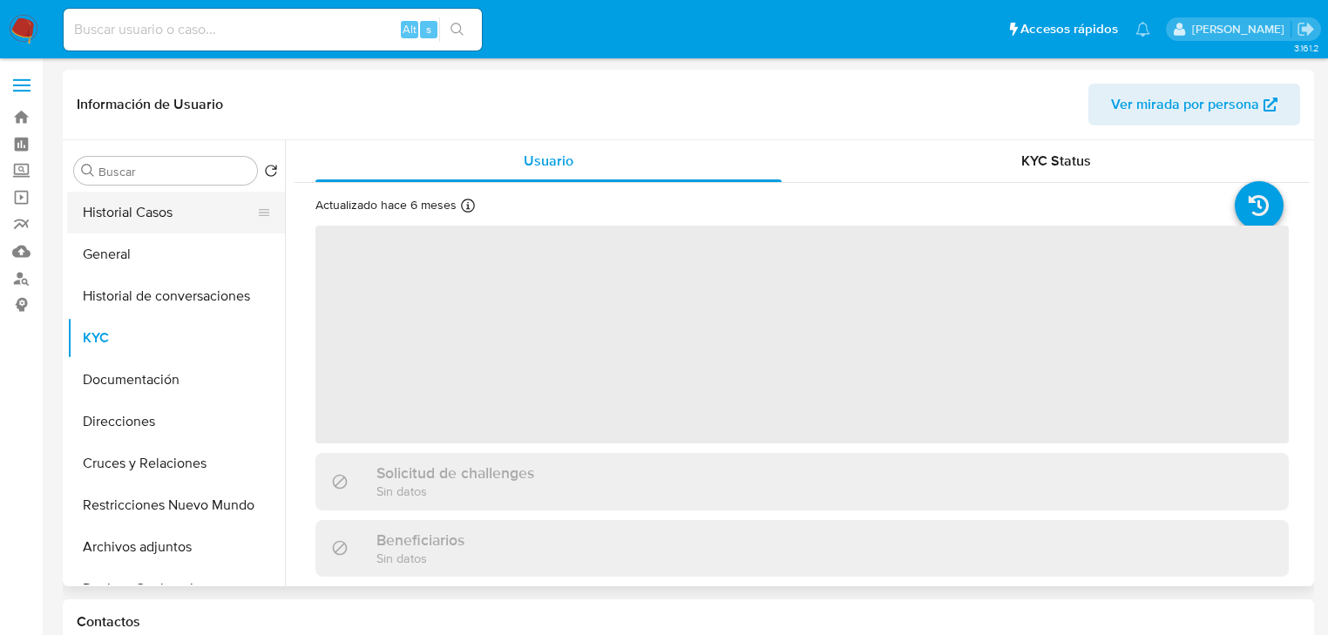
click at [126, 198] on button "Historial Casos" at bounding box center [169, 213] width 204 height 42
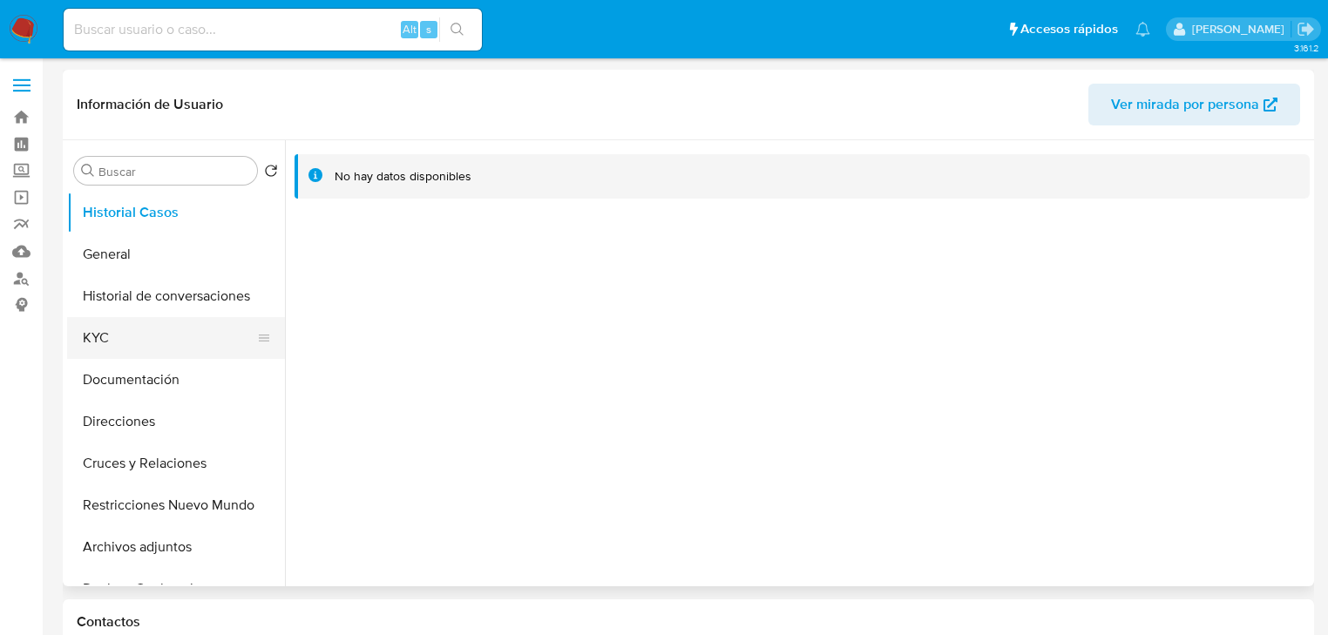
drag, startPoint x: 112, startPoint y: 332, endPoint x: 241, endPoint y: 331, distance: 129.0
click at [112, 331] on button "KYC" at bounding box center [169, 338] width 204 height 42
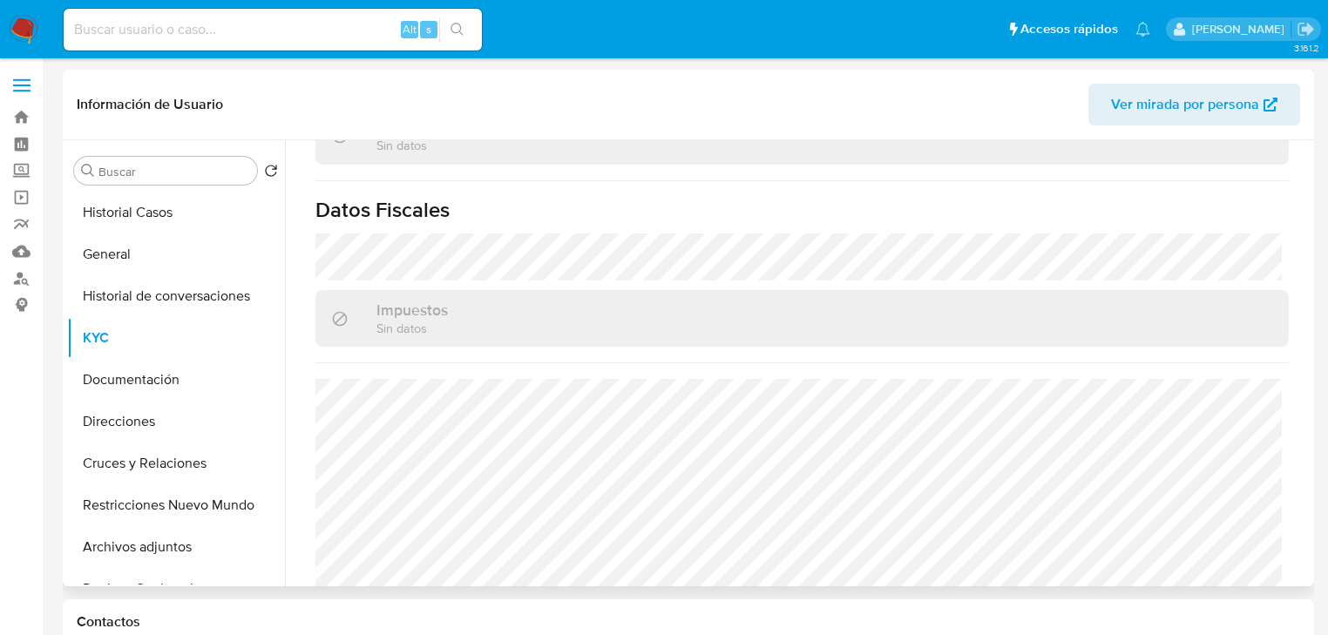
scroll to position [1031, 0]
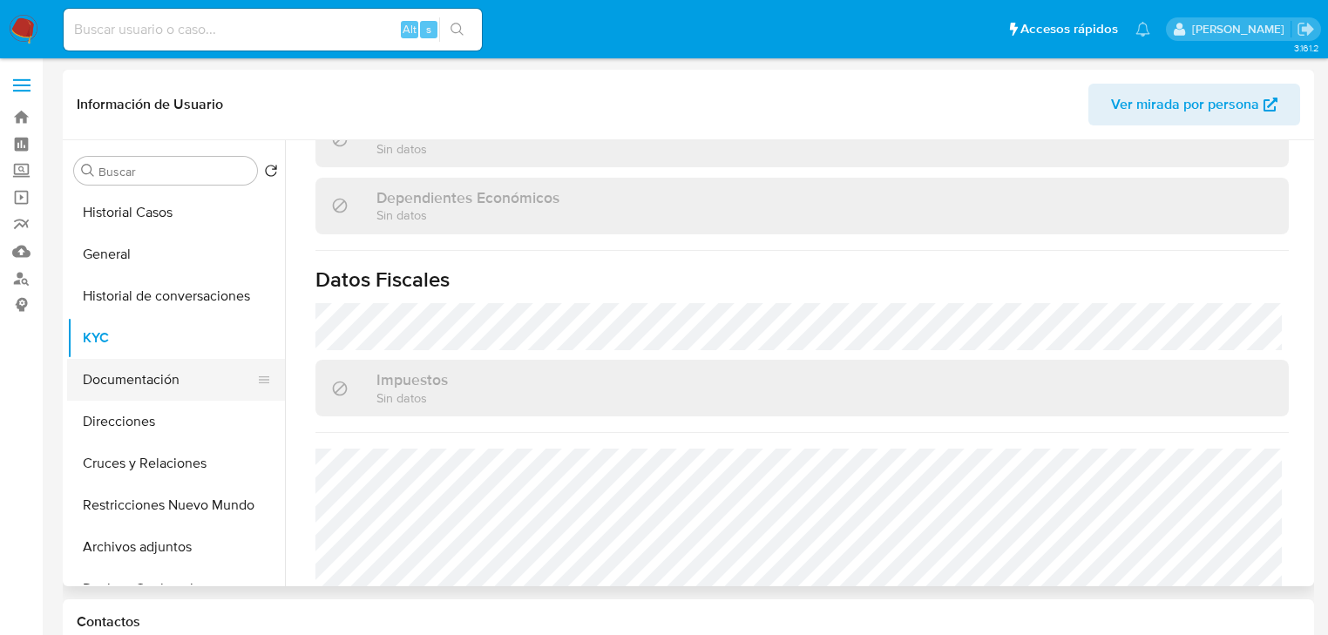
click at [149, 393] on button "Documentación" at bounding box center [169, 380] width 204 height 42
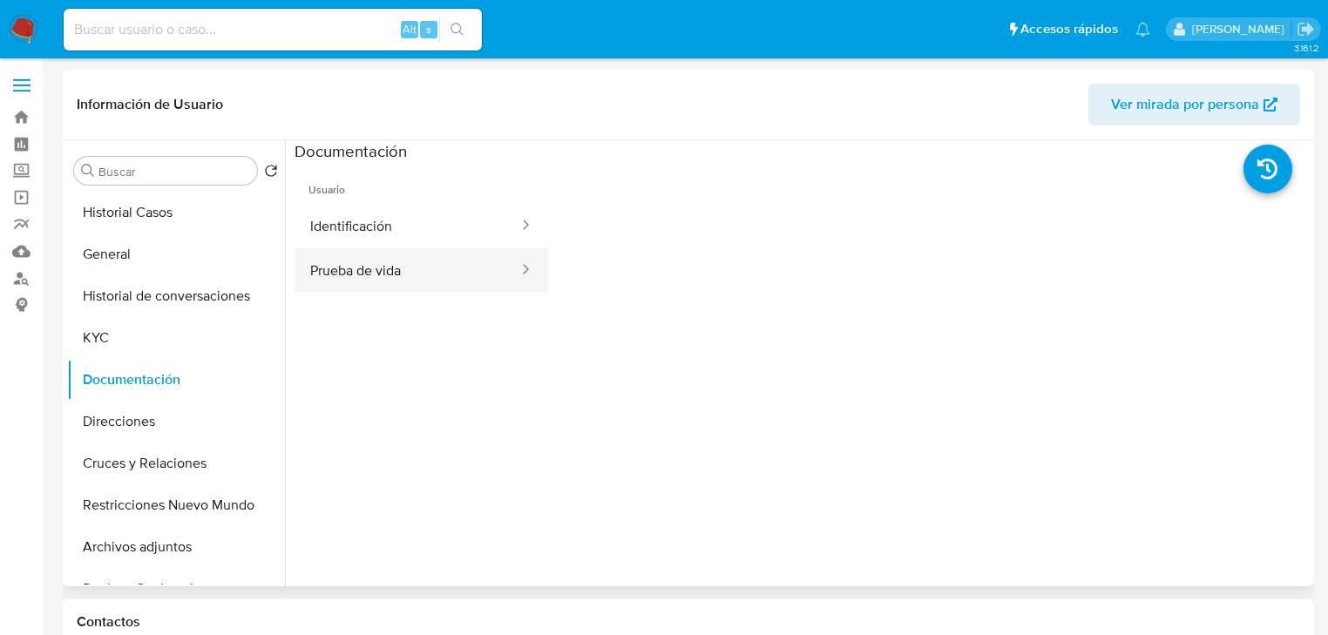
drag, startPoint x: 371, startPoint y: 279, endPoint x: 371, endPoint y: 268, distance: 11.3
click at [371, 278] on button "Prueba de vida" at bounding box center [408, 270] width 226 height 44
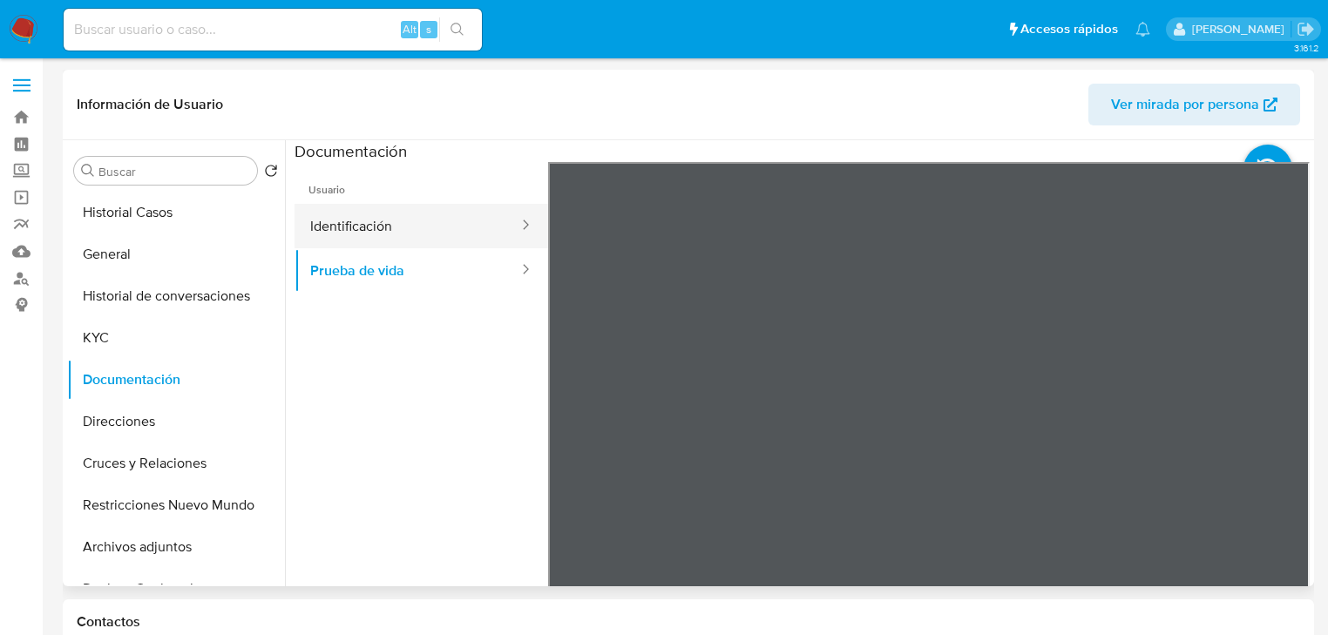
click at [386, 214] on button "Identificación" at bounding box center [408, 226] width 226 height 44
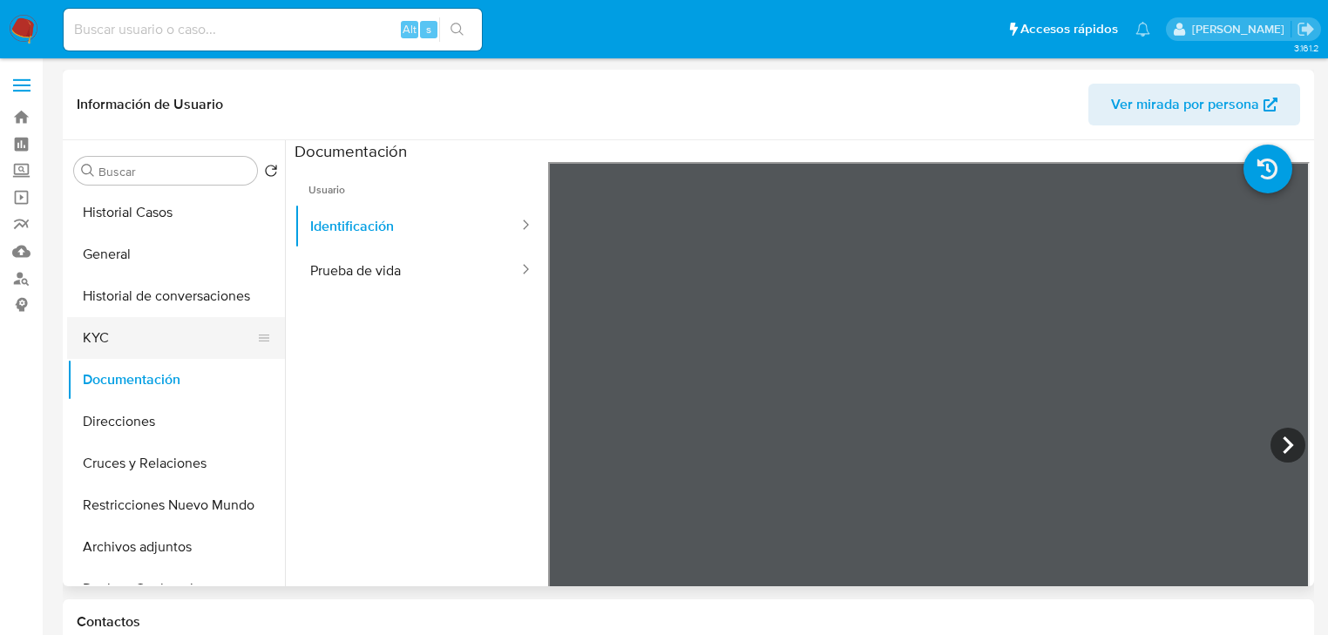
click at [79, 335] on button "KYC" at bounding box center [169, 338] width 204 height 42
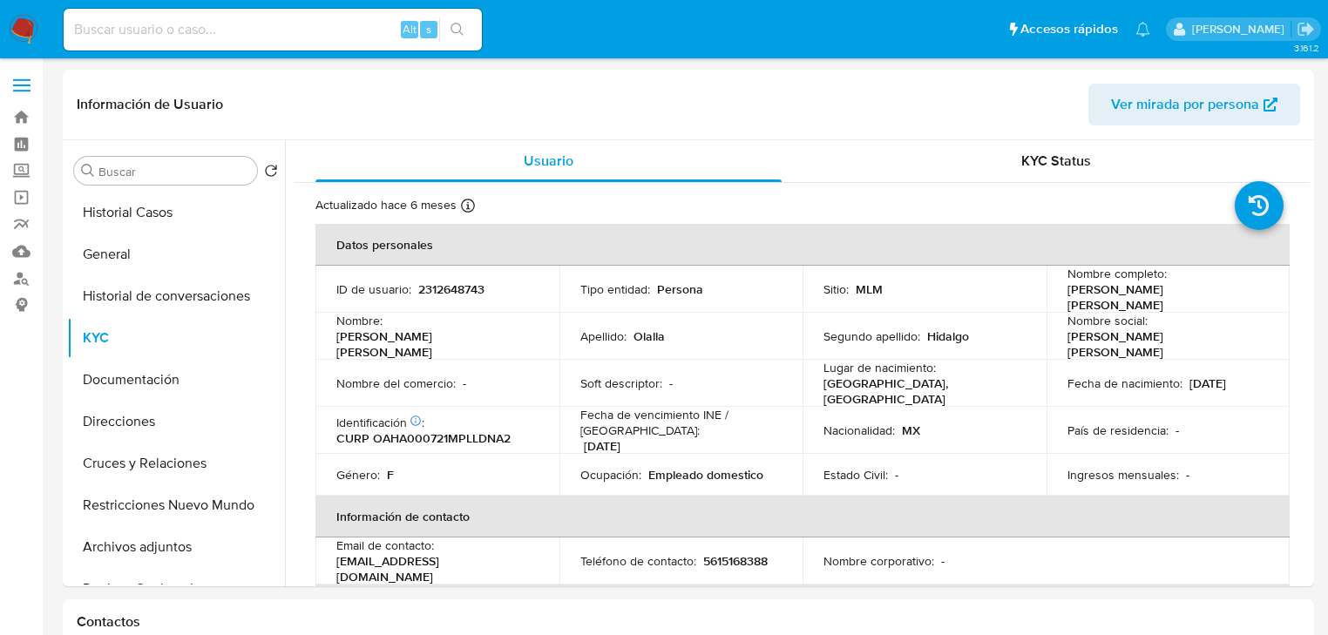
click at [291, 46] on div "Alt s" at bounding box center [273, 30] width 418 height 42
click at [292, 29] on input at bounding box center [273, 29] width 418 height 23
paste input "2336548347"
type input "2336548347"
click at [448, 24] on button "search-icon" at bounding box center [457, 29] width 36 height 24
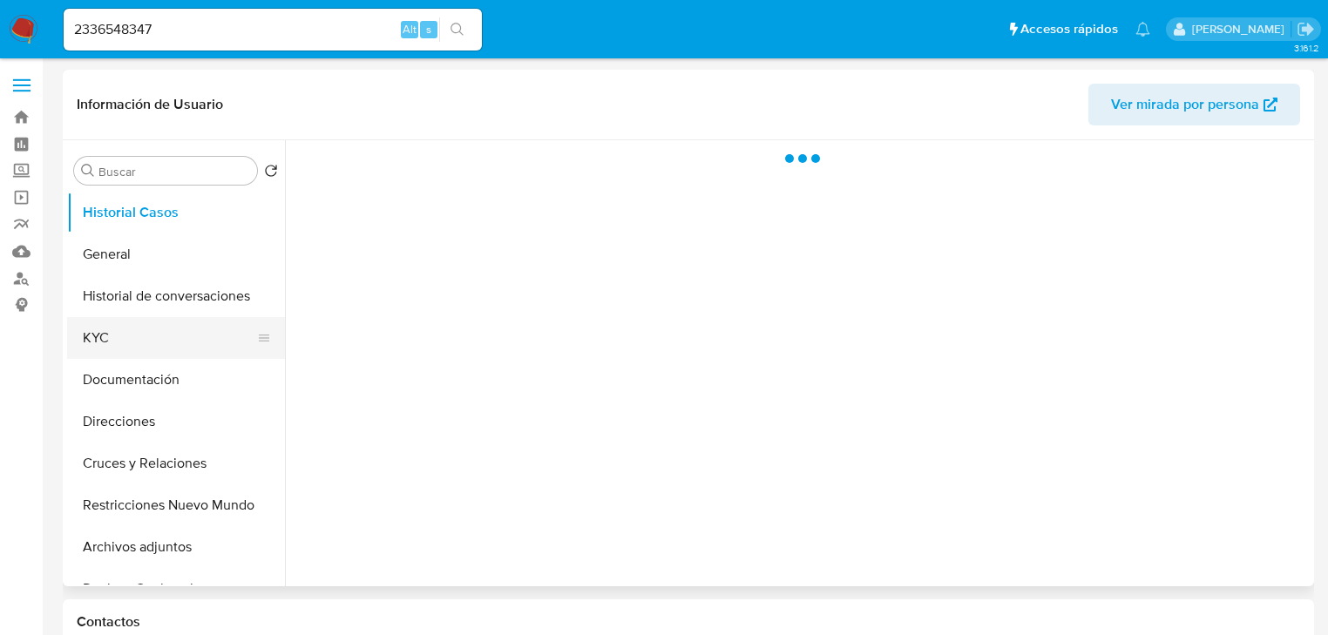
select select "10"
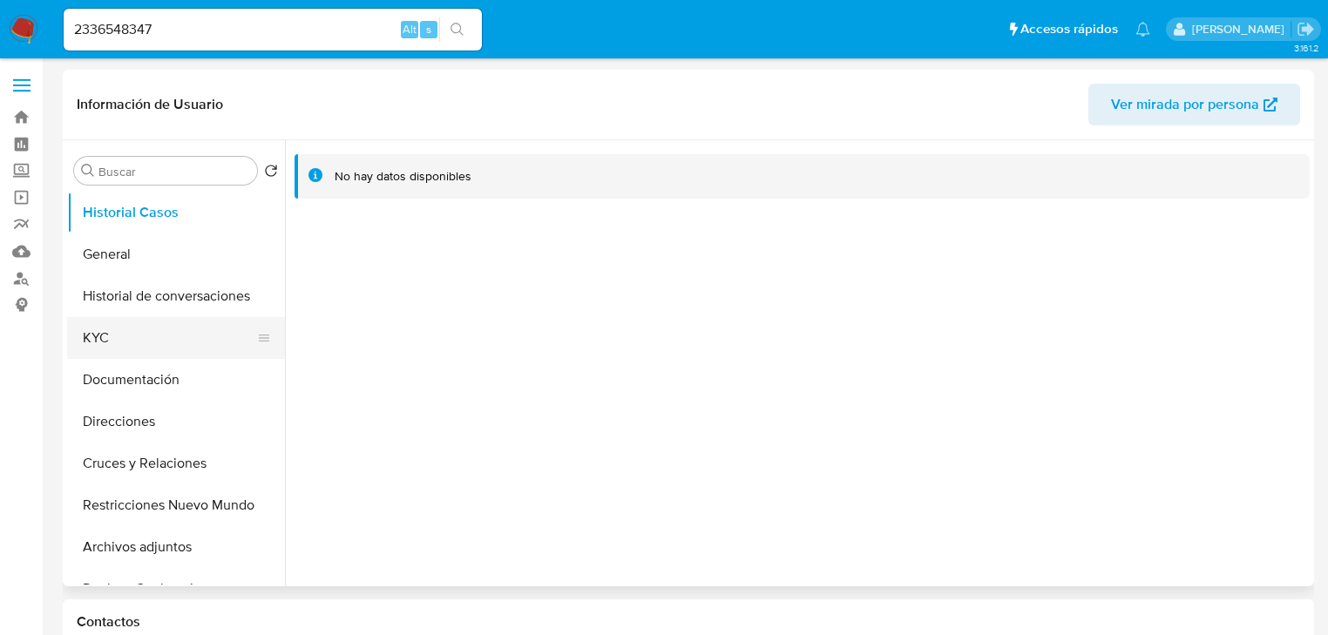
click at [150, 321] on button "KYC" at bounding box center [169, 338] width 204 height 42
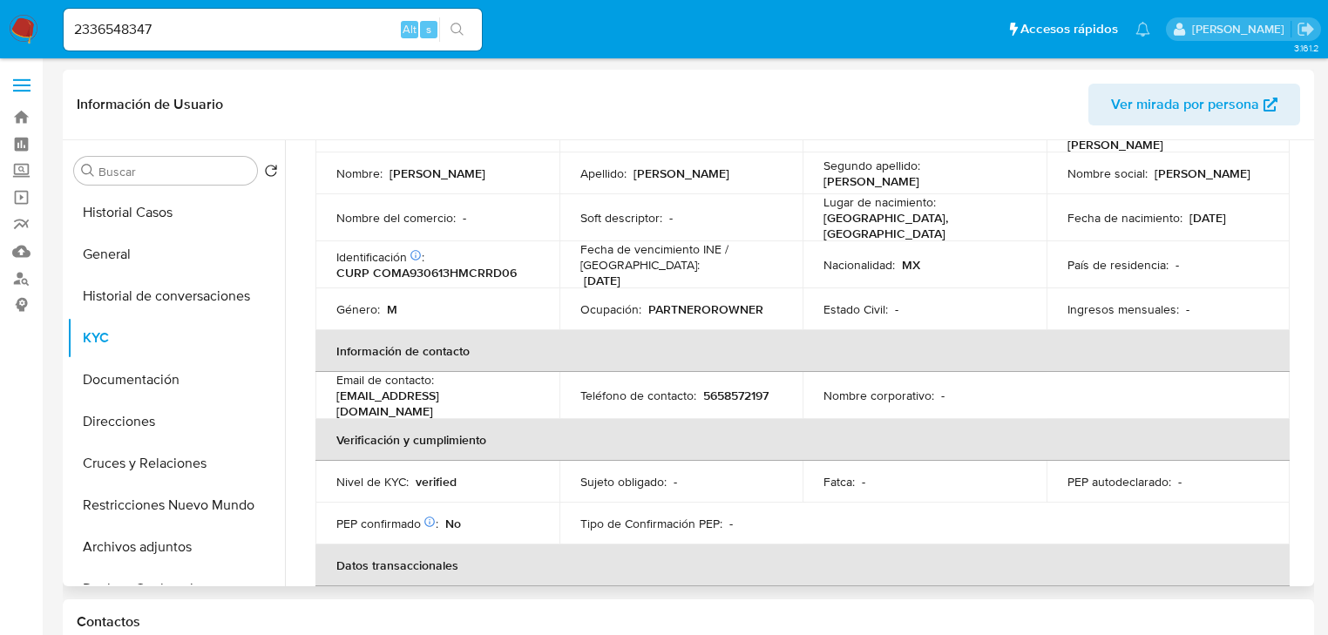
scroll to position [125, 0]
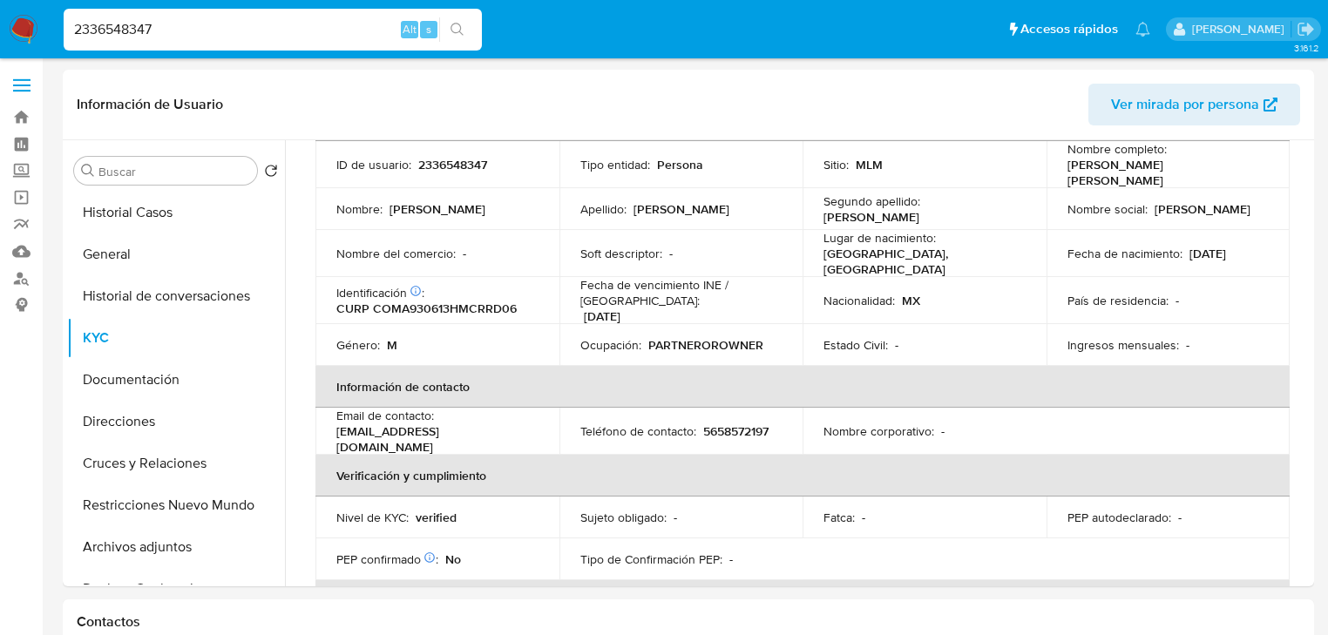
drag, startPoint x: 201, startPoint y: 32, endPoint x: 242, endPoint y: 50, distance: 44.5
paste input "123964309"
type input "123964309"
click at [451, 33] on icon "search-icon" at bounding box center [458, 30] width 14 height 14
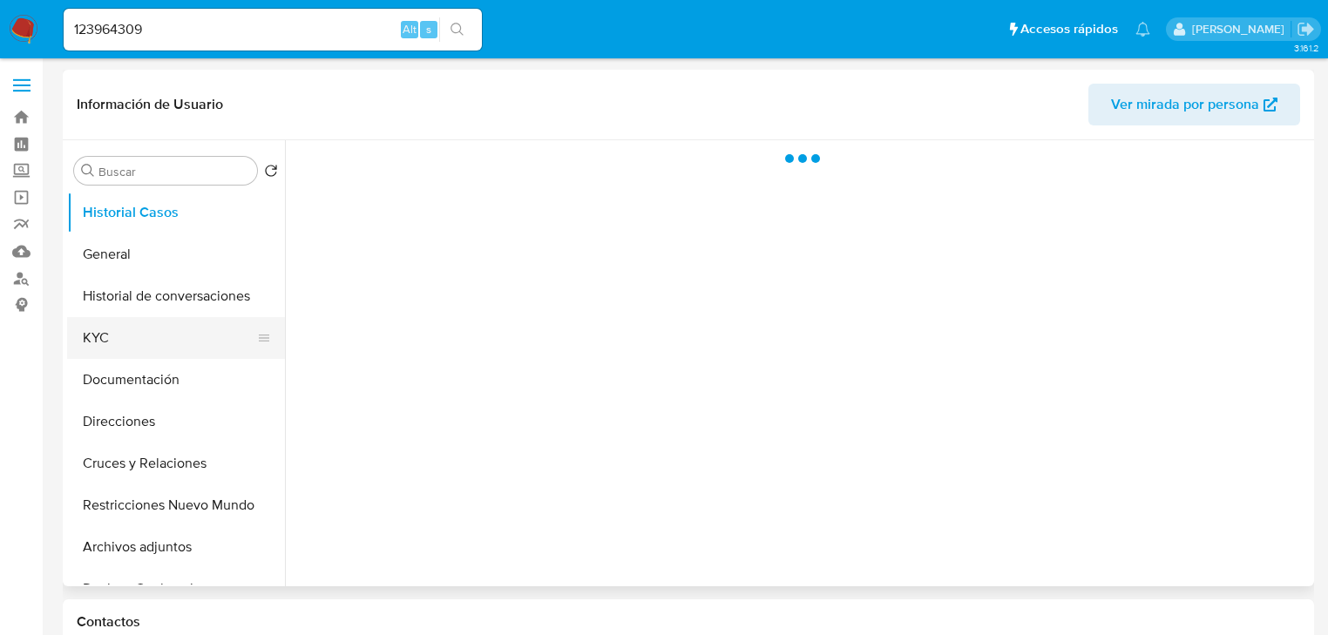
click at [146, 336] on button "KYC" at bounding box center [169, 338] width 204 height 42
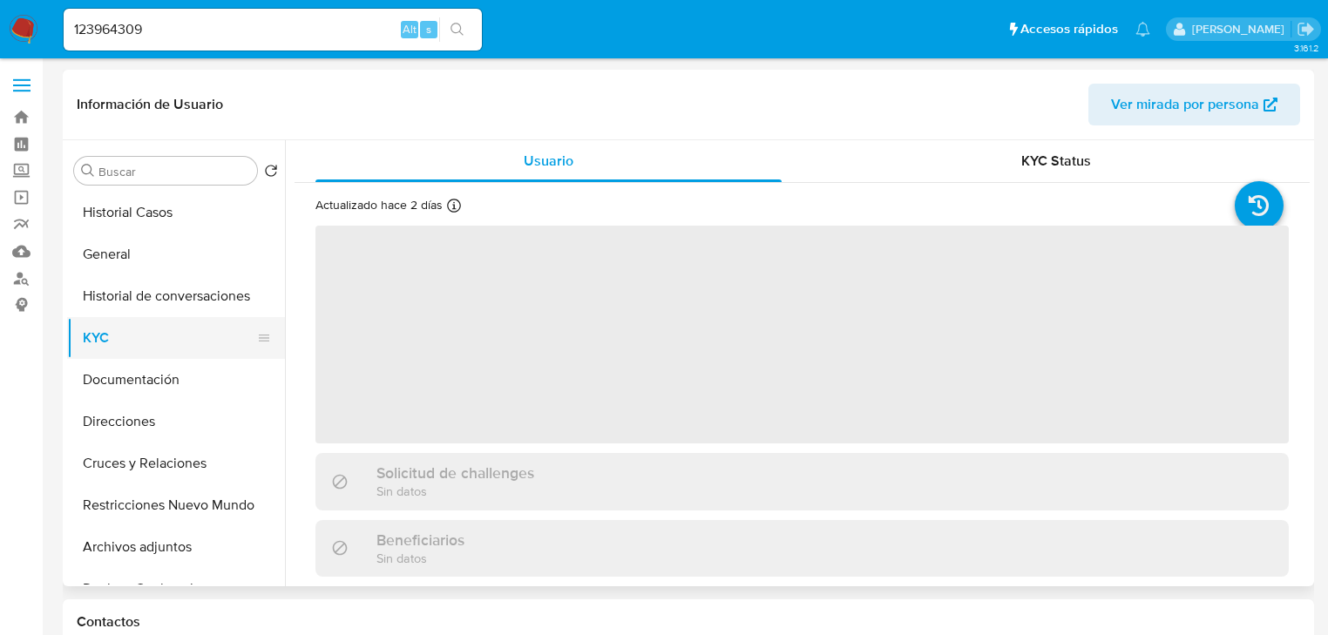
select select "10"
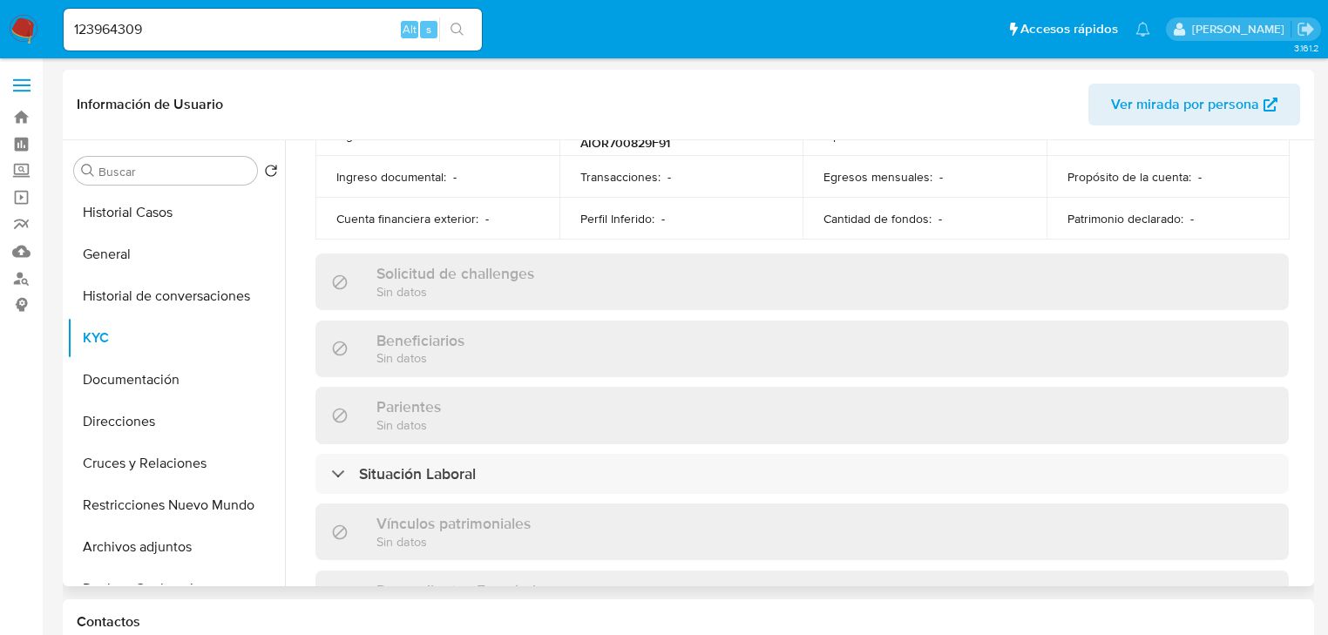
scroll to position [70, 0]
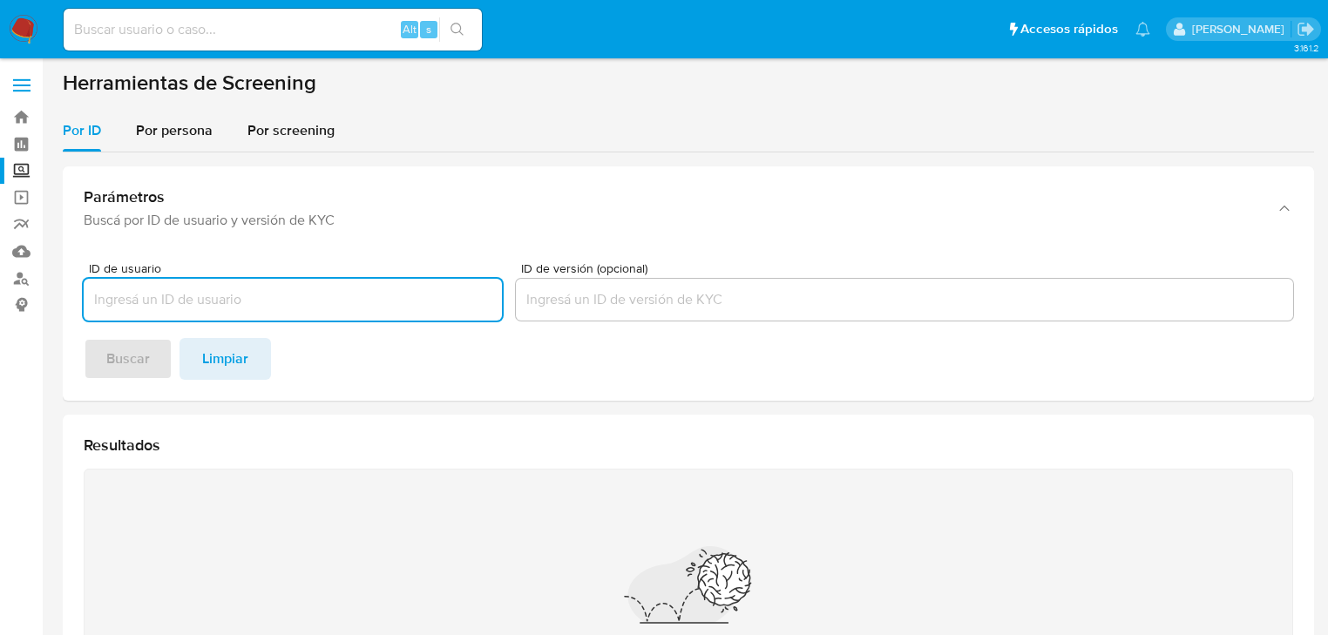
drag, startPoint x: 182, startPoint y: 141, endPoint x: 178, endPoint y: 165, distance: 23.9
click at [182, 143] on div "Por persona" at bounding box center [174, 131] width 77 height 42
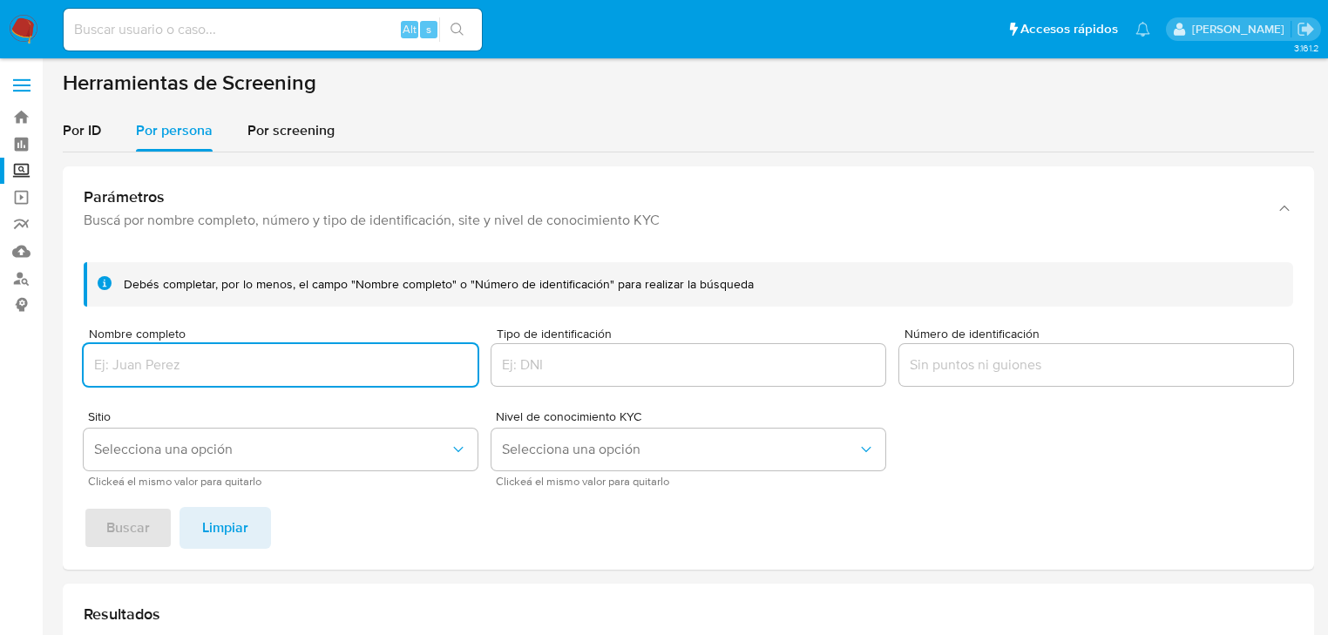
click at [136, 372] on input "Nombre completo" at bounding box center [281, 365] width 394 height 23
click at [146, 533] on span "Buscar" at bounding box center [128, 528] width 44 height 38
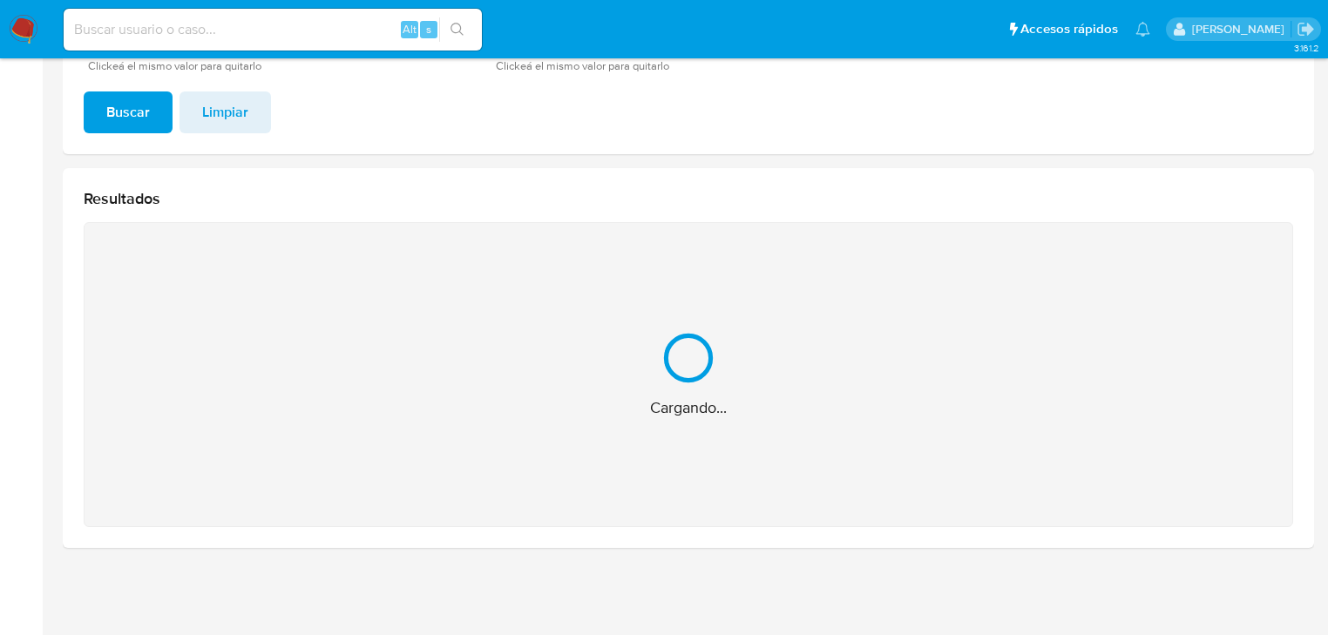
scroll to position [139, 0]
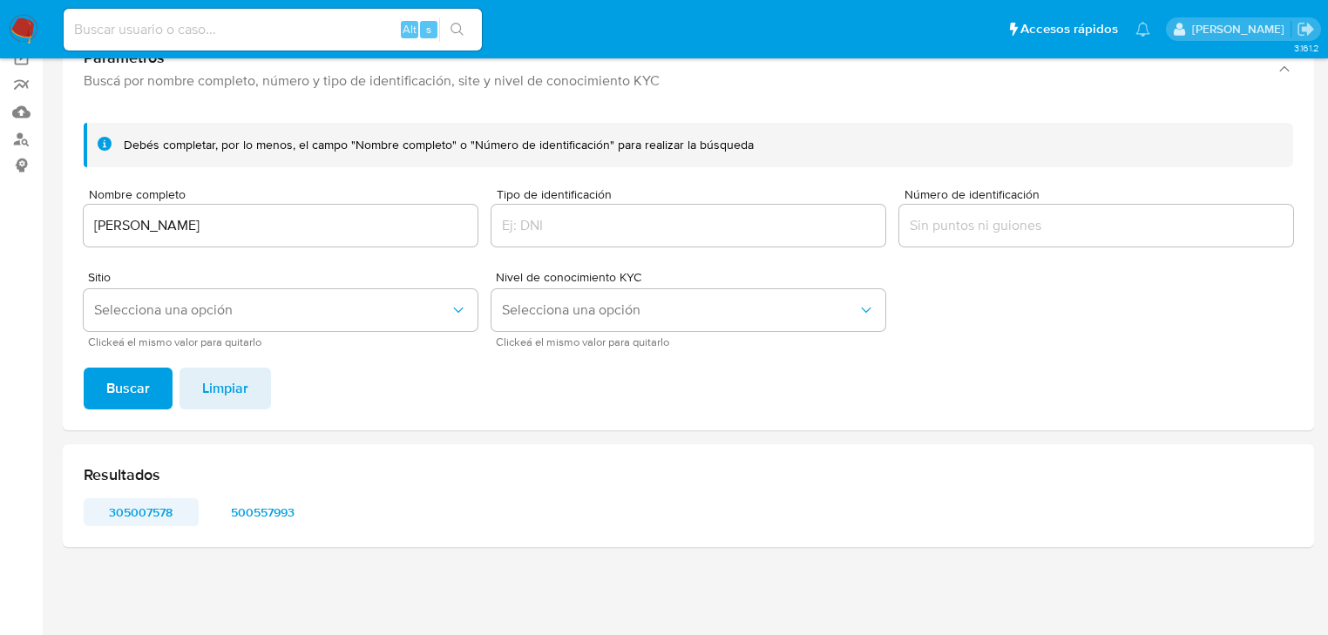
click at [166, 520] on span "305007578" at bounding box center [141, 512] width 91 height 24
click at [265, 513] on span "500557993" at bounding box center [263, 512] width 91 height 24
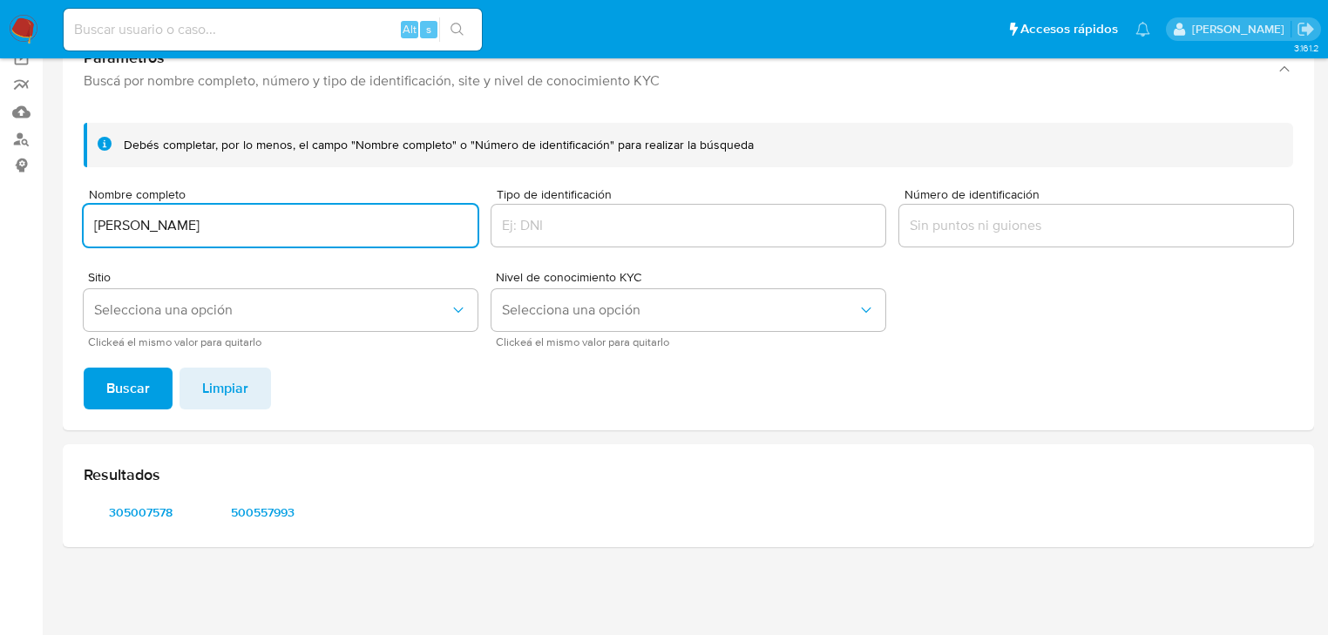
drag, startPoint x: 227, startPoint y: 232, endPoint x: -275, endPoint y: 148, distance: 509.0
click at [0, 148] on html "Pausado Ver notificaciones Alt s Accesos rápidos Presiona las siguientes teclas…" at bounding box center [664, 248] width 1328 height 775
type input "HELEN DESIREE LOPEZ PINTO"
click at [136, 400] on span "Buscar" at bounding box center [128, 389] width 44 height 38
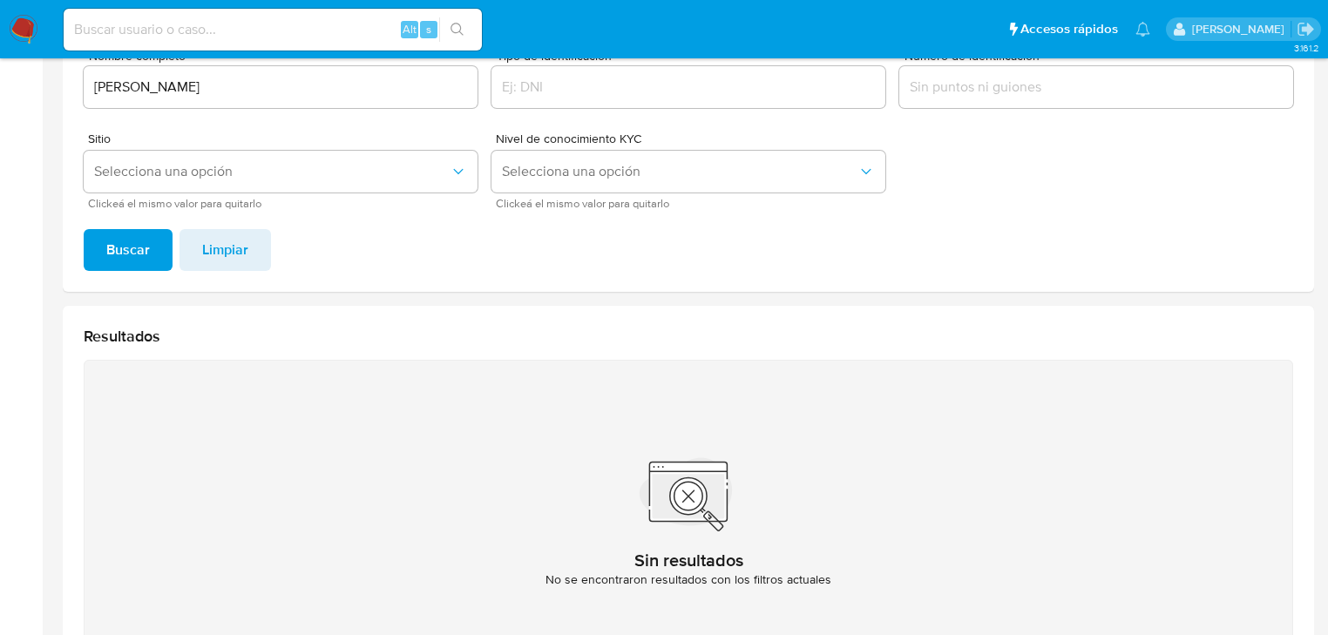
scroll to position [276, 0]
drag, startPoint x: 24, startPoint y: 42, endPoint x: 22, endPoint y: 28, distance: 14.2
click at [24, 42] on img at bounding box center [24, 30] width 30 height 30
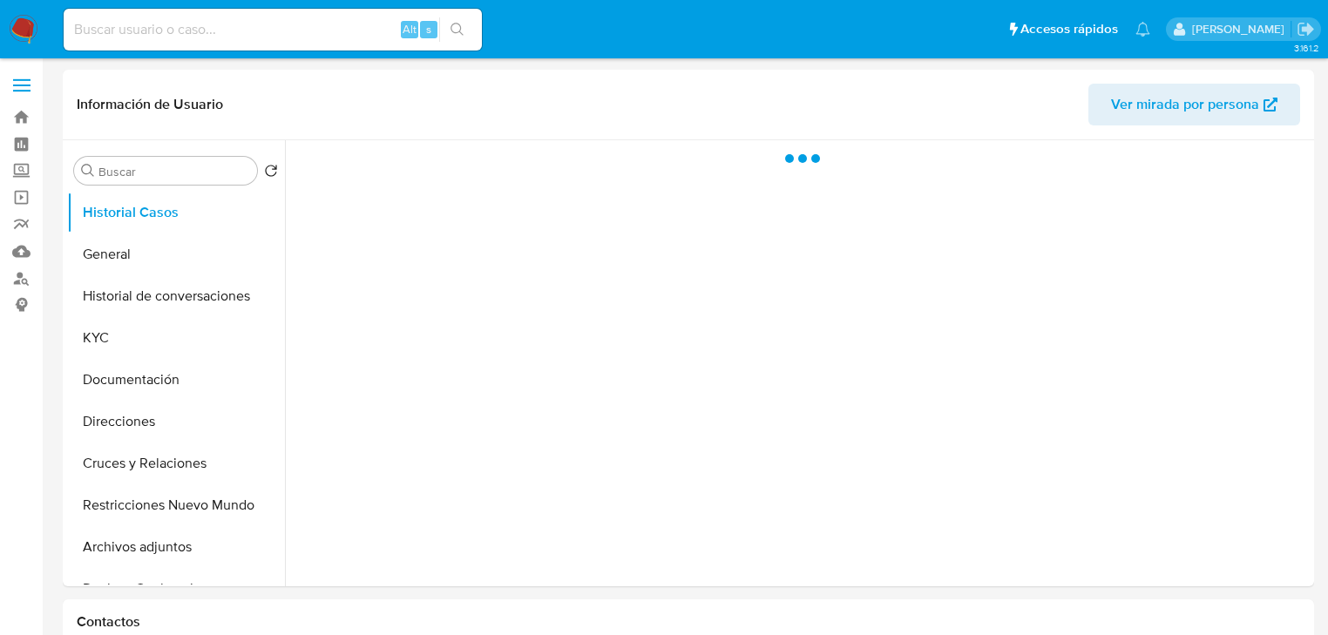
select select "10"
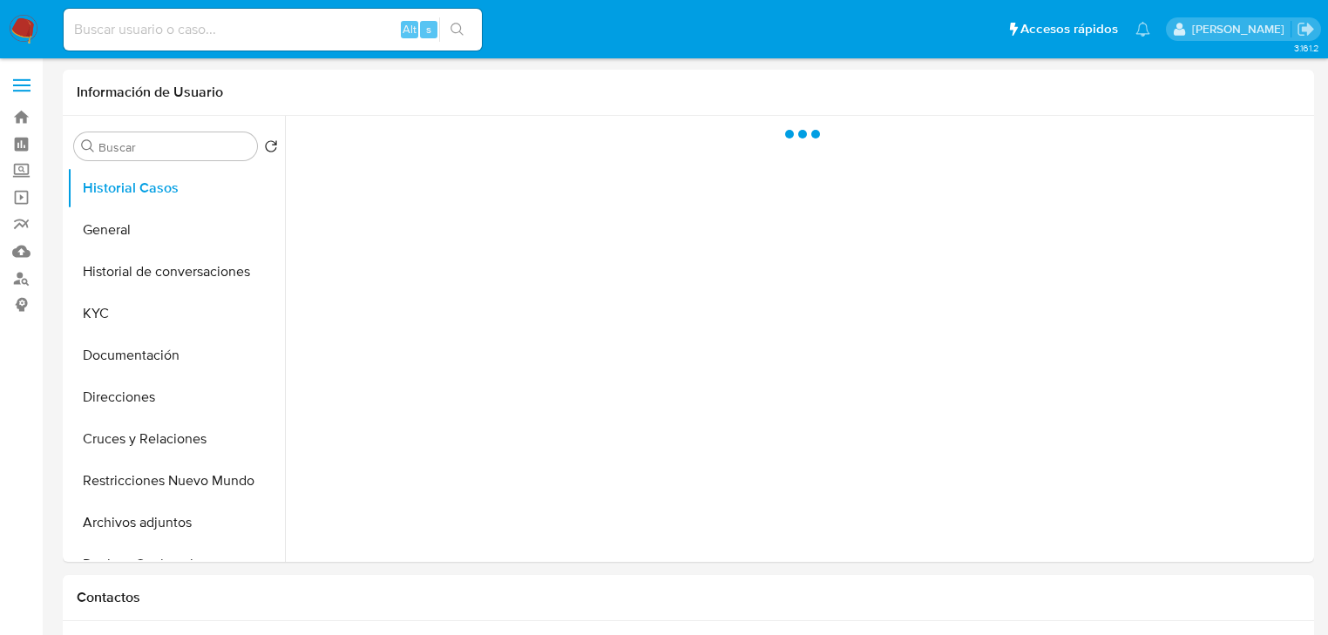
select select "10"
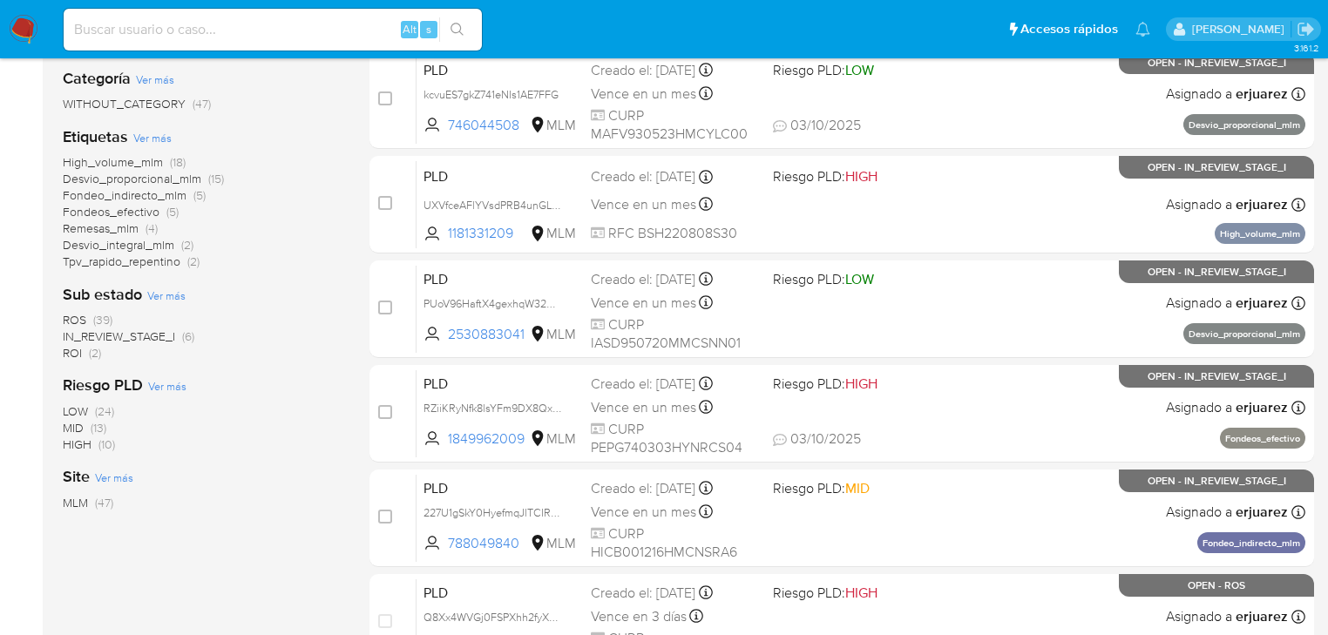
scroll to position [349, 0]
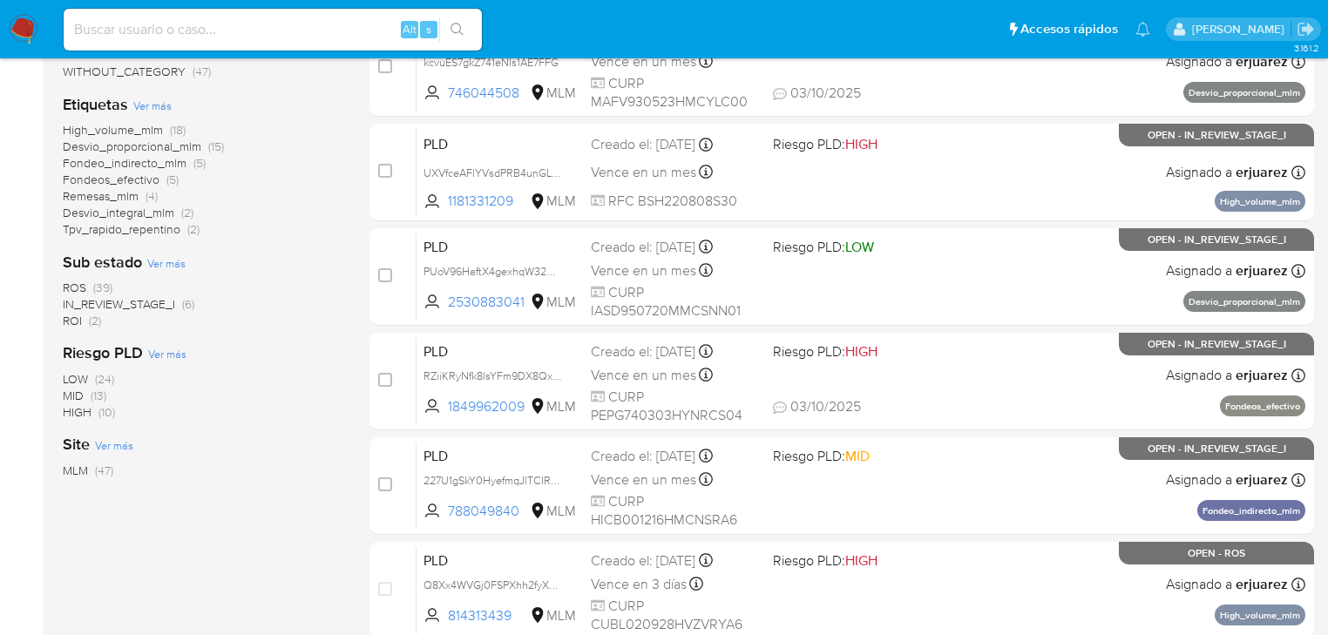
click at [226, 26] on input at bounding box center [273, 29] width 418 height 23
paste input "788049840"
type input "788049840"
click at [455, 23] on icon "search-icon" at bounding box center [457, 29] width 13 height 13
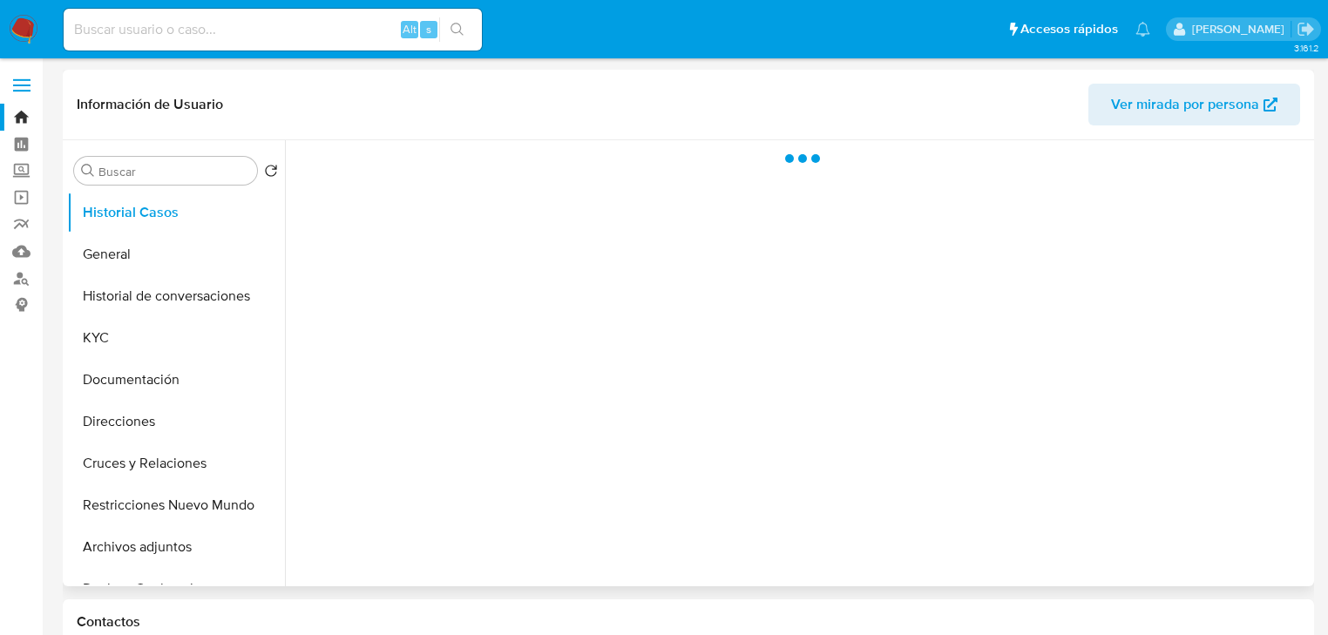
select select "10"
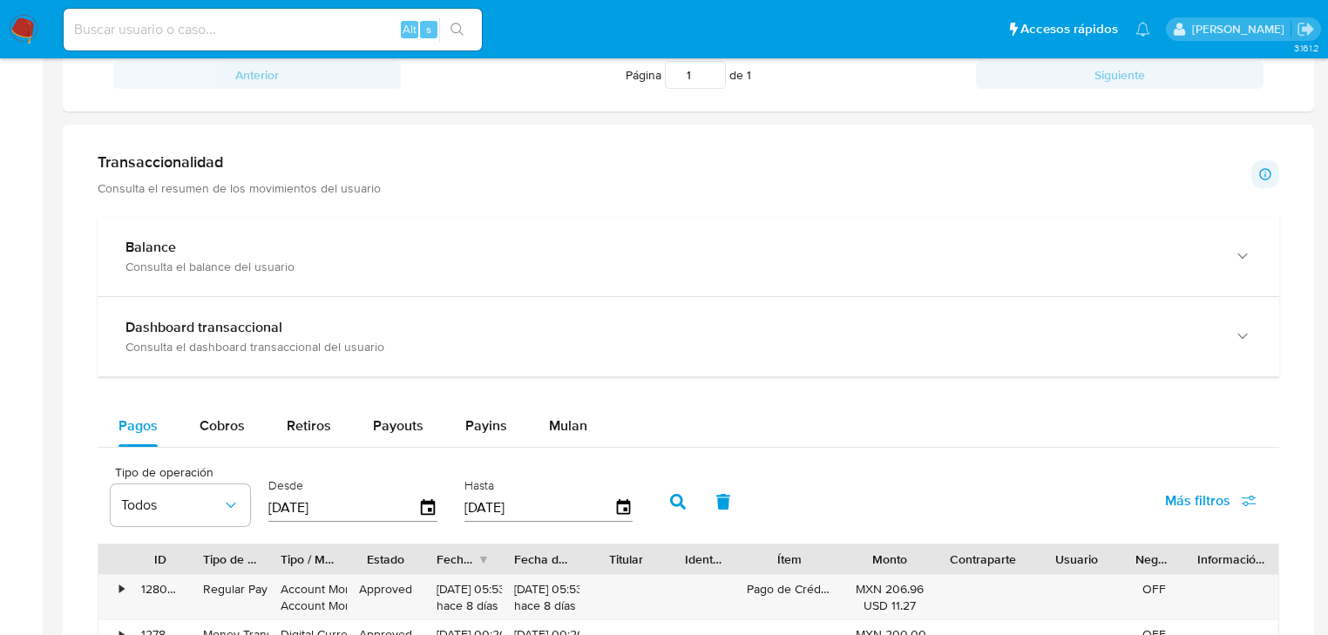
scroll to position [837, 0]
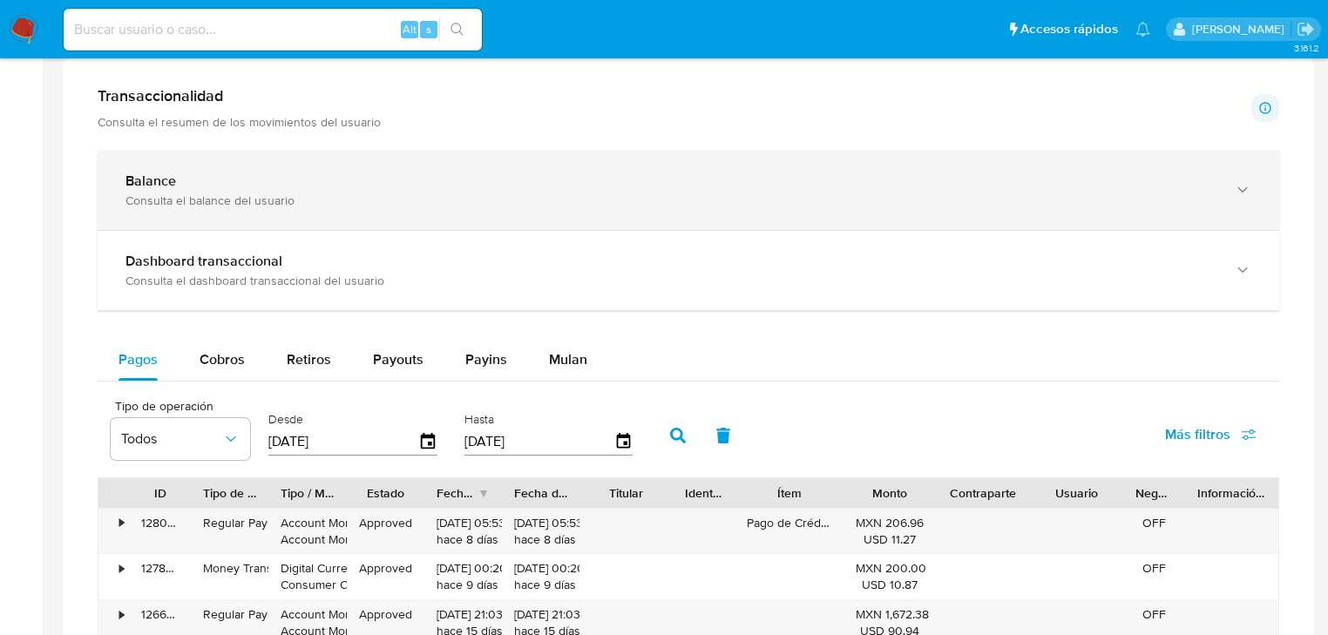
click at [268, 193] on div "Consulta el balance del usuario" at bounding box center [671, 201] width 1091 height 16
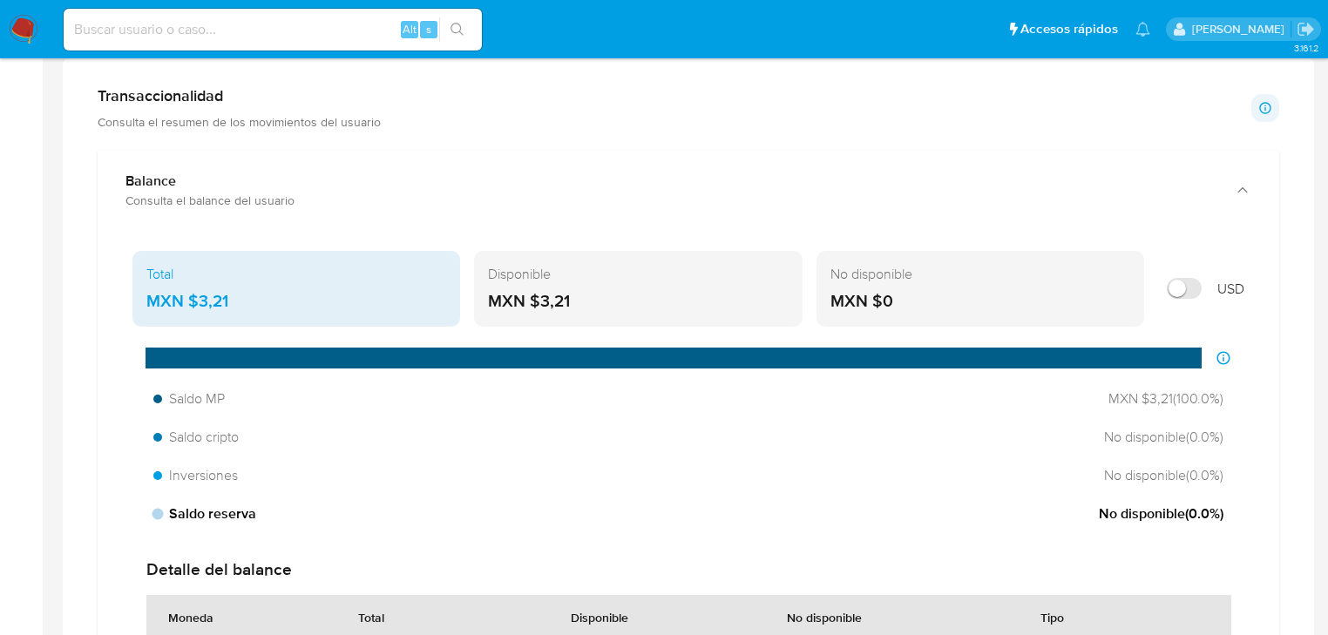
drag, startPoint x: 321, startPoint y: 528, endPoint x: 282, endPoint y: 507, distance: 43.7
click at [300, 516] on div "Saldo reserva No disponible ( 0.0 %)" at bounding box center [688, 514] width 1084 height 33
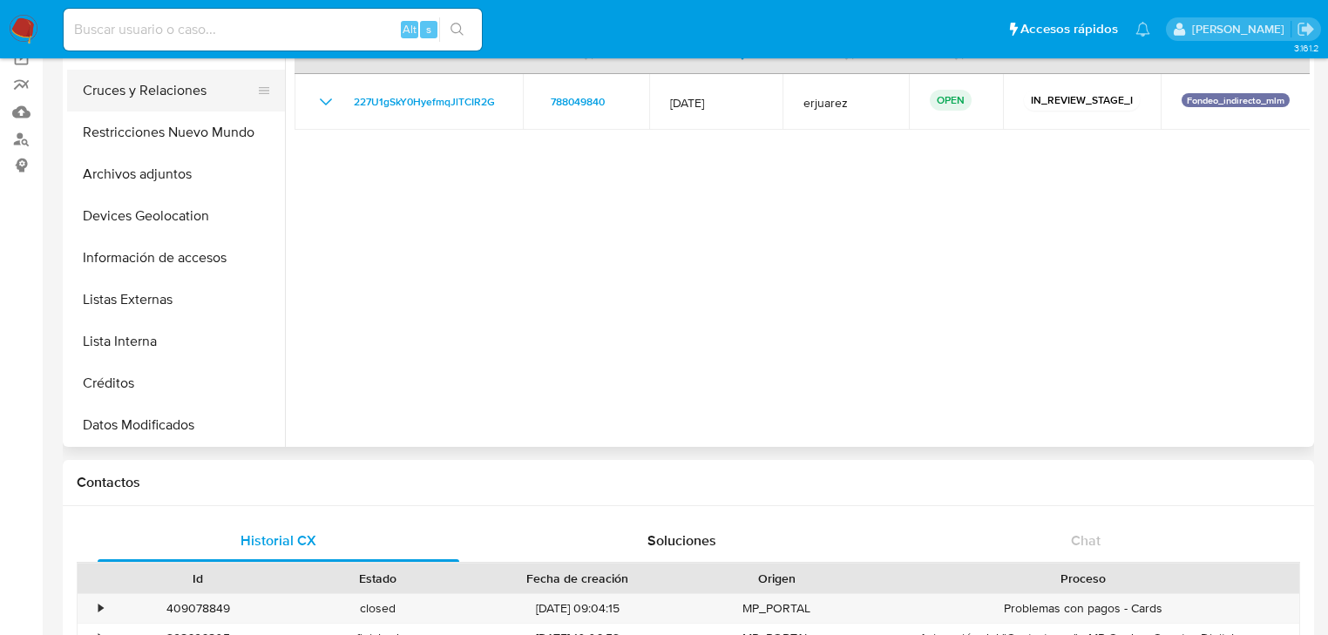
scroll to position [70, 0]
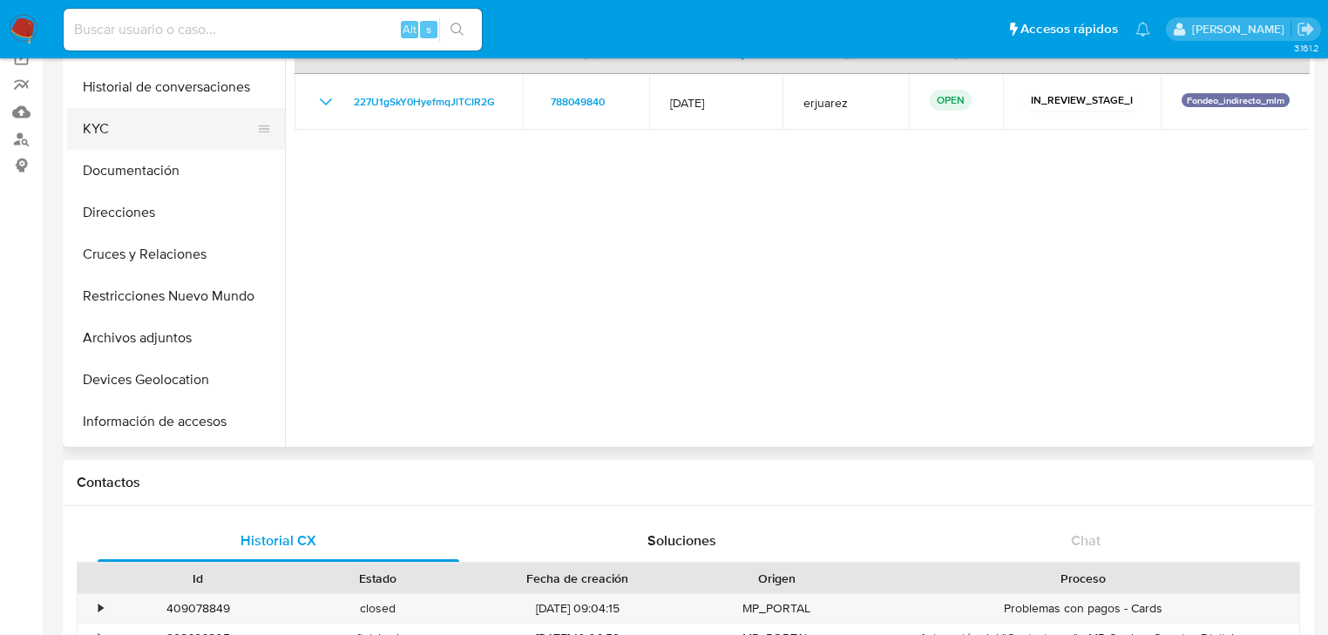
click at [111, 134] on button "KYC" at bounding box center [169, 129] width 204 height 42
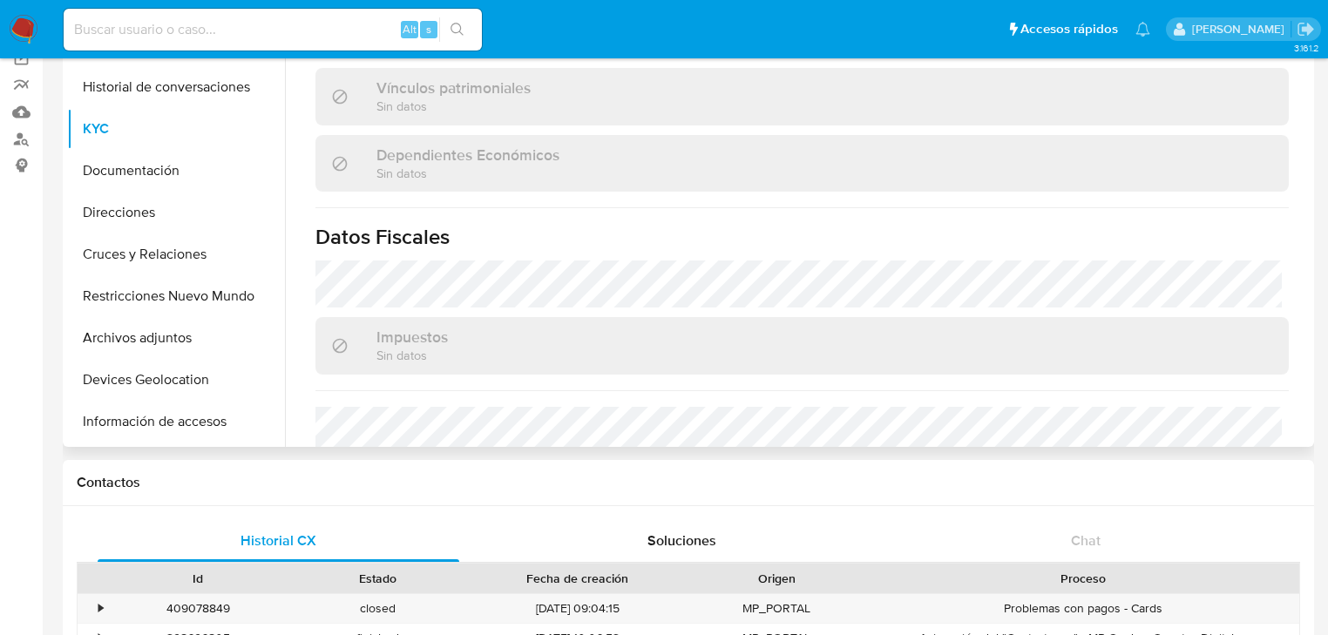
scroll to position [976, 0]
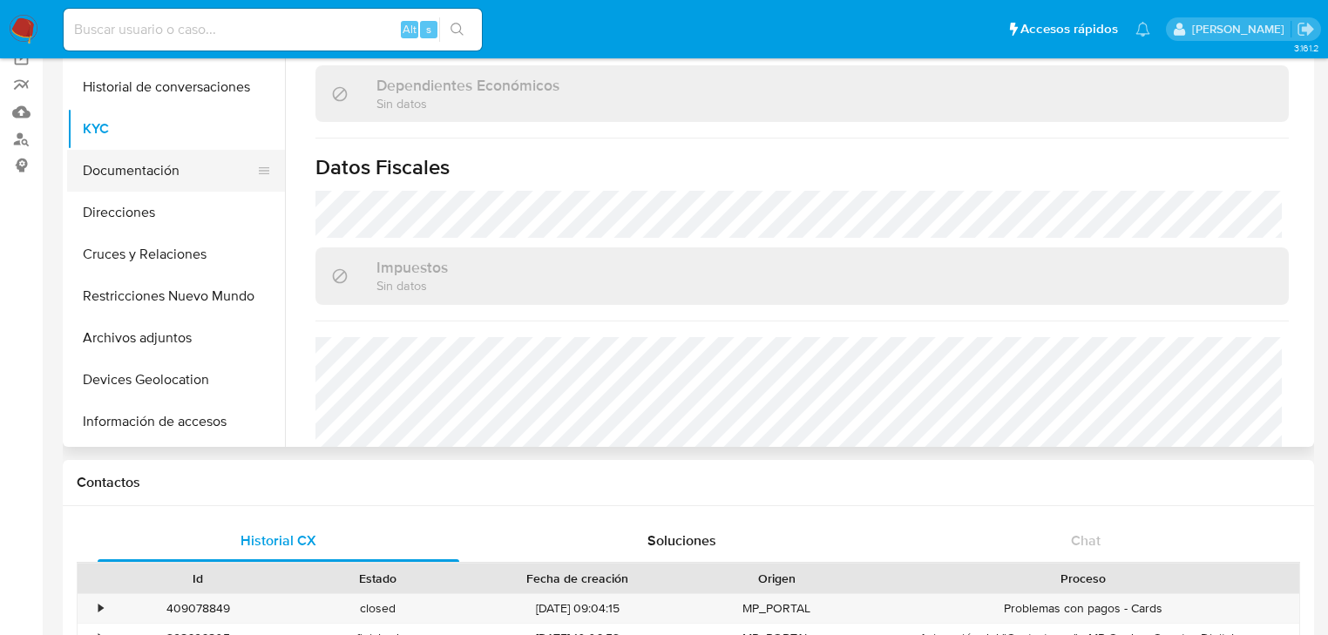
click at [149, 174] on button "Documentación" at bounding box center [169, 171] width 204 height 42
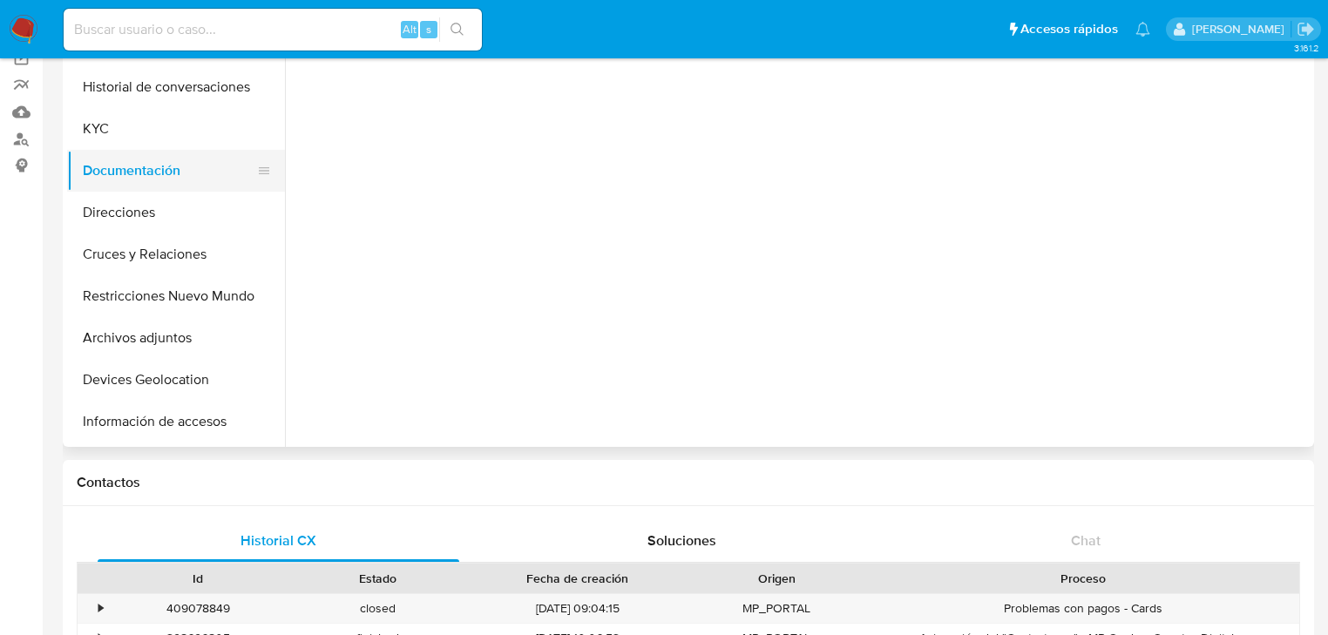
scroll to position [0, 0]
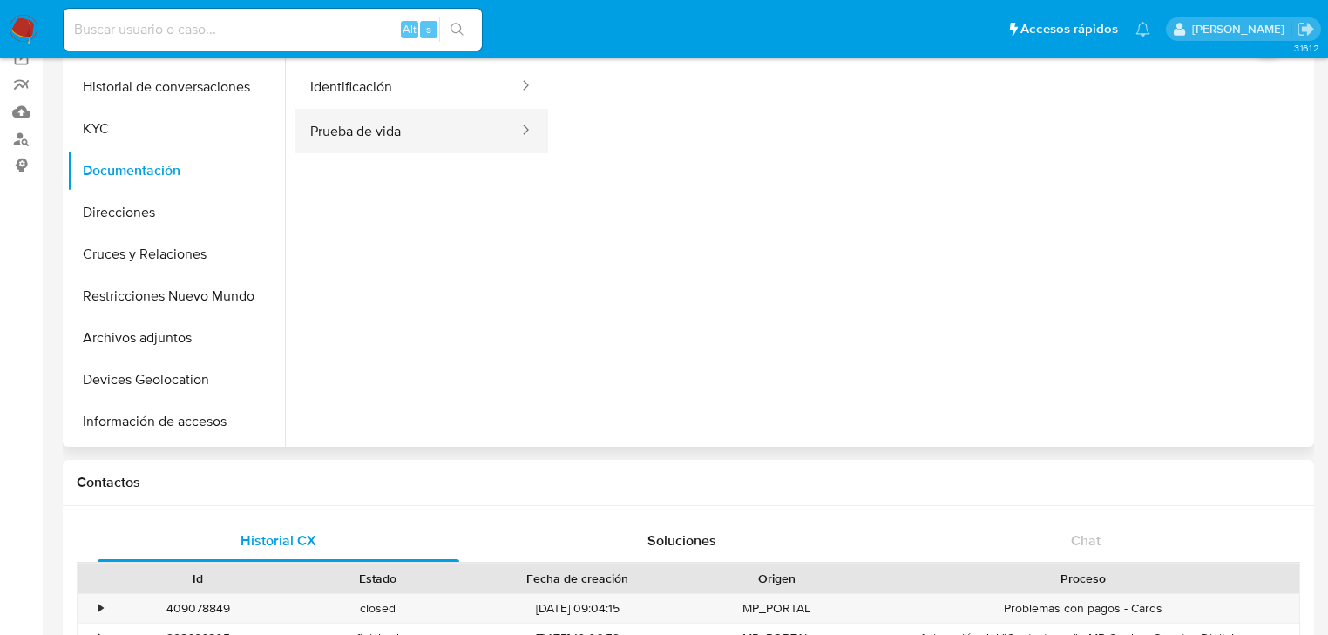
click at [369, 126] on button "Prueba de vida" at bounding box center [408, 131] width 226 height 44
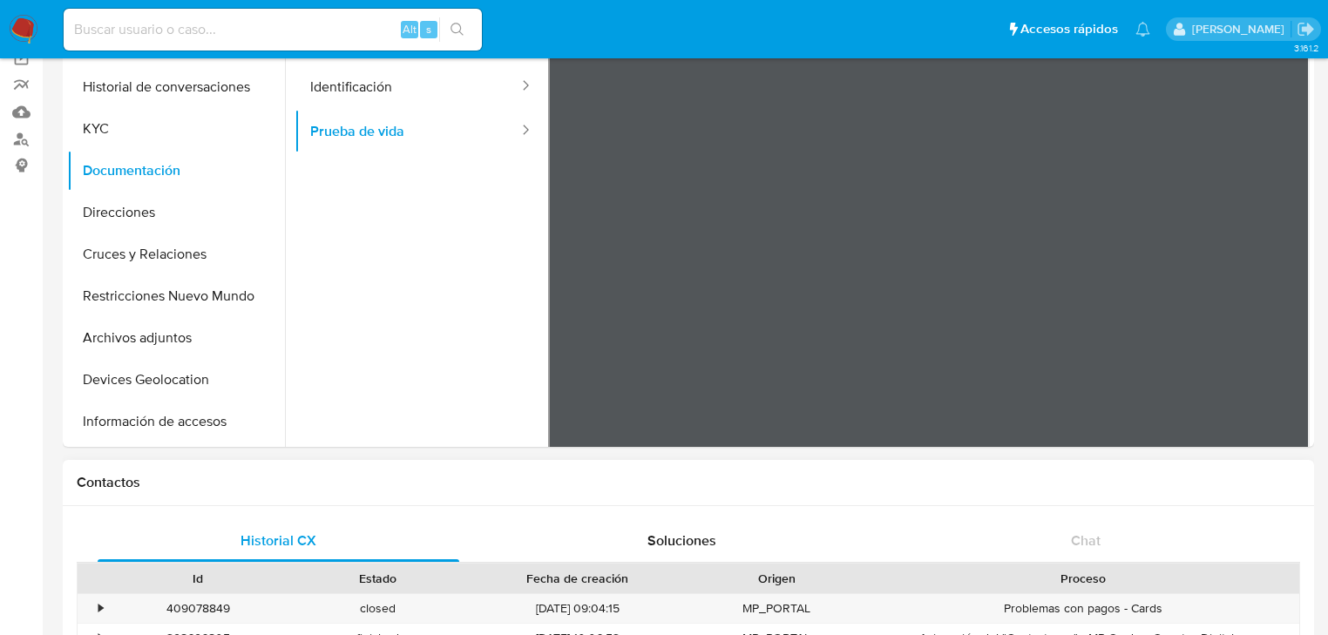
click at [393, 80] on button "Identificación" at bounding box center [408, 87] width 226 height 44
click at [113, 31] on input at bounding box center [273, 29] width 418 height 23
paste input "2312648743"
type input "2312648743"
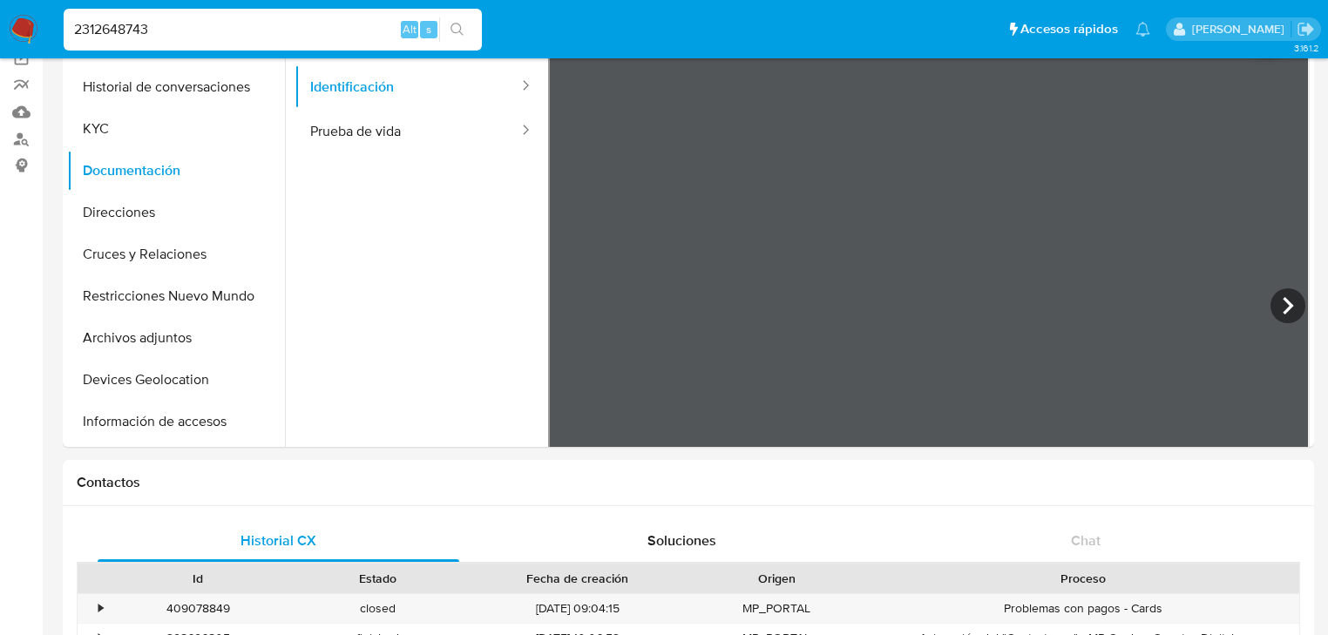
click at [454, 31] on icon "search-icon" at bounding box center [457, 29] width 13 height 13
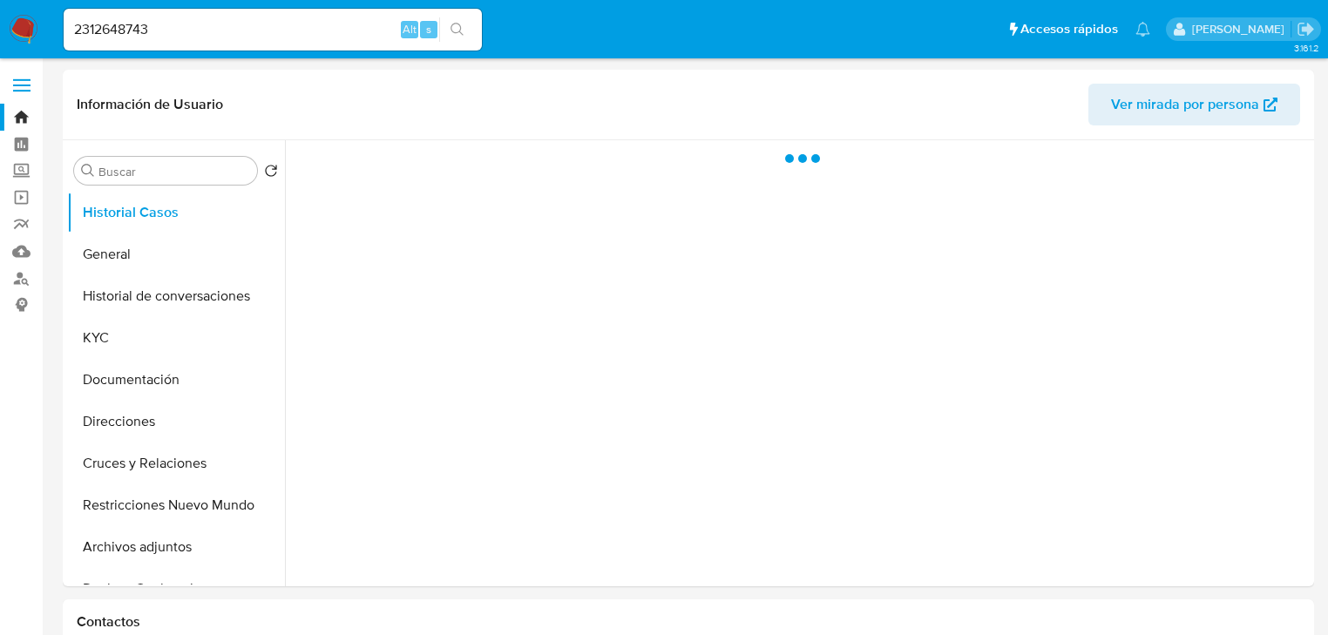
select select "10"
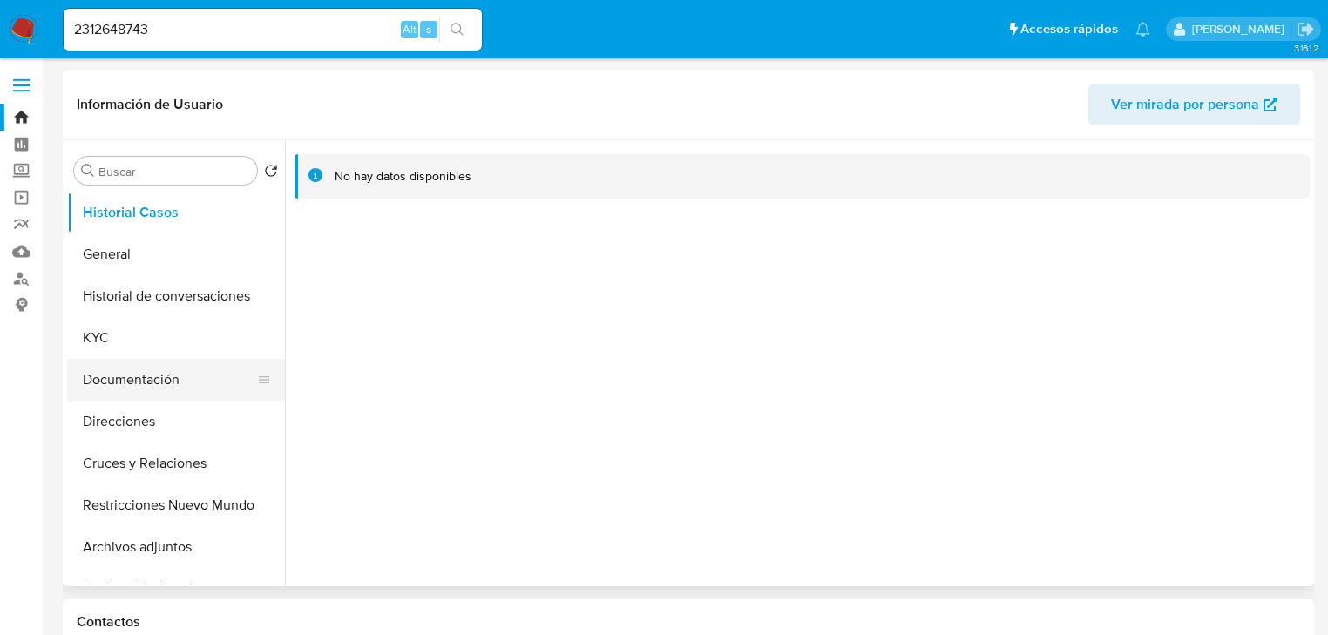
click at [119, 377] on button "Documentación" at bounding box center [169, 380] width 204 height 42
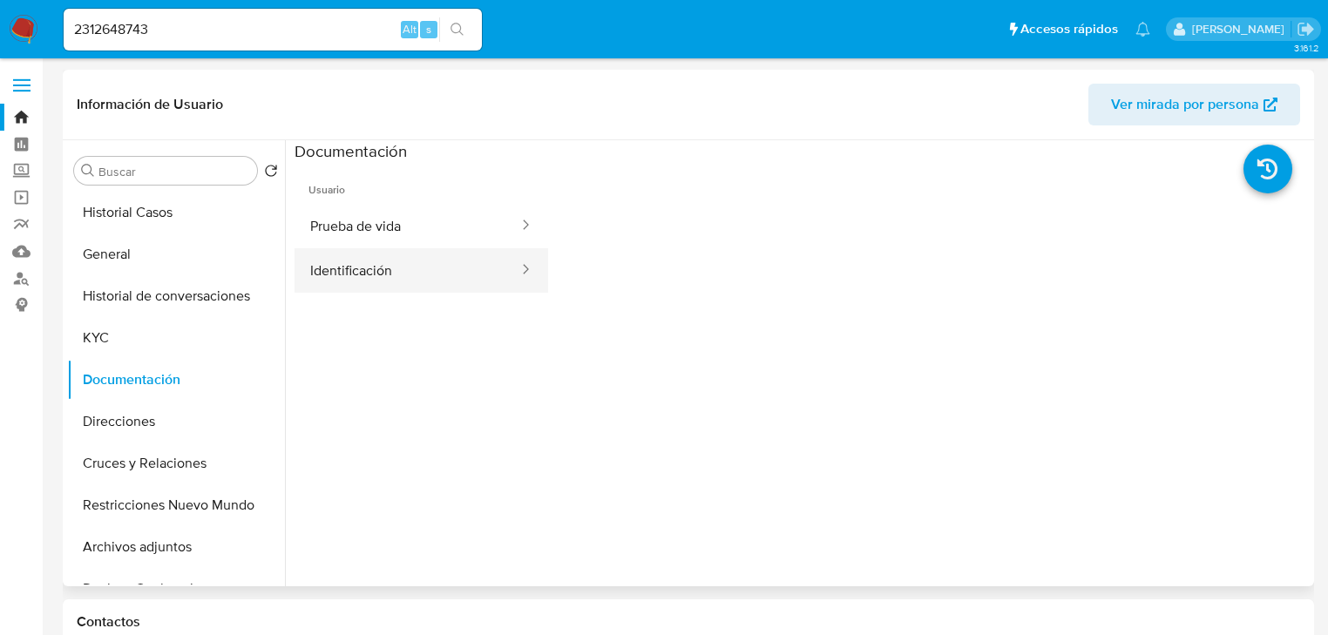
drag, startPoint x: 393, startPoint y: 282, endPoint x: 411, endPoint y: 261, distance: 27.8
click at [392, 282] on button "Identificación" at bounding box center [408, 270] width 226 height 44
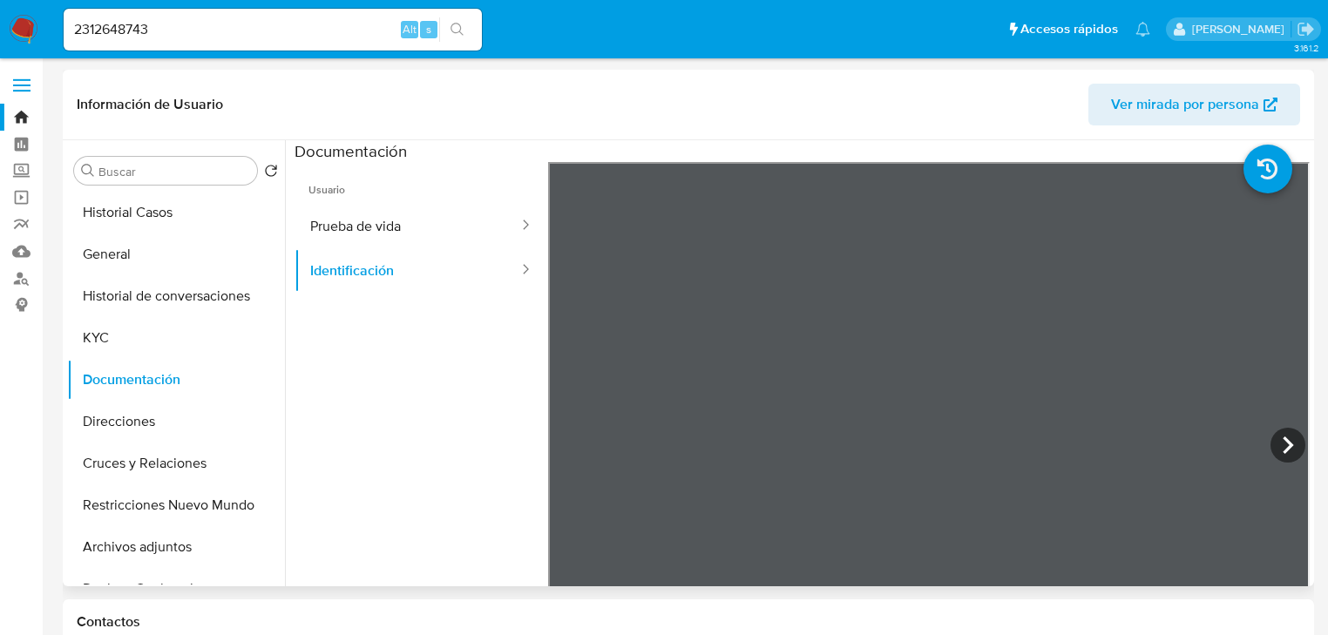
drag, startPoint x: 125, startPoint y: 429, endPoint x: 231, endPoint y: 91, distance: 354.5
click at [125, 426] on button "Direcciones" at bounding box center [176, 422] width 218 height 42
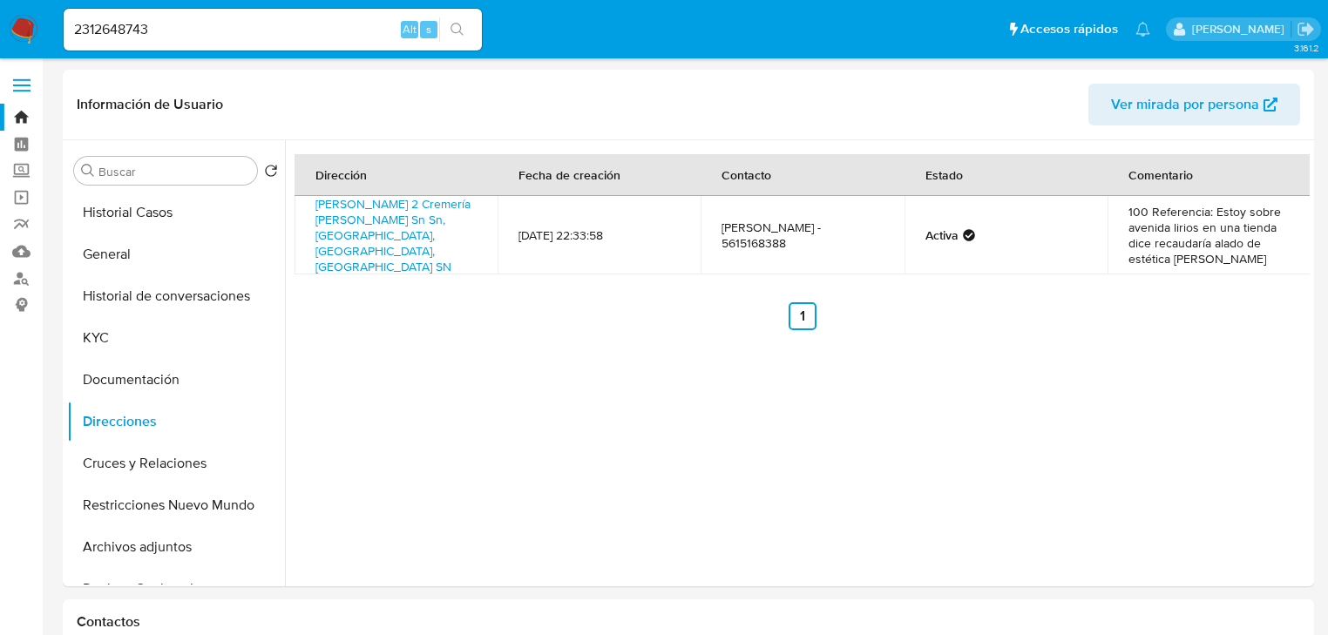
drag, startPoint x: 25, startPoint y: 30, endPoint x: 8, endPoint y: 29, distance: 17.5
click at [25, 30] on img at bounding box center [24, 30] width 30 height 30
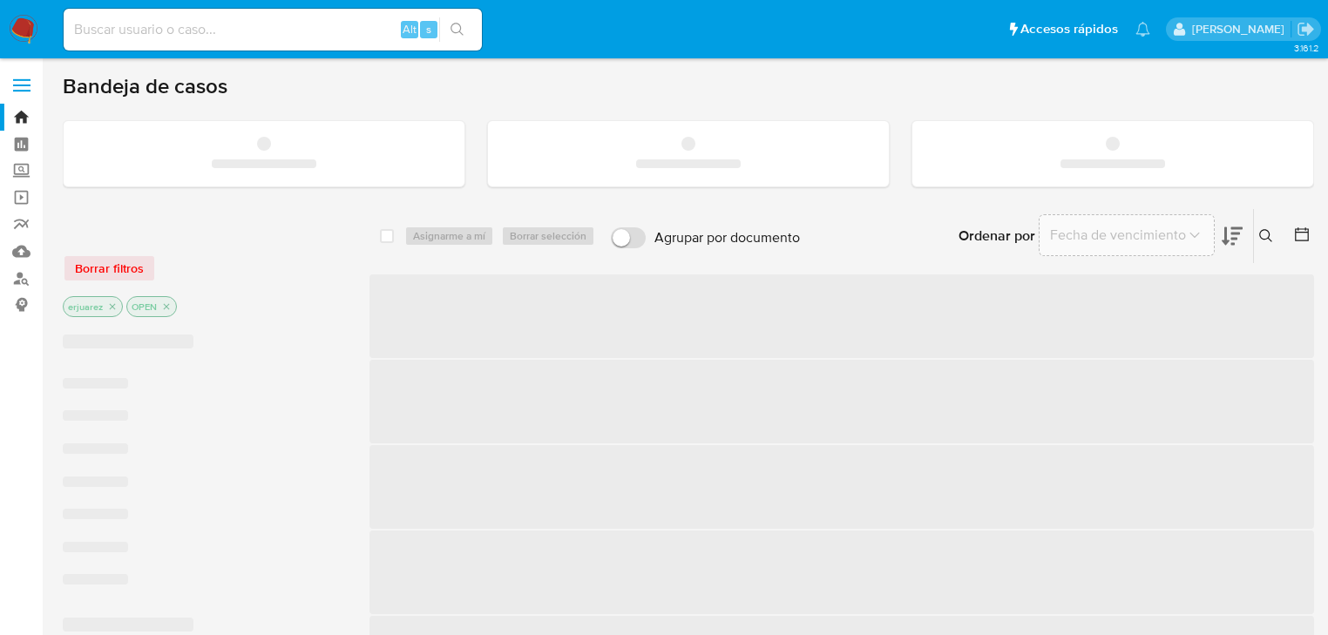
click at [141, 31] on input at bounding box center [273, 29] width 418 height 23
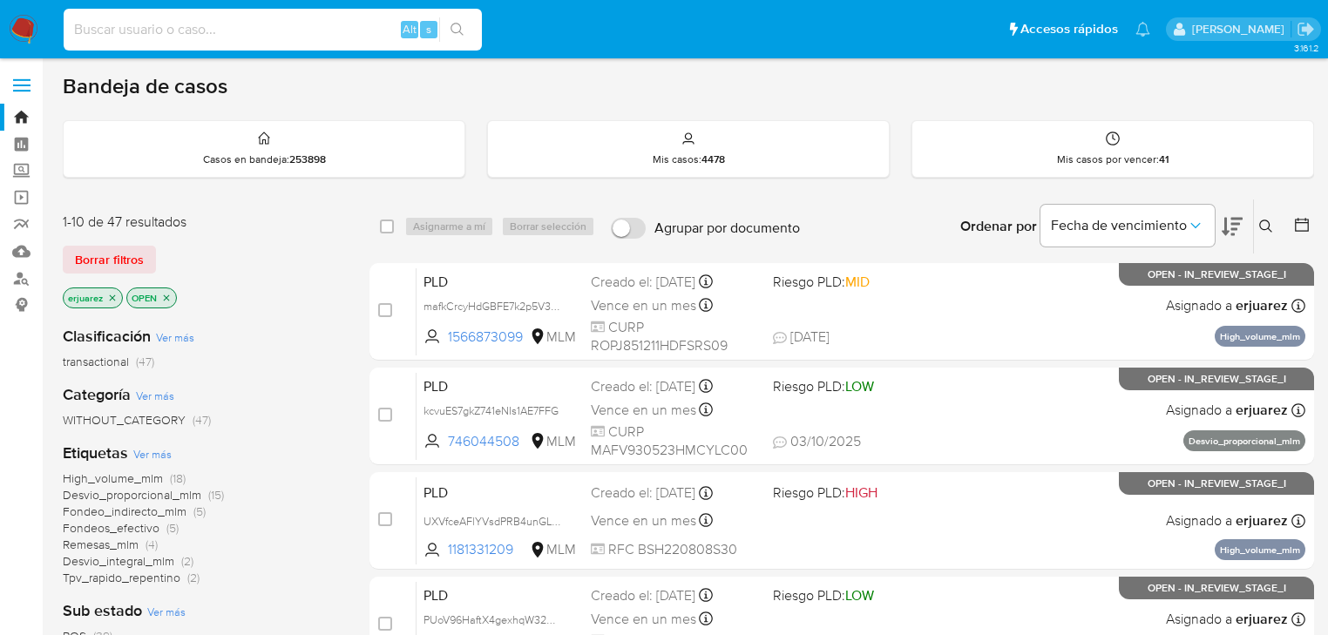
paste input "788049840"
type input "788049840"
click at [453, 25] on icon "search-icon" at bounding box center [458, 30] width 14 height 14
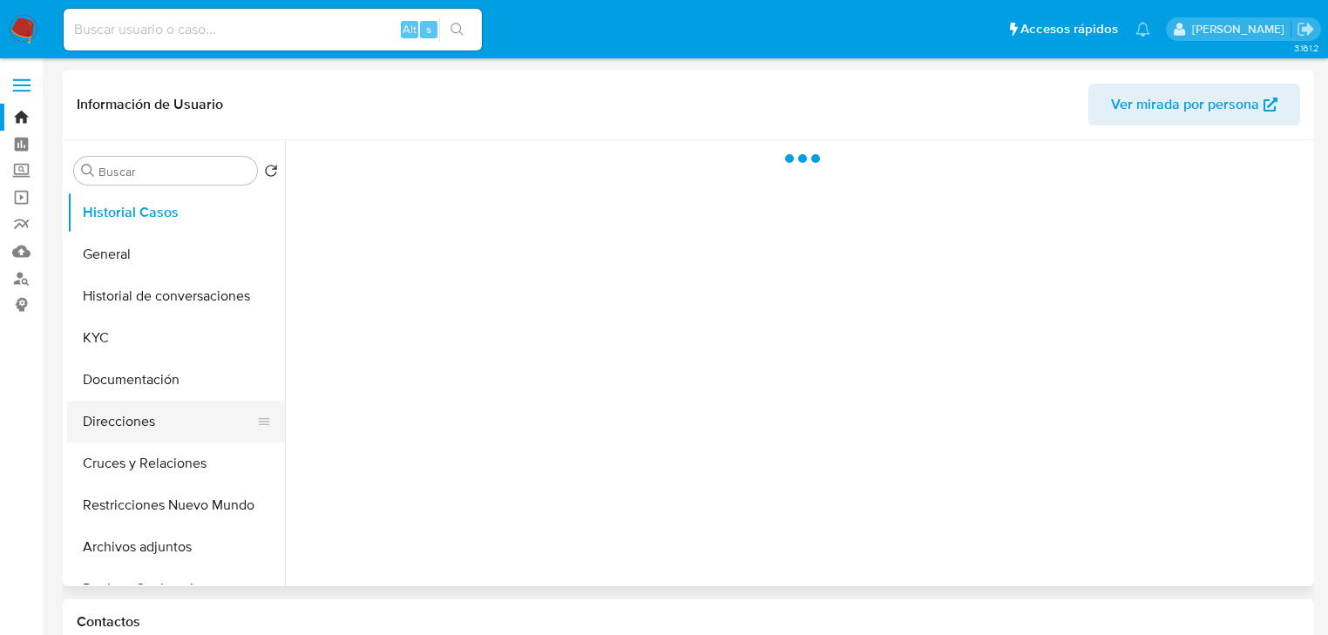
select select "10"
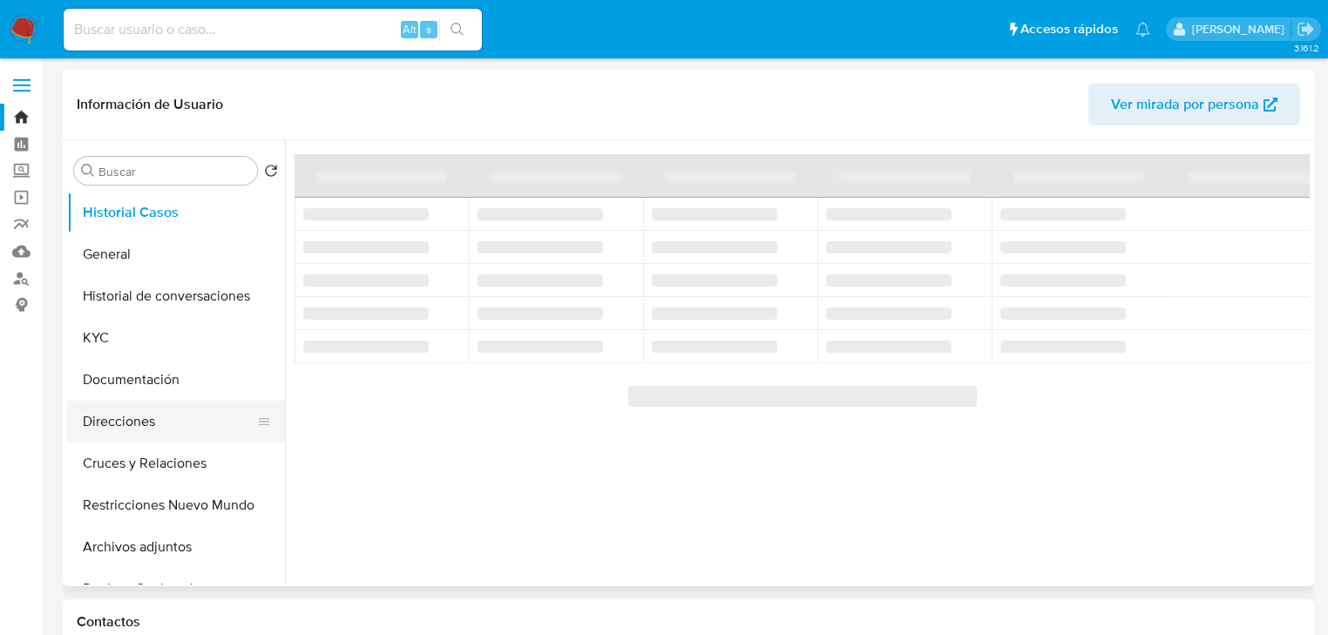
click at [136, 423] on button "Direcciones" at bounding box center [169, 422] width 204 height 42
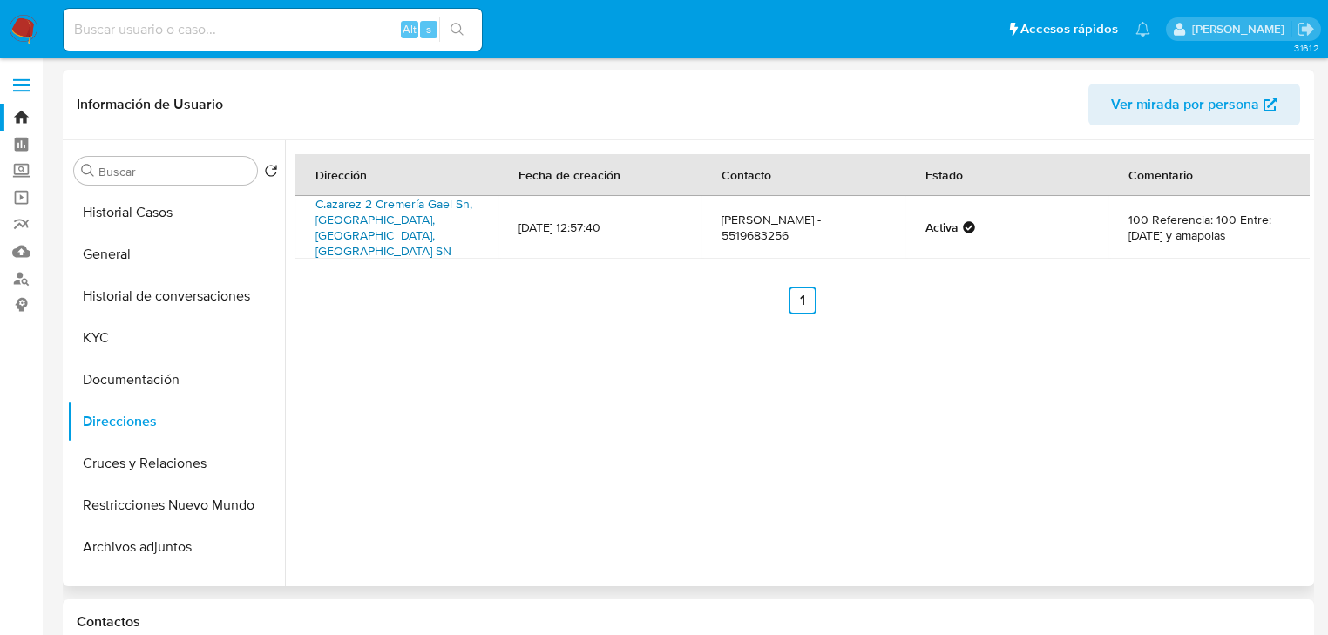
click at [384, 230] on link "C.azarez 2 Cremería [PERSON_NAME] Sn, [GEOGRAPHIC_DATA], [GEOGRAPHIC_DATA], [GE…" at bounding box center [394, 227] width 157 height 65
click at [29, 41] on img at bounding box center [24, 30] width 30 height 30
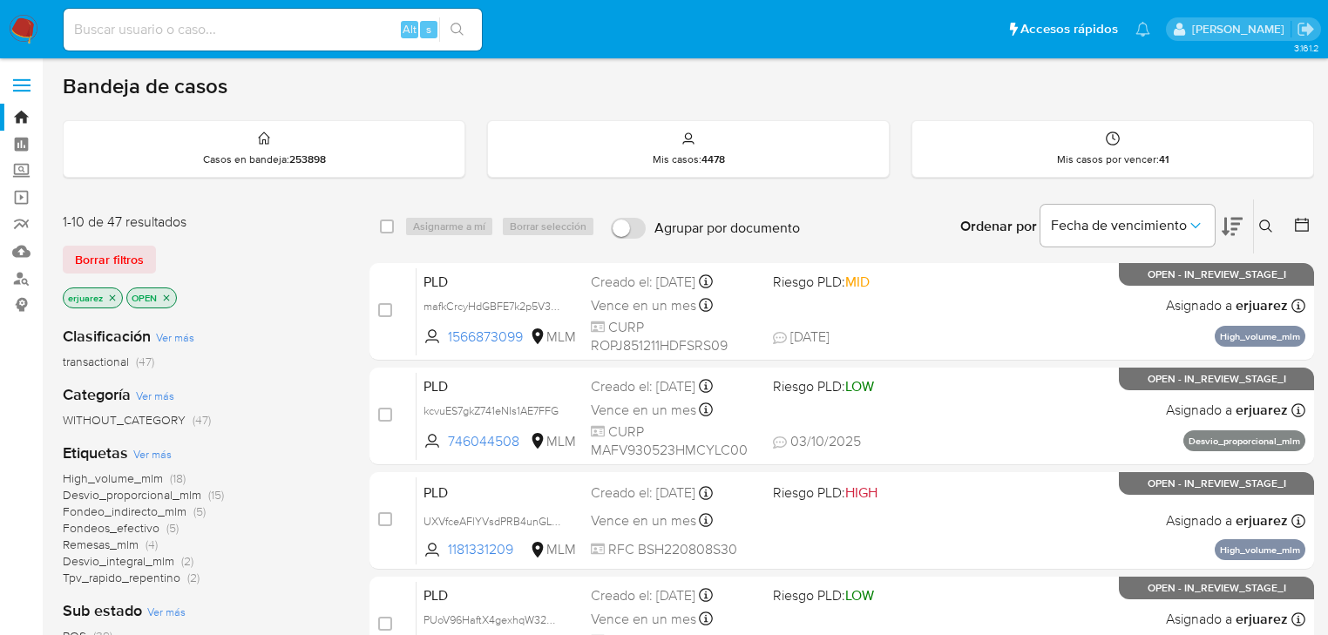
drag, startPoint x: 193, startPoint y: 28, endPoint x: 203, endPoint y: 29, distance: 10.5
click at [193, 28] on input at bounding box center [273, 29] width 418 height 23
paste input "788049840"
type input "788049840"
drag, startPoint x: 456, startPoint y: 23, endPoint x: 43, endPoint y: 163, distance: 436.3
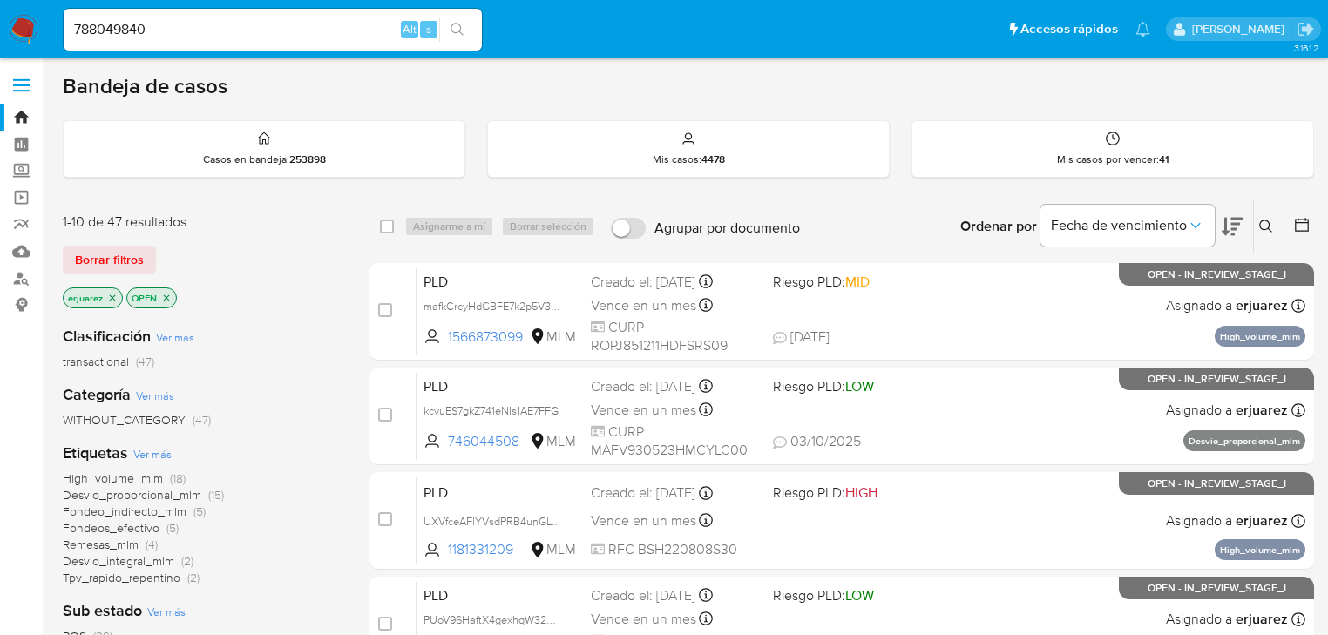
click at [455, 23] on icon "search-icon" at bounding box center [457, 29] width 13 height 13
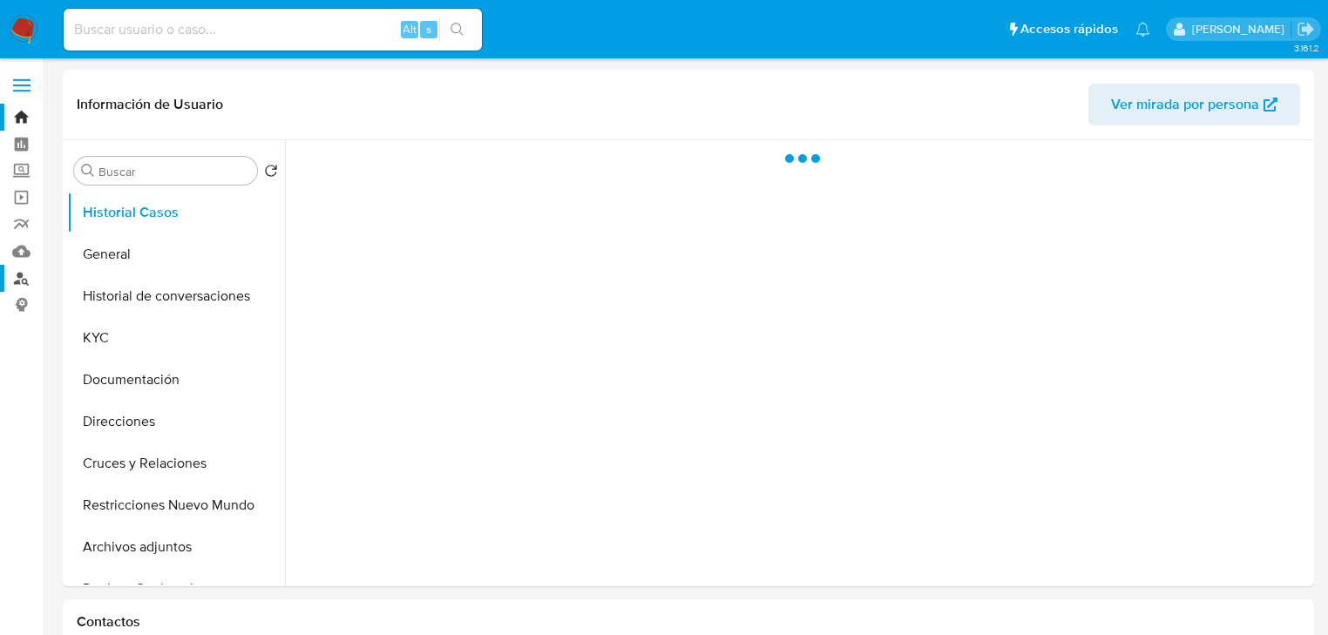
select select "10"
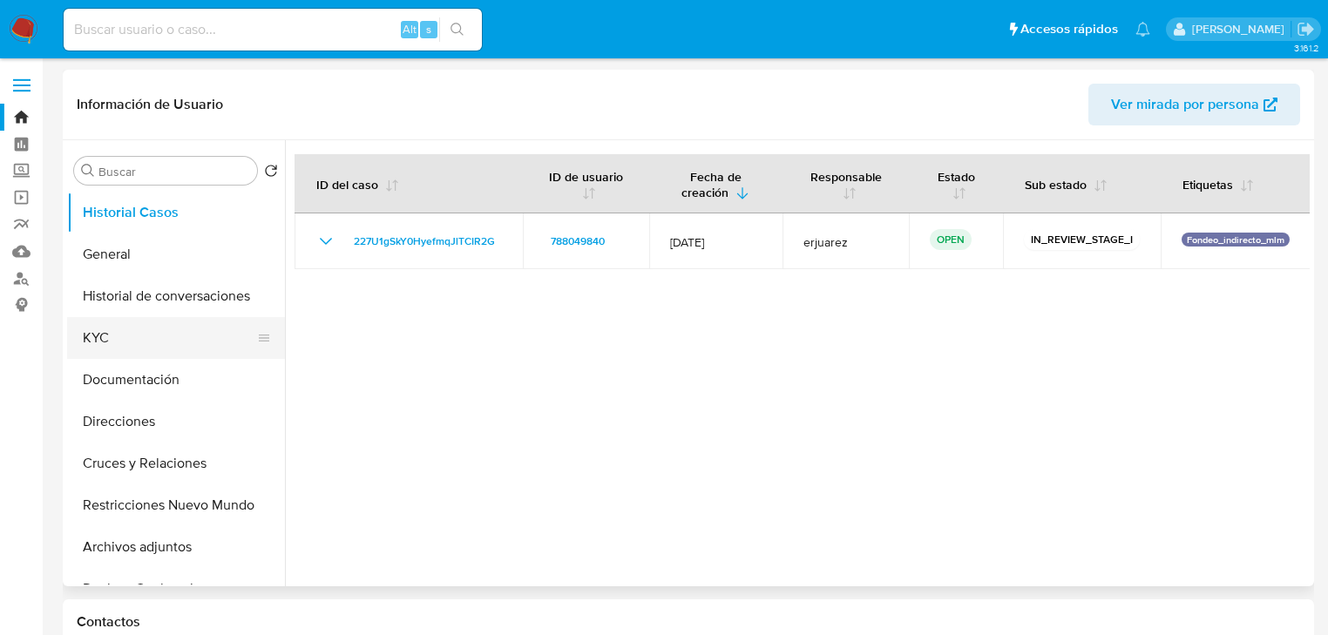
drag, startPoint x: 98, startPoint y: 338, endPoint x: 126, endPoint y: 338, distance: 27.9
click at [103, 338] on button "KYC" at bounding box center [169, 338] width 204 height 42
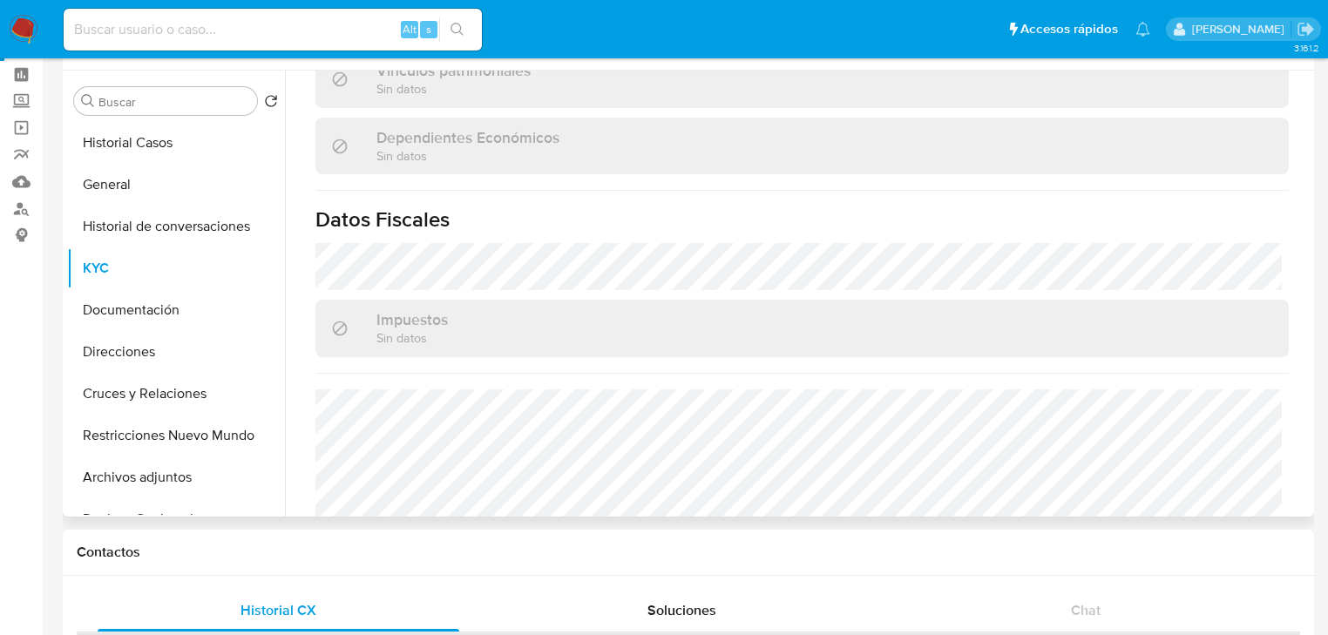
scroll to position [1083, 0]
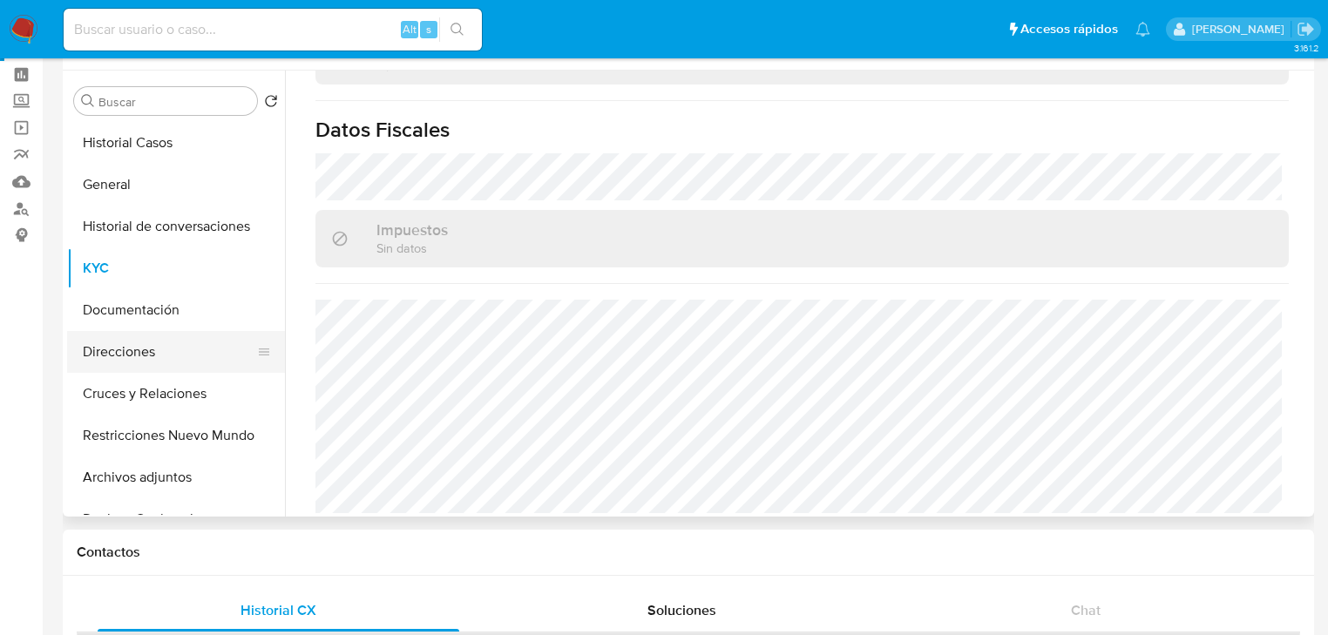
click at [119, 353] on button "Direcciones" at bounding box center [169, 352] width 204 height 42
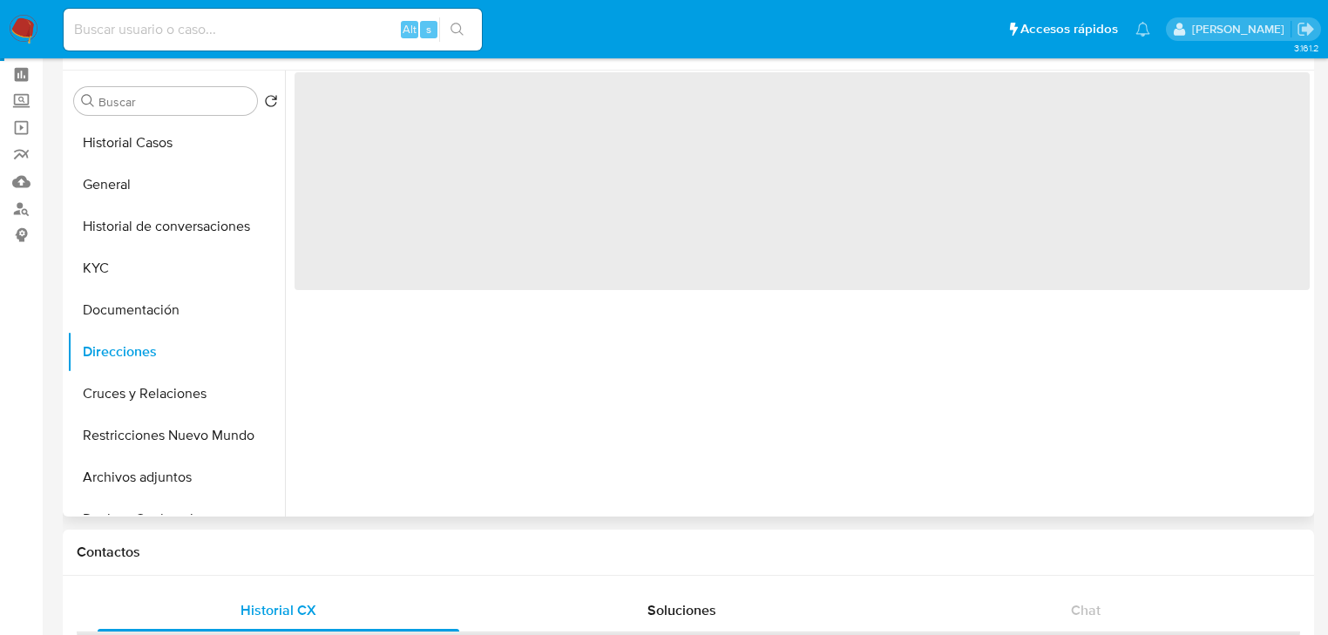
scroll to position [0, 0]
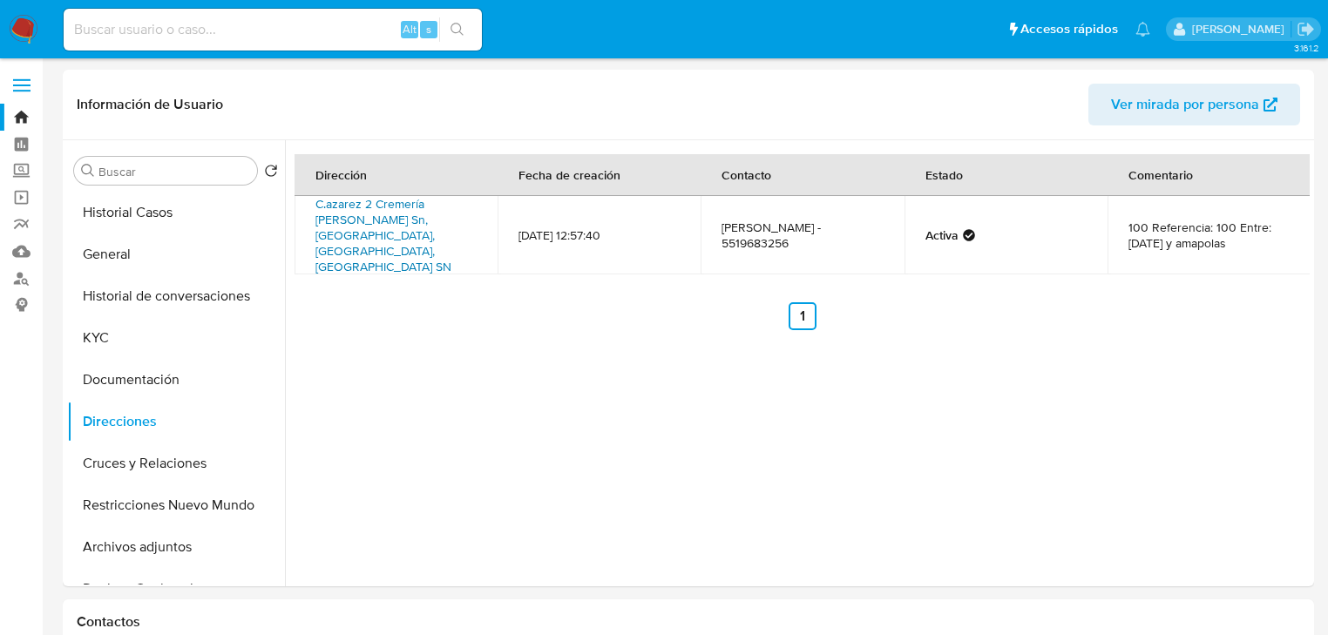
click at [348, 225] on link "C.azarez 2 Cremería Gael Sn, Chicoloapan, Estado De México, 56370, Mexico SN" at bounding box center [384, 235] width 136 height 80
click at [16, 171] on label "Screening" at bounding box center [103, 171] width 207 height 27
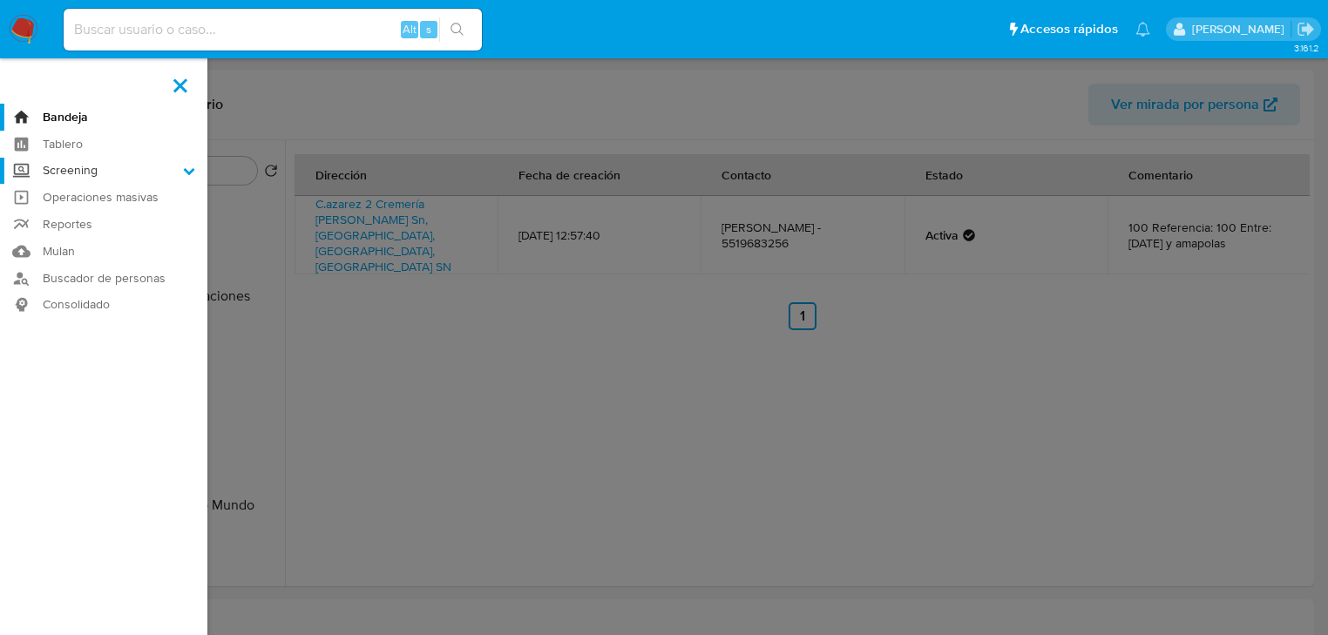
click at [0, 0] on input "Screening" at bounding box center [0, 0] width 0 height 0
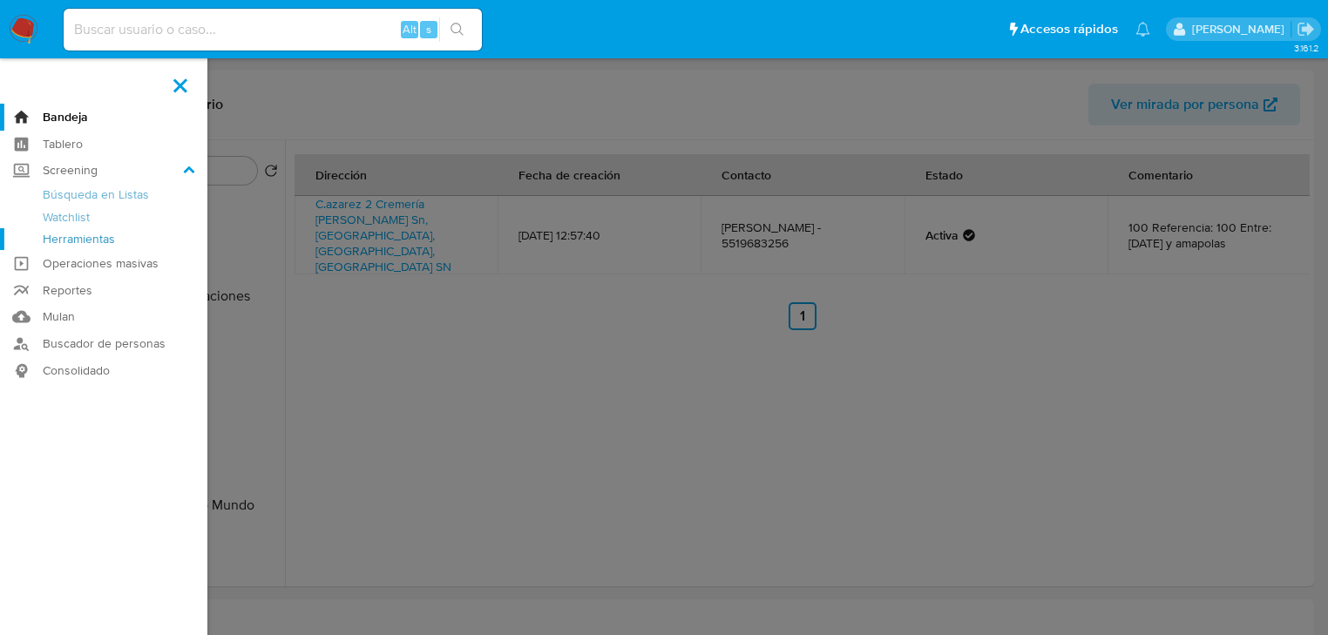
click at [116, 244] on link "Herramientas" at bounding box center [103, 239] width 207 height 22
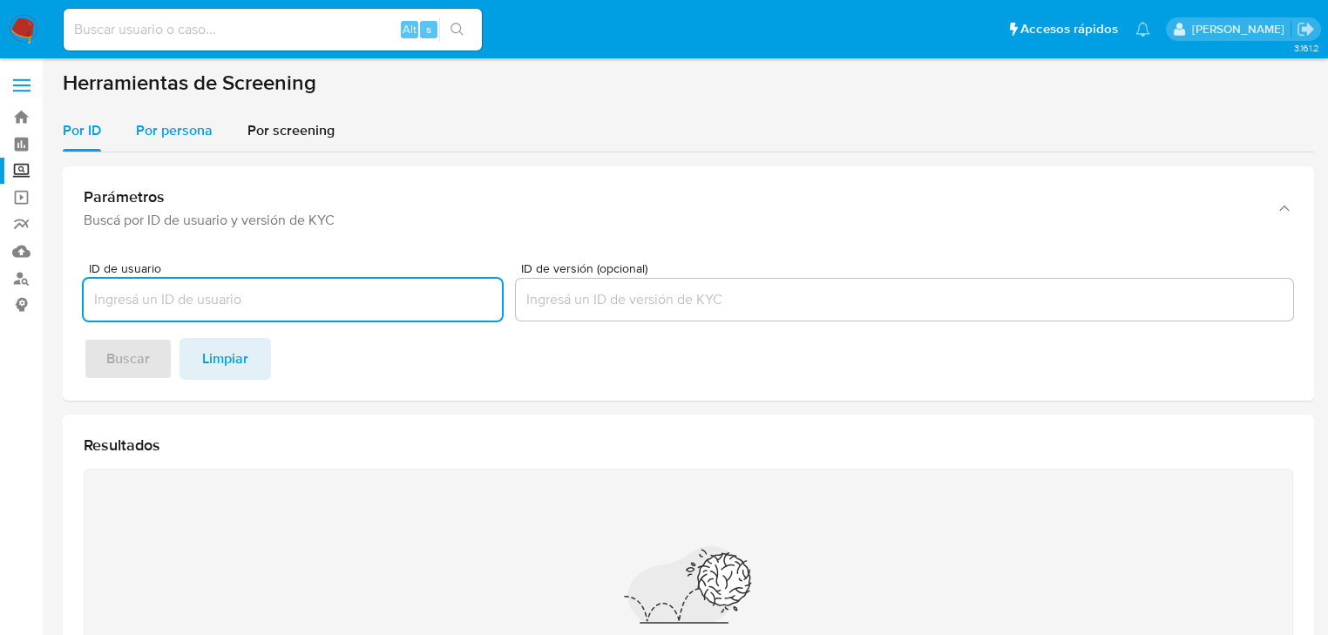
drag, startPoint x: 167, startPoint y: 130, endPoint x: 161, endPoint y: 147, distance: 18.5
click at [167, 131] on span "Por persona" at bounding box center [174, 130] width 77 height 20
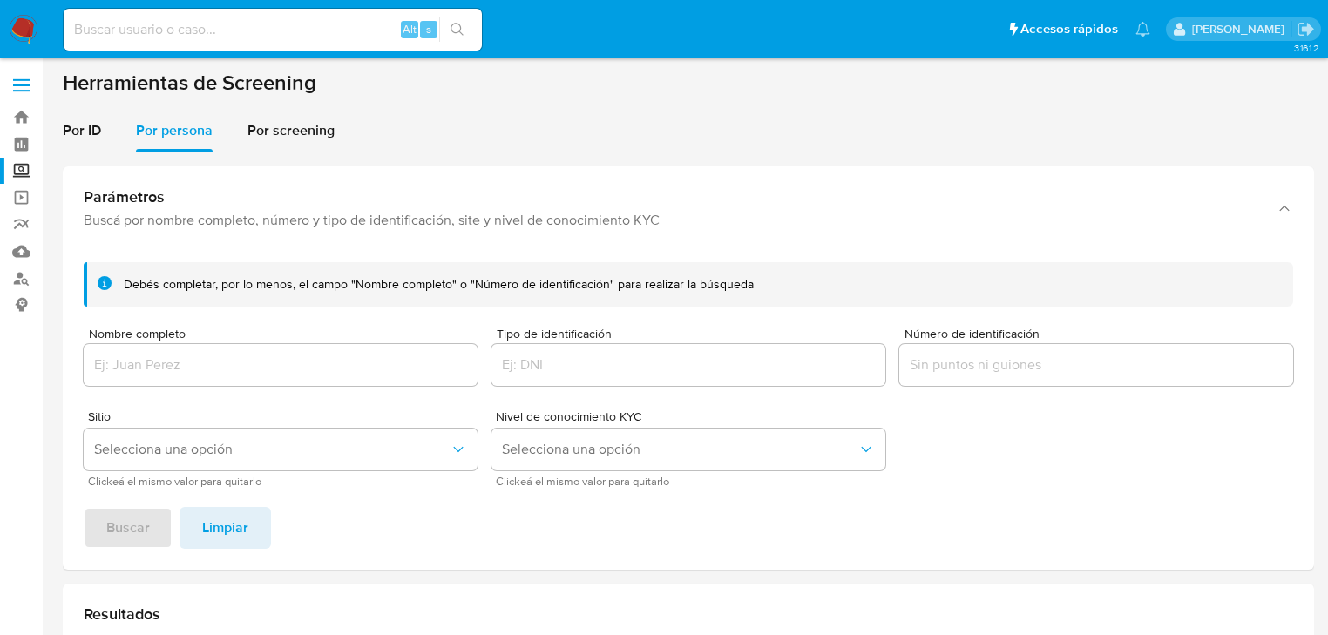
click at [141, 351] on div at bounding box center [281, 365] width 394 height 42
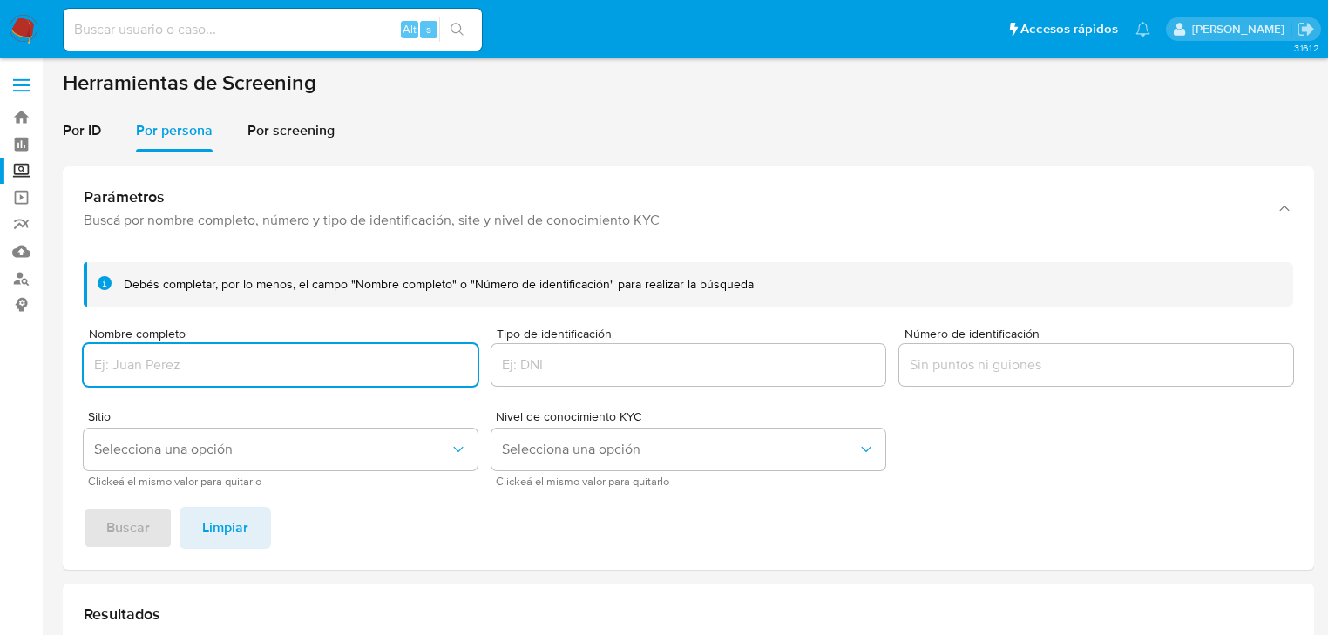
click at [141, 371] on input "Nombre completo" at bounding box center [281, 365] width 394 height 23
click at [136, 517] on span "Buscar" at bounding box center [128, 528] width 44 height 38
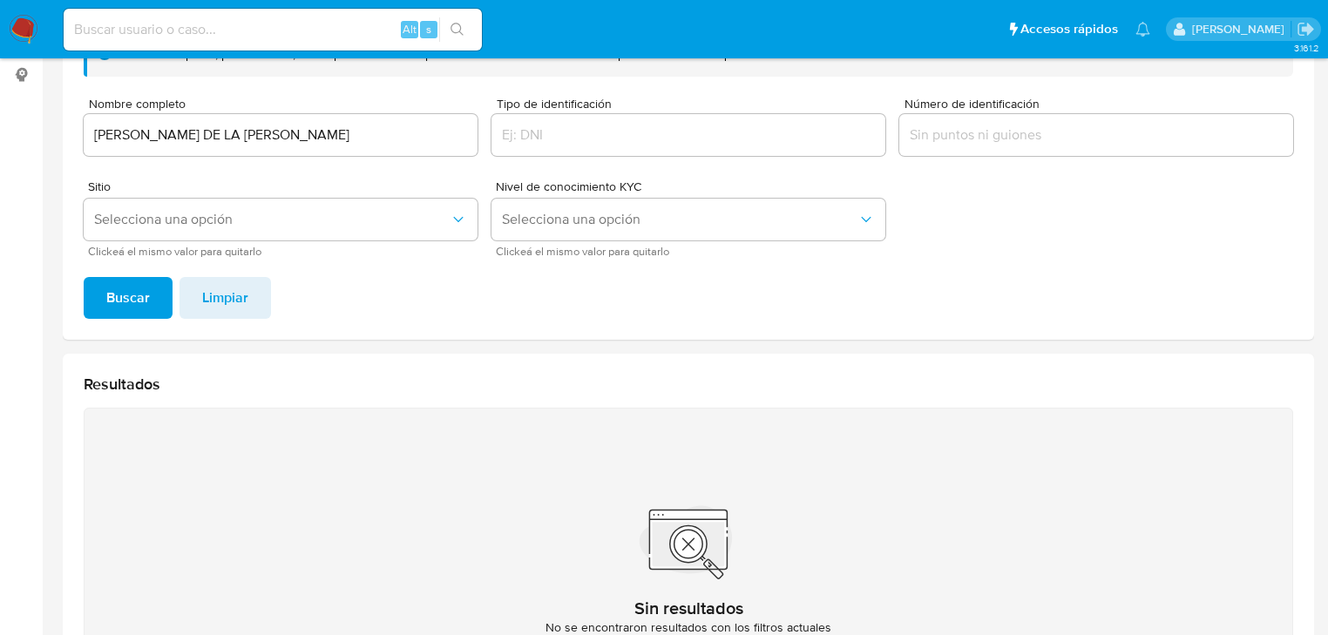
scroll to position [207, 0]
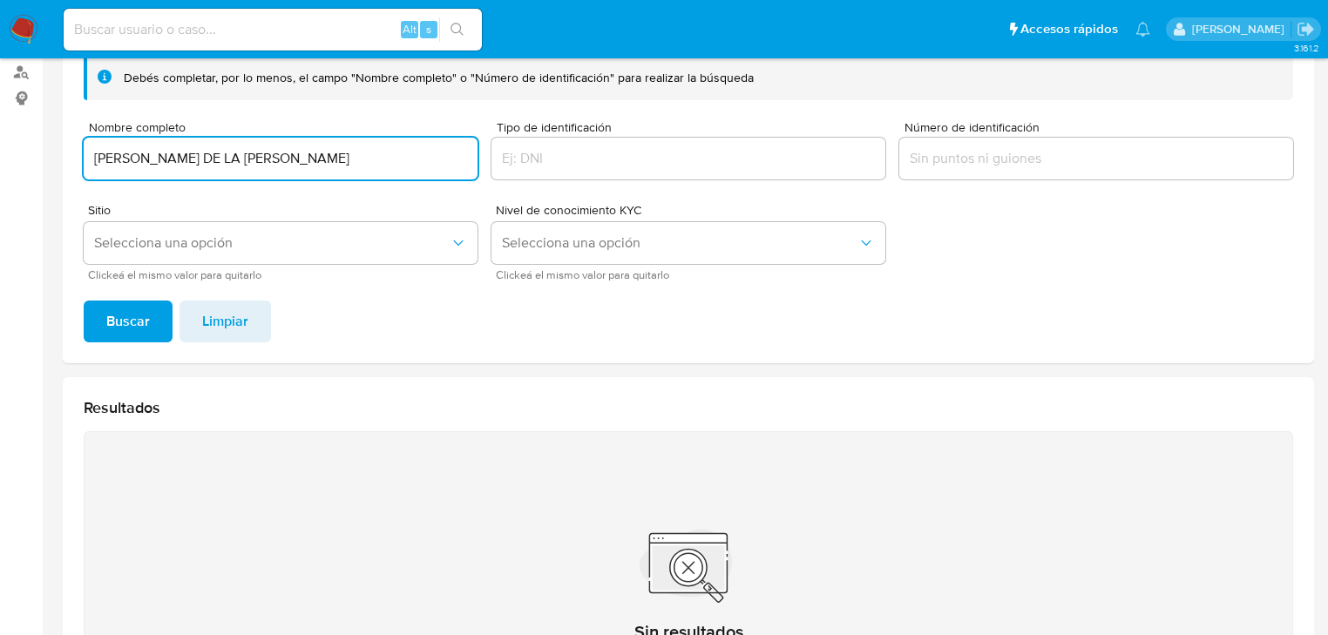
drag, startPoint x: 385, startPoint y: 162, endPoint x: 51, endPoint y: 170, distance: 334.8
click at [38, 154] on section "Bandeja Tablero Screening Búsqueda en Listas Watchlist Herramientas Operaciones…" at bounding box center [664, 319] width 1328 height 1052
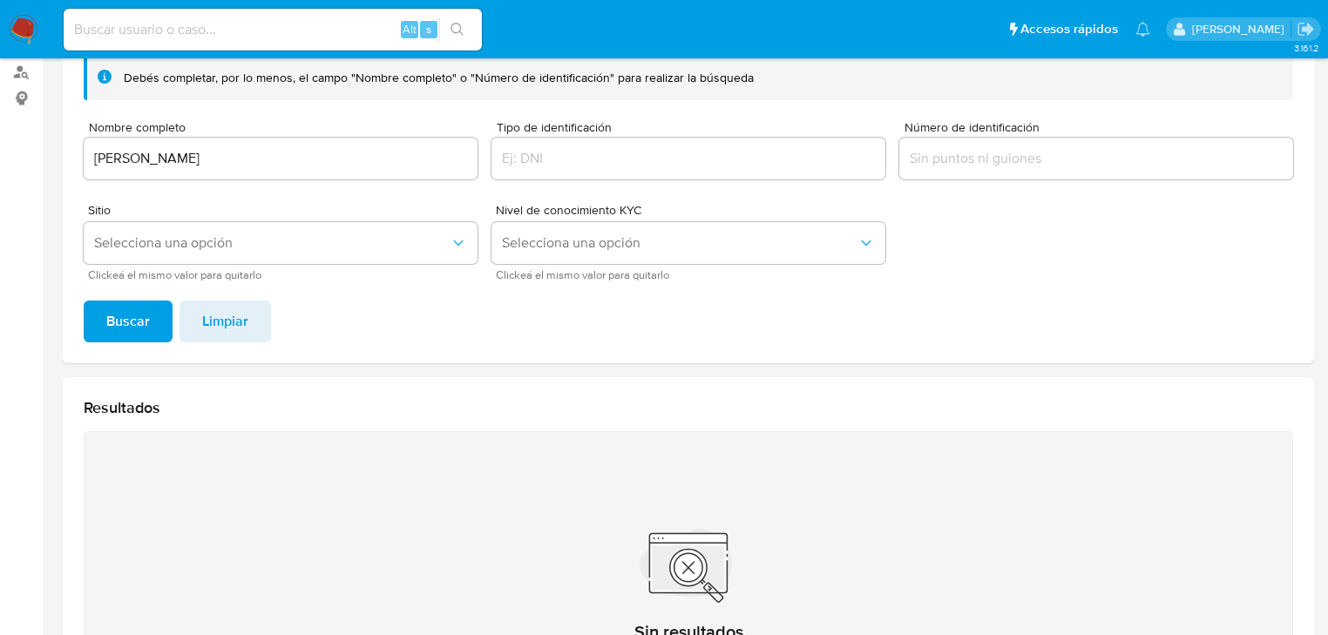
click at [132, 303] on span "Buscar" at bounding box center [128, 321] width 44 height 38
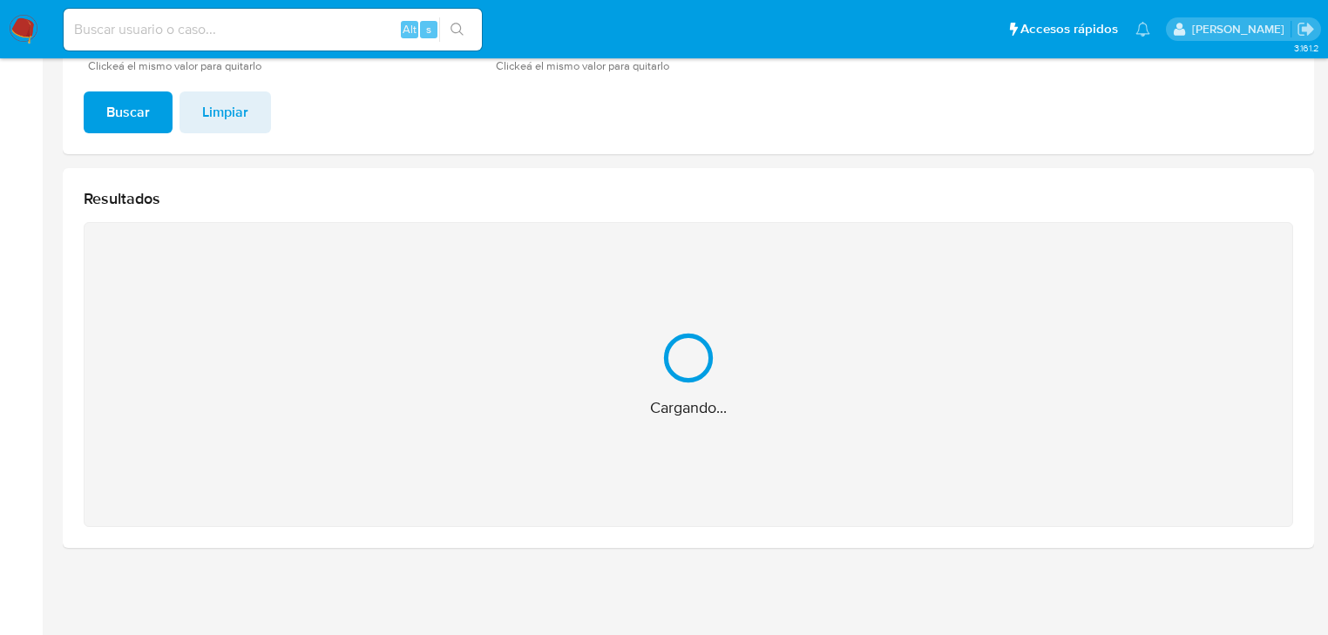
scroll to position [174, 0]
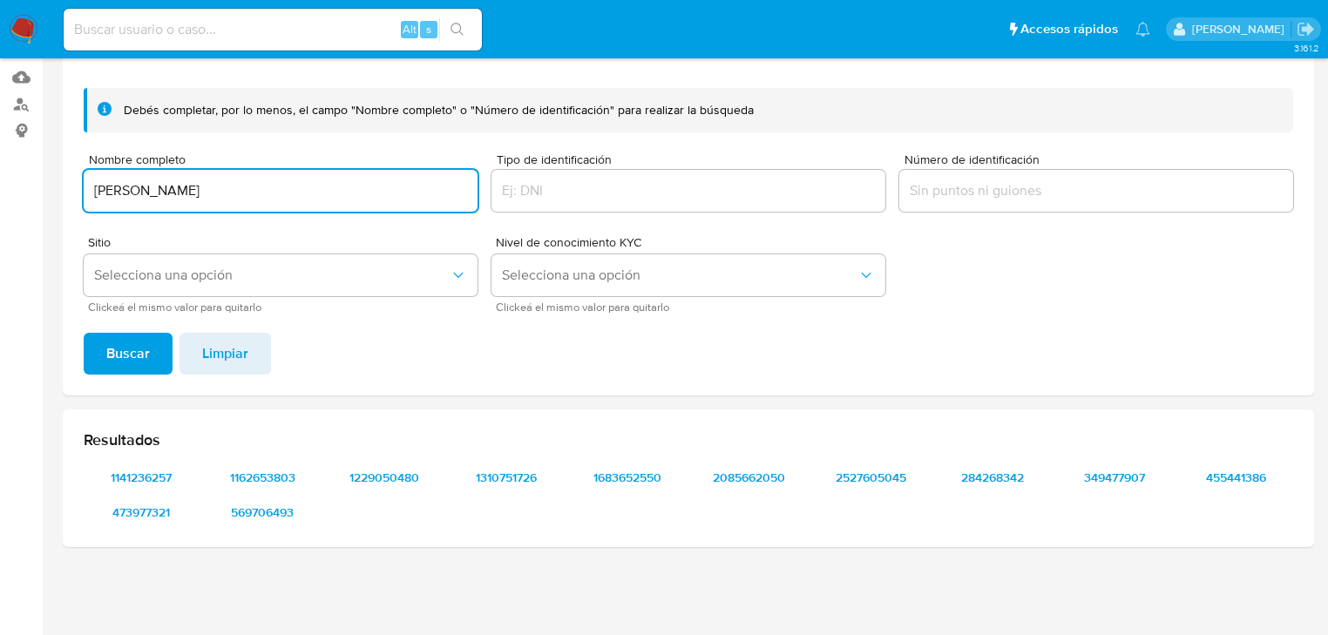
drag, startPoint x: 371, startPoint y: 192, endPoint x: 125, endPoint y: 248, distance: 252.9
click at [49, 160] on main "3.161.2" at bounding box center [664, 231] width 1328 height 810
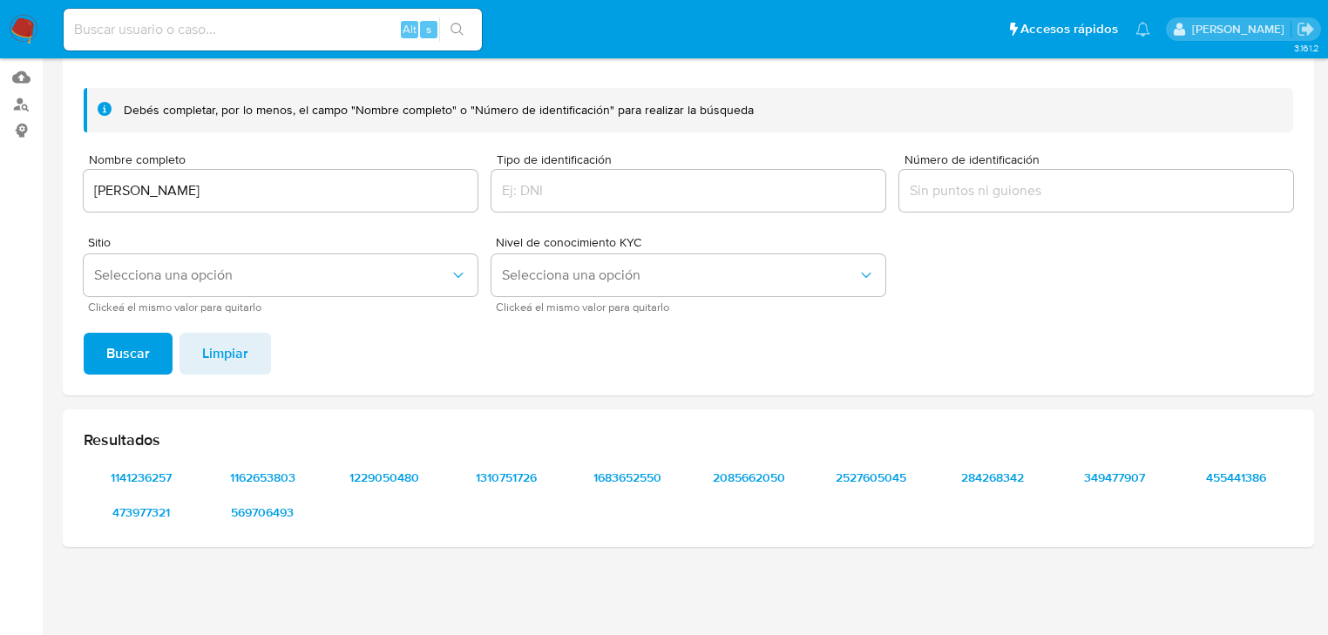
click at [122, 338] on span "Buscar" at bounding box center [128, 354] width 44 height 38
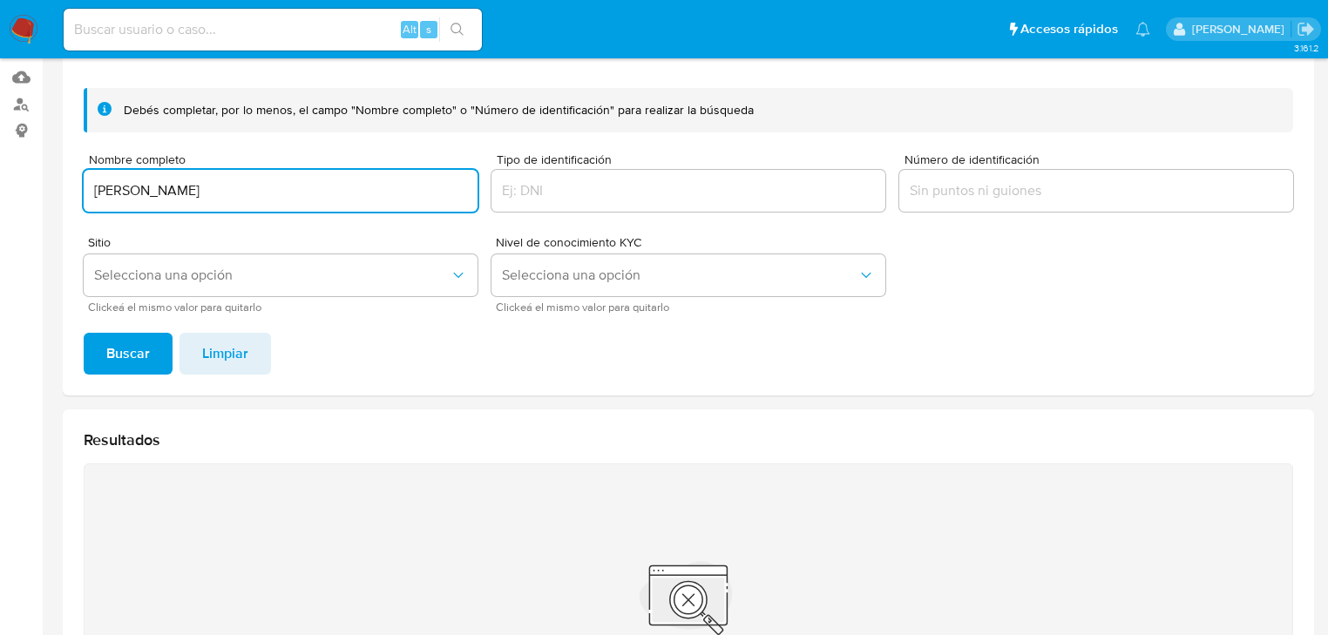
drag, startPoint x: 191, startPoint y: 167, endPoint x: 2, endPoint y: 195, distance: 191.2
click at [0, 162] on html "Pausado Ver notificaciones Alt s Accesos rápidos Presiona las siguientes teclas…" at bounding box center [664, 352] width 1328 height 1052
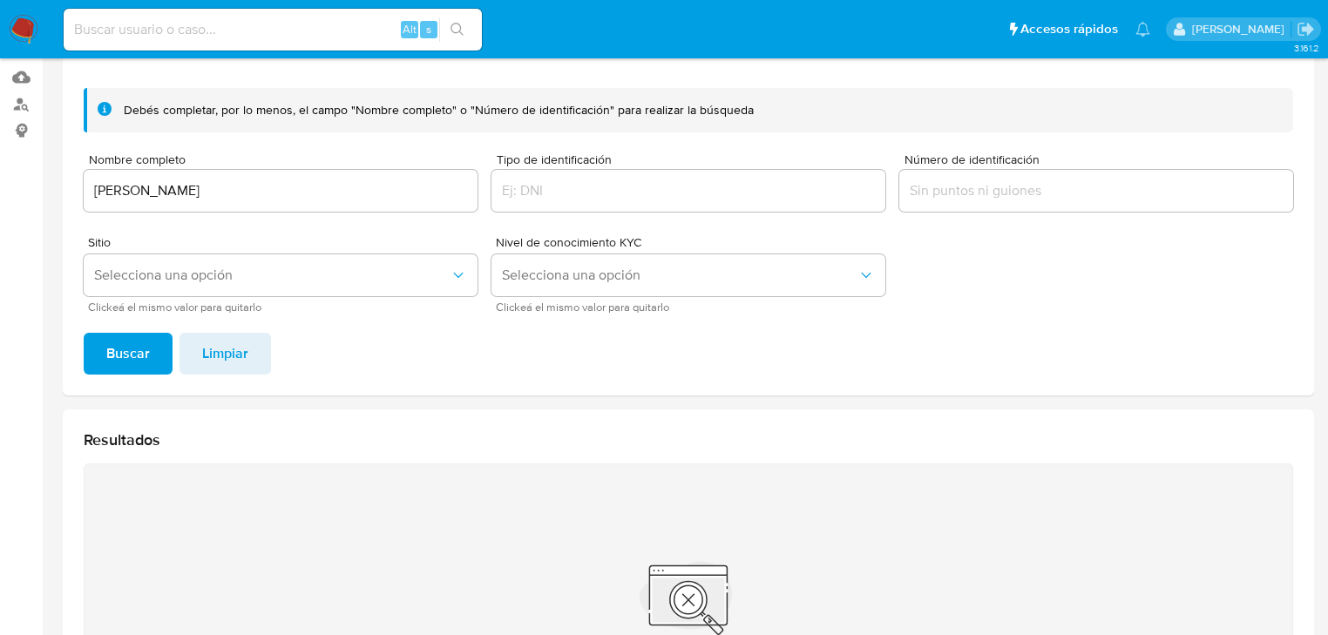
drag, startPoint x: 120, startPoint y: 329, endPoint x: 503, endPoint y: 149, distance: 422.7
click at [122, 329] on div "Debés completar, por lo menos, el campo "Nombre completo" o "Número de identifi…" at bounding box center [689, 235] width 1252 height 322
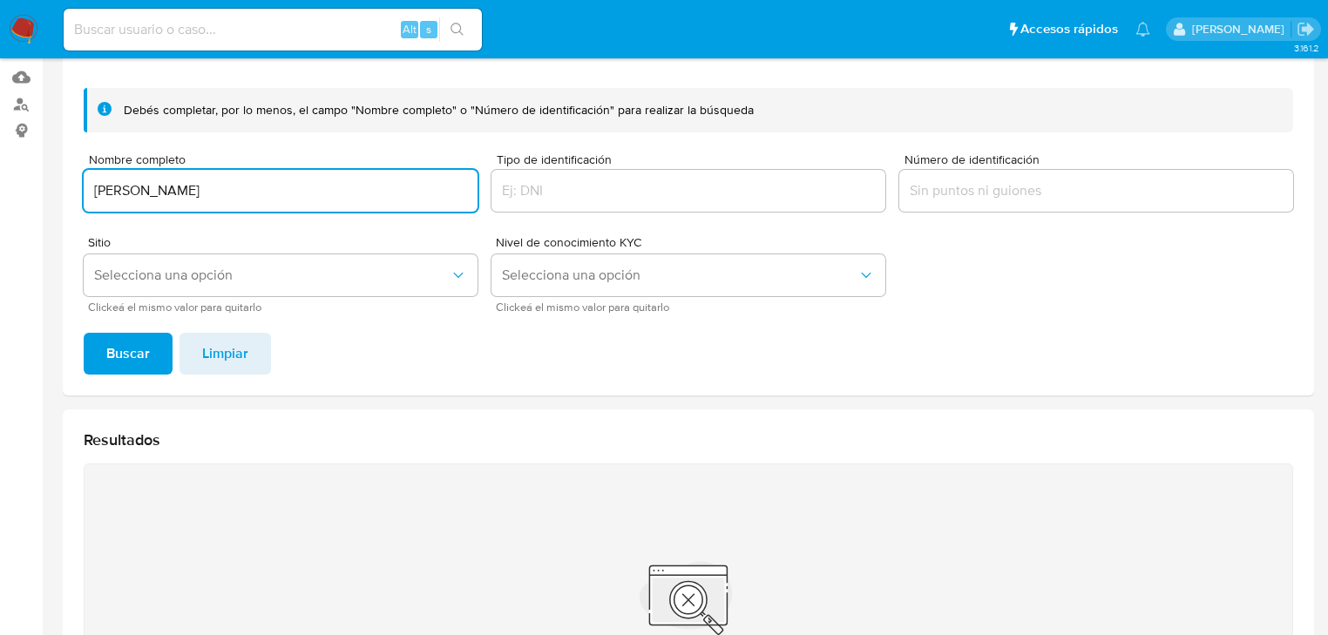
click at [380, 190] on input "DIEGO ALEJANDRO MARTINEZ GARCIA" at bounding box center [281, 191] width 394 height 23
type input "DIEGO ALEJANDRO MARTINEZ GARCIA"
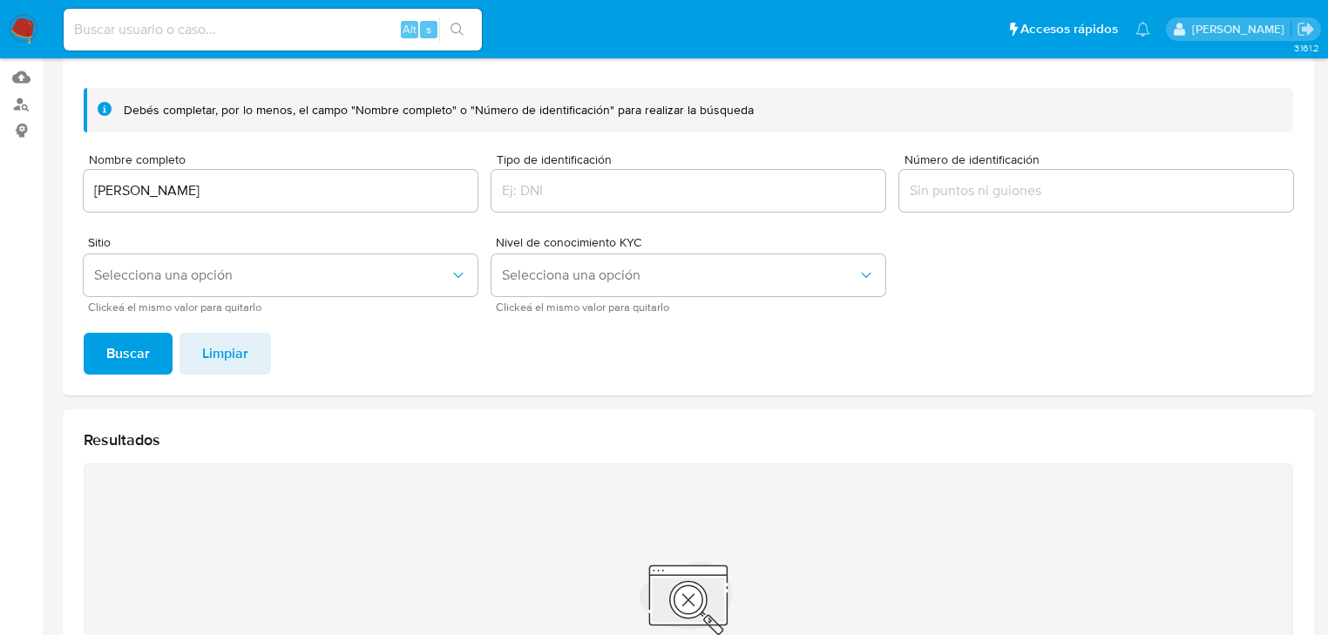
click at [155, 347] on button "Buscar" at bounding box center [128, 354] width 89 height 42
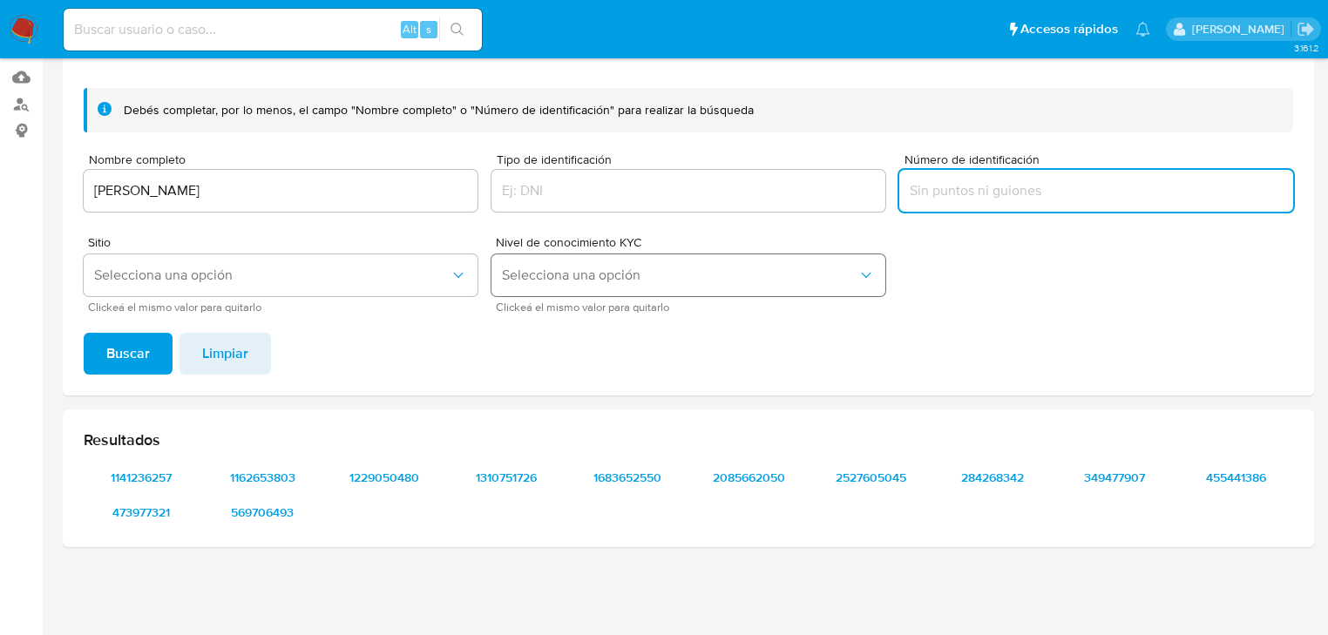
drag, startPoint x: 981, startPoint y: 193, endPoint x: 805, endPoint y: 258, distance: 187.8
click at [979, 193] on input "Número de identificación" at bounding box center [1097, 191] width 394 height 23
click at [124, 353] on span "Buscar" at bounding box center [128, 354] width 44 height 38
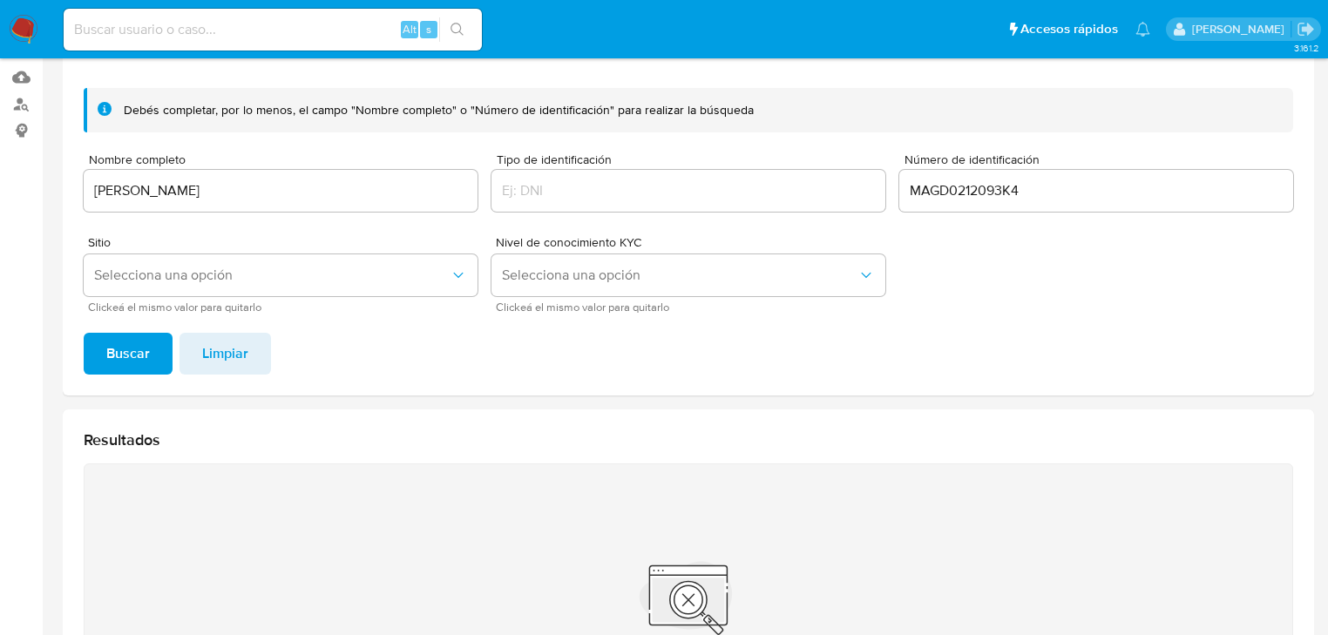
click at [1050, 191] on input "MAGD0212093K4" at bounding box center [1097, 191] width 394 height 23
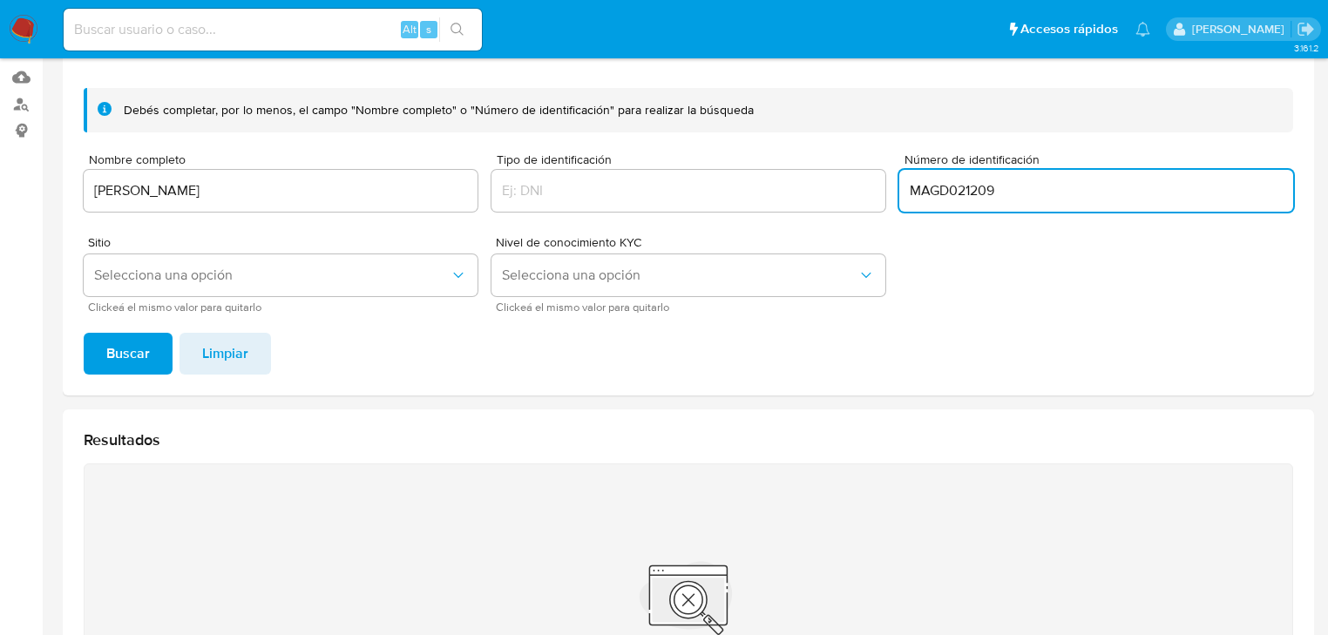
type input "MAGD021209"
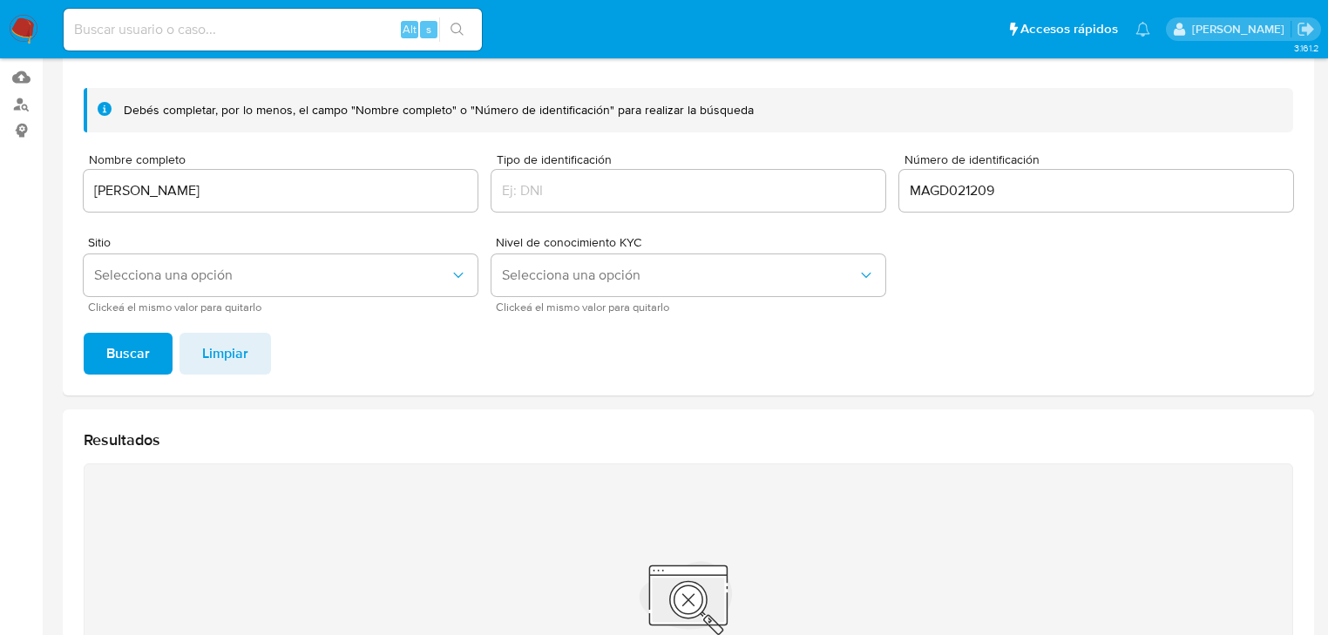
click at [141, 360] on span "Buscar" at bounding box center [128, 354] width 44 height 38
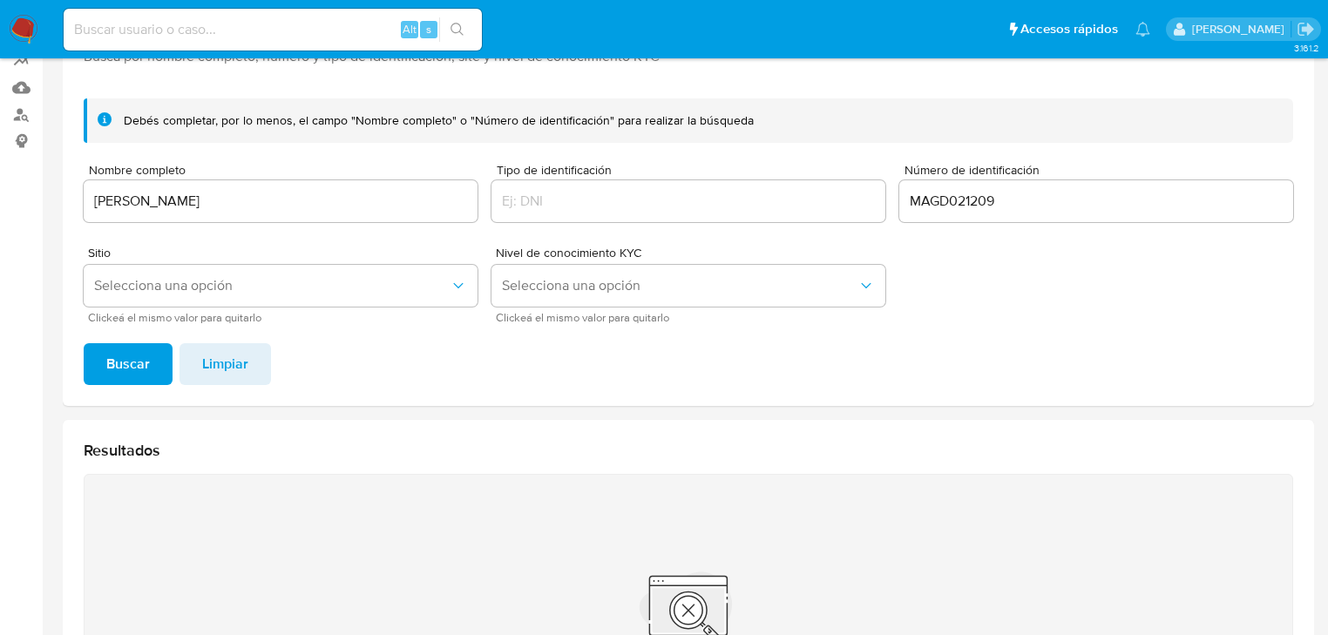
scroll to position [137, 0]
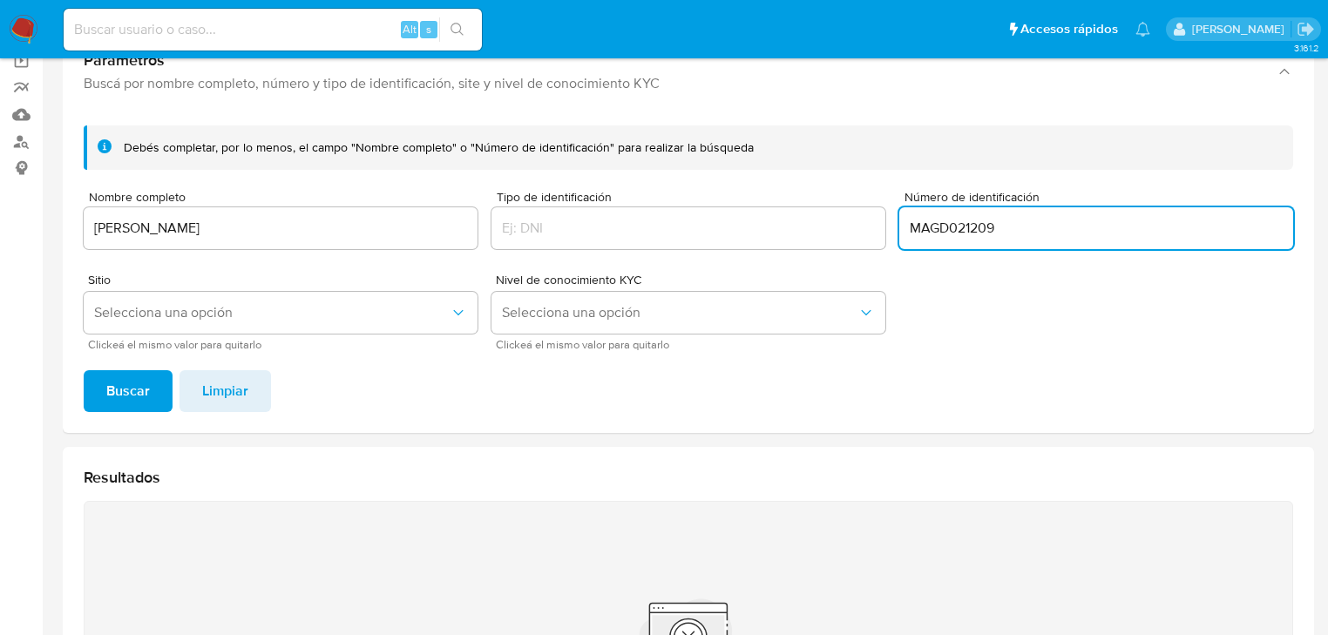
drag, startPoint x: 920, startPoint y: 227, endPoint x: 765, endPoint y: 230, distance: 155.2
click at [765, 227] on form "Debés completar, por lo menos, el campo "Nombre completo" o "Número de identifi…" at bounding box center [689, 238] width 1210 height 224
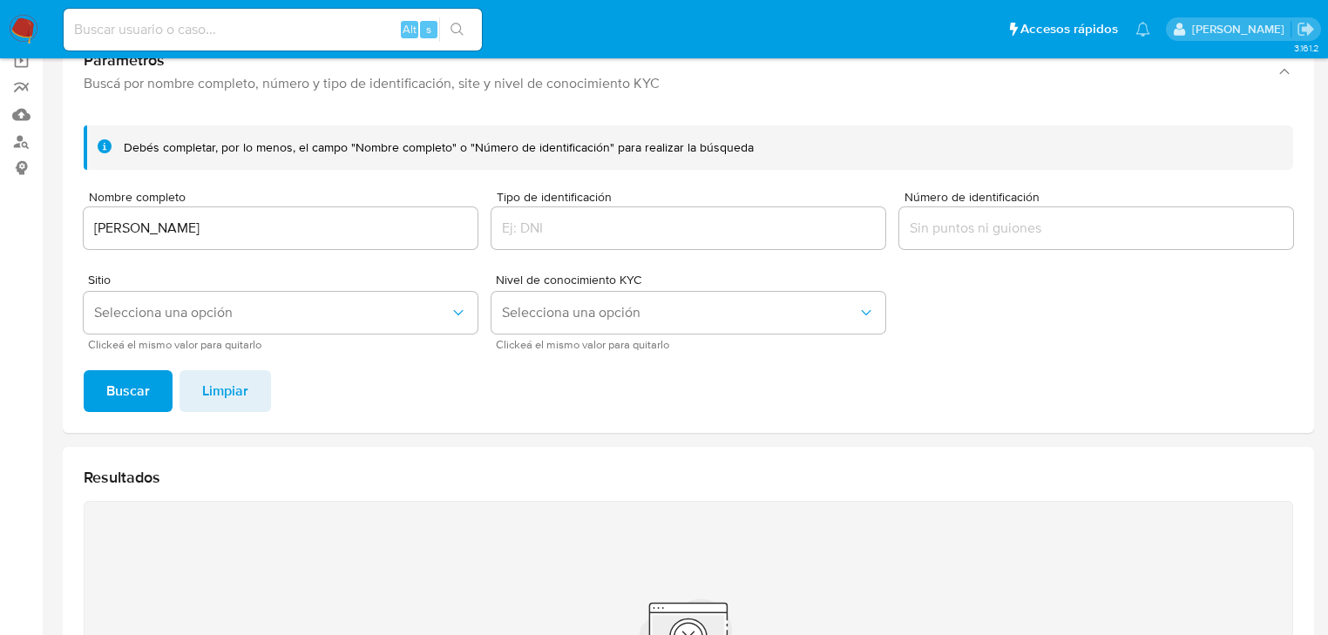
click at [141, 384] on span "Buscar" at bounding box center [128, 391] width 44 height 38
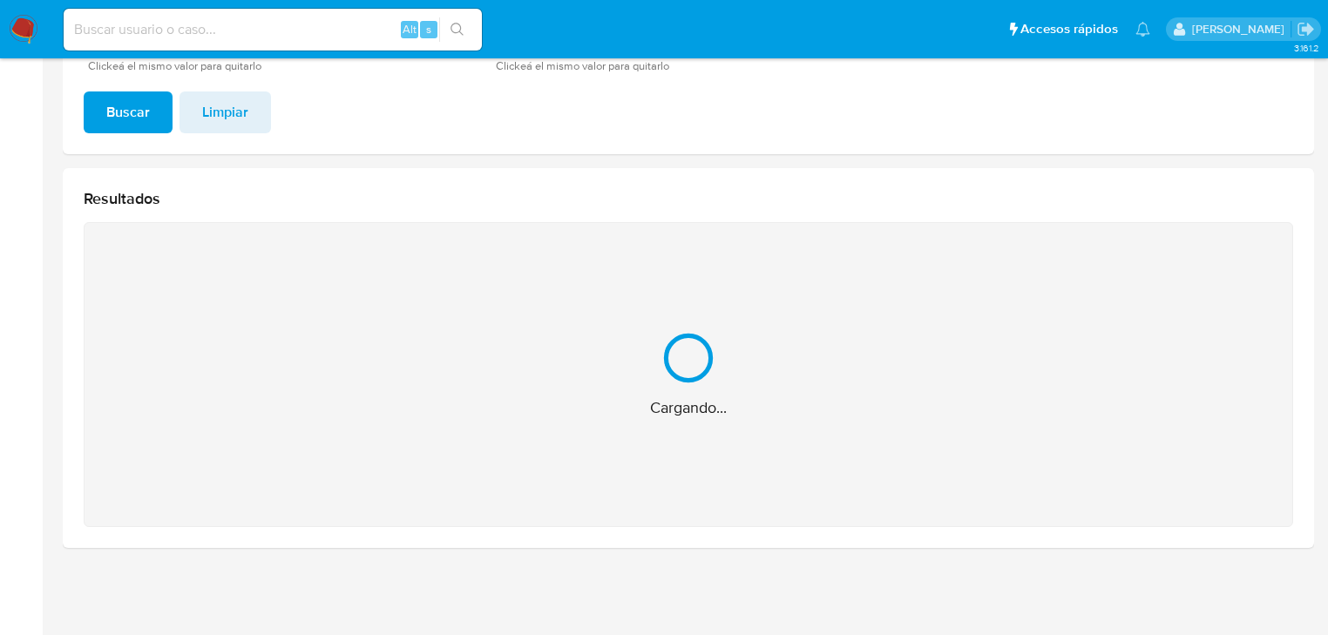
scroll to position [174, 0]
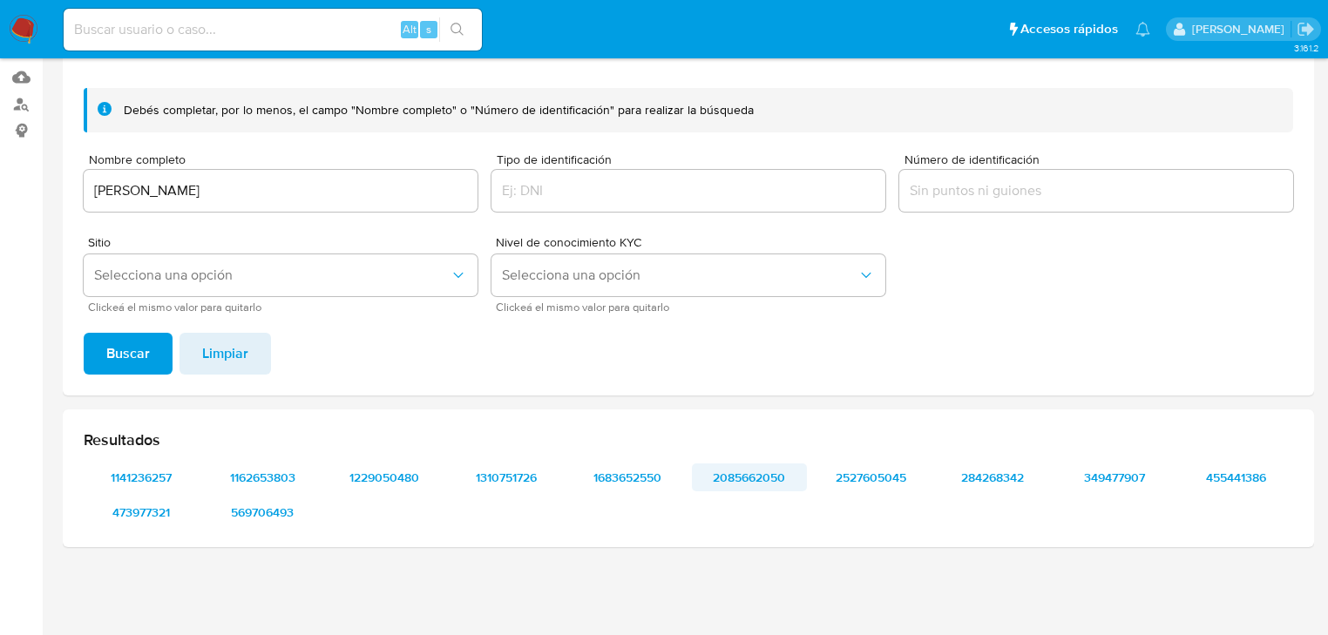
click at [757, 476] on span "2085662050" at bounding box center [749, 477] width 91 height 24
click at [150, 478] on span "1141236257" at bounding box center [141, 477] width 91 height 24
click at [279, 474] on span "1162653803" at bounding box center [263, 477] width 91 height 24
click at [415, 474] on span "1229050480" at bounding box center [384, 477] width 91 height 24
drag, startPoint x: 21, startPoint y: 28, endPoint x: 29, endPoint y: 21, distance: 10.5
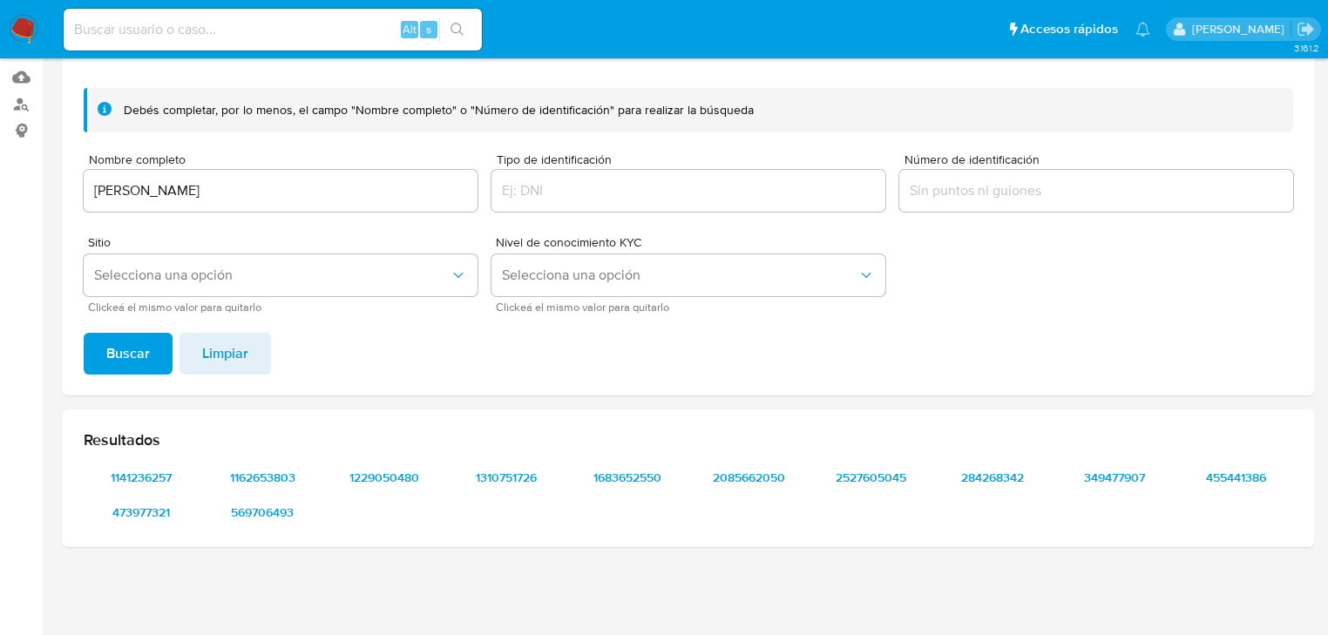
click at [22, 28] on img at bounding box center [24, 30] width 30 height 30
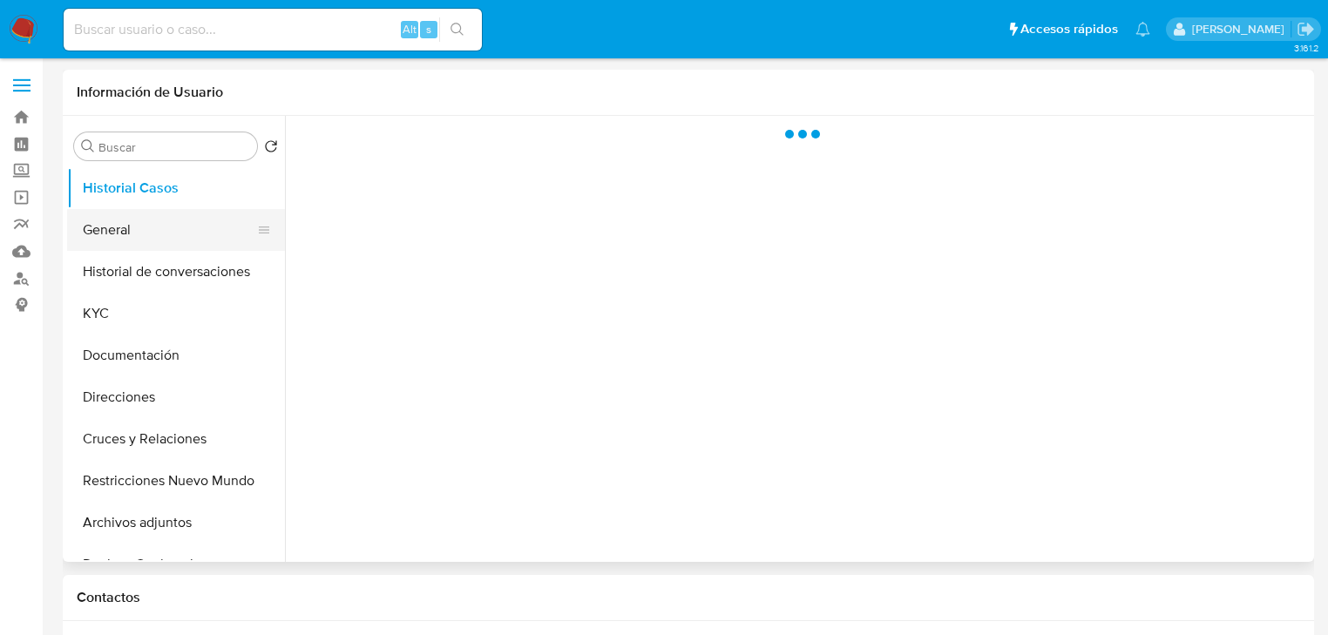
click at [115, 240] on button "General" at bounding box center [169, 230] width 204 height 42
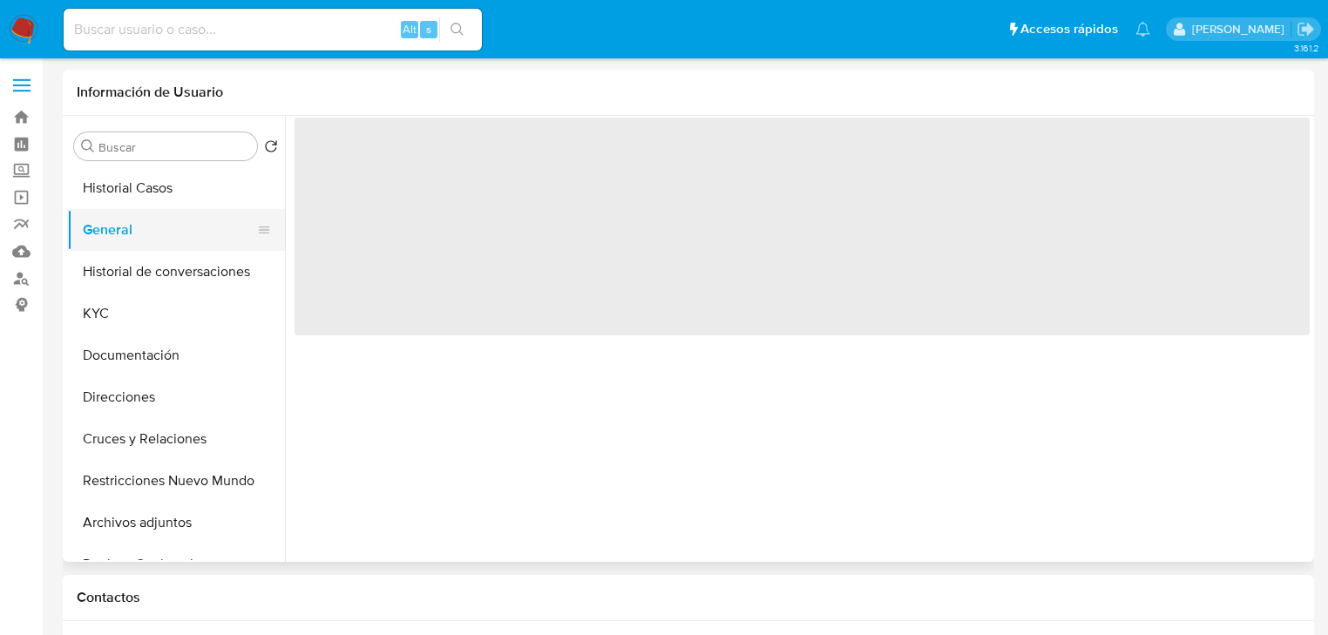
select select "10"
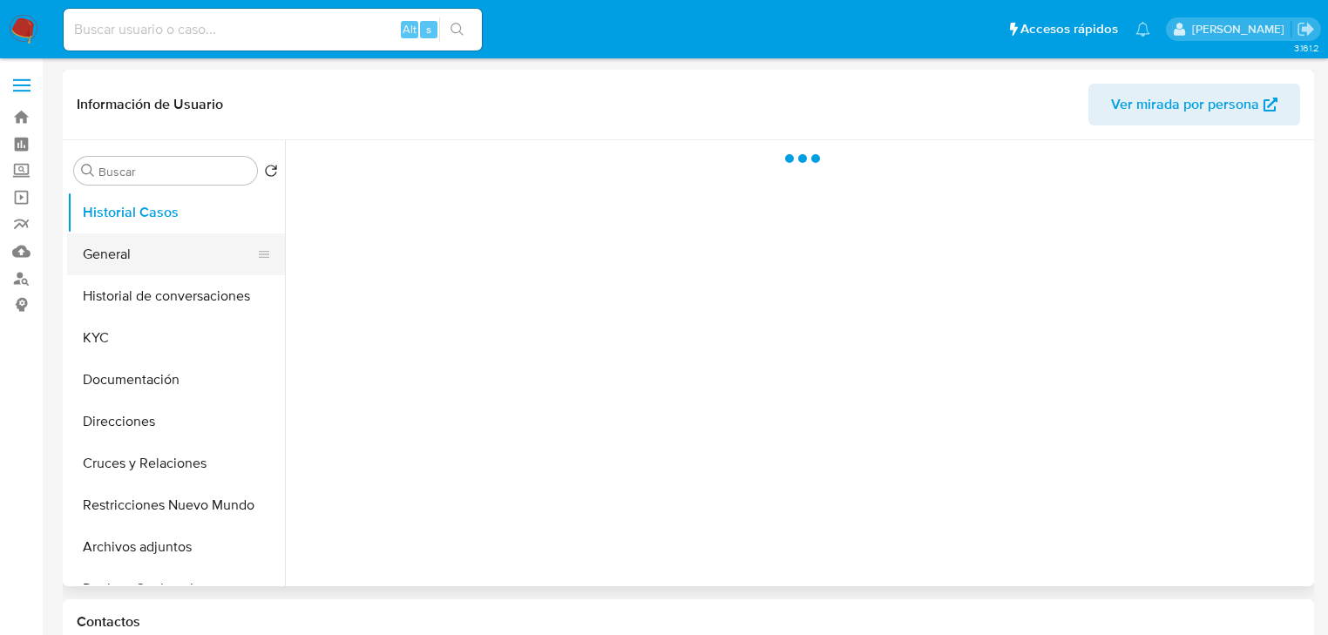
click at [126, 263] on button "General" at bounding box center [169, 255] width 204 height 42
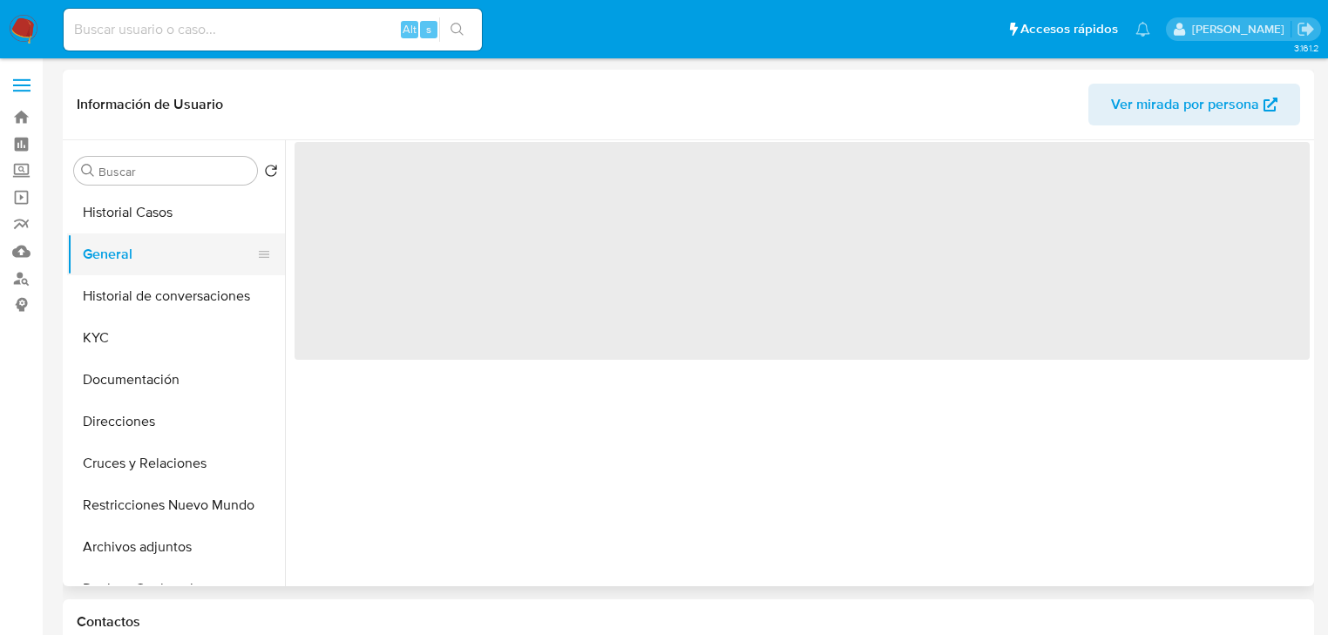
select select "10"
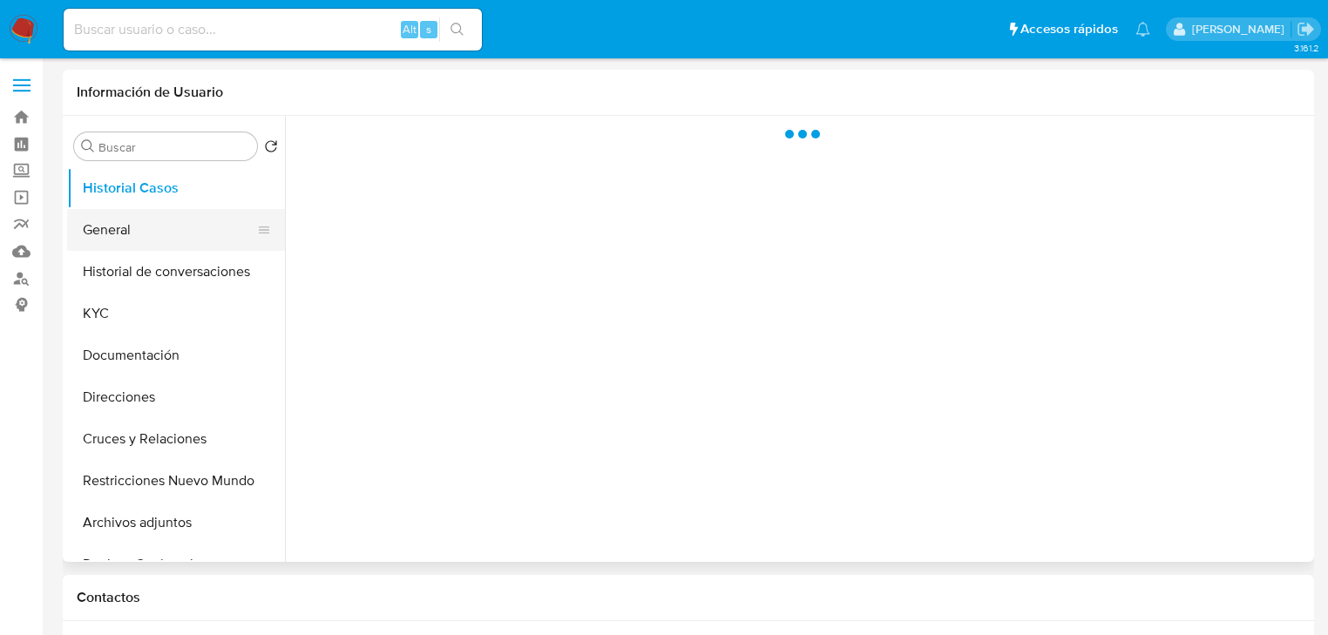
click at [105, 228] on button "General" at bounding box center [169, 230] width 204 height 42
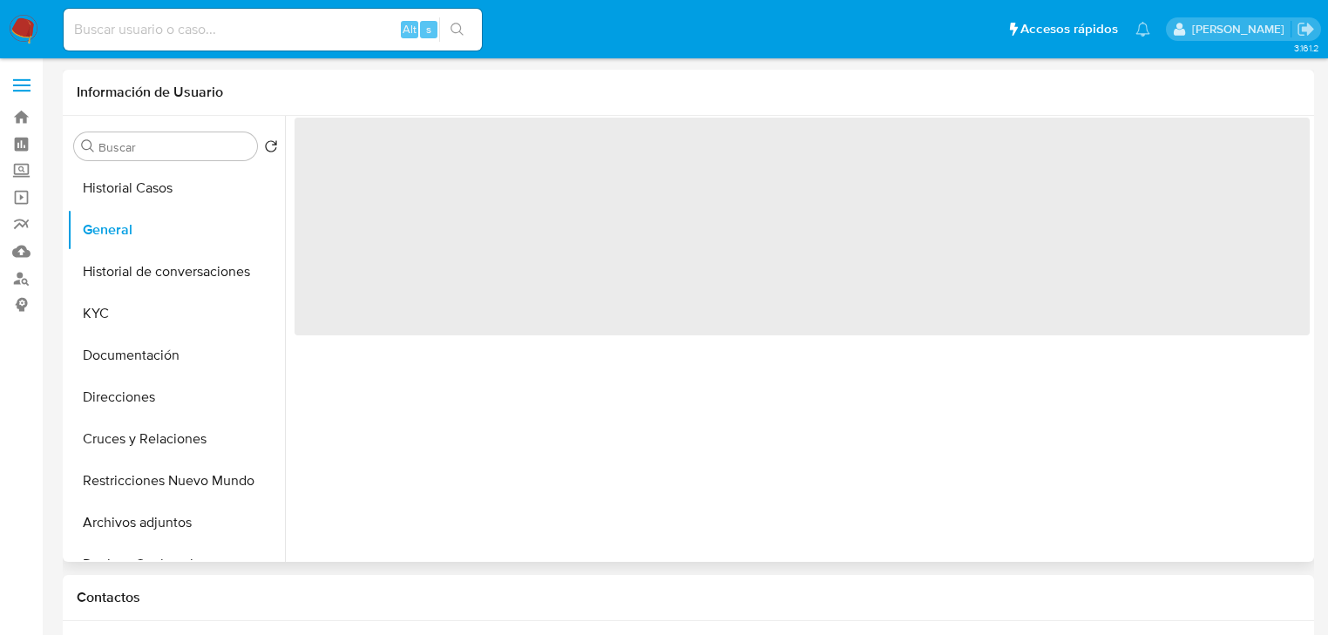
select select "10"
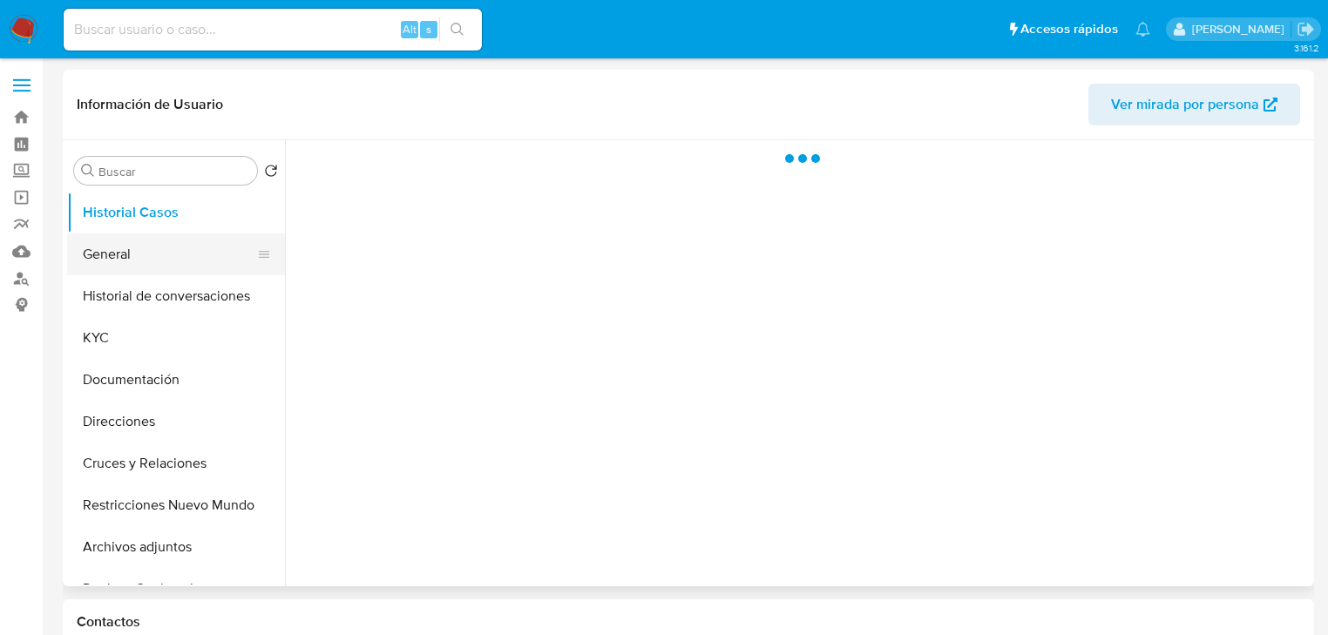
click at [103, 263] on button "General" at bounding box center [169, 255] width 204 height 42
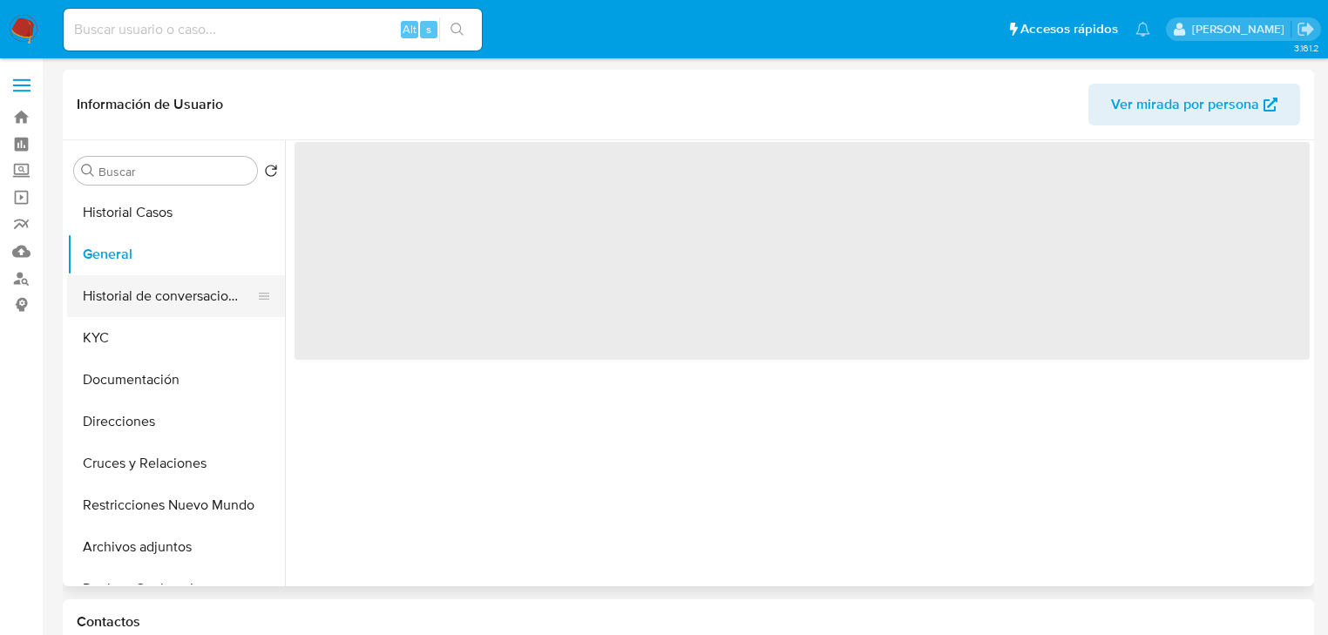
select select "10"
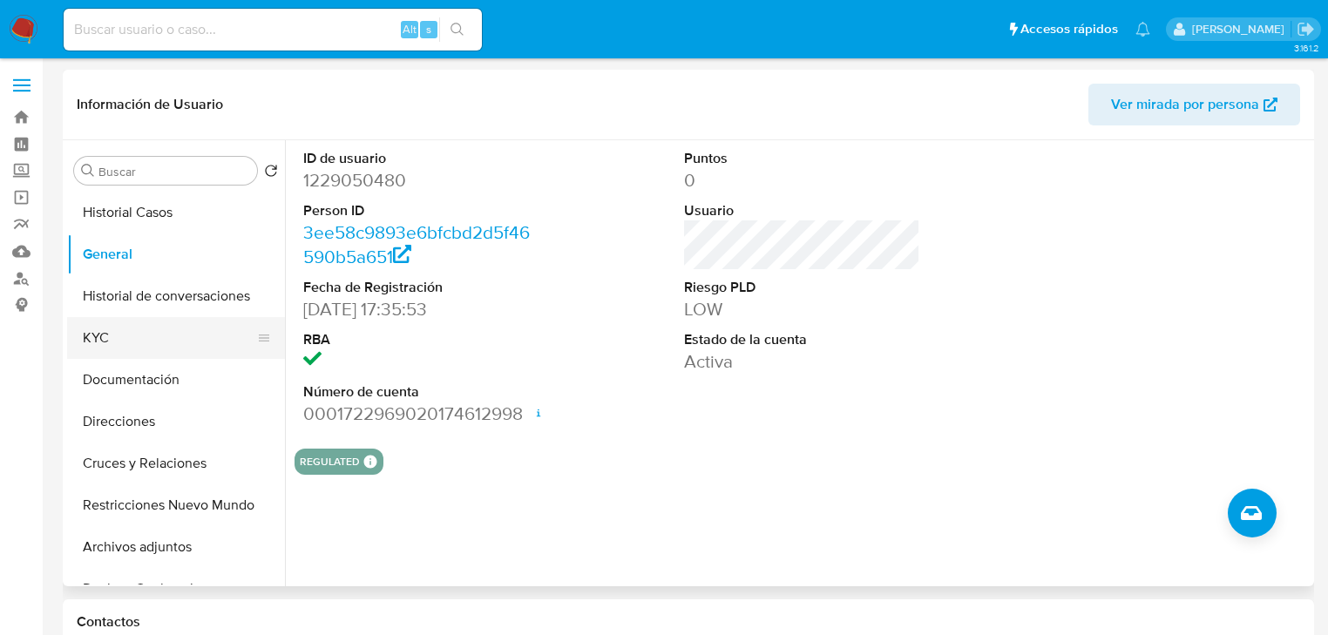
click at [119, 341] on button "KYC" at bounding box center [169, 338] width 204 height 42
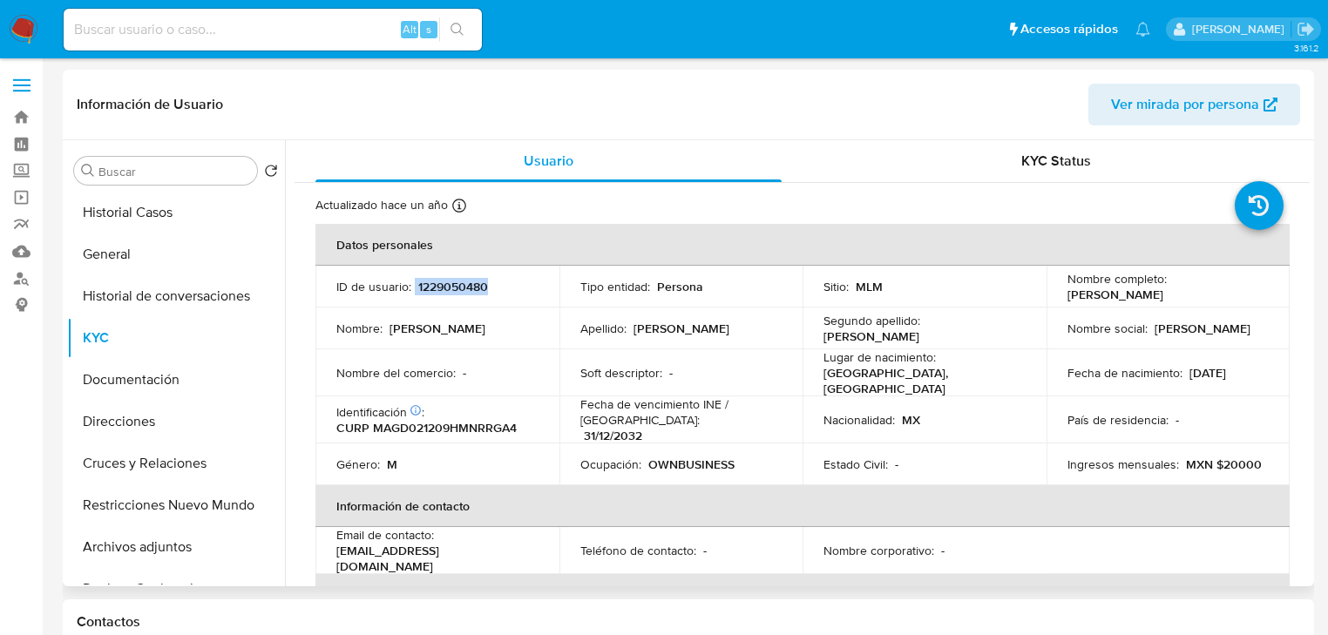
drag, startPoint x: 414, startPoint y: 289, endPoint x: 485, endPoint y: 280, distance: 72.1
click at [485, 280] on div "ID de usuario : 1229050480" at bounding box center [437, 287] width 202 height 16
copy div "1229050480"
drag, startPoint x: 418, startPoint y: 343, endPoint x: 352, endPoint y: 323, distance: 68.4
click at [418, 343] on td "Nombre : Diego Alejandro" at bounding box center [438, 329] width 244 height 42
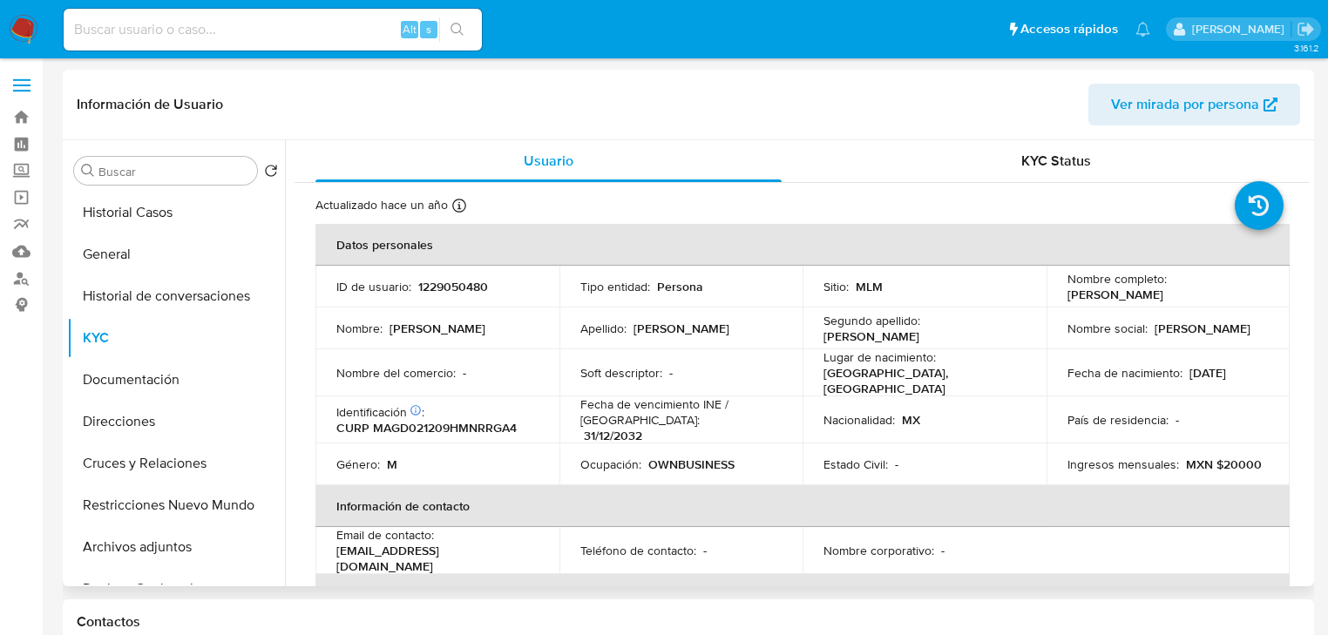
click at [452, 301] on td "ID de usuario : 1229050480" at bounding box center [438, 287] width 244 height 42
drag, startPoint x: 415, startPoint y: 286, endPoint x: 488, endPoint y: 286, distance: 73.2
click at [488, 286] on div "ID de usuario : 1229050480" at bounding box center [437, 287] width 202 height 16
copy p "1229050480"
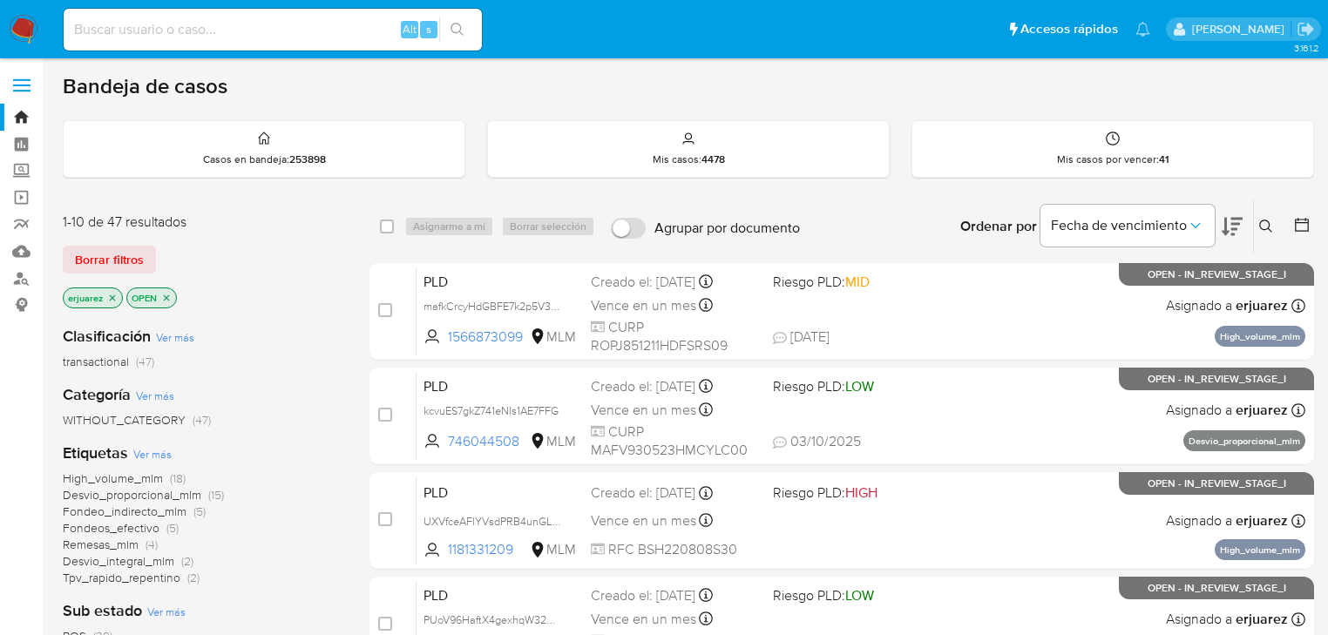
click at [113, 300] on icon "close-filter" at bounding box center [112, 298] width 10 height 10
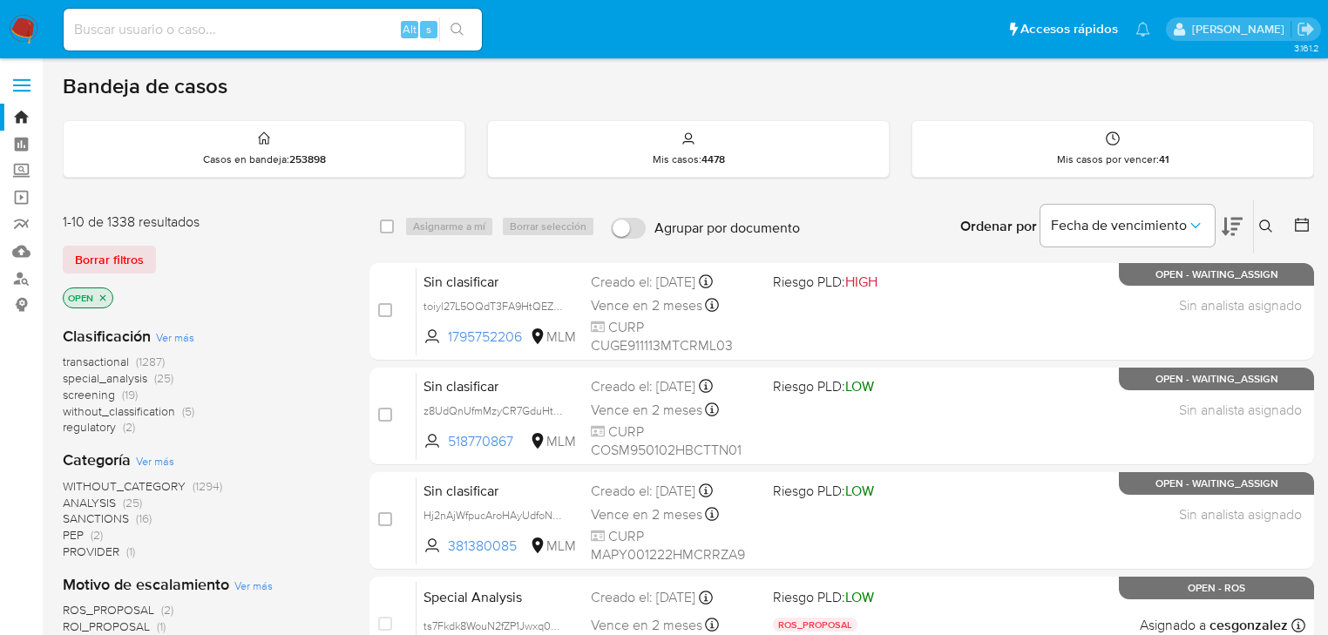
click at [1266, 223] on icon at bounding box center [1267, 227] width 14 height 14
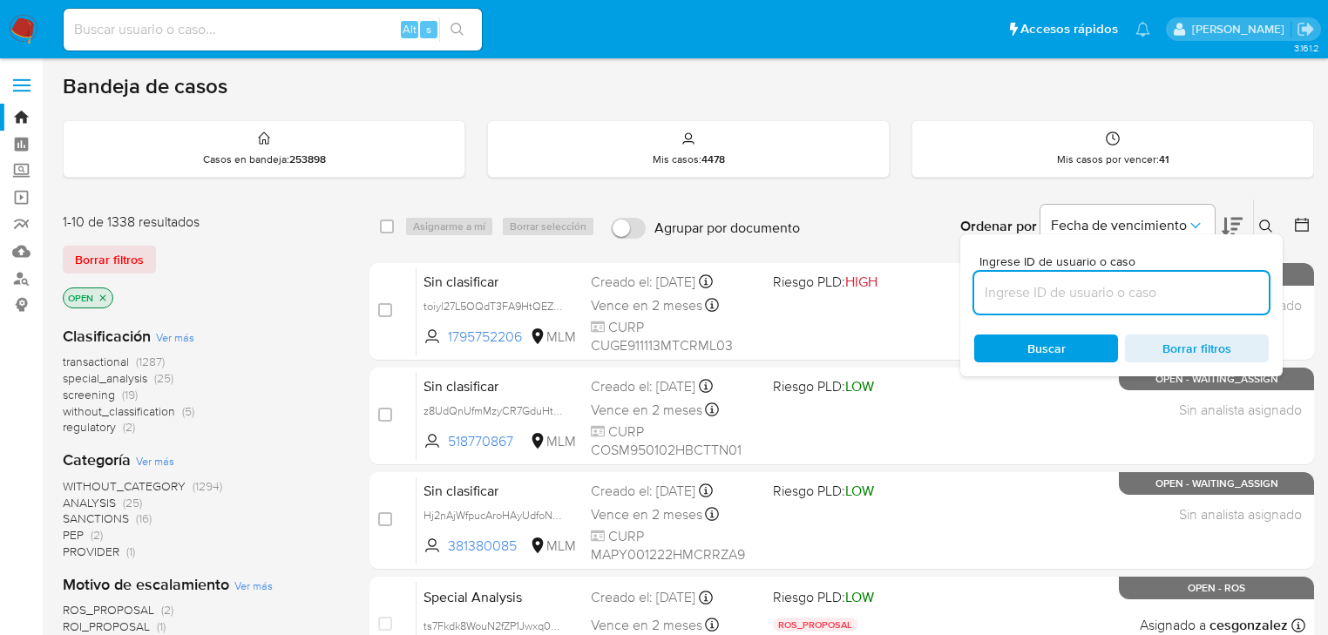
click at [1054, 293] on input at bounding box center [1121, 293] width 295 height 23
type input "788049840"
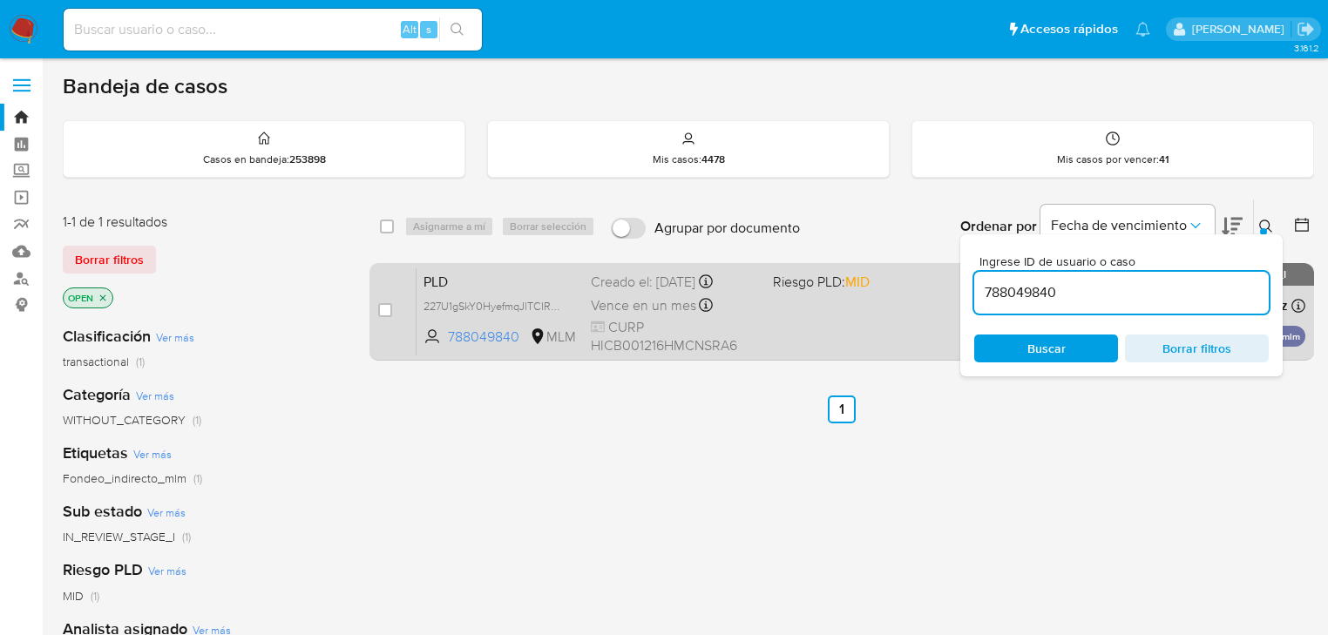
click at [950, 331] on div "PLD 227U1gSkY0HyefmqJlTCIR2G 788049840 MLM Riesgo PLD: MID Creado el: 12/09/202…" at bounding box center [861, 312] width 889 height 88
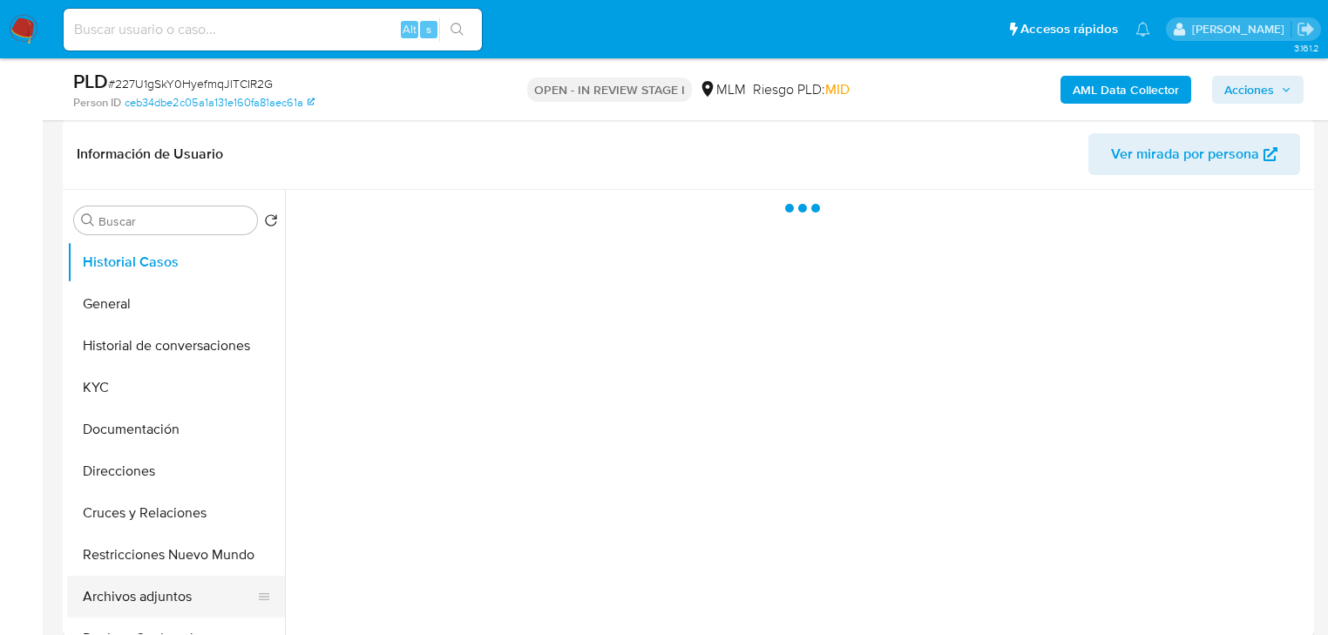
scroll to position [418, 0]
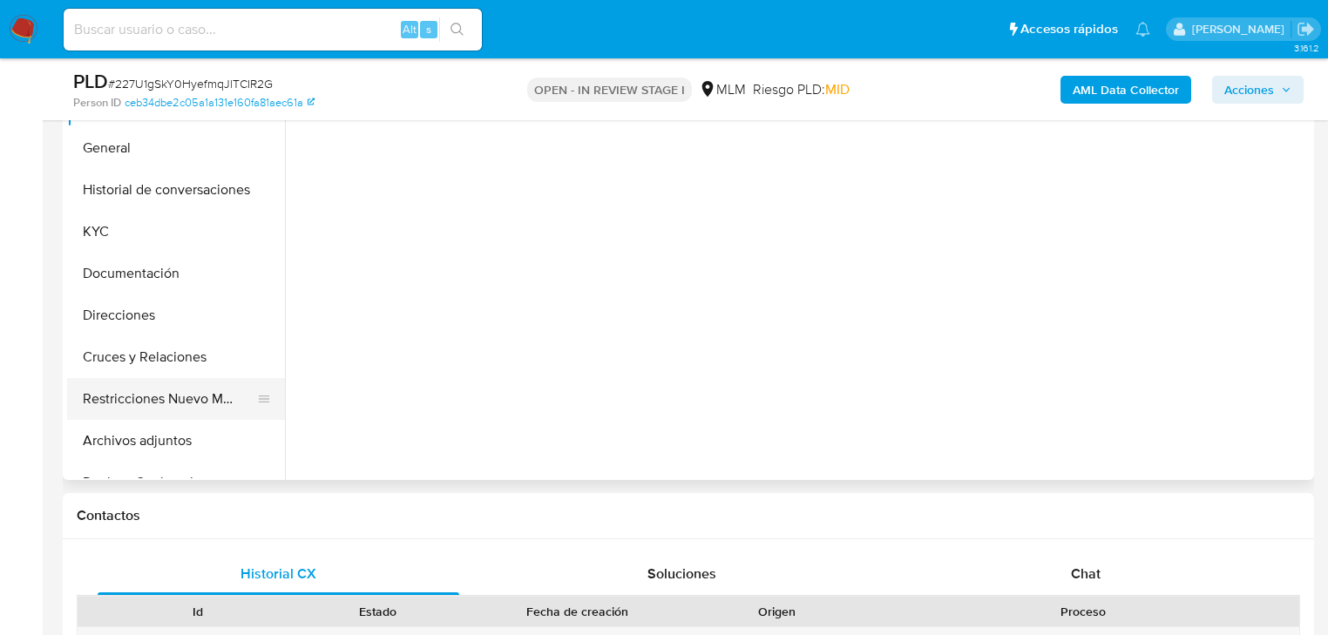
select select "10"
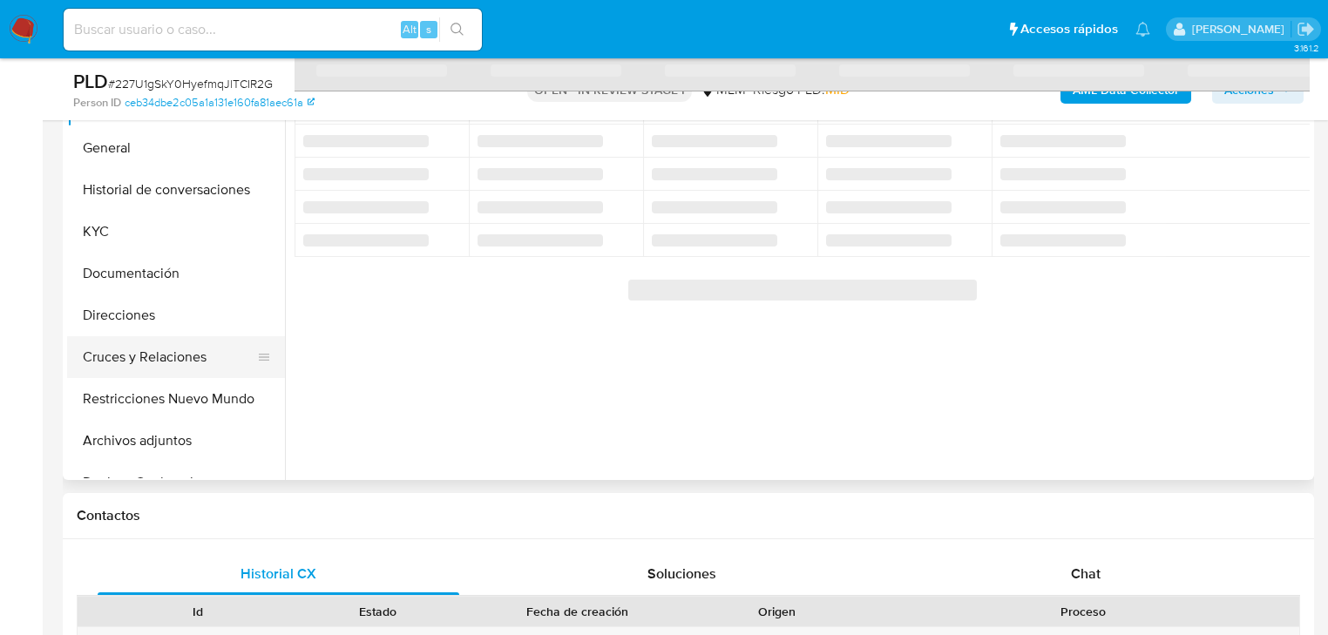
drag, startPoint x: 160, startPoint y: 358, endPoint x: 601, endPoint y: 248, distance: 453.9
click at [160, 356] on button "Cruces y Relaciones" at bounding box center [176, 357] width 218 height 42
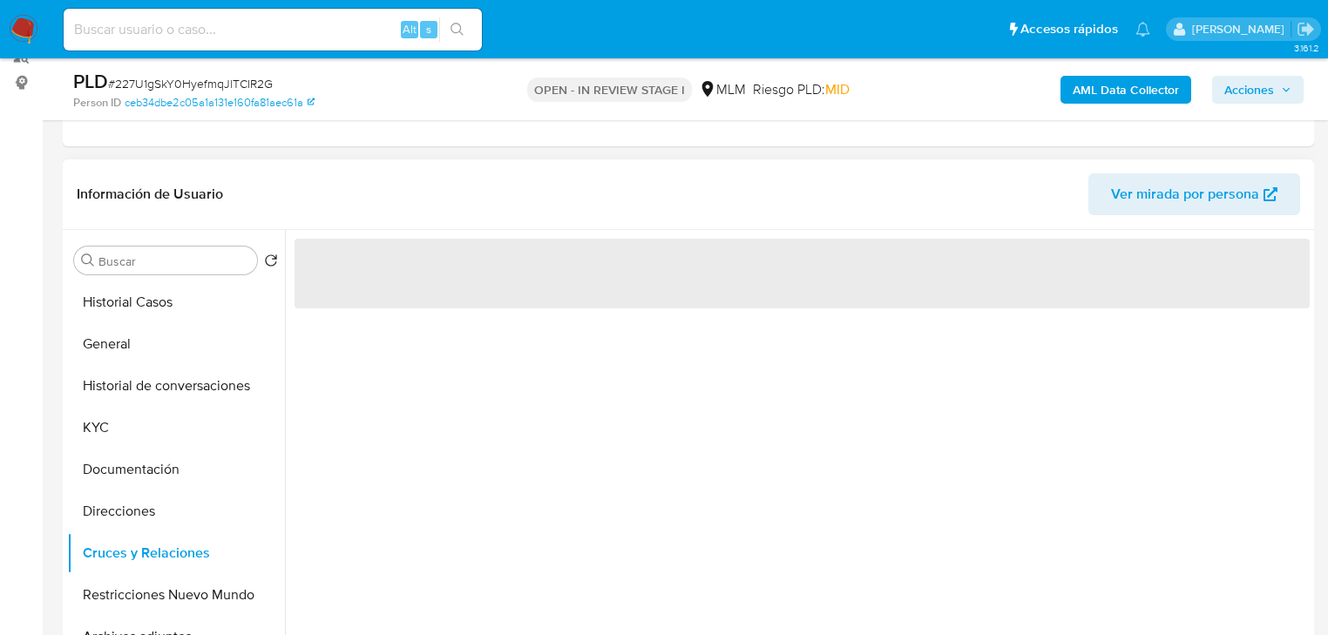
scroll to position [209, 0]
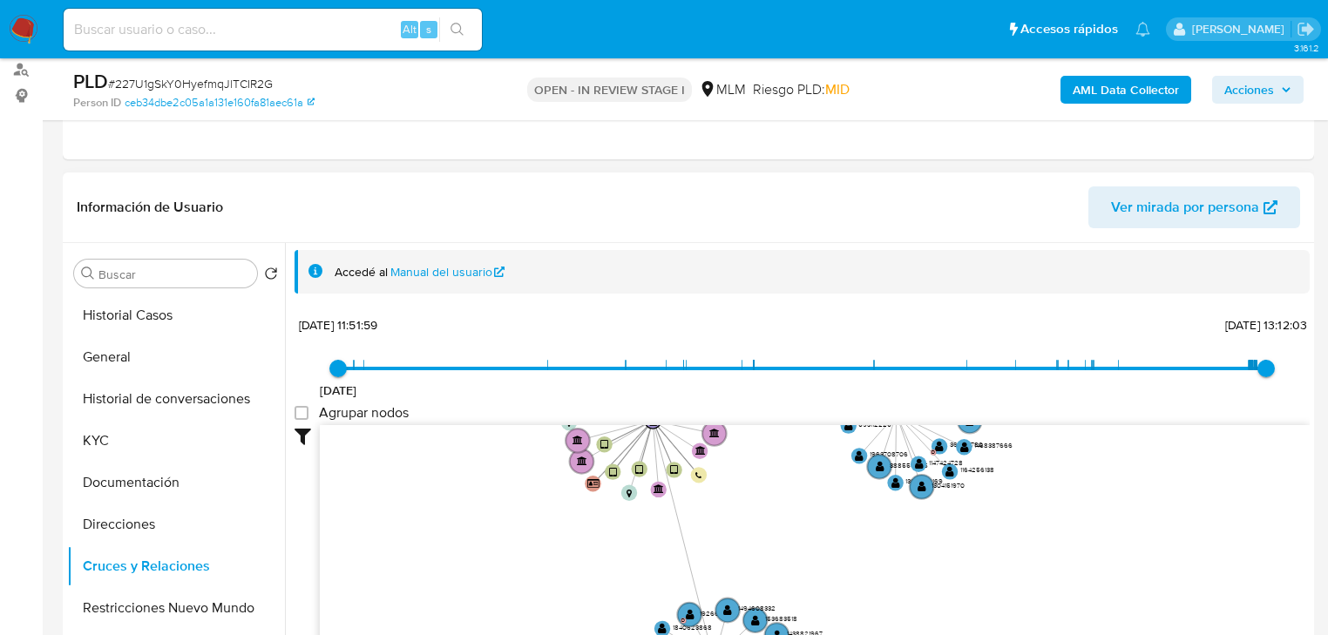
drag, startPoint x: 836, startPoint y: 460, endPoint x: 816, endPoint y: 589, distance: 130.5
click at [816, 589] on icon "device-6468c9db08813b001889797c  device-6468cbaa08813b0018ac175f  user-788049…" at bounding box center [815, 551] width 990 height 253
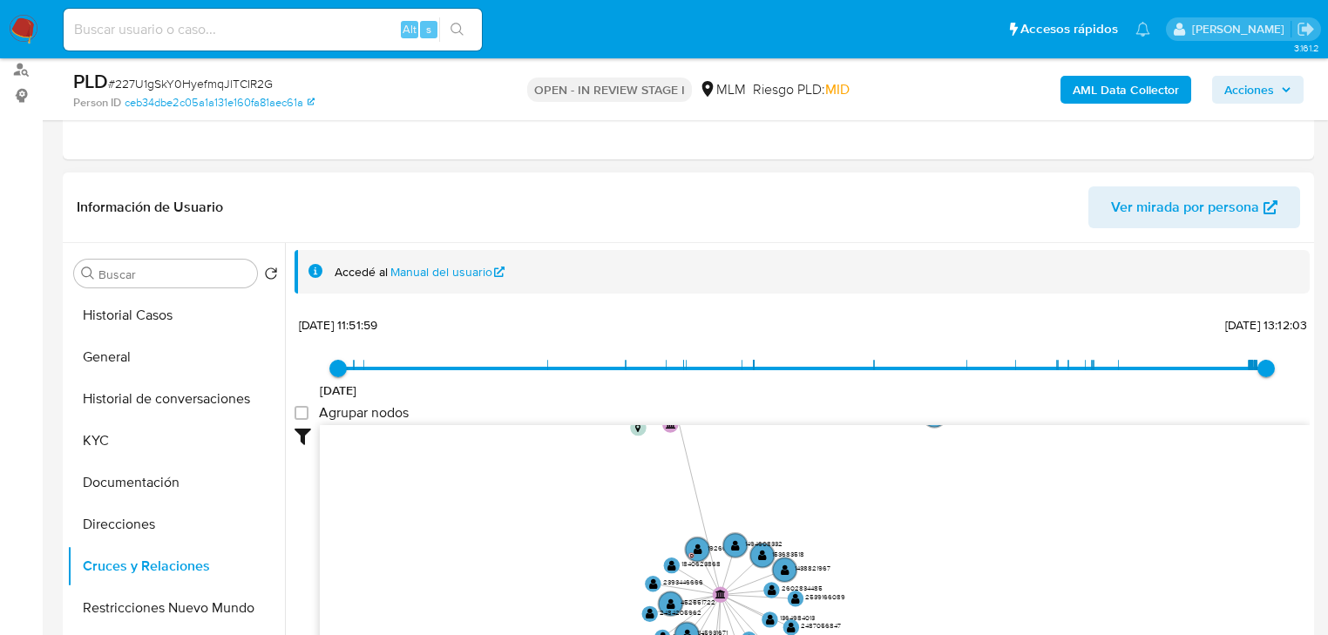
drag, startPoint x: 771, startPoint y: 562, endPoint x: 795, endPoint y: 408, distance: 156.1
click at [796, 391] on div "8/7/2021 8/7/2021, 11:51:59 4/9/2025, 13:12:03 Agrupar nodos Filtros Confianza …" at bounding box center [802, 528] width 1015 height 433
drag, startPoint x: 797, startPoint y: 547, endPoint x: 811, endPoint y: 465, distance: 83.1
click at [811, 495] on text "153683518" at bounding box center [794, 500] width 32 height 10
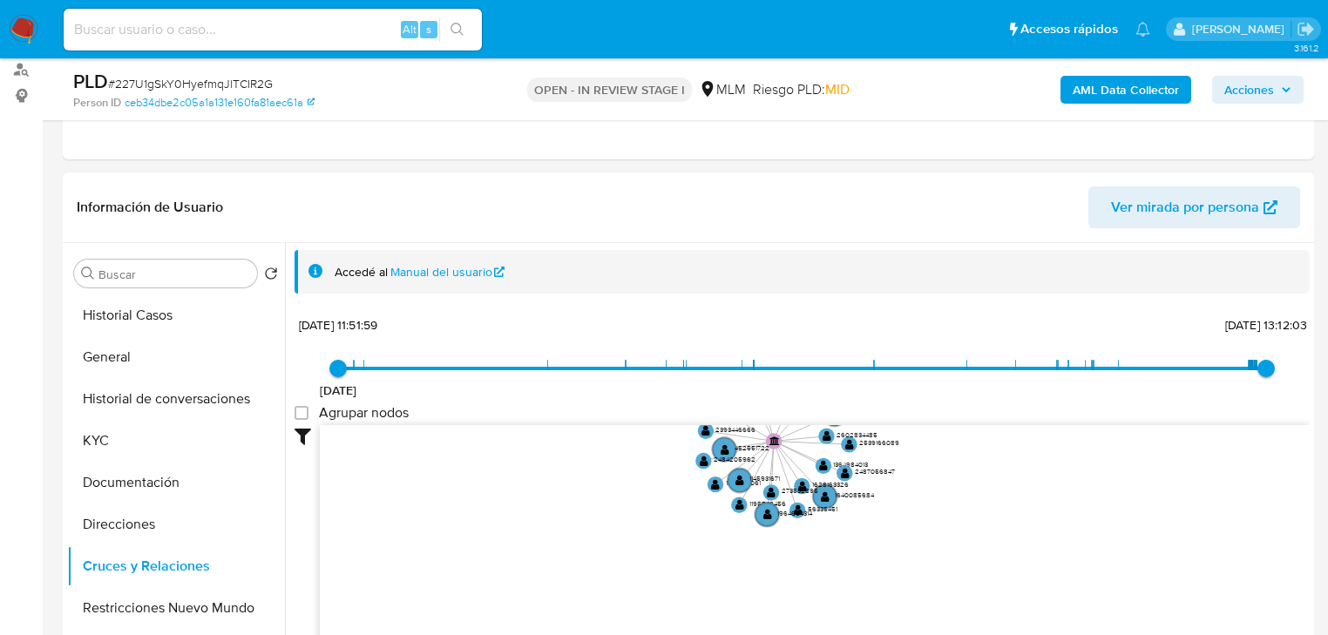
drag, startPoint x: 902, startPoint y: 530, endPoint x: 947, endPoint y: 388, distance: 149.1
click at [950, 380] on div "8/7/2021 8/7/2021, 11:51:59 4/9/2025, 13:12:03 Agrupar nodos Filtros Confianza …" at bounding box center [802, 528] width 1015 height 433
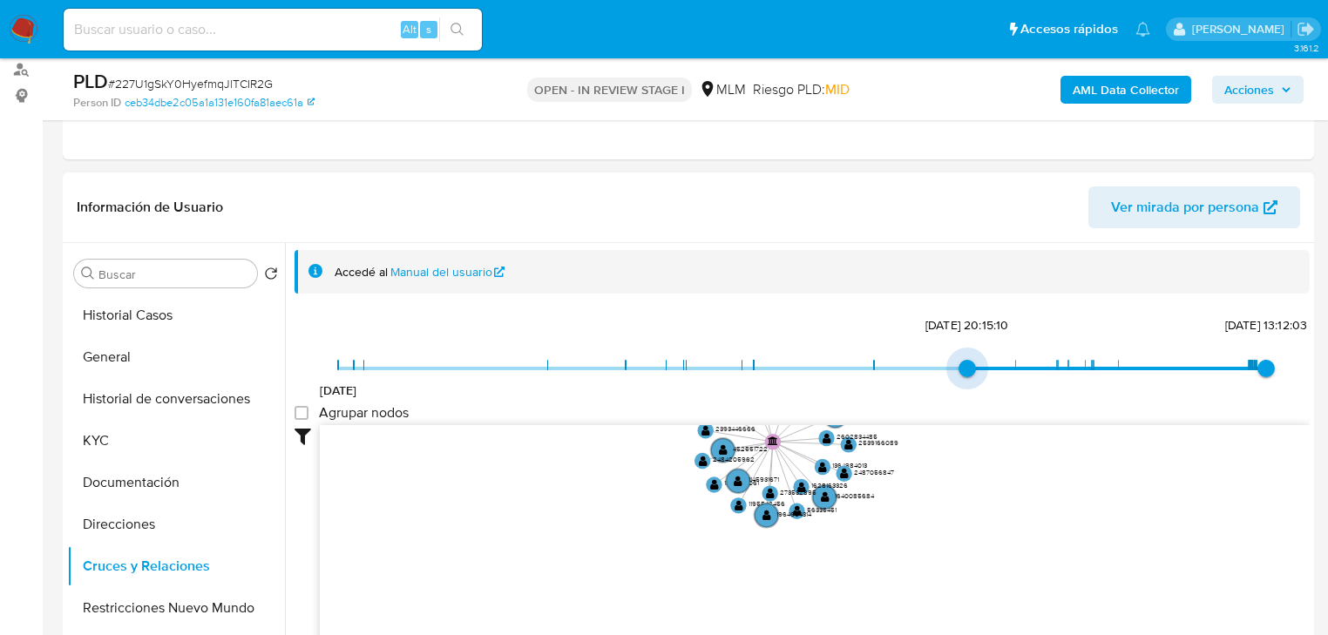
type input "1721593138000"
drag, startPoint x: 425, startPoint y: 363, endPoint x: 1029, endPoint y: 362, distance: 603.2
click at [1029, 362] on span "8/7/2021 21/7/2024, 14:18:58 4/9/2025, 13:12:03" at bounding box center [802, 369] width 928 height 26
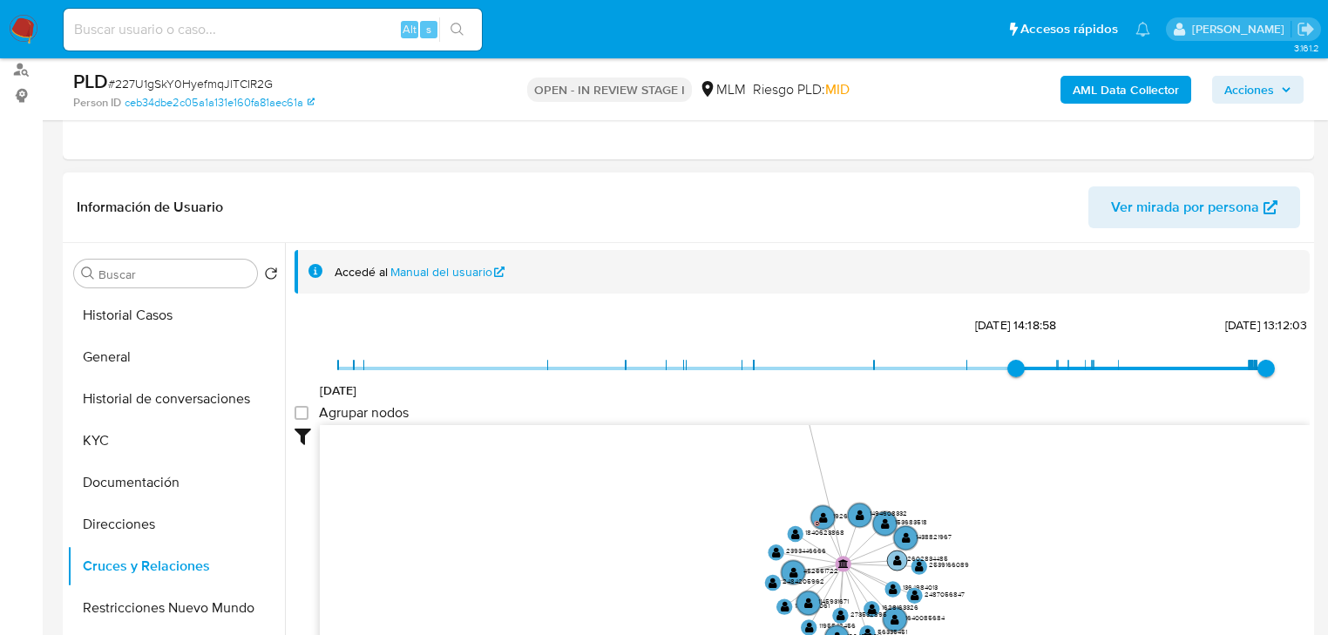
drag, startPoint x: 919, startPoint y: 487, endPoint x: 921, endPoint y: 582, distance: 95.0
click at [1015, 629] on icon "device-6468c9db08813b001889797c  device-6468cbaa08813b0018ac175f  user-788049…" at bounding box center [815, 551] width 990 height 253
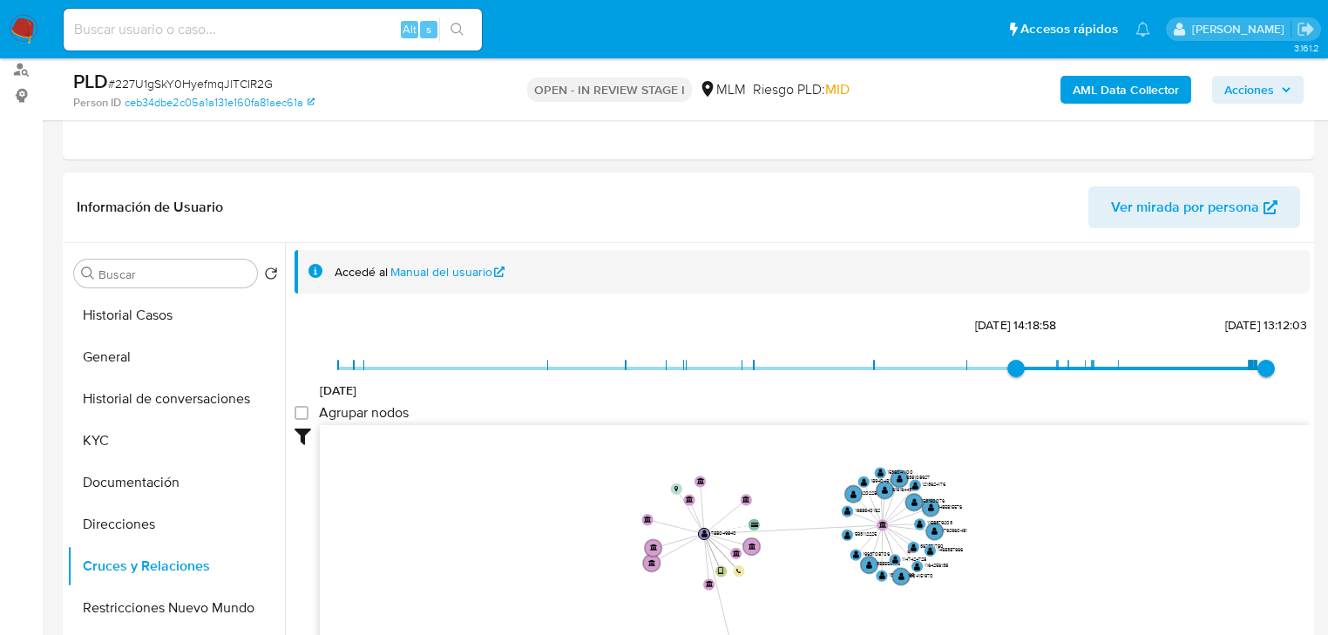
drag, startPoint x: 635, startPoint y: 462, endPoint x: 628, endPoint y: 582, distance: 120.5
click at [619, 614] on icon "device-6468c9db08813b001889797c  device-6468cbaa08813b0018ac175f  user-788049…" at bounding box center [815, 551] width 990 height 253
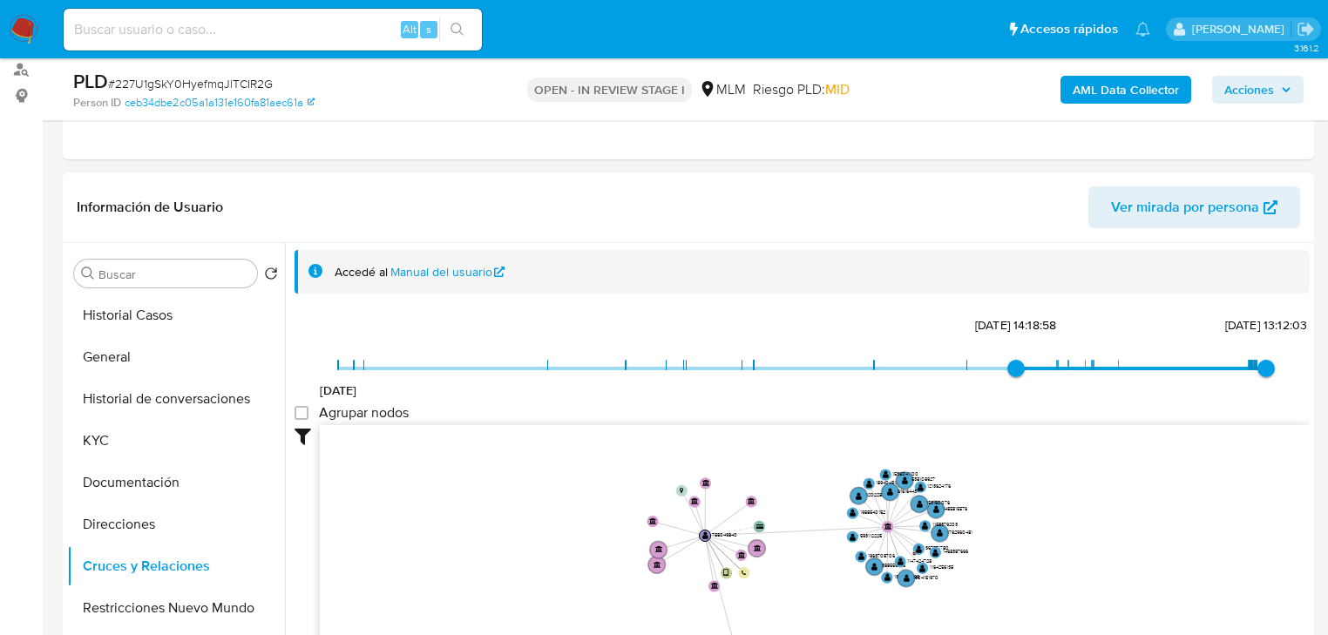
drag, startPoint x: 703, startPoint y: 535, endPoint x: 499, endPoint y: 573, distance: 208.2
click at [703, 540] on text "" at bounding box center [706, 536] width 6 height 8
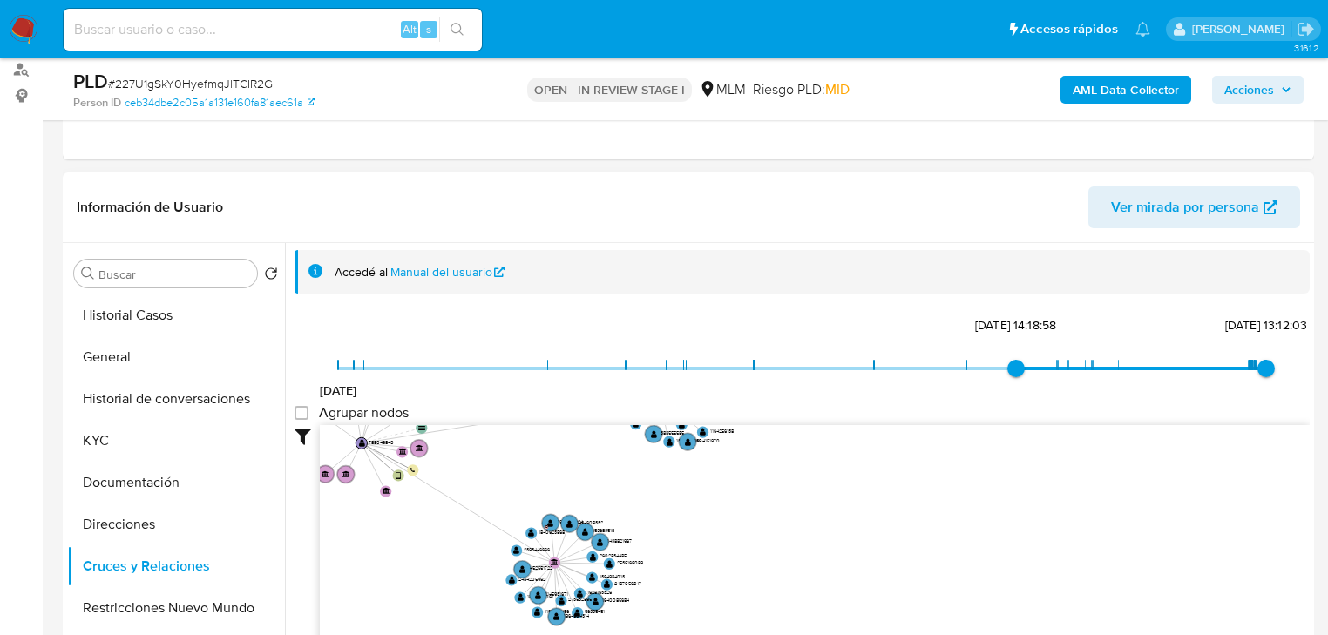
drag, startPoint x: 673, startPoint y: 507, endPoint x: 572, endPoint y: 479, distance: 104.9
click at [571, 467] on icon "device-6468c9db08813b001889797c  device-6468cbaa08813b0018ac175f  user-788049…" at bounding box center [815, 551] width 990 height 253
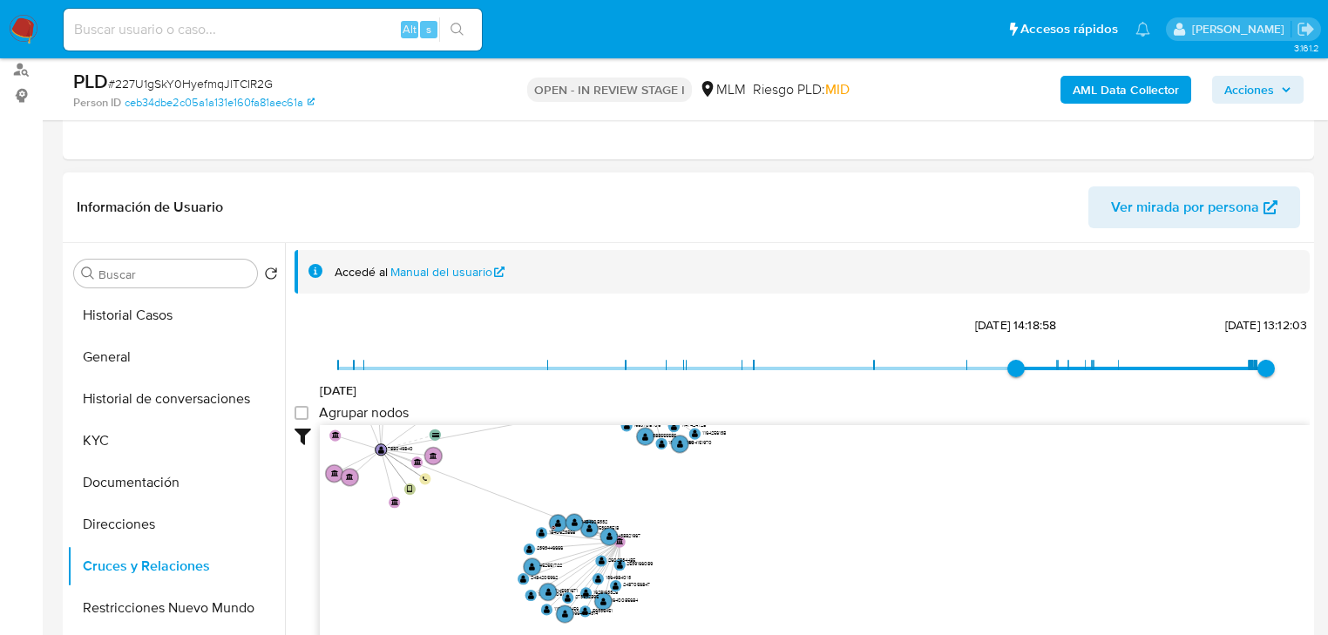
drag, startPoint x: 552, startPoint y: 560, endPoint x: 682, endPoint y: 479, distance: 153.8
click at [623, 538] on text "" at bounding box center [619, 541] width 7 height 7
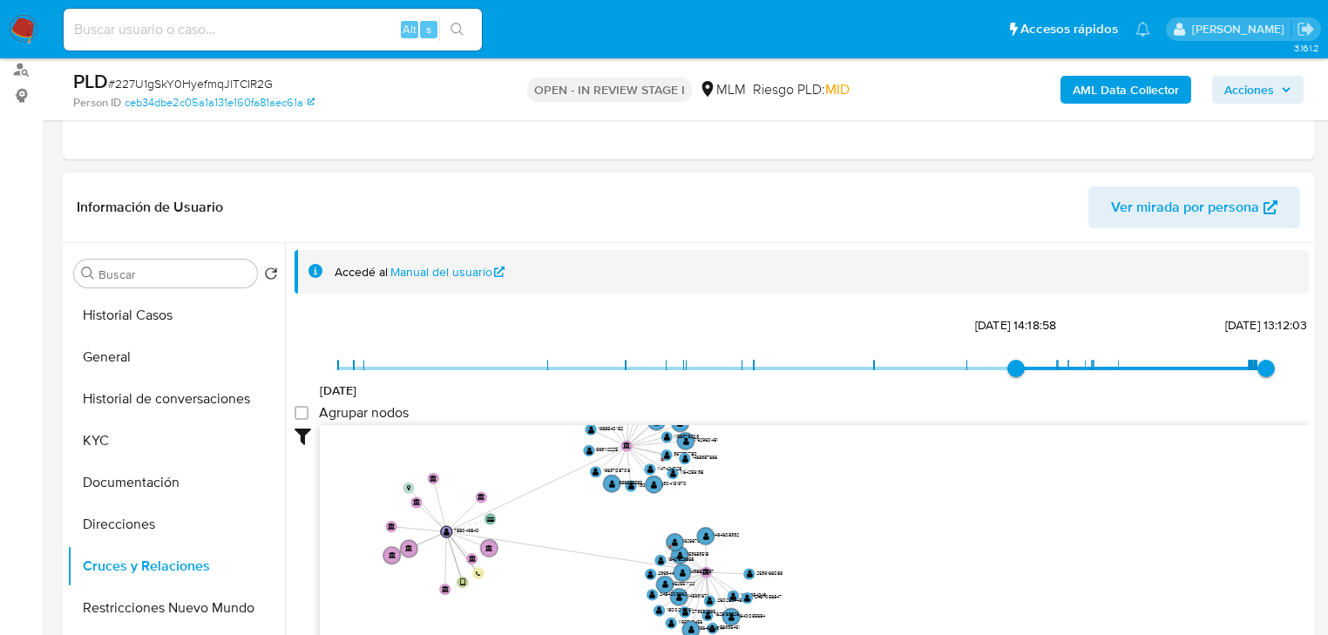
drag, startPoint x: 485, startPoint y: 513, endPoint x: 485, endPoint y: 579, distance: 66.2
click at [485, 579] on icon "device-6468c9db08813b001889797c  device-6468cbaa08813b0018ac175f  user-788049…" at bounding box center [815, 551] width 990 height 253
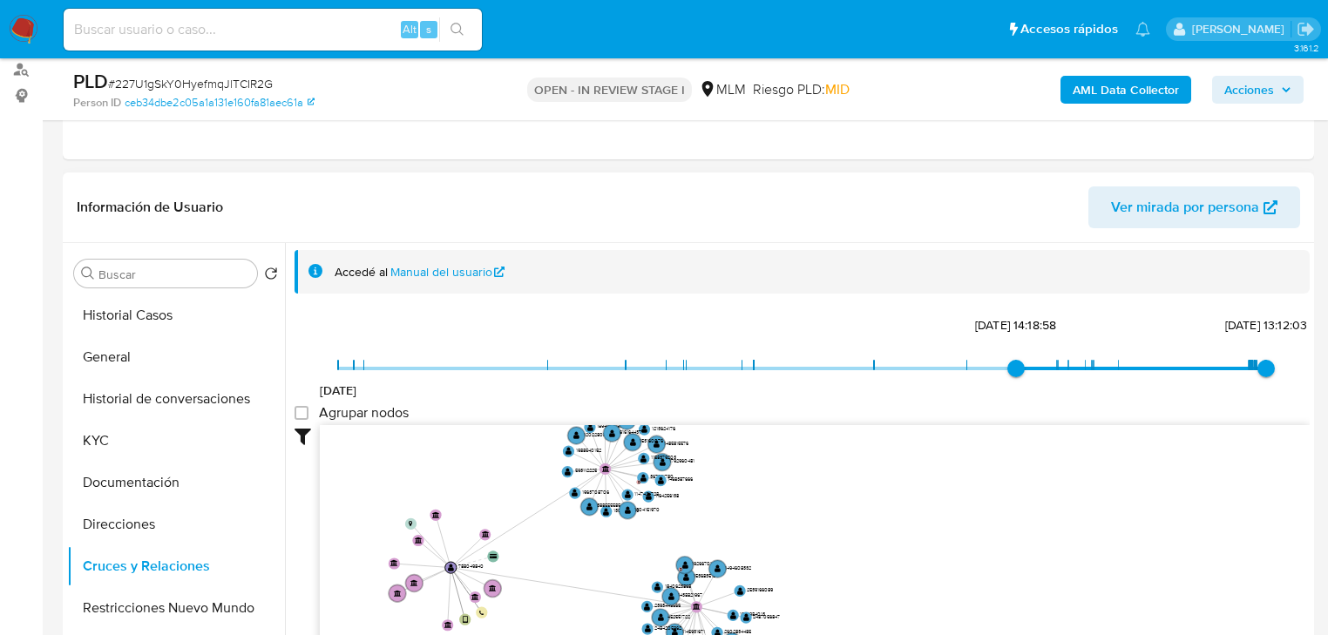
click at [822, 475] on icon "device-6468c9db08813b001889797c  device-6468cbaa08813b0018ac175f  user-788049…" at bounding box center [815, 551] width 990 height 253
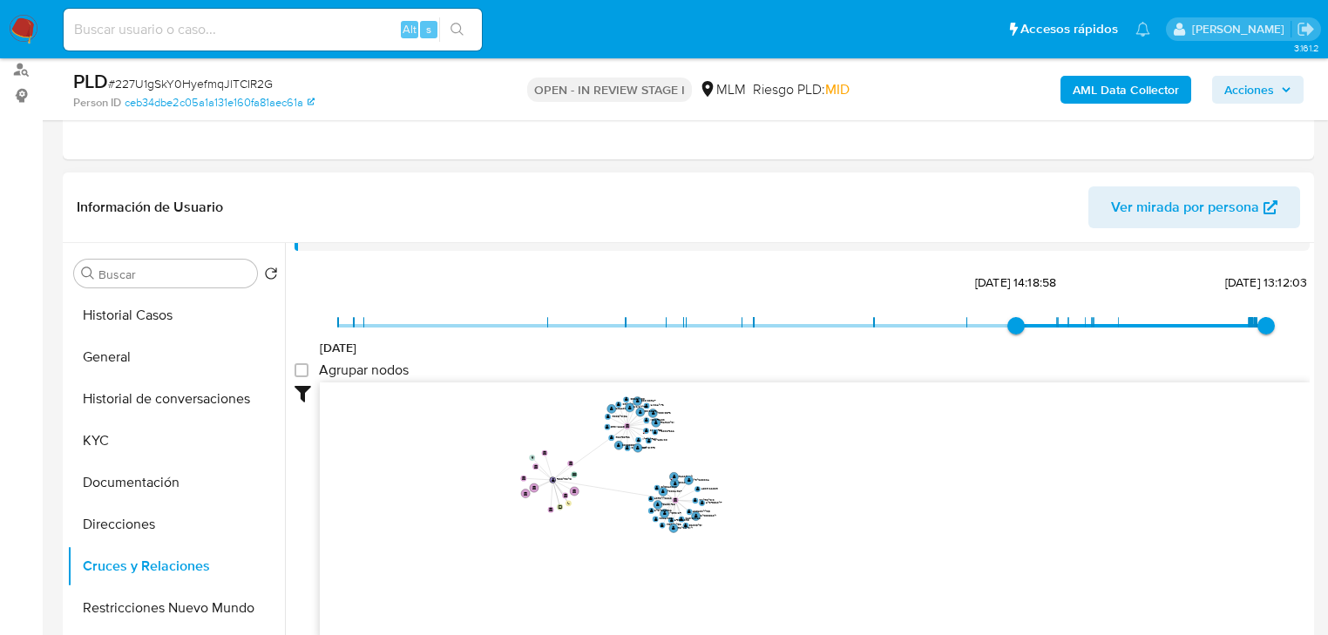
scroll to position [63, 0]
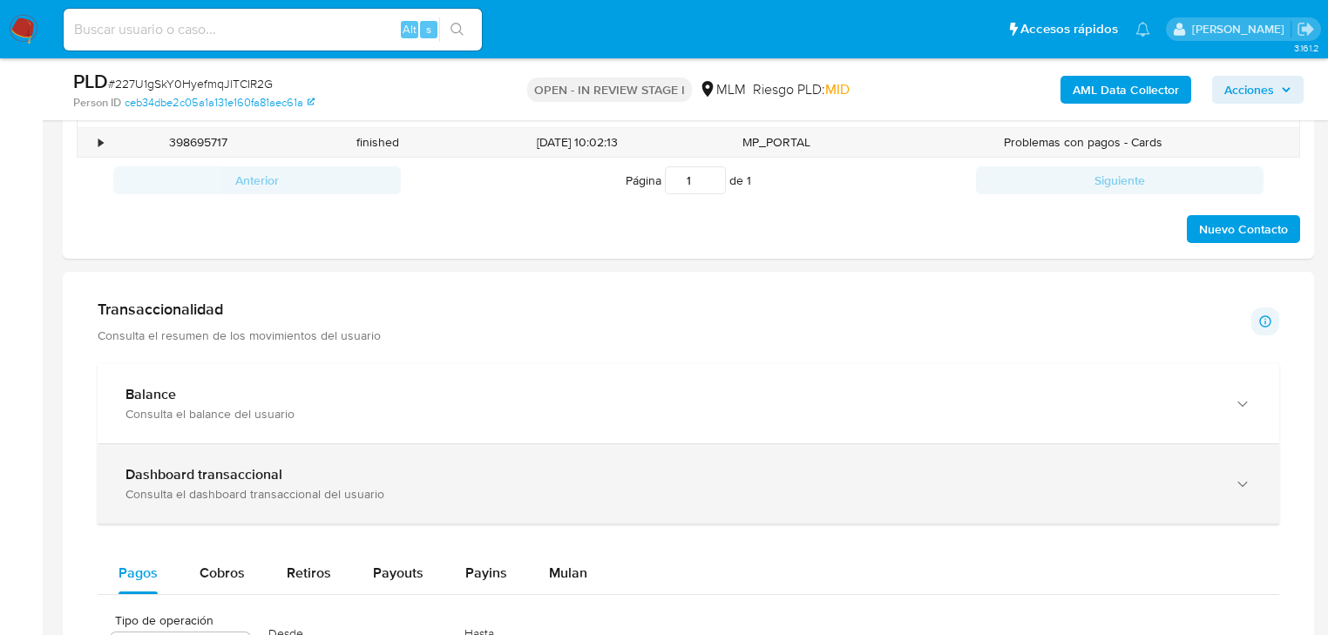
click at [326, 460] on div "Dashboard transaccional Consulta el dashboard transaccional del usuario" at bounding box center [689, 484] width 1182 height 79
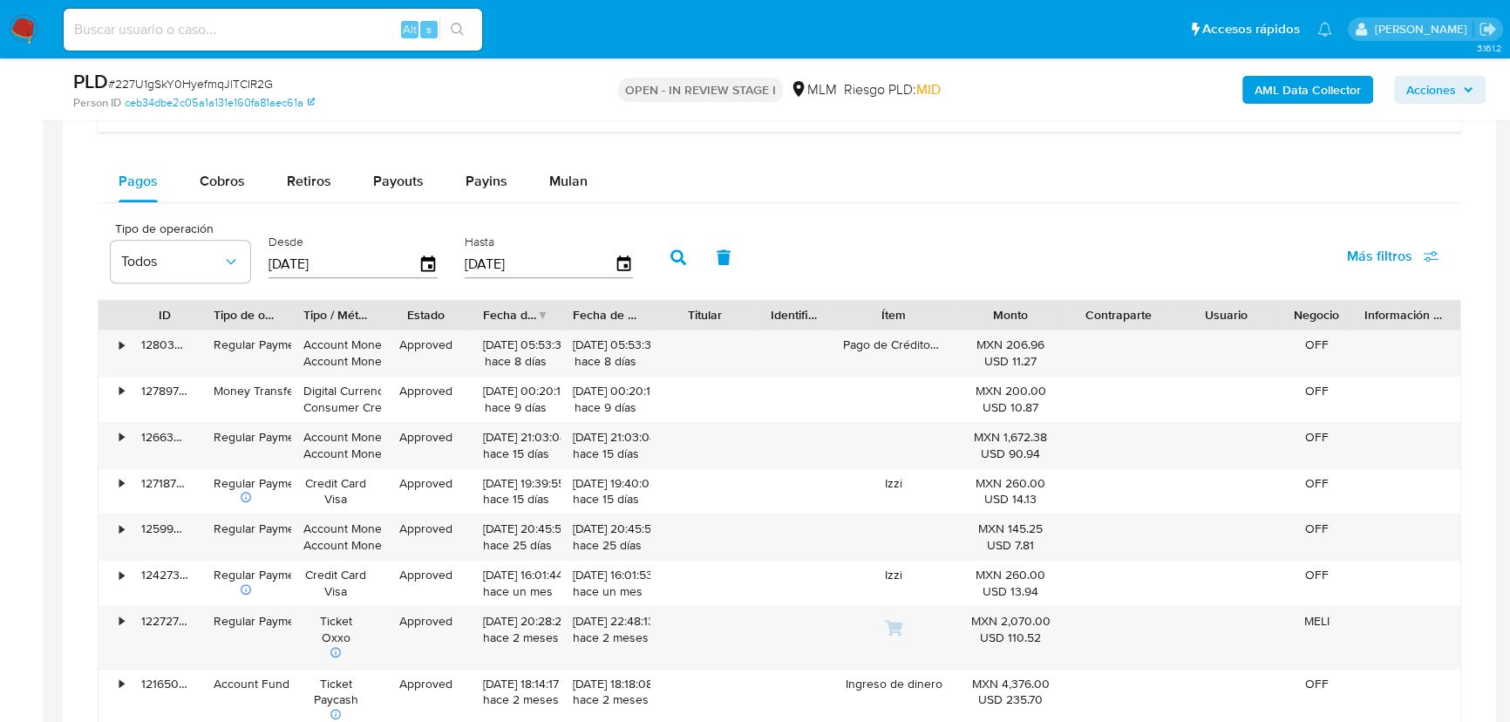
scroll to position [2028, 0]
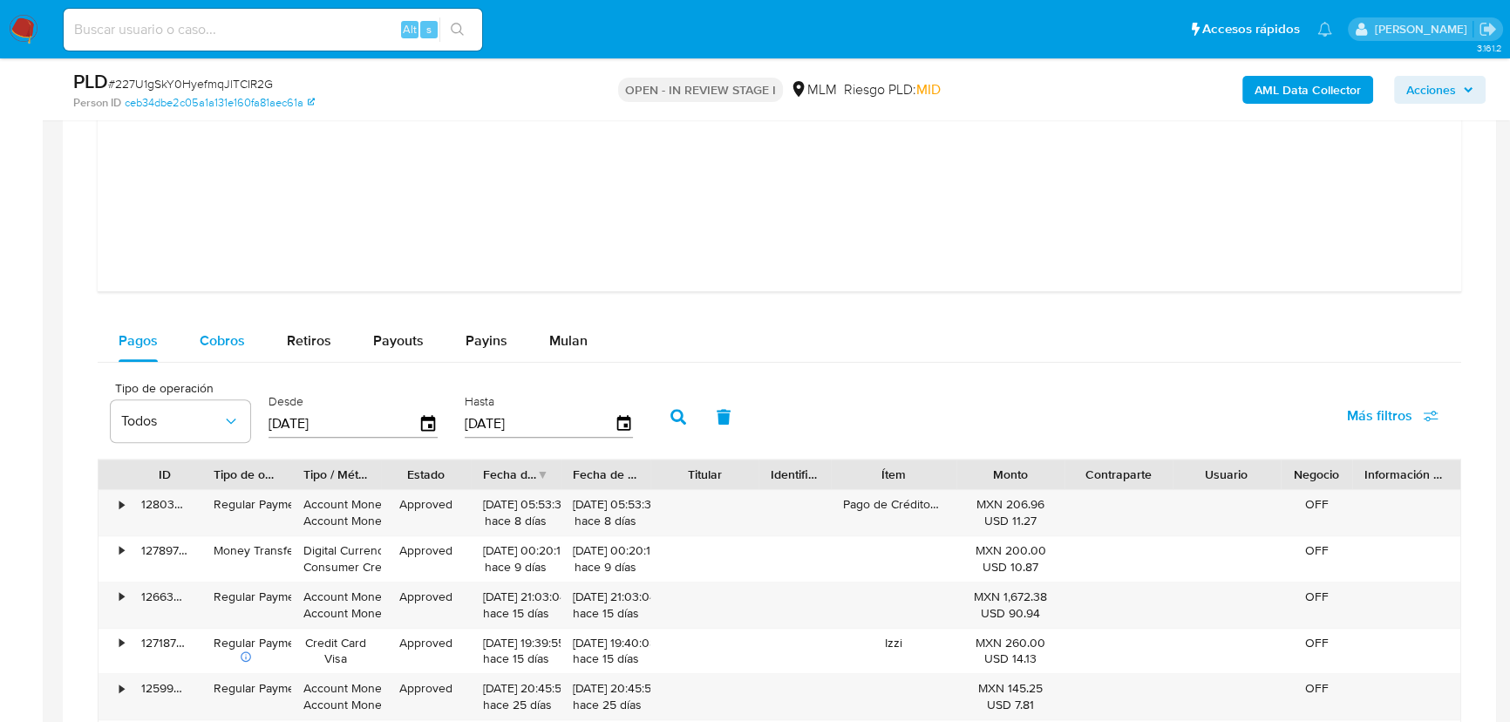
click at [227, 340] on span "Cobros" at bounding box center [222, 340] width 45 height 20
select select "10"
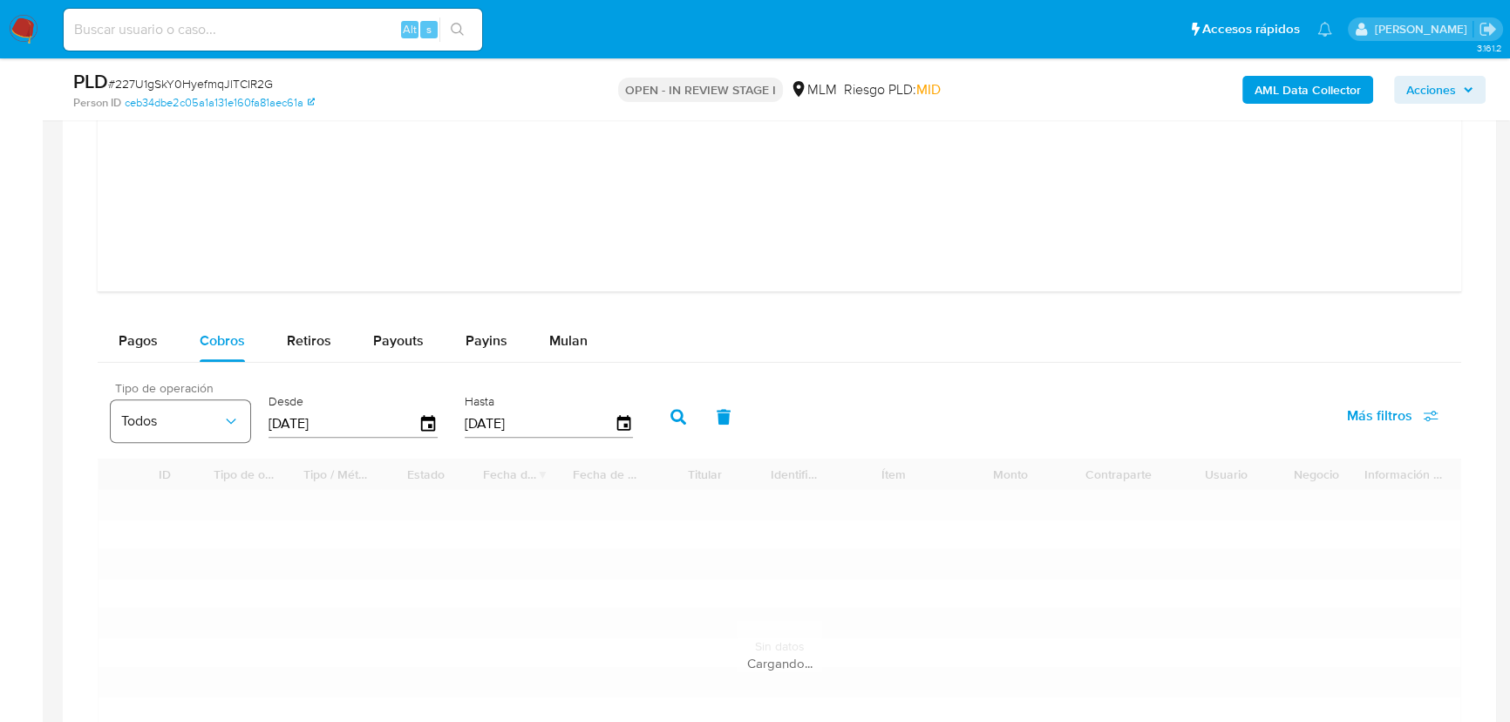
drag, startPoint x: 374, startPoint y: 417, endPoint x: 212, endPoint y: 410, distance: 162.3
click at [212, 410] on div "Tipo de operación Todos Desde 10/07/2025 Hasta 07/10/2025" at bounding box center [376, 415] width 548 height 70
type input "0_/__/____"
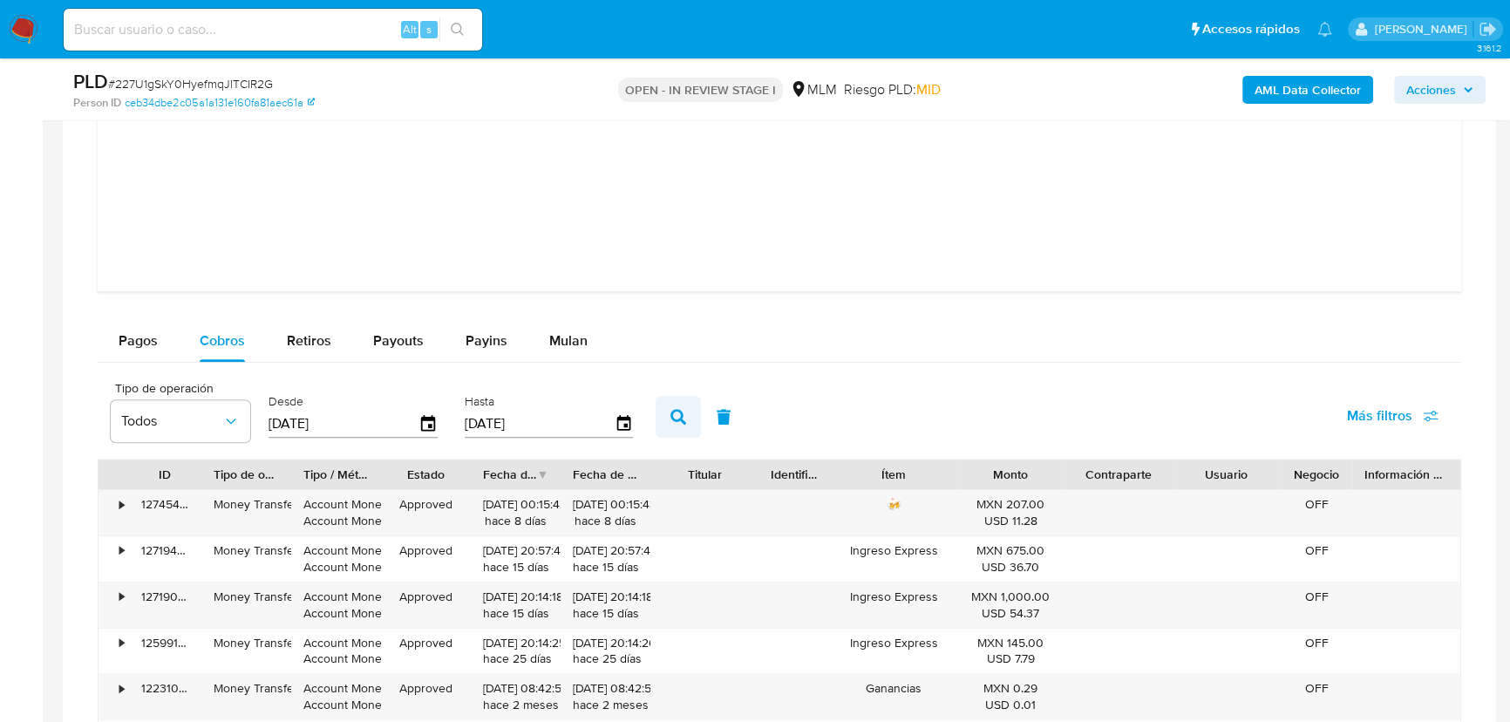
type input "01/09/2025"
click at [686, 405] on button "button" at bounding box center [677, 417] width 45 height 42
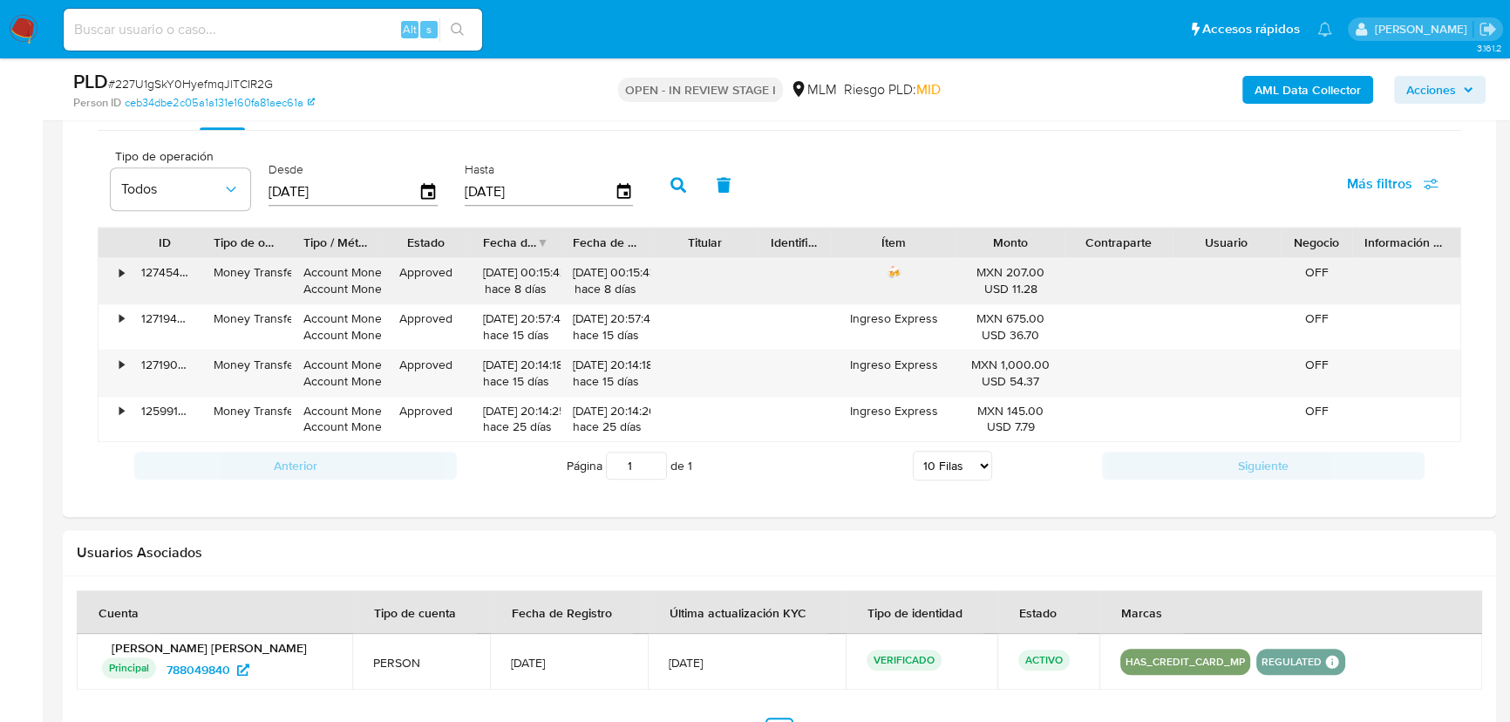
scroll to position [2266, 0]
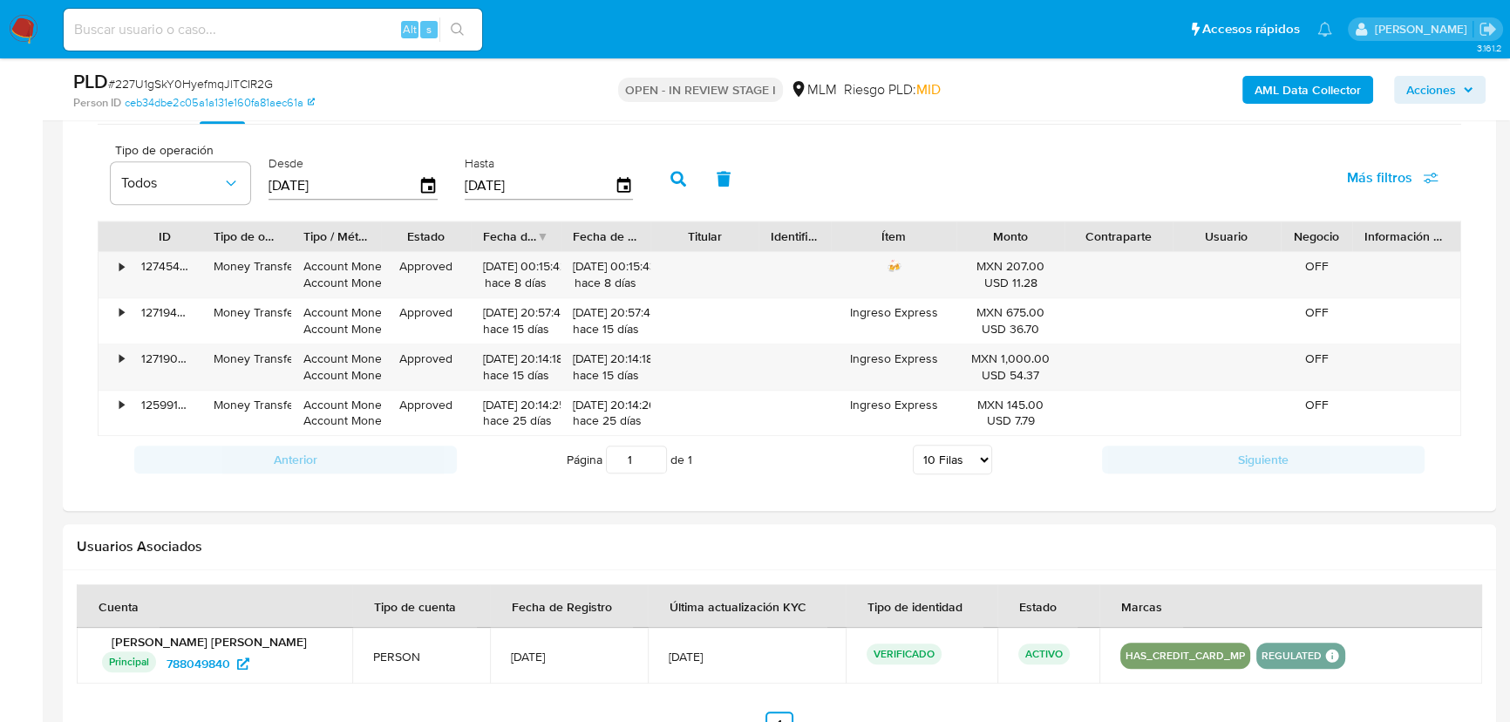
click at [1338, 423] on div "• 127454416589 Money Transfer Account Money Account Money Approved 30/09/2025 0…" at bounding box center [779, 343] width 1363 height 185
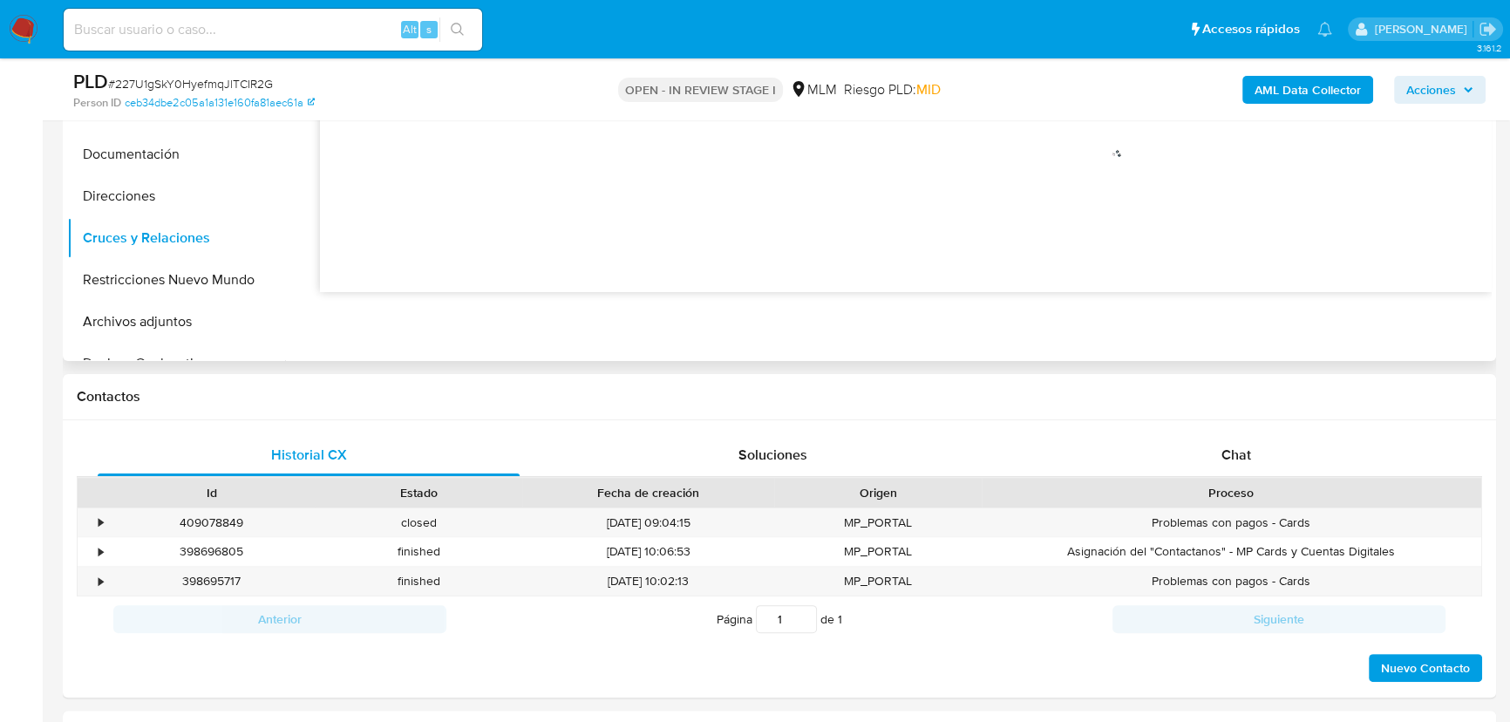
scroll to position [364, 0]
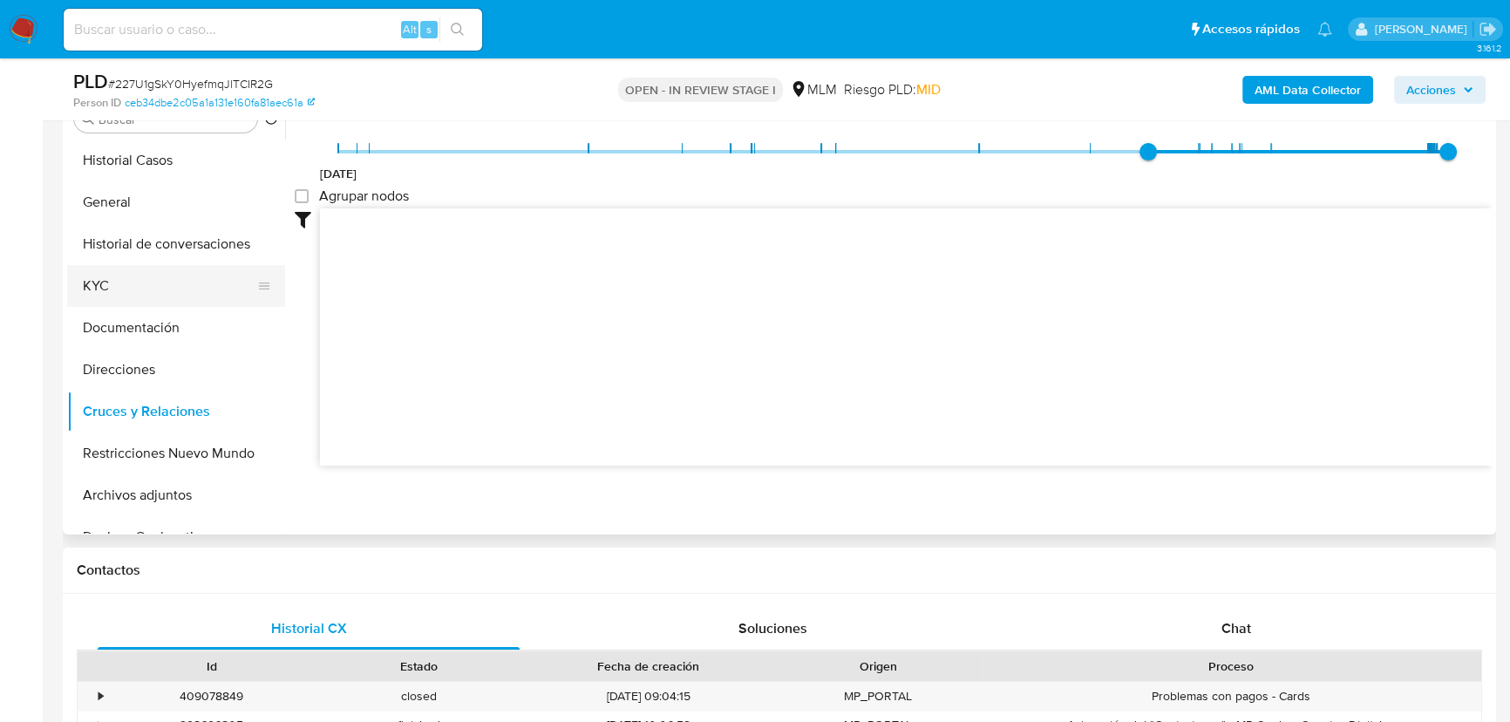
drag, startPoint x: 134, startPoint y: 267, endPoint x: 3, endPoint y: 260, distance: 130.9
click at [132, 267] on ul "Historial Casos General Historial de conversaciones KYC Documentación Direccion…" at bounding box center [176, 335] width 218 height 393
click at [17, 29] on img at bounding box center [24, 30] width 30 height 30
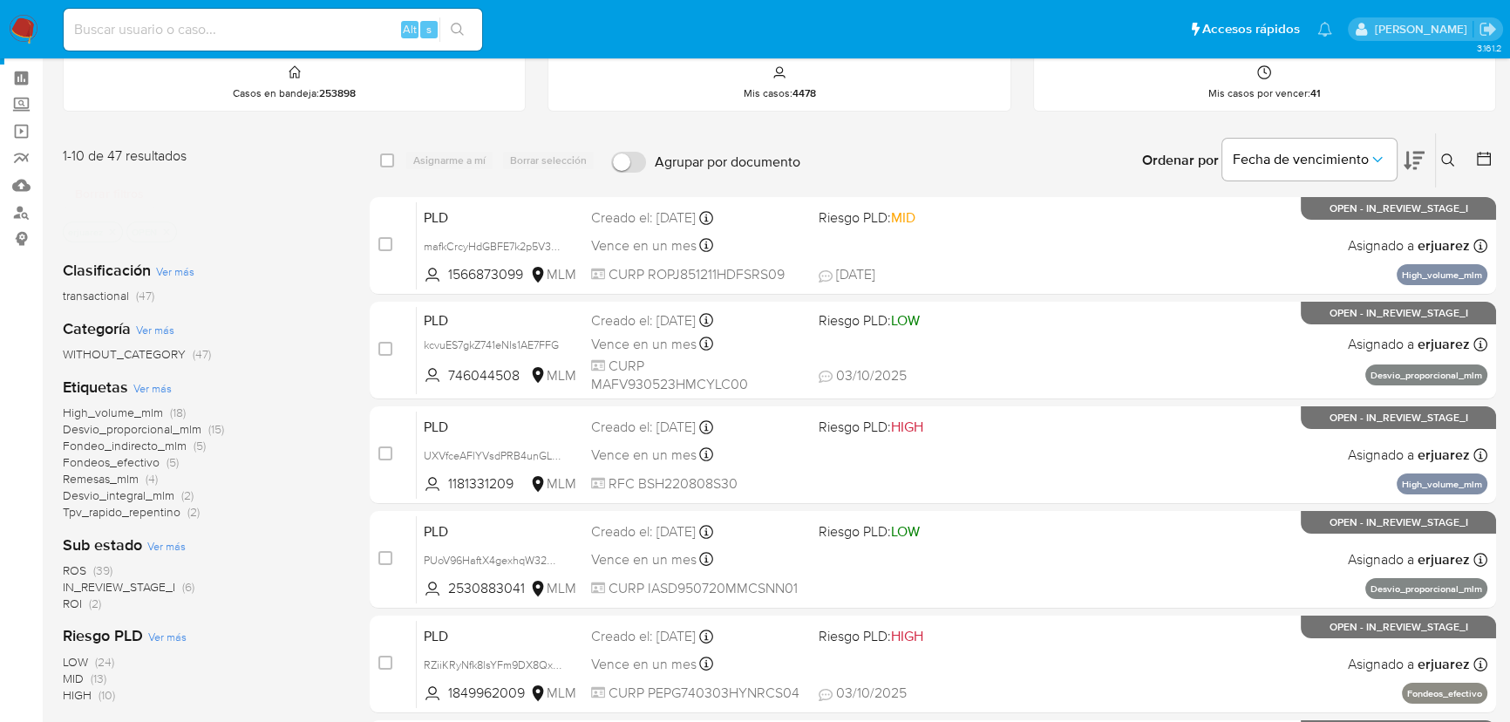
scroll to position [158, 0]
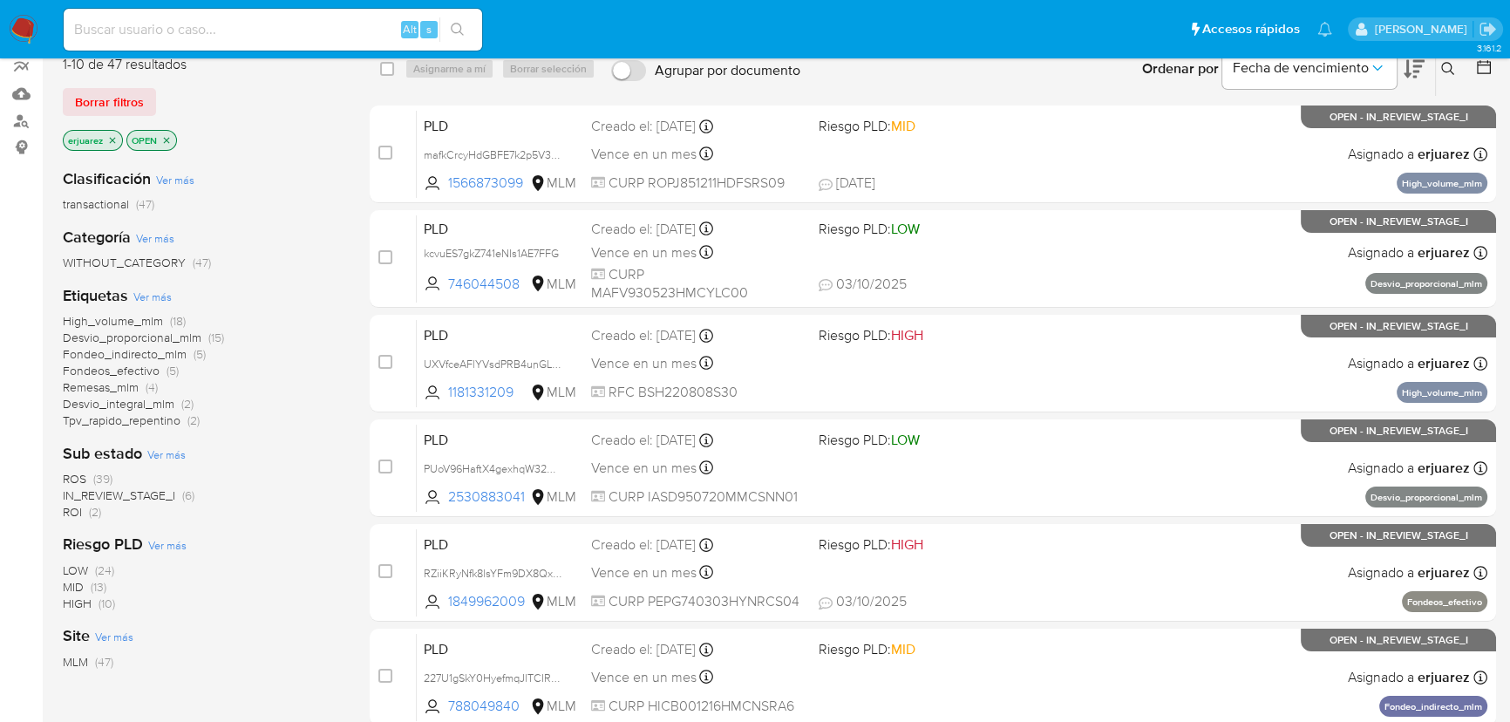
click at [157, 491] on span "IN_REVIEW_STAGE_I" at bounding box center [119, 494] width 112 height 17
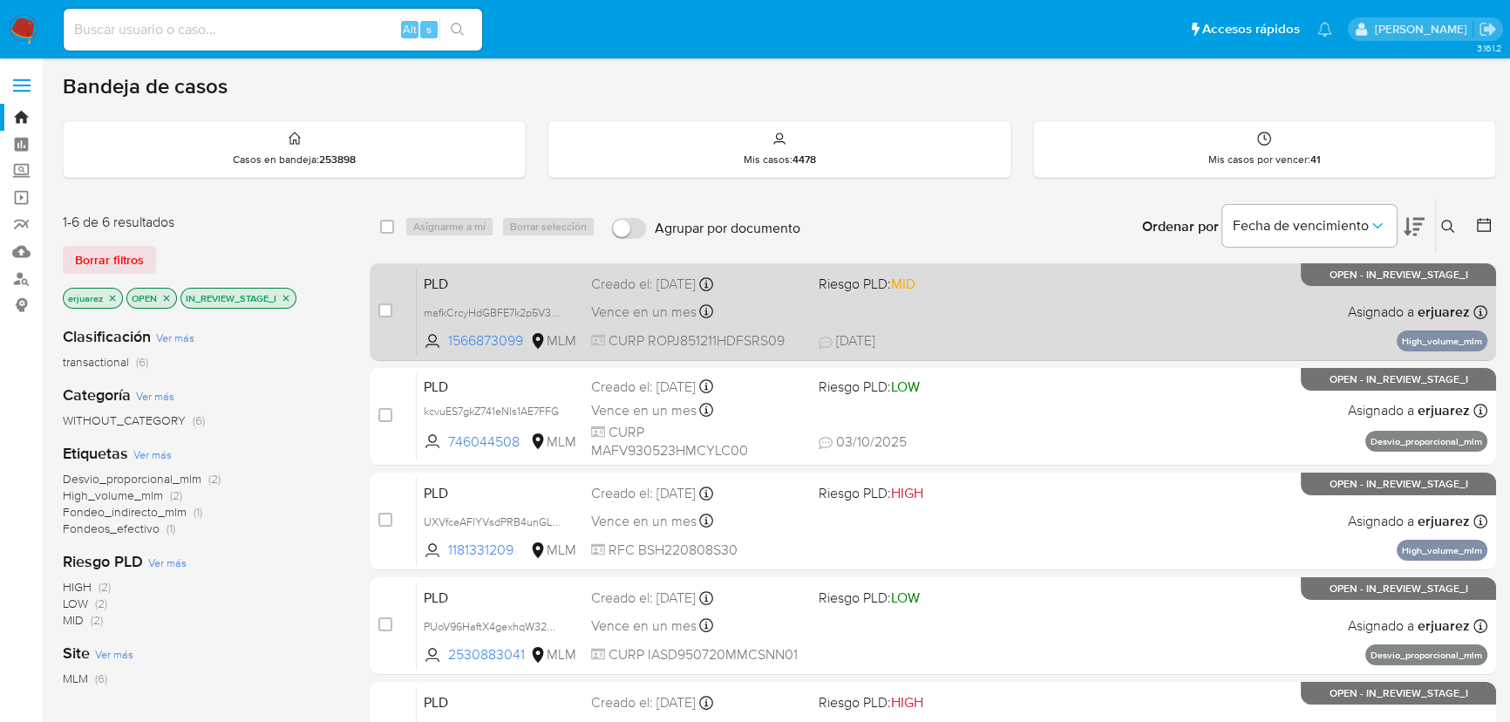
click at [1011, 306] on div "PLD mafkCrcyHdGBFE7k2p5V3xid 1566873099 MLM Riesgo PLD: MID Creado el: [DATE] C…" at bounding box center [952, 312] width 1070 height 88
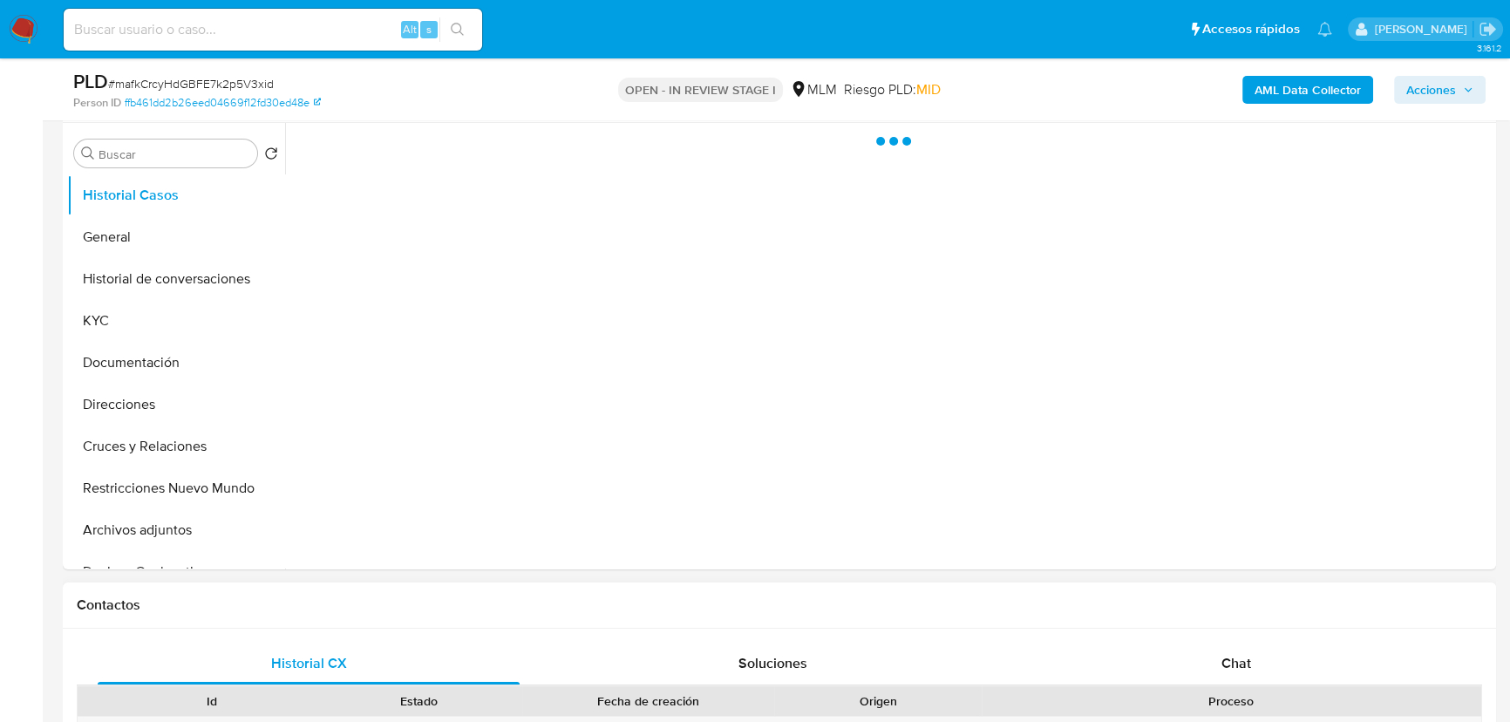
scroll to position [475, 0]
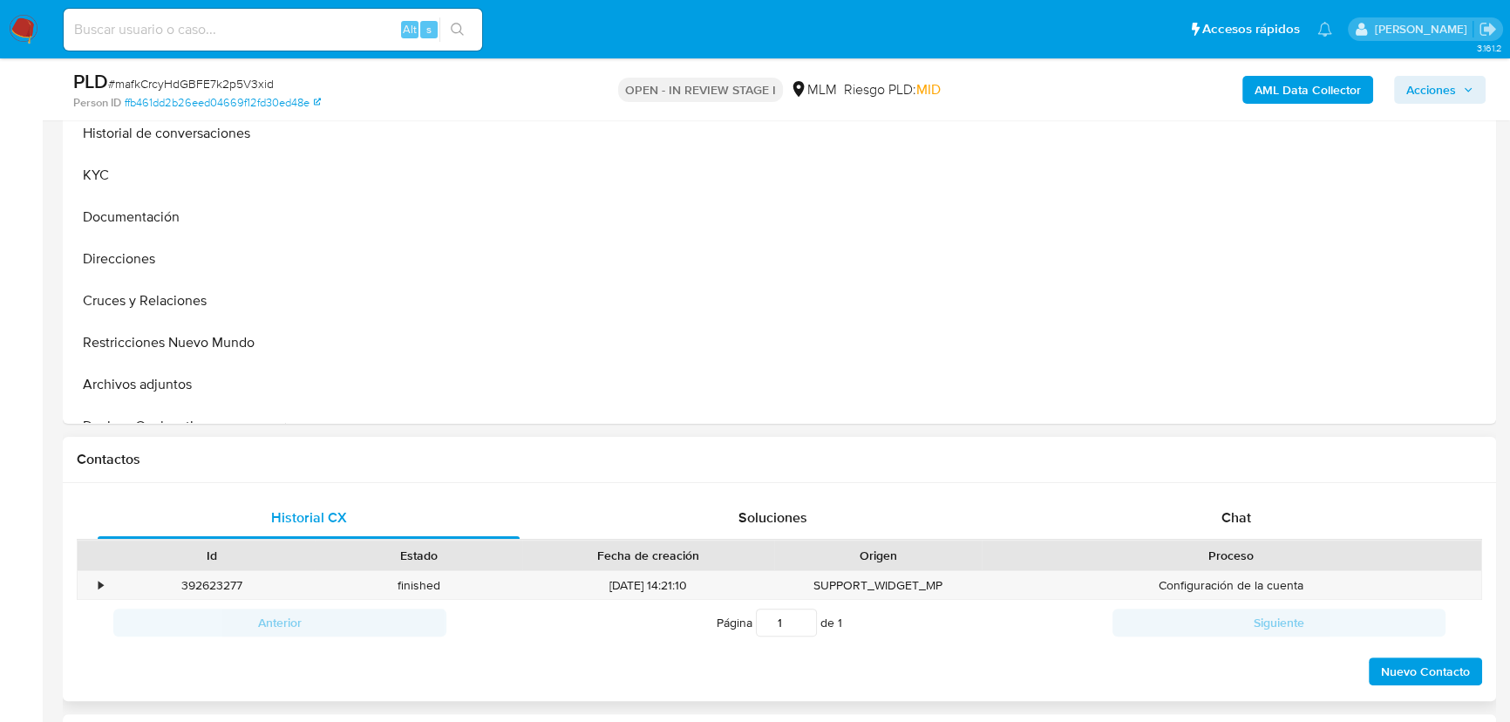
drag, startPoint x: 1232, startPoint y: 507, endPoint x: 1192, endPoint y: 450, distance: 69.6
click at [1232, 507] on span "Chat" at bounding box center [1236, 517] width 30 height 20
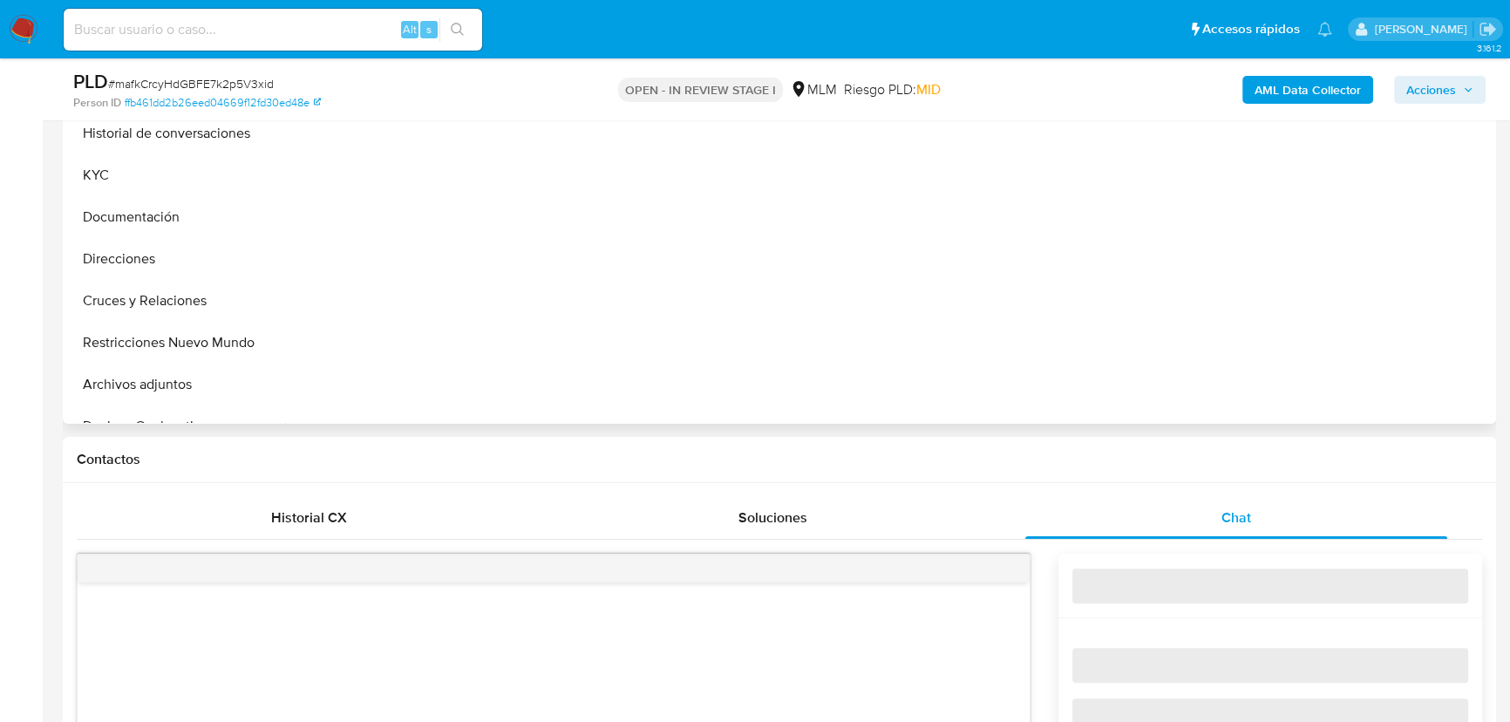
select select "10"
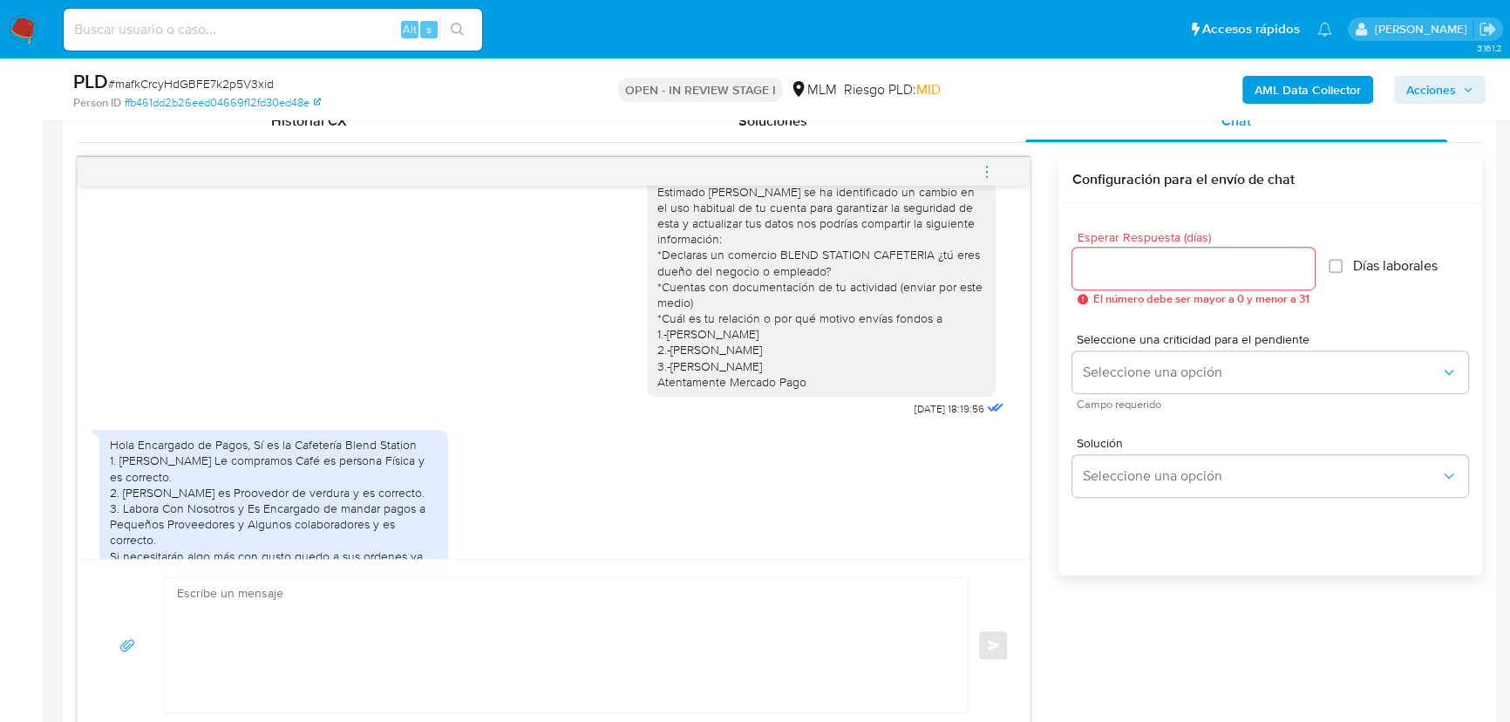
scroll to position [78, 0]
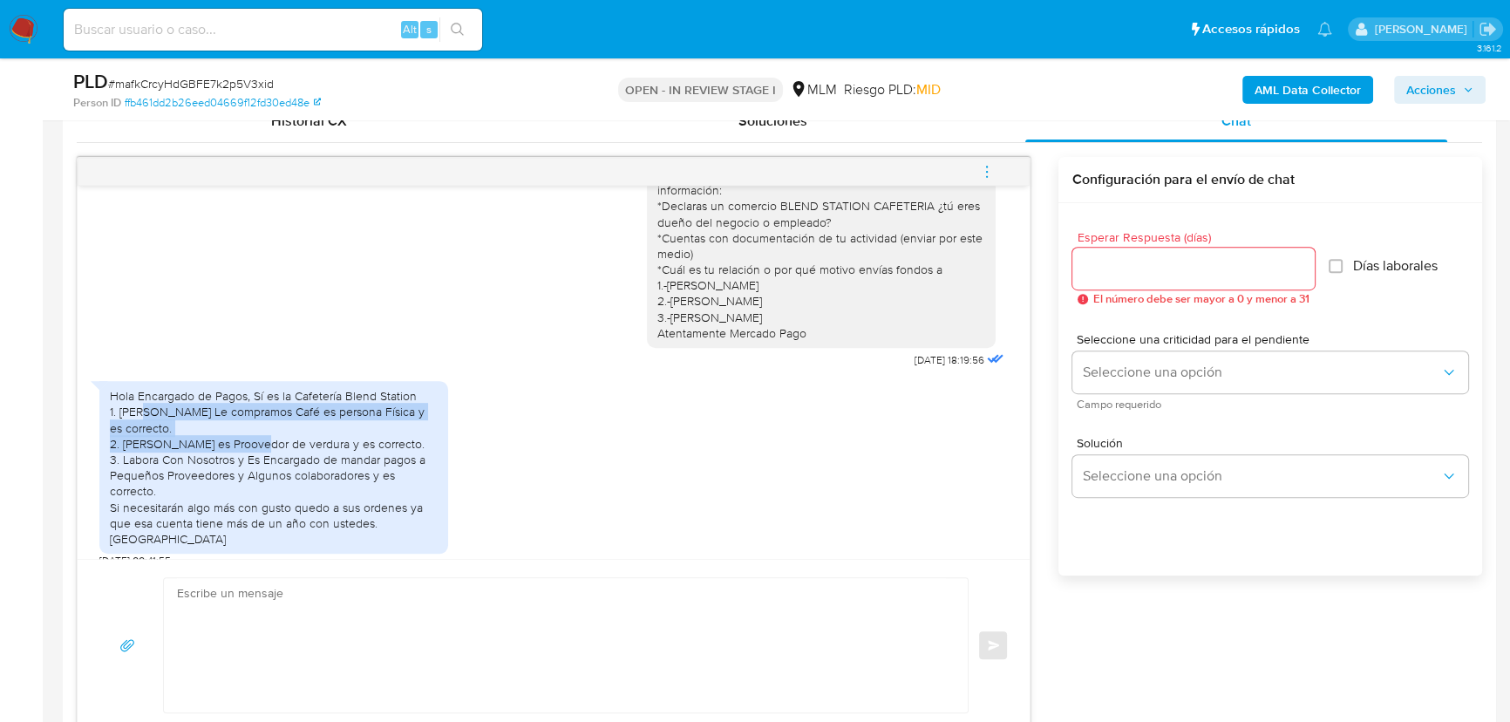
drag, startPoint x: 139, startPoint y: 413, endPoint x: 296, endPoint y: 445, distance: 160.2
click at [292, 447] on div "Hola Encargado de Pagos, Sí es la Cafetería Blend Station 1. [PERSON_NAME] Le c…" at bounding box center [274, 467] width 328 height 159
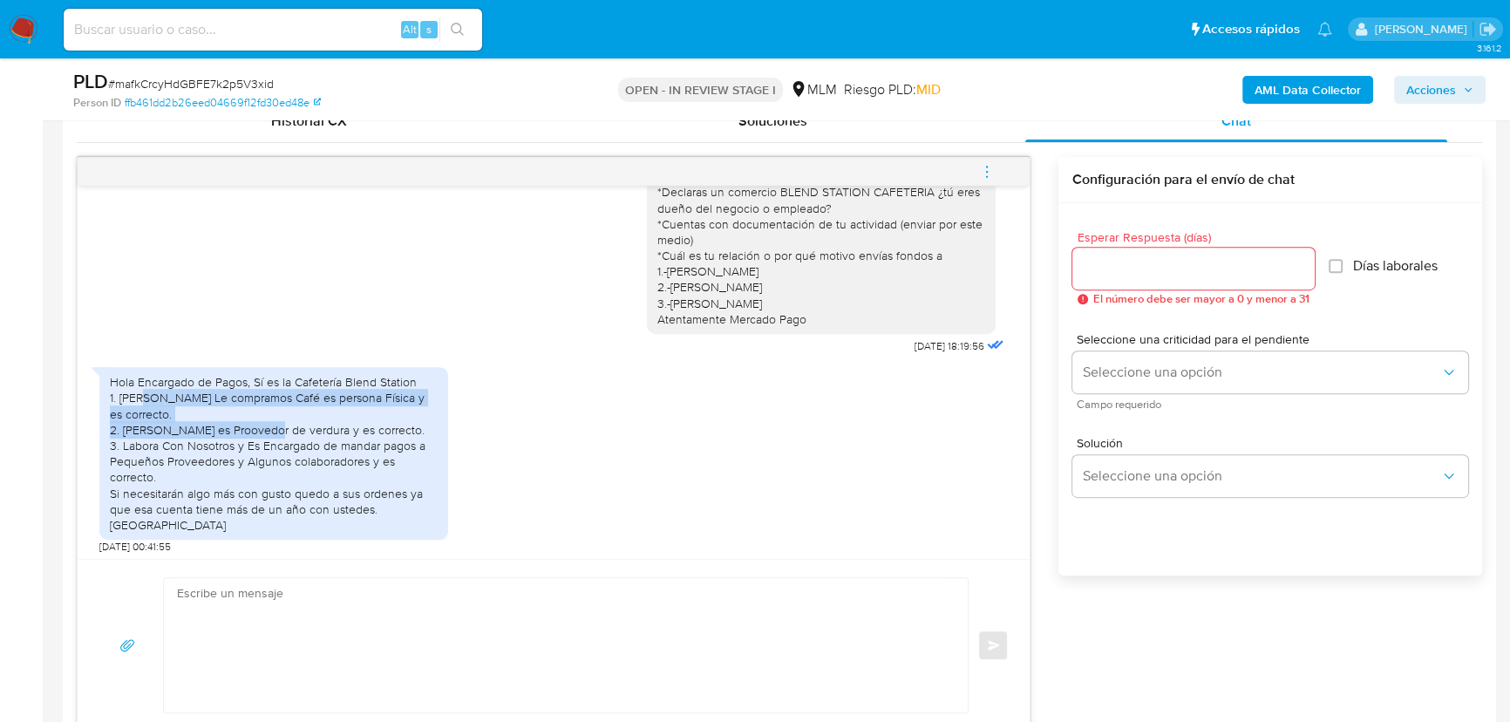
scroll to position [96, 0]
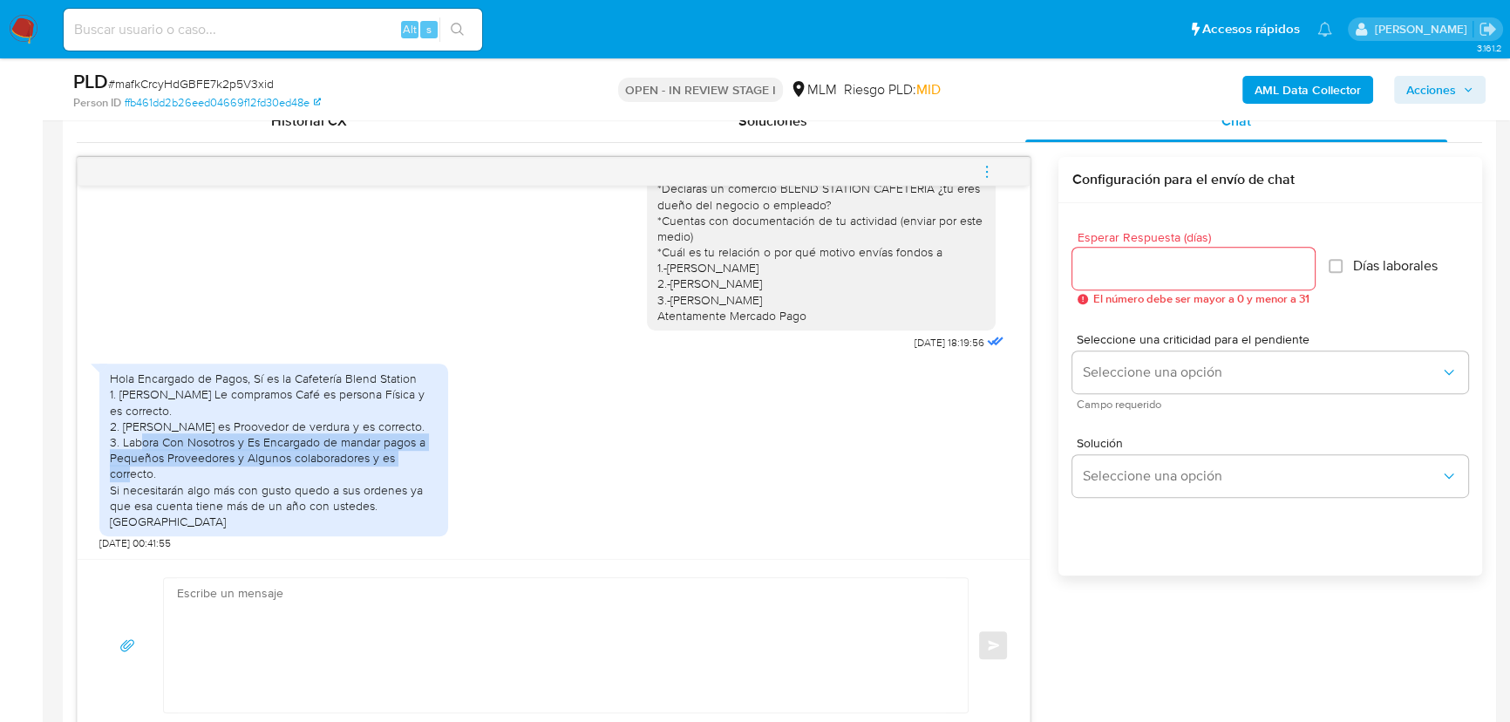
drag, startPoint x: 173, startPoint y: 442, endPoint x: 346, endPoint y: 554, distance: 206.7
click at [431, 472] on div "Hola Encargado de Pagos, Sí es la Cafetería Blend Station 1. [PERSON_NAME] Le c…" at bounding box center [274, 449] width 328 height 159
click at [326, 608] on textarea at bounding box center [561, 645] width 769 height 134
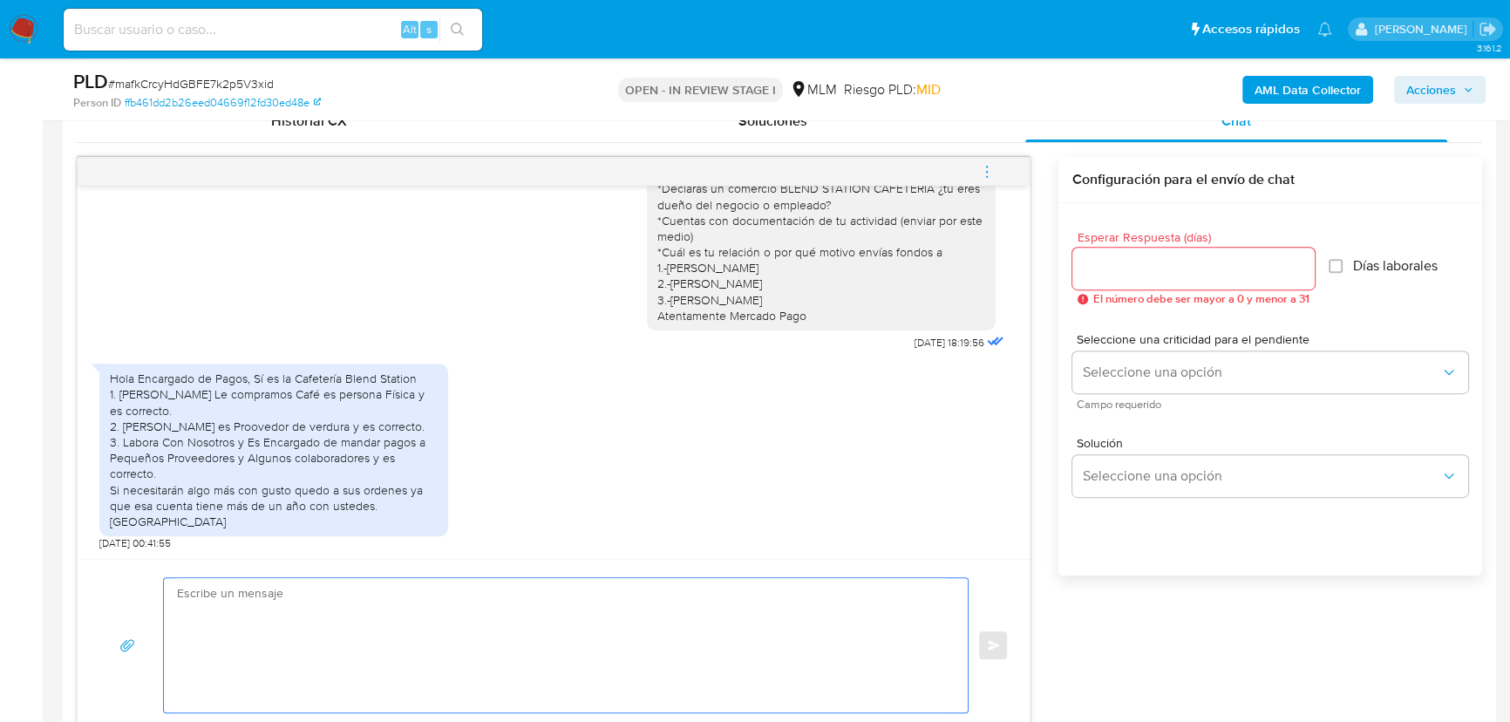
type textarea "n"
type textarea "h"
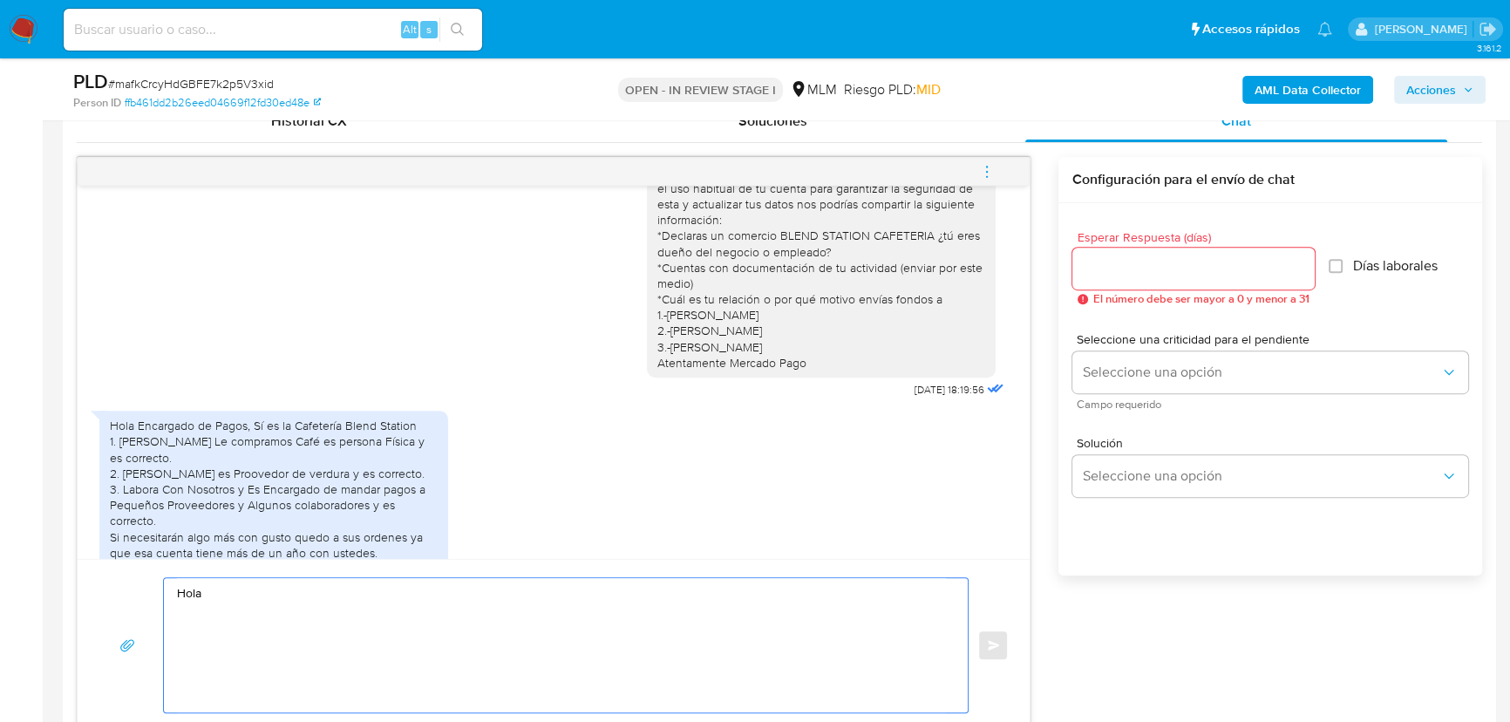
scroll to position [0, 0]
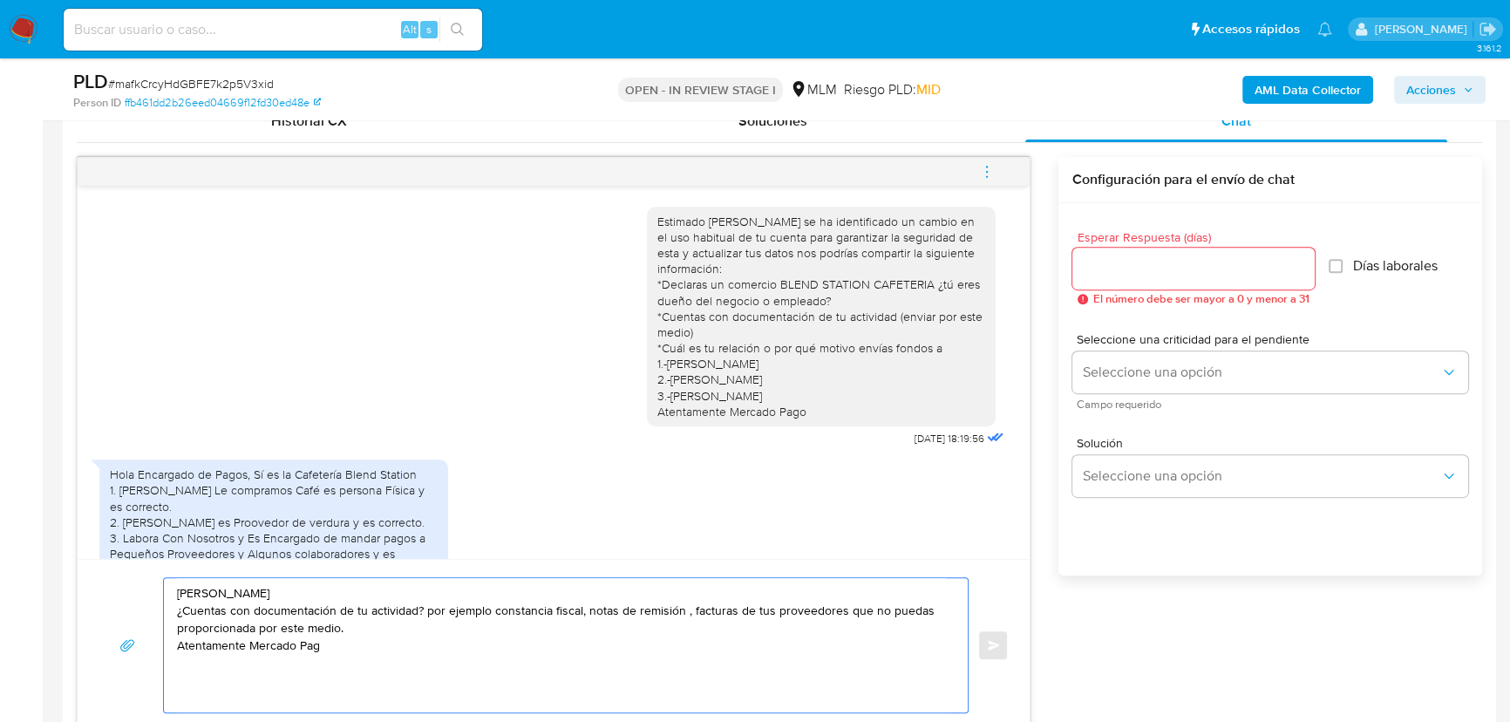
type textarea "[PERSON_NAME] ¿Cuentas con documentación de tu actividad? por ejemplo constanci…"
drag, startPoint x: 367, startPoint y: 646, endPoint x: 293, endPoint y: 537, distance: 131.8
click at [137, 585] on div "[PERSON_NAME] ¿Cuentas con documentación de tu actividad? por ejemplo constanci…" at bounding box center [553, 645] width 910 height 136
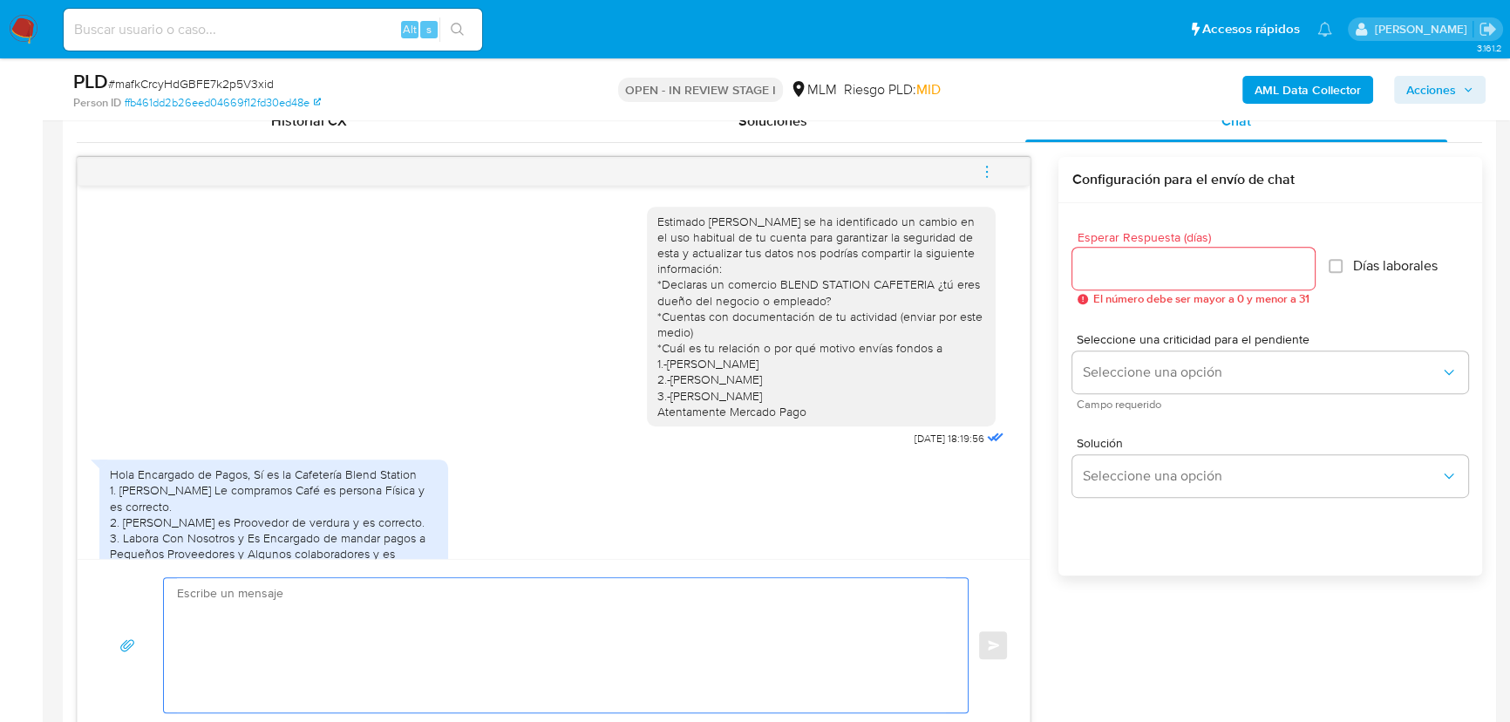
drag, startPoint x: 1124, startPoint y: 251, endPoint x: 1124, endPoint y: 260, distance: 8.8
click at [1124, 253] on div at bounding box center [1193, 269] width 242 height 42
click at [1124, 261] on input "Esperar Respuesta (días)" at bounding box center [1193, 268] width 242 height 23
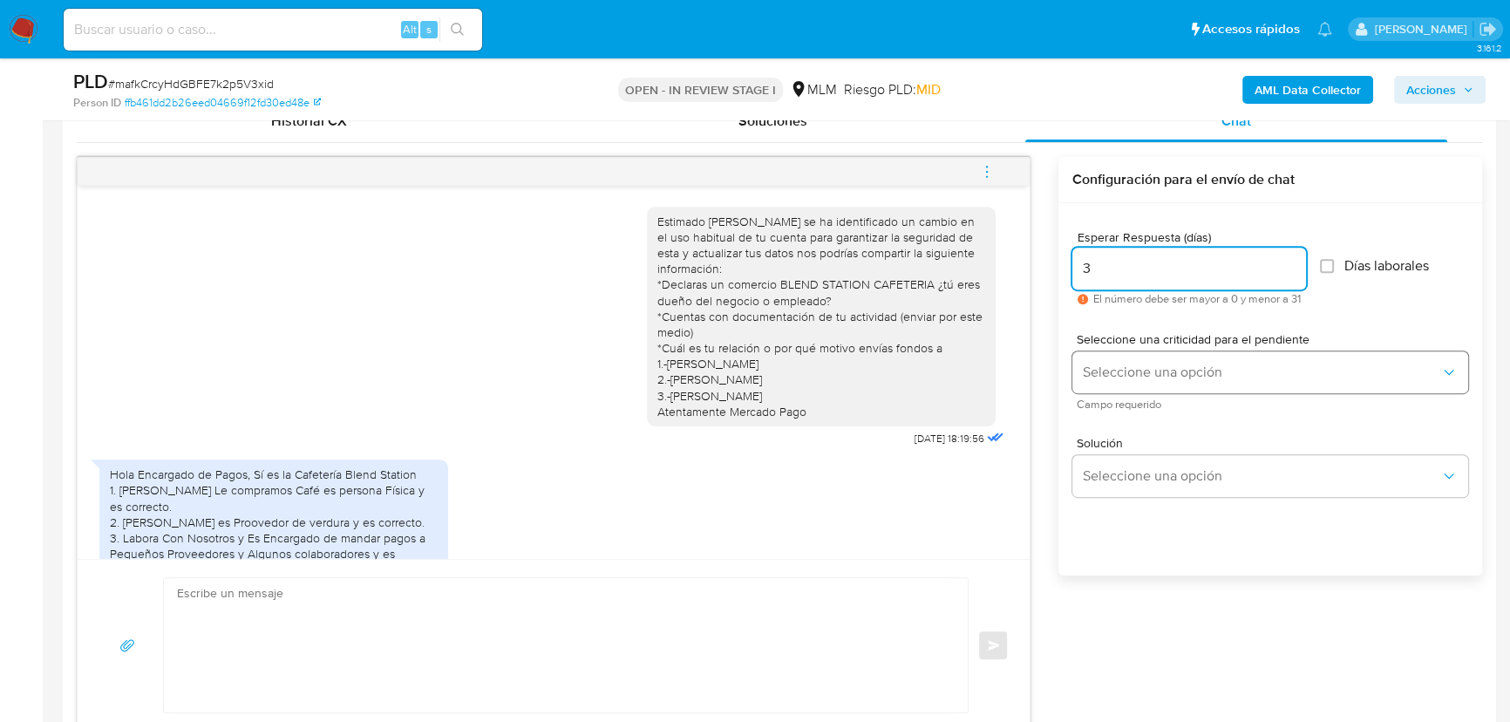
type input "3"
click at [1131, 388] on button "Seleccione una opción" at bounding box center [1270, 372] width 396 height 42
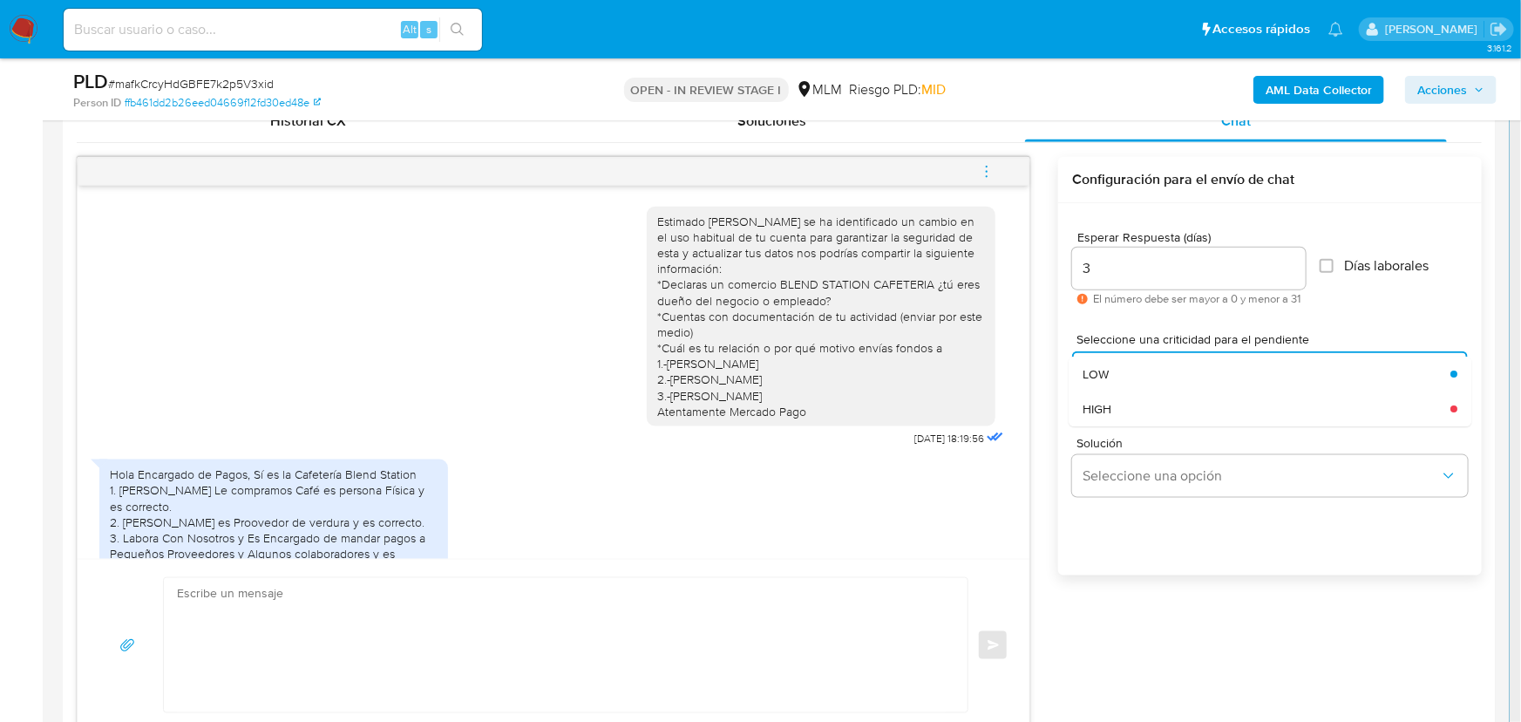
drag, startPoint x: 1136, startPoint y: 409, endPoint x: 1157, endPoint y: 452, distance: 48.3
click at [1135, 409] on div "HIGH" at bounding box center [1261, 408] width 357 height 35
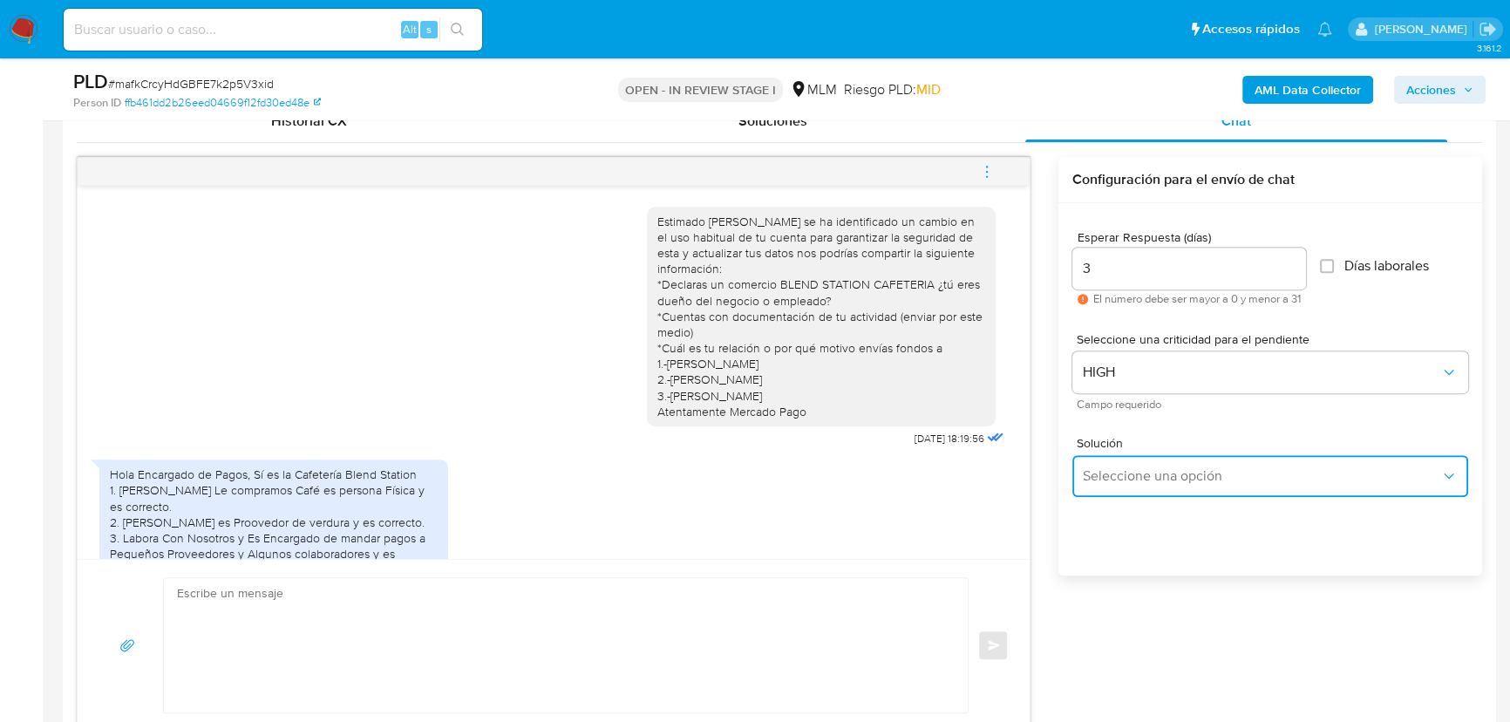
drag, startPoint x: 1173, startPoint y: 485, endPoint x: 1316, endPoint y: 458, distance: 145.6
click at [1184, 485] on button "Seleccione una opción" at bounding box center [1270, 476] width 396 height 42
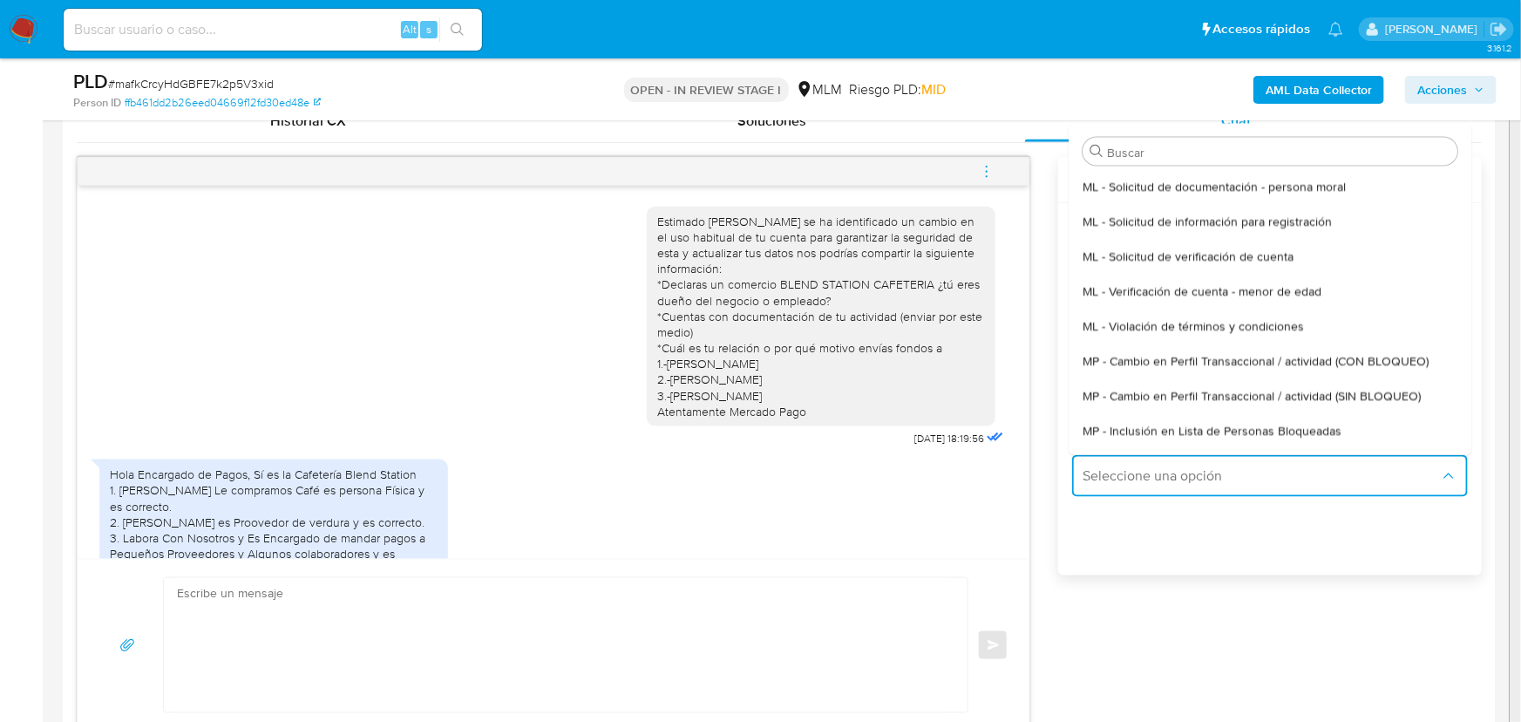
drag, startPoint x: 1334, startPoint y: 397, endPoint x: 1242, endPoint y: 398, distance: 92.4
click at [1324, 397] on span "MP - Cambio en Perfil Transaccional / actividad (SIN BLOQUEO)" at bounding box center [1252, 395] width 338 height 16
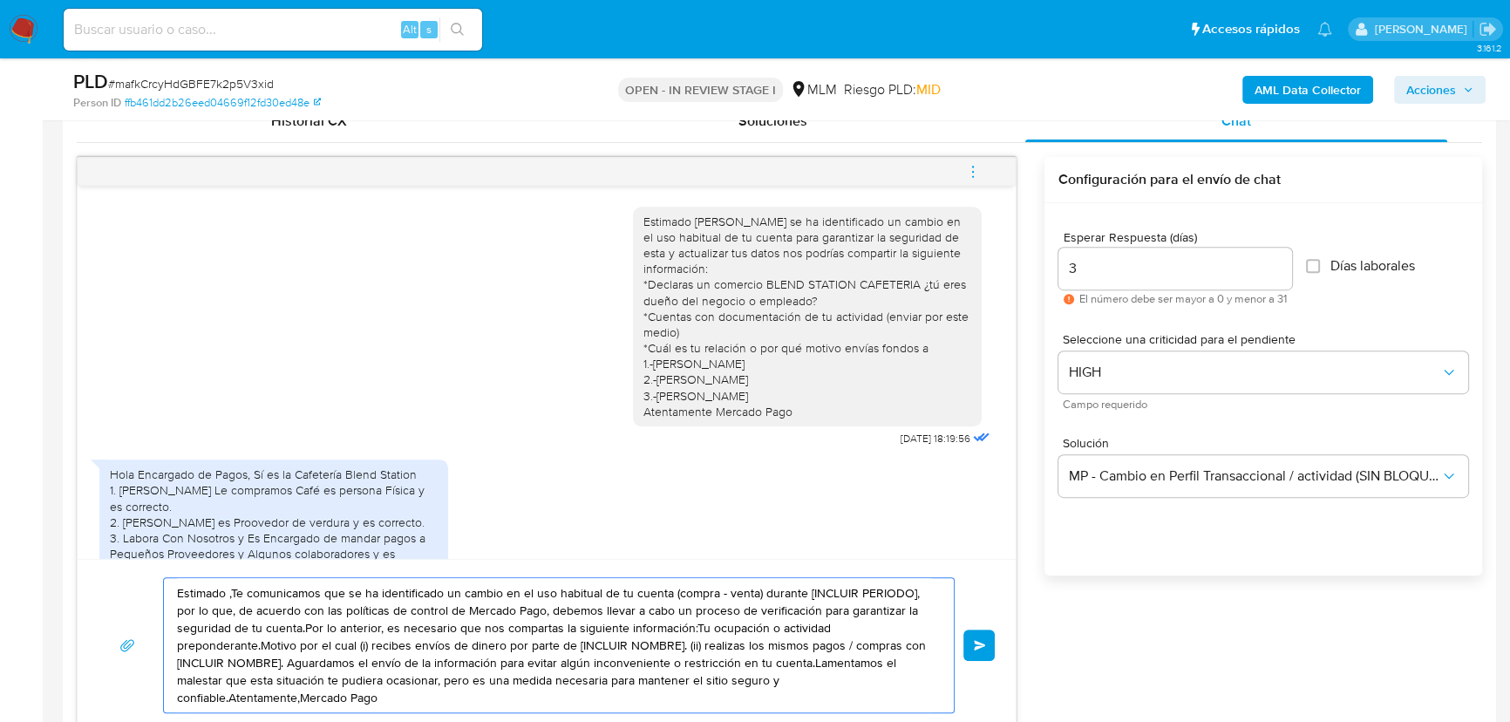
drag, startPoint x: 393, startPoint y: 689, endPoint x: 482, endPoint y: 629, distance: 107.3
paste textarea "[PERSON_NAME] ¿Cuentas con documentación de tu actividad? por ejemplo constanci…"
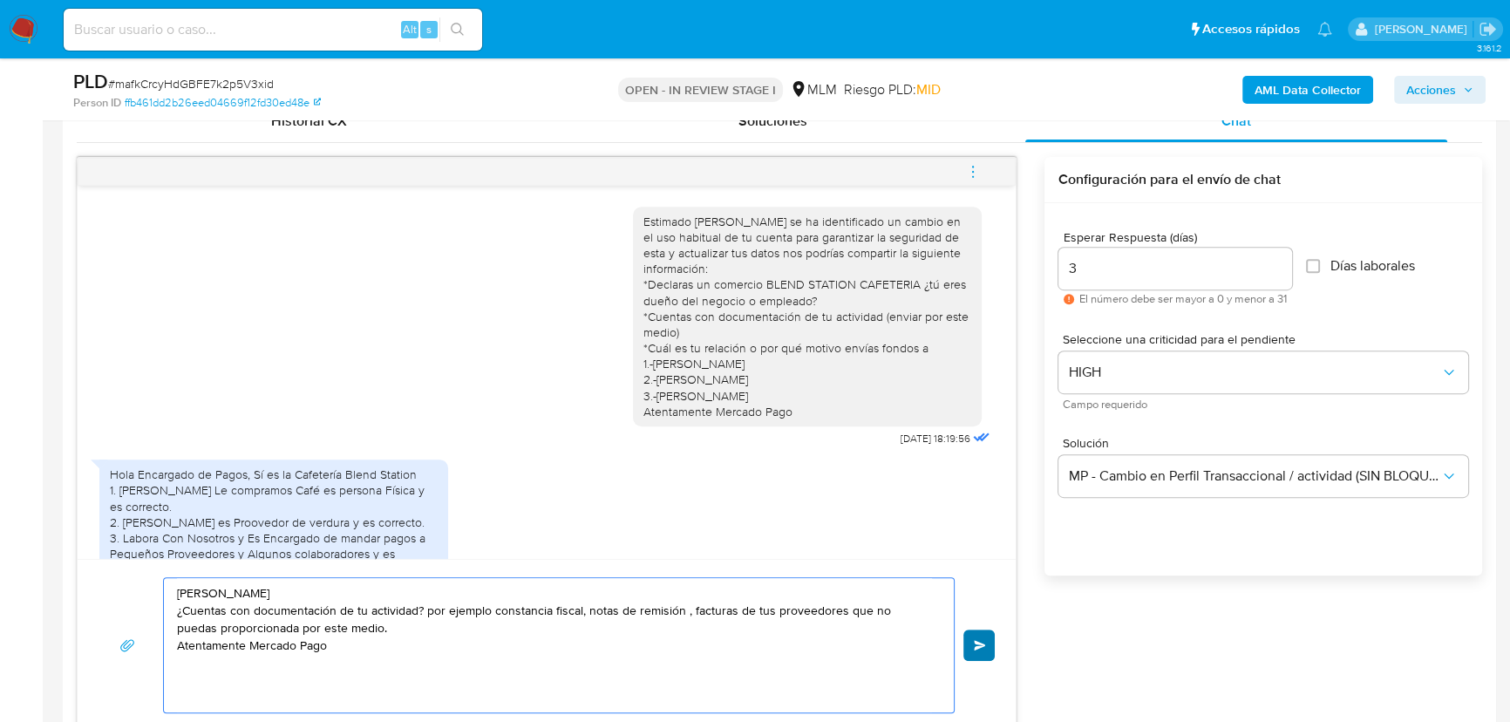
type textarea "[PERSON_NAME] ¿Cuentas con documentación de tu actividad? por ejemplo constanci…"
drag, startPoint x: 970, startPoint y: 643, endPoint x: 959, endPoint y: 595, distance: 49.3
click at [970, 642] on button "Enviar" at bounding box center [978, 644] width 31 height 31
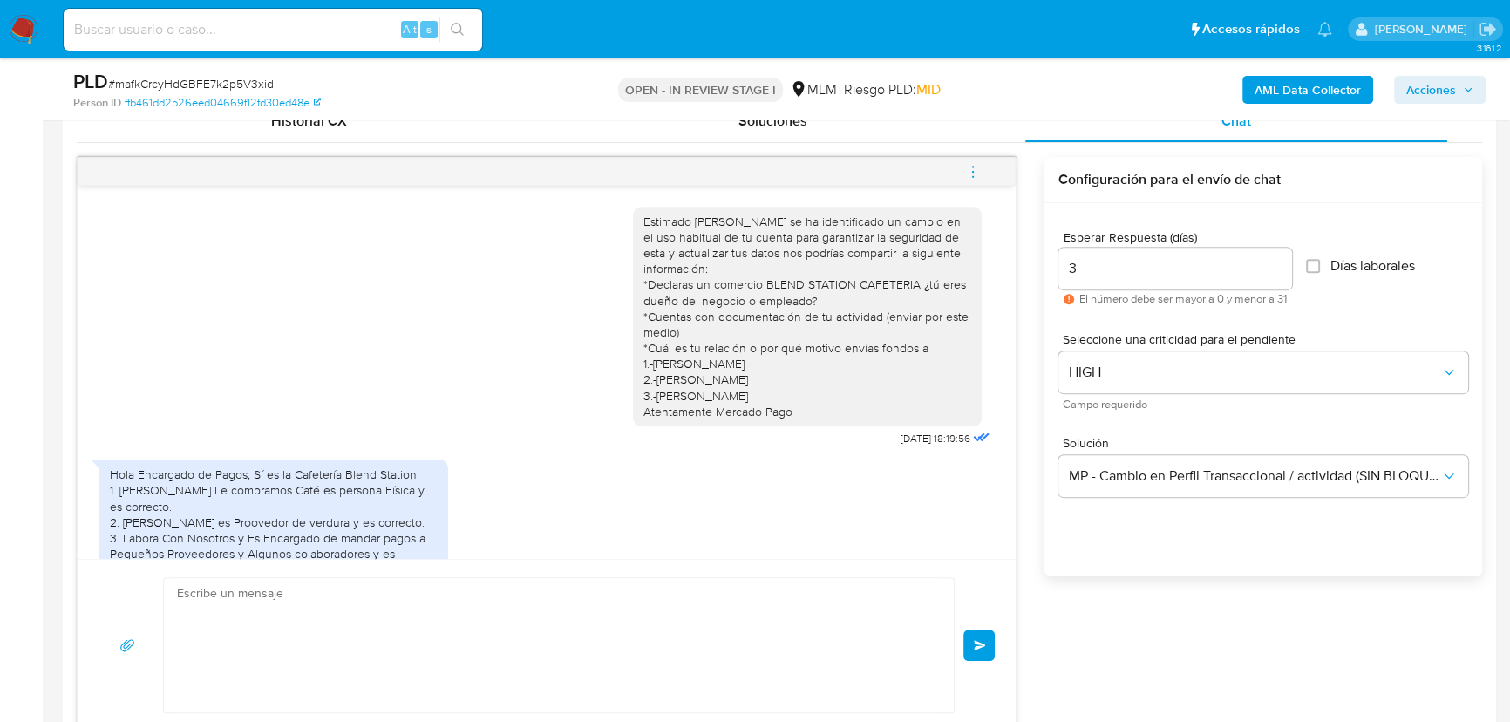
scroll to position [227, 0]
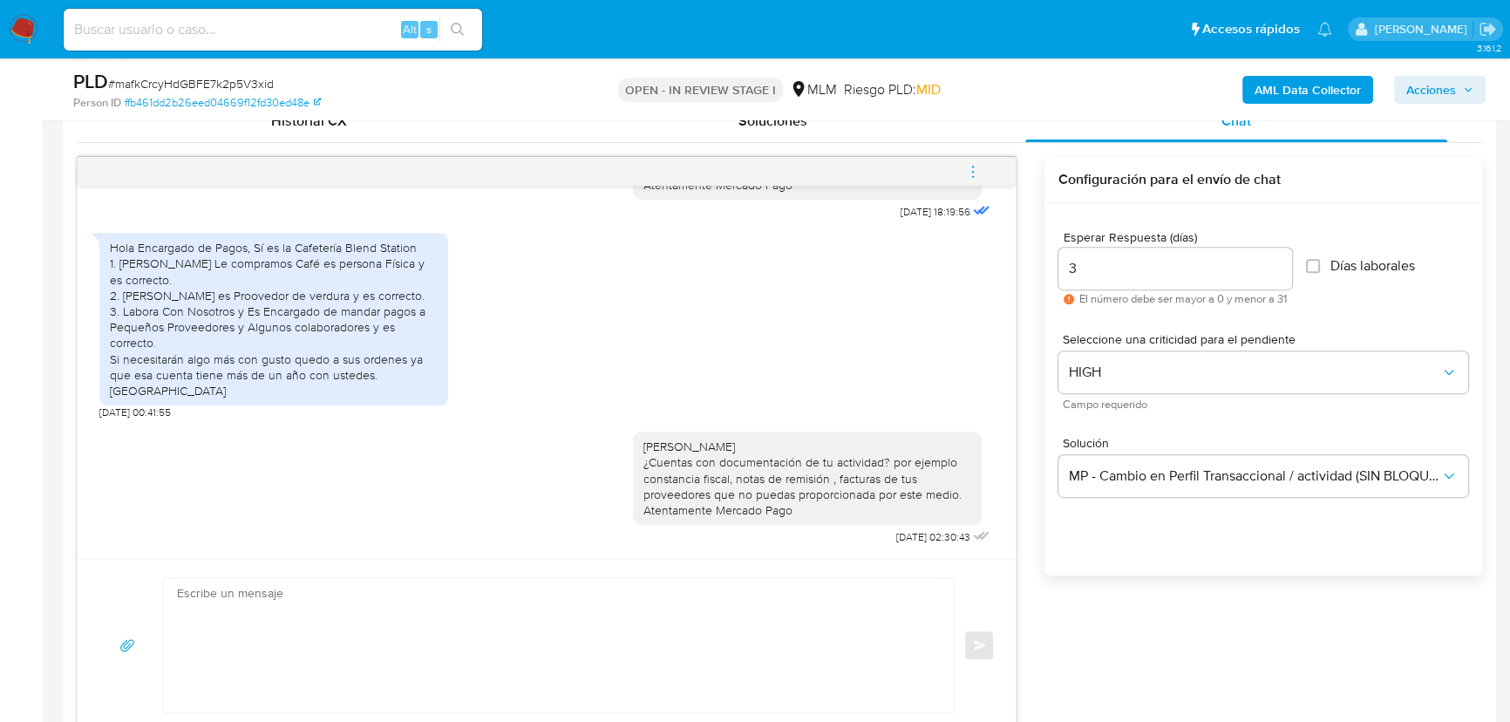
click at [21, 24] on img at bounding box center [24, 30] width 30 height 30
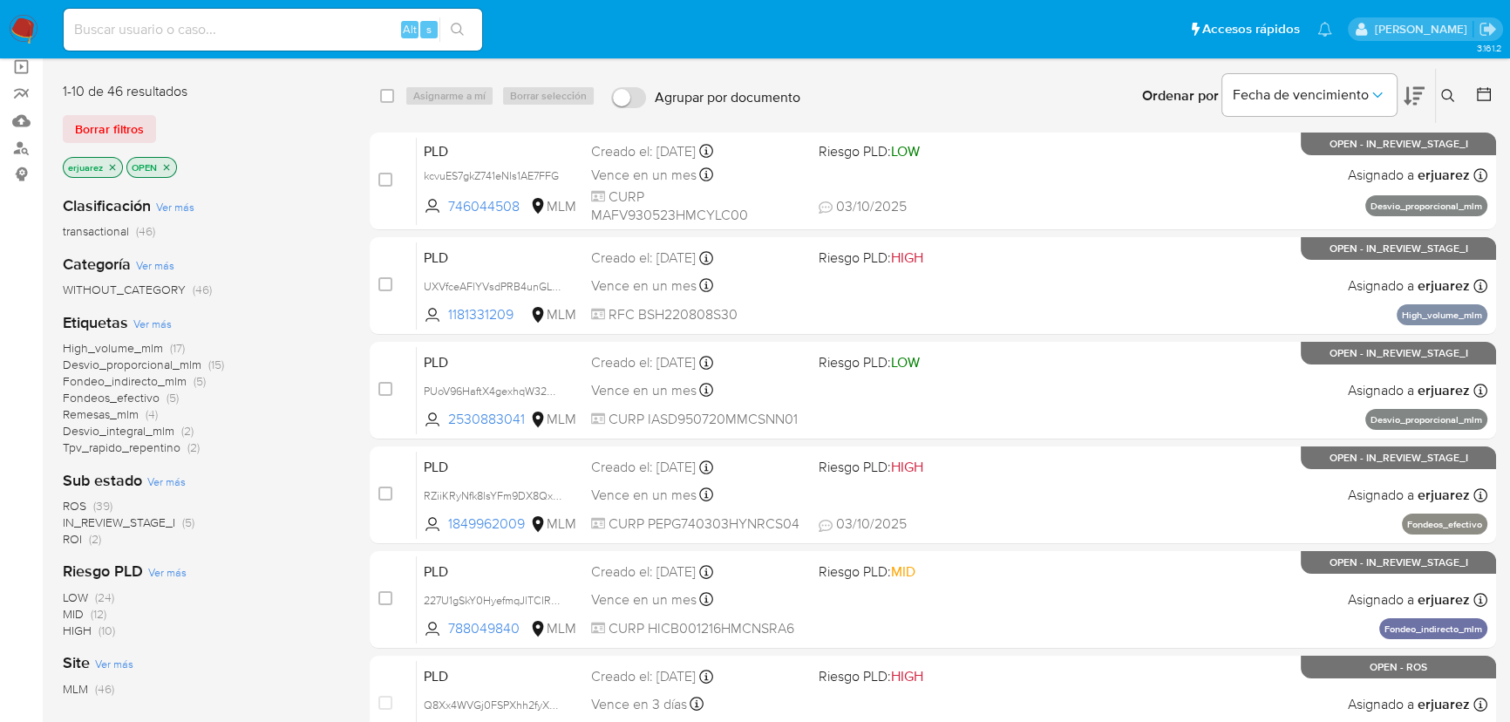
scroll to position [158, 0]
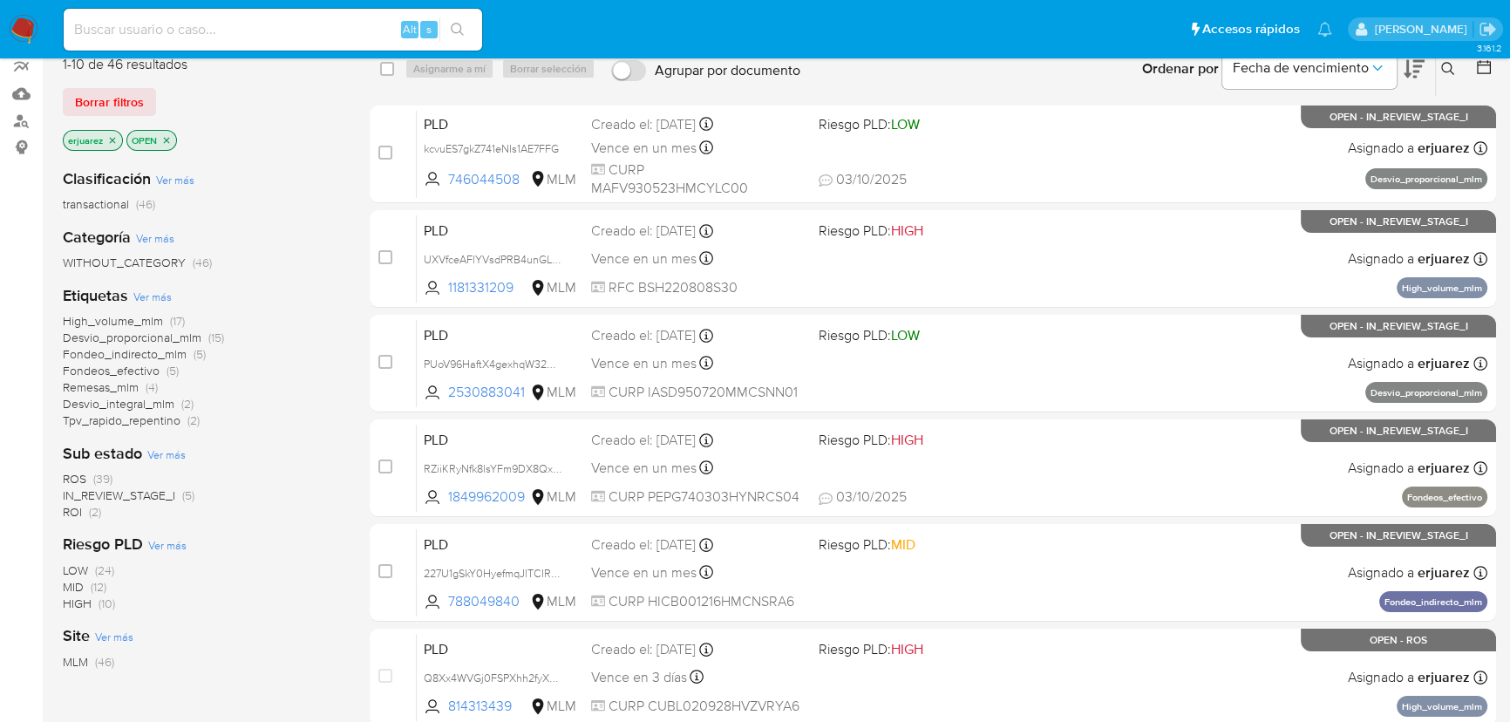
click at [163, 488] on span "IN_REVIEW_STAGE_I" at bounding box center [119, 494] width 112 height 17
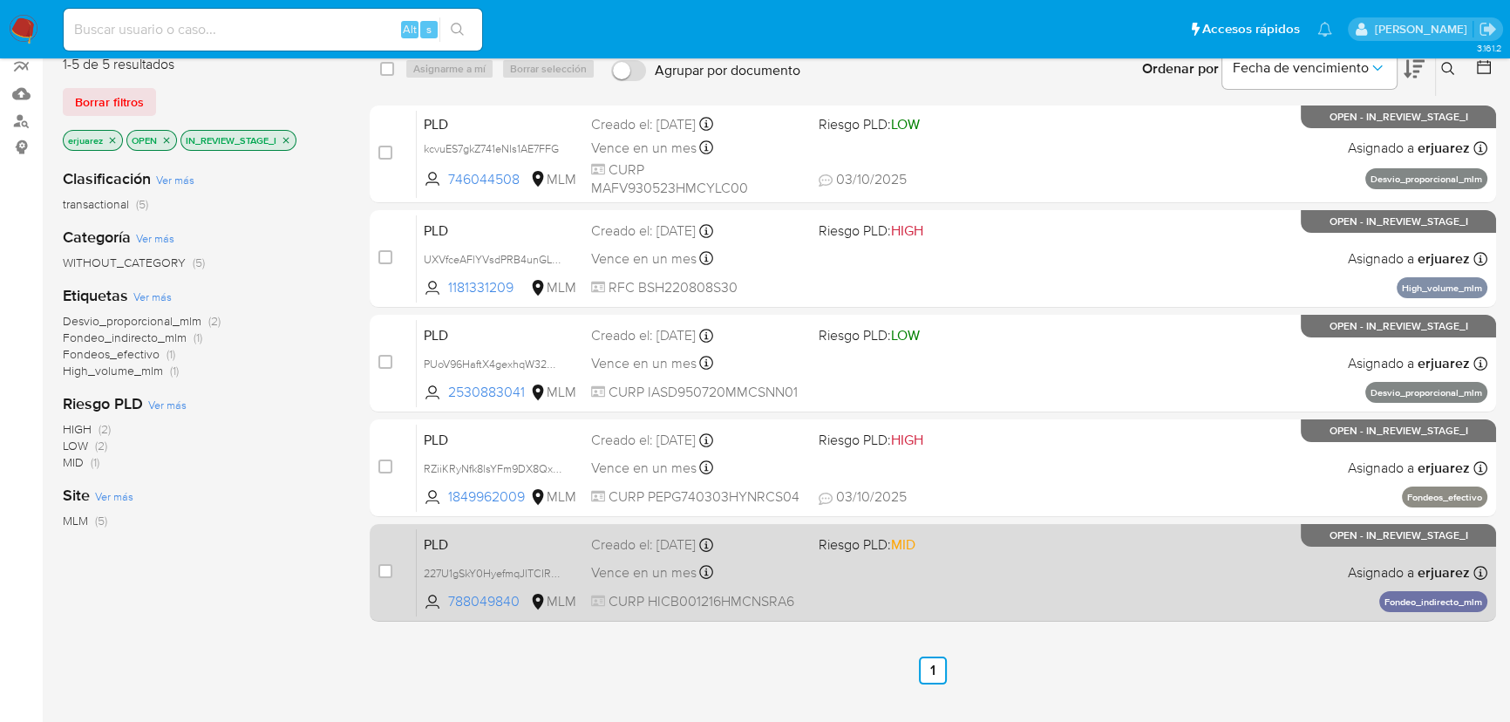
click at [748, 564] on div "Vence en un mes Vence el [DATE] 02:08:05" at bounding box center [698, 572] width 214 height 24
click at [616, 601] on span "CURP HICB001216HMCNSRA6" at bounding box center [698, 601] width 214 height 19
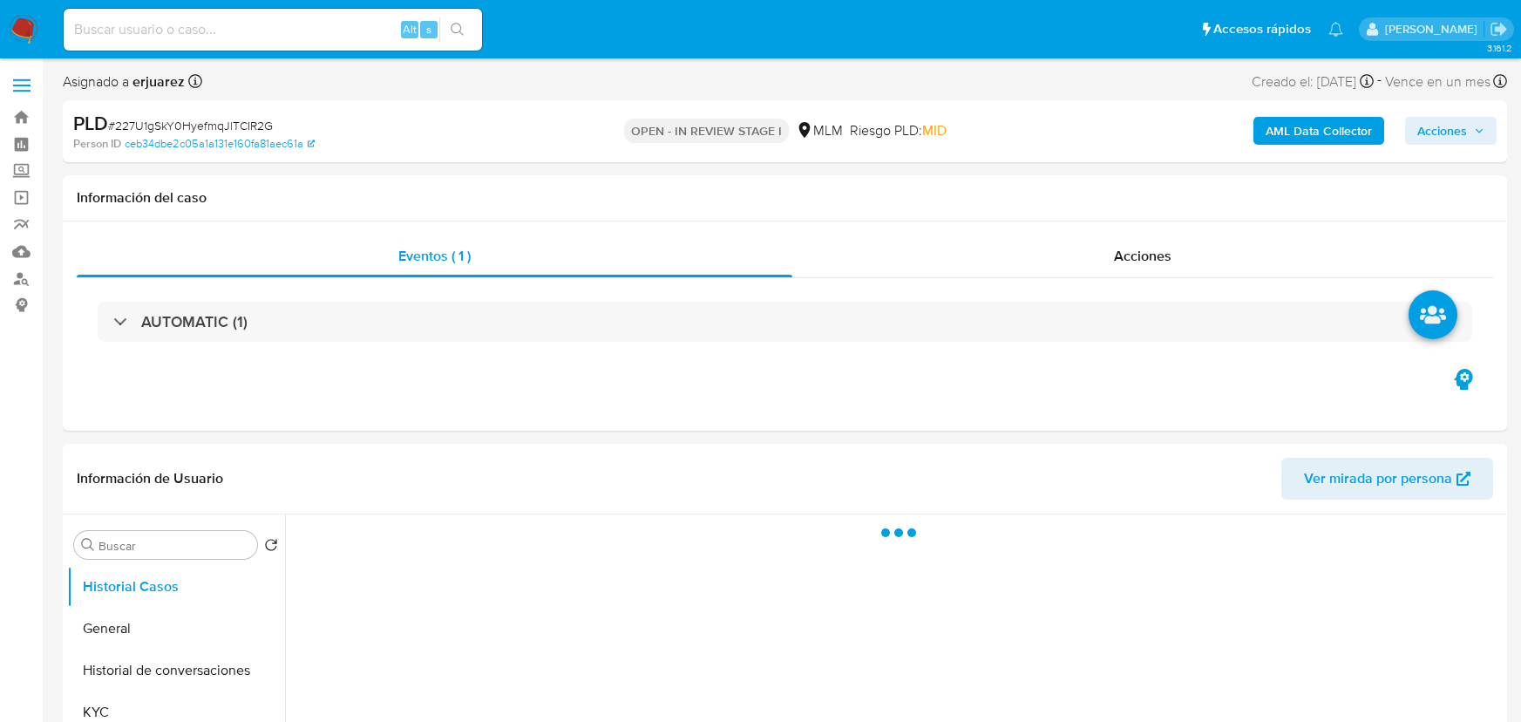
select select "10"
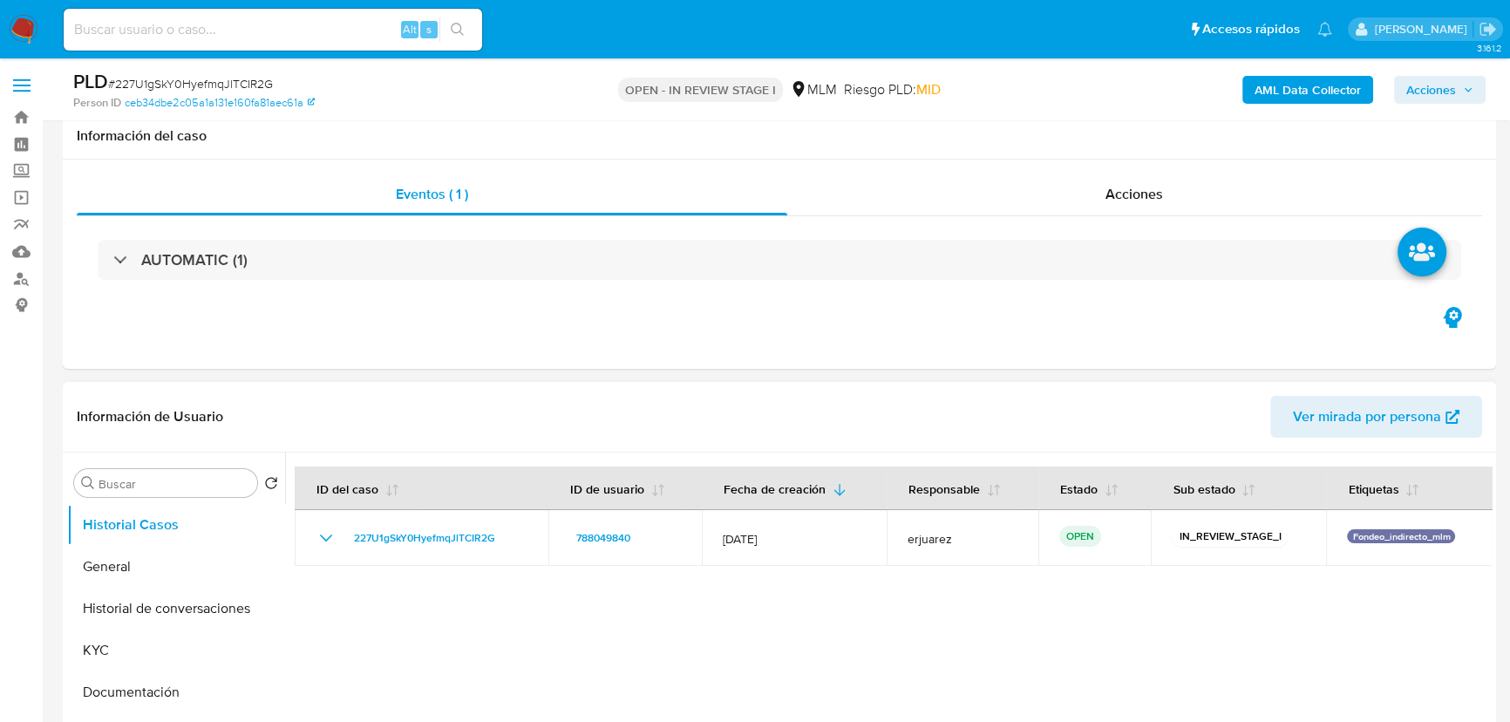
scroll to position [316, 0]
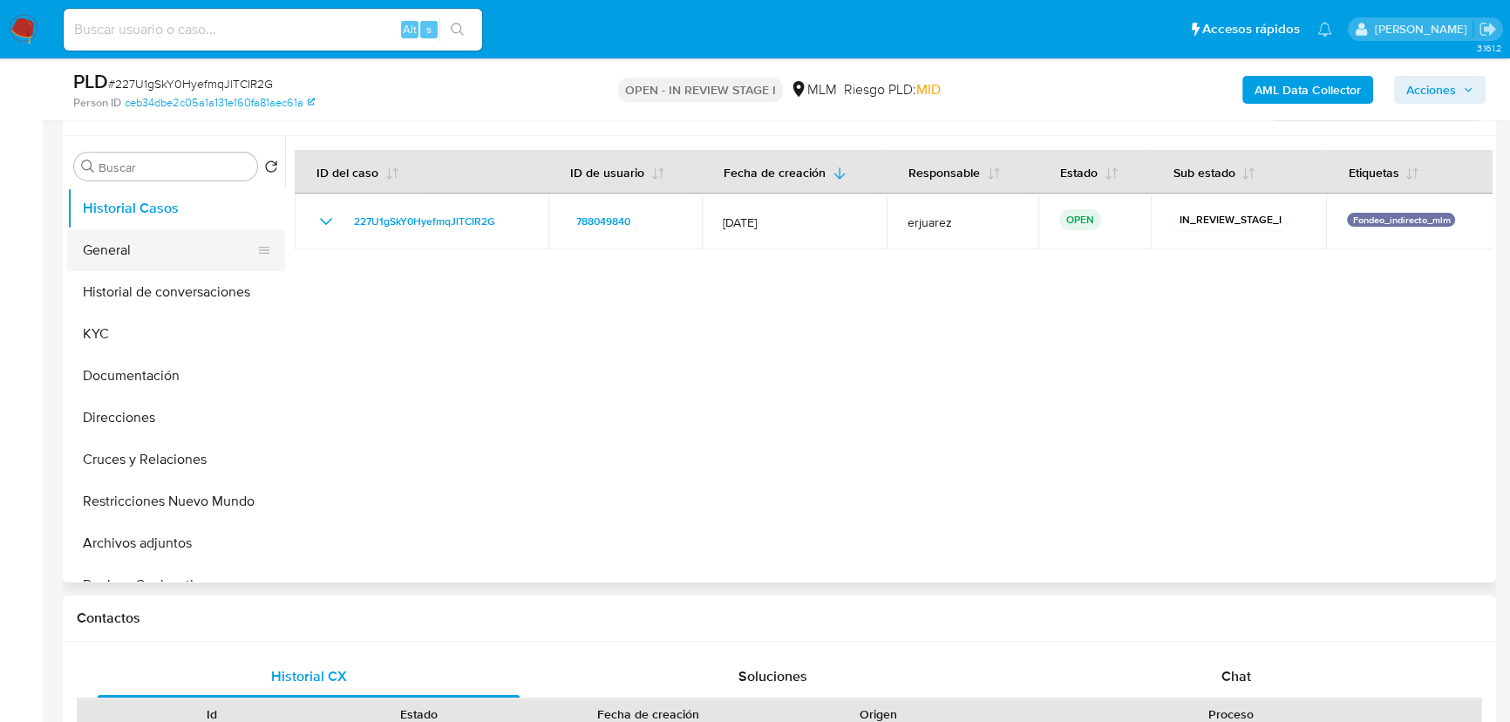
click at [118, 254] on button "General" at bounding box center [169, 250] width 204 height 42
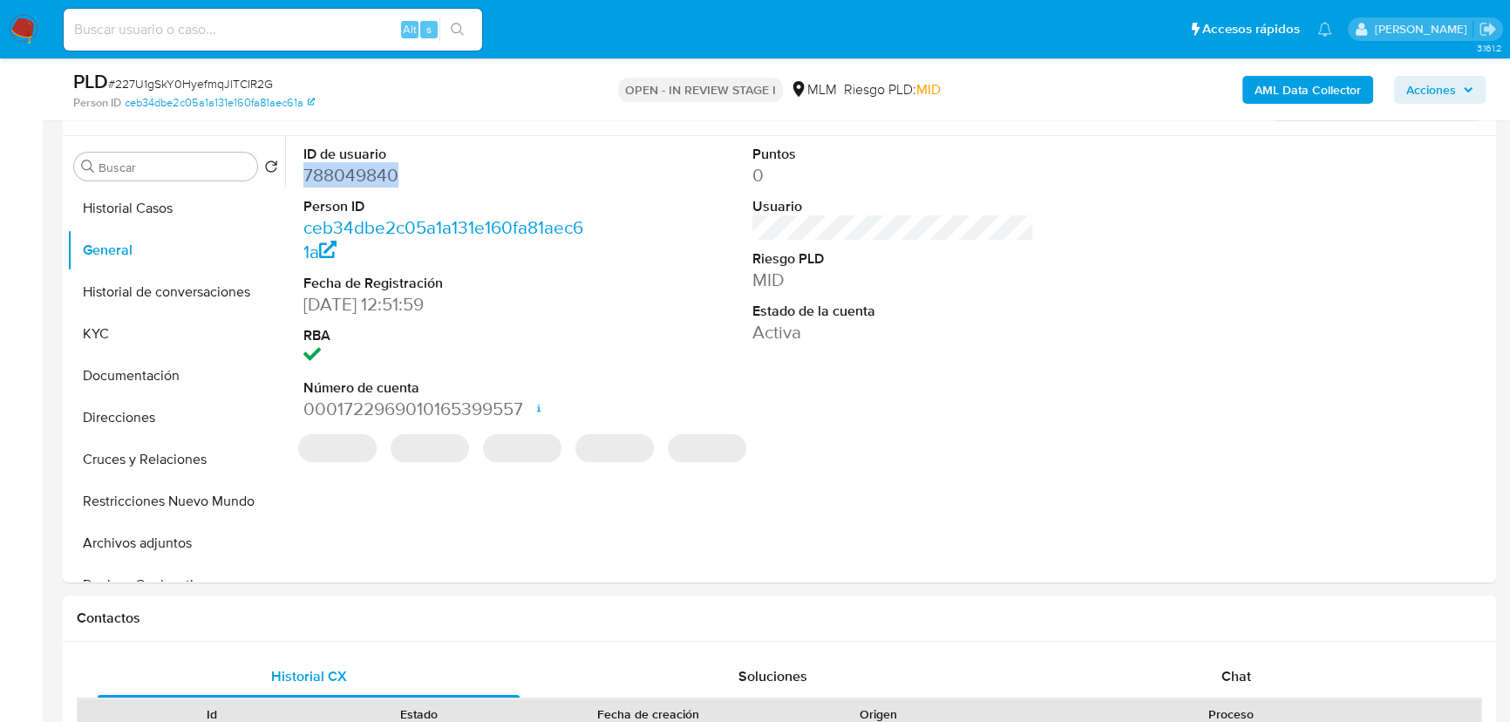
drag, startPoint x: 411, startPoint y: 165, endPoint x: 29, endPoint y: 230, distance: 388.2
click at [293, 167] on div "ID de usuario 788049840 Person ID ceb34dbe2c05a1a131e160fa81aec61a Fecha de Reg…" at bounding box center [888, 359] width 1206 height 446
copy dd "788049840"
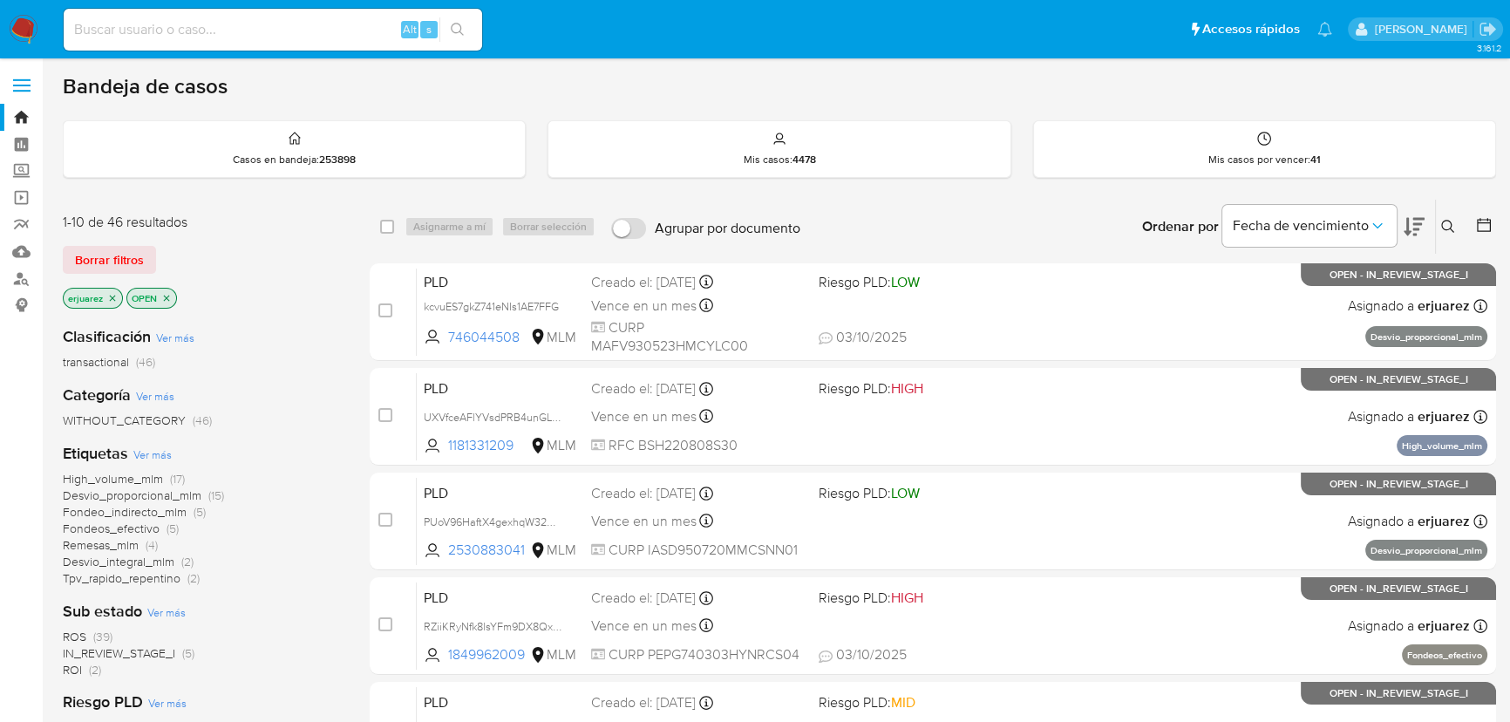
drag, startPoint x: 1448, startPoint y: 224, endPoint x: 1428, endPoint y: 225, distance: 20.1
click at [1447, 224] on icon at bounding box center [1448, 227] width 14 height 14
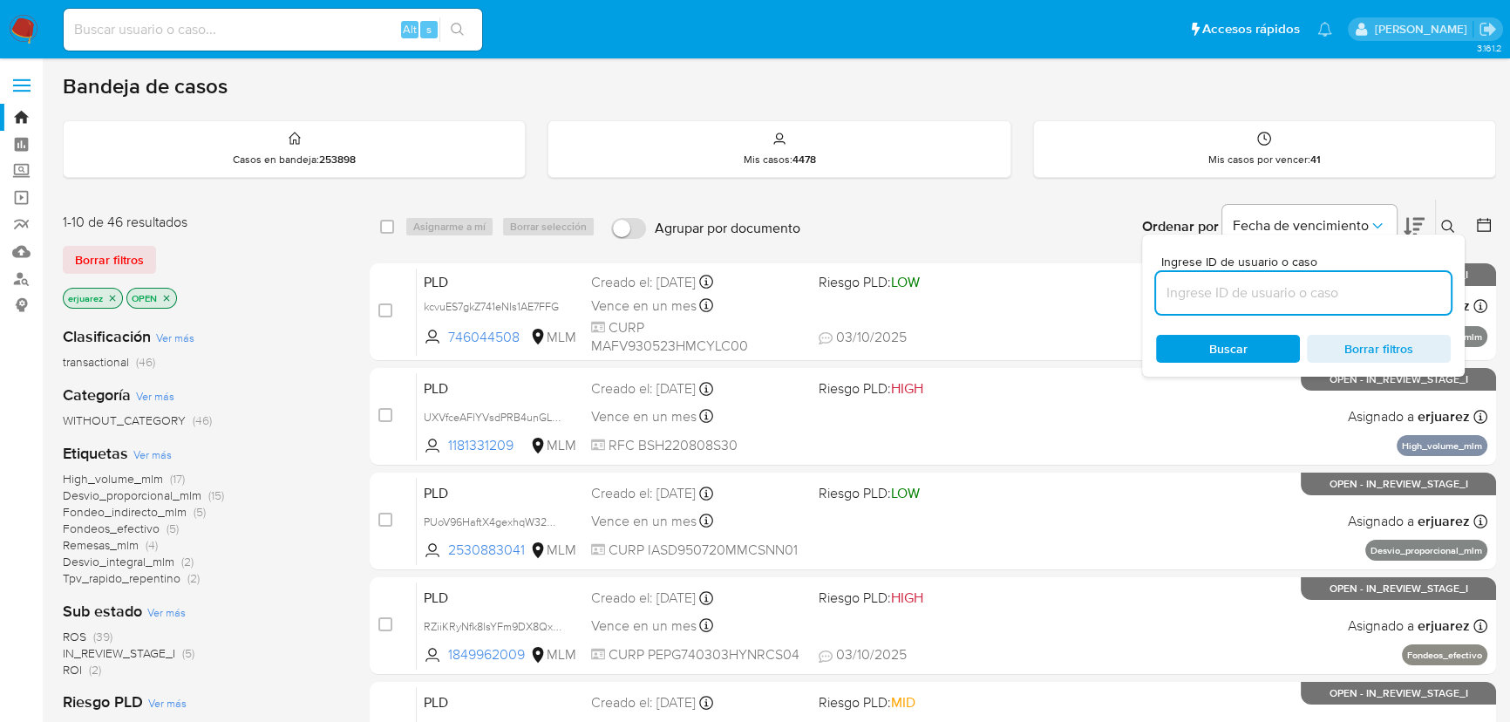
click at [1231, 299] on input at bounding box center [1303, 293] width 295 height 23
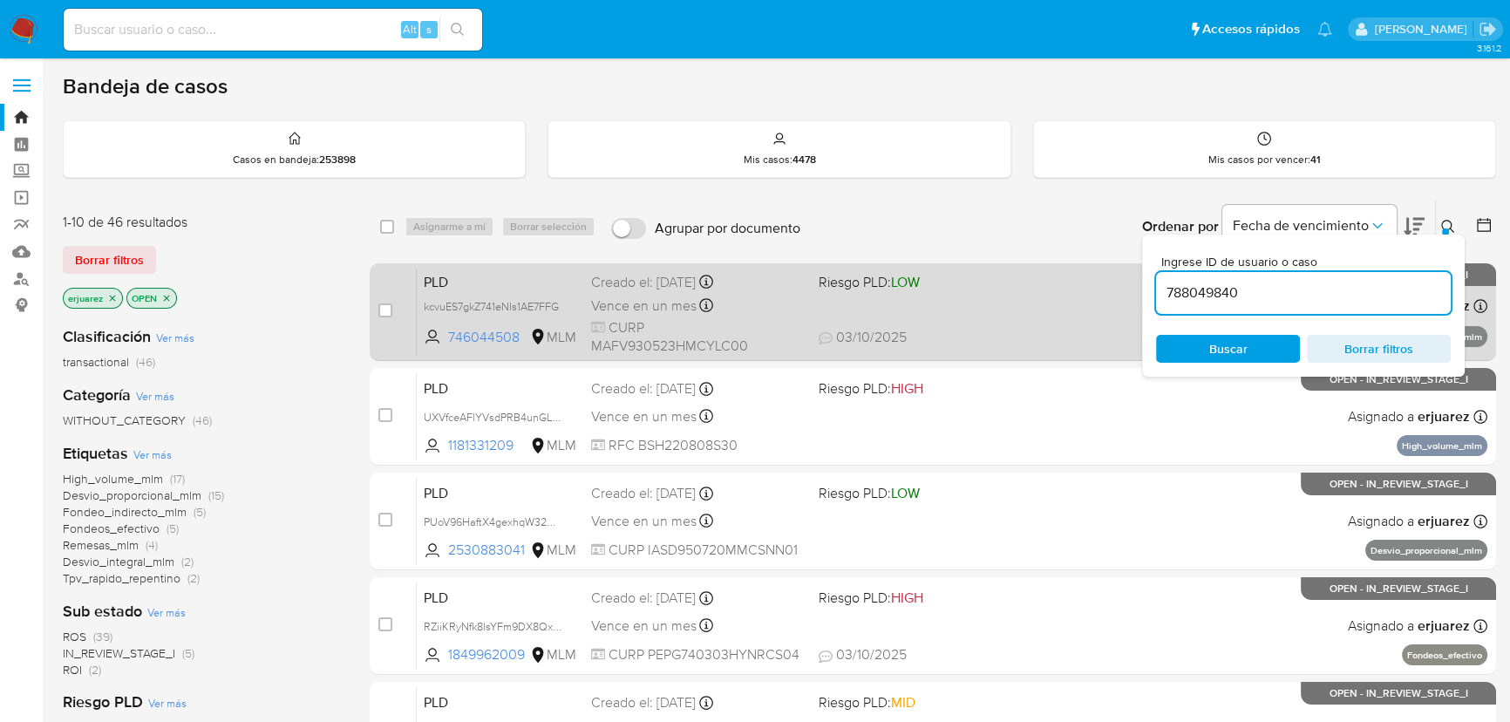
type input "788049840"
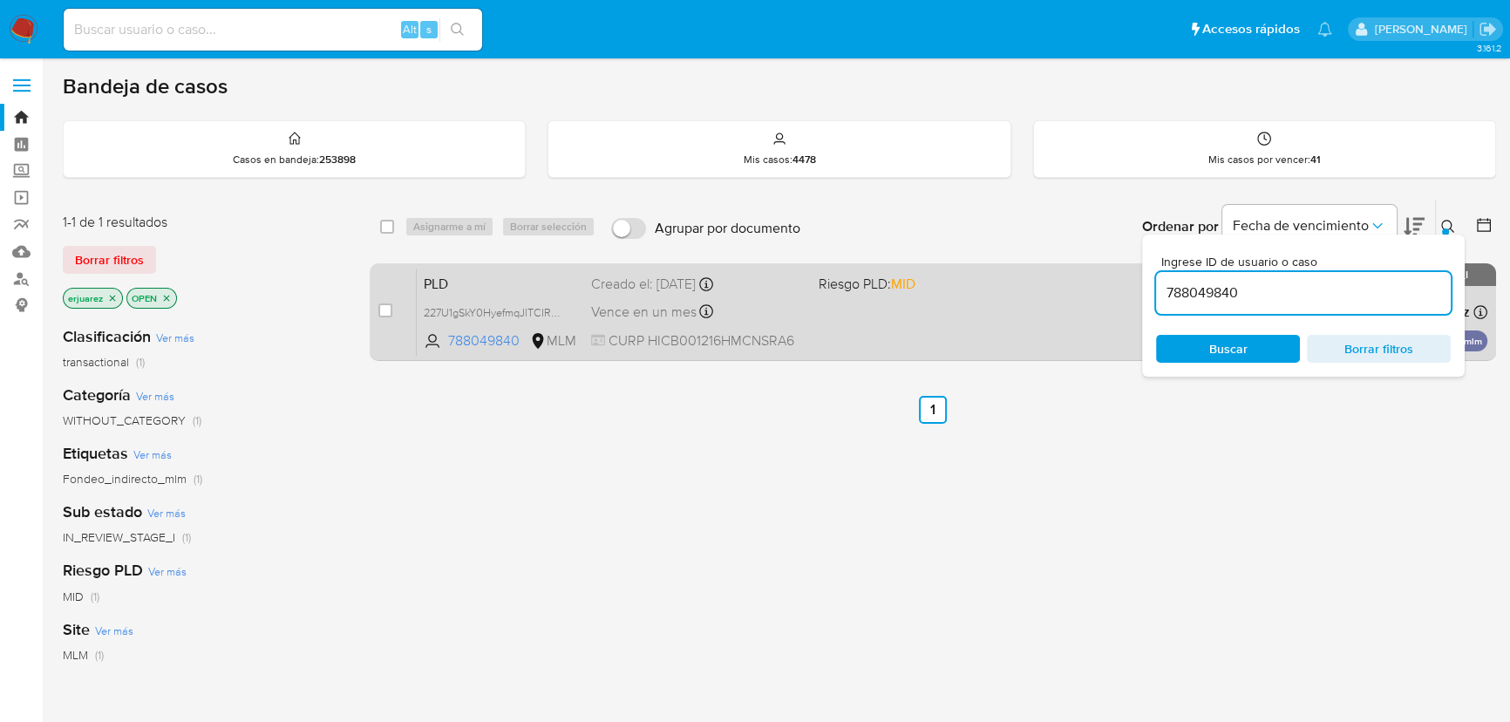
click at [862, 323] on div "PLD 227U1gSkY0HyefmqJlTCIR2G 788049840 MLM Riesgo PLD: MID Creado el: 12/09/202…" at bounding box center [952, 312] width 1070 height 88
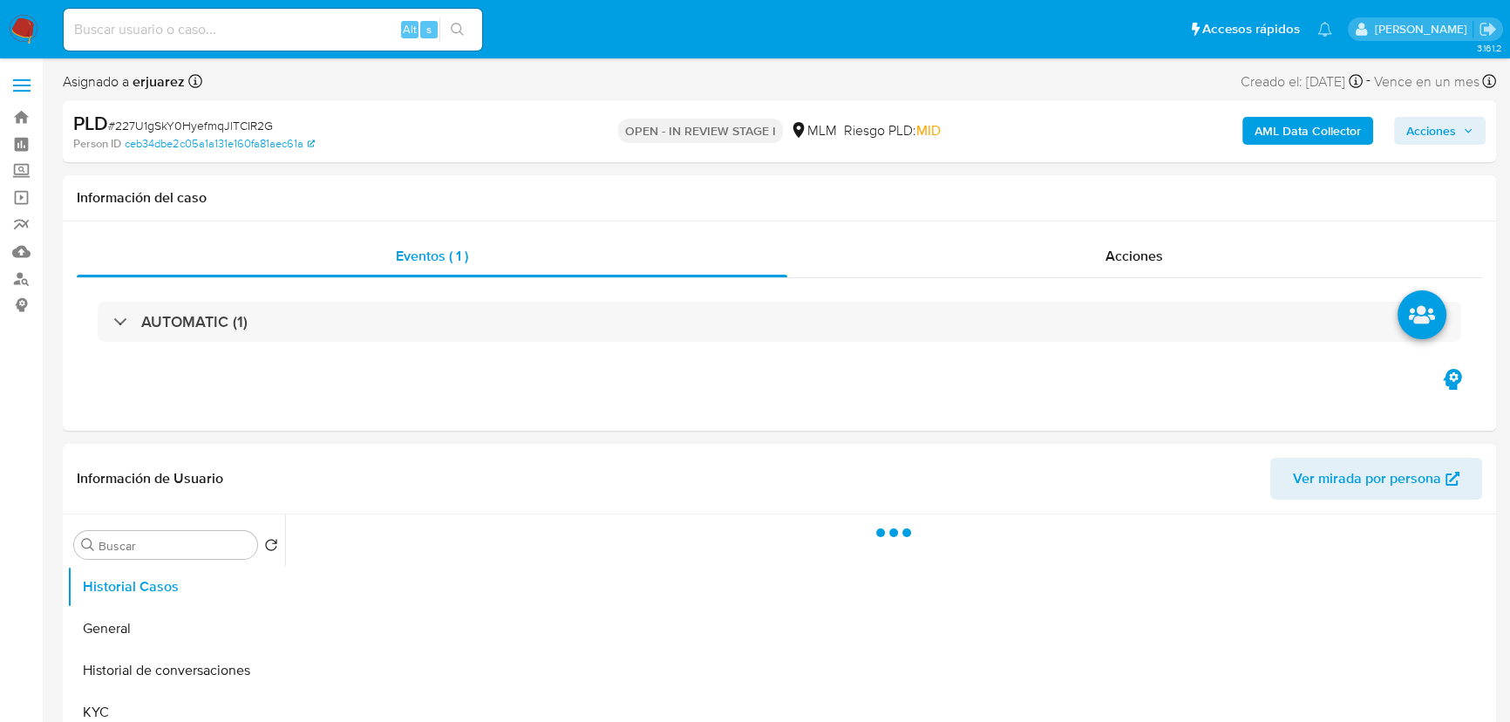
select select "10"
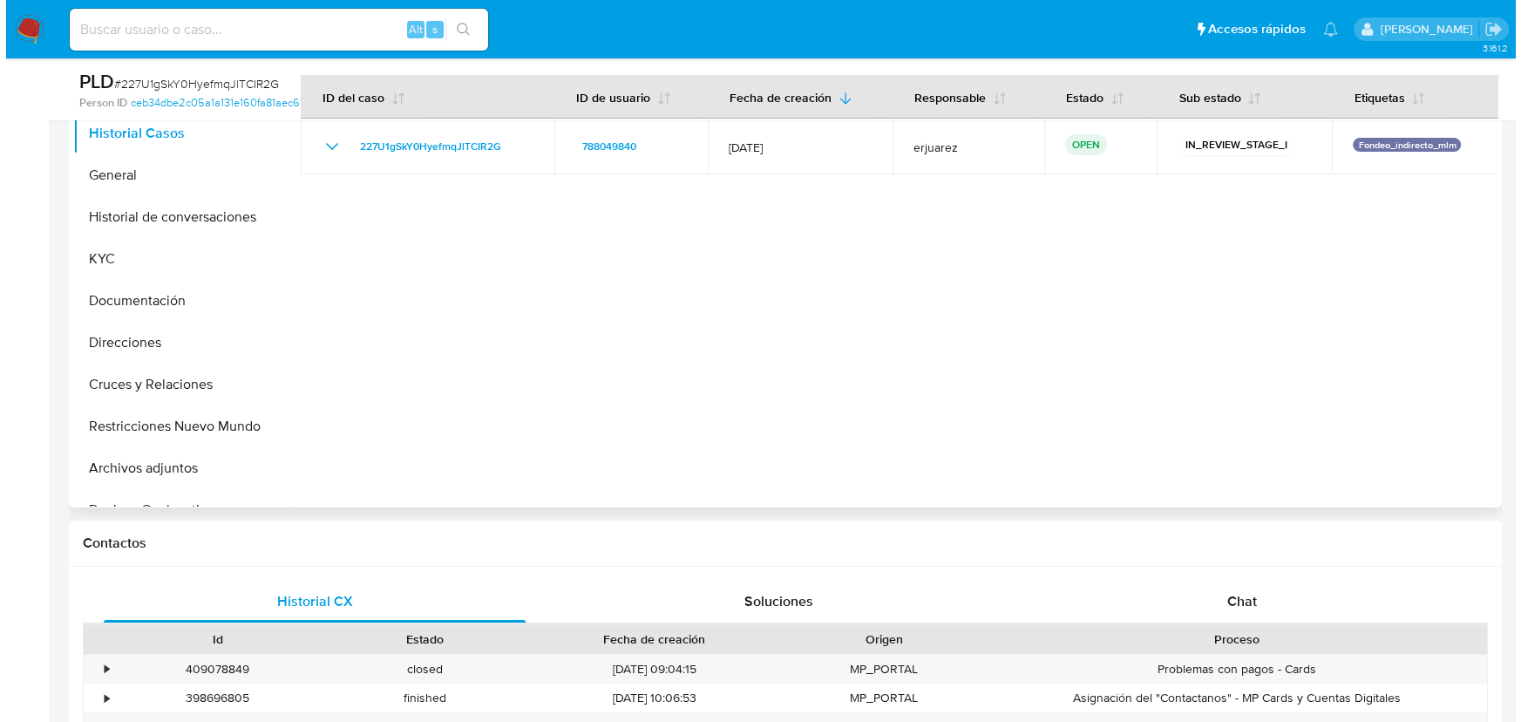
scroll to position [396, 0]
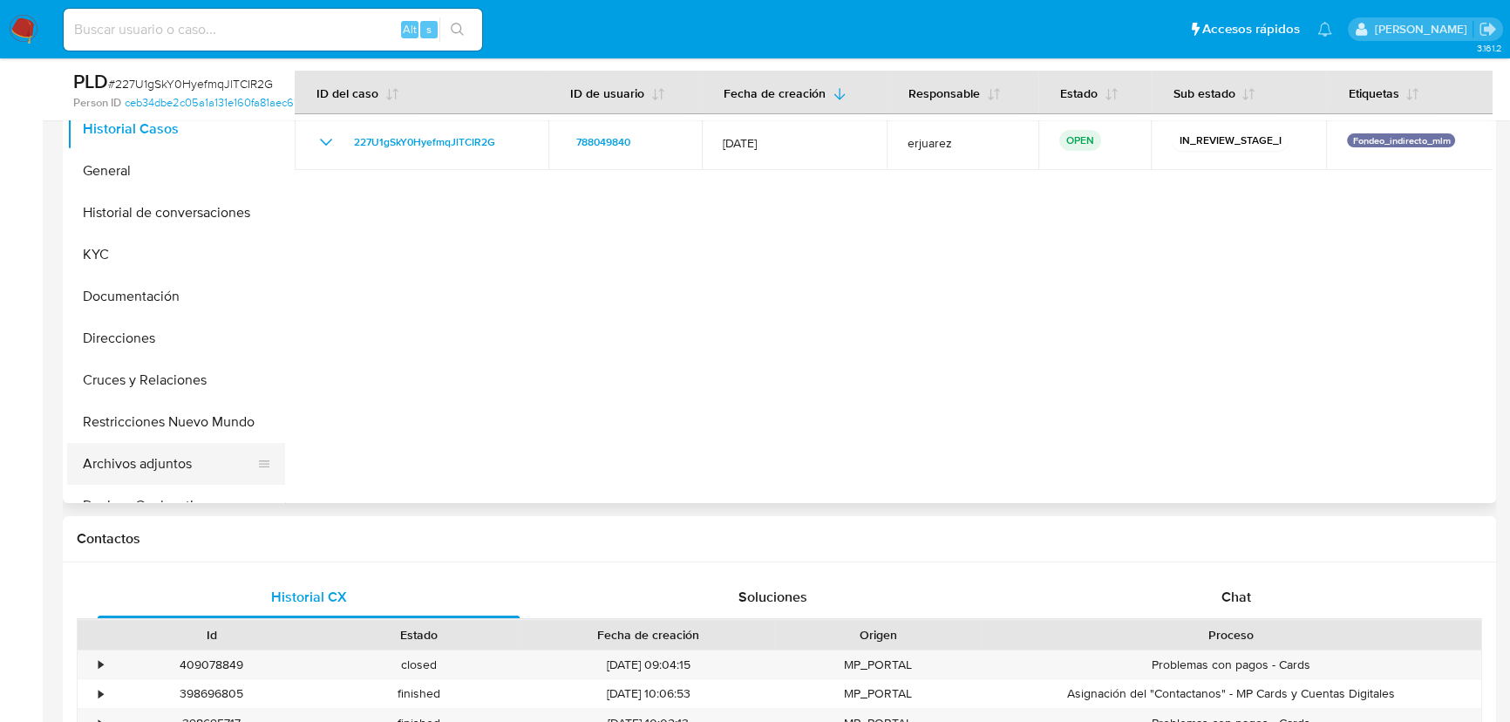
click at [163, 458] on button "Archivos adjuntos" at bounding box center [169, 464] width 204 height 42
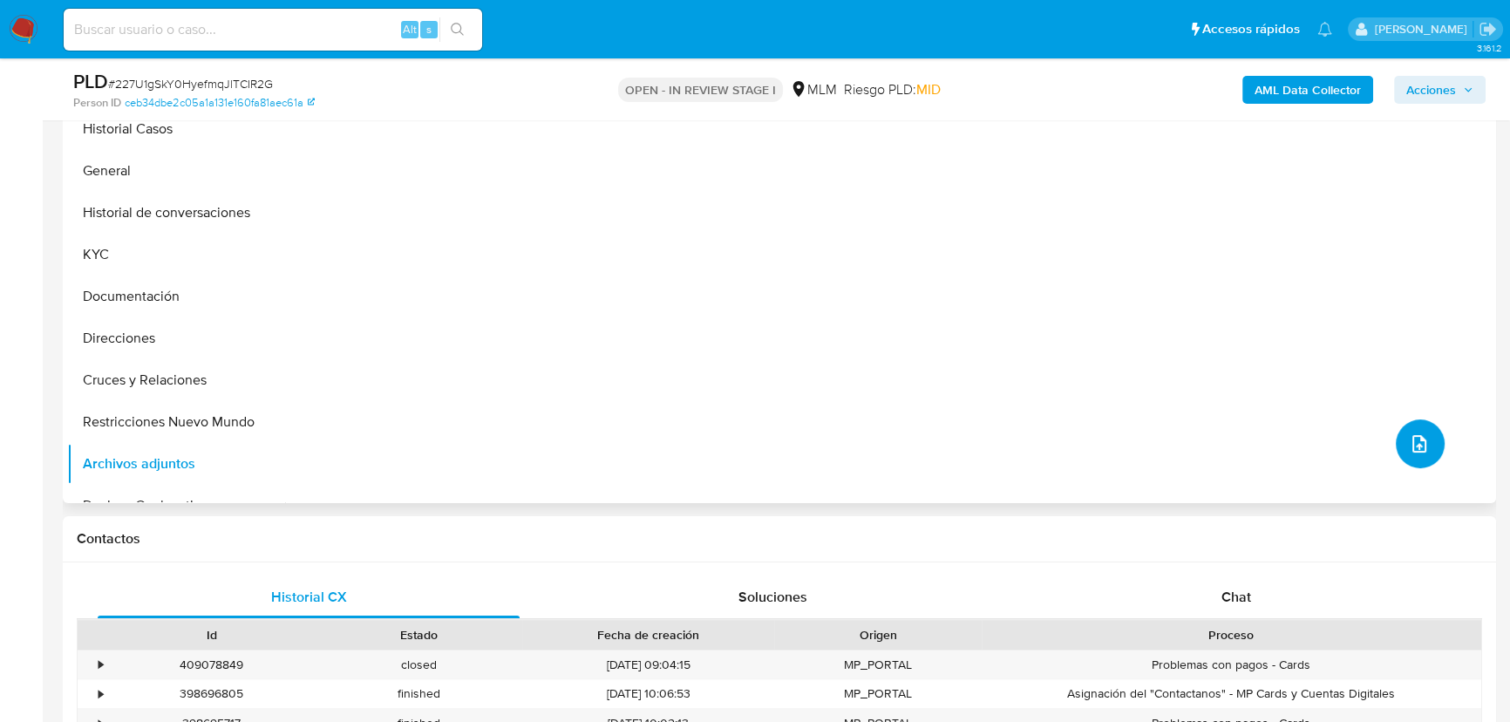
click at [1415, 439] on icon "upload-file" at bounding box center [1419, 443] width 21 height 21
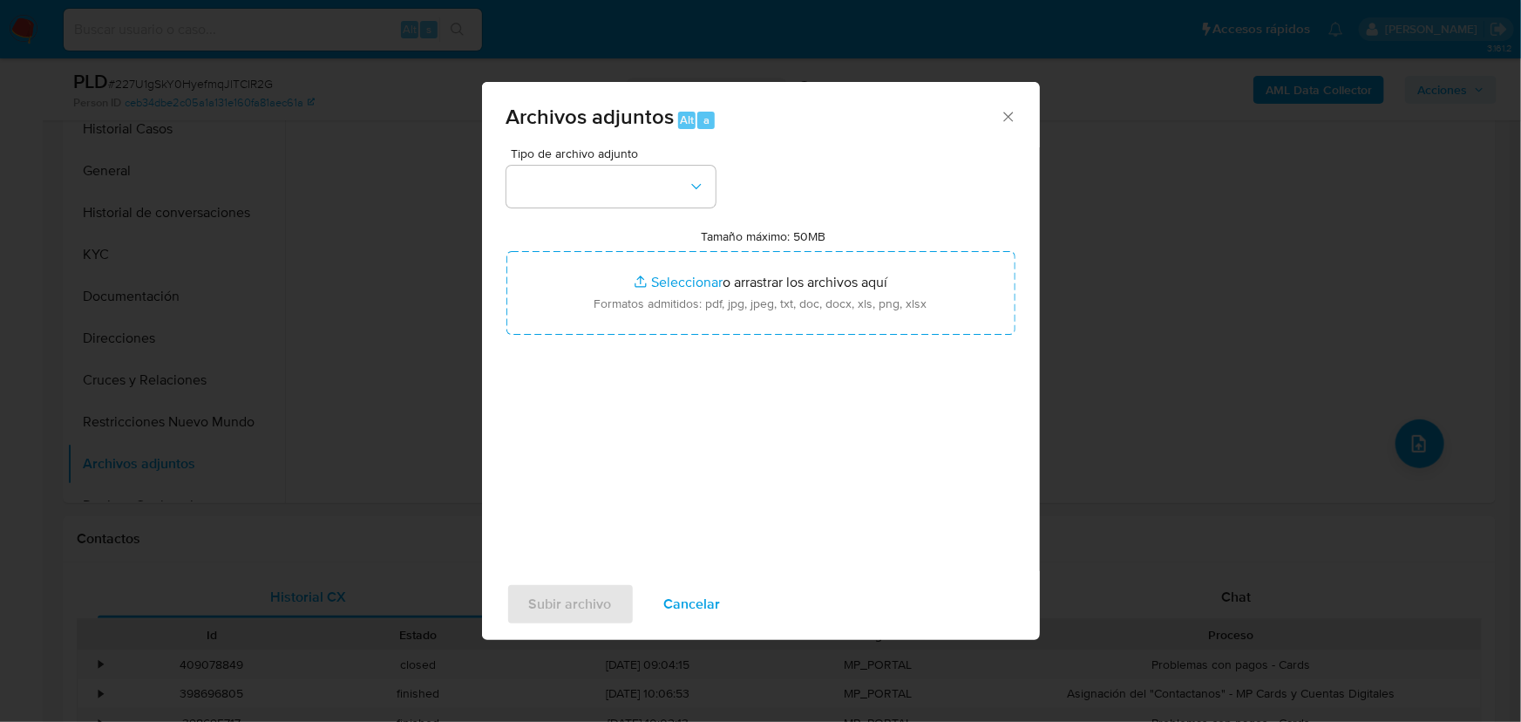
click at [575, 153] on span "Tipo de archivo adjunto" at bounding box center [615, 153] width 209 height 12
click at [559, 189] on button "button" at bounding box center [610, 187] width 209 height 42
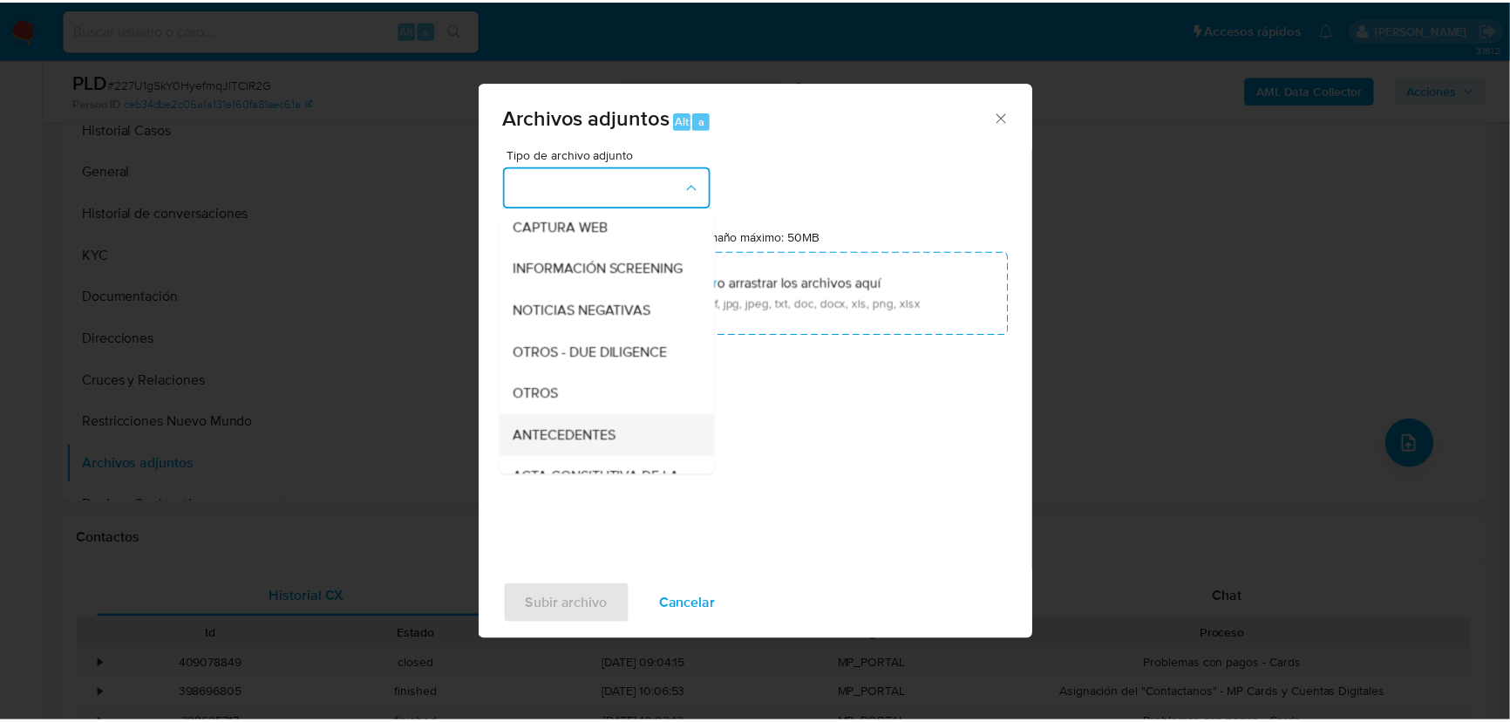
scroll to position [158, 0]
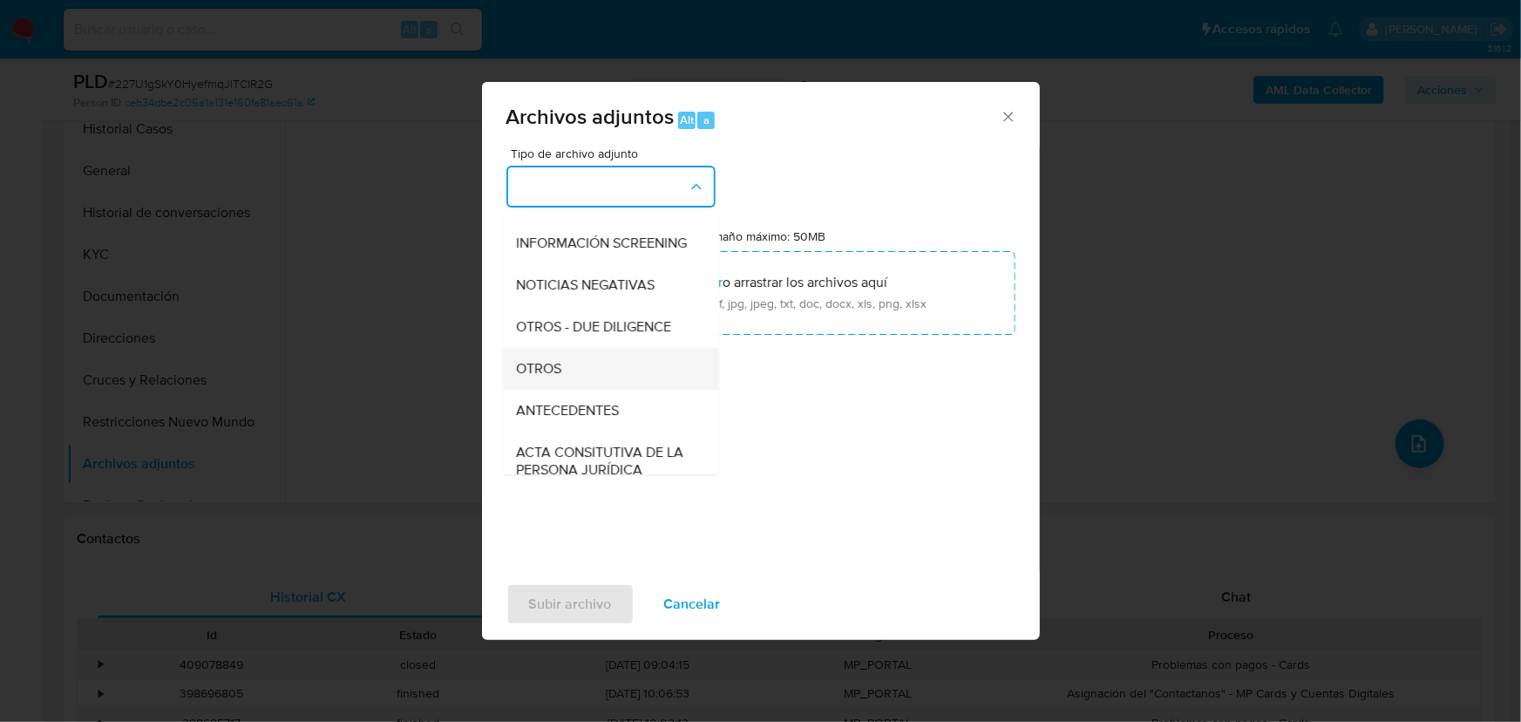
click at [547, 377] on span "OTROS" at bounding box center [539, 368] width 45 height 17
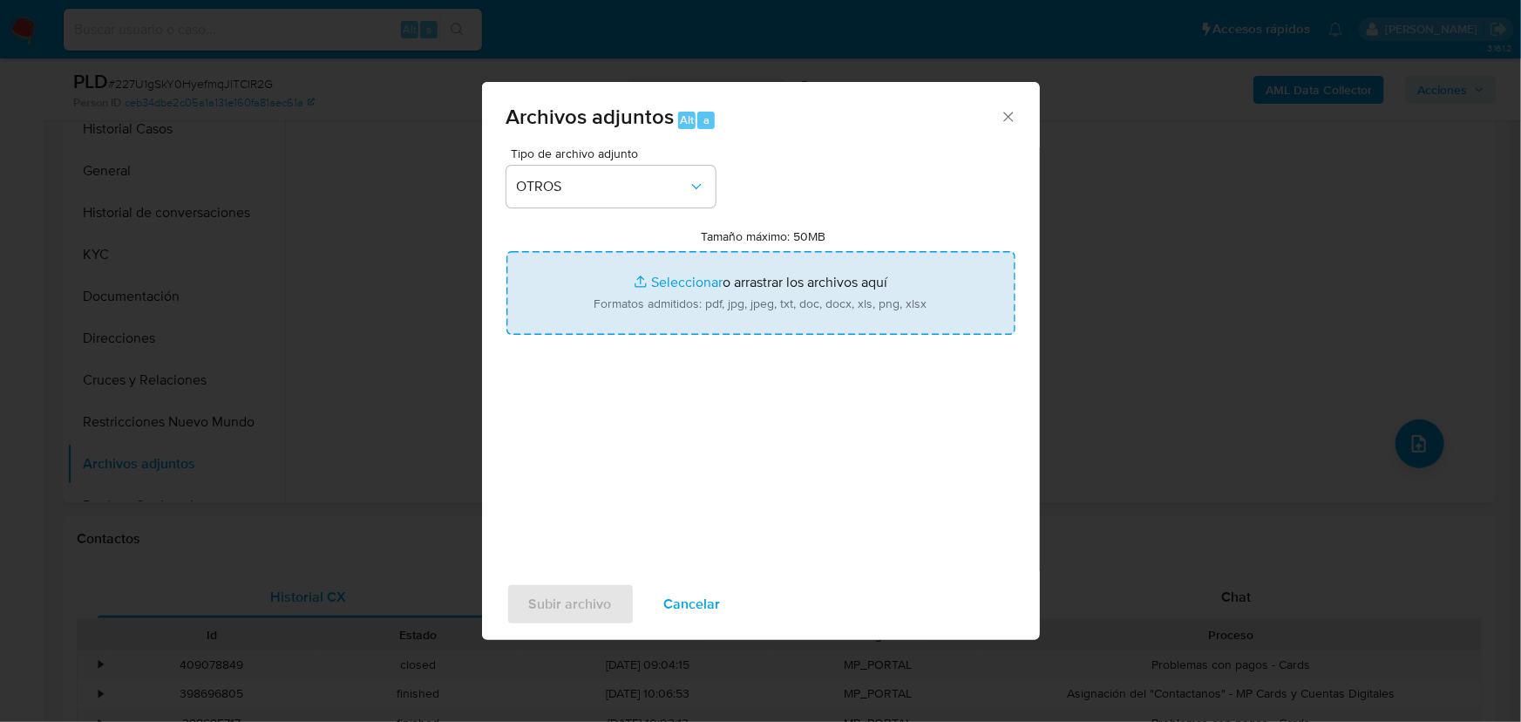
click at [680, 302] on input "Tamaño máximo: 50MB Seleccionar archivos" at bounding box center [760, 293] width 509 height 84
type input "C:\fakepath\788049840_Bryan [PERSON_NAME] Casalez_Sep25.pdf"
click at [669, 275] on input "Tamaño máximo: 50MB Seleccionar archivos" at bounding box center [760, 293] width 509 height 84
type input "C:\fakepath\788049840_Bryan [PERSON_NAME] Casalez_Sep25.xlsx"
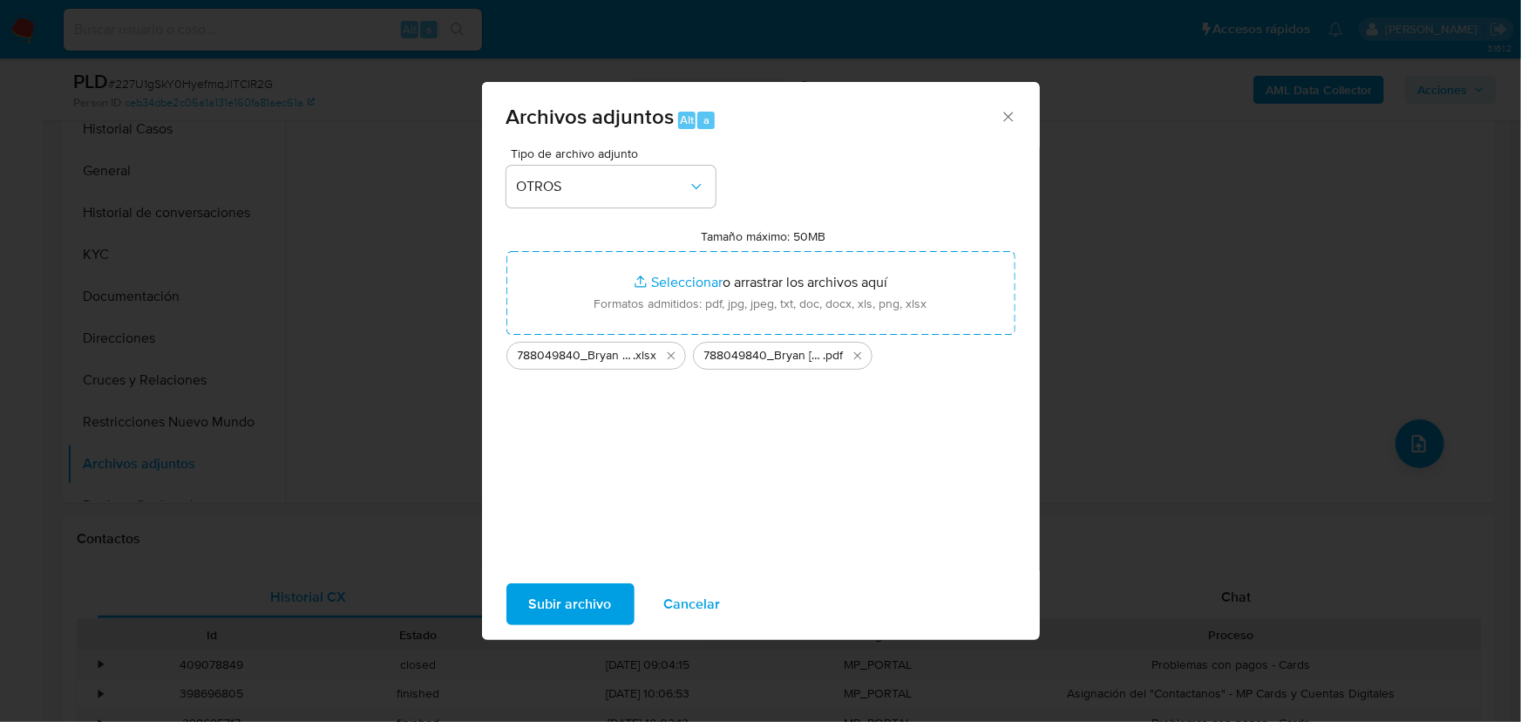
click at [581, 610] on span "Subir archivo" at bounding box center [570, 604] width 83 height 38
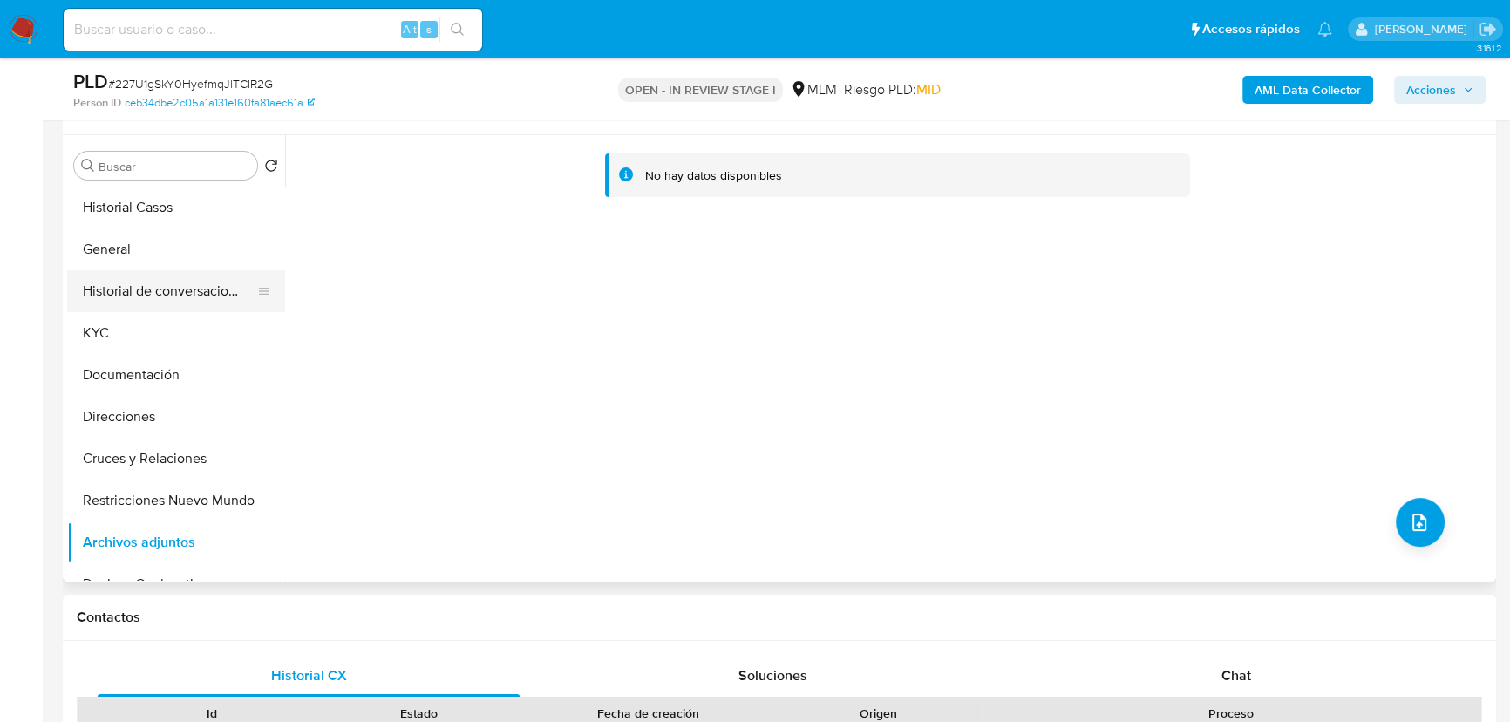
scroll to position [316, 0]
click at [122, 252] on button "General" at bounding box center [169, 250] width 204 height 42
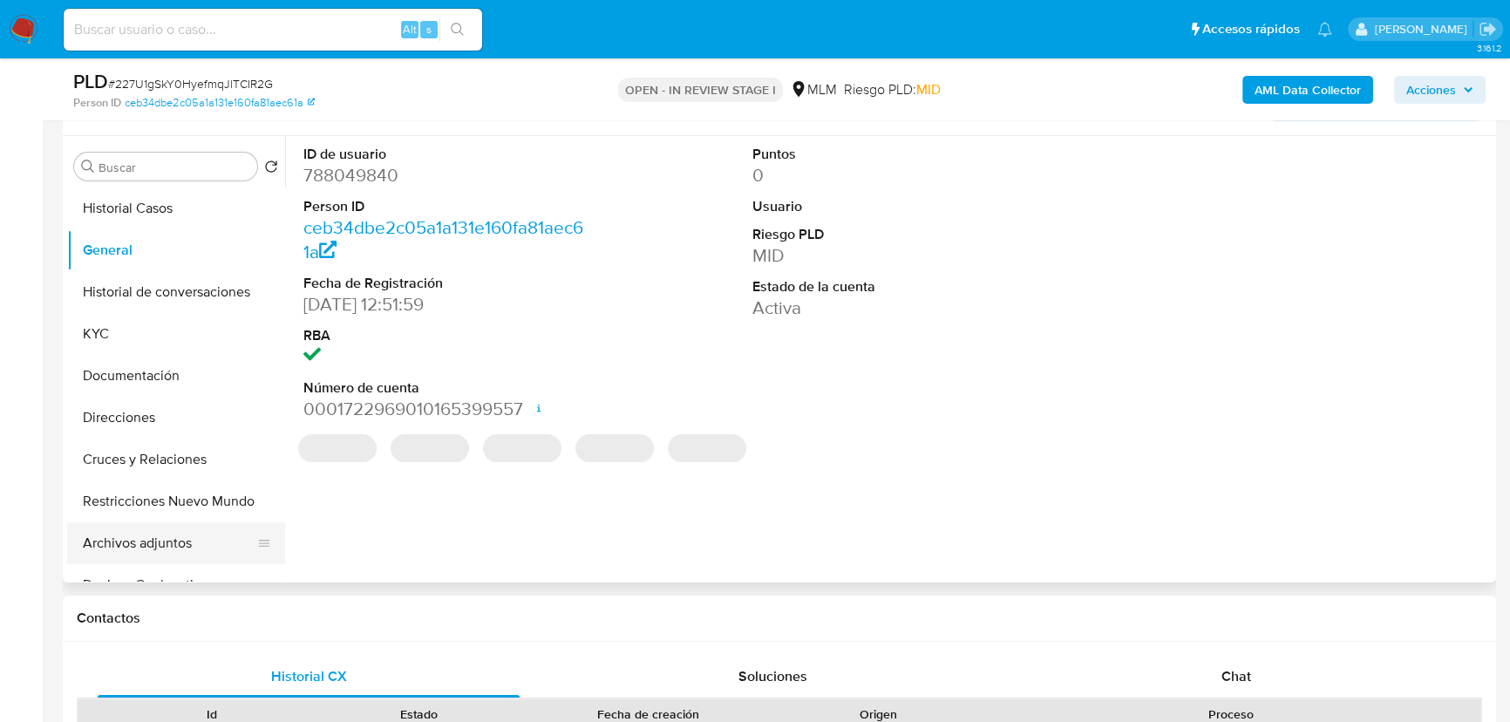
click at [126, 548] on button "Archivos adjuntos" at bounding box center [169, 543] width 204 height 42
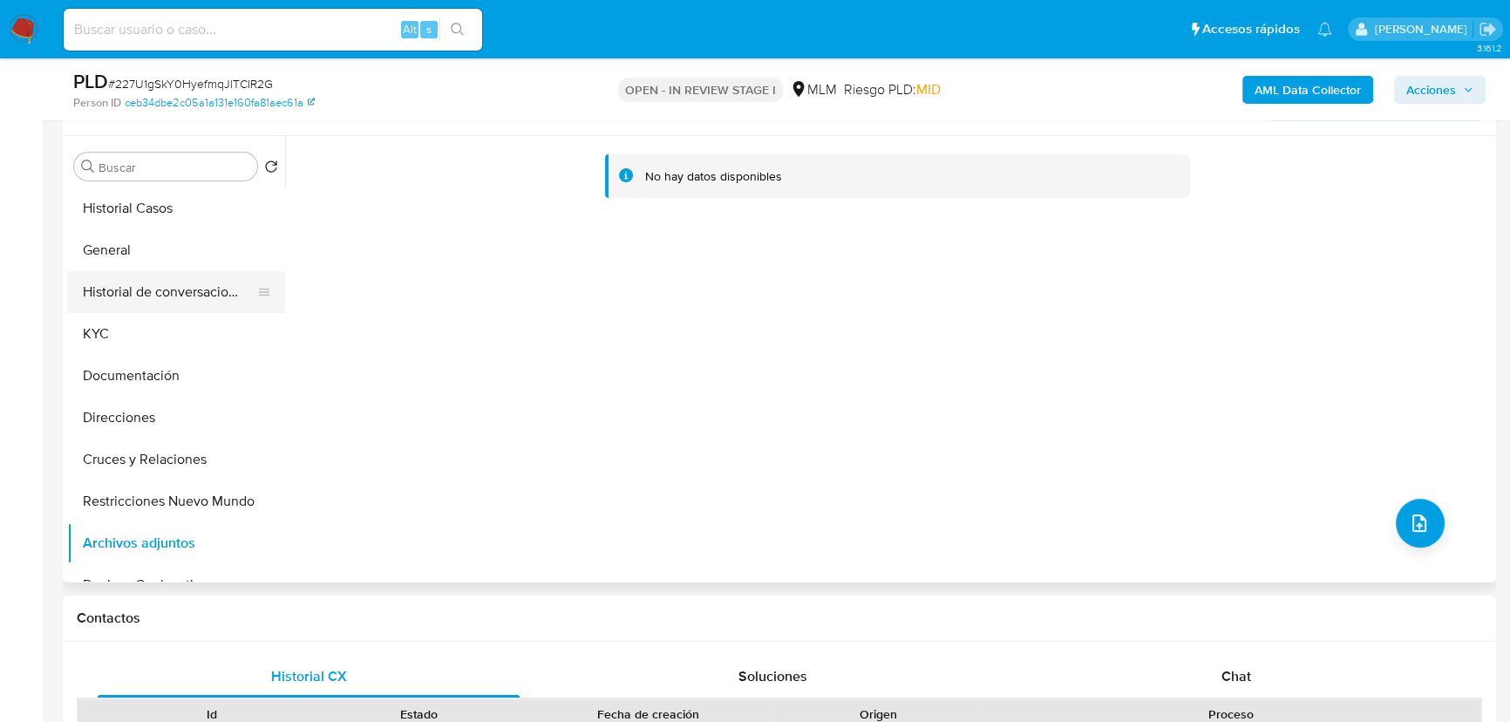
click at [121, 305] on button "Historial de conversaciones" at bounding box center [169, 292] width 204 height 42
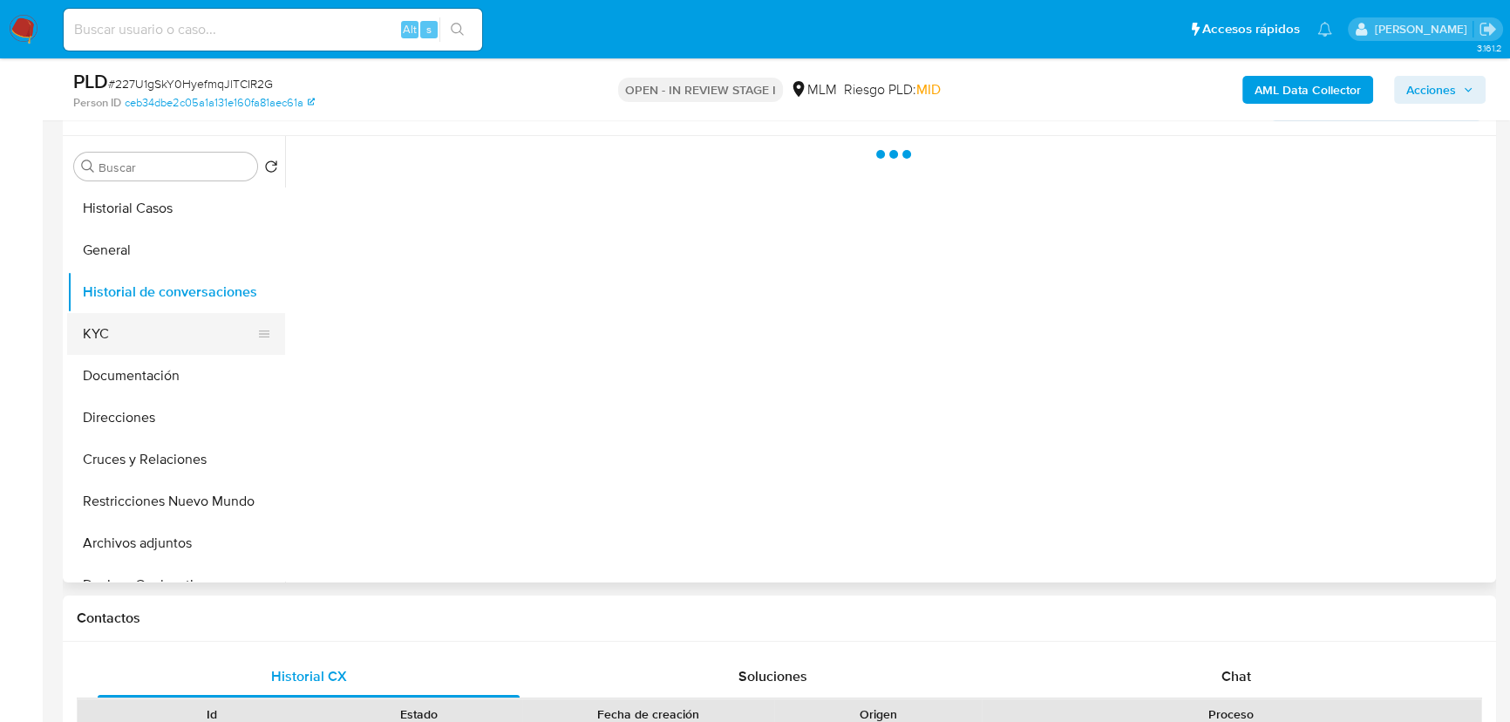
click at [129, 323] on button "KYC" at bounding box center [169, 334] width 204 height 42
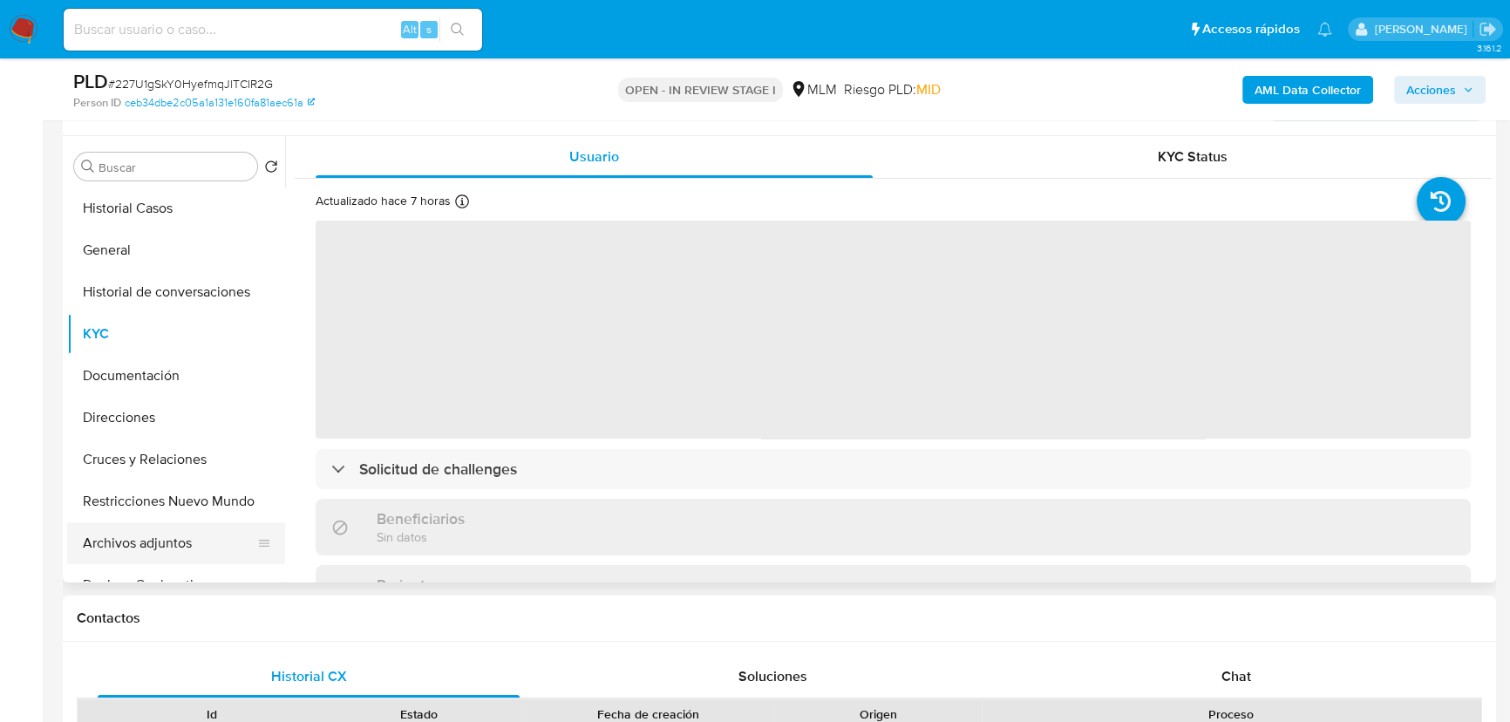
click at [126, 542] on button "Archivos adjuntos" at bounding box center [169, 543] width 204 height 42
